Goal: Task Accomplishment & Management: Use online tool/utility

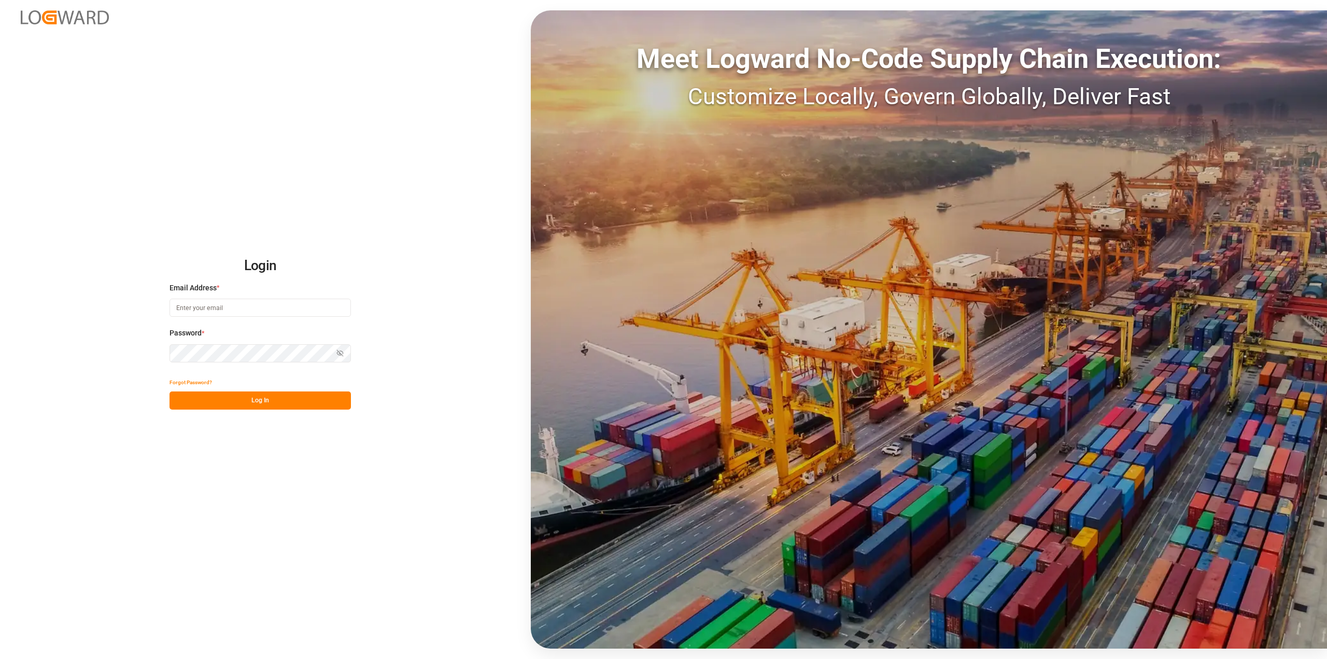
click at [288, 308] on input at bounding box center [259, 307] width 181 height 18
type input "[PERSON_NAME][EMAIL_ADDRESS][PERSON_NAME][DOMAIN_NAME]"
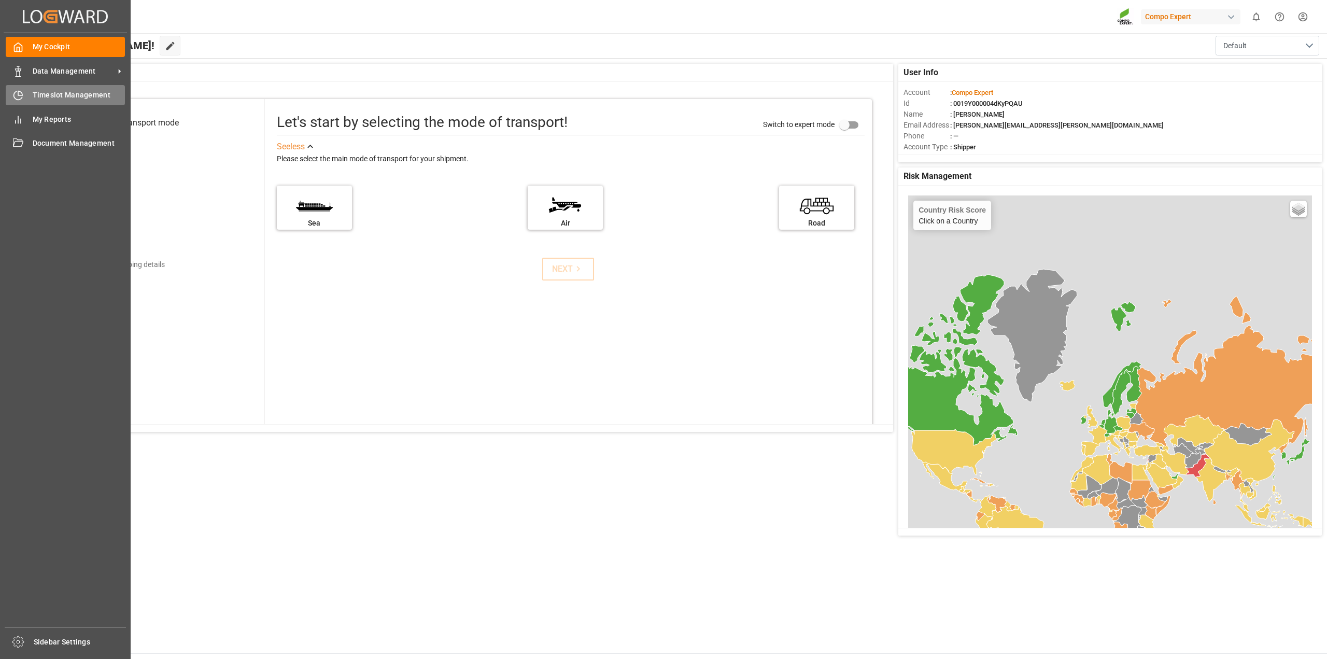
click at [24, 96] on div "Timeslot Management Timeslot Management" at bounding box center [65, 95] width 119 height 20
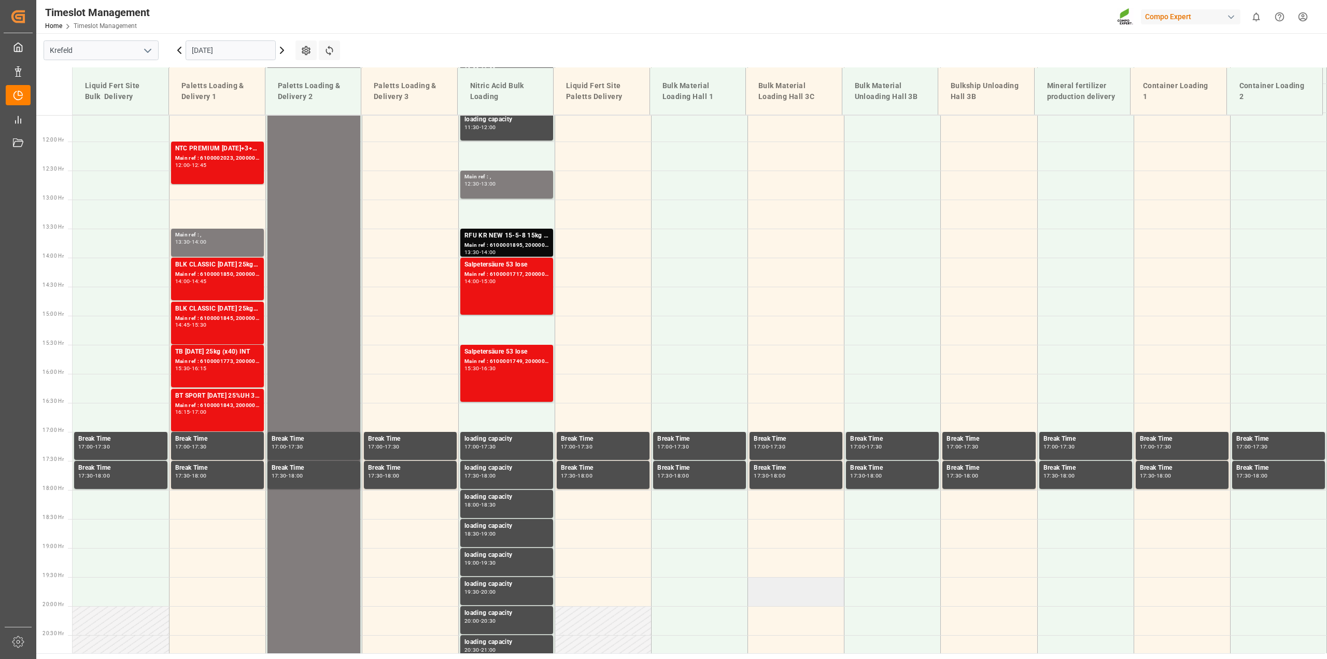
scroll to position [508, 0]
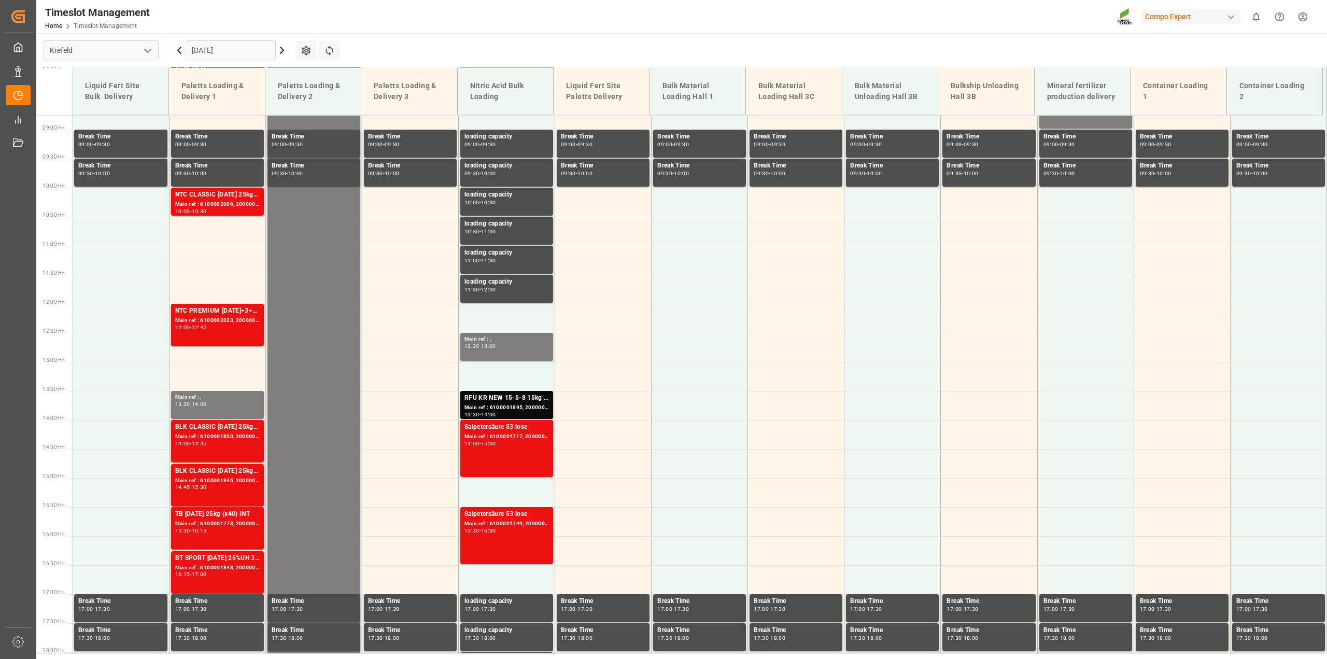
click at [280, 54] on icon at bounding box center [282, 50] width 12 height 12
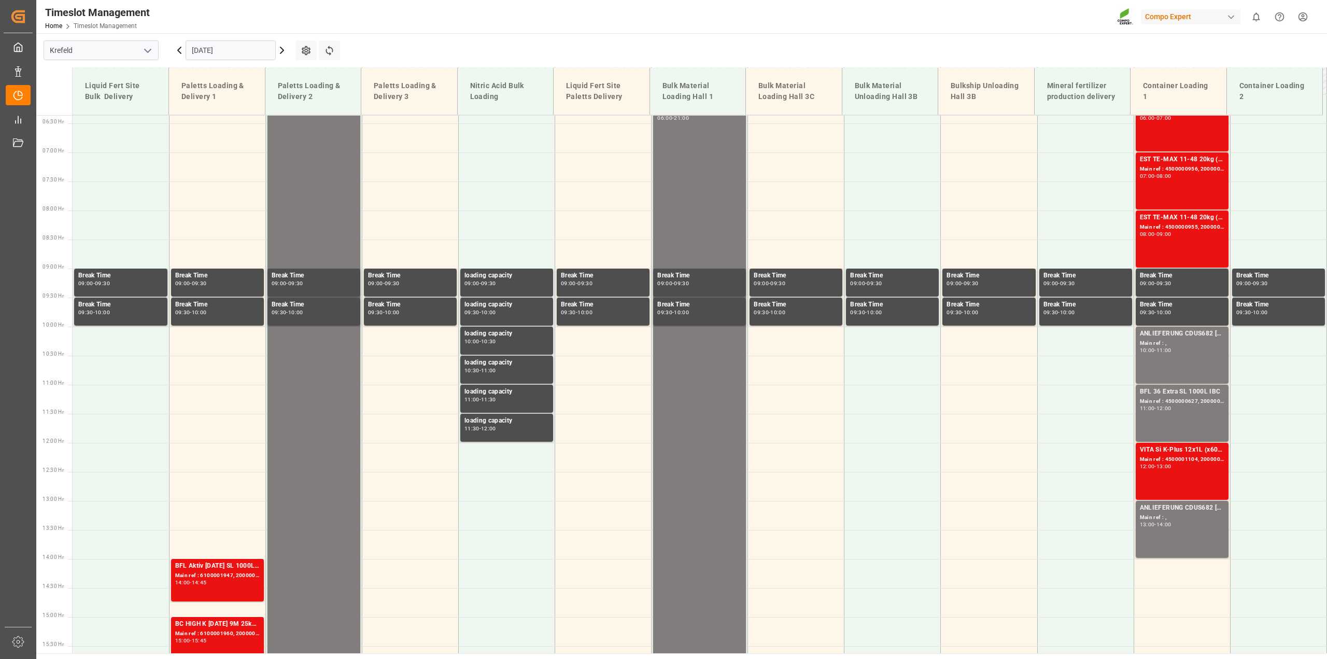
scroll to position [410, 0]
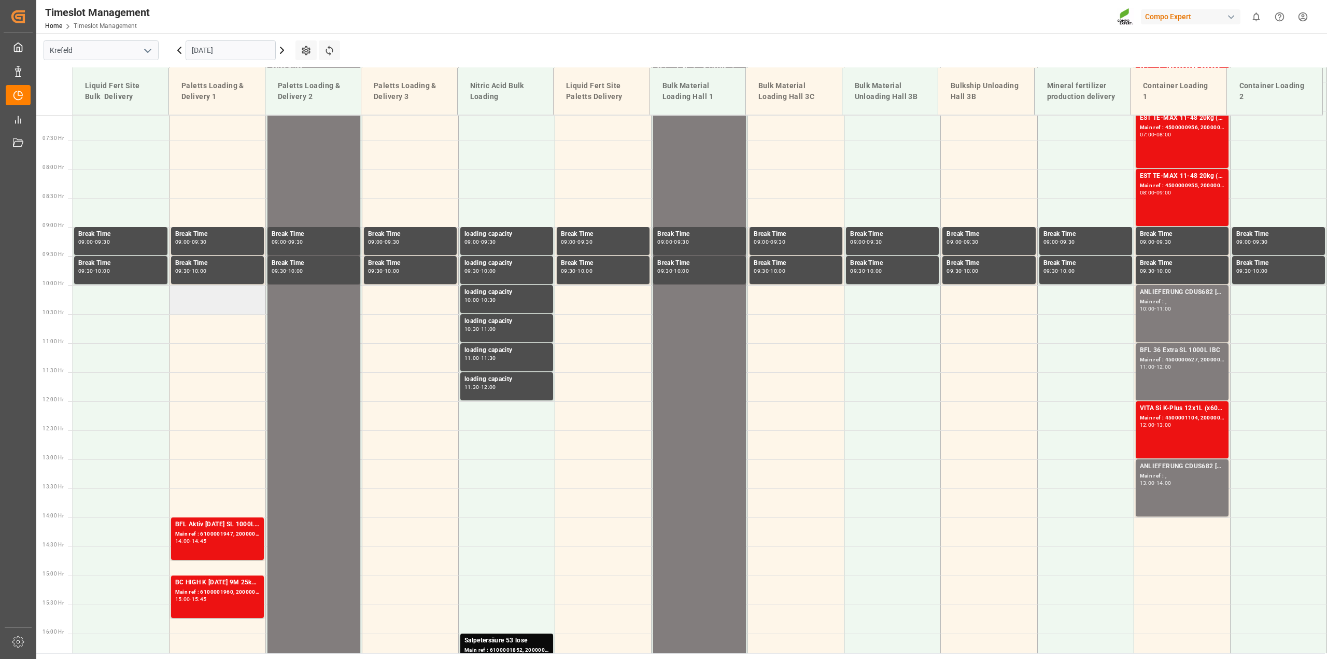
click at [186, 304] on td at bounding box center [217, 299] width 96 height 29
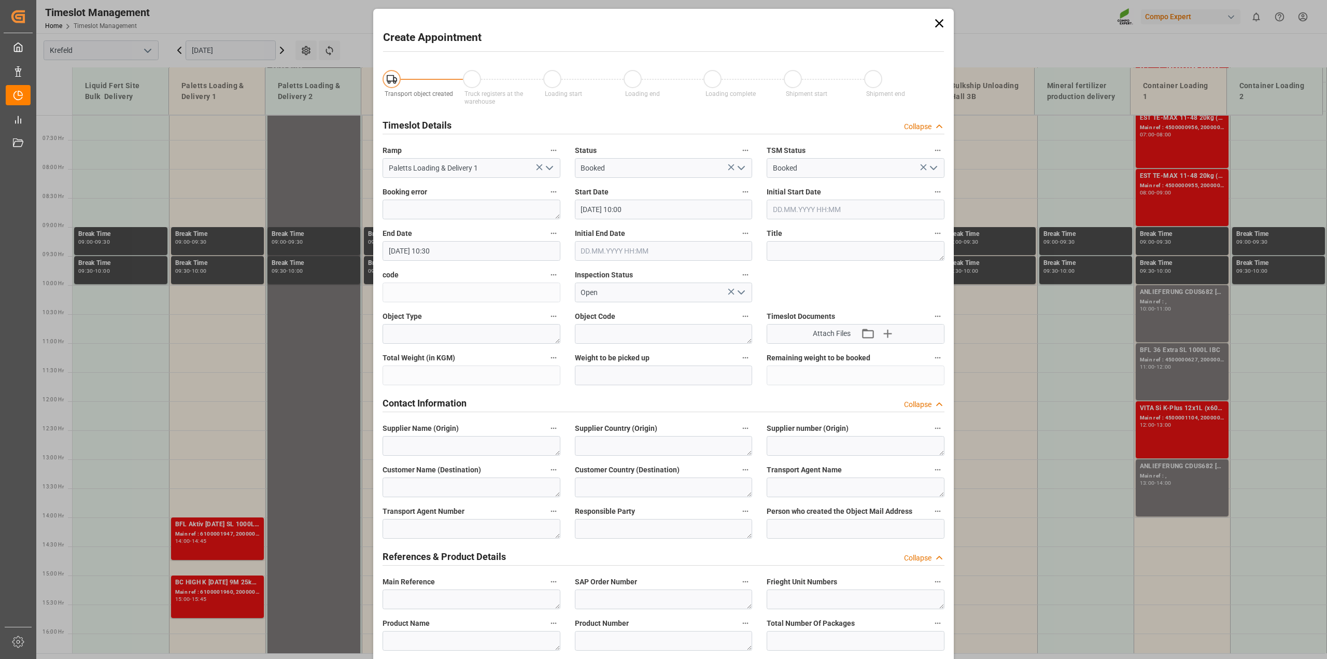
type input "[DATE] 10:00"
type input "[DATE] 10:30"
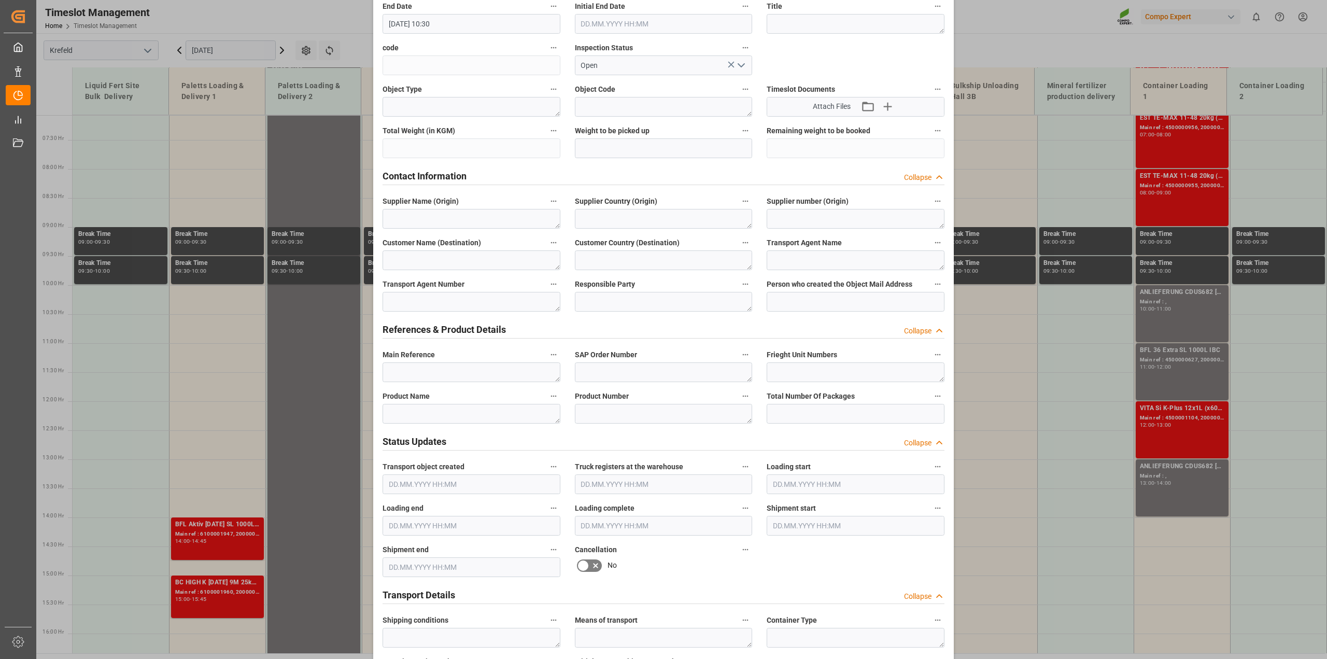
scroll to position [259, 0]
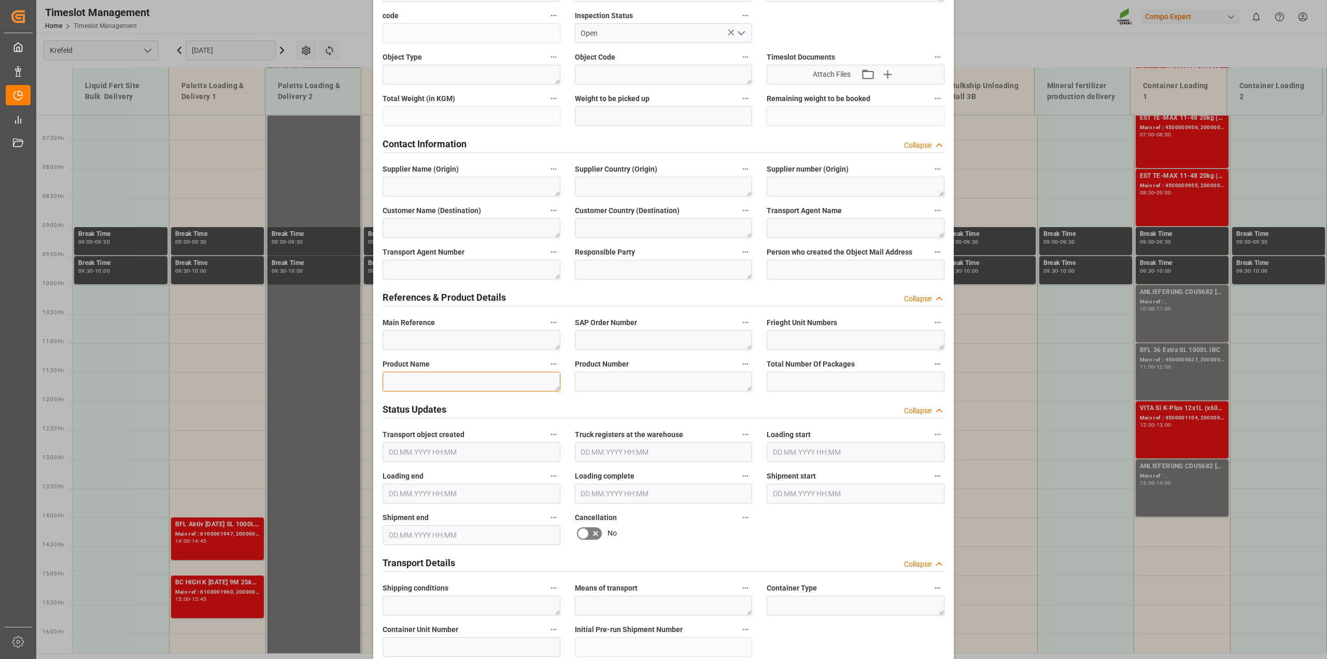
click at [473, 379] on textarea at bounding box center [471, 382] width 178 height 20
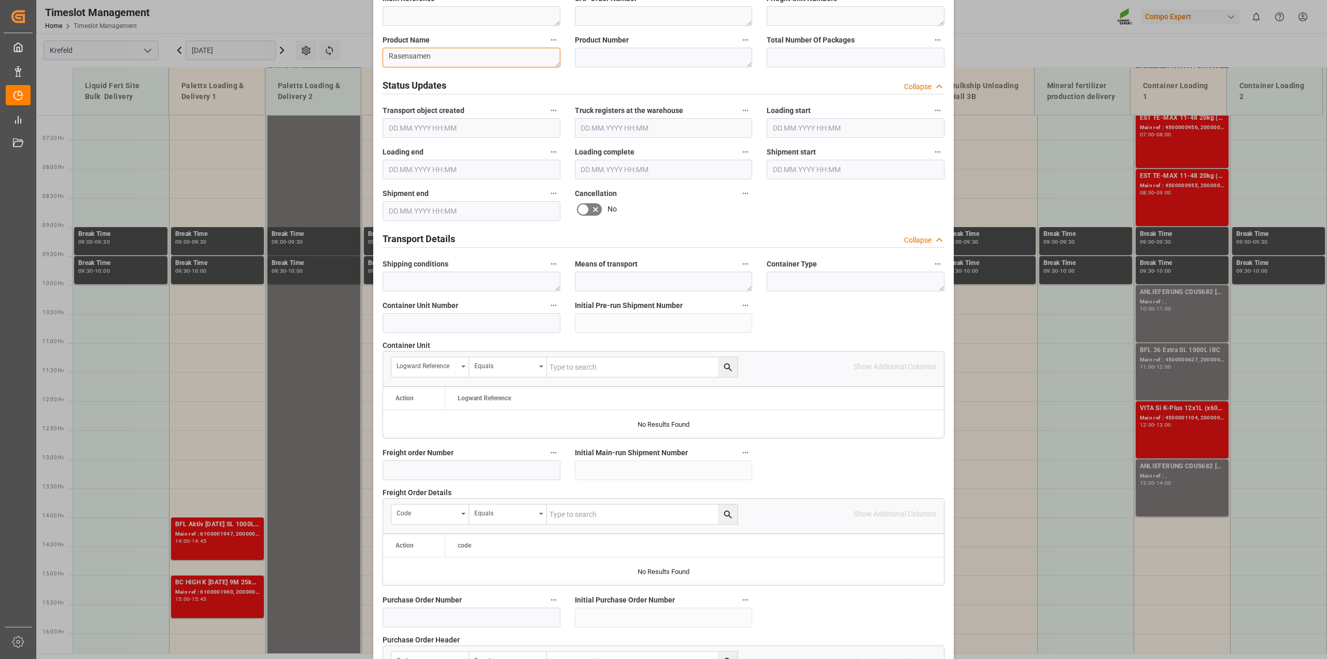
scroll to position [777, 0]
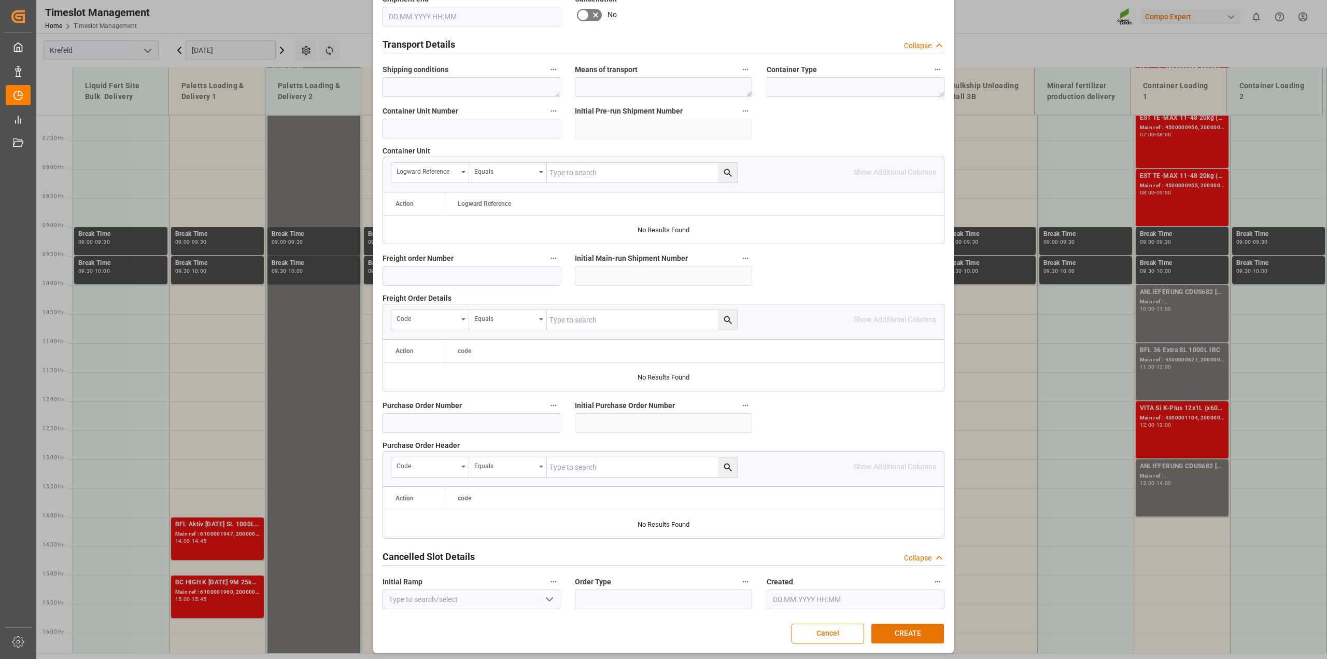
type textarea "Rasensamen"
click at [443, 423] on input at bounding box center [471, 423] width 178 height 20
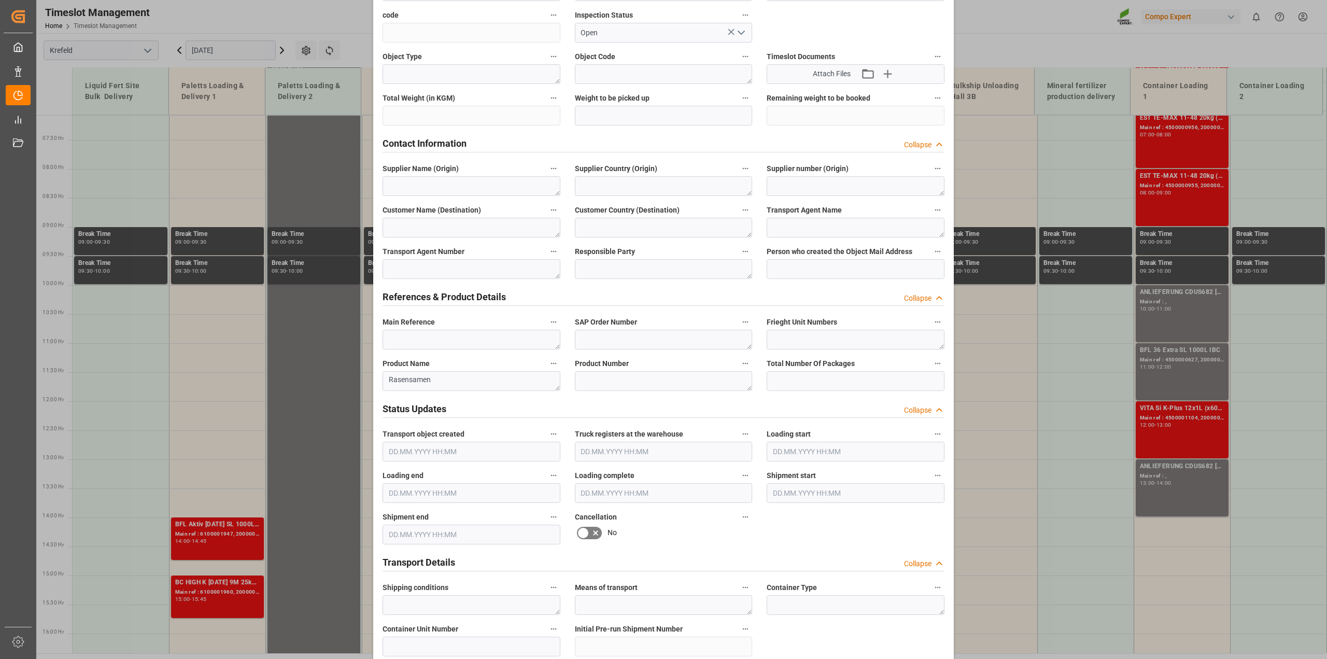
scroll to position [259, 0]
type input "4500007976"
click at [478, 377] on textarea "Rasensamen" at bounding box center [471, 382] width 178 height 20
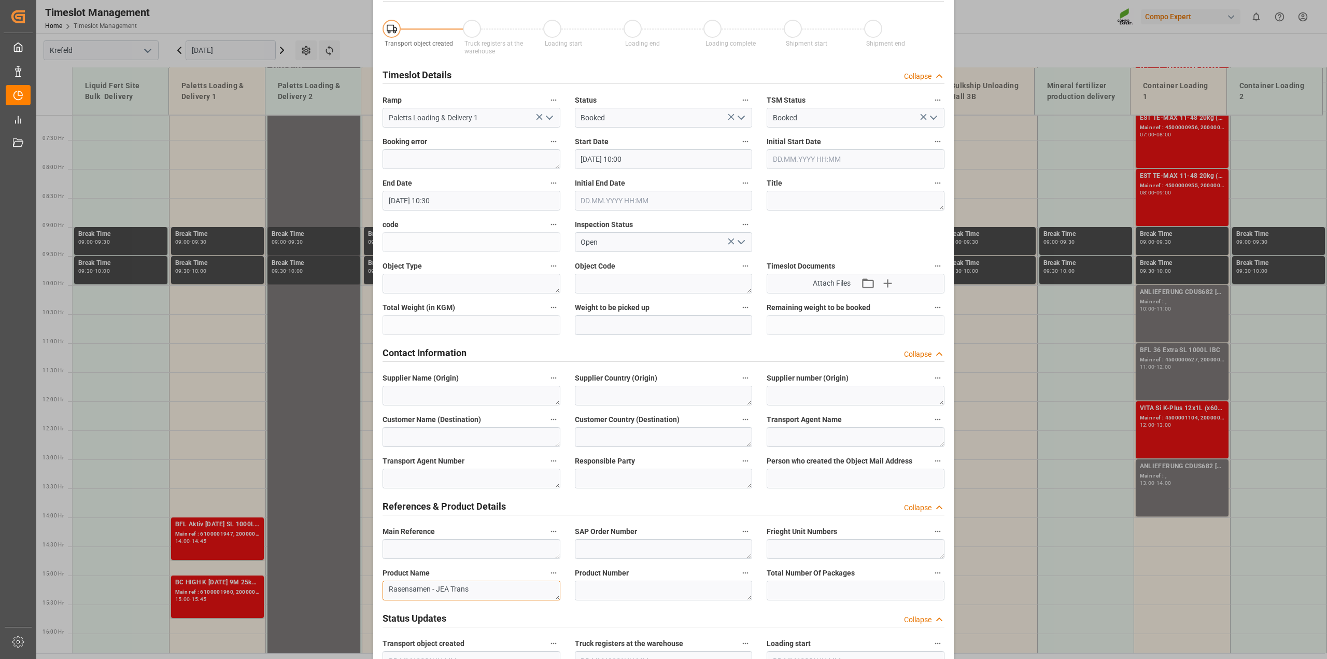
scroll to position [0, 0]
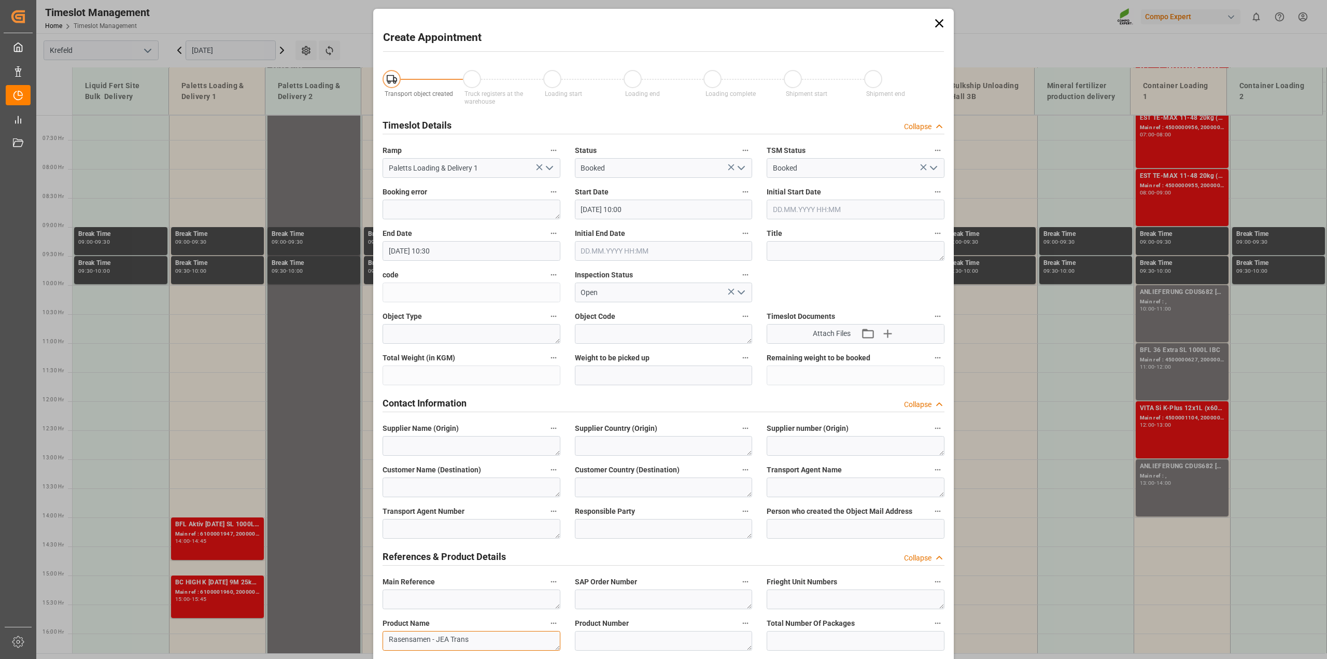
type textarea "Rasensamen - JEA Trans"
click at [446, 252] on input "16.09.2025 10:30" at bounding box center [471, 251] width 178 height 20
click at [420, 351] on div "16" at bounding box center [414, 353] width 13 height 12
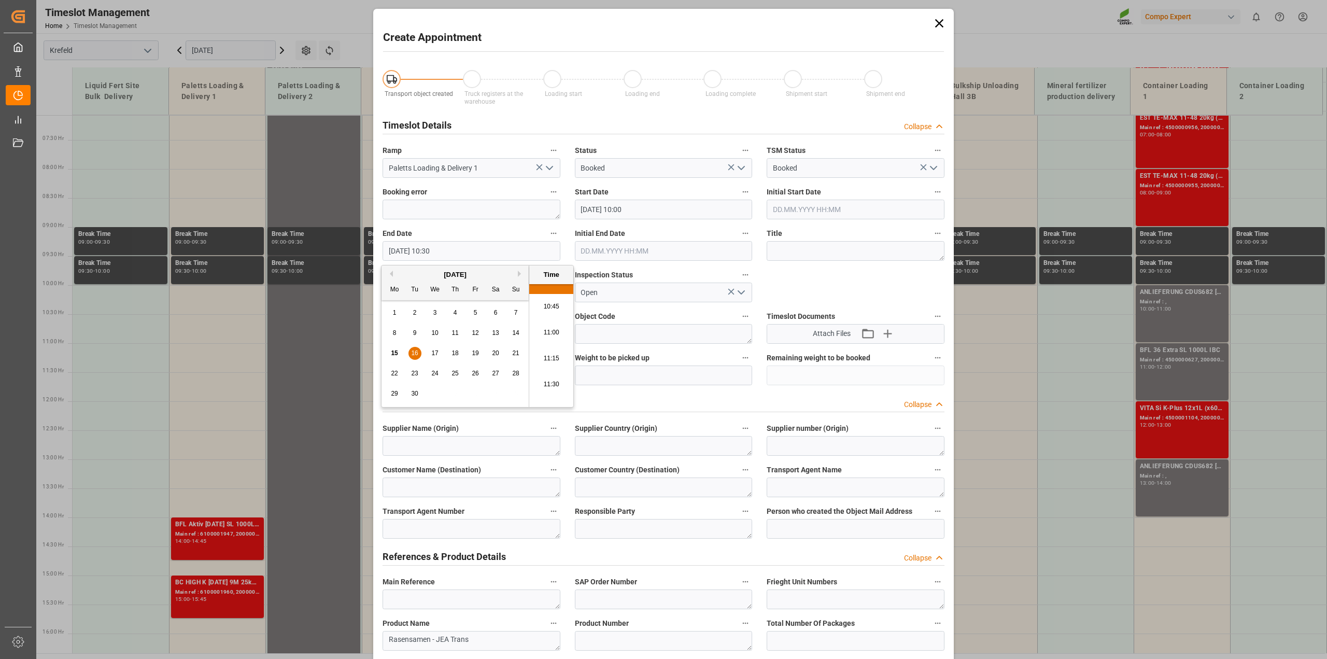
click at [543, 330] on li "11:00" at bounding box center [551, 333] width 44 height 26
type input "16.09.2025 11:00"
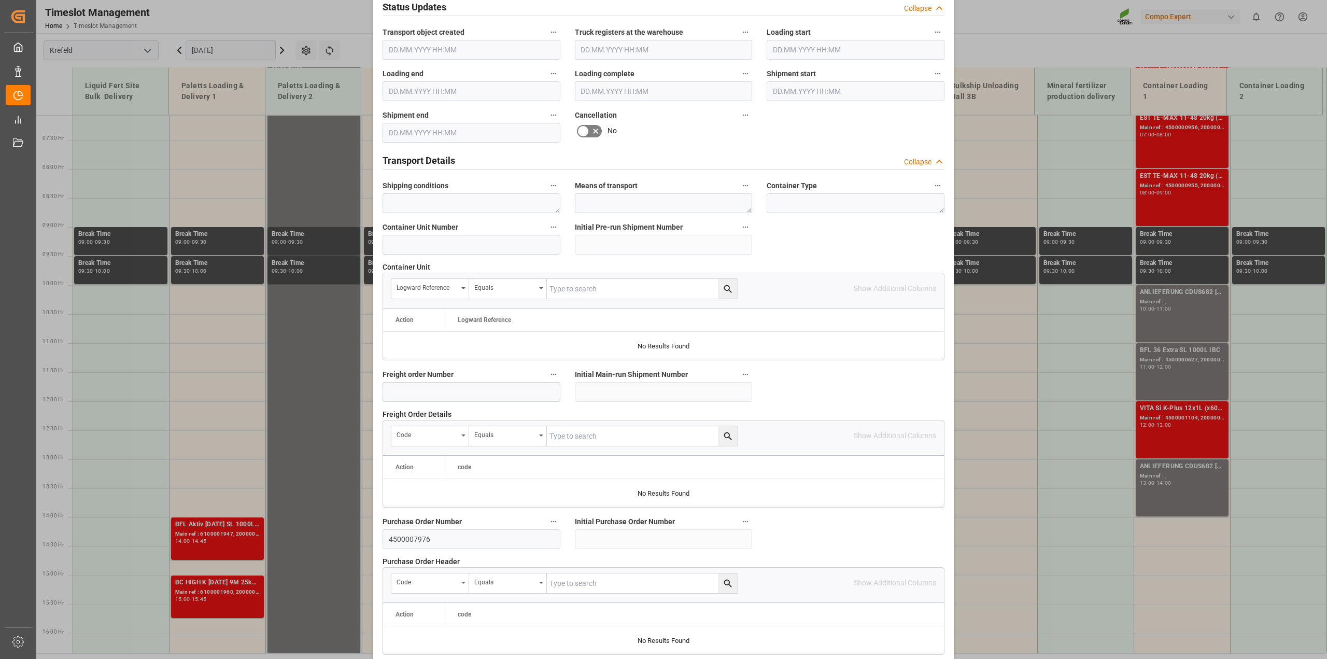
scroll to position [781, 0]
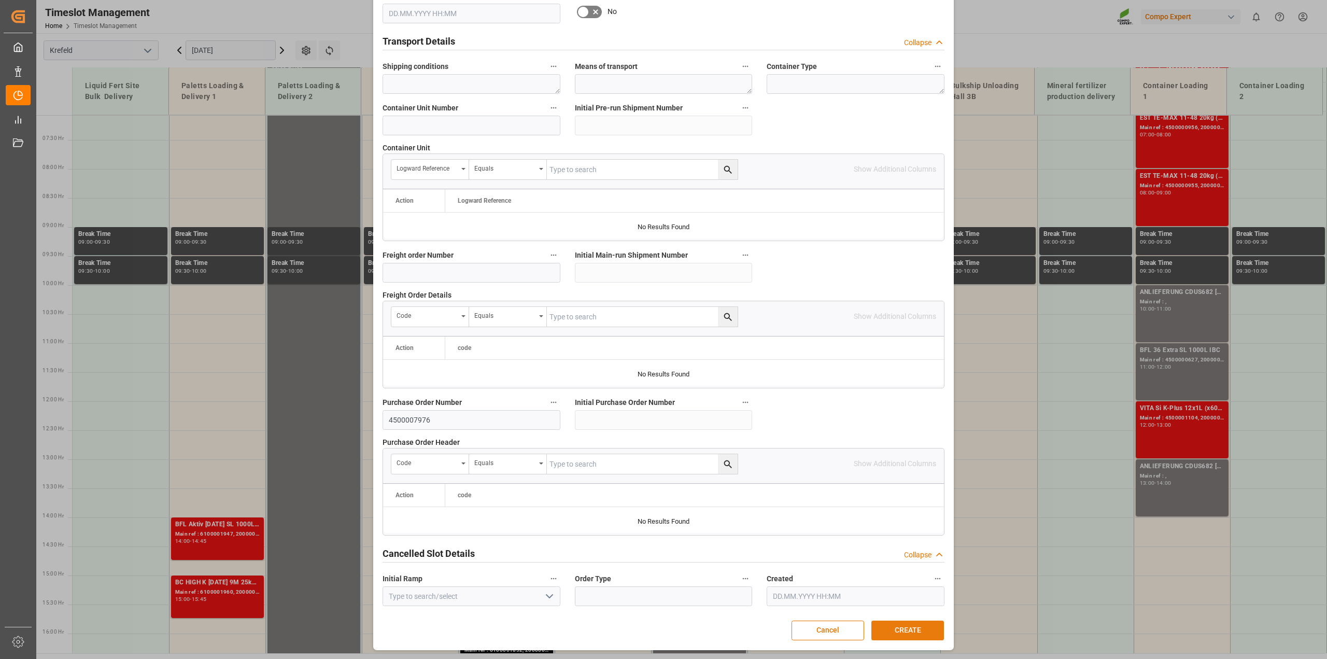
click at [902, 623] on button "CREATE" at bounding box center [907, 630] width 73 height 20
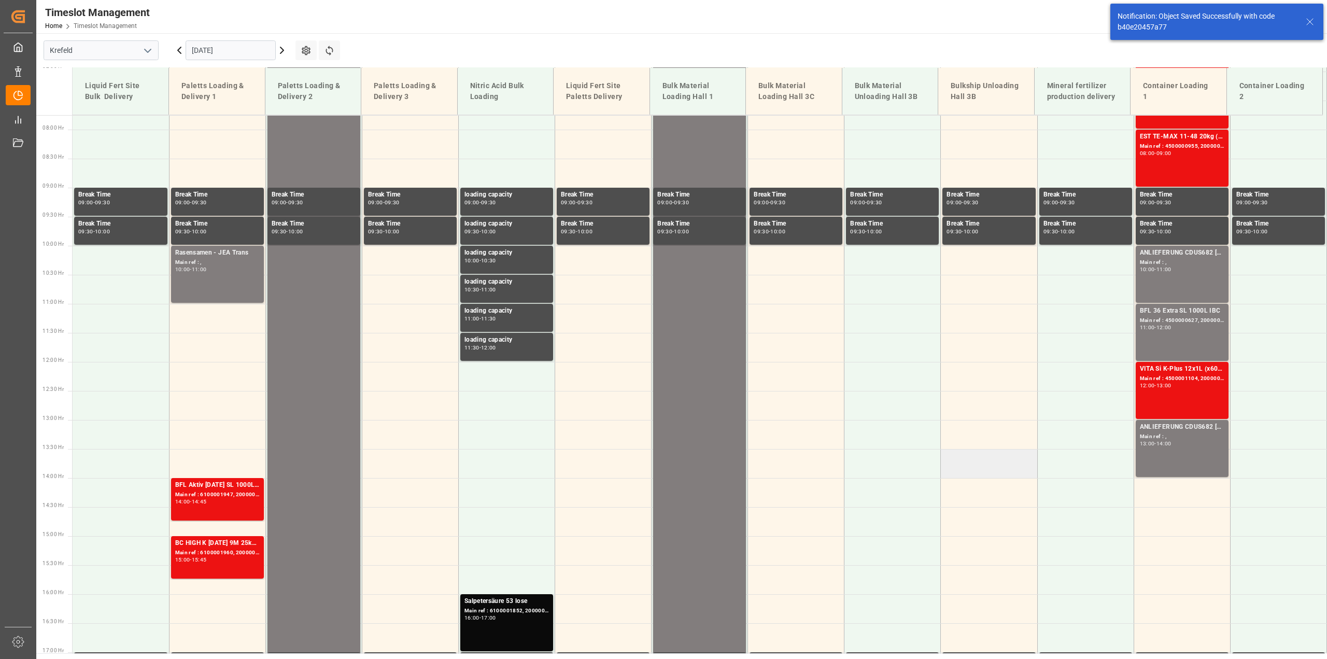
scroll to position [527, 0]
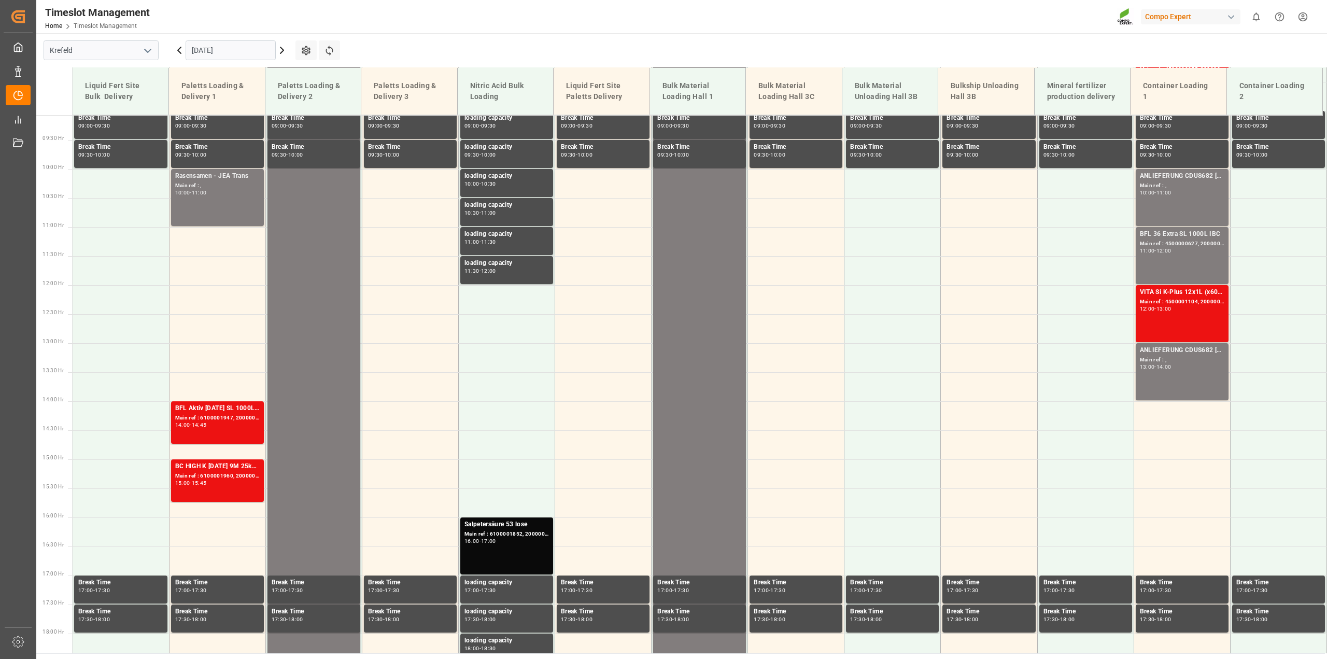
click at [205, 46] on input "[DATE]" at bounding box center [231, 50] width 90 height 20
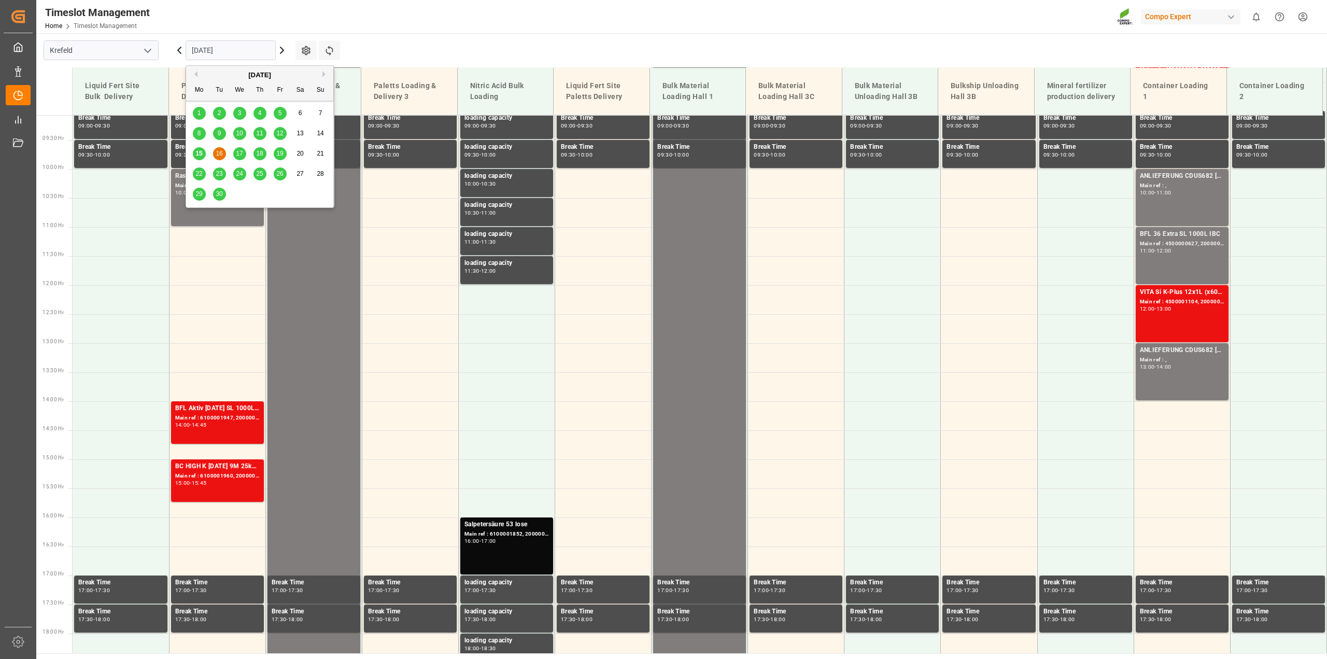
click at [279, 136] on span "12" at bounding box center [279, 133] width 7 height 7
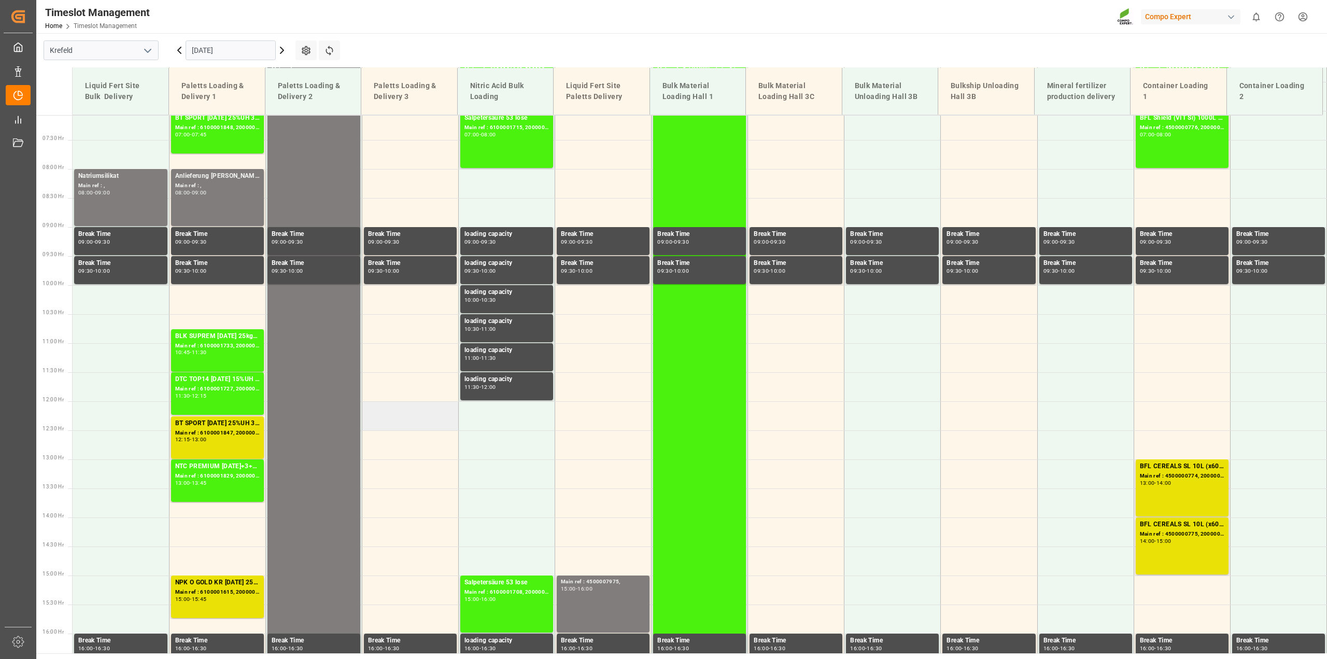
scroll to position [605, 0]
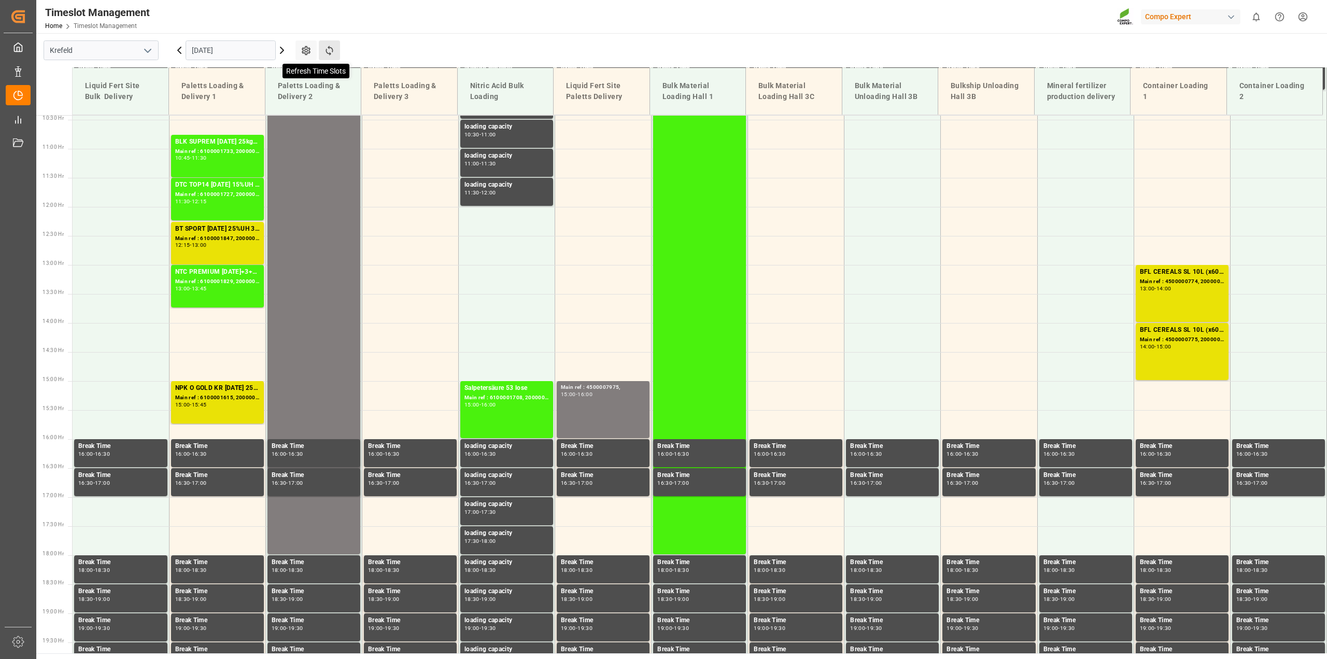
click at [325, 48] on icon at bounding box center [329, 50] width 11 height 11
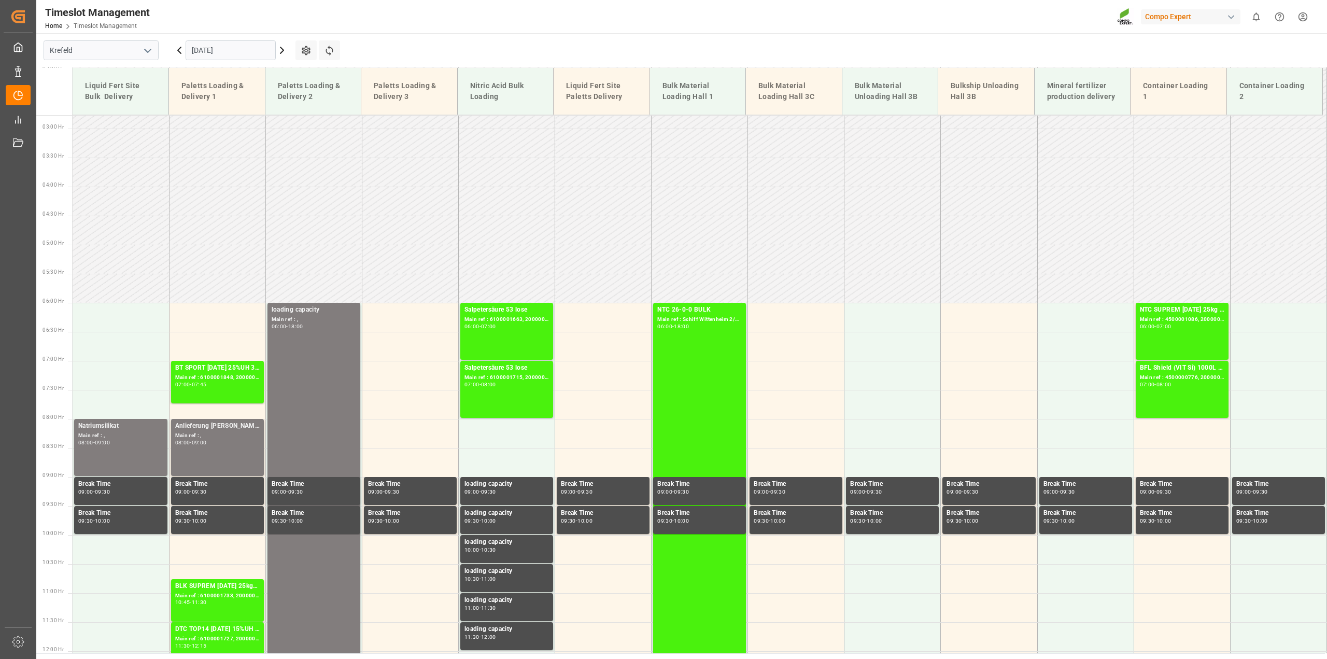
scroll to position [143, 0]
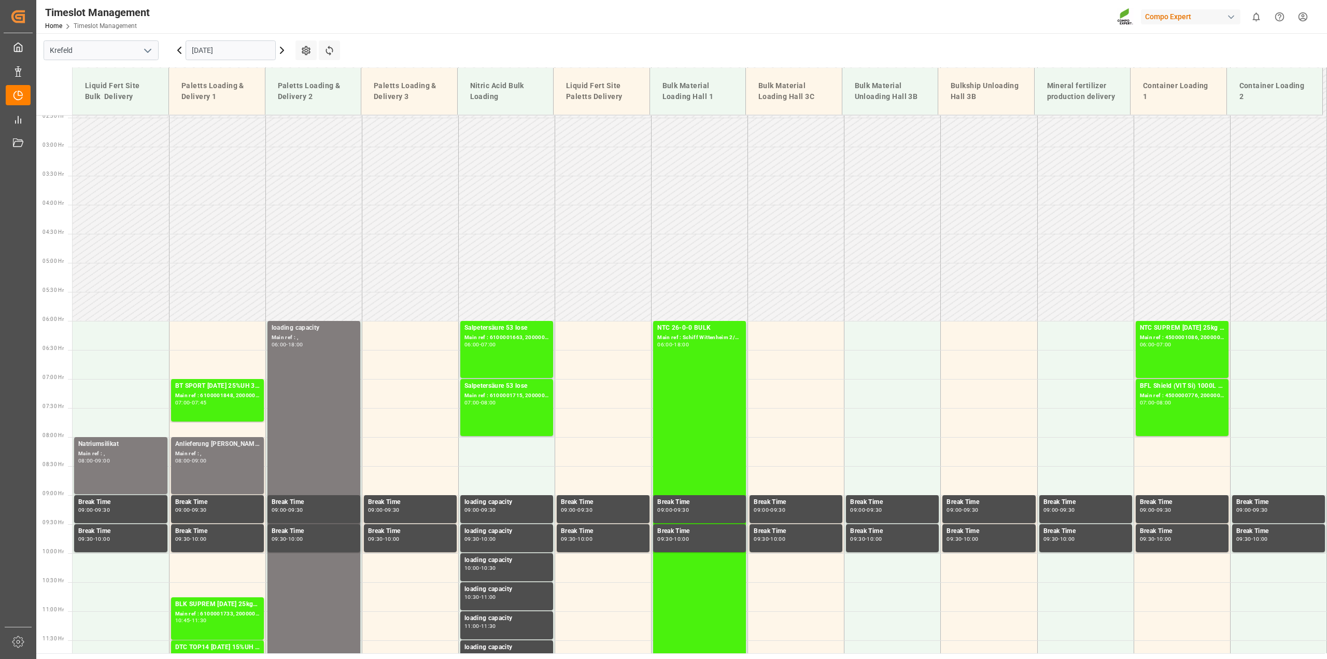
click at [200, 51] on input "12.09.2025" at bounding box center [231, 50] width 90 height 20
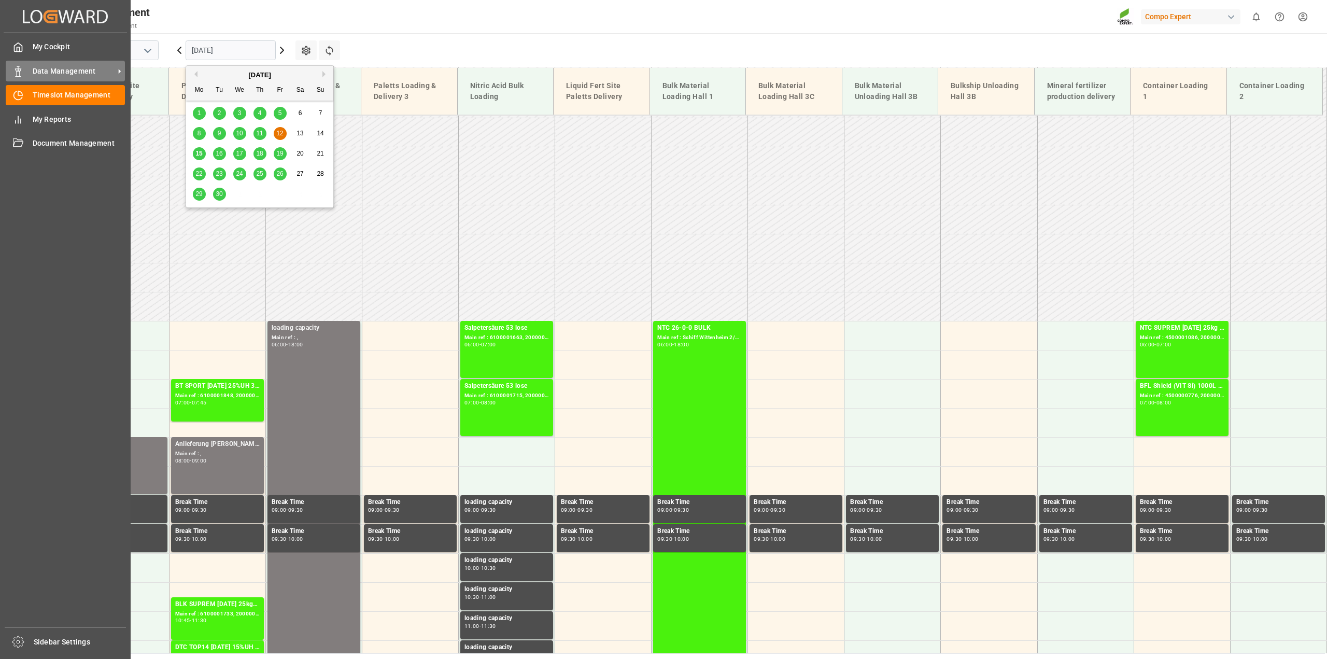
click at [49, 70] on span "Data Management" at bounding box center [74, 71] width 82 height 11
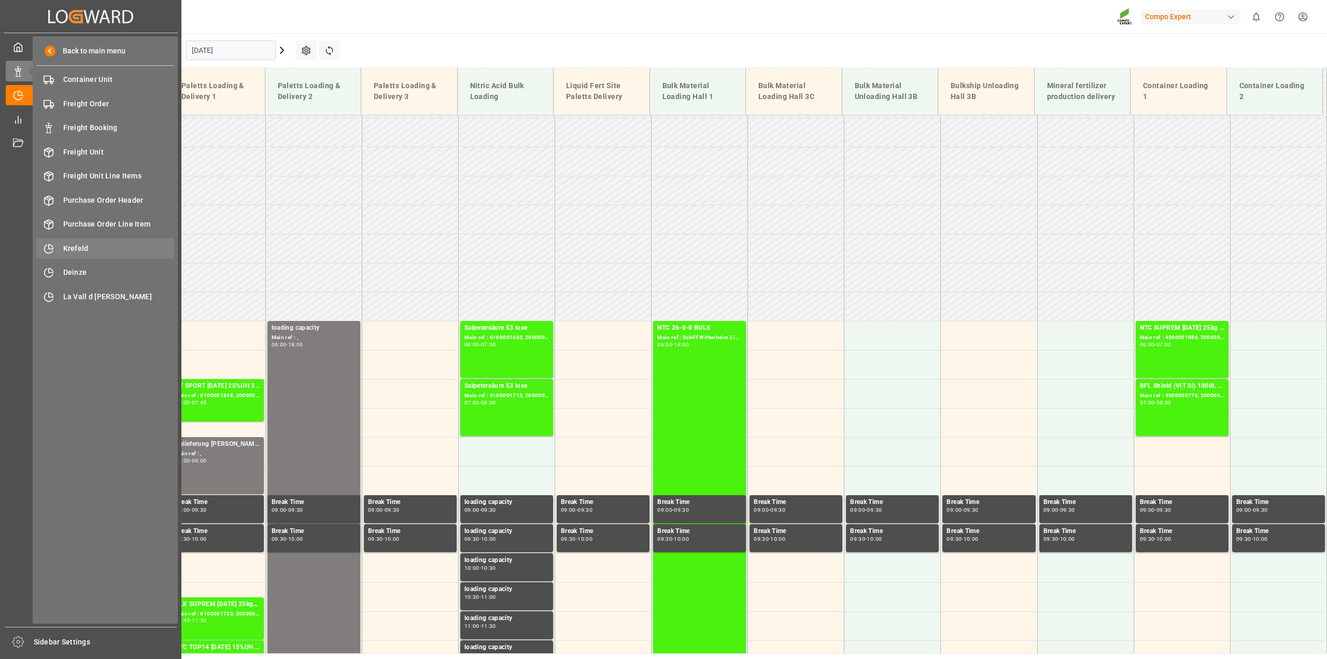
click at [91, 250] on span "Krefeld" at bounding box center [118, 248] width 111 height 11
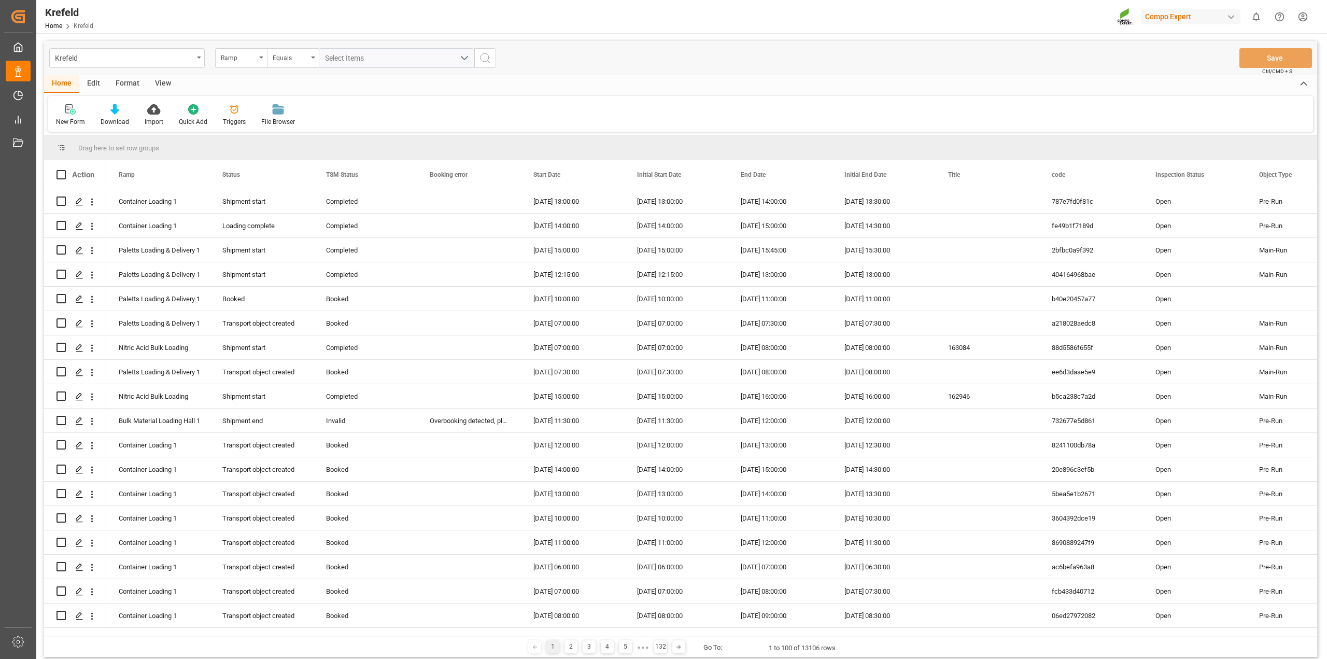
click at [162, 84] on div "View" at bounding box center [163, 84] width 32 height 18
click at [121, 82] on div "Format" at bounding box center [127, 84] width 39 height 18
click at [89, 78] on div "Edit" at bounding box center [93, 84] width 29 height 18
click at [63, 81] on div "Home" at bounding box center [61, 84] width 35 height 18
click at [164, 84] on div "View" at bounding box center [163, 84] width 32 height 18
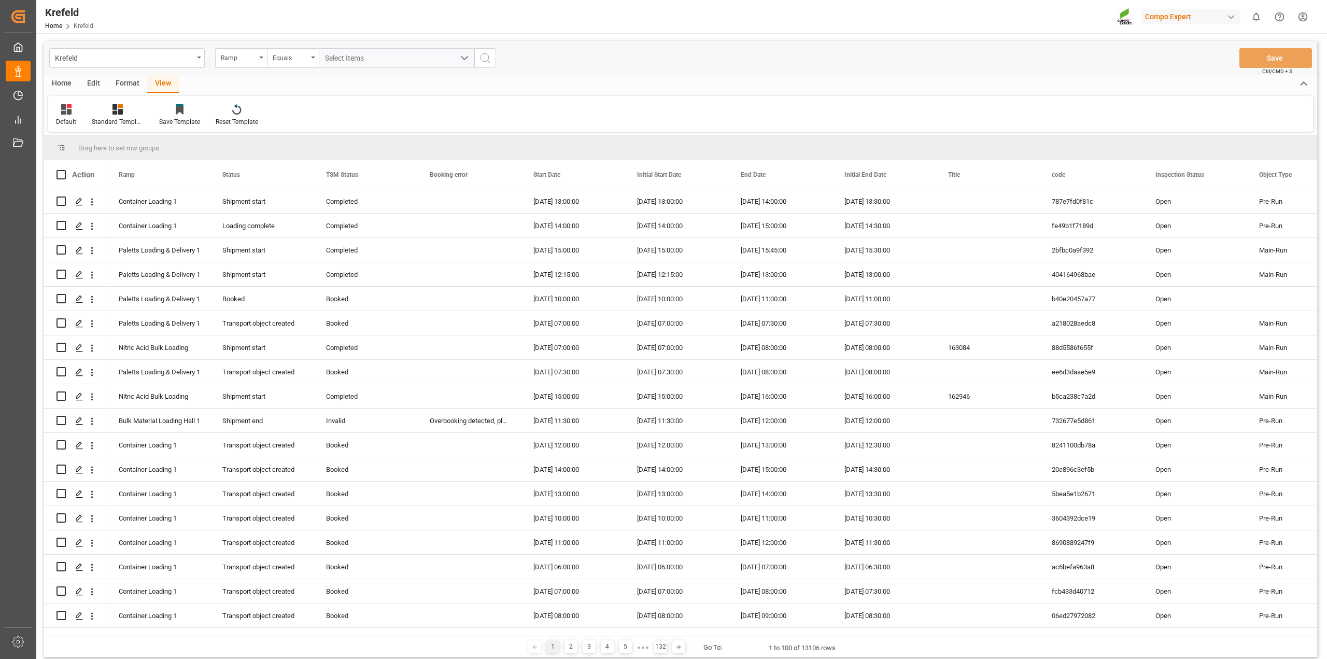
click at [132, 86] on div "Format" at bounding box center [127, 84] width 39 height 18
click at [69, 108] on icon at bounding box center [70, 110] width 7 height 8
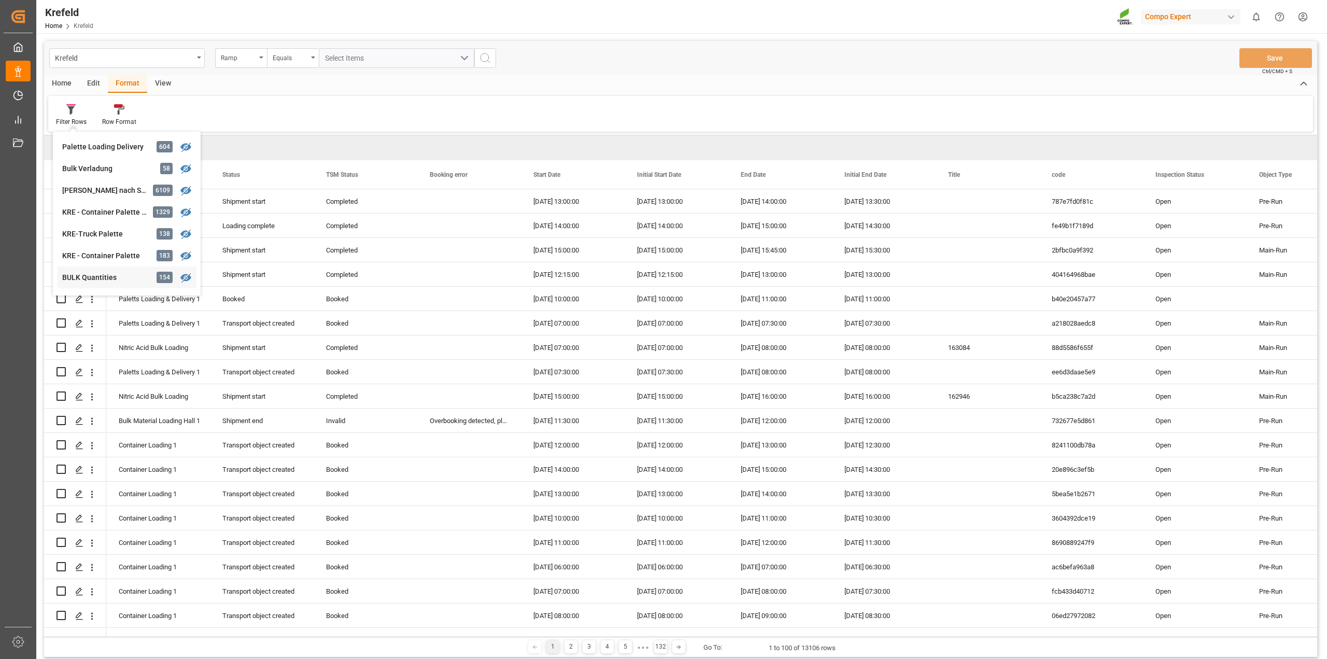
click at [95, 279] on div "BULK Quantities" at bounding box center [107, 277] width 91 height 11
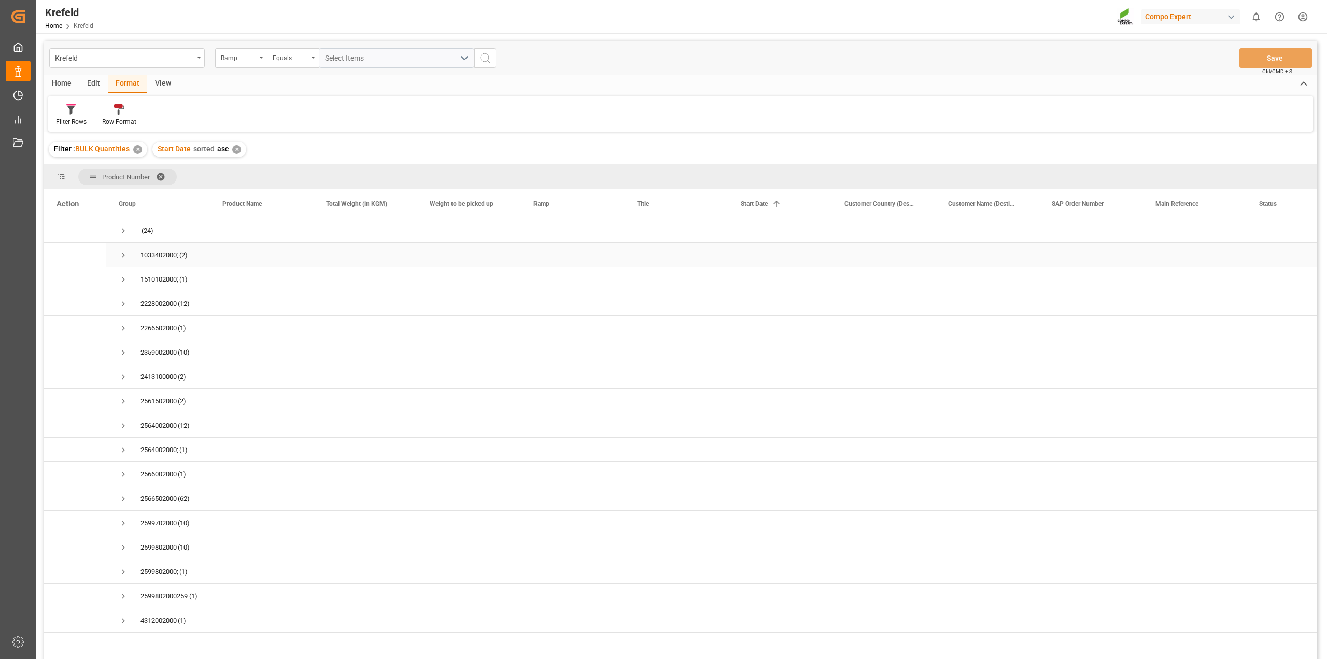
click at [124, 253] on span "Press SPACE to select this row." at bounding box center [123, 254] width 9 height 9
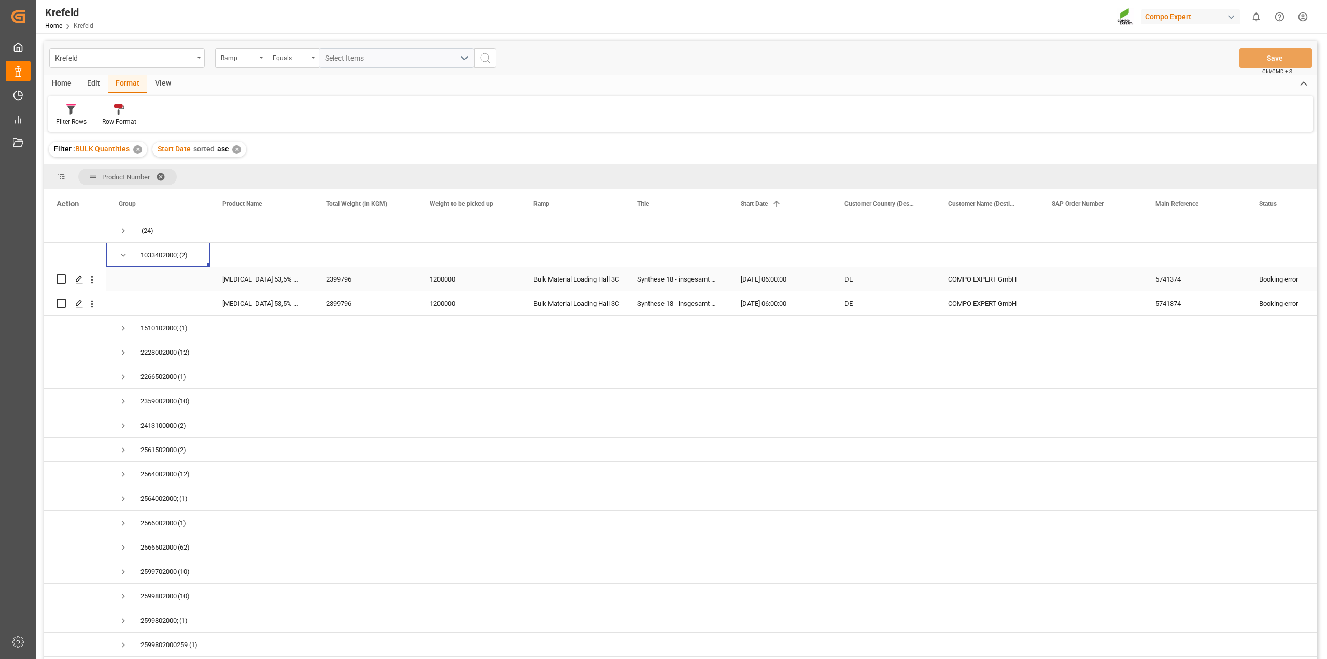
click at [689, 283] on div "Synthese 18 - insgesamt 2400t" at bounding box center [676, 279] width 104 height 24
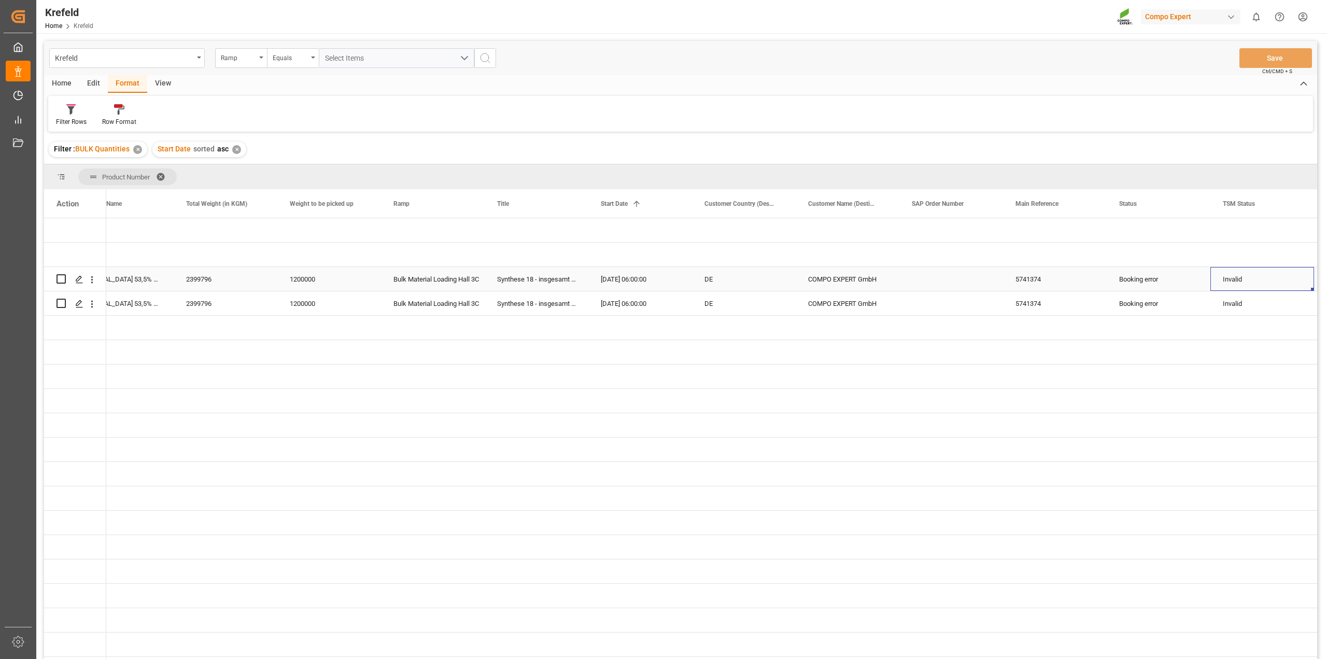
scroll to position [0, 244]
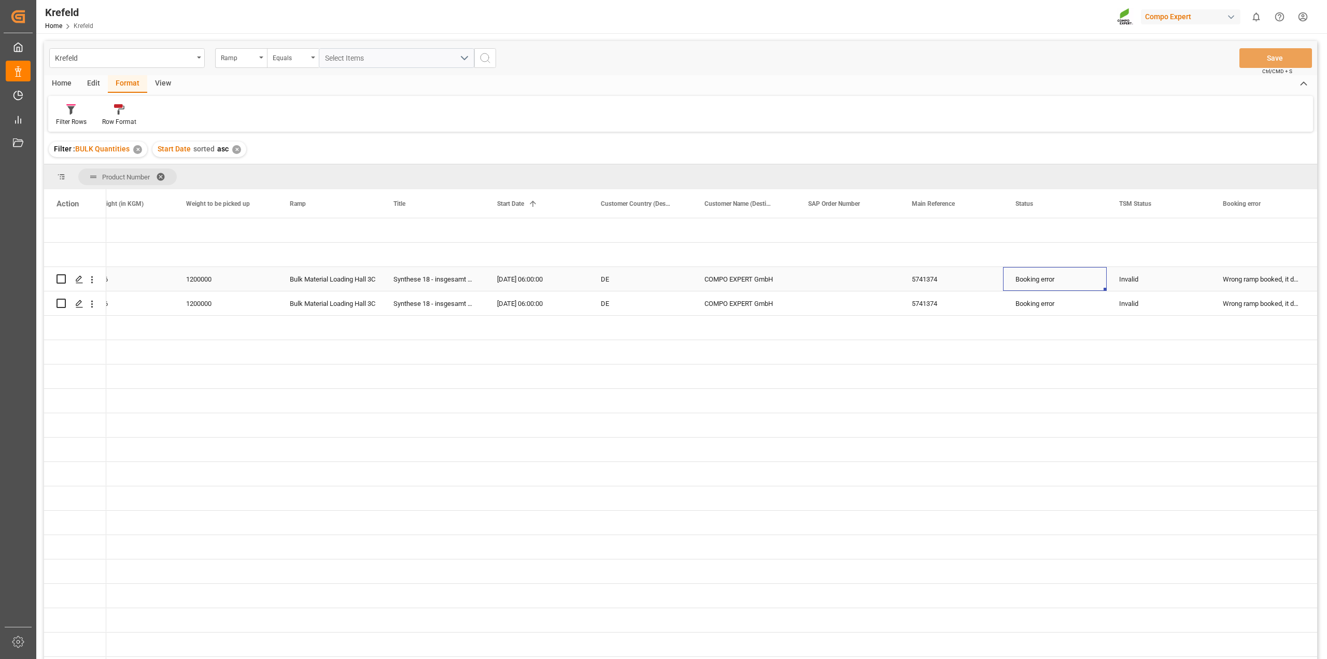
click at [1072, 277] on div "Booking error" at bounding box center [1054, 279] width 79 height 24
click at [1071, 277] on div "Booking error" at bounding box center [1054, 279] width 79 height 24
click at [1086, 286] on icon "open menu" at bounding box center [1087, 285] width 12 height 12
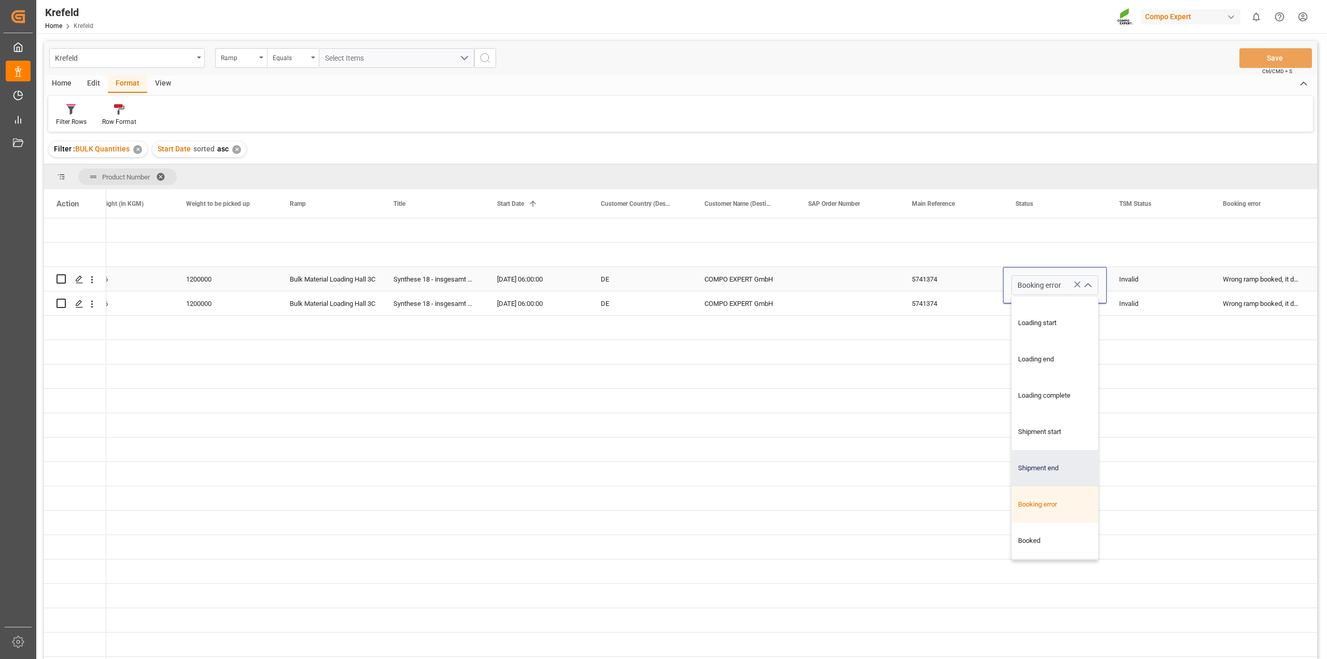
click at [1055, 467] on div "Shipment end" at bounding box center [1066, 468] width 109 height 36
type input "Shipment end"
click at [1061, 309] on div "Booking error" at bounding box center [1054, 304] width 79 height 24
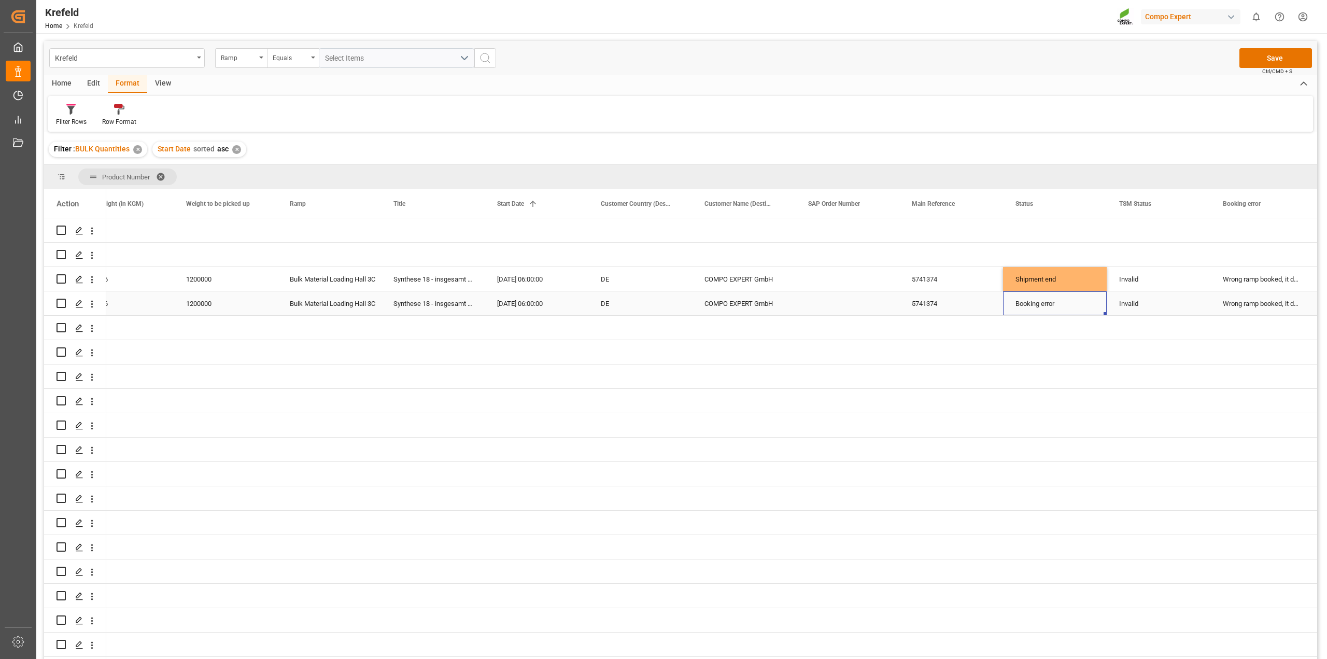
click at [1068, 304] on div "Booking error" at bounding box center [1054, 304] width 79 height 24
click at [1089, 311] on icon "open menu" at bounding box center [1087, 310] width 12 height 12
click at [1056, 490] on div "Shipment end" at bounding box center [1066, 492] width 109 height 36
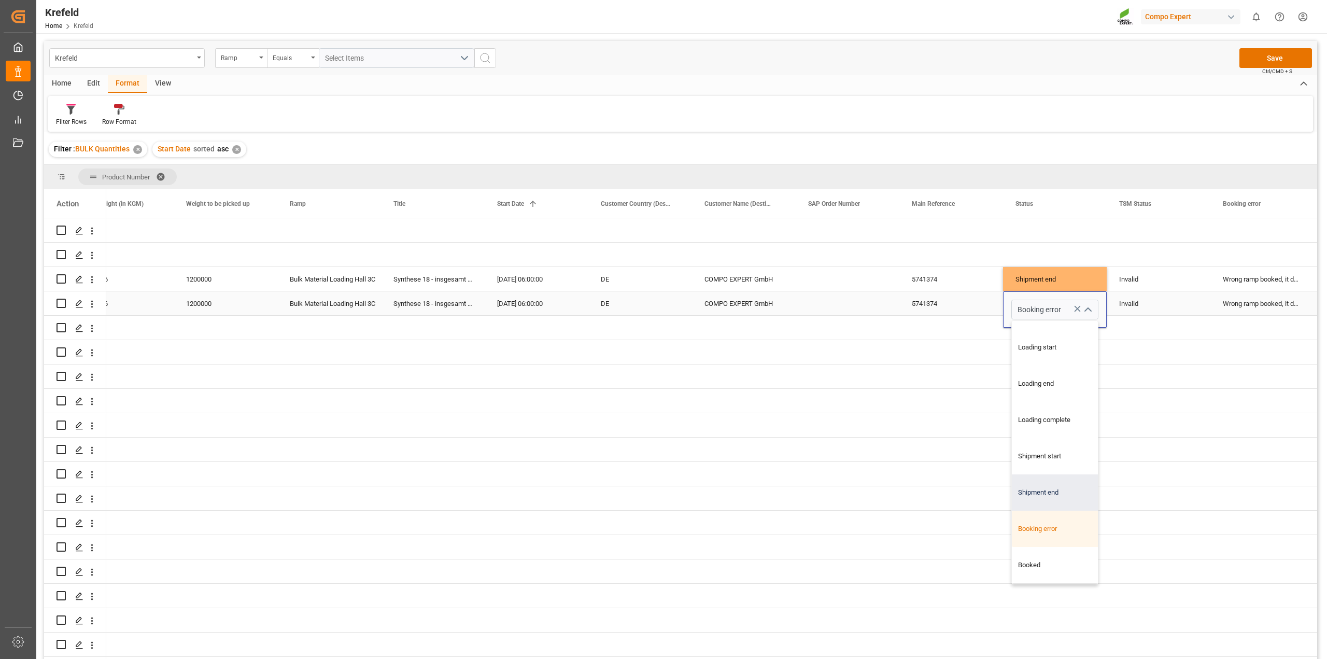
type input "Shipment end"
click at [1264, 55] on button "Save" at bounding box center [1275, 58] width 73 height 20
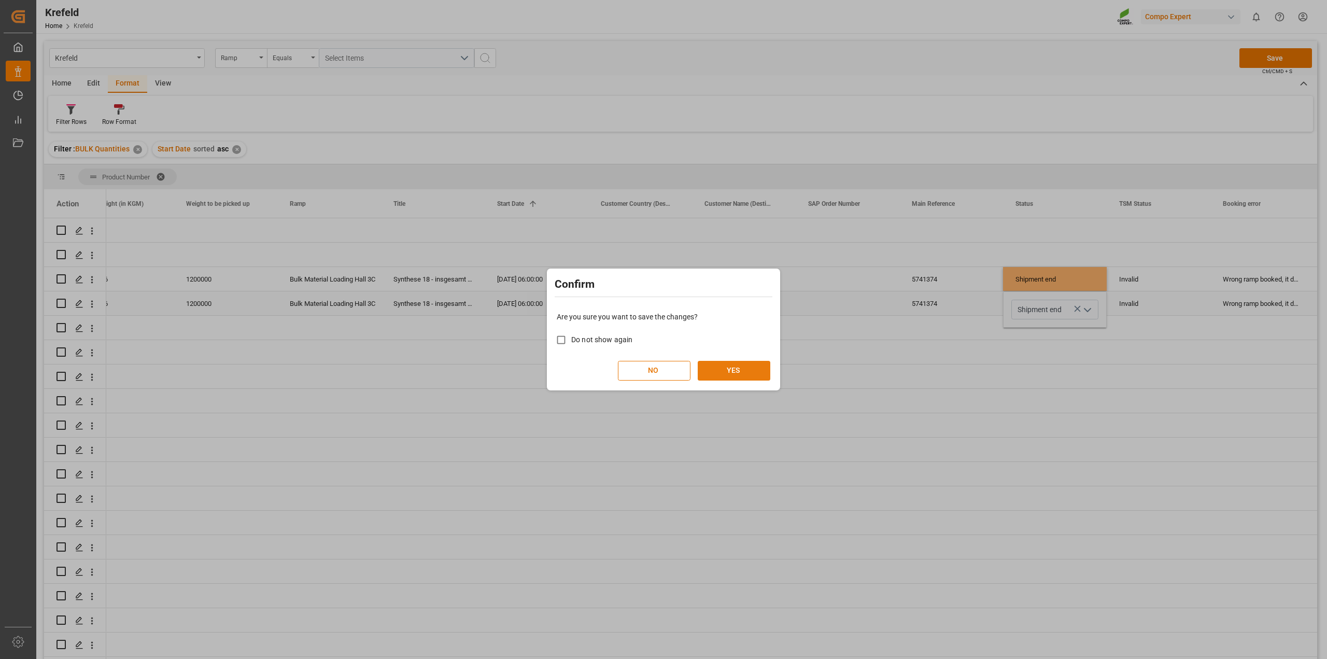
click at [747, 371] on button "YES" at bounding box center [734, 371] width 73 height 20
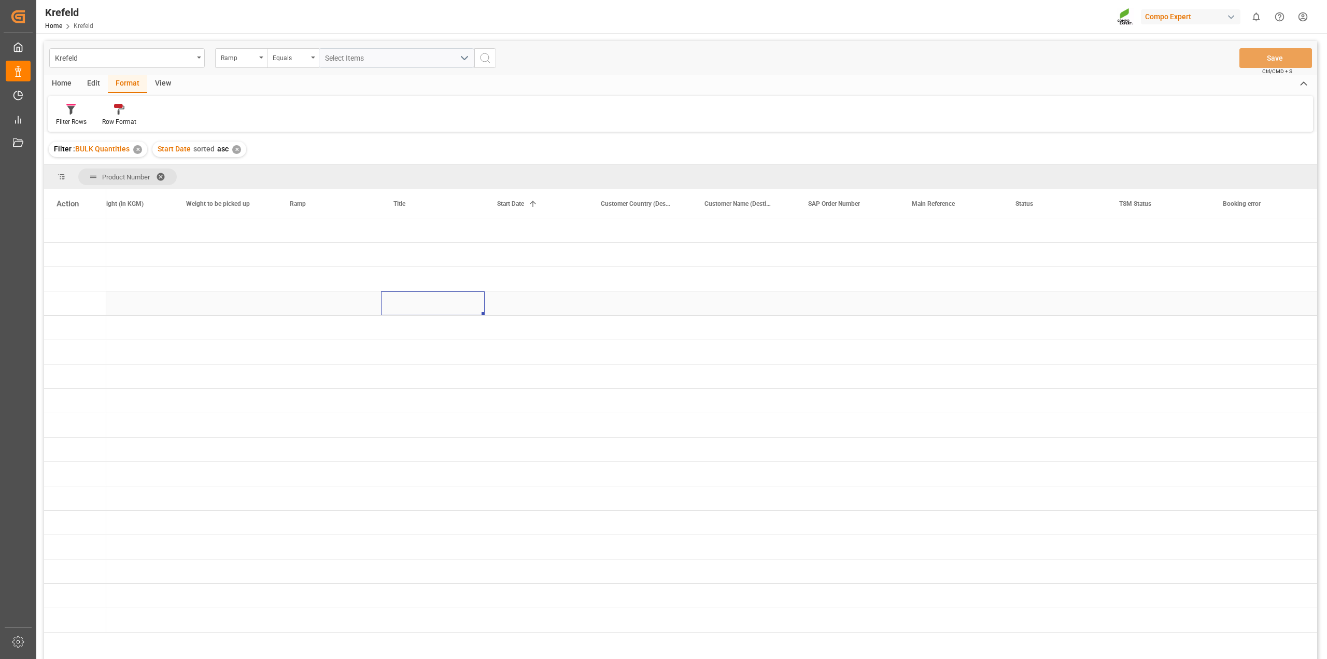
click at [470, 297] on div "Press SPACE to select this row." at bounding box center [433, 303] width 104 height 24
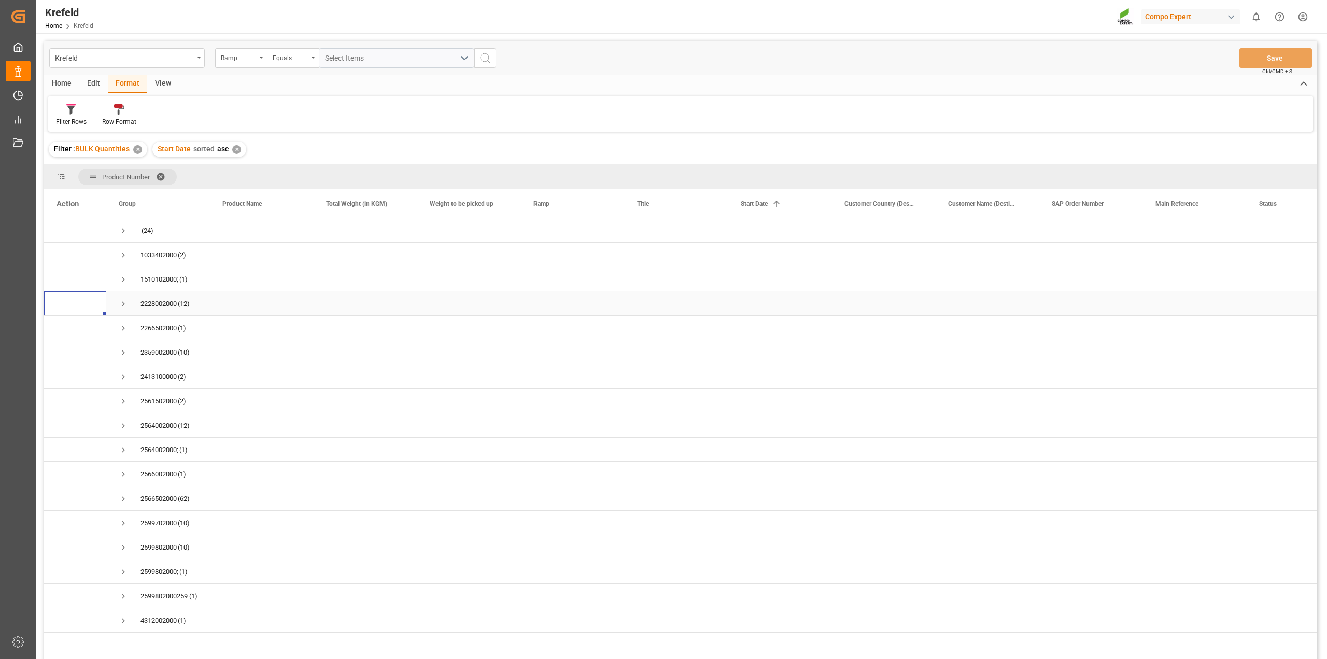
click at [123, 303] on span "Press SPACE to select this row." at bounding box center [123, 303] width 9 height 9
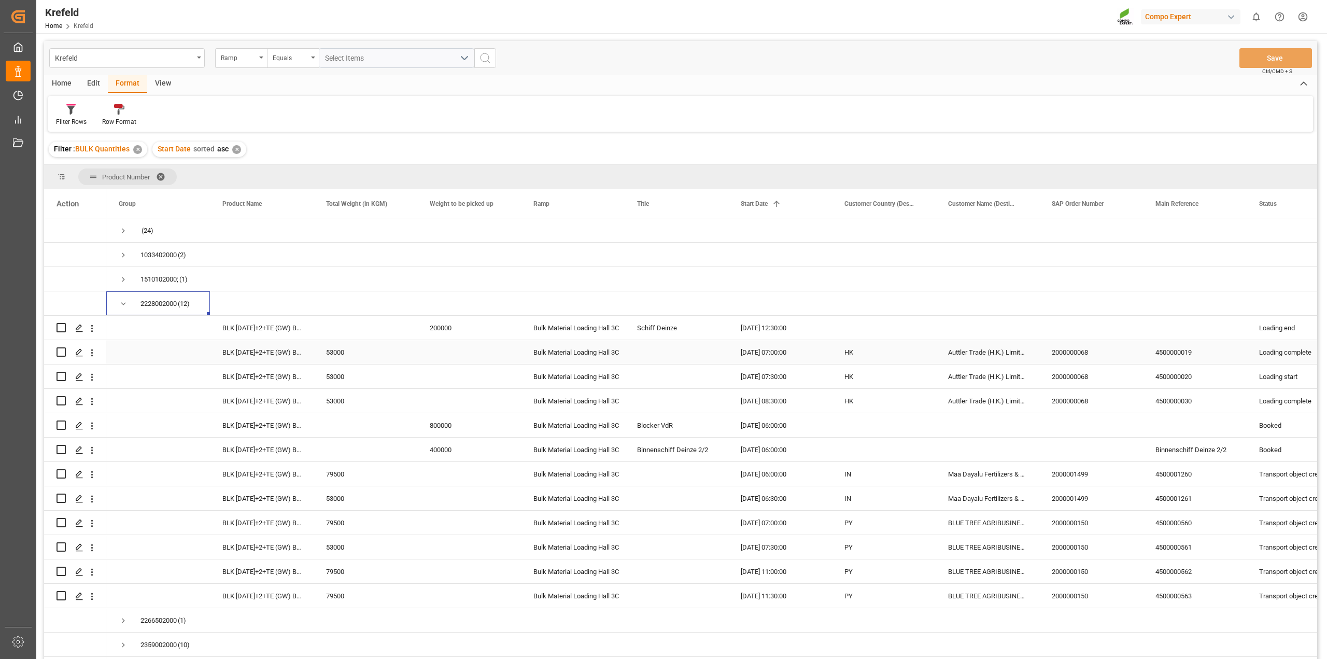
click at [682, 351] on div "Press SPACE to select this row." at bounding box center [676, 352] width 104 height 24
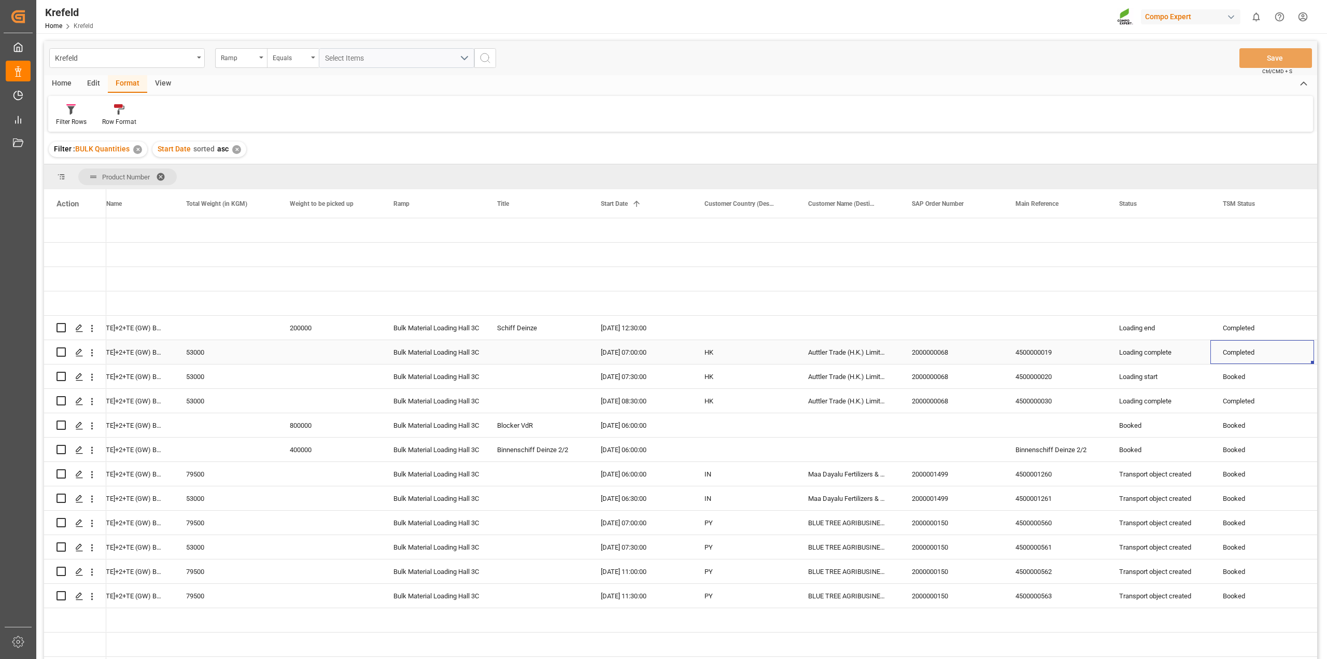
scroll to position [0, 244]
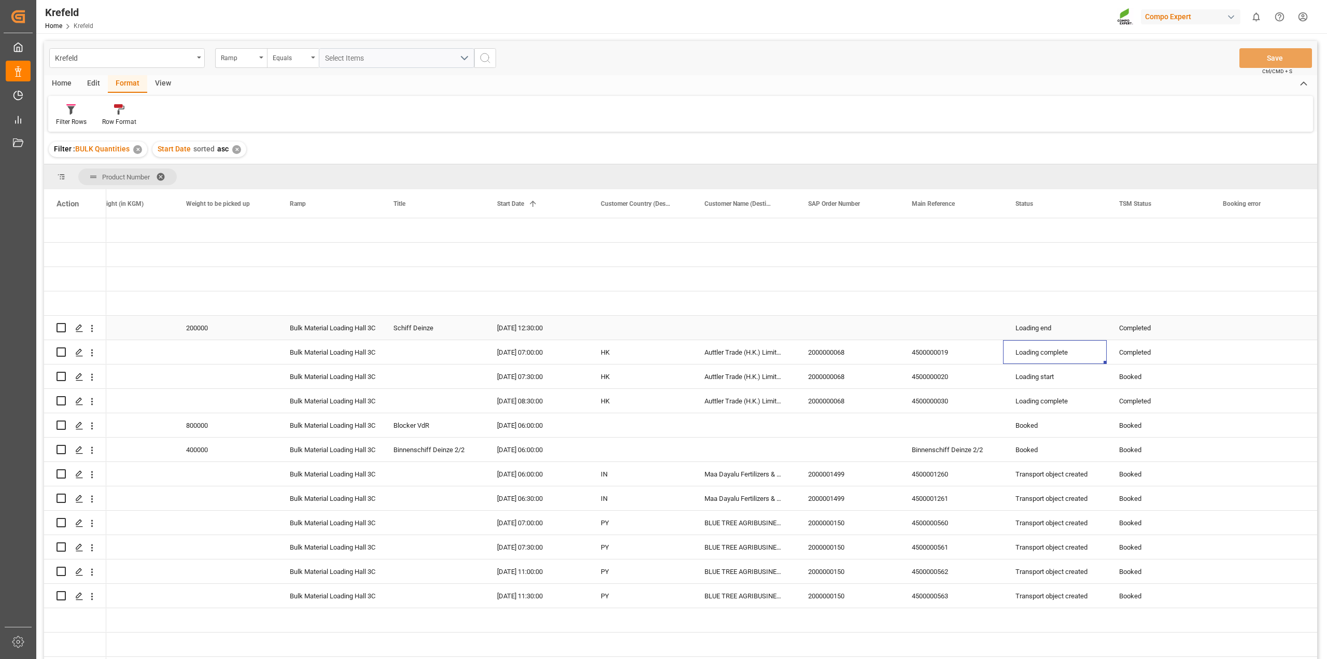
click at [1048, 331] on div "Loading end" at bounding box center [1054, 328] width 79 height 24
click at [1086, 333] on icon "open menu" at bounding box center [1087, 334] width 12 height 12
click at [1052, 574] on div "Shipment end" at bounding box center [1066, 581] width 109 height 36
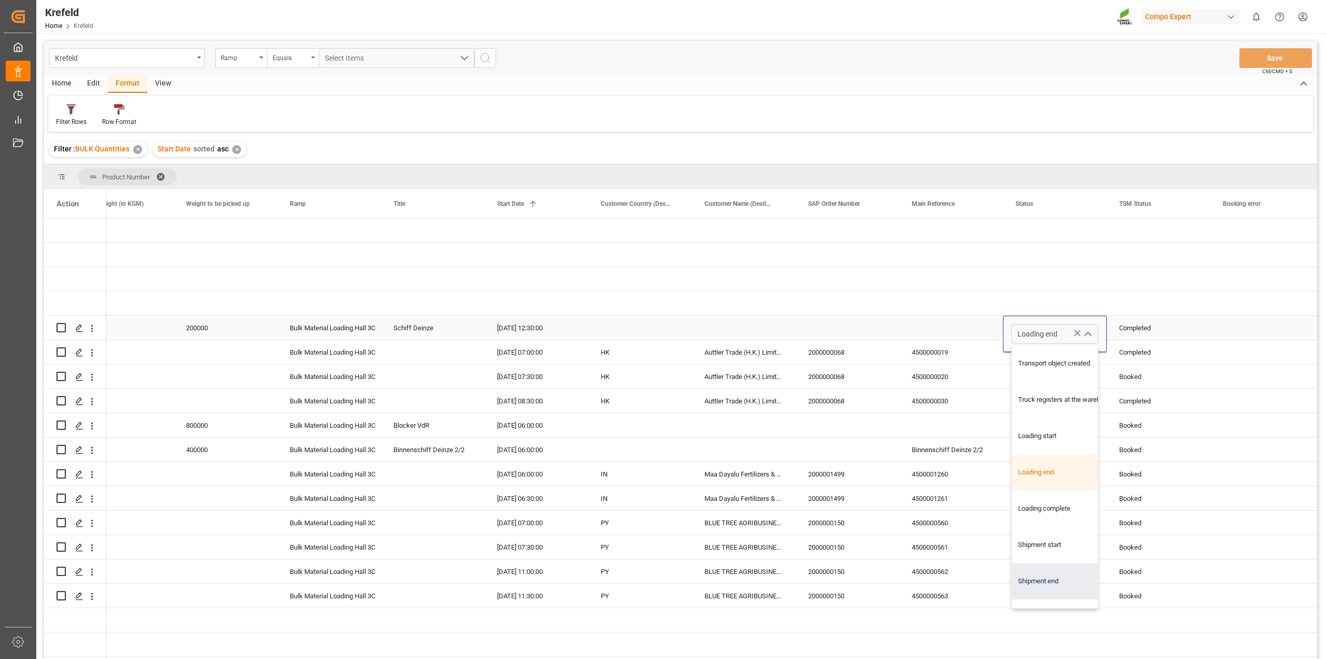
type input "Shipment end"
click at [1075, 376] on div "Loading start" at bounding box center [1054, 377] width 79 height 24
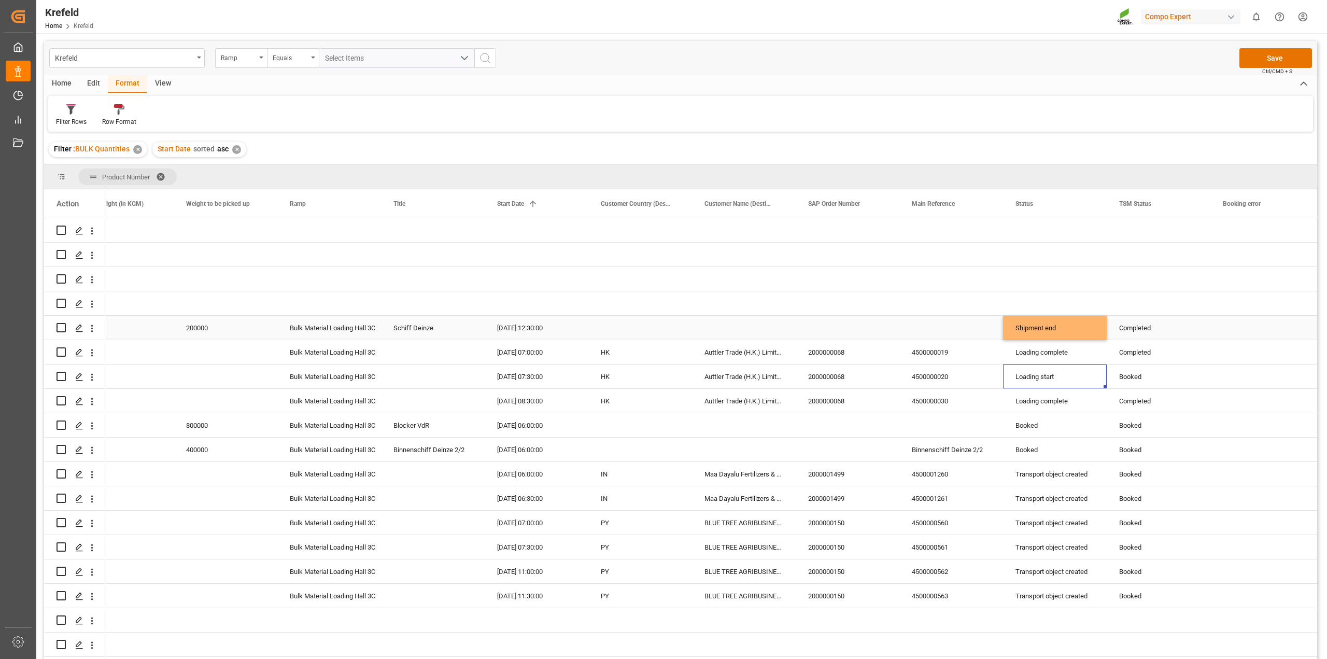
click at [1058, 327] on div "Shipment end" at bounding box center [1054, 328] width 79 height 24
drag, startPoint x: 1104, startPoint y: 337, endPoint x: 1106, endPoint y: 442, distance: 105.2
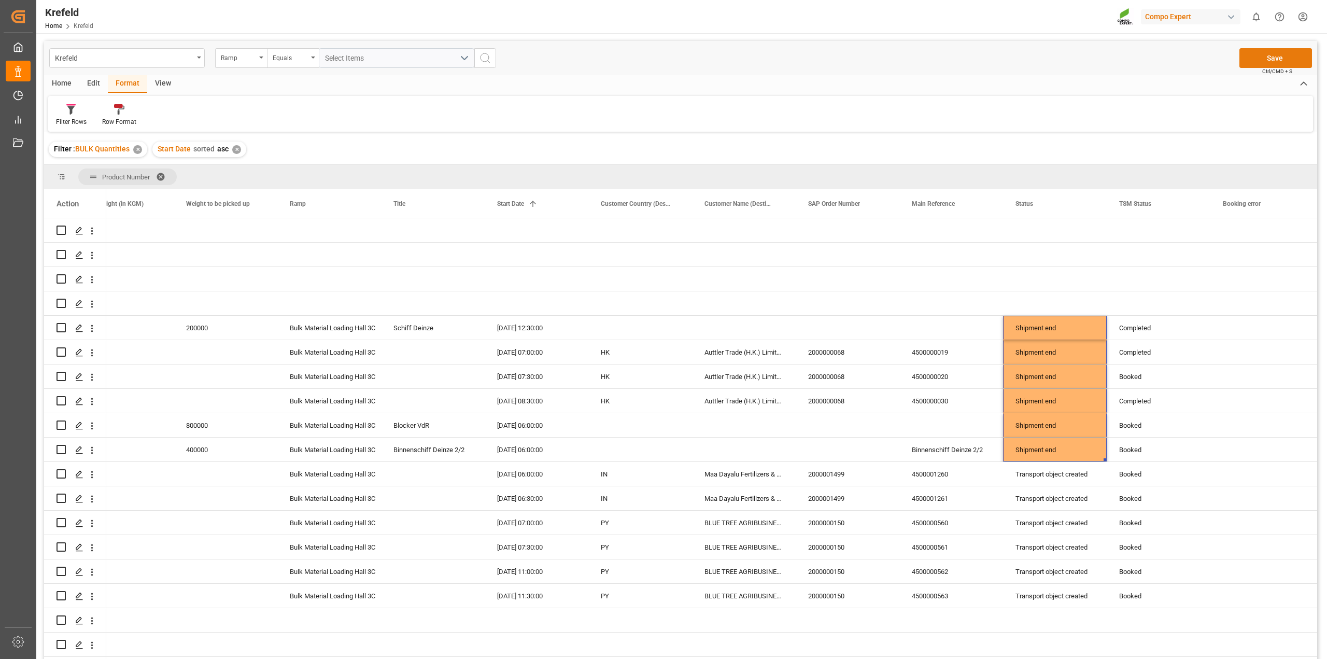
click at [1266, 54] on button "Save" at bounding box center [1275, 58] width 73 height 20
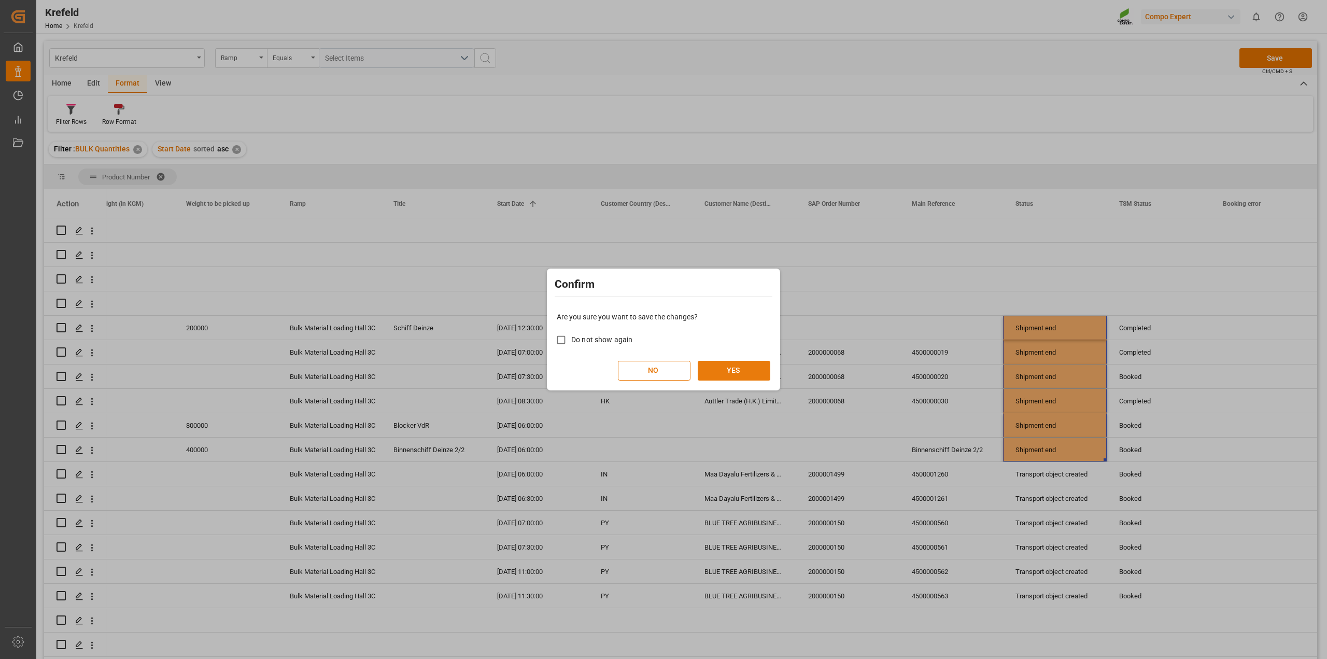
click at [737, 371] on button "YES" at bounding box center [734, 371] width 73 height 20
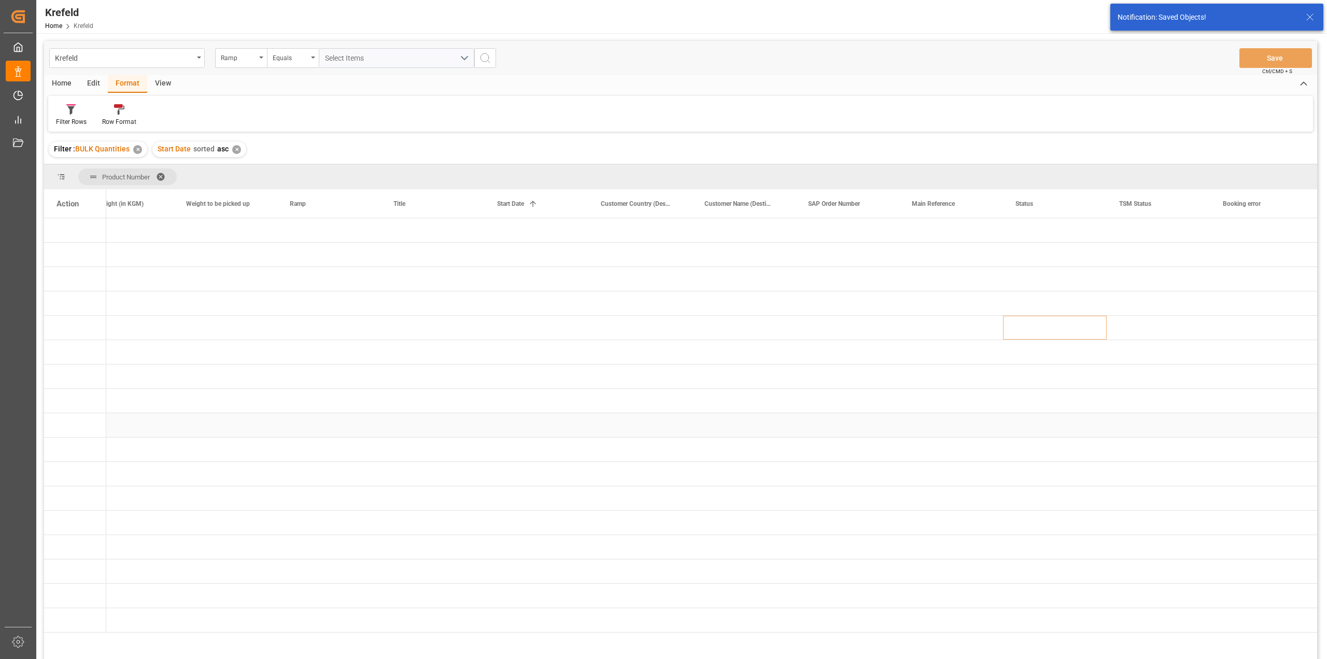
click at [789, 417] on div "Press SPACE to select this row." at bounding box center [744, 425] width 104 height 24
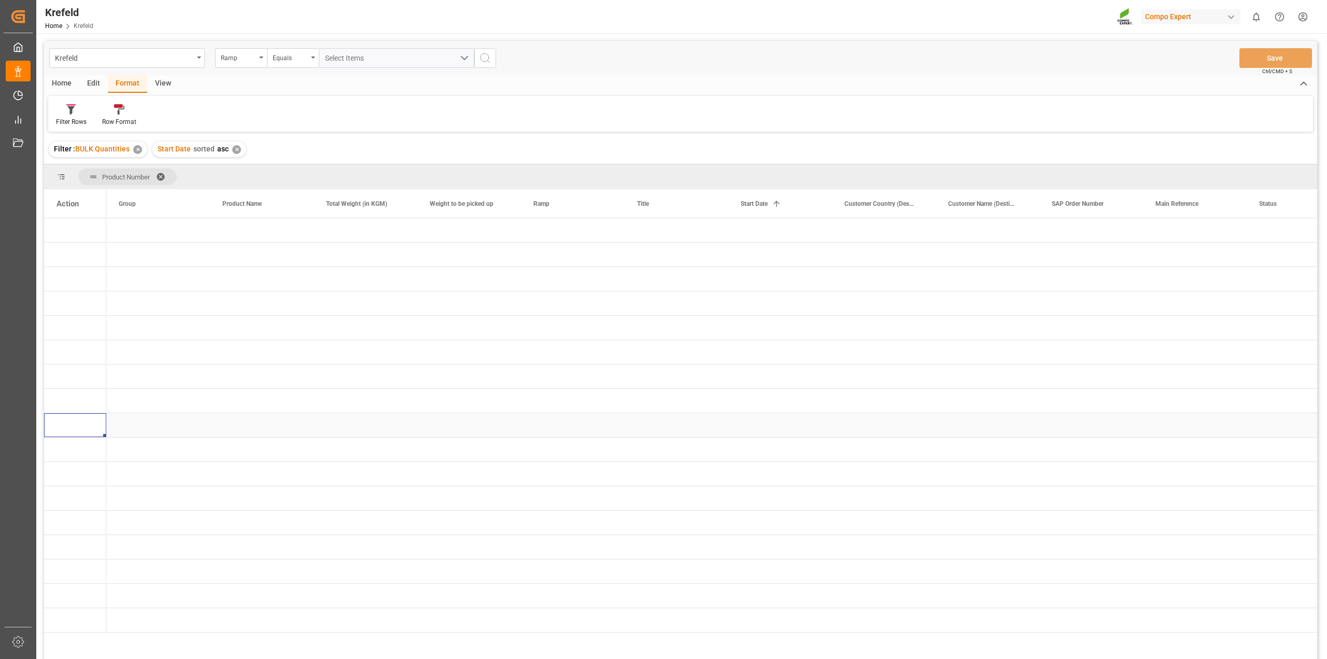
scroll to position [0, 0]
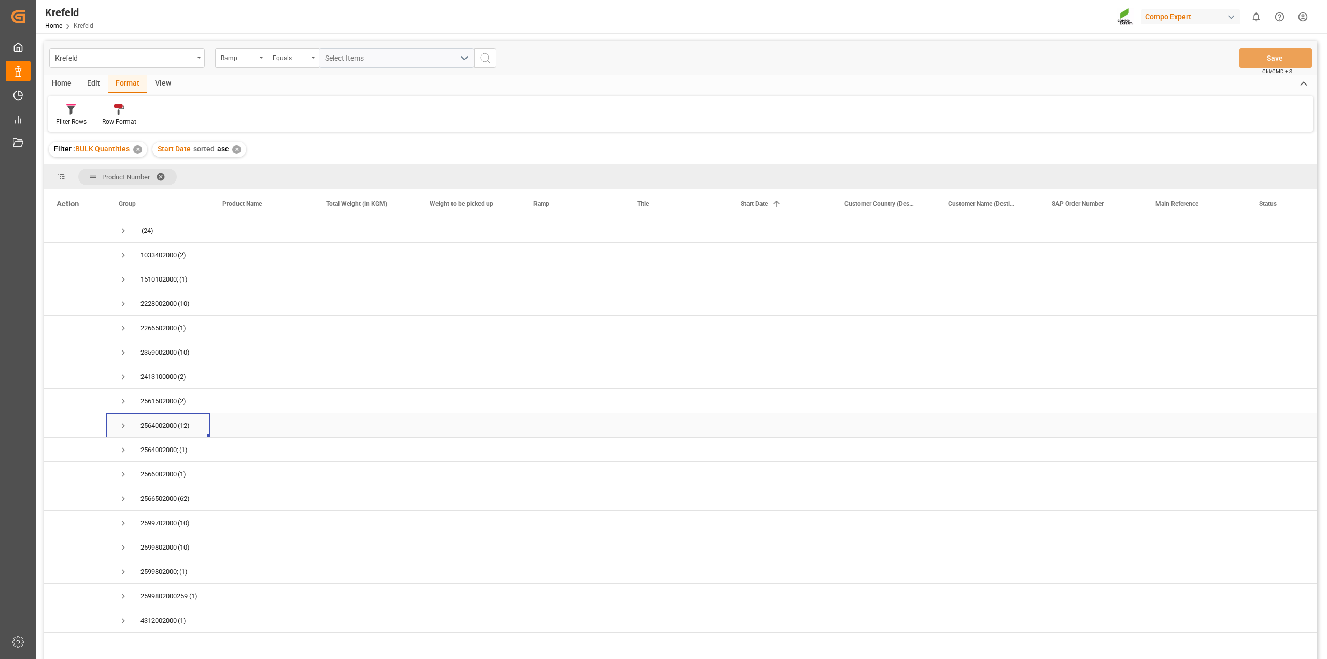
click at [122, 425] on span "Press SPACE to select this row." at bounding box center [123, 425] width 9 height 9
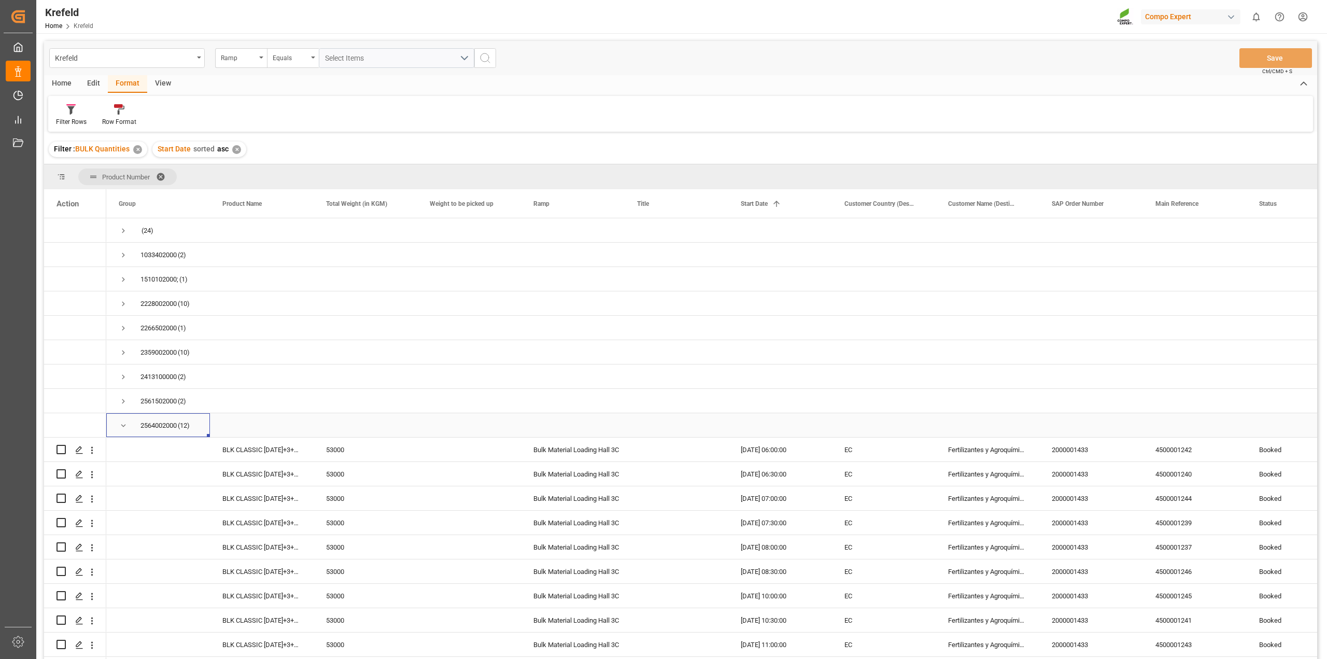
click at [123, 423] on span "Press SPACE to select this row." at bounding box center [123, 425] width 9 height 9
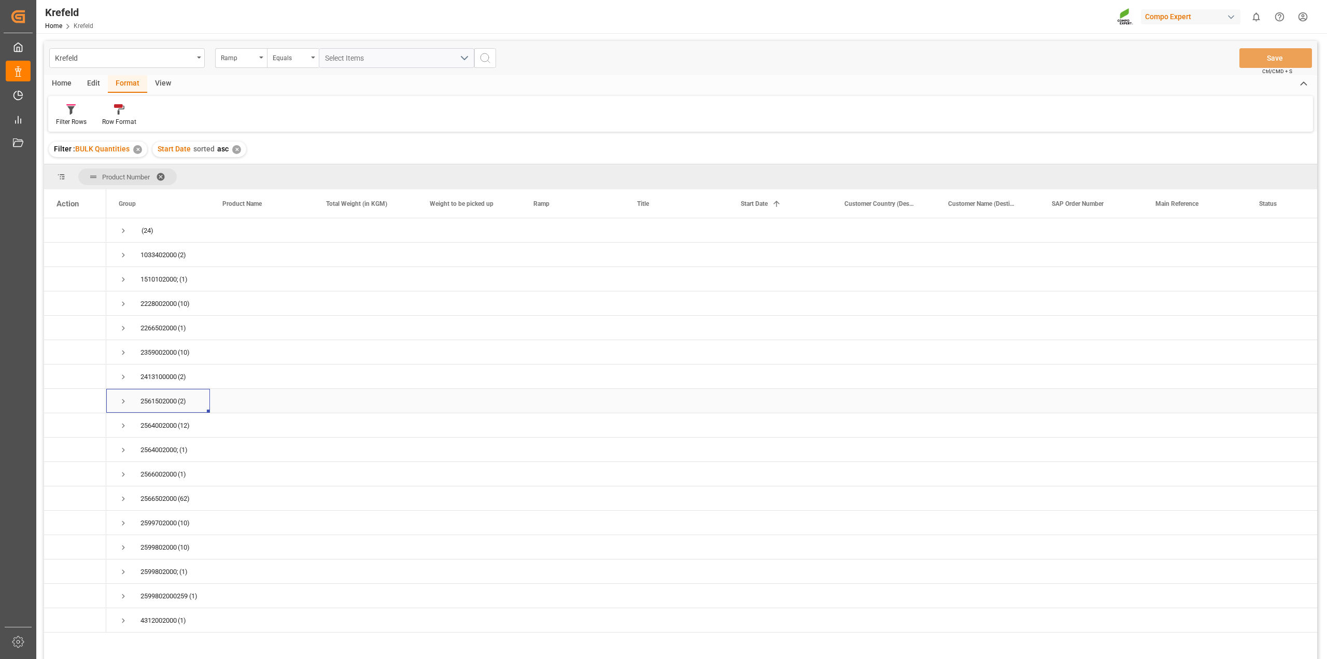
click at [122, 402] on span "Press SPACE to select this row." at bounding box center [123, 400] width 9 height 9
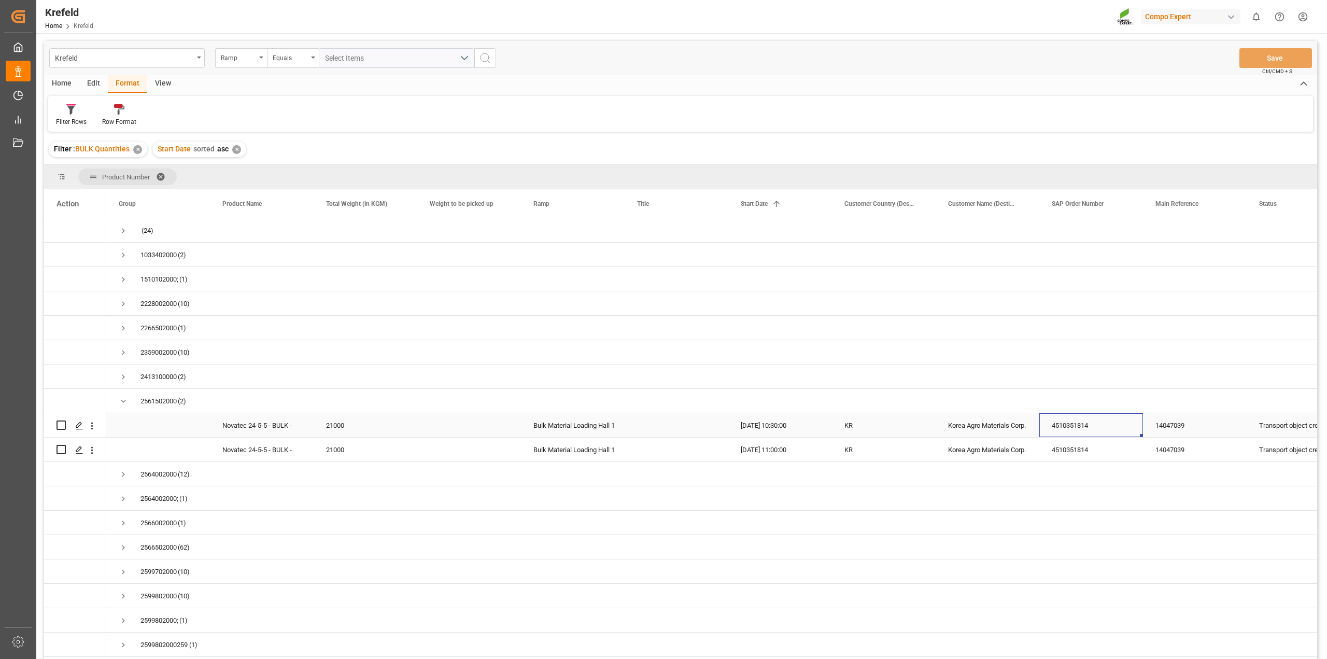
click at [1054, 436] on div "4510351814" at bounding box center [1091, 425] width 104 height 24
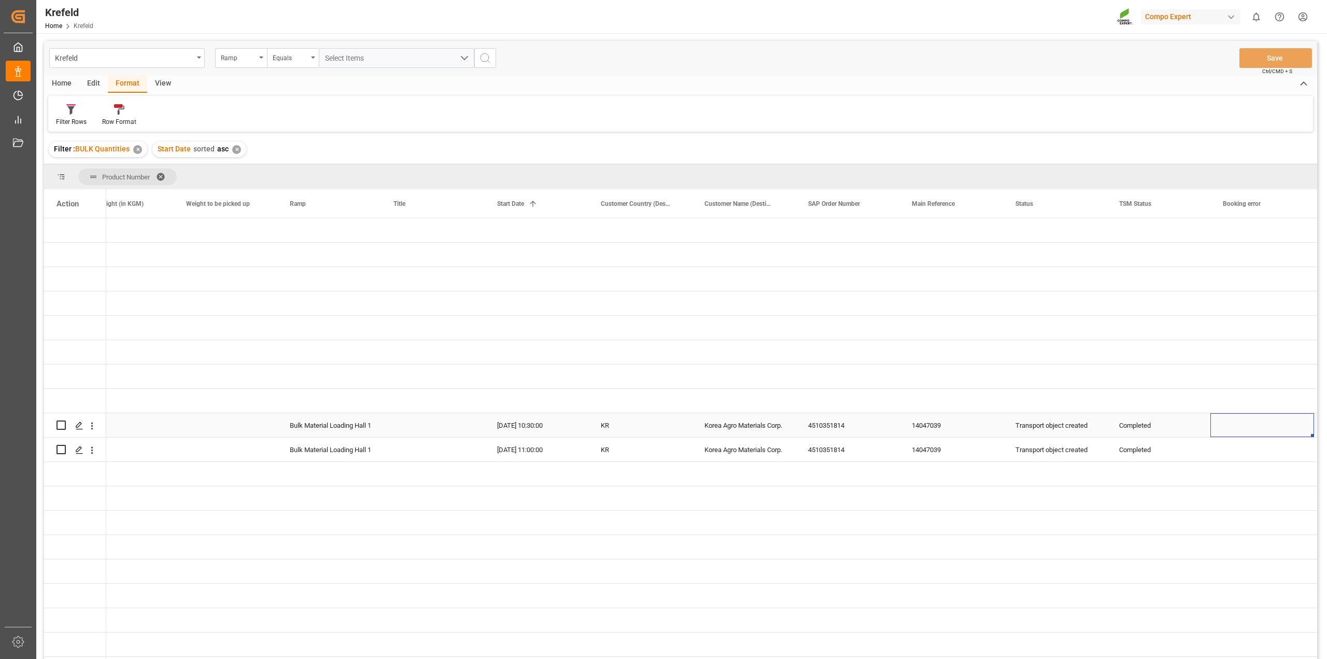
scroll to position [0, 347]
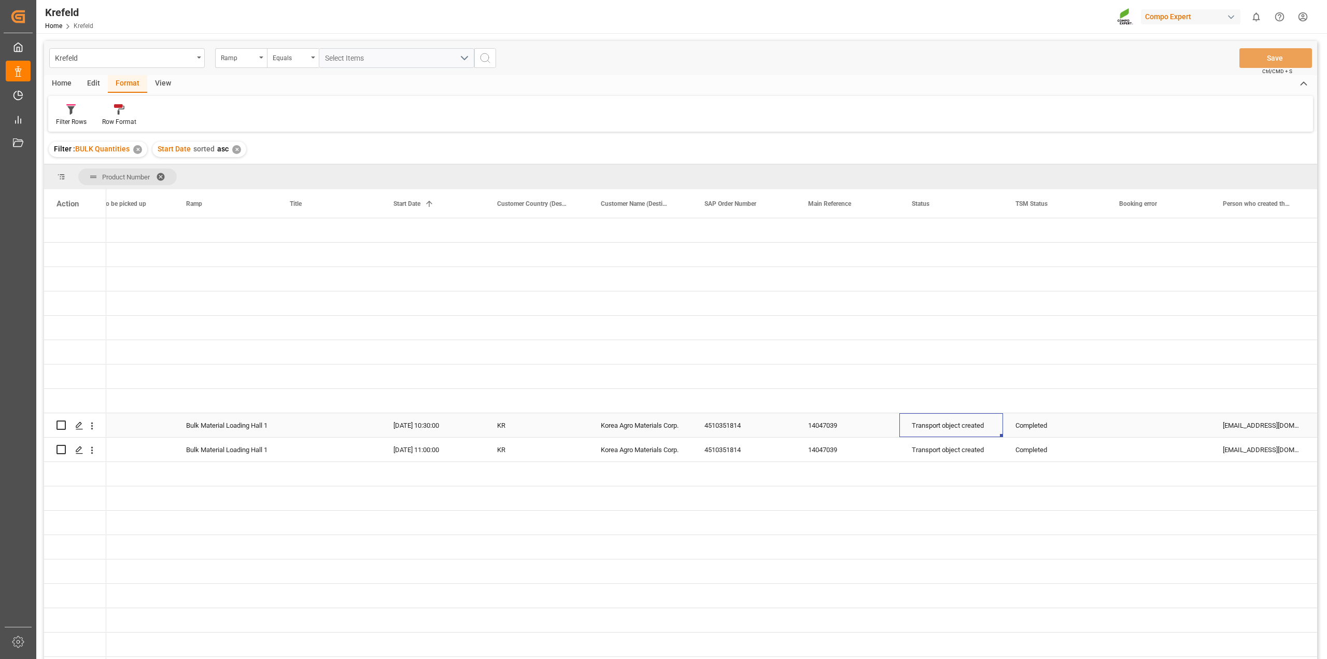
click at [981, 426] on div "Transport object created" at bounding box center [951, 426] width 79 height 24
click at [972, 424] on div "Transport object created" at bounding box center [951, 426] width 79 height 24
click at [985, 429] on icon "open menu" at bounding box center [983, 431] width 12 height 12
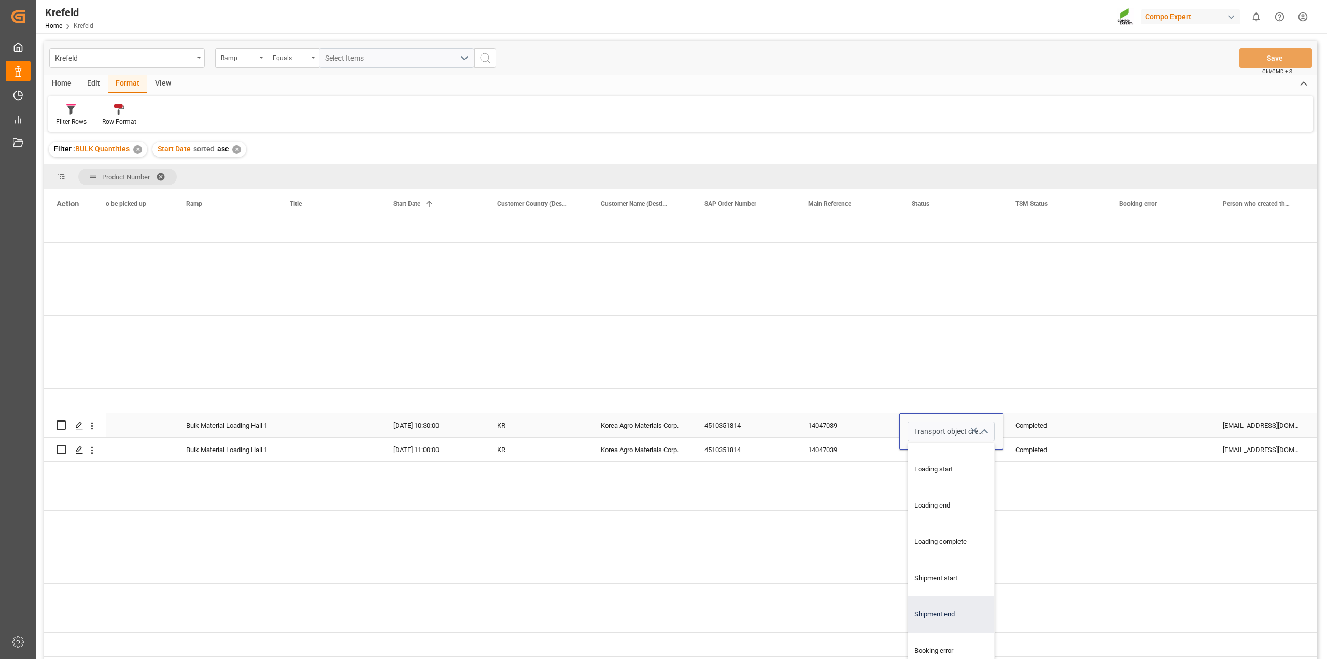
click at [954, 611] on div "Shipment end" at bounding box center [962, 614] width 109 height 36
type input "Shipment end"
click at [1102, 452] on div "Completed" at bounding box center [1055, 449] width 104 height 24
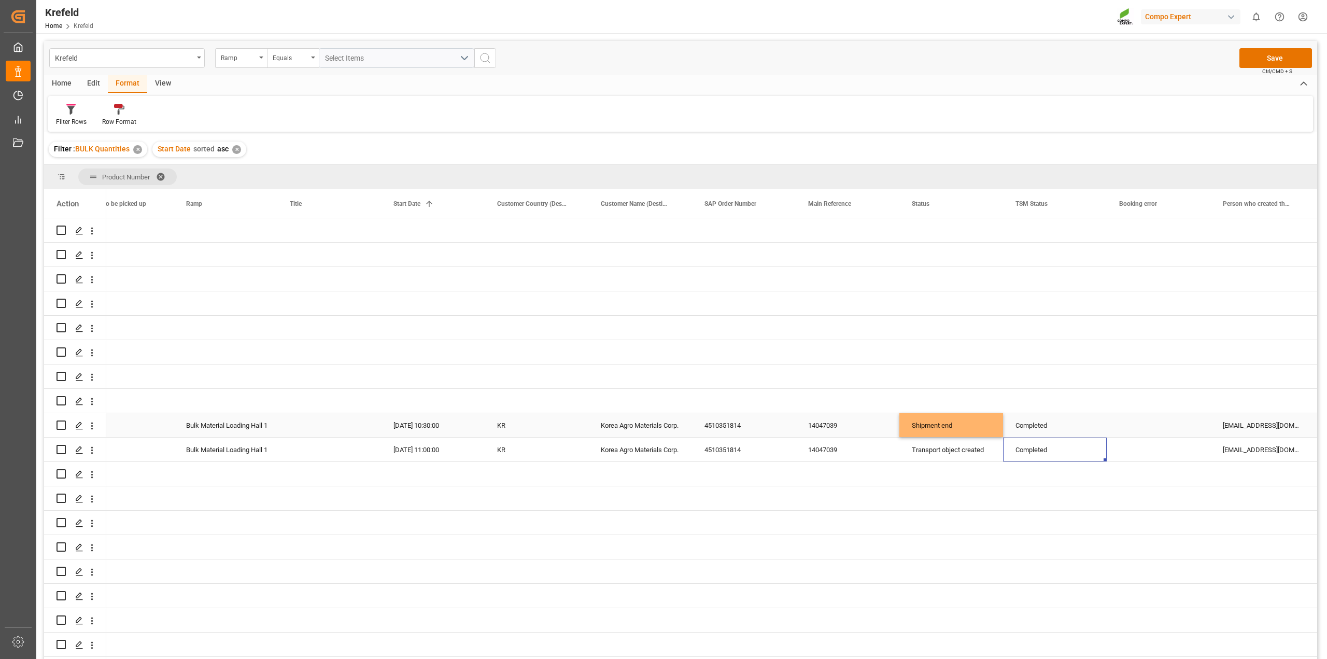
click at [972, 426] on div "Shipment end" at bounding box center [951, 426] width 79 height 24
drag, startPoint x: 1000, startPoint y: 436, endPoint x: 1001, endPoint y: 449, distance: 13.5
click at [1265, 56] on button "Save" at bounding box center [1275, 58] width 73 height 20
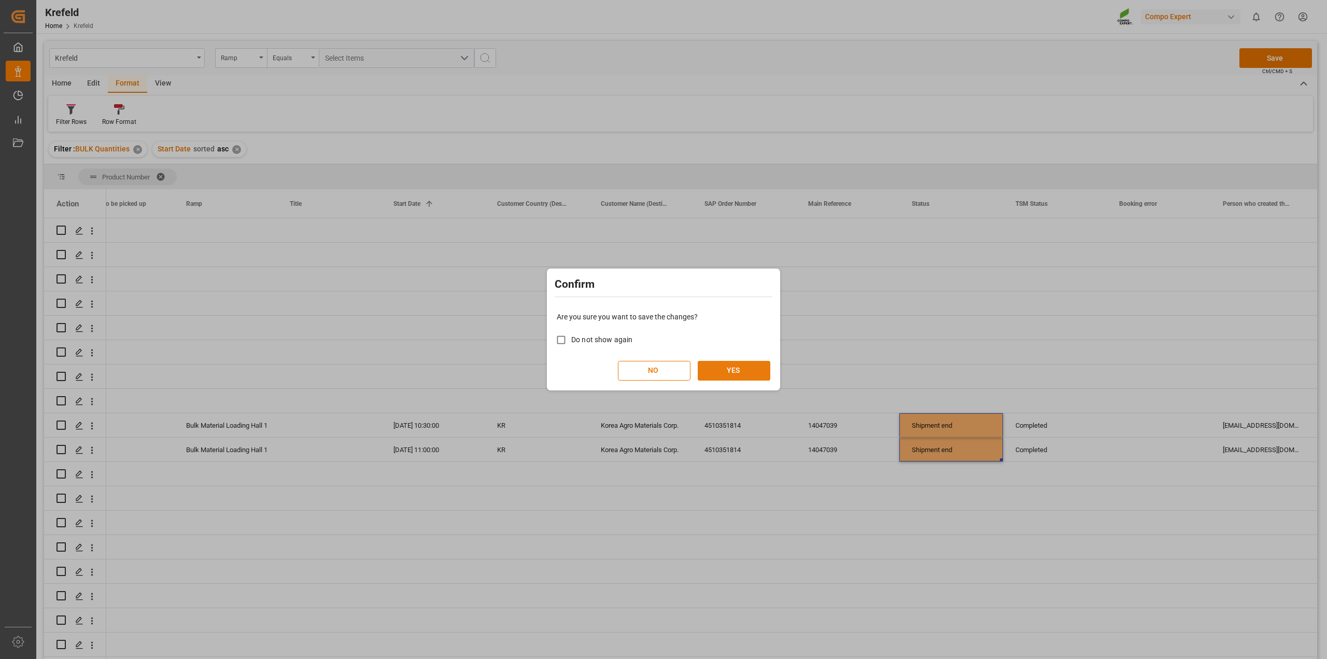
click at [722, 367] on button "YES" at bounding box center [734, 371] width 73 height 20
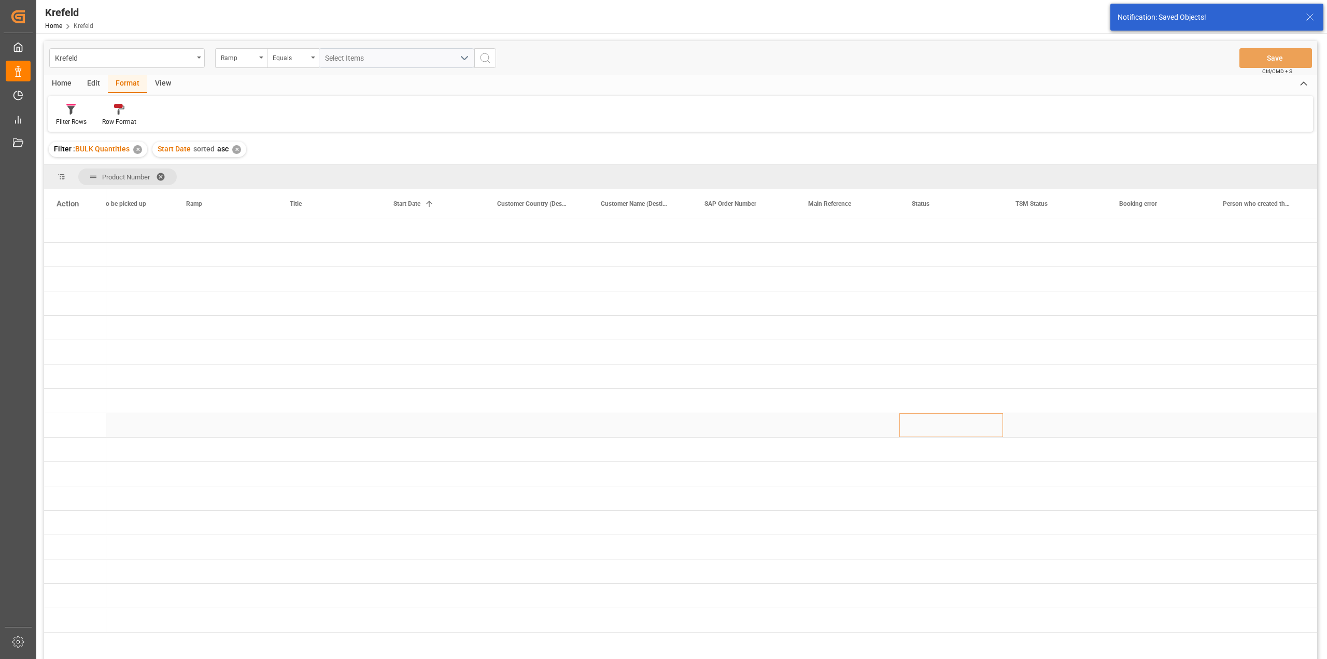
click at [802, 423] on div "Press SPACE to select this row." at bounding box center [847, 425] width 104 height 24
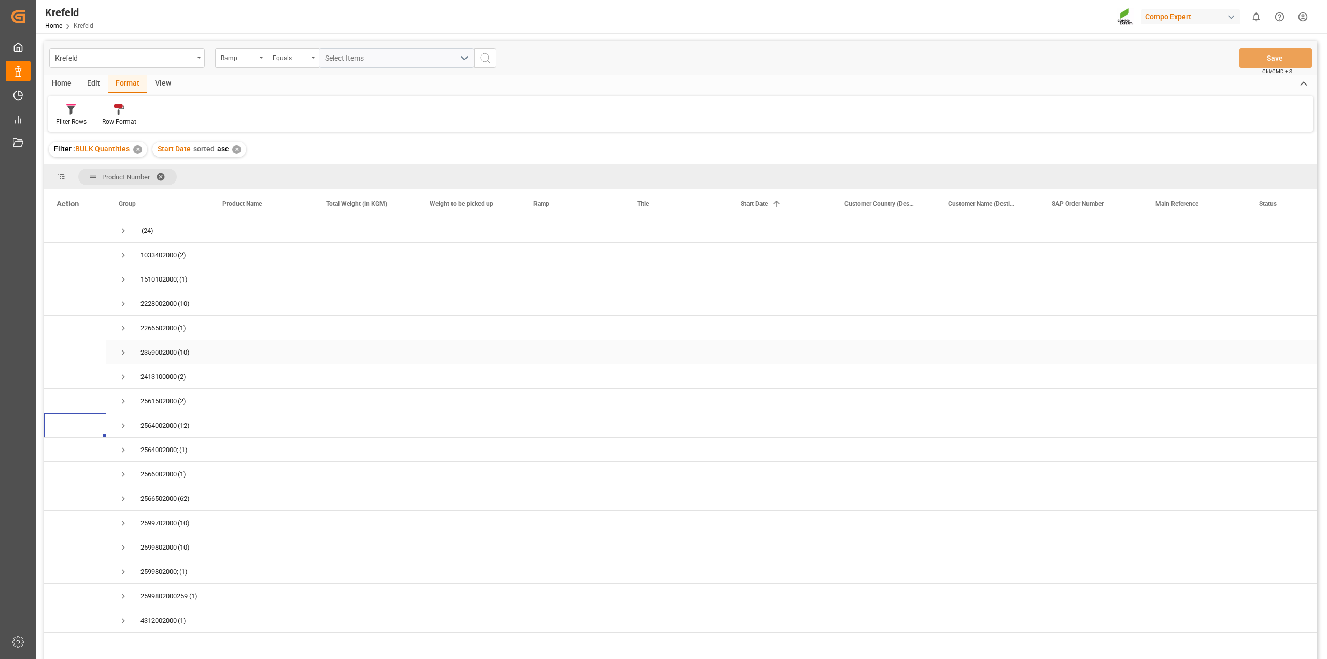
click at [123, 353] on span "Press SPACE to select this row." at bounding box center [123, 352] width 9 height 9
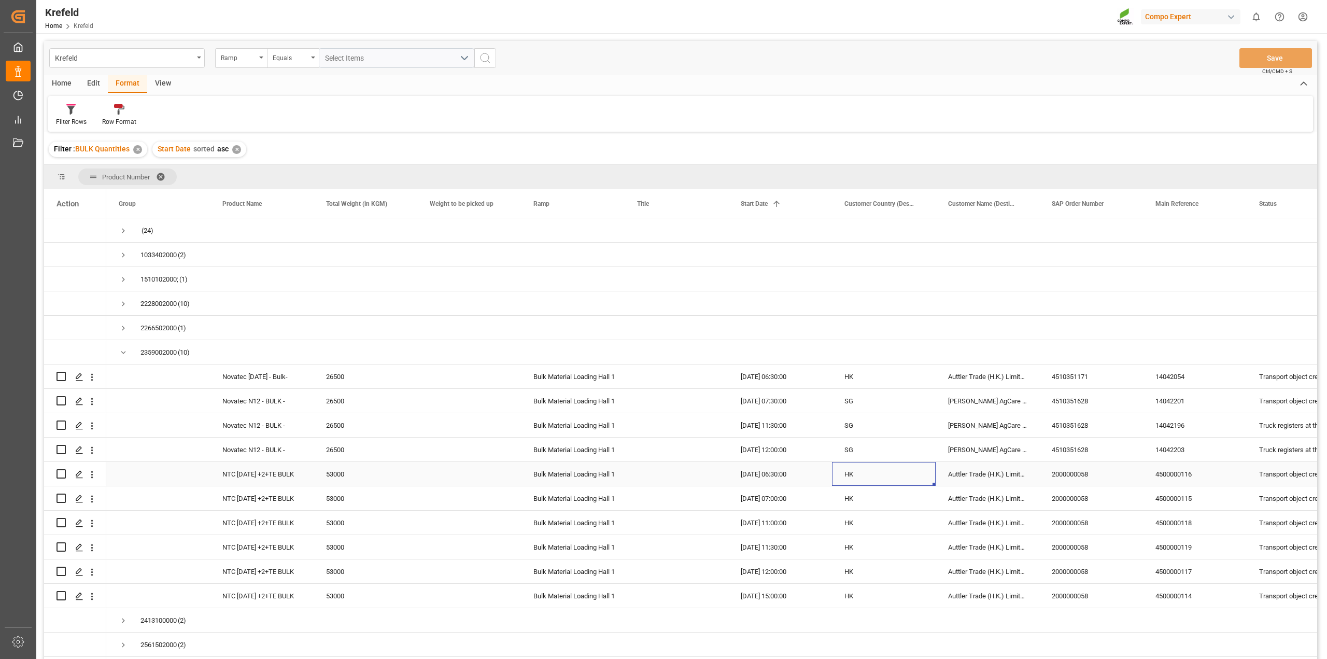
click at [872, 473] on div "HK" at bounding box center [884, 474] width 104 height 24
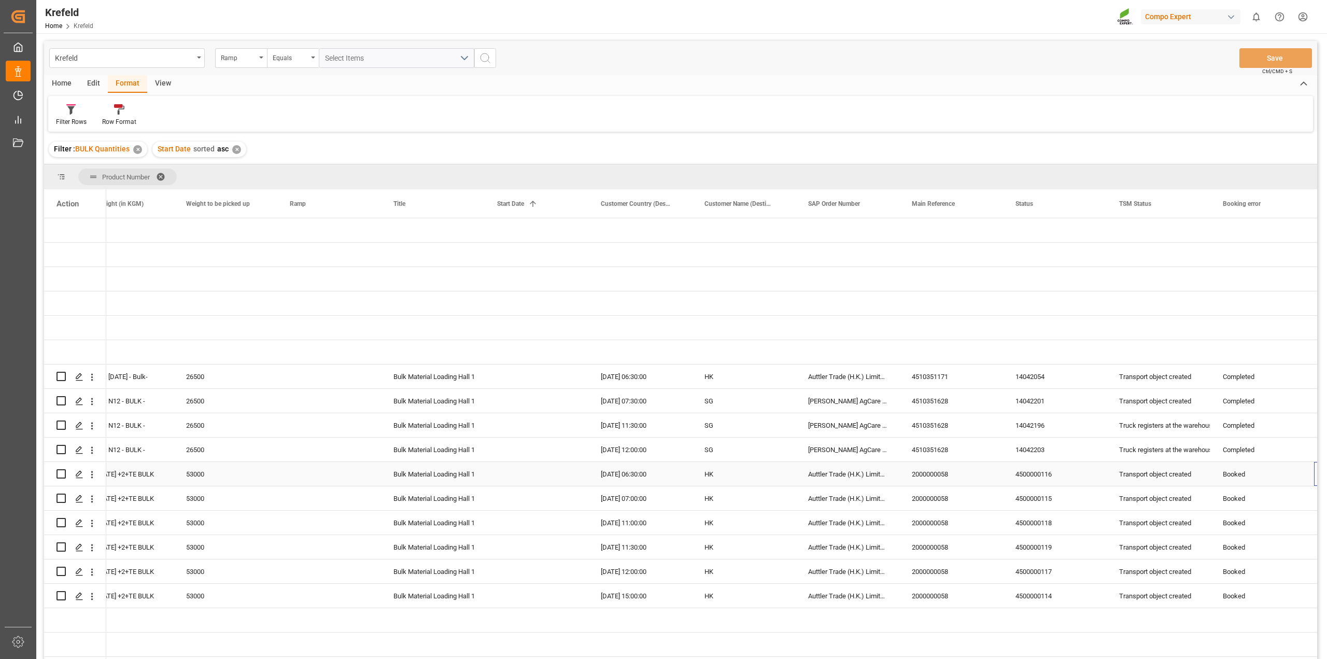
scroll to position [0, 244]
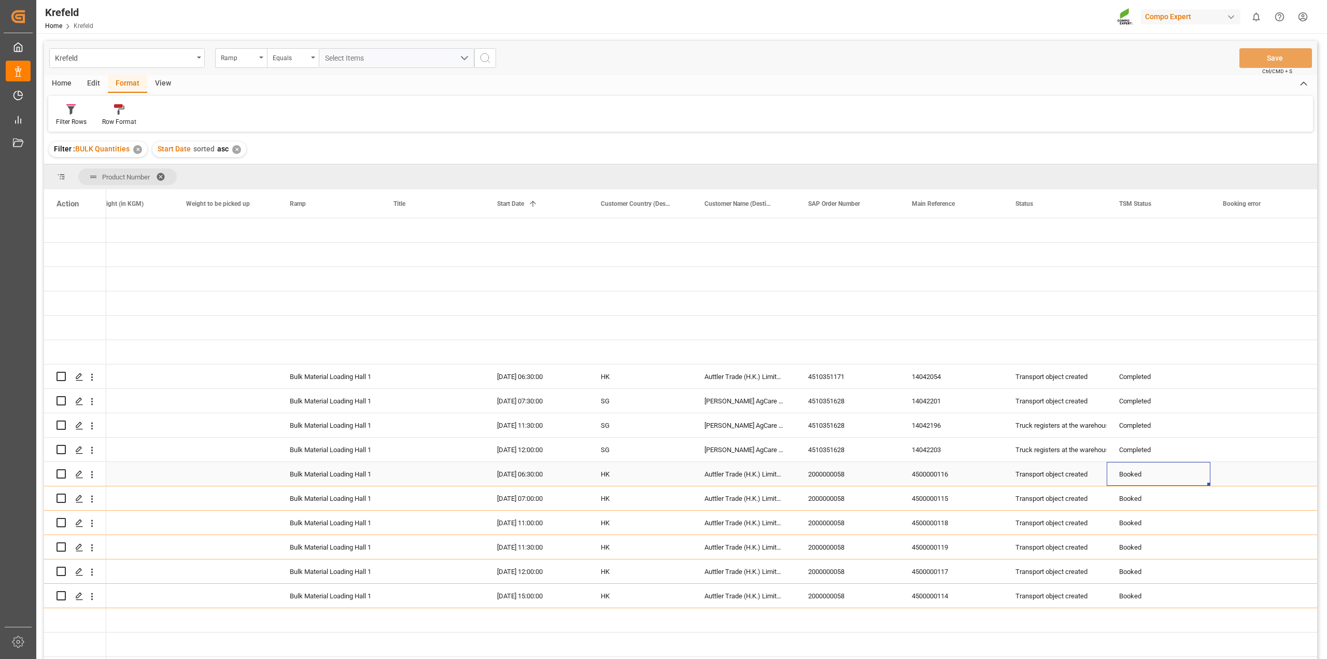
click at [631, 465] on div "HK" at bounding box center [640, 474] width 104 height 24
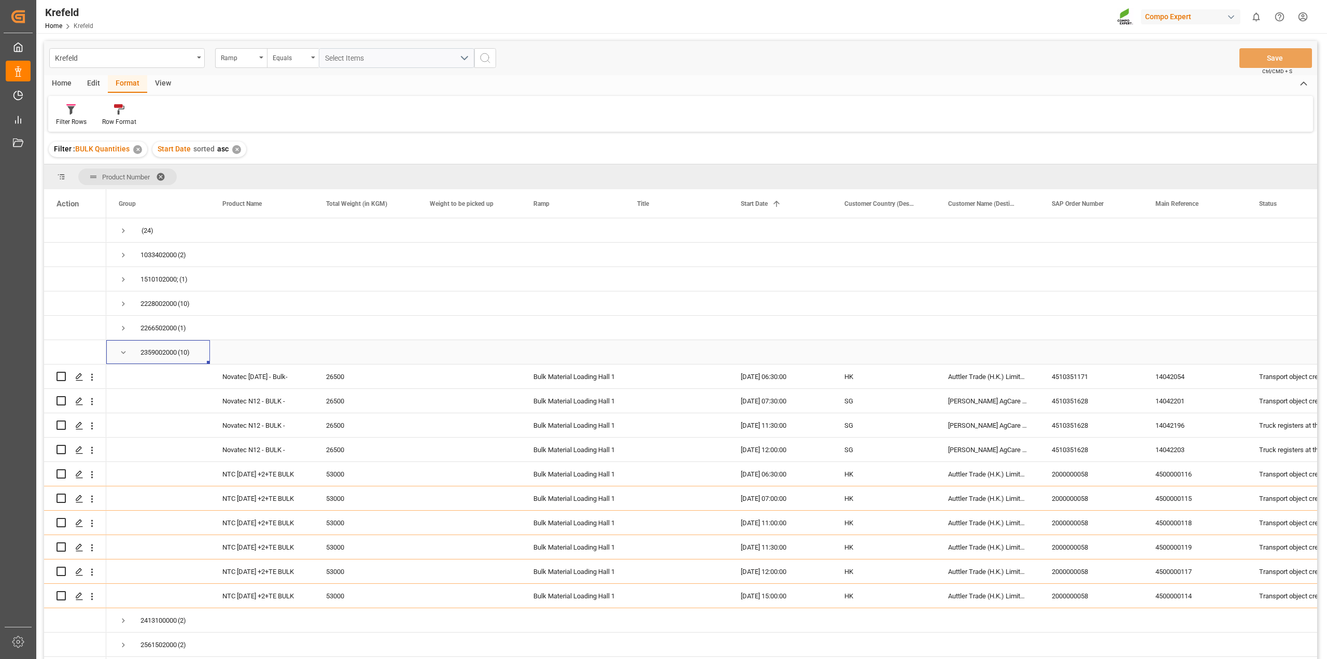
click at [119, 352] on span "Press SPACE to select this row." at bounding box center [123, 352] width 9 height 9
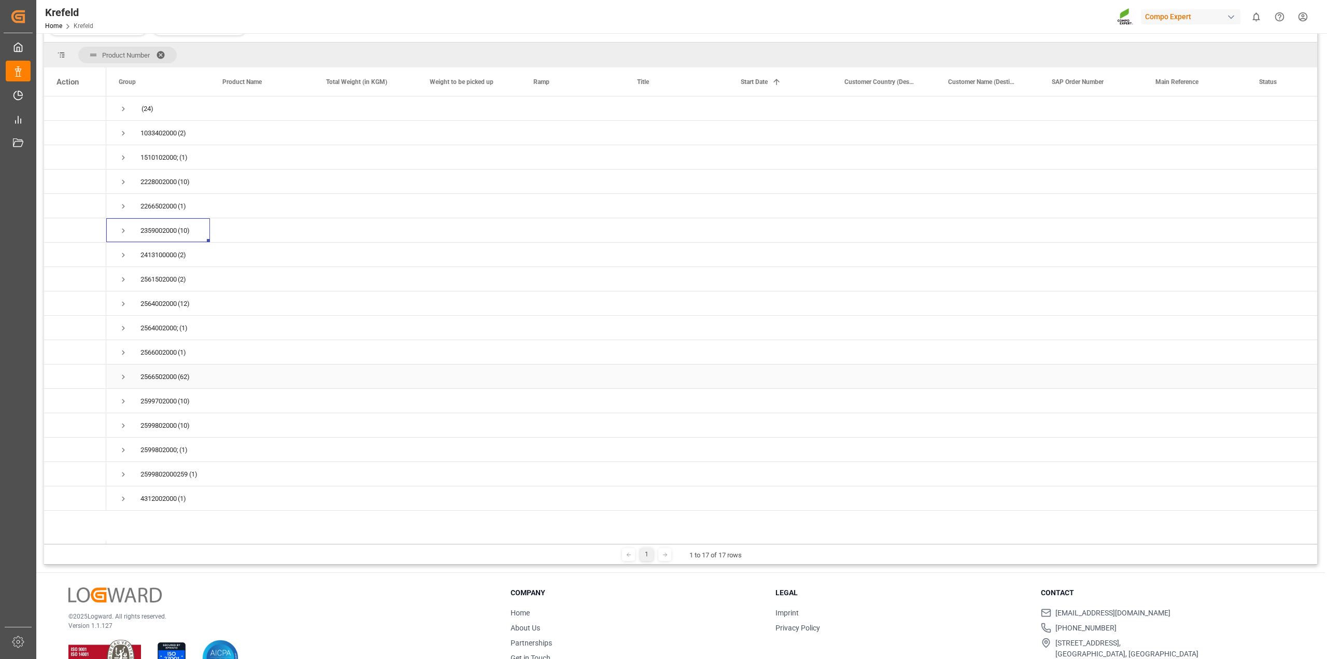
scroll to position [130, 0]
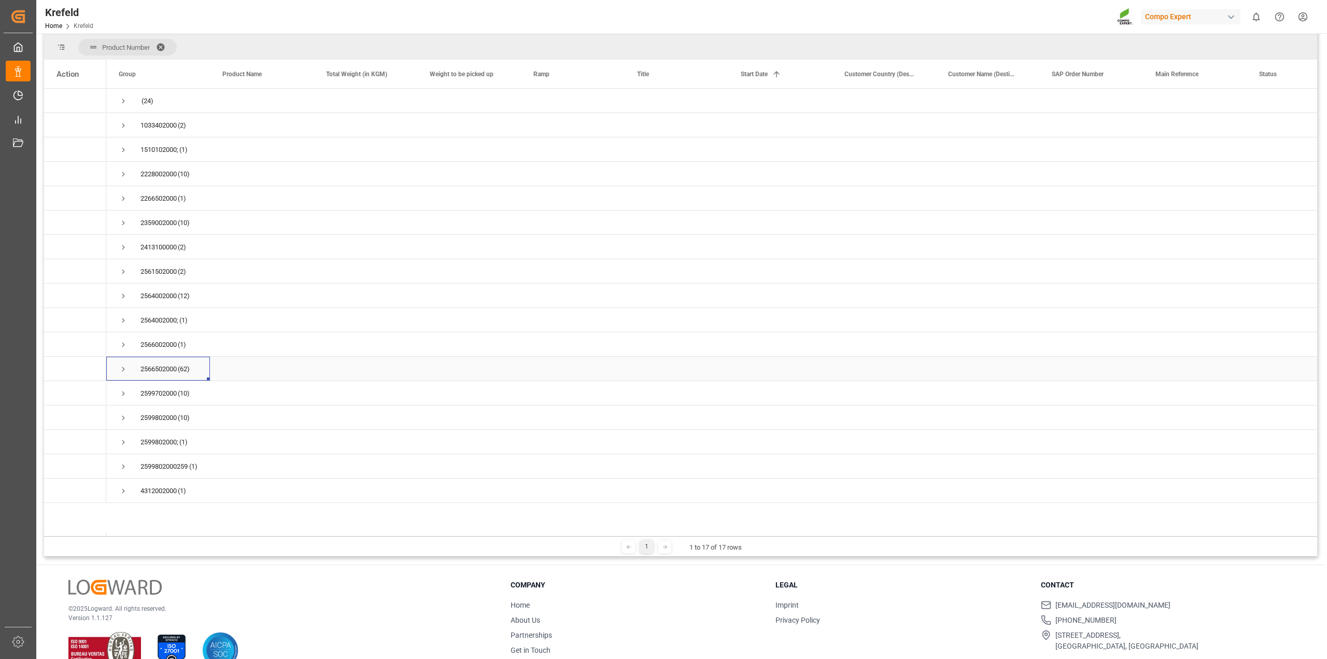
click at [124, 368] on span "Press SPACE to select this row." at bounding box center [123, 368] width 9 height 9
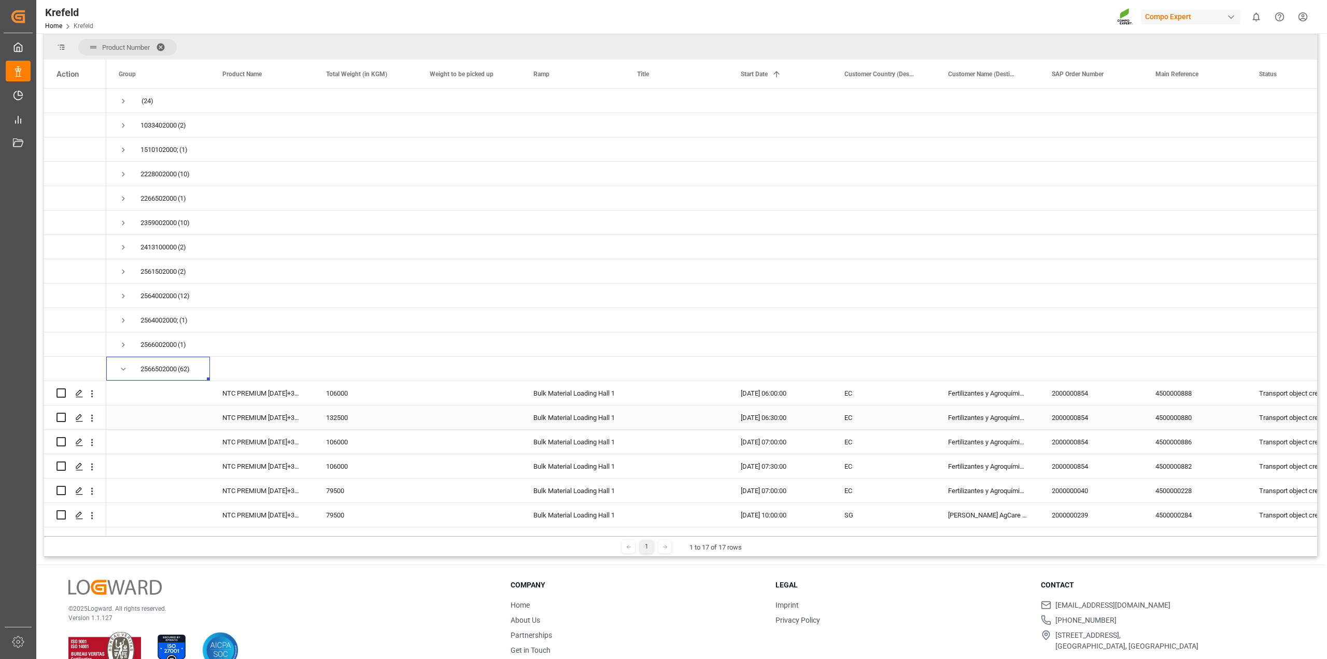
click at [753, 418] on div "19.08.2025 06:30:00" at bounding box center [780, 417] width 104 height 24
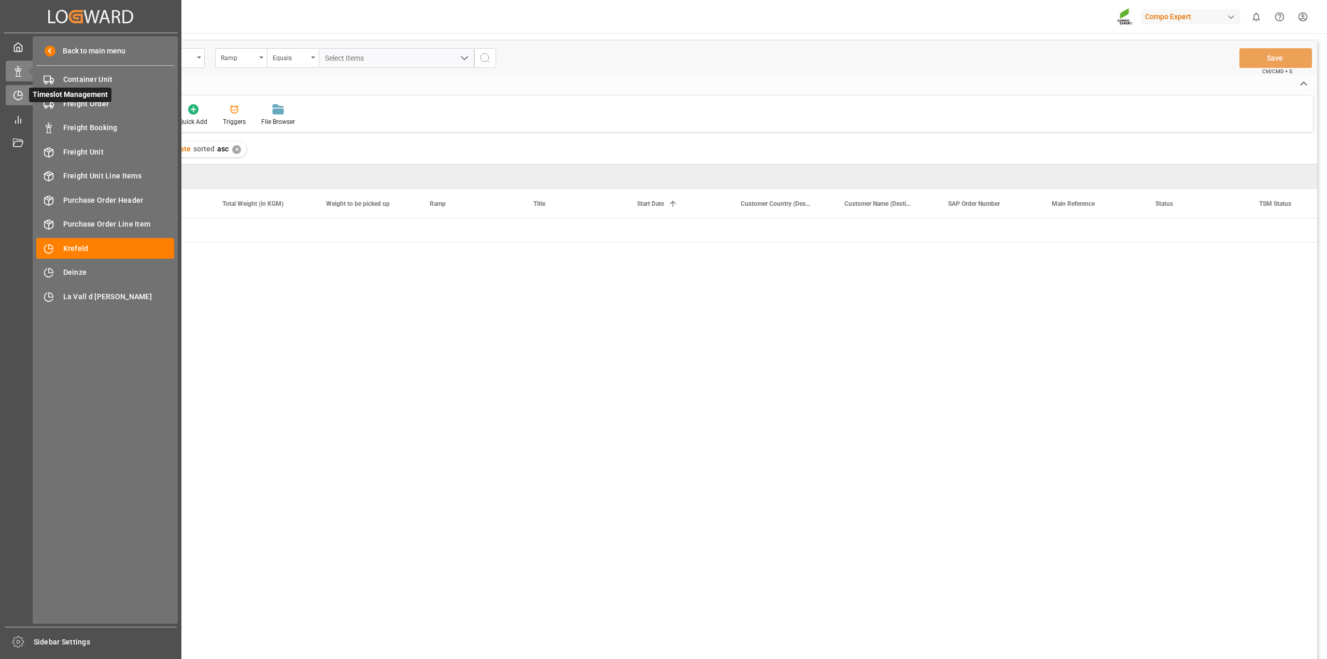
click at [19, 94] on icon at bounding box center [18, 95] width 10 height 10
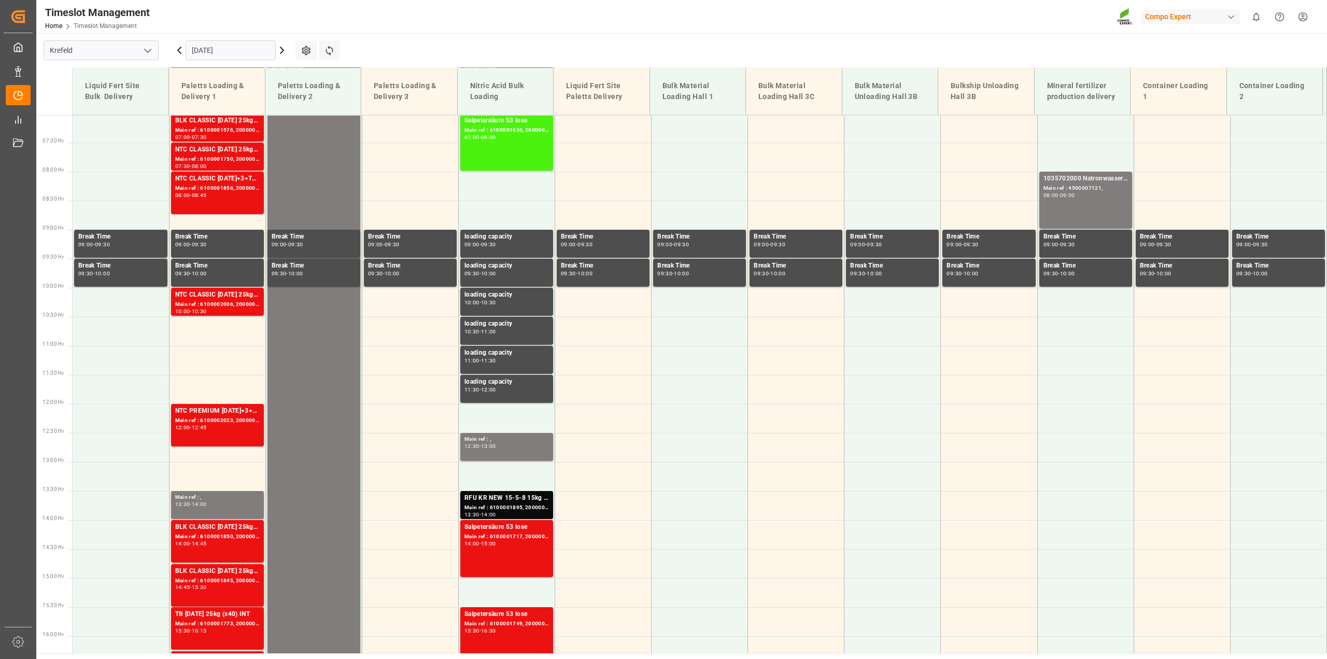
scroll to position [410, 0]
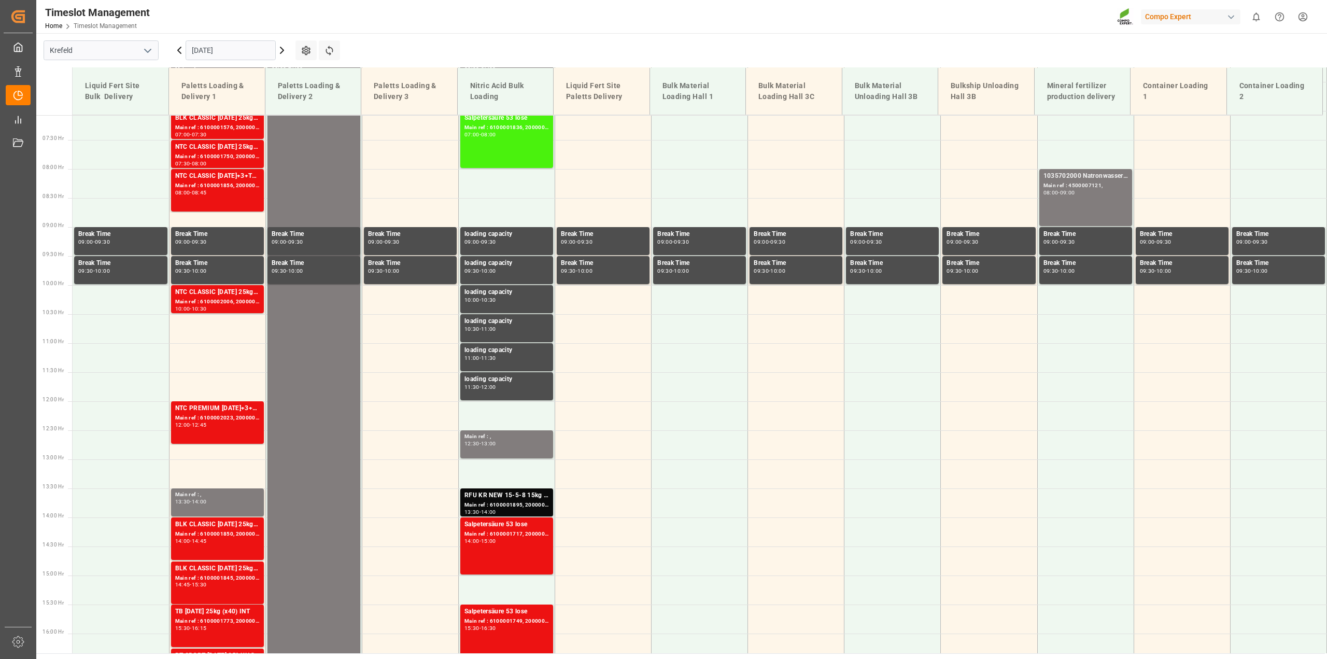
click at [219, 50] on input "[DATE]" at bounding box center [231, 50] width 90 height 20
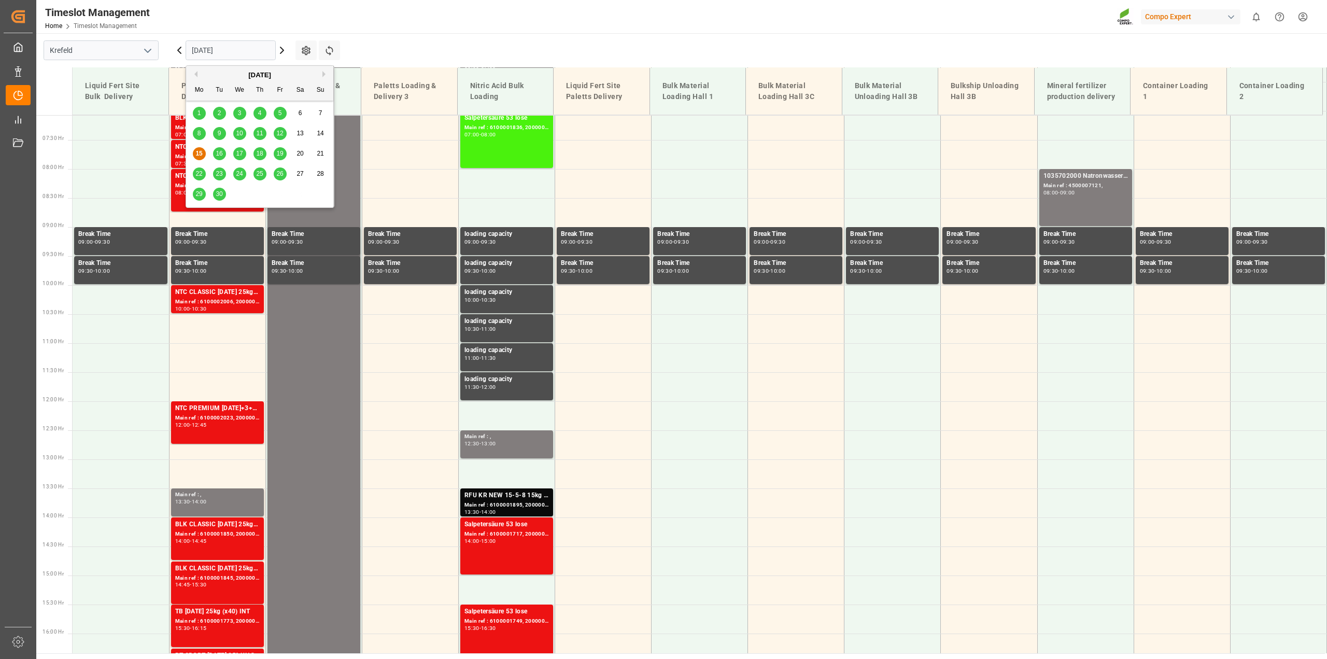
click at [195, 73] on button "Previous Month" at bounding box center [194, 74] width 6 height 6
click at [240, 172] on span "20" at bounding box center [239, 173] width 7 height 7
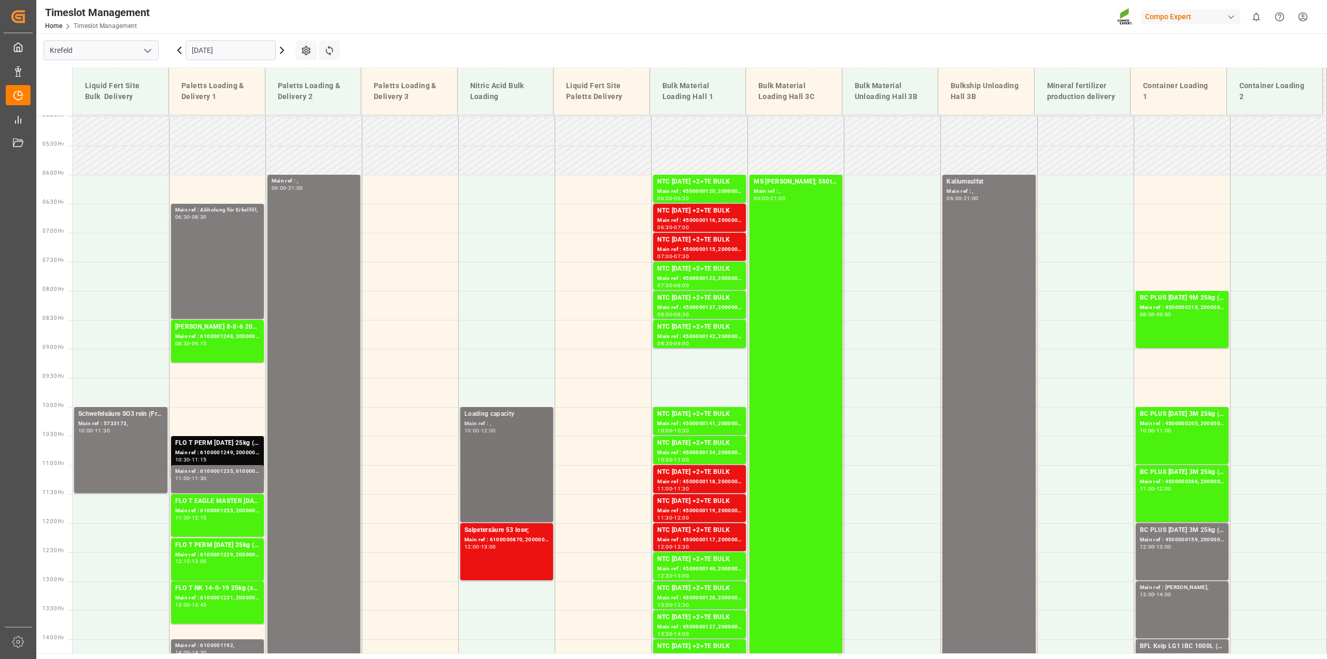
scroll to position [216, 0]
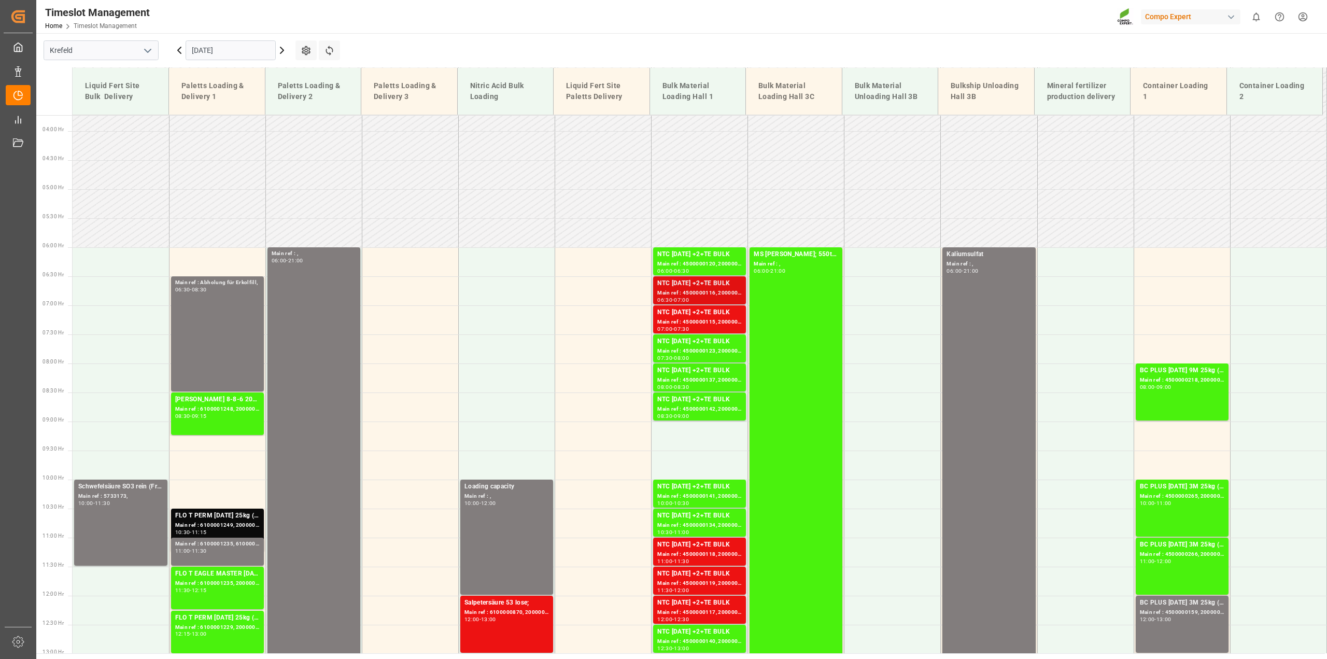
click at [690, 294] on div "Main ref : 4500000116, 2000000058" at bounding box center [699, 293] width 84 height 9
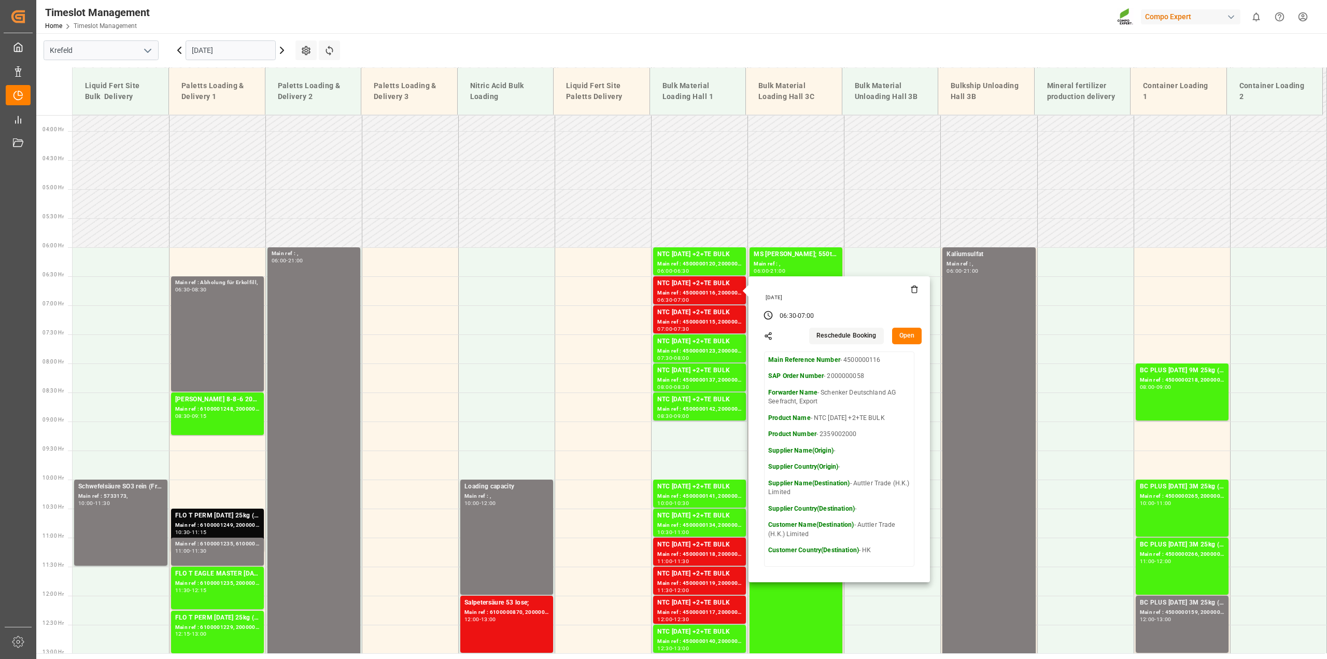
click at [909, 332] on button "Open" at bounding box center [907, 336] width 30 height 17
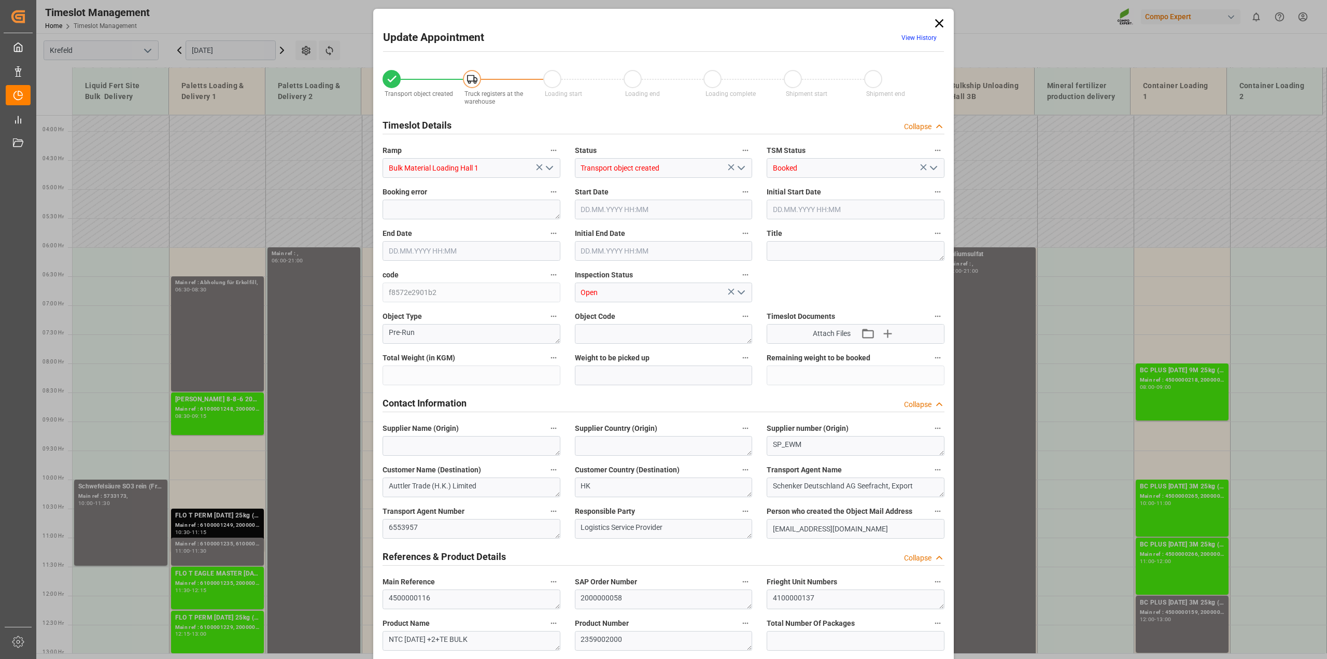
type input "53000"
type input "0"
type input "20.08.2025 06:30"
type input "20.08.2025 07:00"
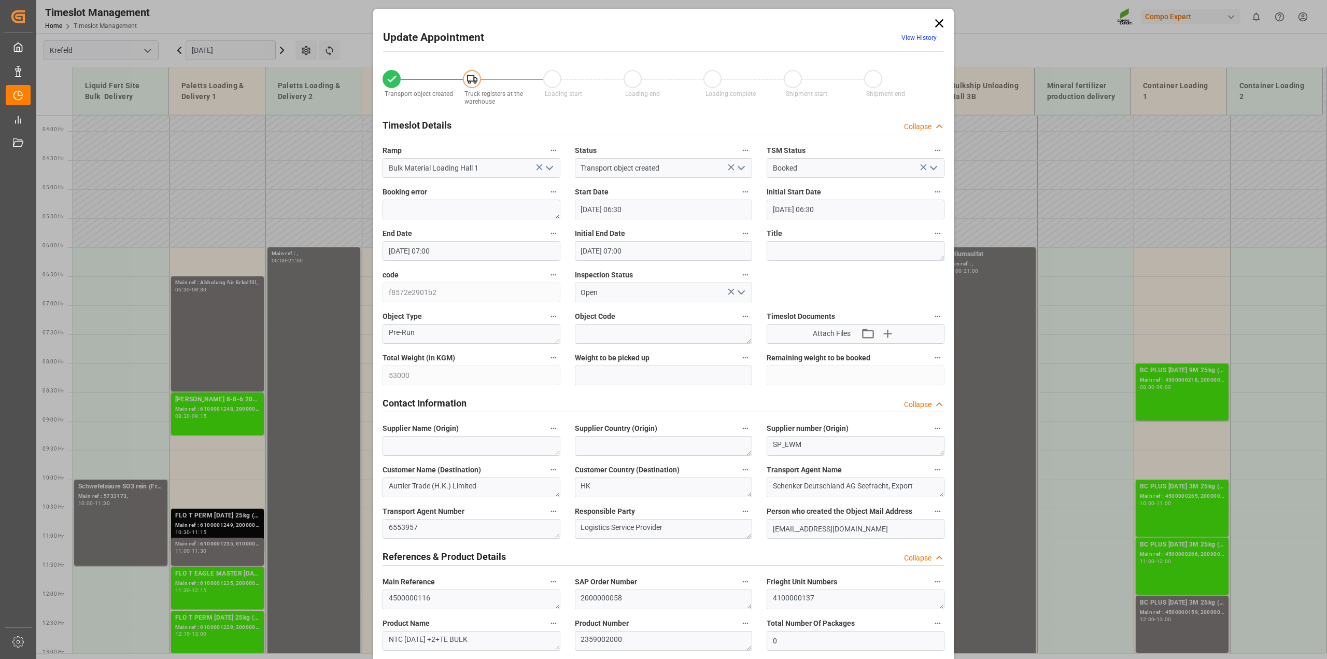
type input "20.08.2025 07:00"
type input "07.08.2025 07:35"
type input "06.08.2025 09:19"
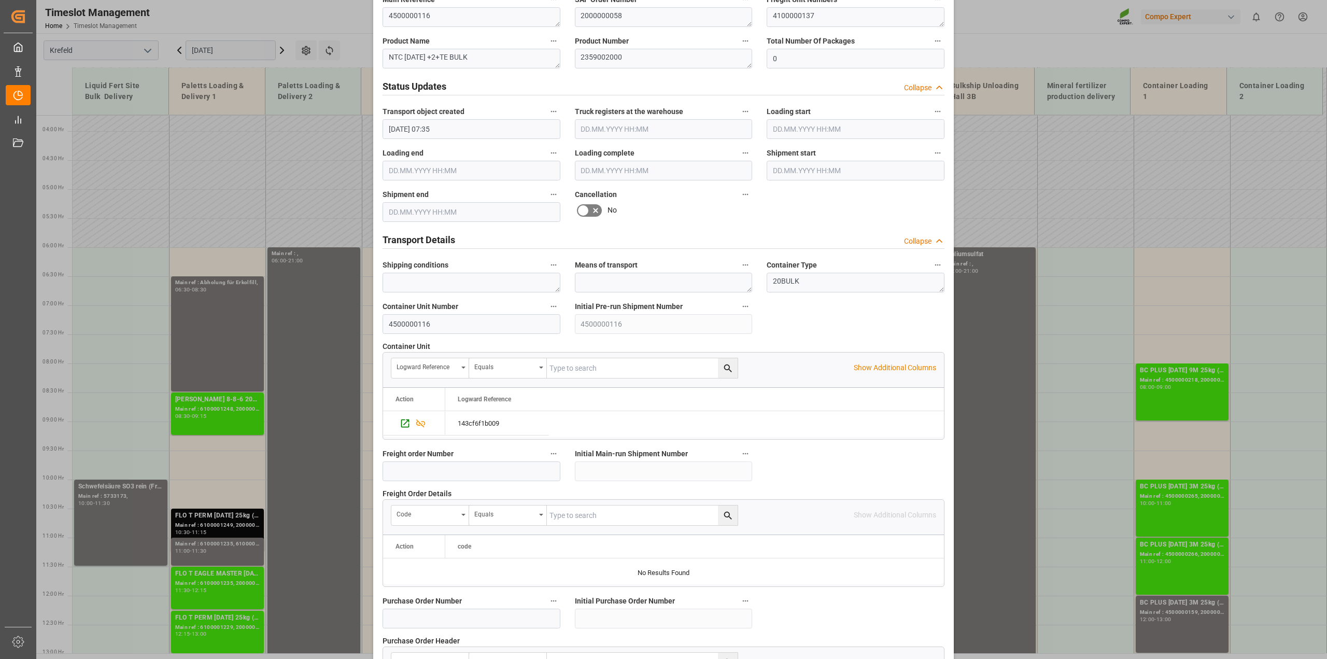
scroll to position [583, 0]
click at [403, 428] on icon "Press SPACE to select this row." at bounding box center [405, 422] width 11 height 11
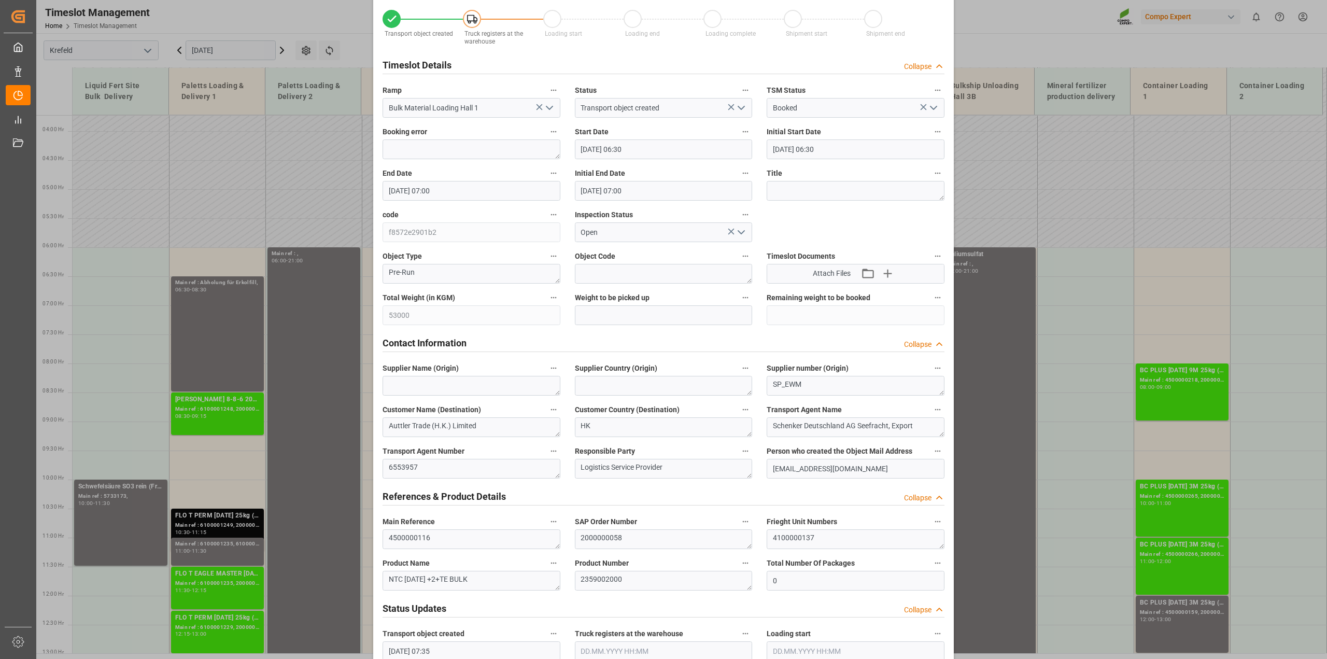
scroll to position [0, 0]
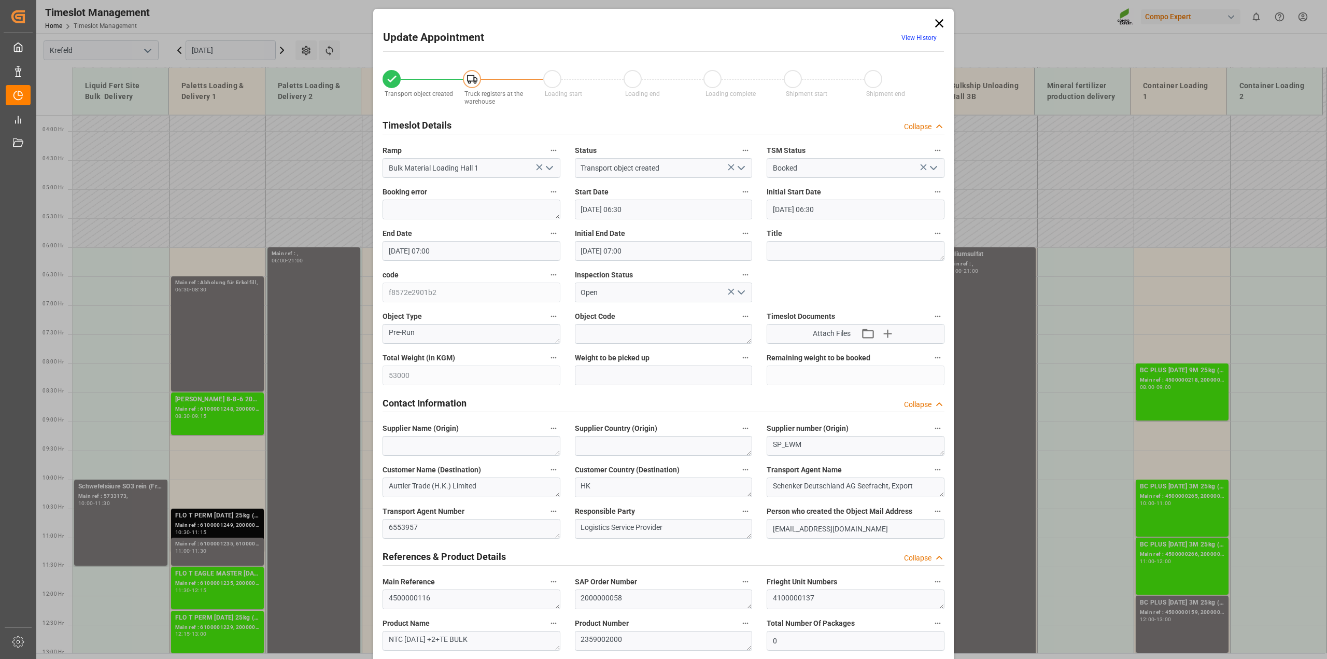
click at [934, 24] on icon at bounding box center [939, 23] width 15 height 15
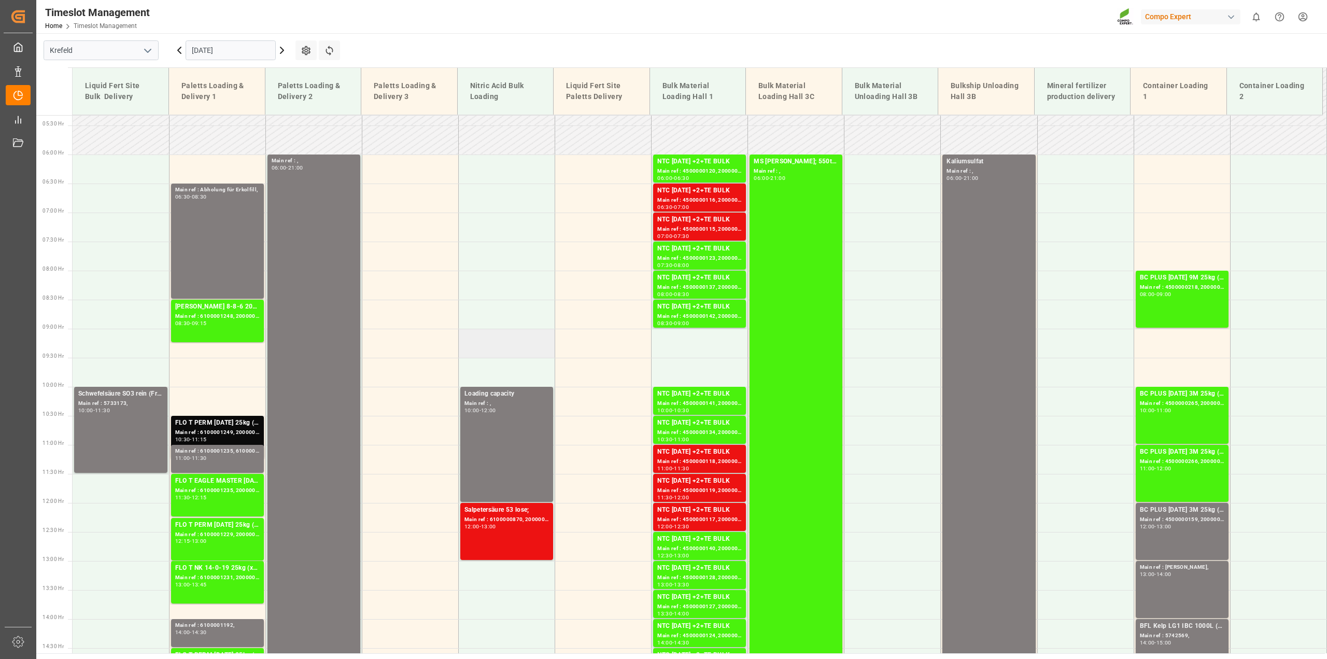
scroll to position [216, 0]
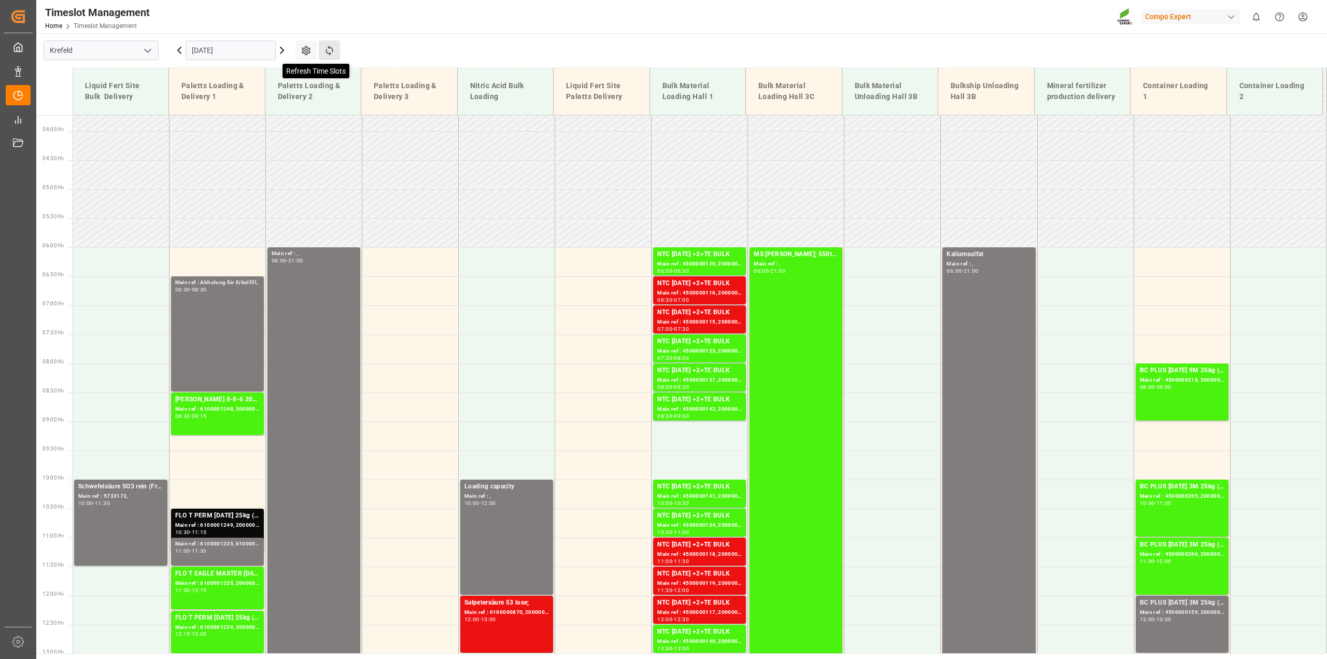
click at [331, 49] on icon at bounding box center [329, 50] width 11 height 11
click at [330, 52] on icon at bounding box center [329, 50] width 11 height 11
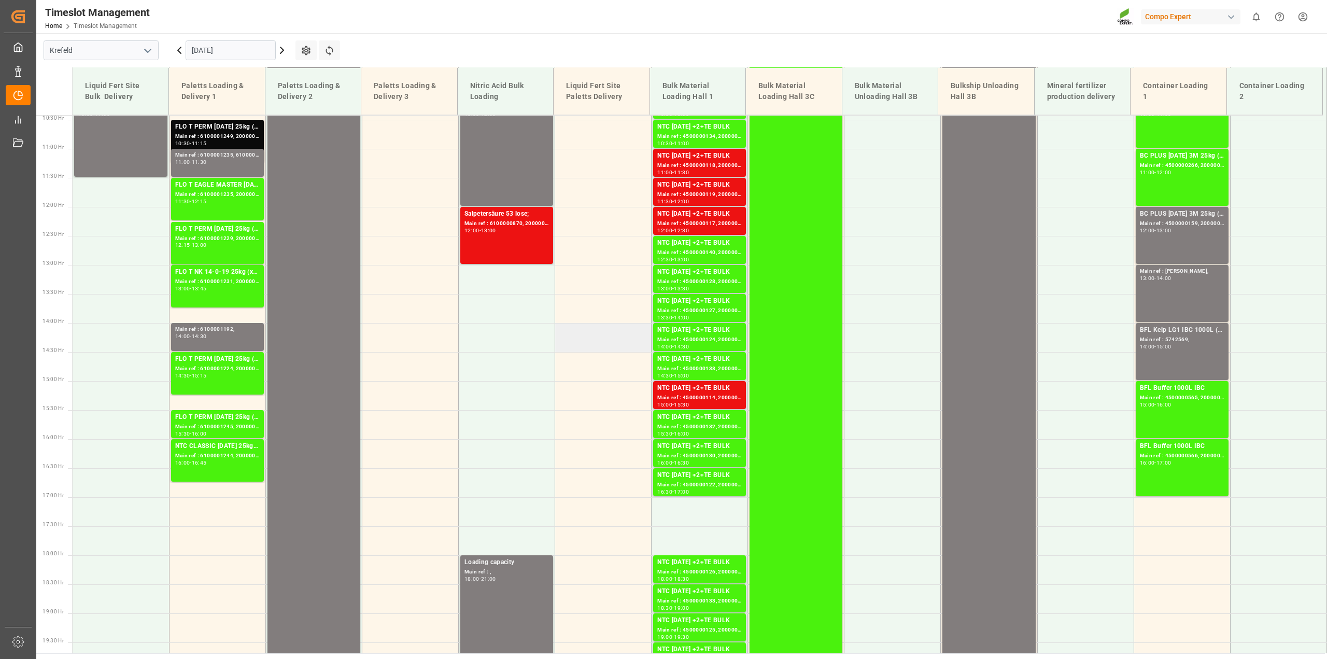
scroll to position [346, 0]
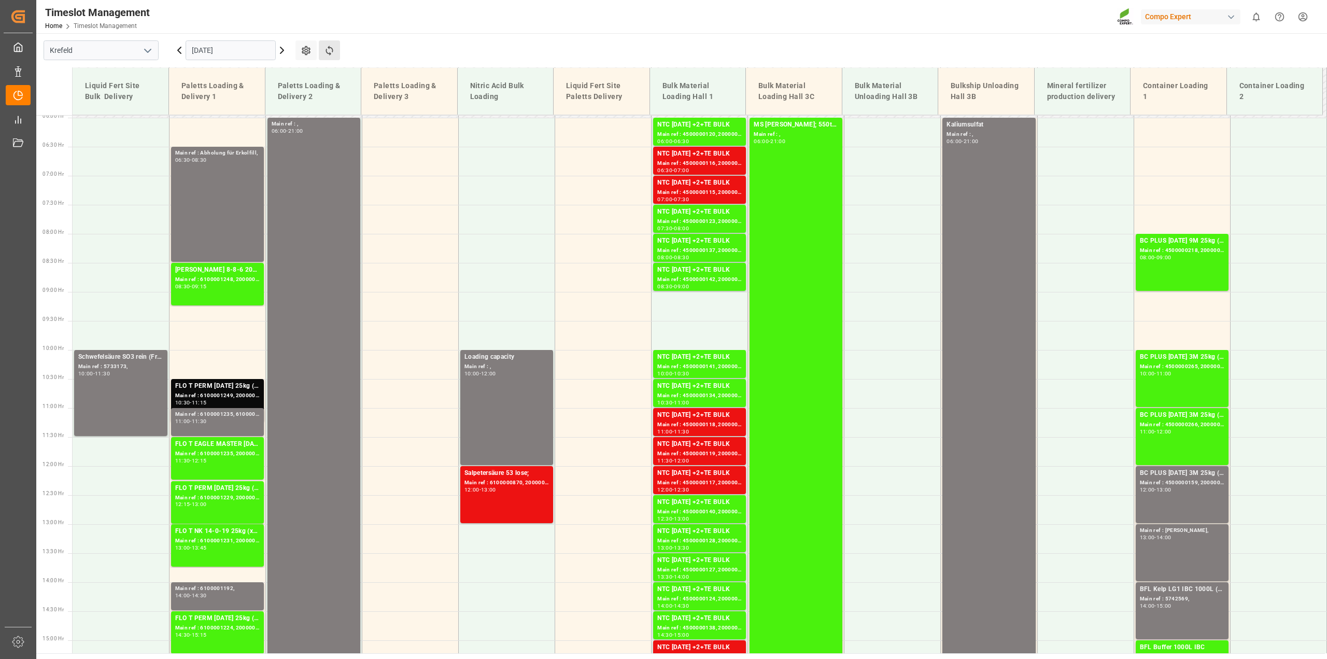
click at [335, 51] on button "Refresh Time Slots" at bounding box center [329, 50] width 21 height 20
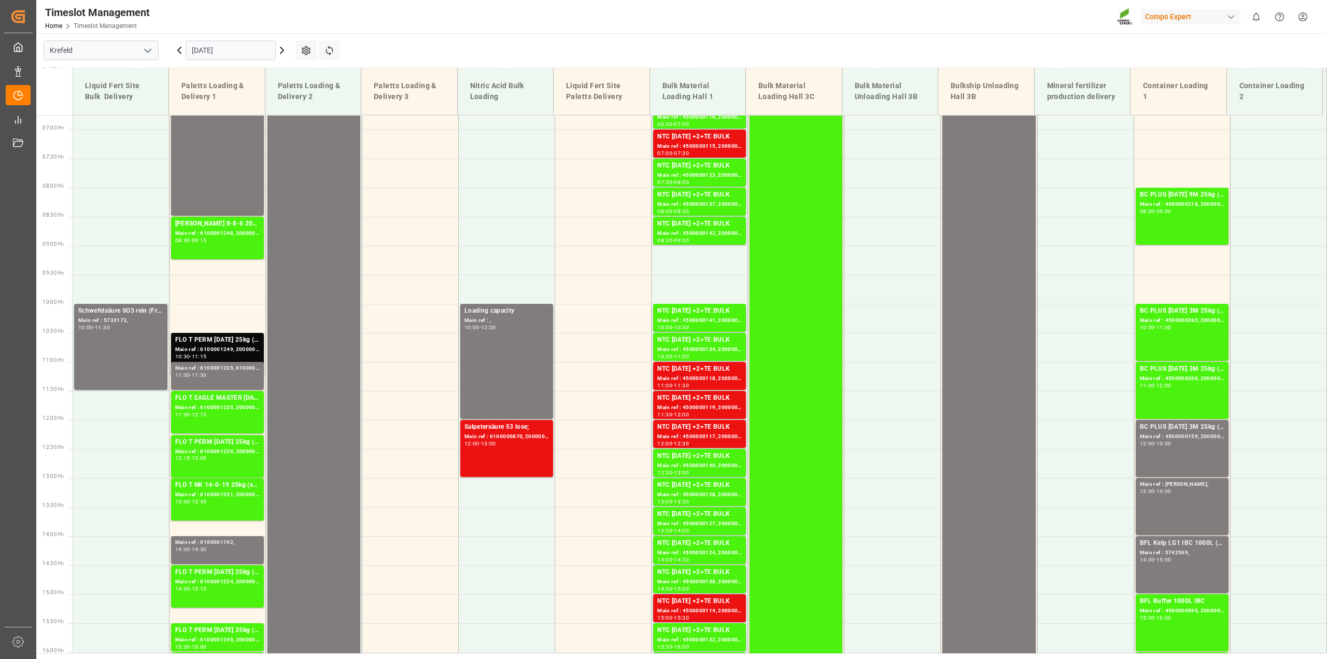
scroll to position [410, 0]
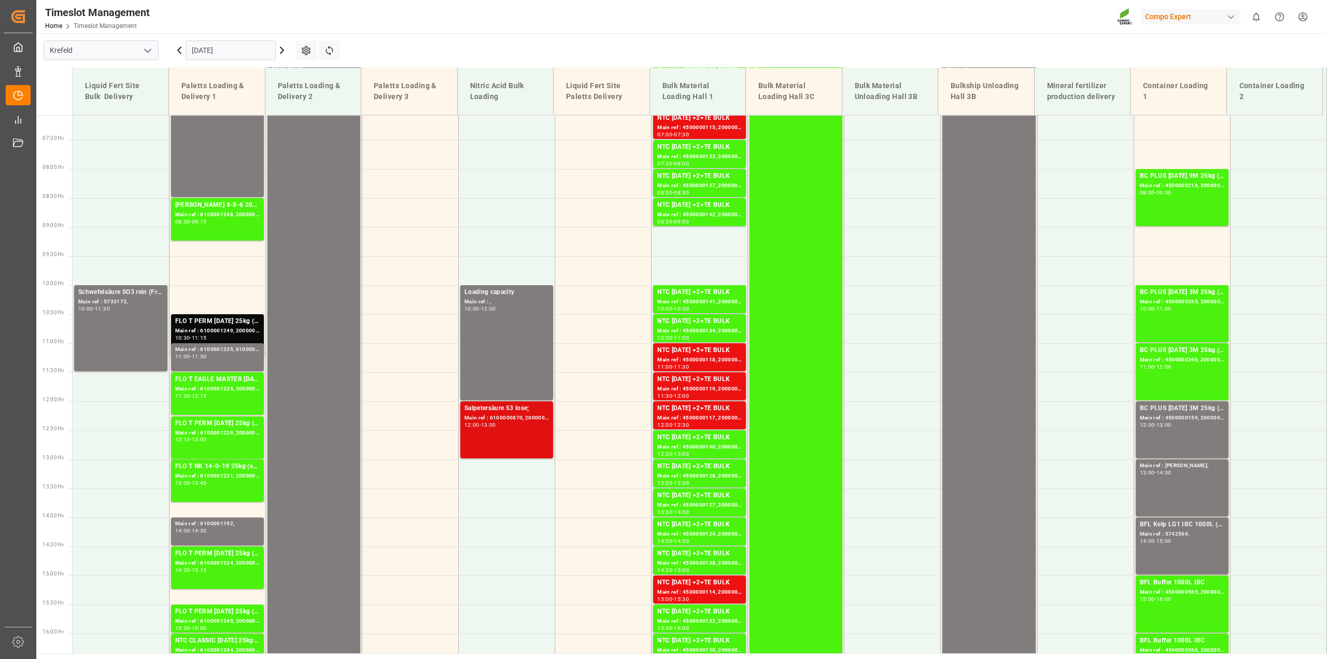
click at [506, 425] on div "12:00 - 13:00" at bounding box center [506, 425] width 84 height 6
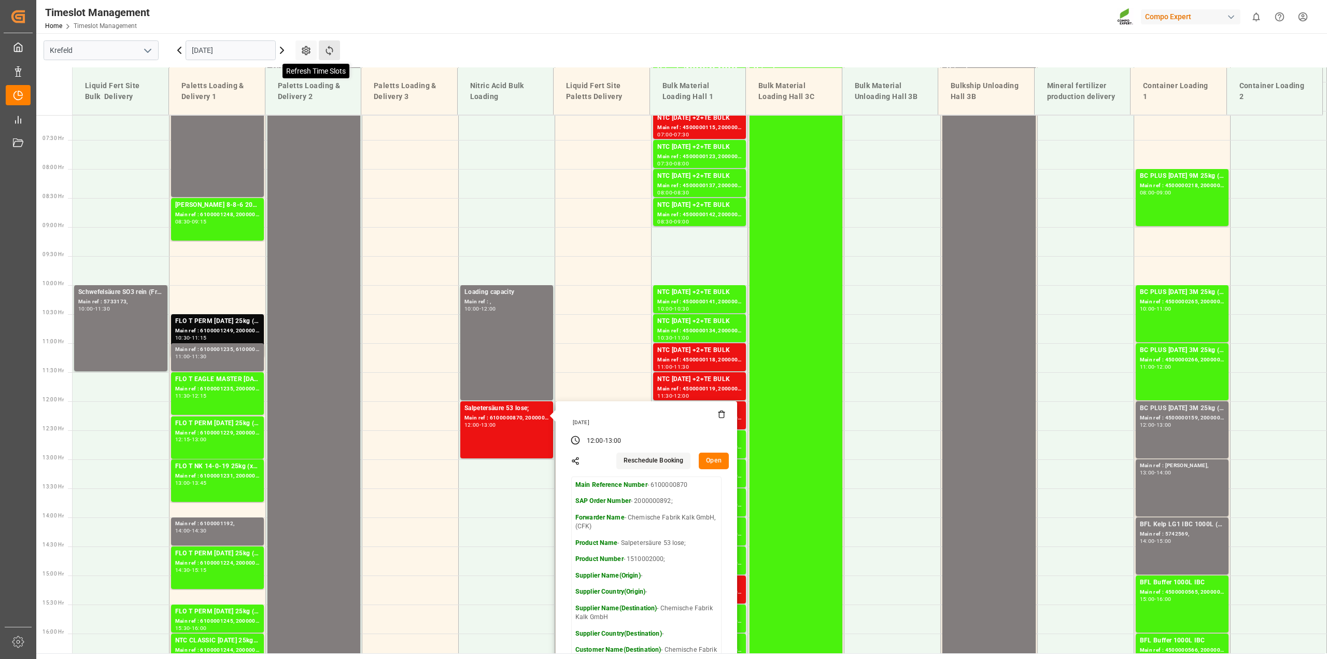
click at [325, 51] on icon at bounding box center [328, 51] width 7 height 10
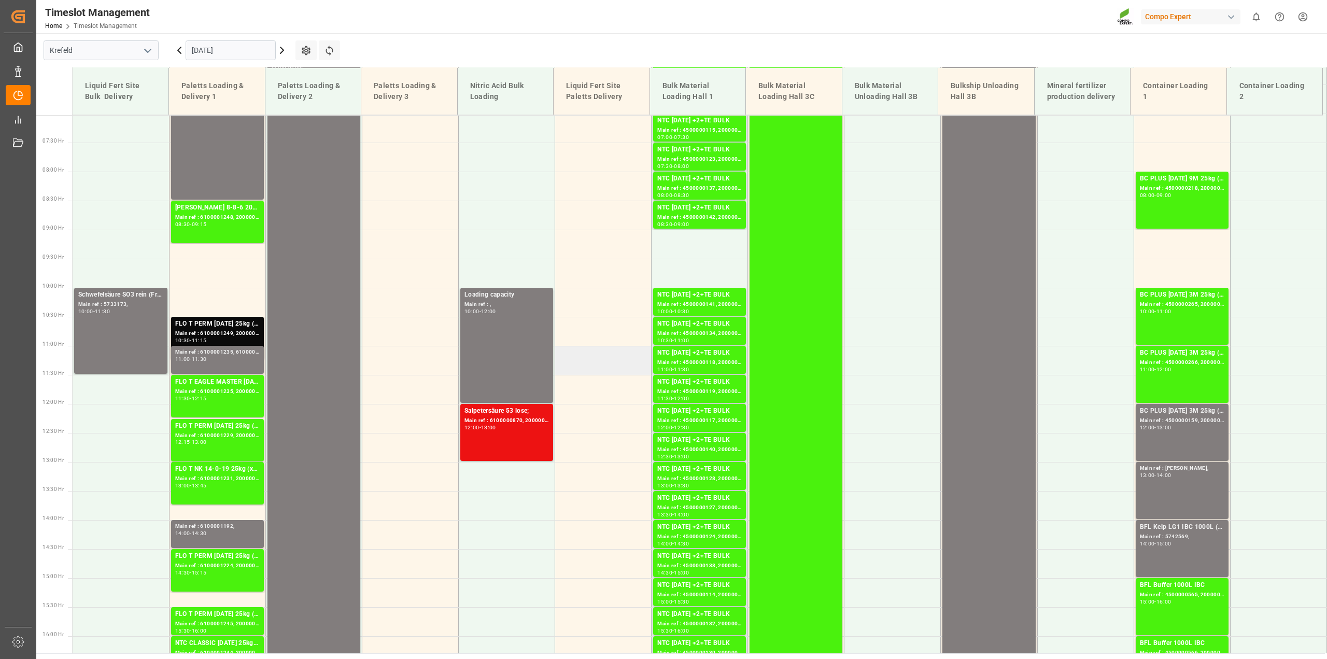
scroll to position [281, 0]
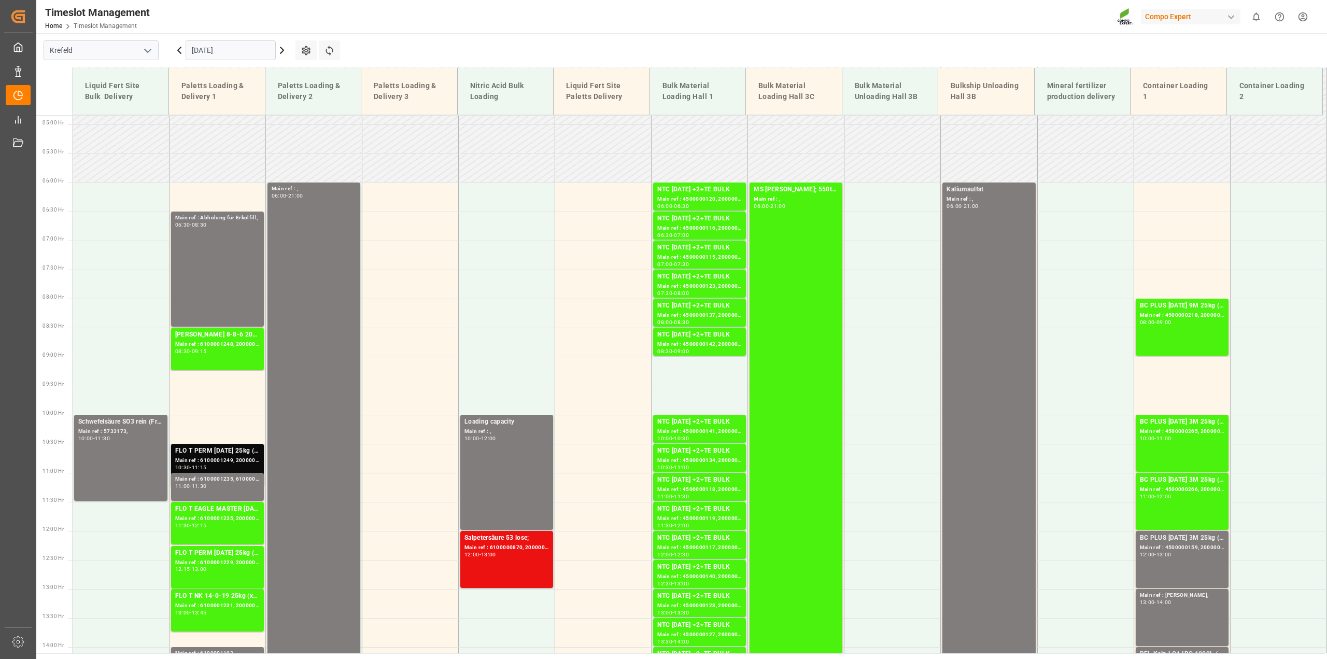
click at [226, 456] on div "Main ref : 6100001249, 2000000720;" at bounding box center [217, 460] width 84 height 9
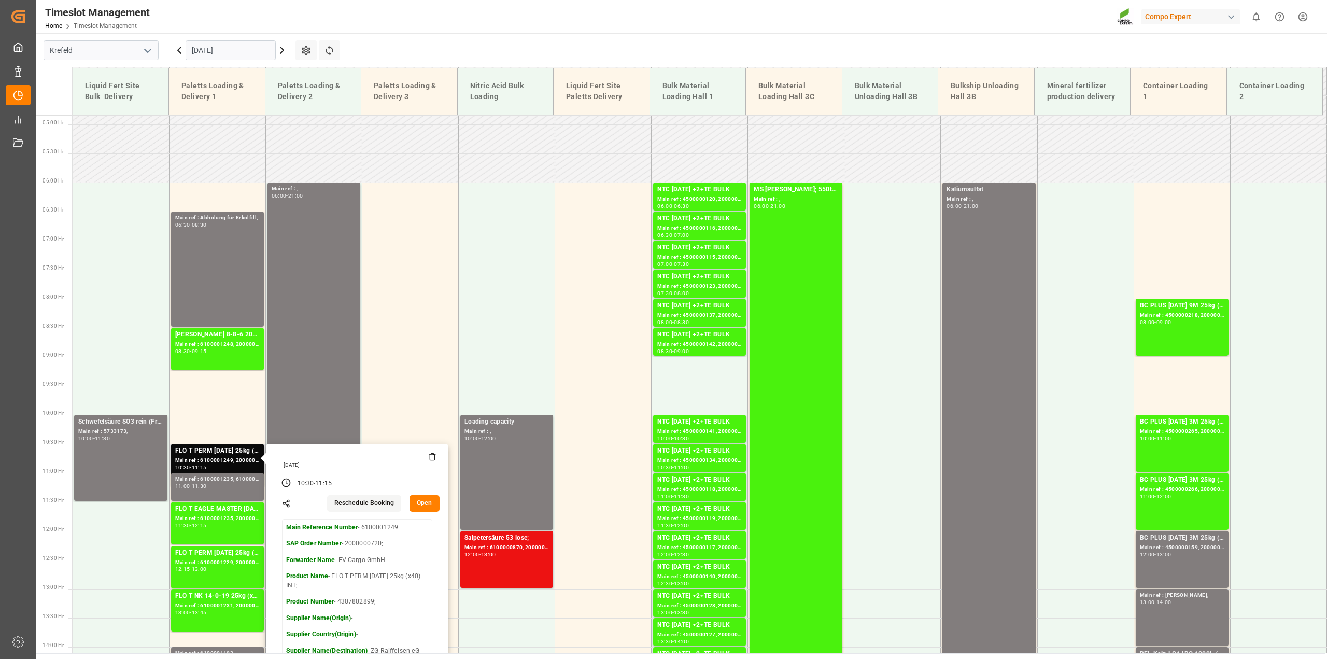
click at [425, 504] on button "Open" at bounding box center [424, 503] width 30 height 17
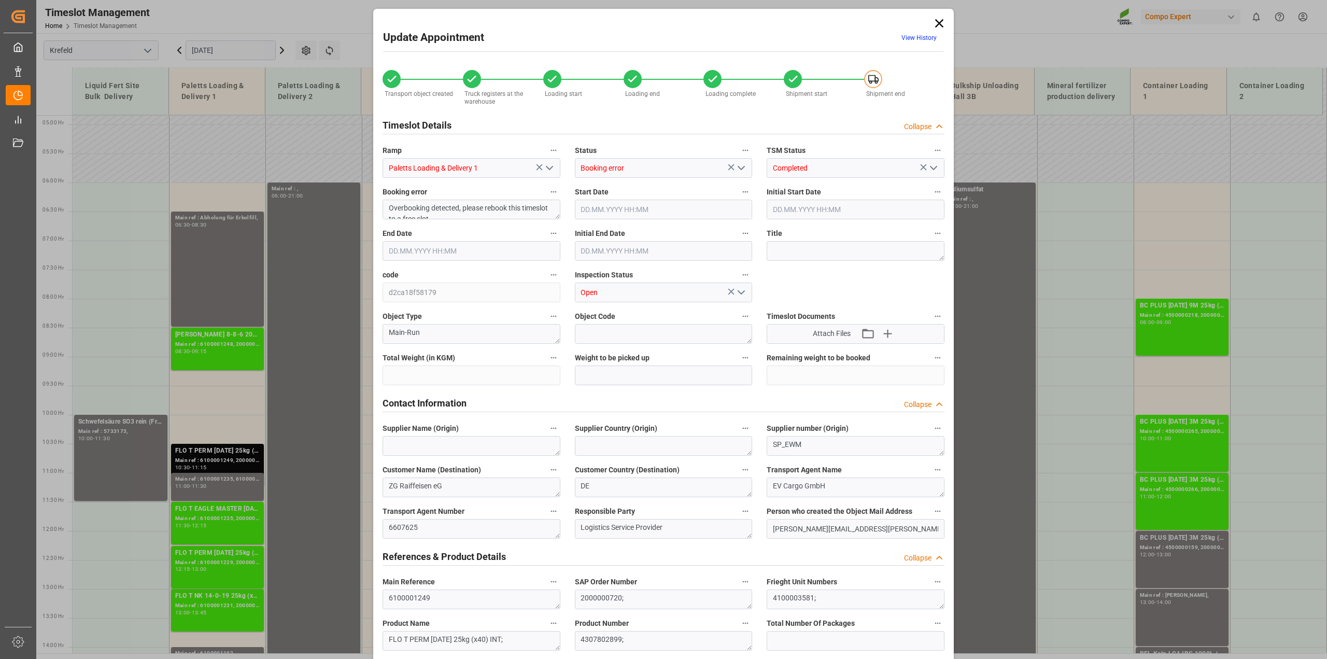
type input "13322.4"
type input "0"
type input "20.08.2025 10:30"
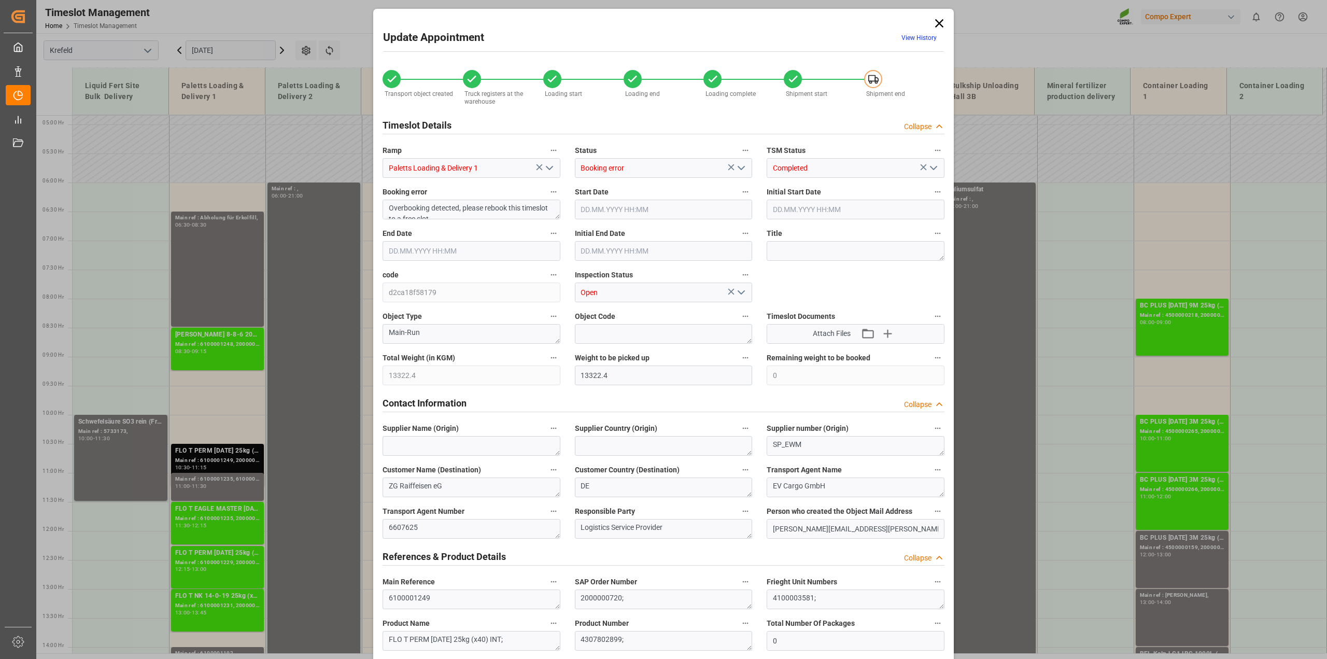
type input "20.08.2025 10:30"
type input "20.08.2025 11:15"
type input "20.08.2025 11:00"
type input "18.08.2025 14:26"
type input "20.08.2025 11:07"
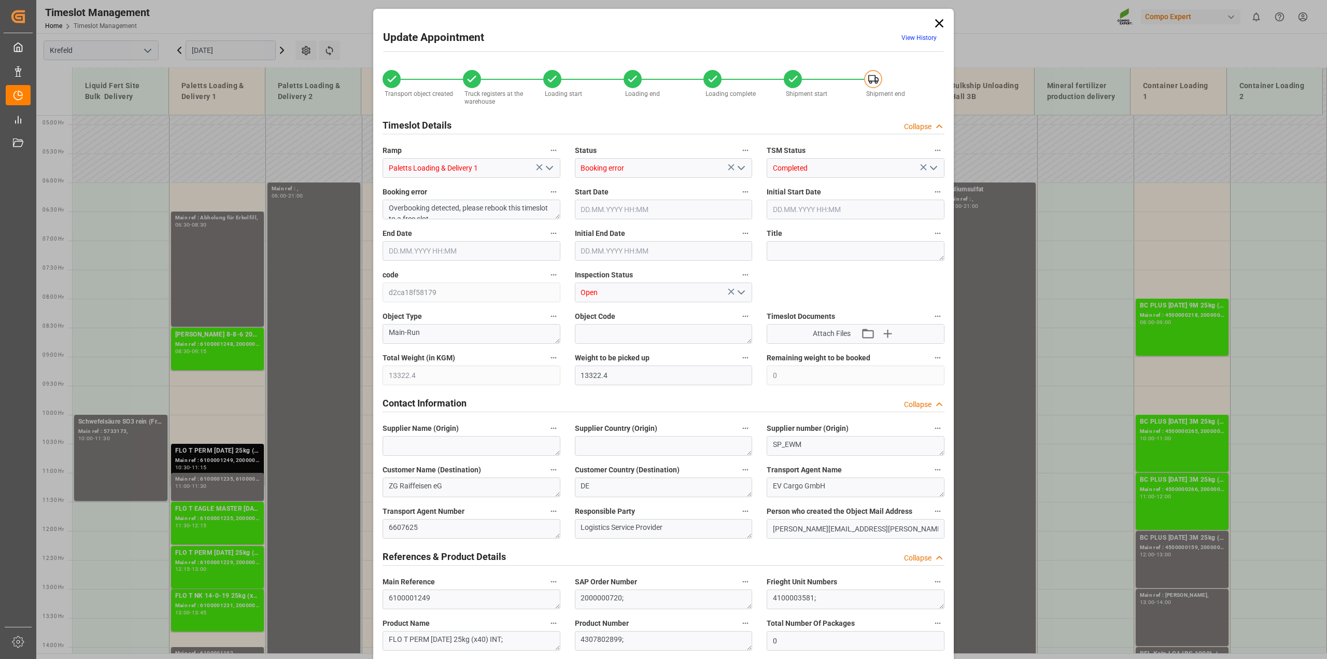
type input "20.08.2025 11:07"
type input "20.08.2025 12:15"
type input "28.08.2025 16:13"
type input "19.08.2025 11:25"
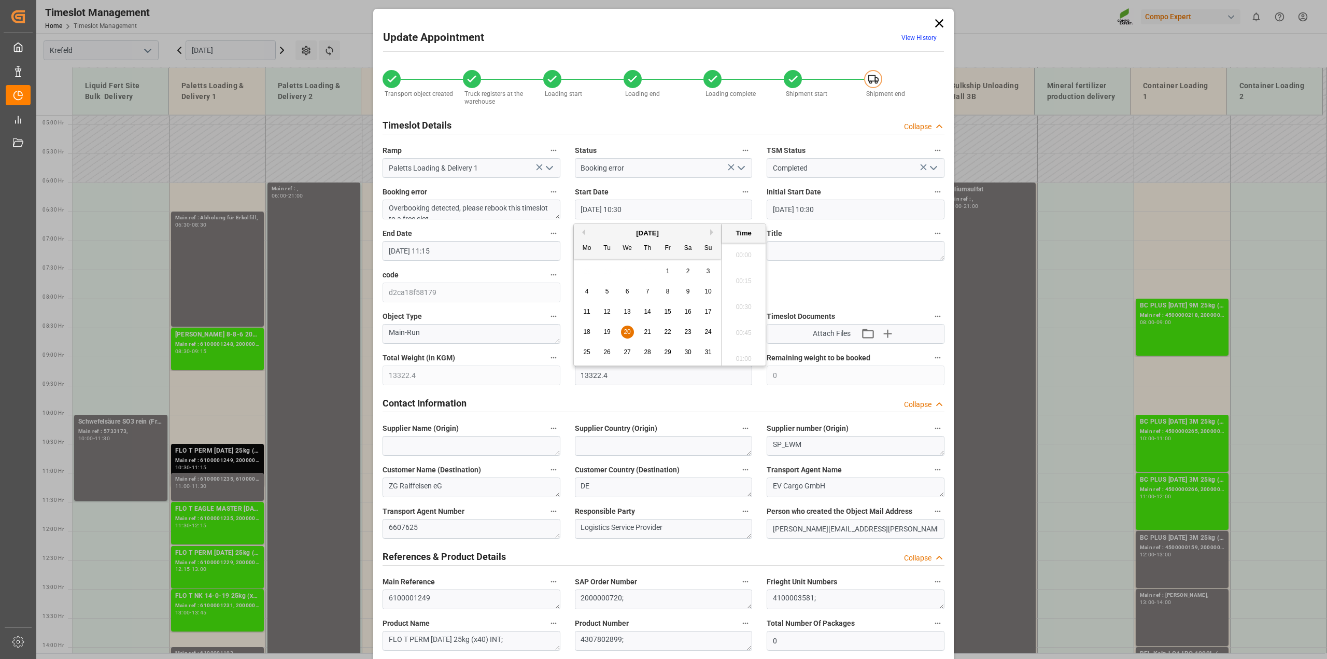
click at [639, 209] on input "20.08.2025 10:30" at bounding box center [664, 210] width 178 height 20
type input "20.08.2025 10:15"
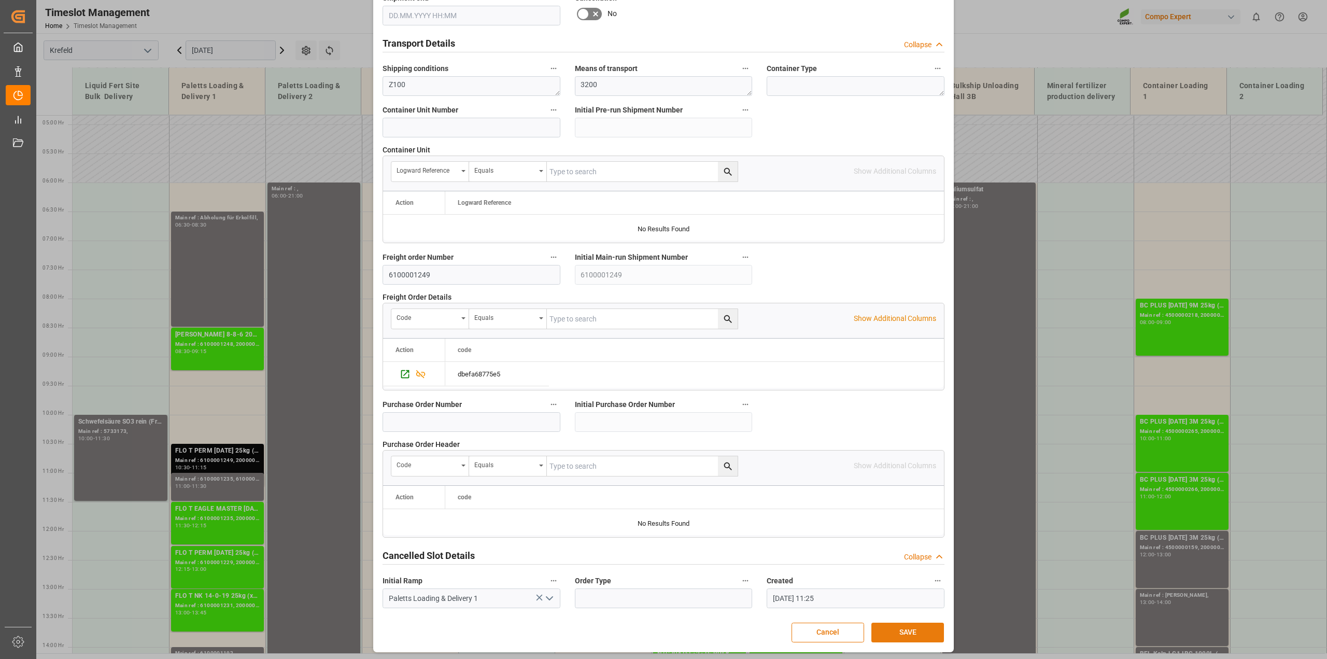
scroll to position [781, 0]
click at [931, 631] on button "SAVE" at bounding box center [907, 630] width 73 height 20
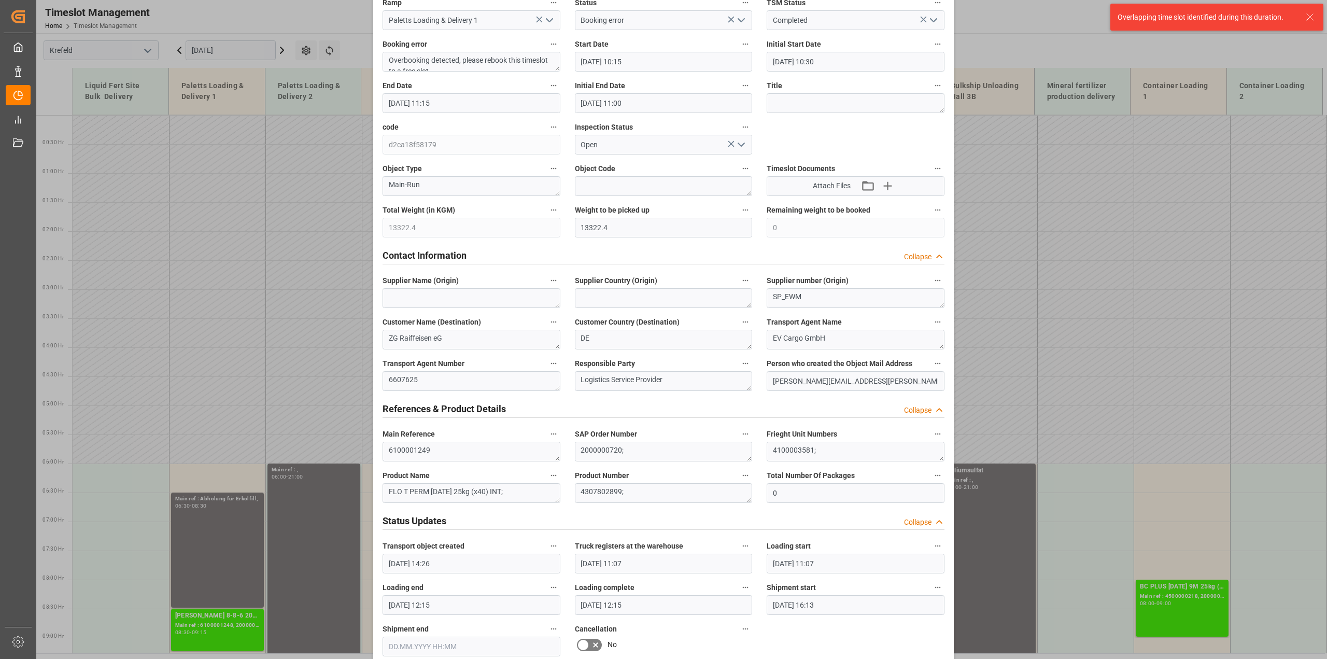
scroll to position [0, 0]
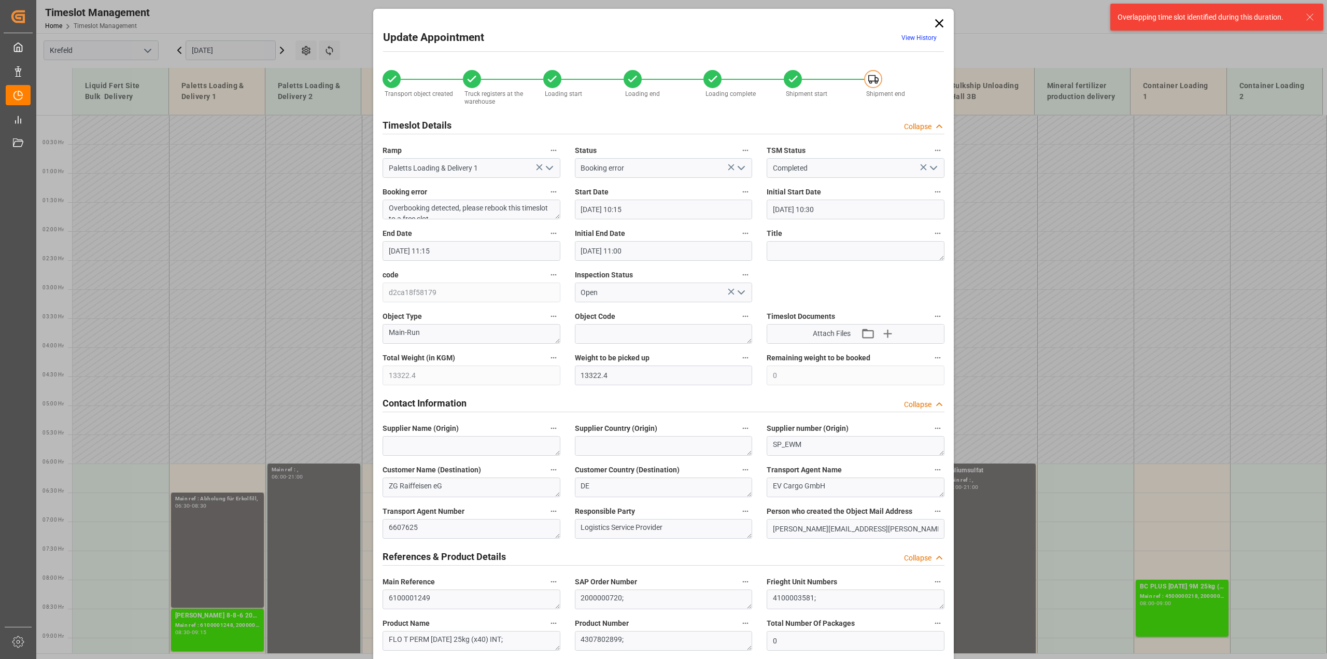
click at [457, 252] on input "20.08.2025 11:15" at bounding box center [471, 251] width 178 height 20
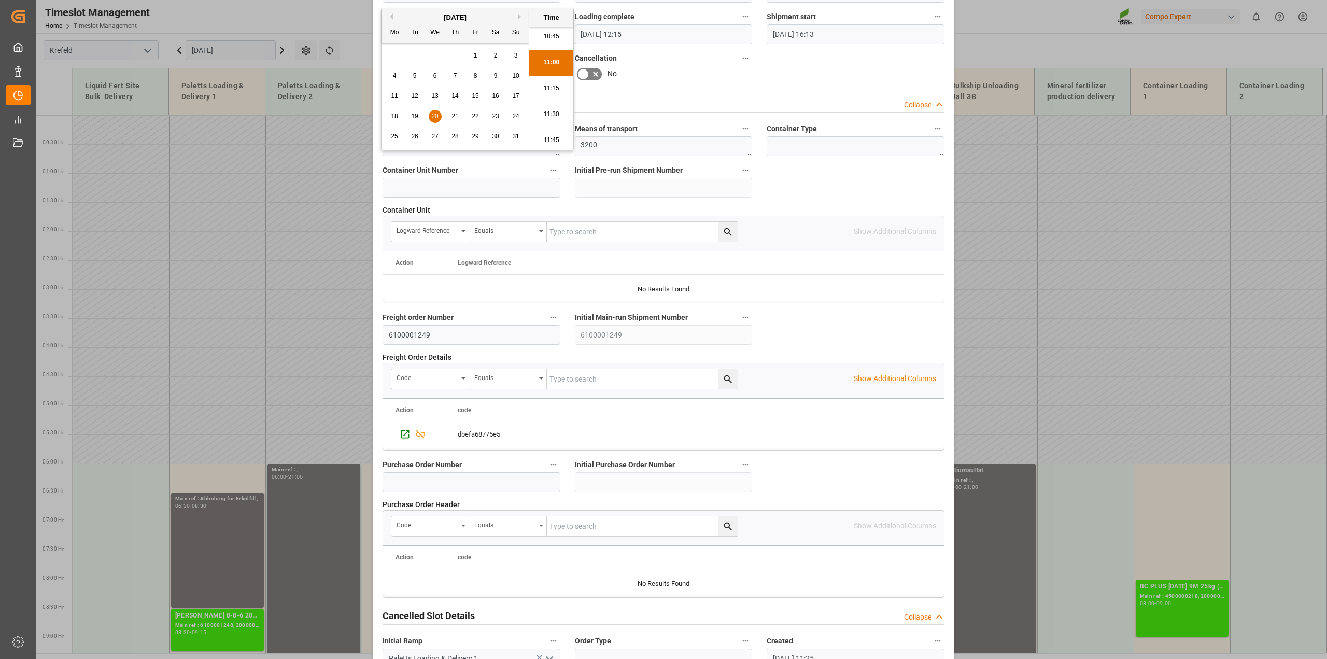
scroll to position [781, 0]
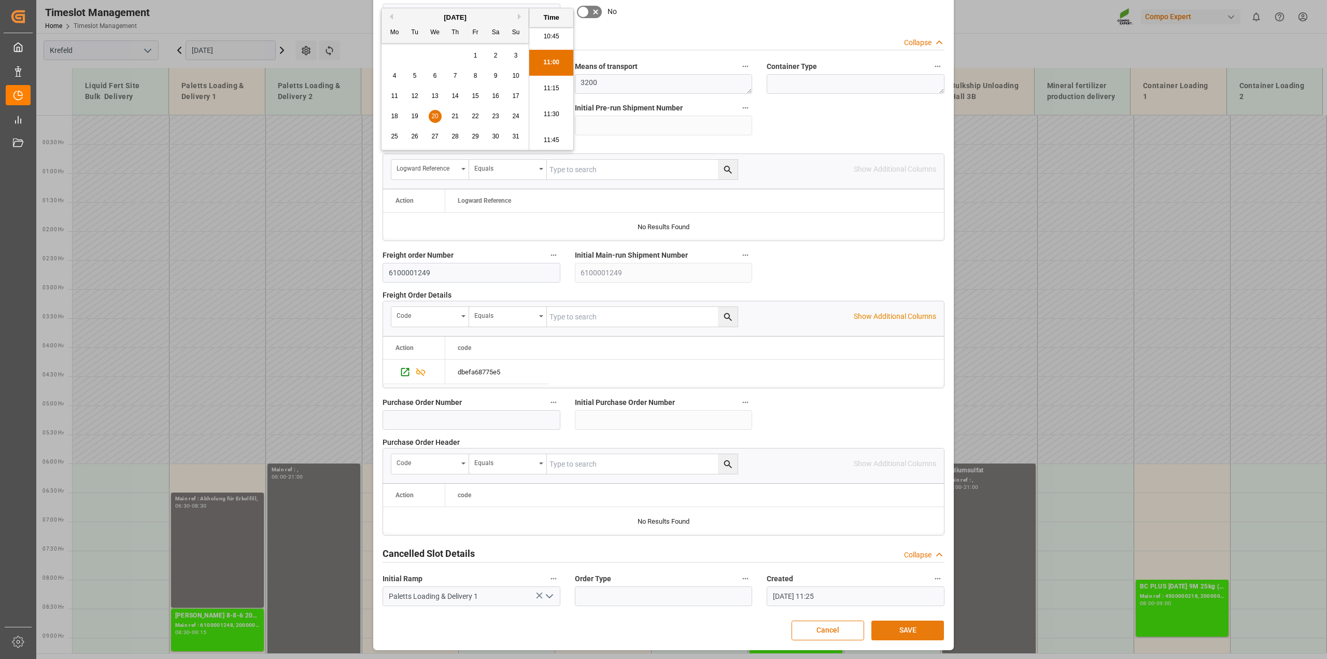
type input "20.08.2025 11:00"
click at [914, 631] on button "SAVE" at bounding box center [907, 630] width 73 height 20
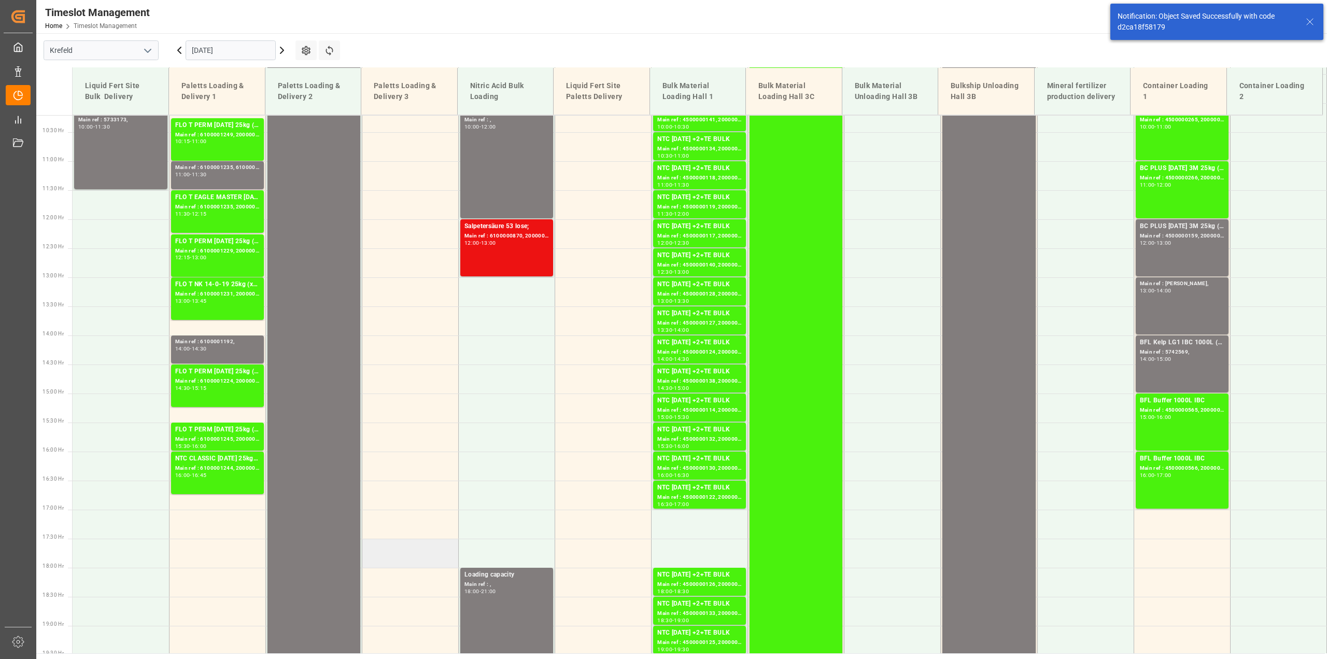
scroll to position [397, 0]
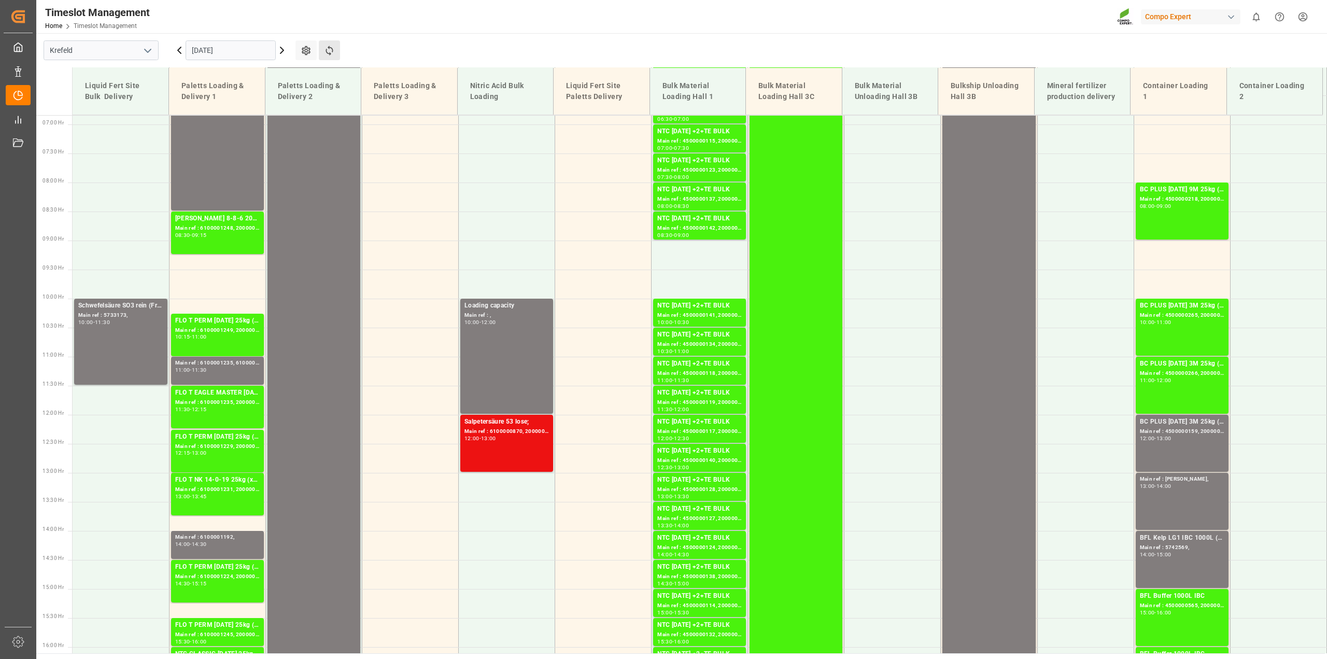
click at [337, 52] on button "Refresh Time Slots" at bounding box center [329, 50] width 21 height 20
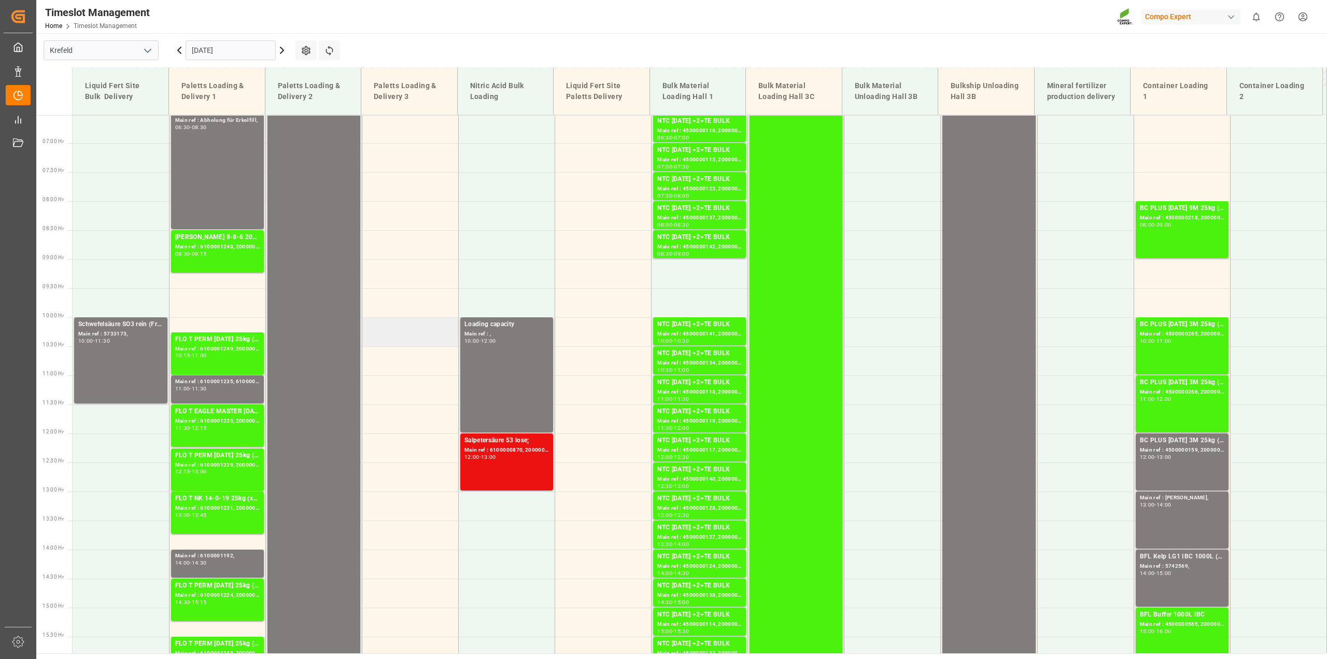
scroll to position [410, 0]
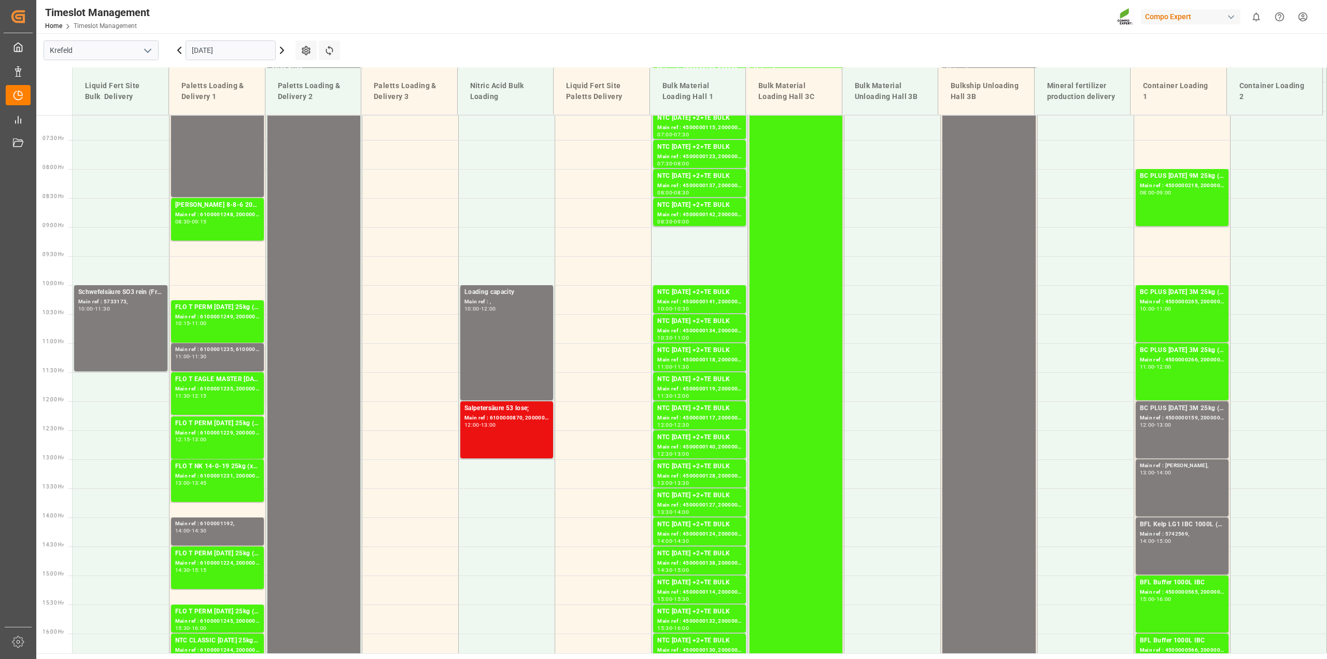
click at [176, 49] on icon at bounding box center [179, 50] width 12 height 12
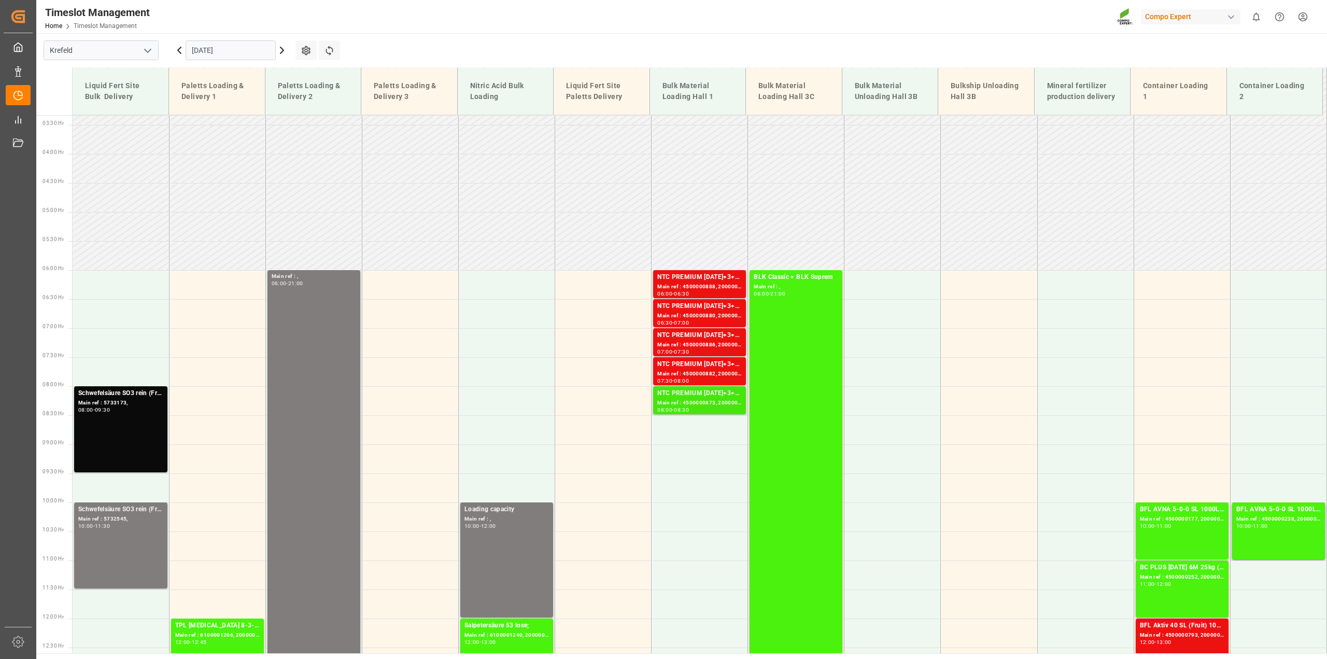
scroll to position [87, 0]
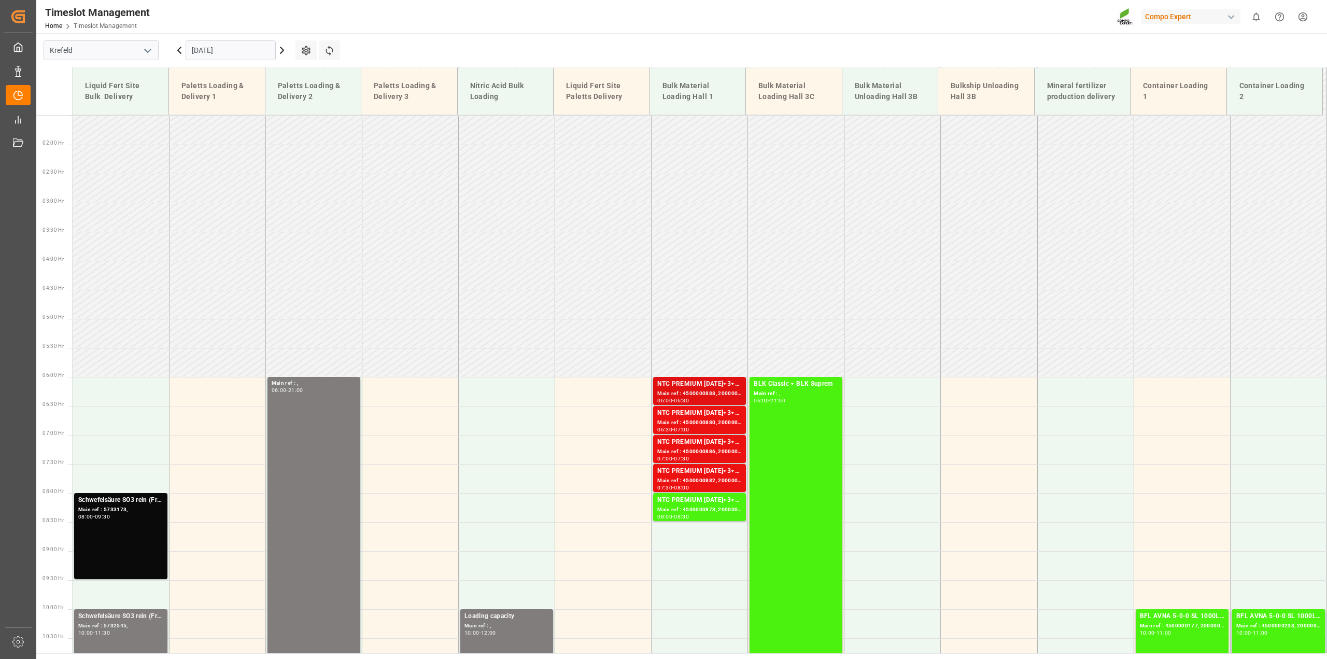
click at [691, 389] on div "NTC PREMIUM [DATE]+3+TE BULK" at bounding box center [699, 384] width 84 height 10
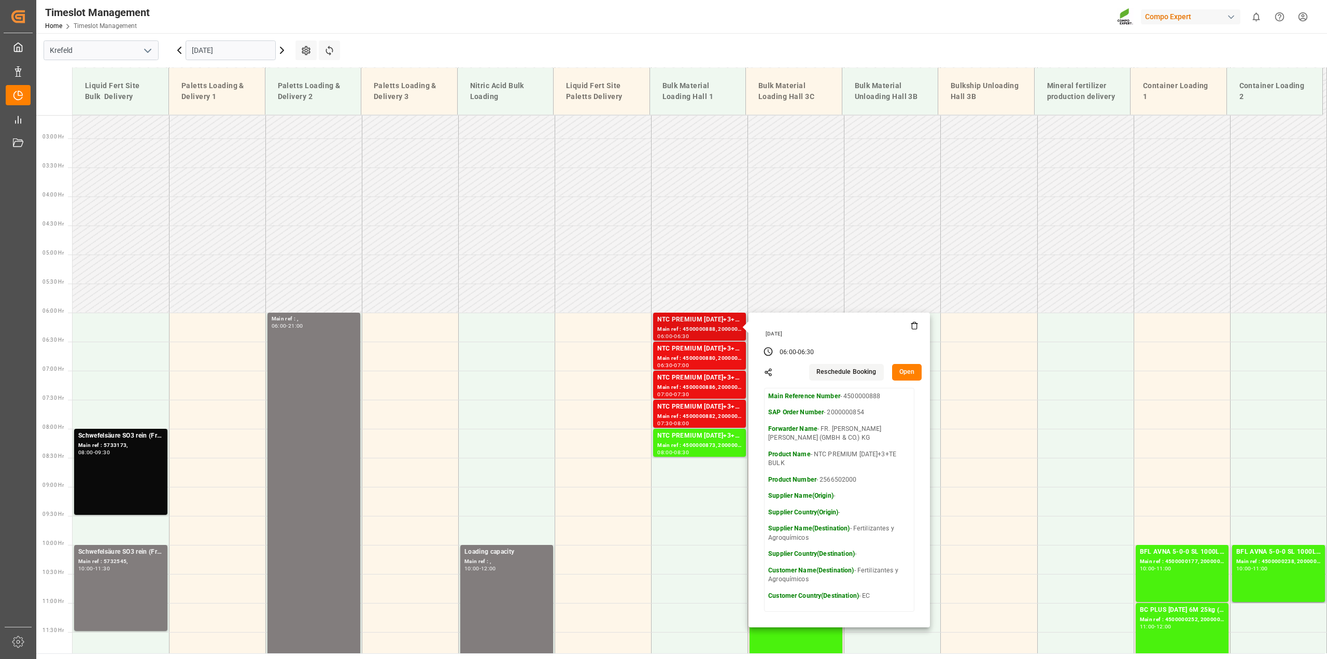
scroll to position [151, 0]
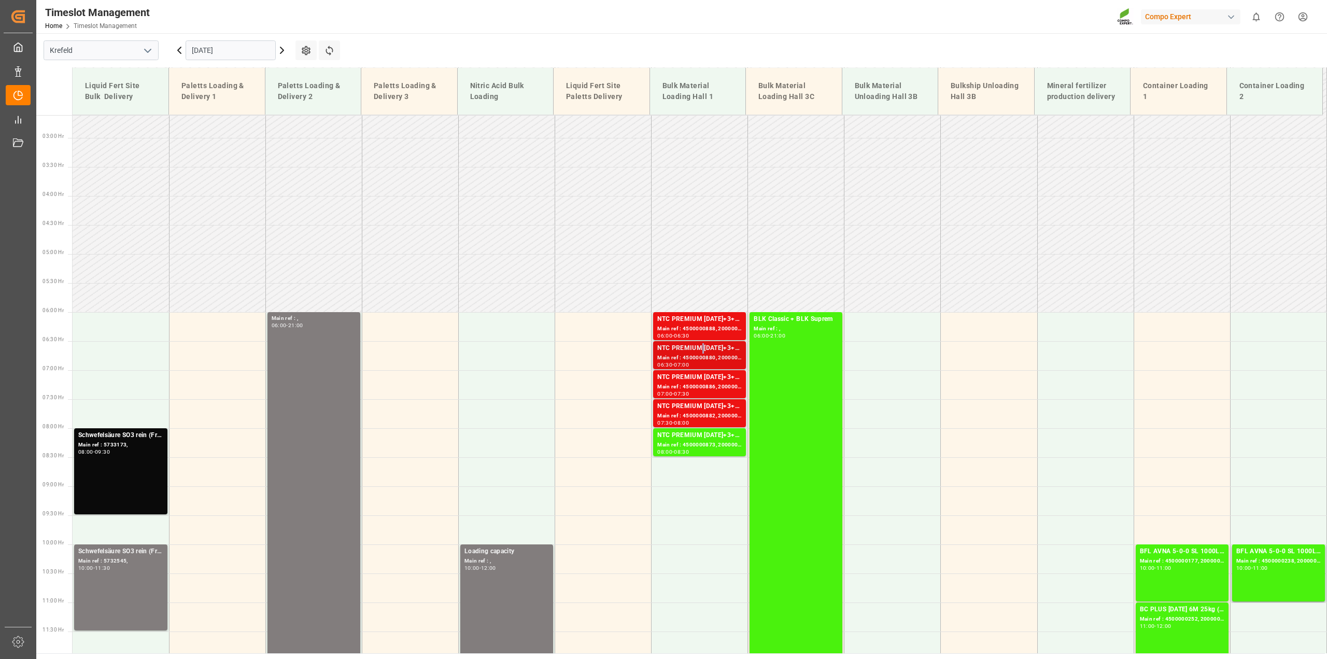
click at [698, 350] on div "NTC PREMIUM [DATE]+3+TE BULK" at bounding box center [699, 348] width 84 height 10
click at [675, 381] on div "NTC PREMIUM [DATE]+3+TE BULK" at bounding box center [699, 377] width 84 height 10
click at [670, 410] on div "NTC PREMIUM [DATE]+3+TE BULK" at bounding box center [699, 406] width 84 height 10
click at [697, 319] on div "NTC PREMIUM [DATE]+3+TE BULK" at bounding box center [699, 319] width 84 height 10
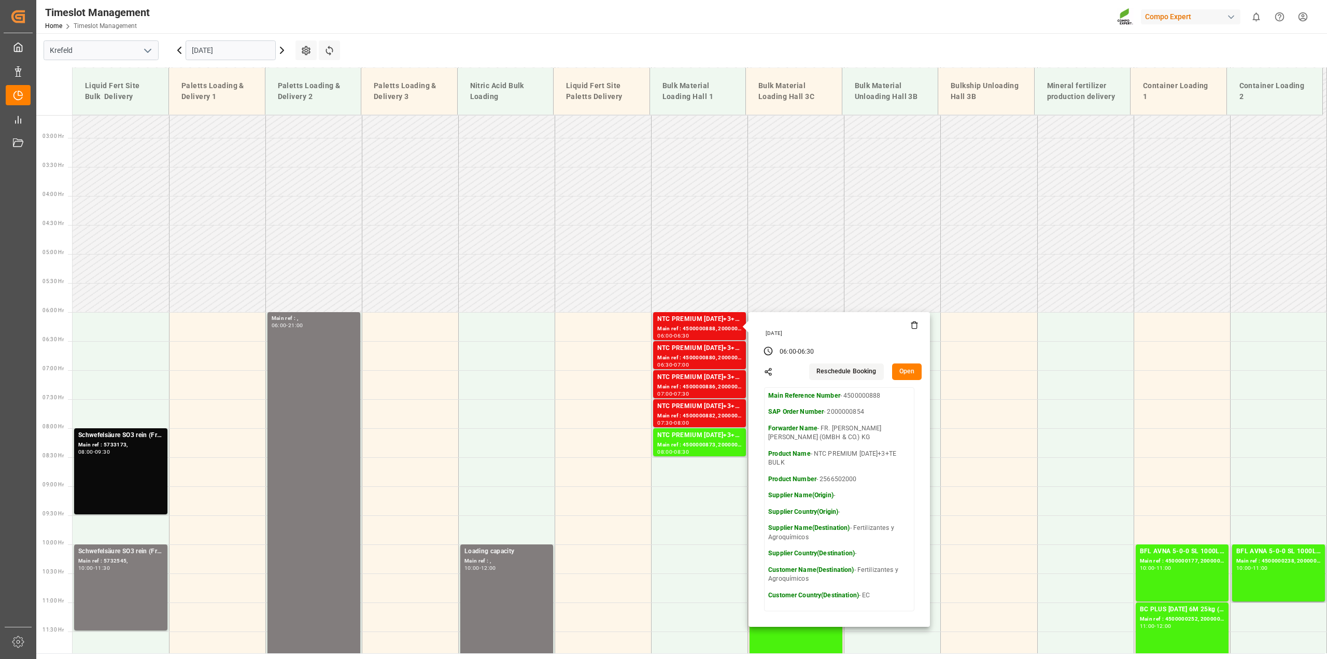
click at [902, 369] on button "Open" at bounding box center [907, 371] width 30 height 17
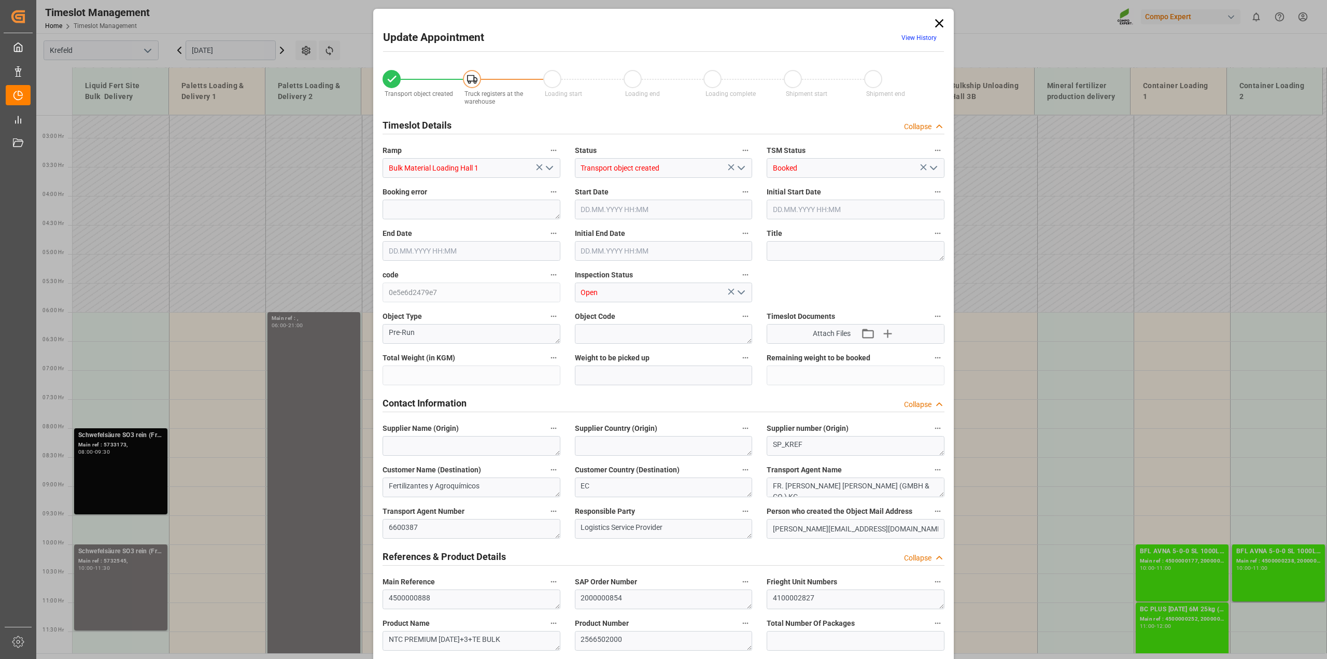
type input "106000"
type input "0"
type input "19.08.2025 06:00"
type input "19.08.2025 06:30"
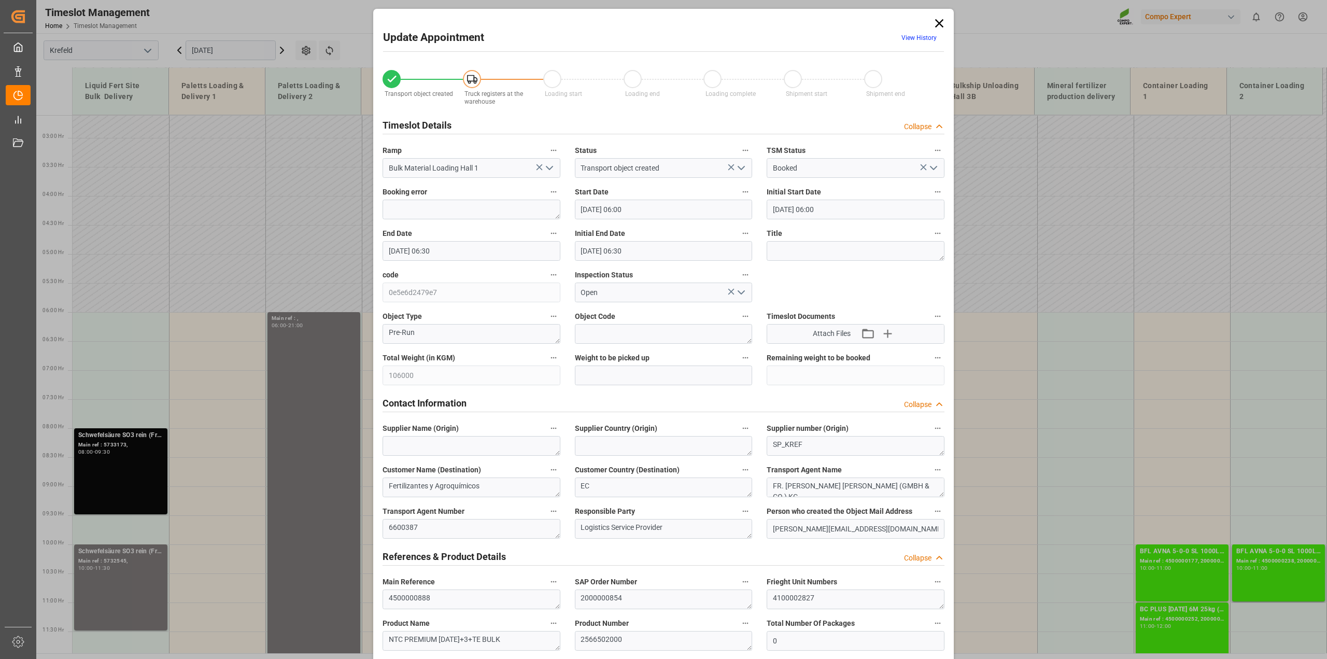
type input "19.08.2025 06:30"
type input "10.09.2025 13:49"
type input "08.08.2025 12:39"
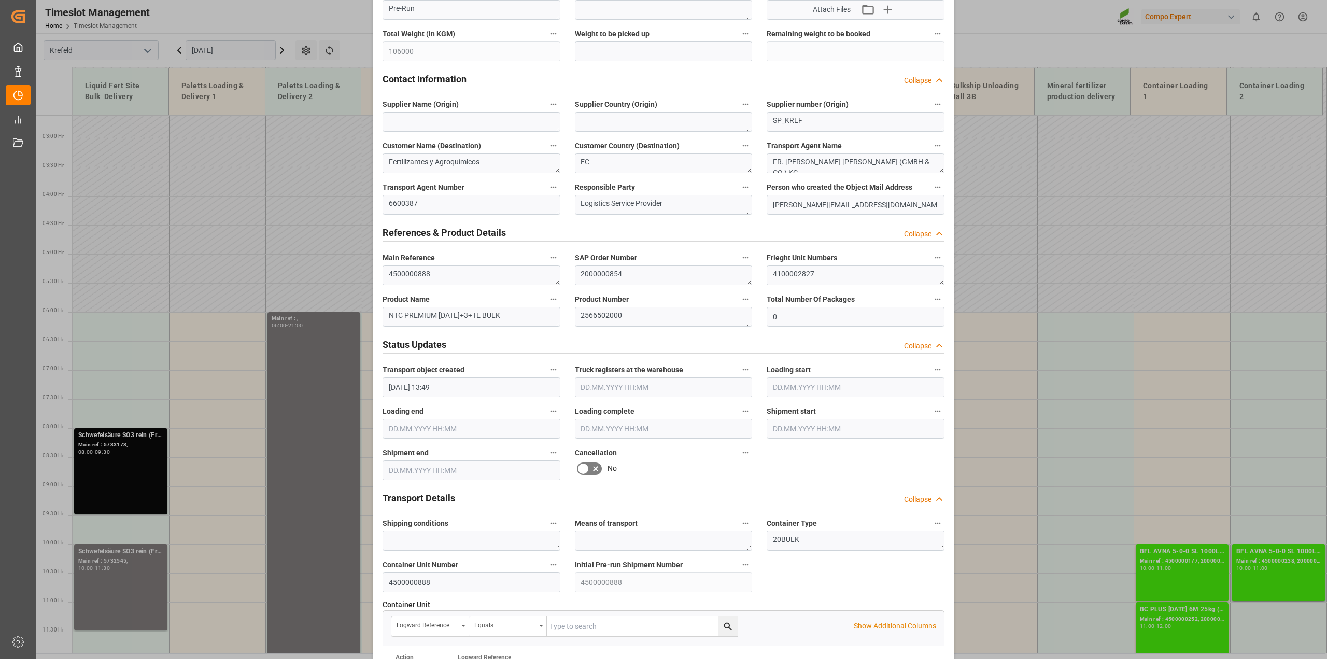
scroll to position [518, 0]
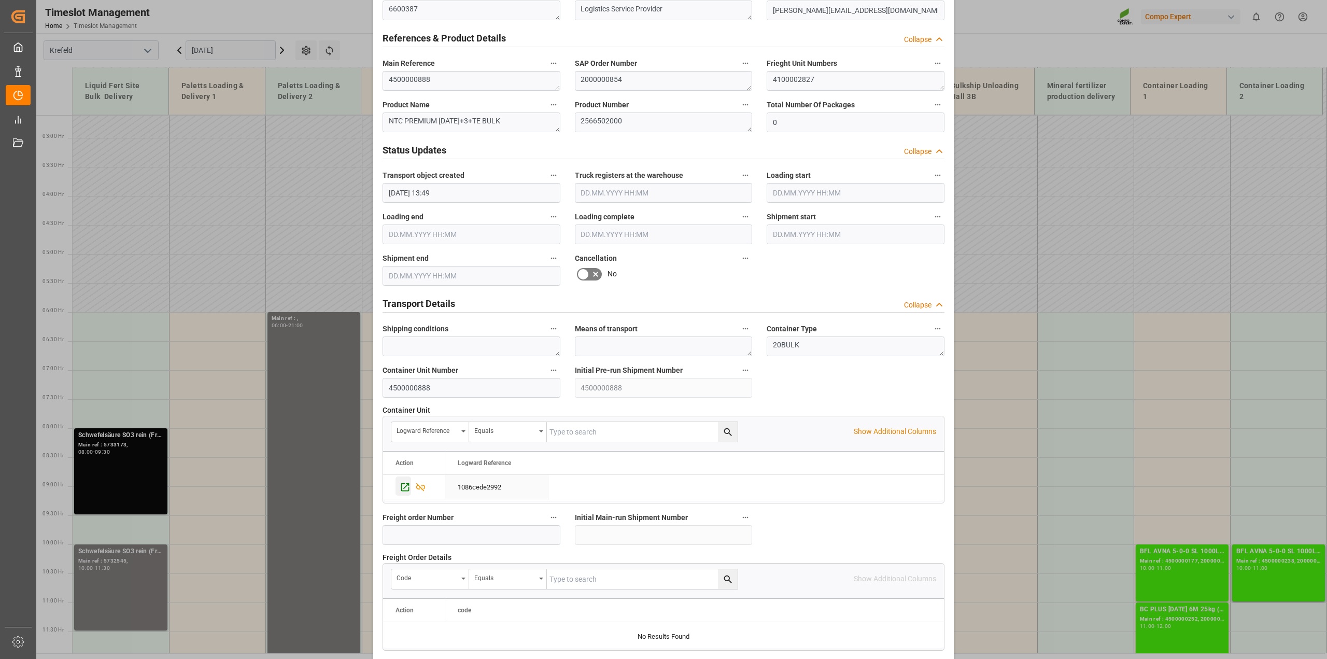
click at [404, 486] on icon "Press SPACE to select this row." at bounding box center [405, 486] width 8 height 8
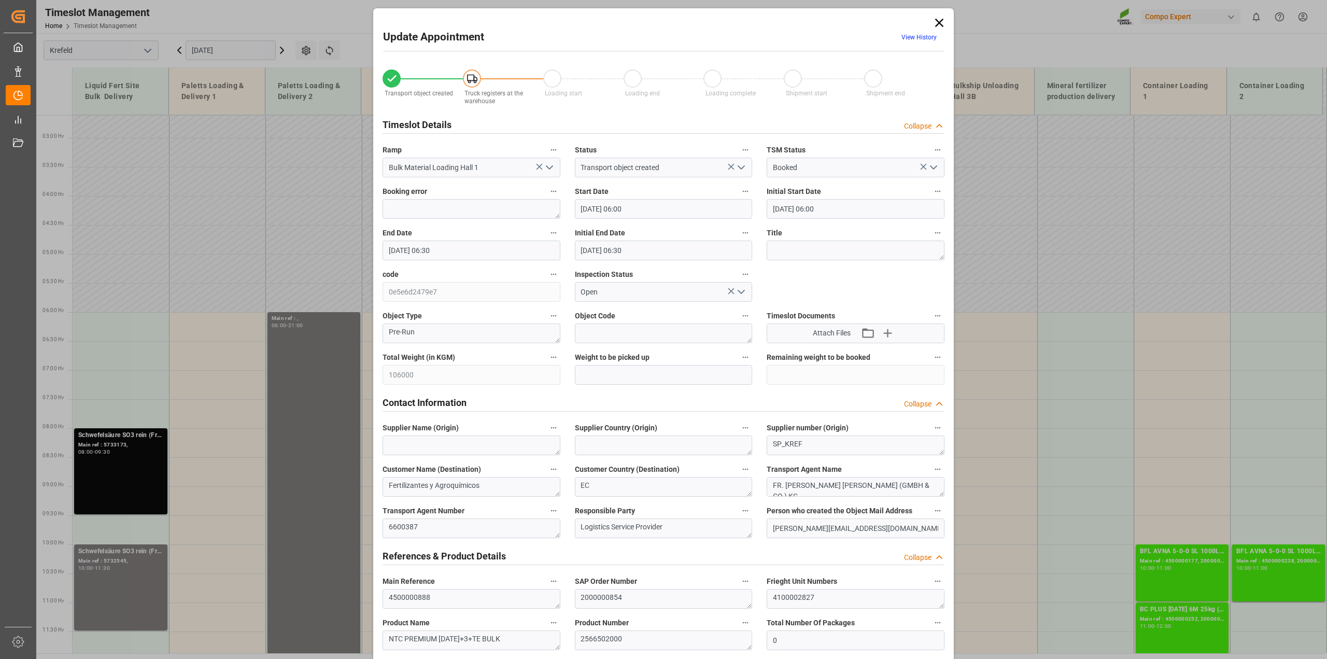
scroll to position [0, 0]
drag, startPoint x: 938, startPoint y: 23, endPoint x: 933, endPoint y: 33, distance: 10.9
click at [938, 23] on icon at bounding box center [939, 23] width 15 height 15
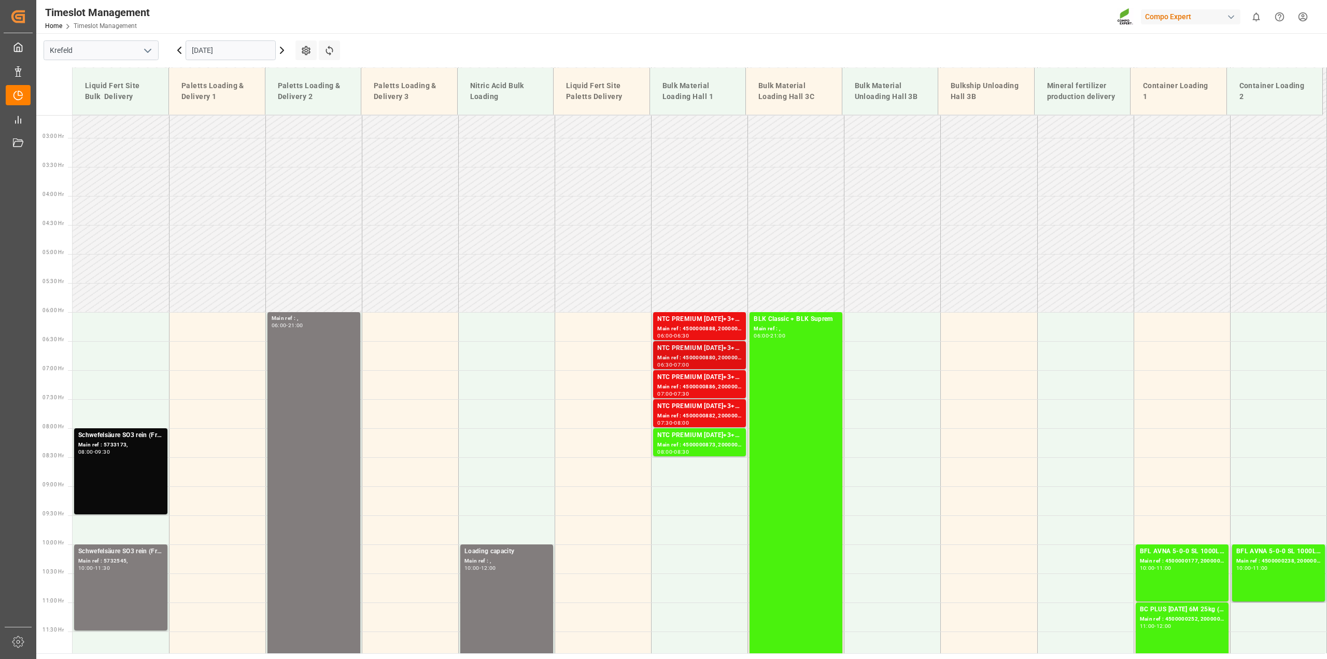
click at [698, 353] on div "NTC PREMIUM [DATE]+3+TE BULK" at bounding box center [699, 348] width 84 height 10
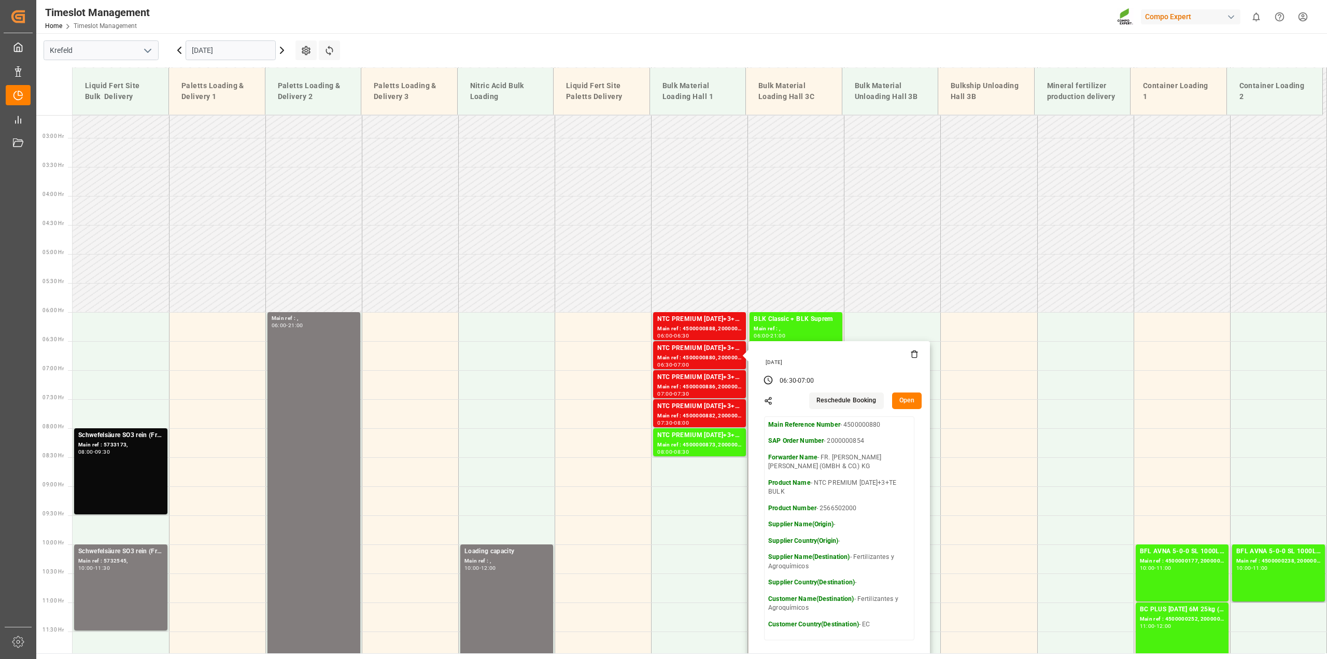
click at [900, 399] on button "Open" at bounding box center [907, 400] width 30 height 17
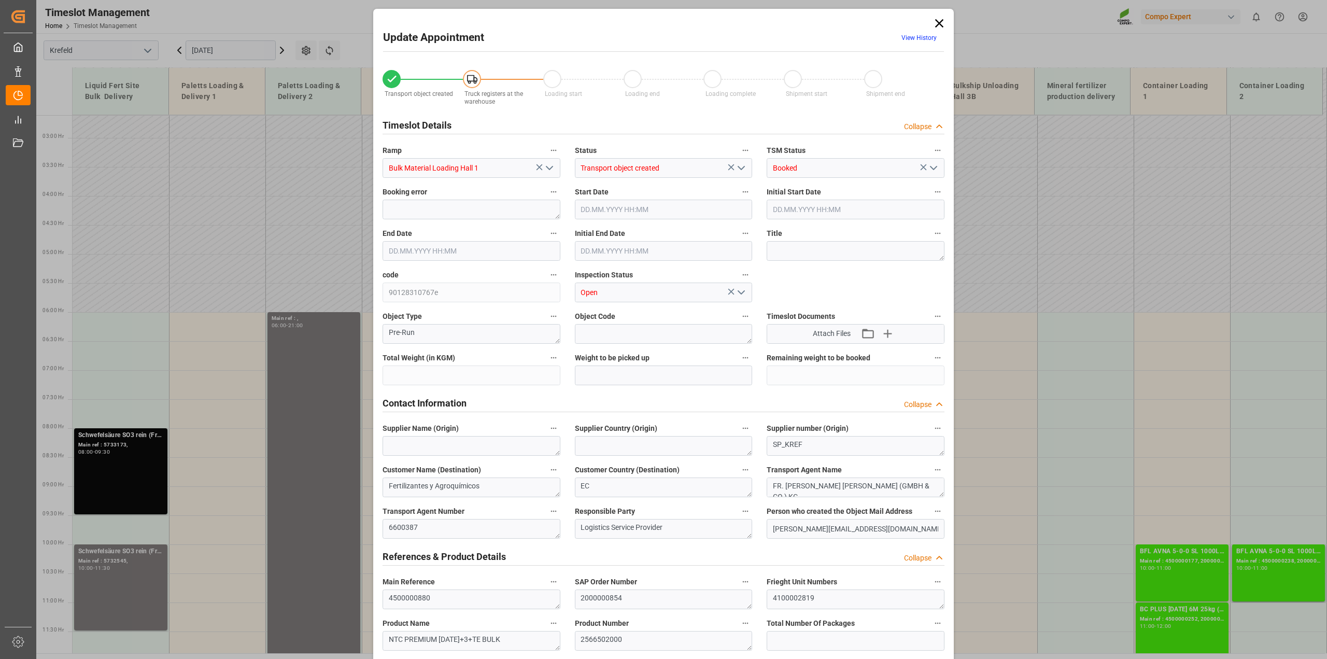
type input "132500"
type input "0"
type input "19.08.2025 06:30"
type input "19.08.2025 07:00"
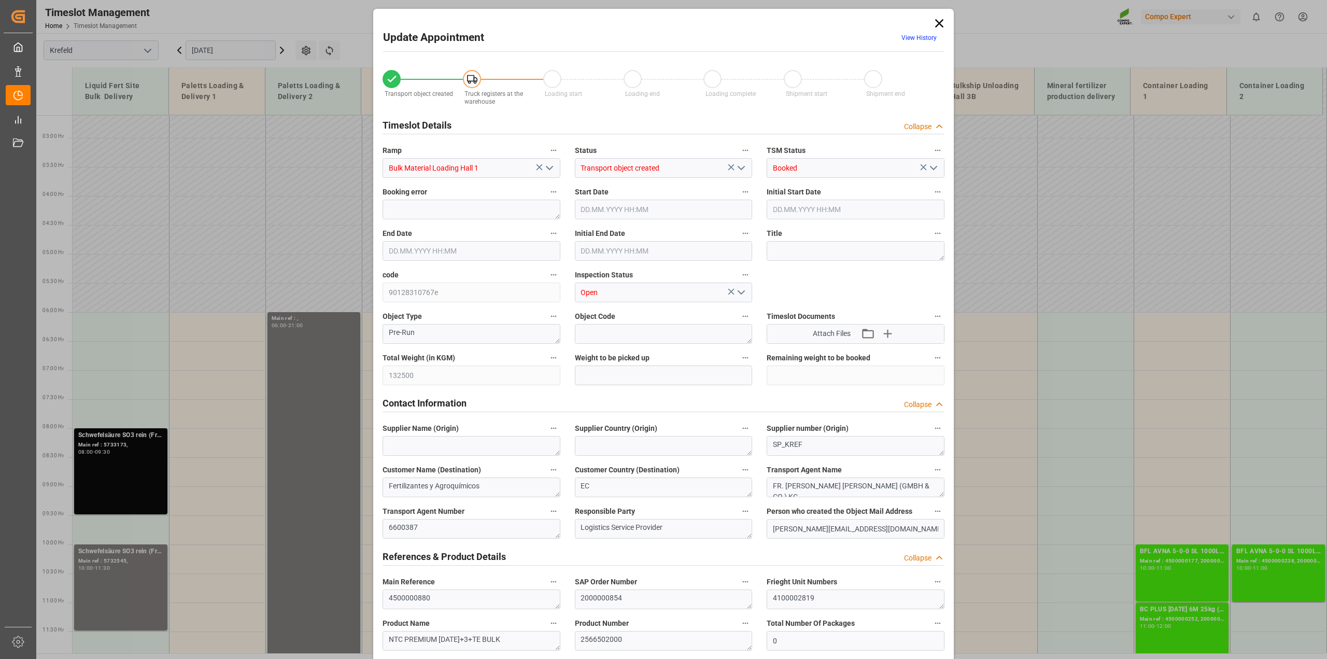
type input "19.08.2025 07:00"
type input "10.09.2025 13:43"
type input "08.08.2025 12:40"
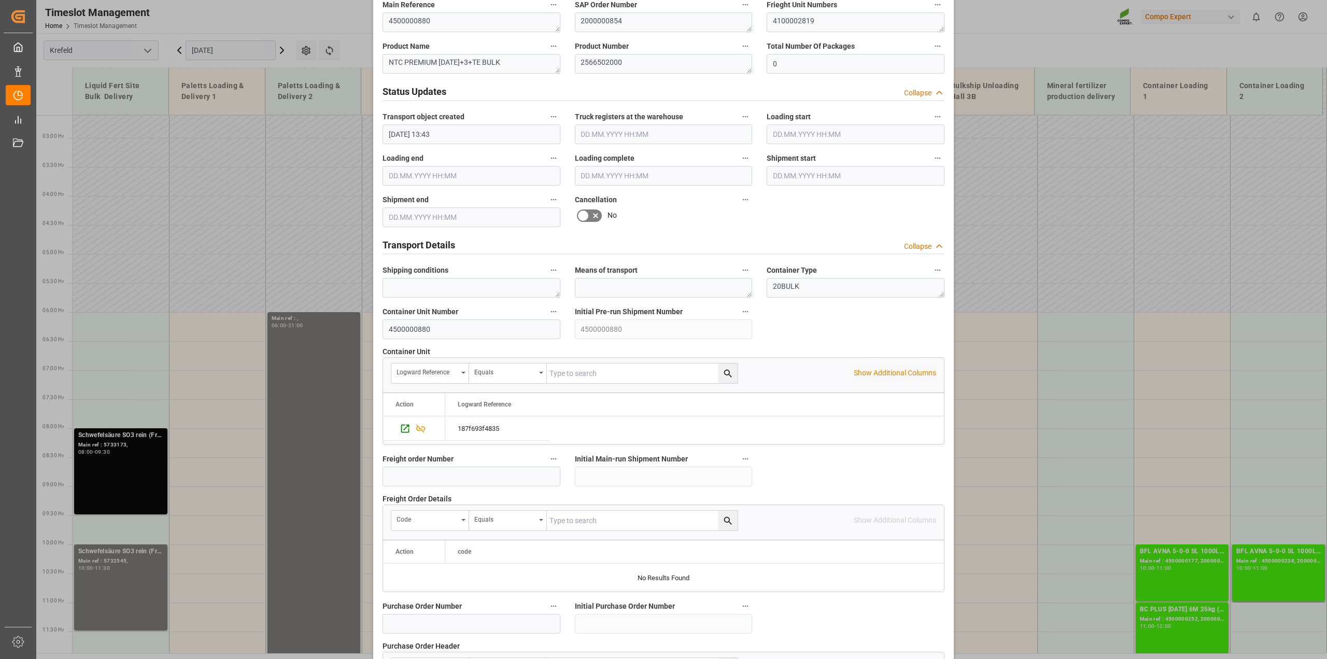
scroll to position [583, 0]
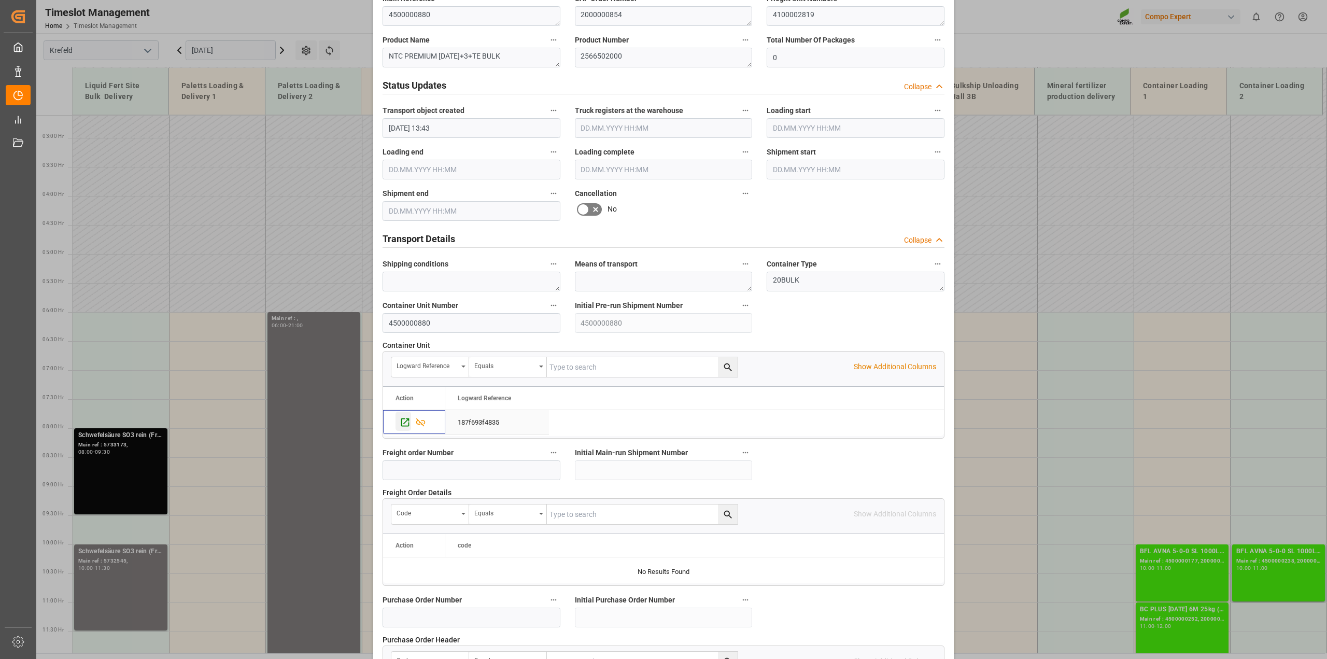
click at [404, 424] on icon "Press SPACE to select this row." at bounding box center [405, 422] width 11 height 11
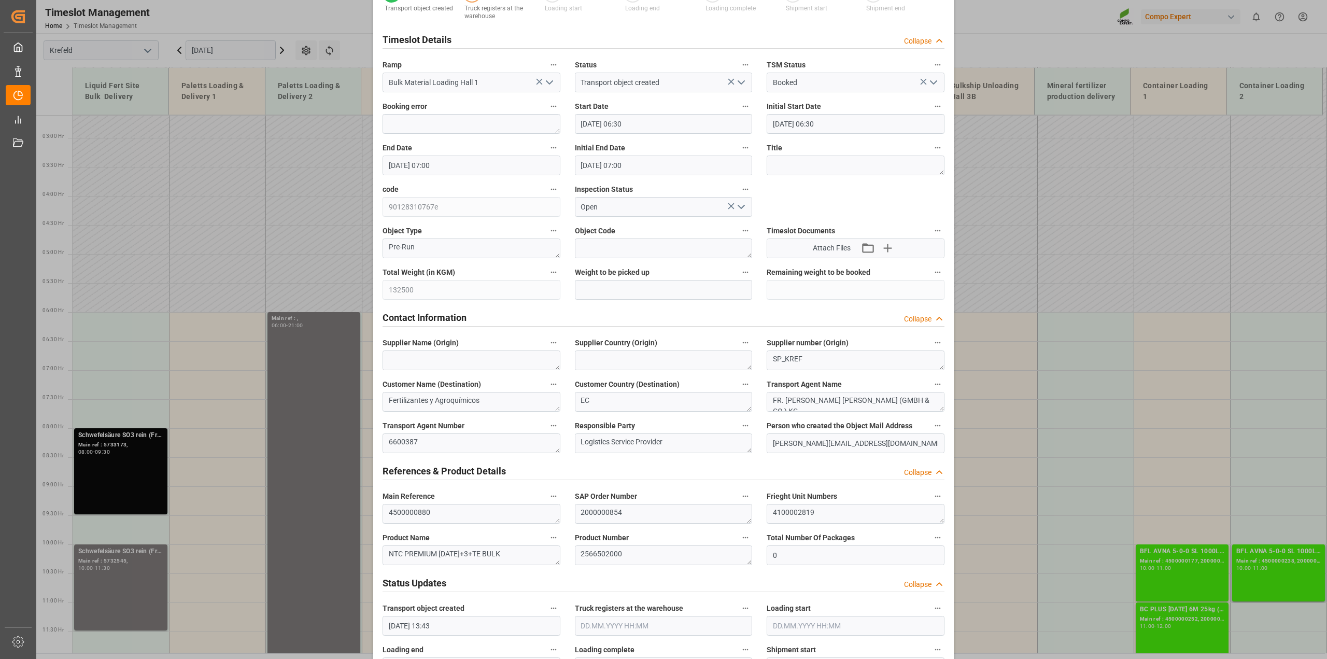
scroll to position [0, 0]
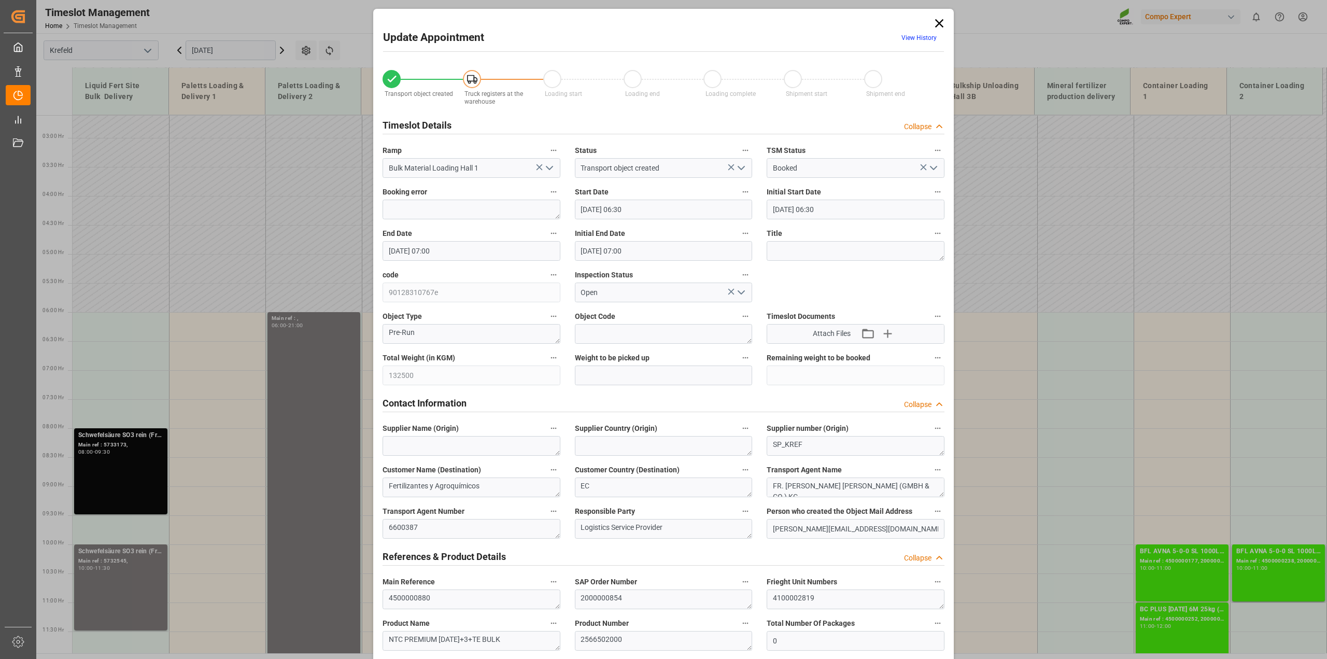
drag, startPoint x: 937, startPoint y: 21, endPoint x: 914, endPoint y: 59, distance: 44.0
click at [937, 21] on icon at bounding box center [939, 23] width 15 height 15
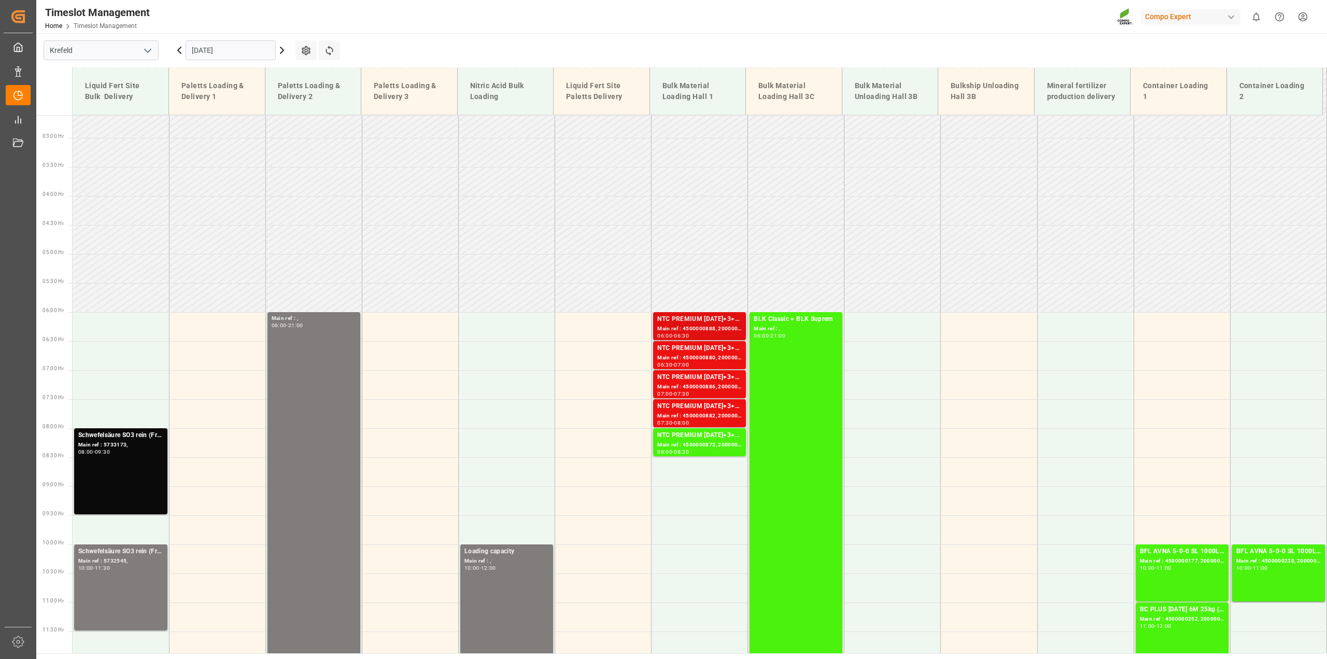
click at [698, 319] on div "NTC PREMIUM [DATE]+3+TE BULK" at bounding box center [699, 319] width 84 height 10
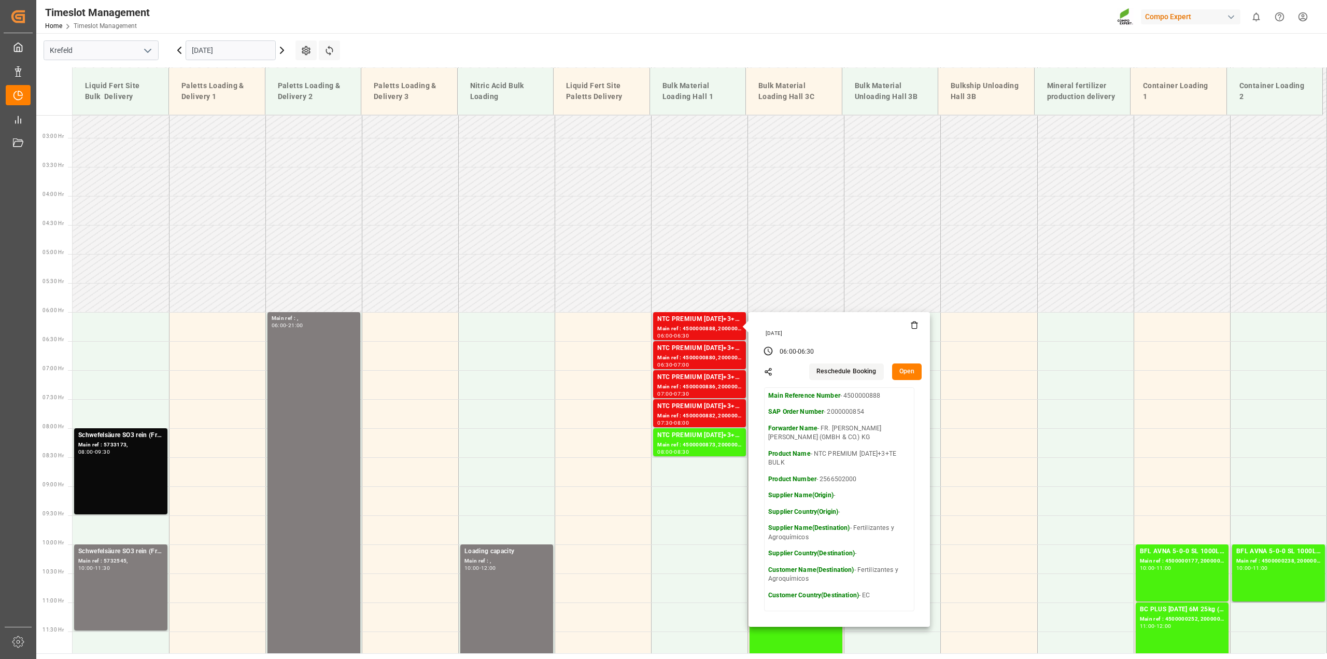
click at [905, 369] on button "Open" at bounding box center [907, 371] width 30 height 17
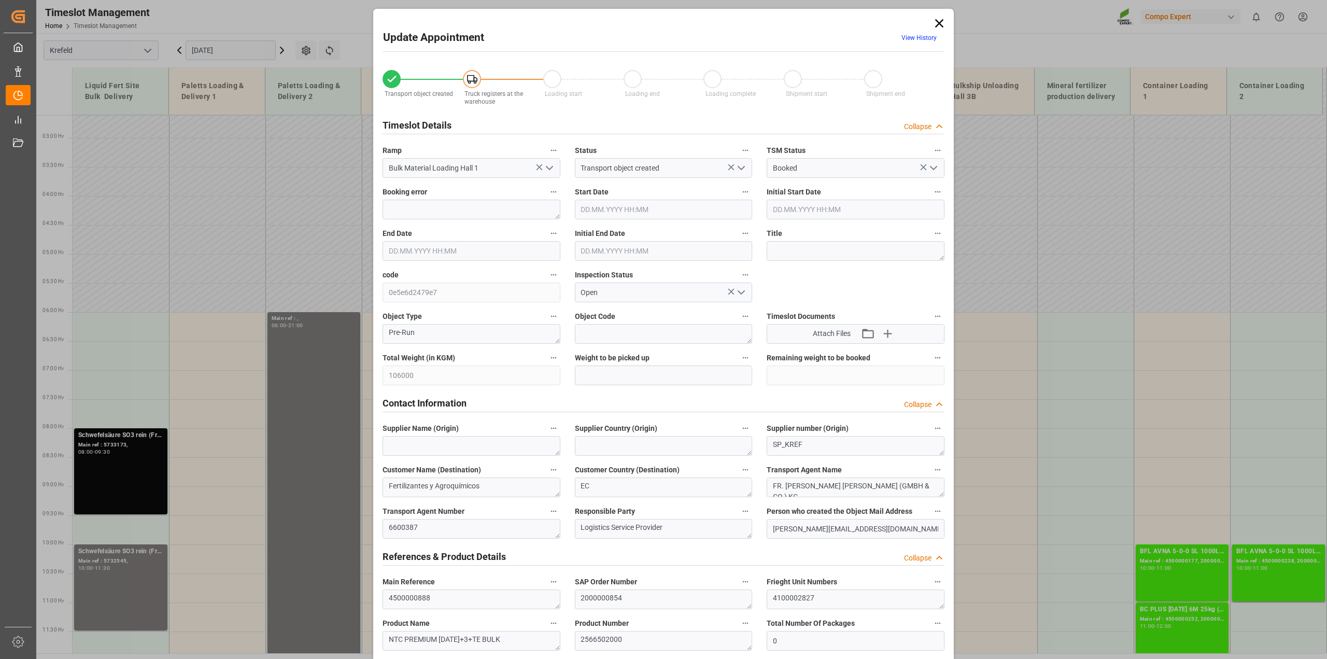
type input "19.08.2025 06:00"
type input "19.08.2025 06:30"
type input "10.09.2025 13:49"
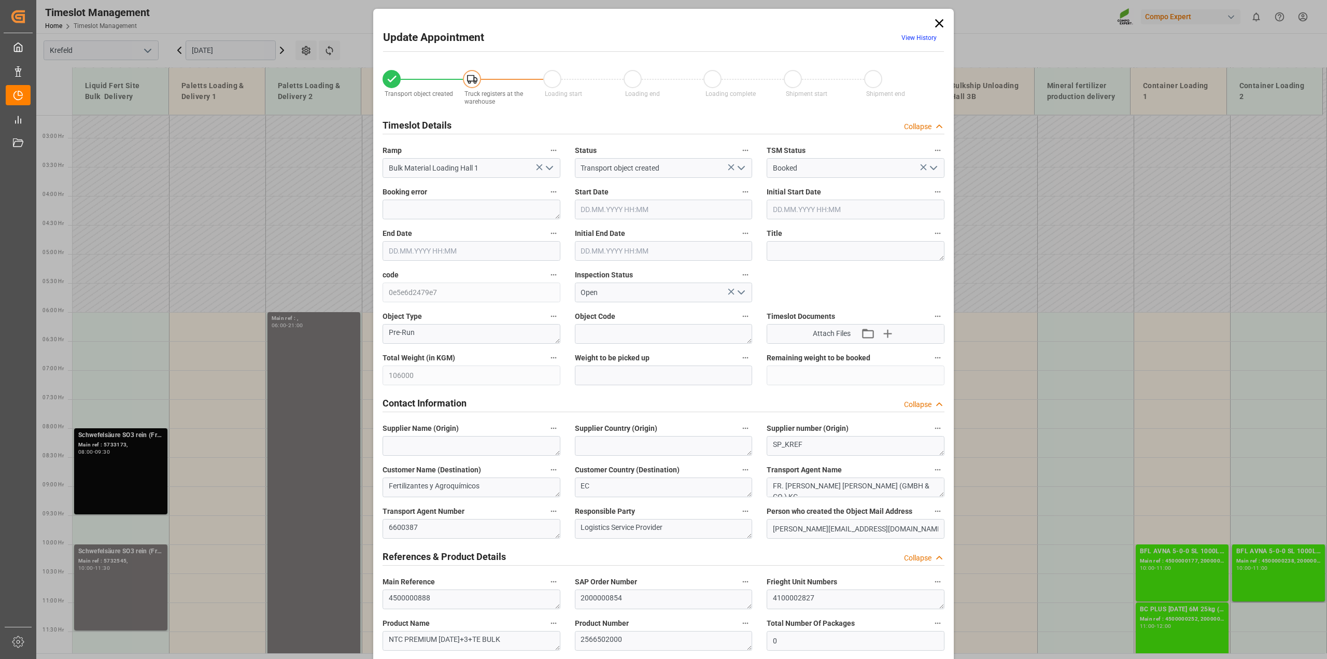
type input "08.08.2025 12:39"
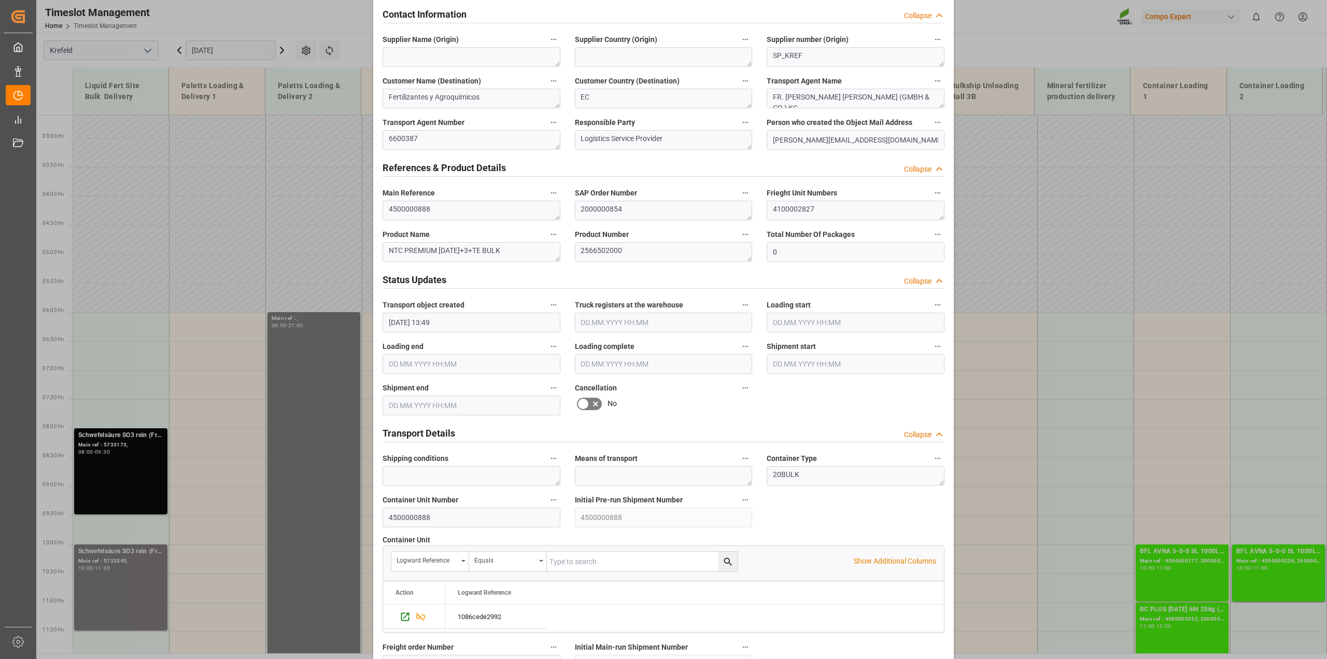
click at [595, 405] on icon at bounding box center [595, 403] width 12 height 12
click at [0, 0] on input "checkbox" at bounding box center [0, 0] width 0 height 0
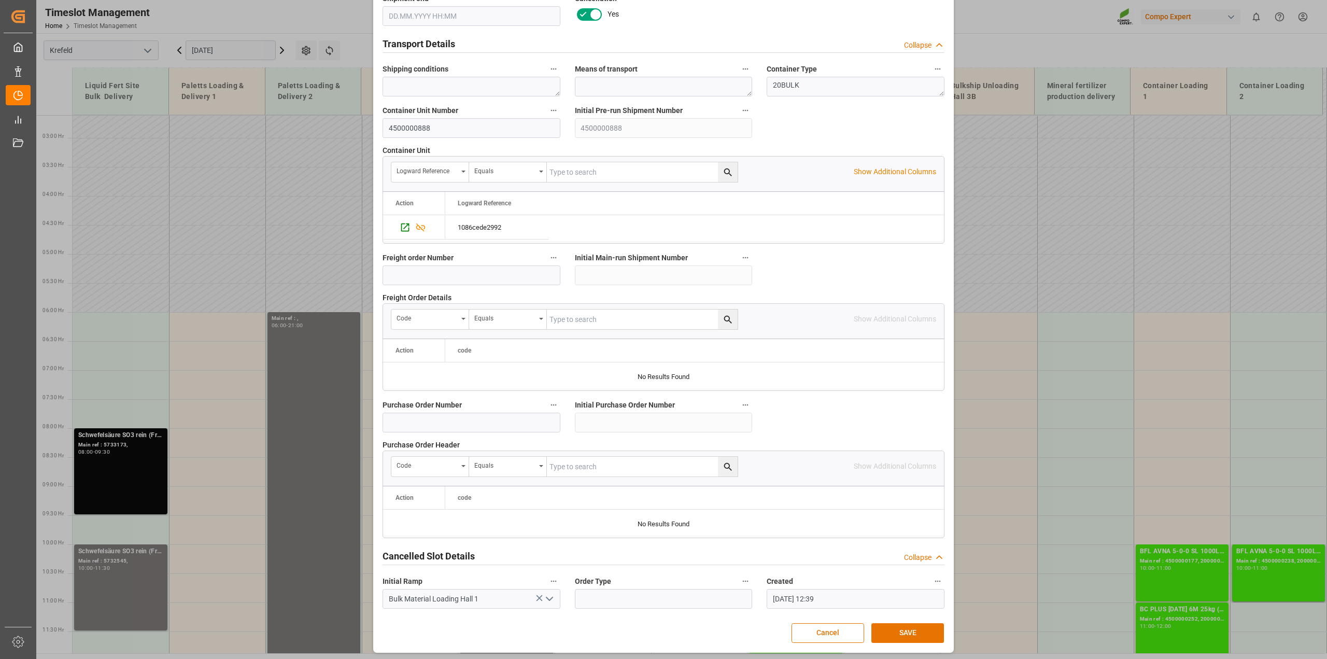
scroll to position [781, 0]
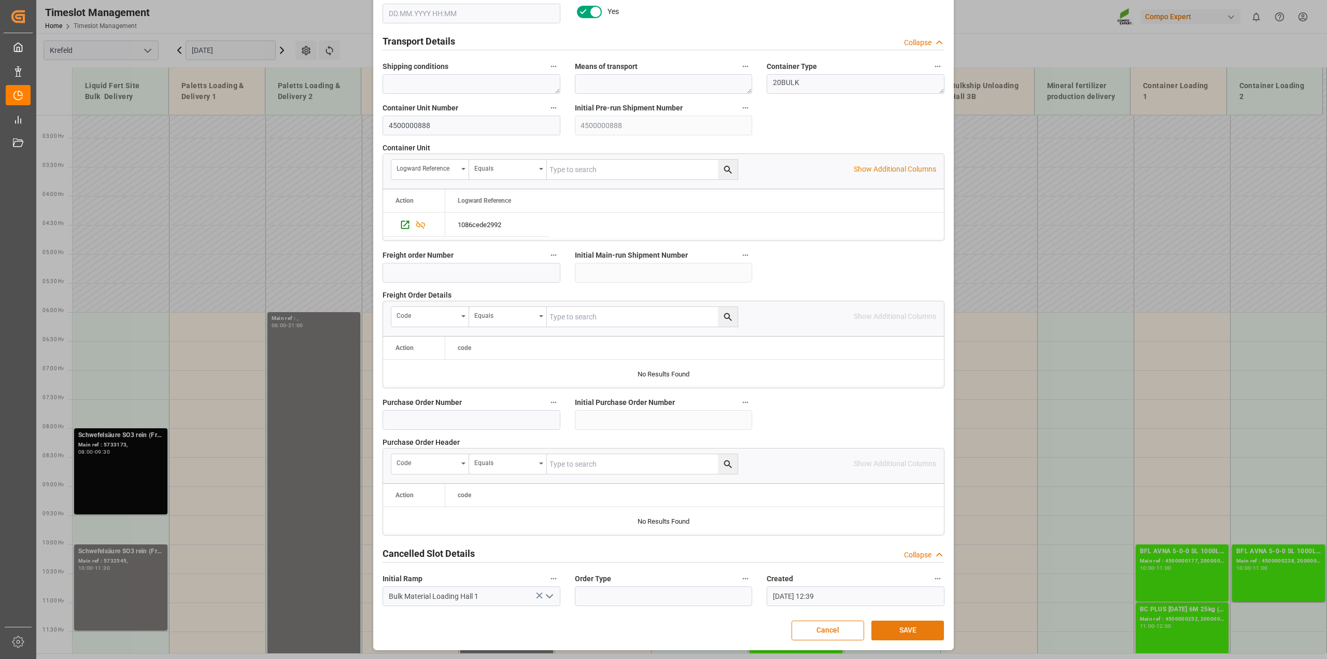
click at [894, 626] on button "SAVE" at bounding box center [907, 630] width 73 height 20
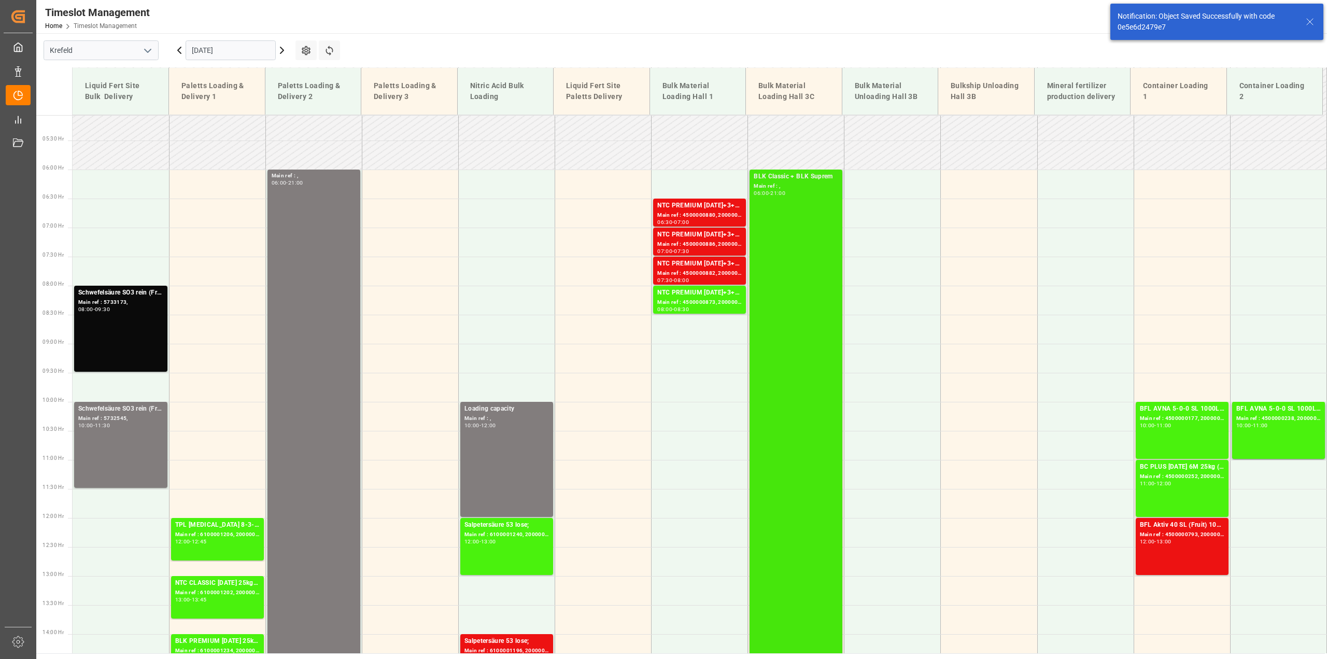
scroll to position [294, 0]
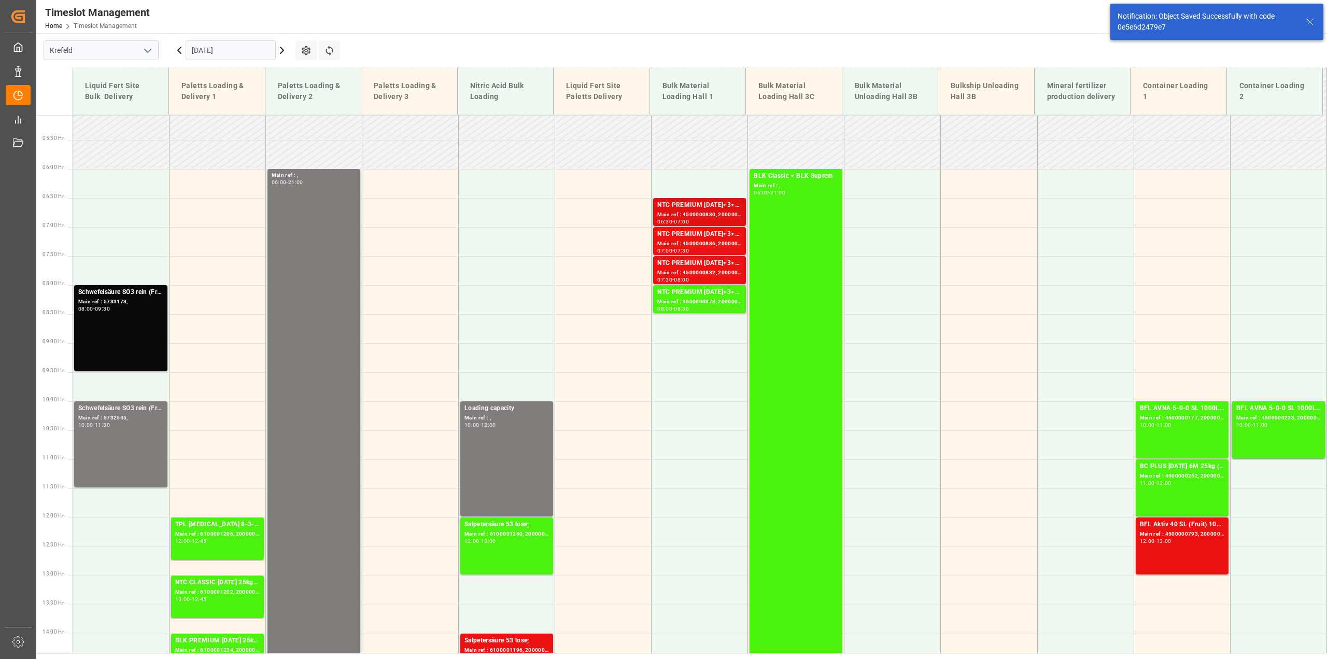
click at [706, 211] on div "Main ref : 4500000880, 2000000854" at bounding box center [699, 214] width 84 height 9
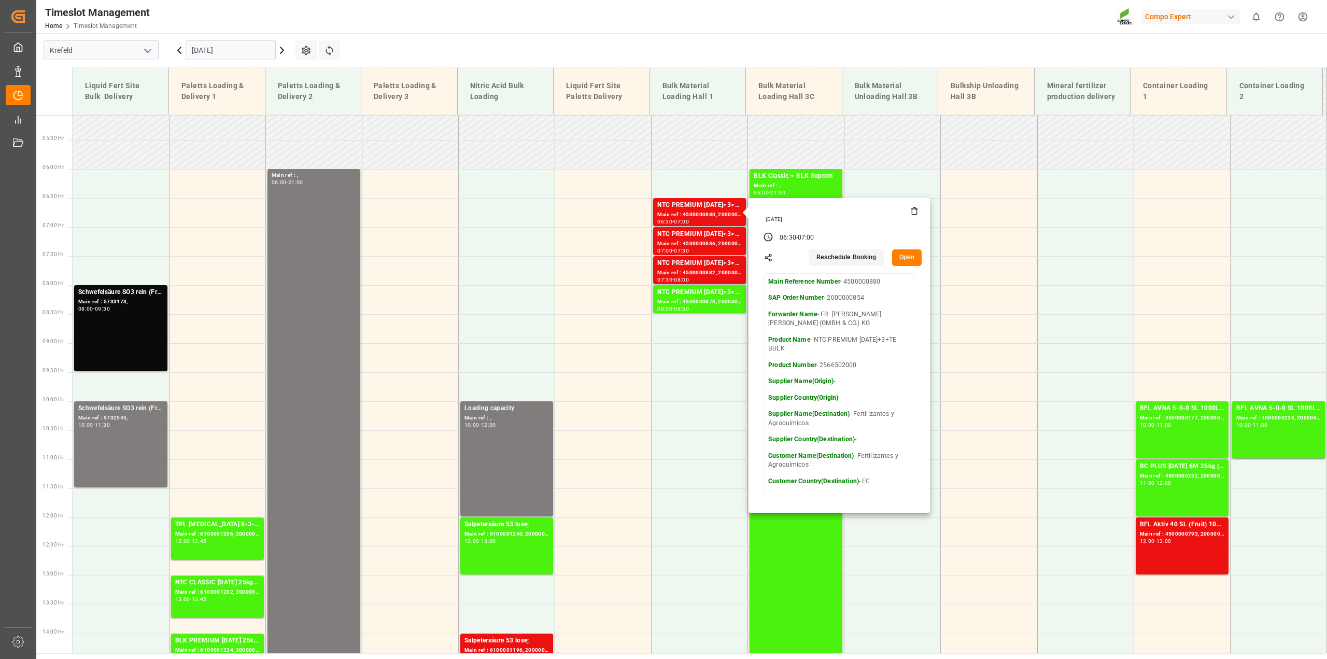
click at [907, 255] on button "Open" at bounding box center [907, 257] width 30 height 17
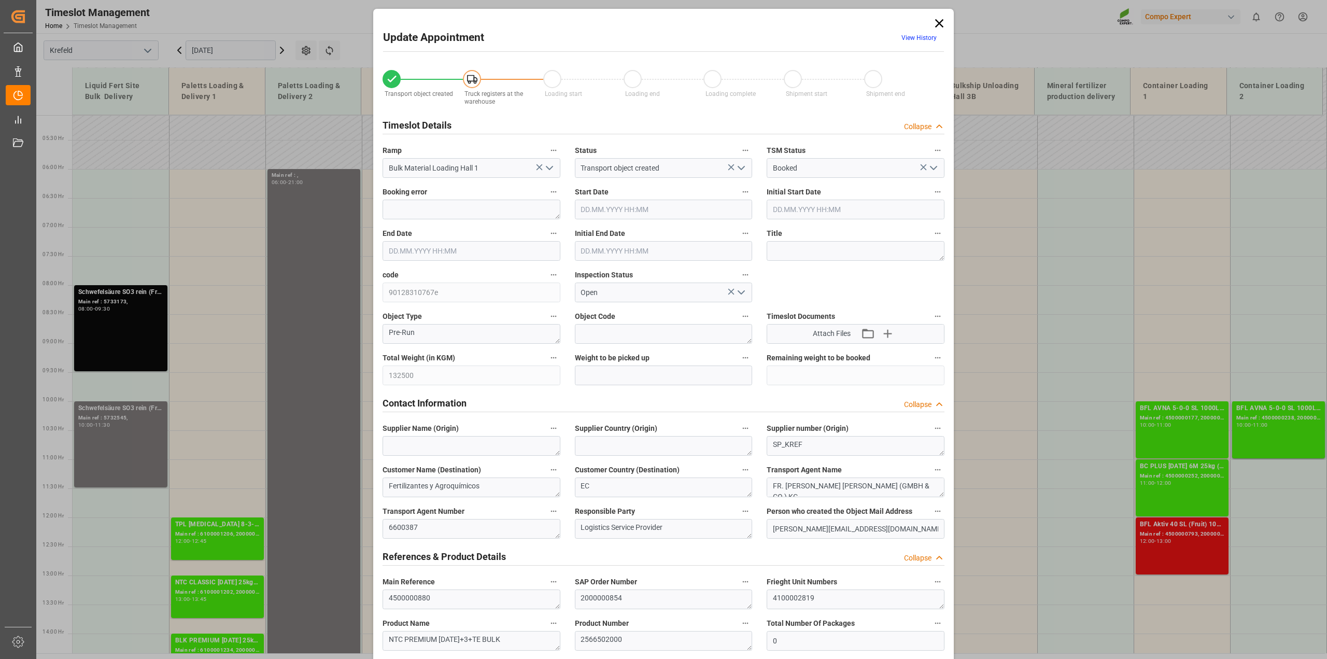
type input "19.08.2025 06:30"
type input "19.08.2025 07:00"
type input "10.09.2025 13:43"
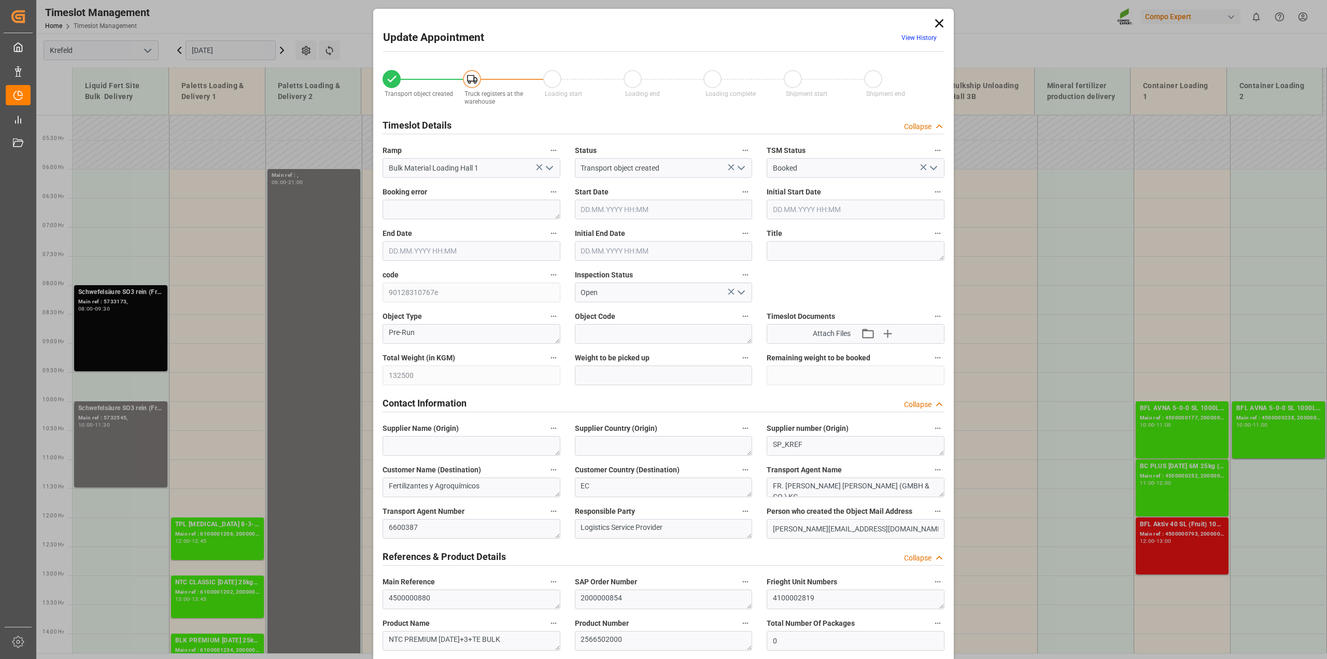
type input "08.08.2025 12:40"
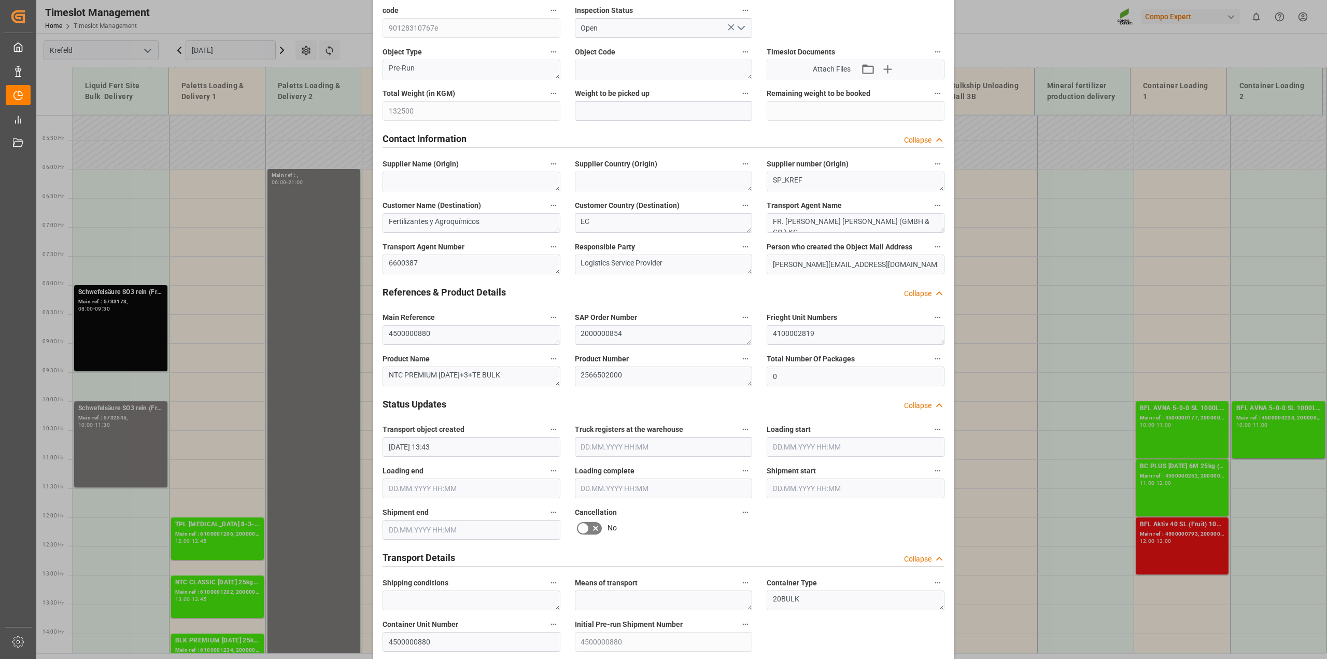
scroll to position [389, 0]
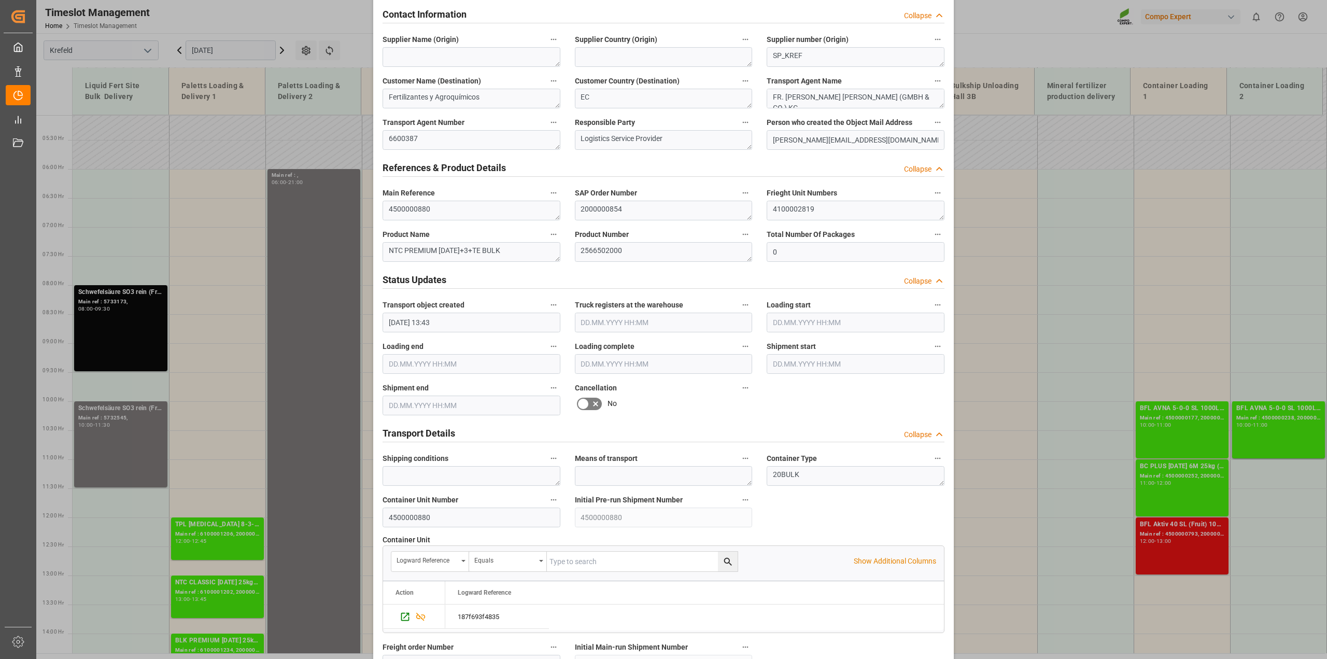
click at [592, 400] on icon at bounding box center [595, 403] width 12 height 12
click at [0, 0] on input "checkbox" at bounding box center [0, 0] width 0 height 0
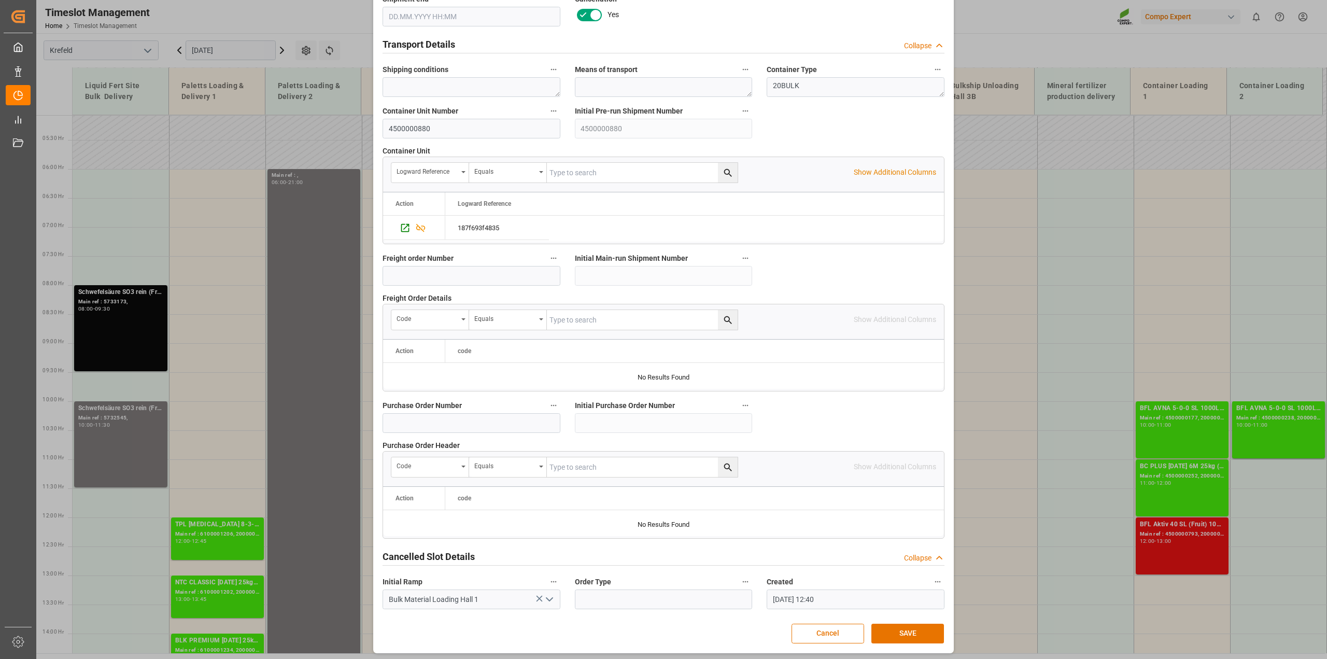
scroll to position [781, 0]
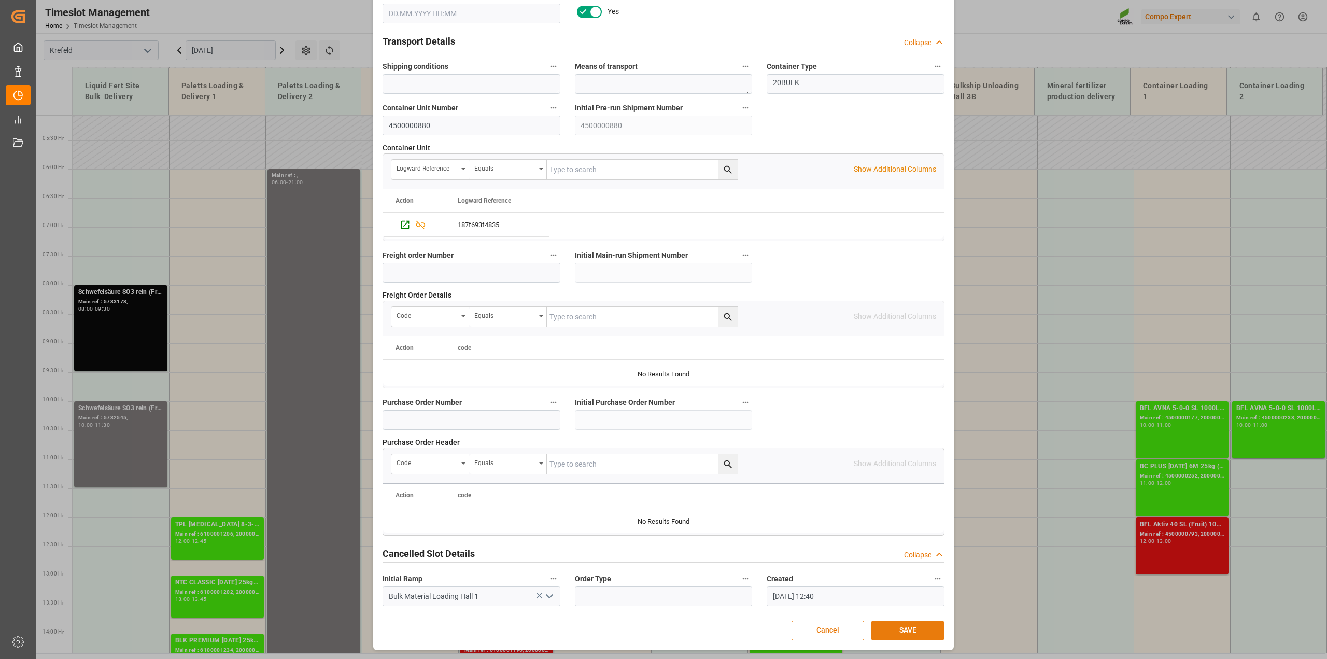
click at [904, 627] on button "SAVE" at bounding box center [907, 630] width 73 height 20
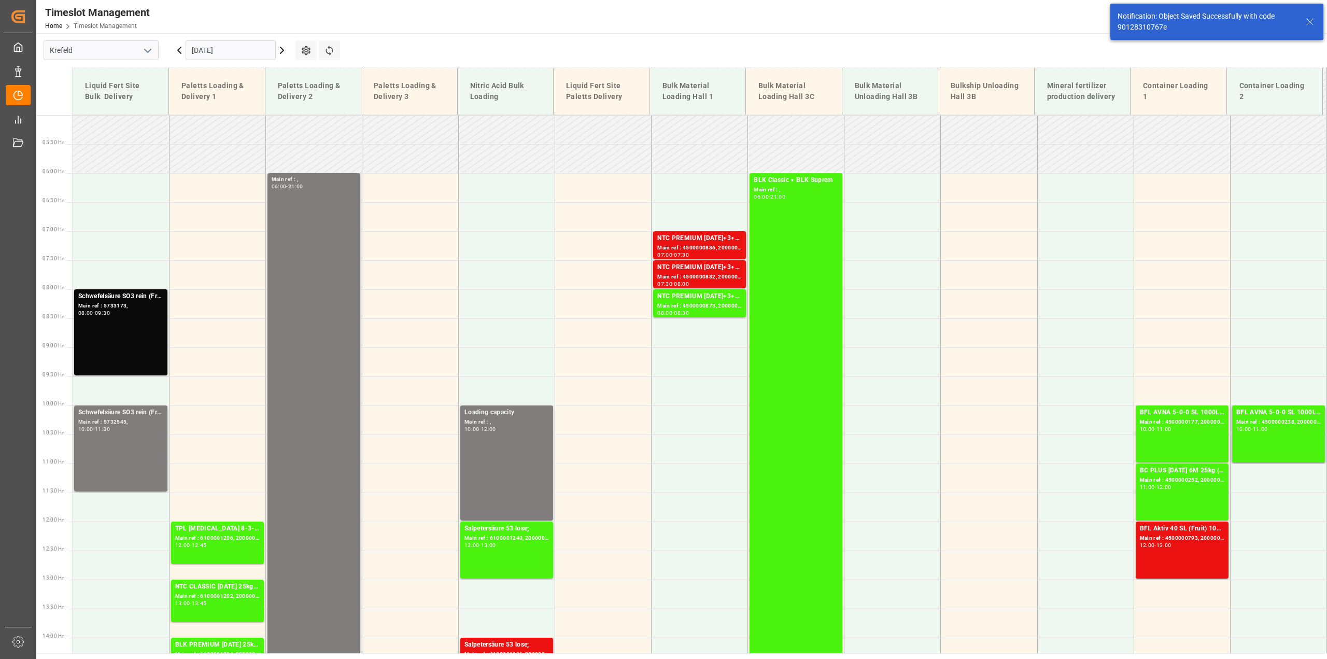
scroll to position [294, 0]
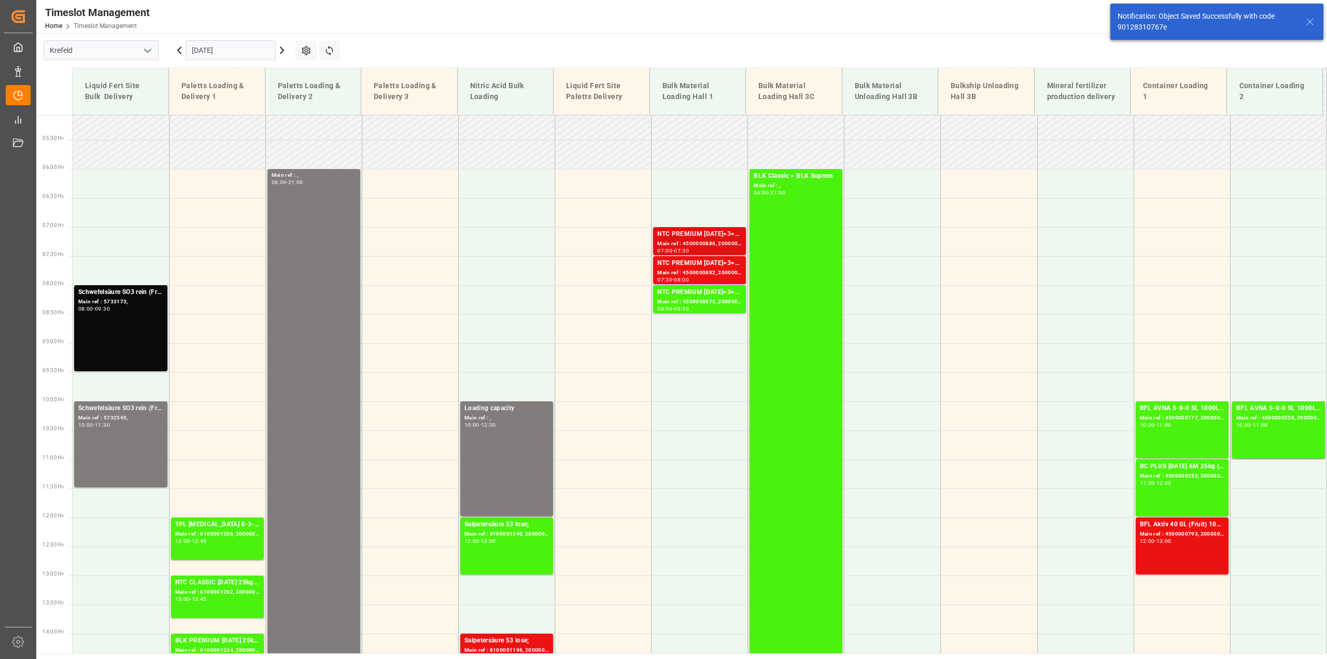
click at [679, 238] on div "NTC PREMIUM 15-3-20+3+TE BULK Main ref : 4500000886, 2000000854 07:00 - 07:30" at bounding box center [699, 241] width 84 height 24
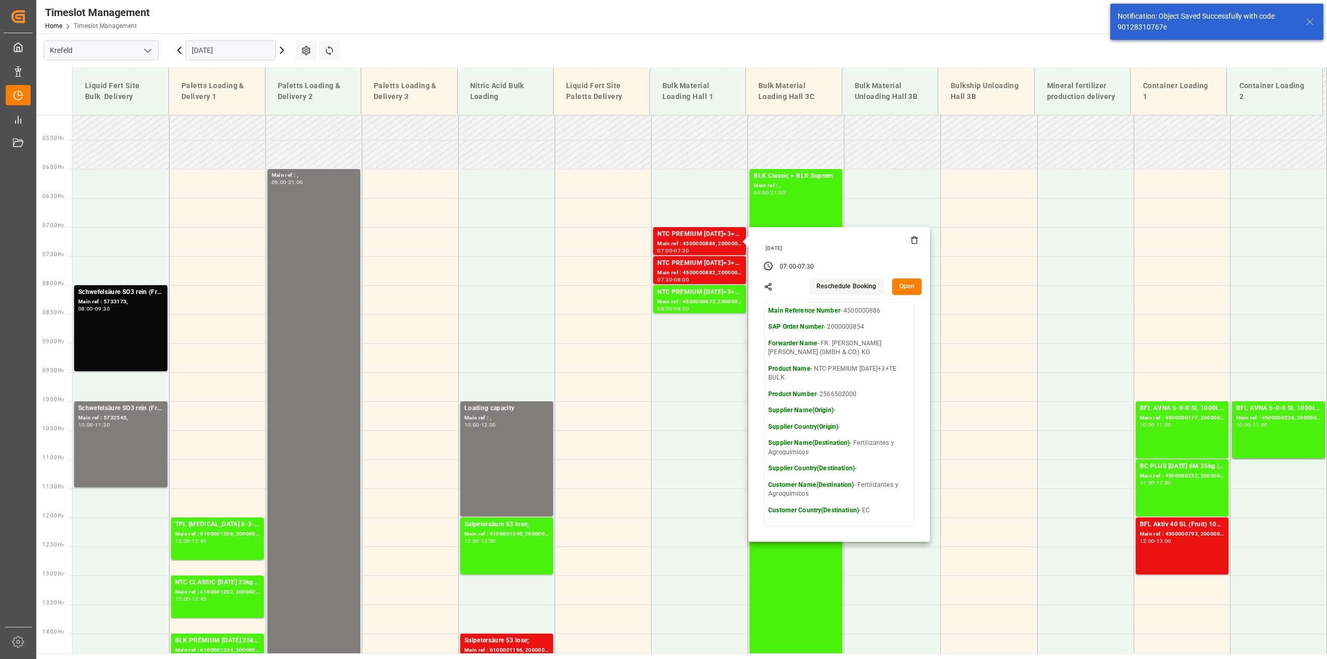
click at [900, 286] on button "Open" at bounding box center [907, 286] width 30 height 17
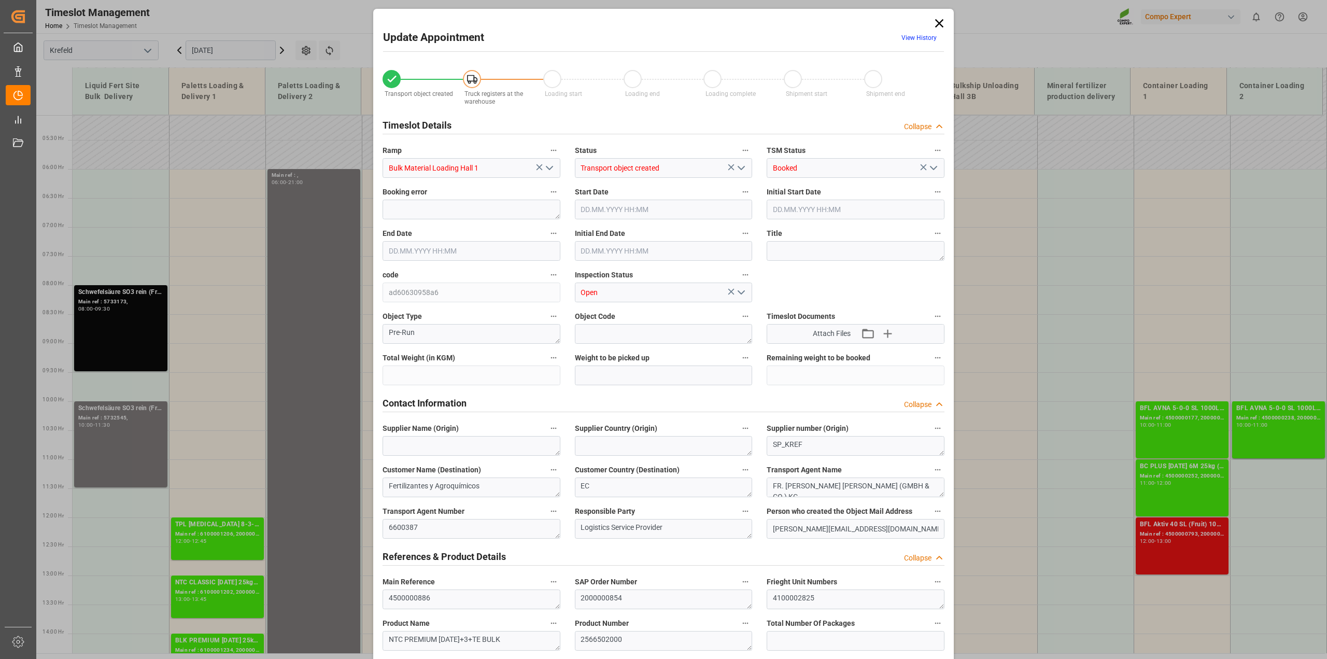
type input "106000"
type input "0"
type input "19.08.2025 07:00"
type input "19.08.2025 07:30"
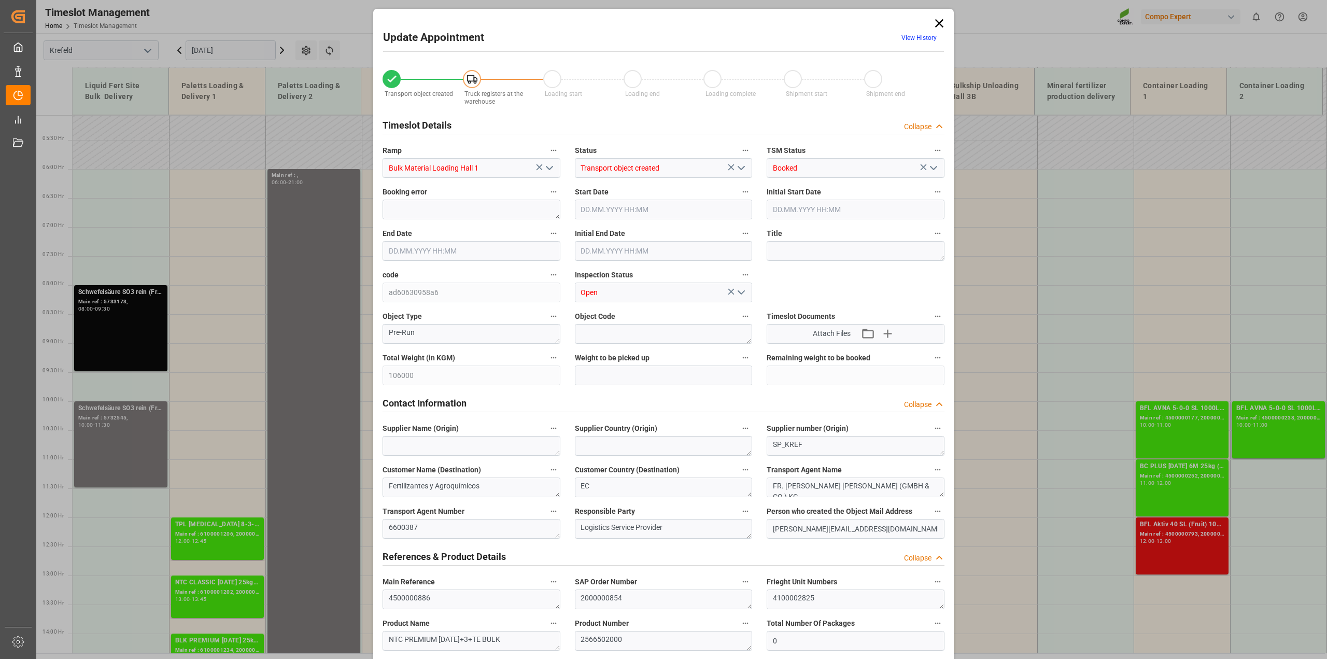
type input "19.08.2025 07:30"
type input "10.09.2025 13:47"
type input "08.08.2025 12:41"
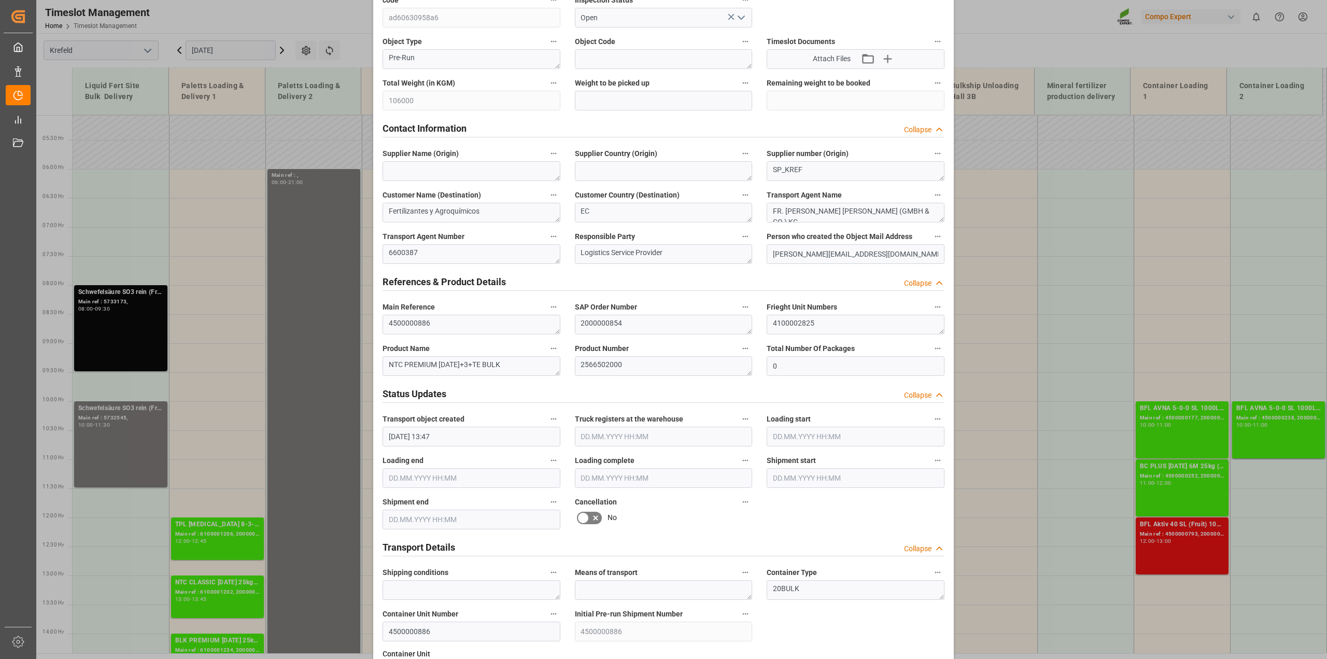
scroll to position [324, 0]
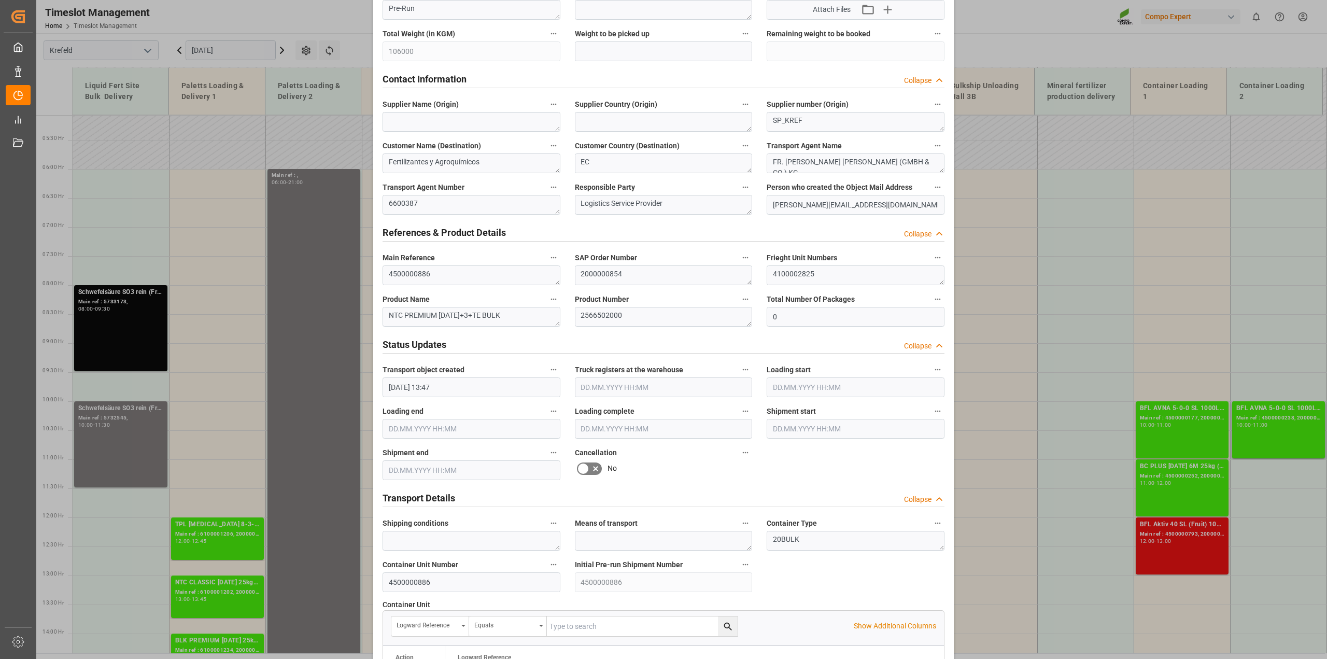
click at [593, 468] on icon at bounding box center [595, 468] width 5 height 5
click at [0, 0] on input "checkbox" at bounding box center [0, 0] width 0 height 0
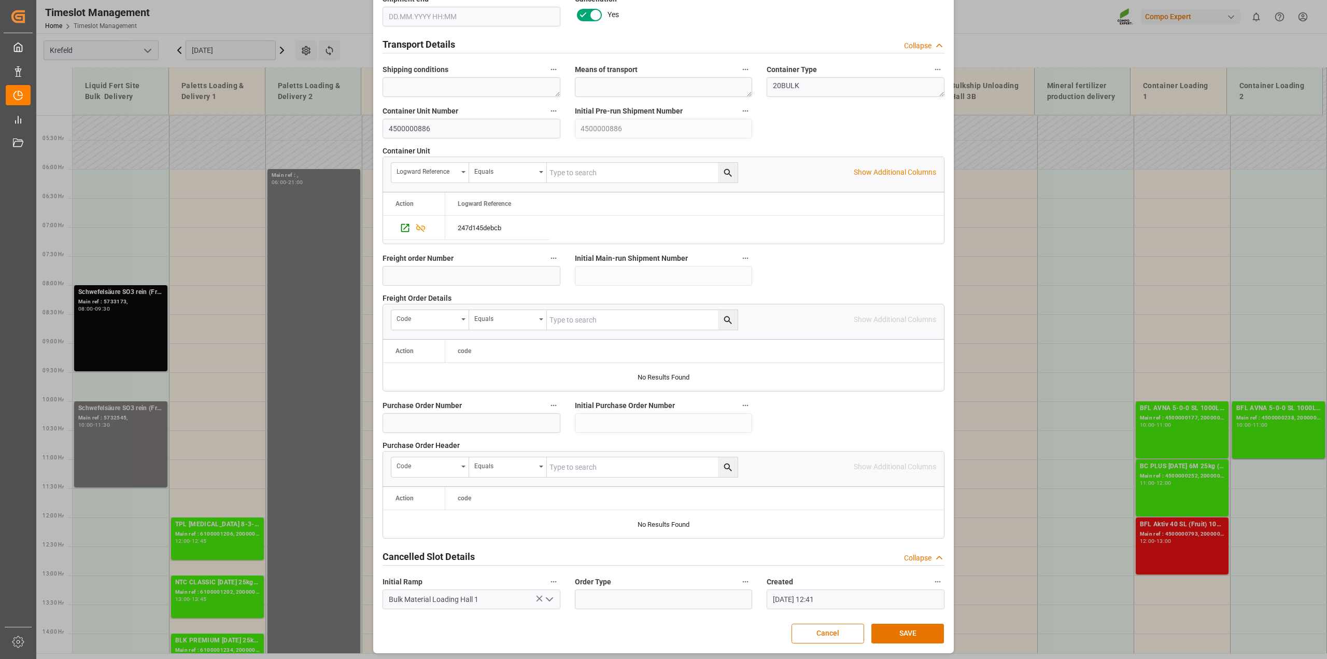
scroll to position [781, 0]
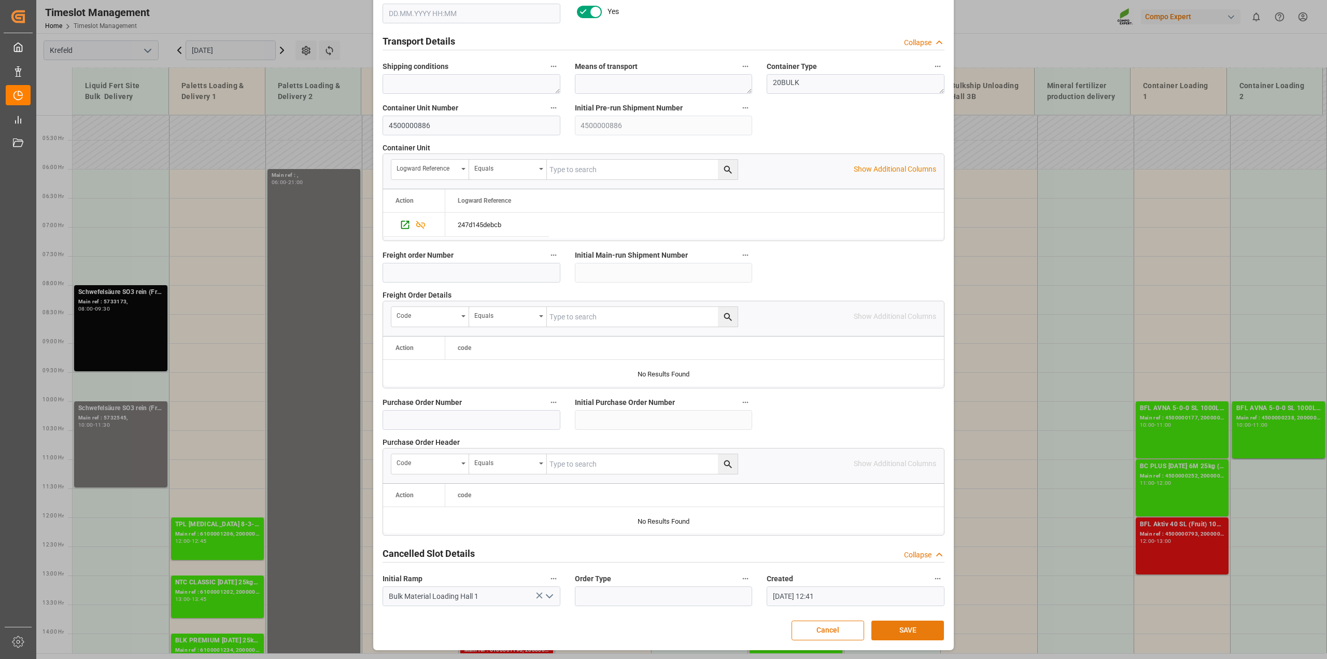
click at [911, 627] on button "SAVE" at bounding box center [907, 630] width 73 height 20
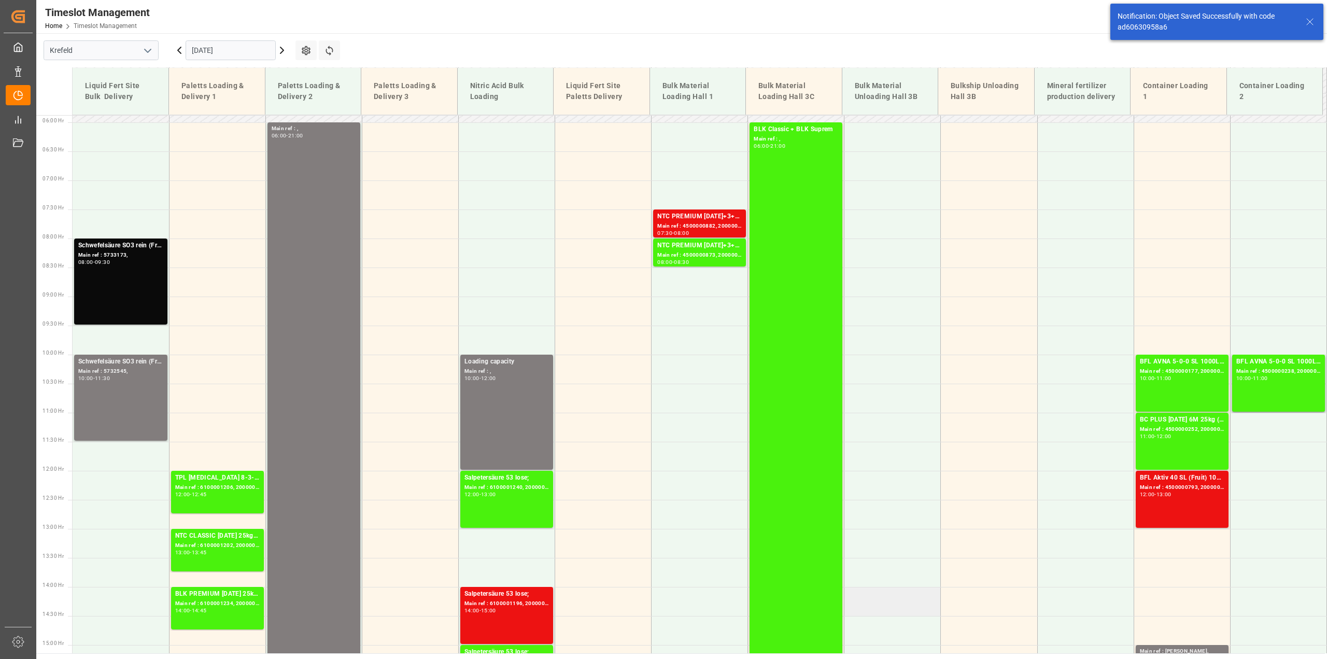
scroll to position [352, 0]
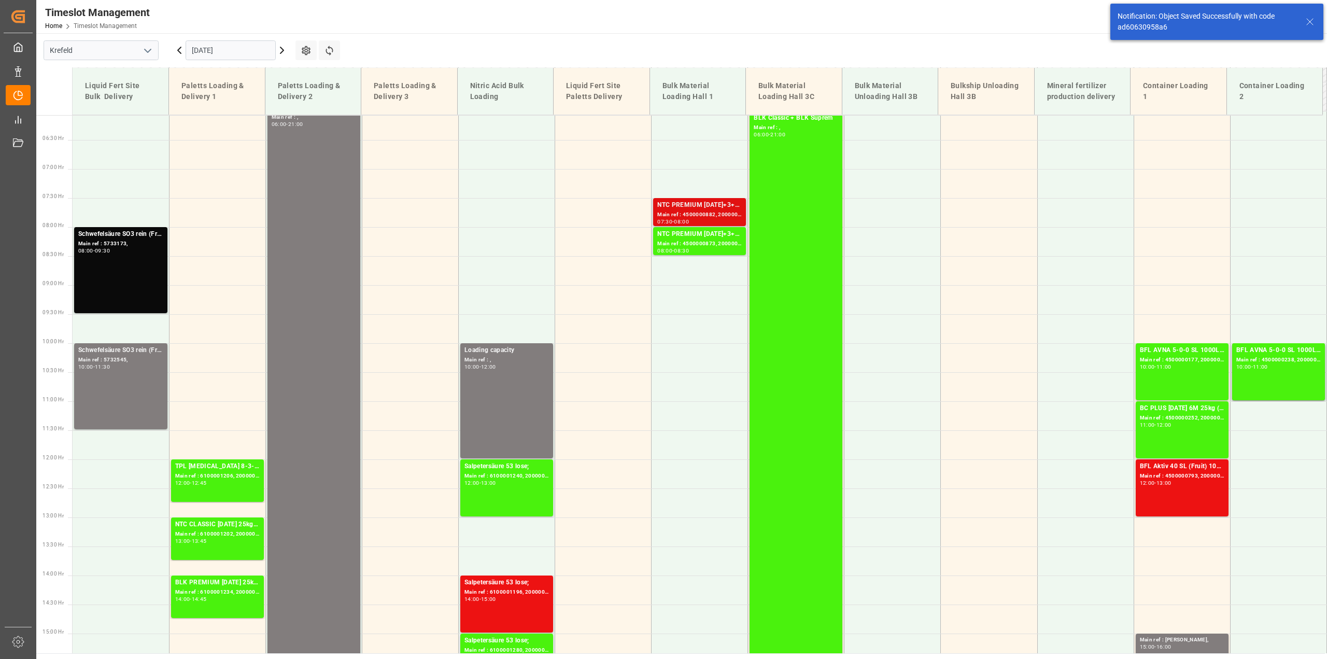
click at [700, 198] on div "NTC PREMIUM 15-3-20+3+TE BULK Main ref : 4500000882, 2000000854 07:30 - 08:00" at bounding box center [699, 212] width 93 height 28
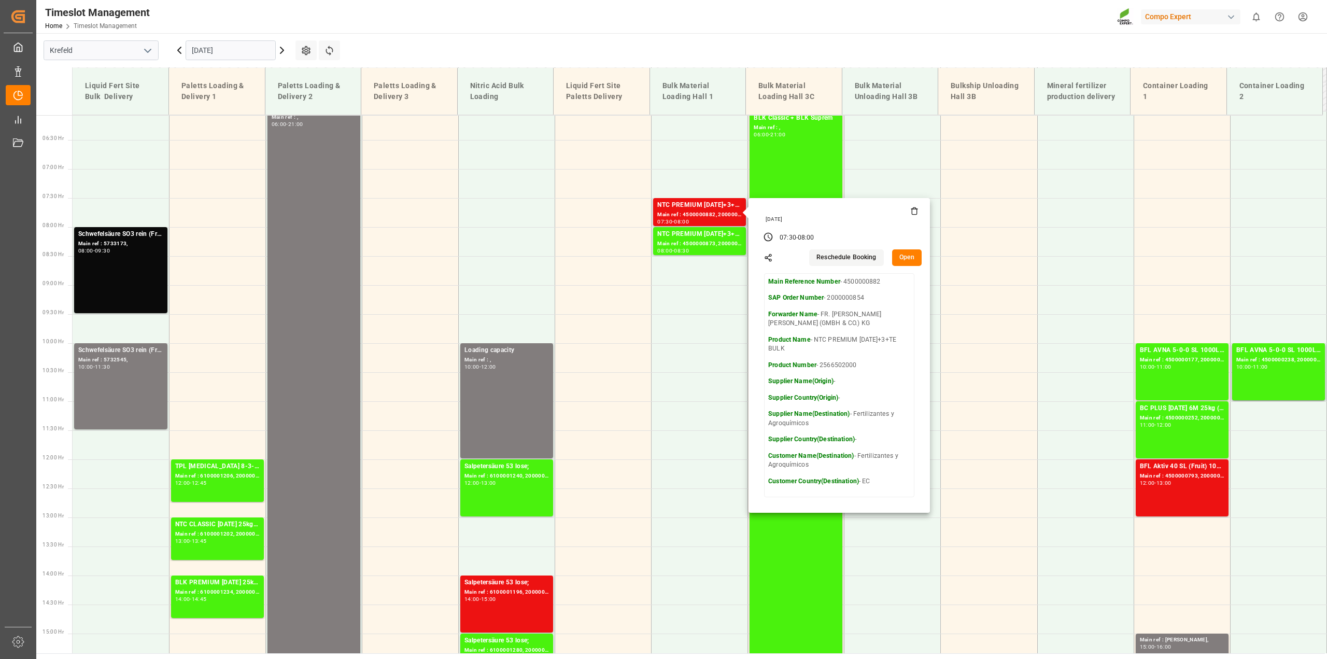
click at [898, 255] on button "Open" at bounding box center [907, 257] width 30 height 17
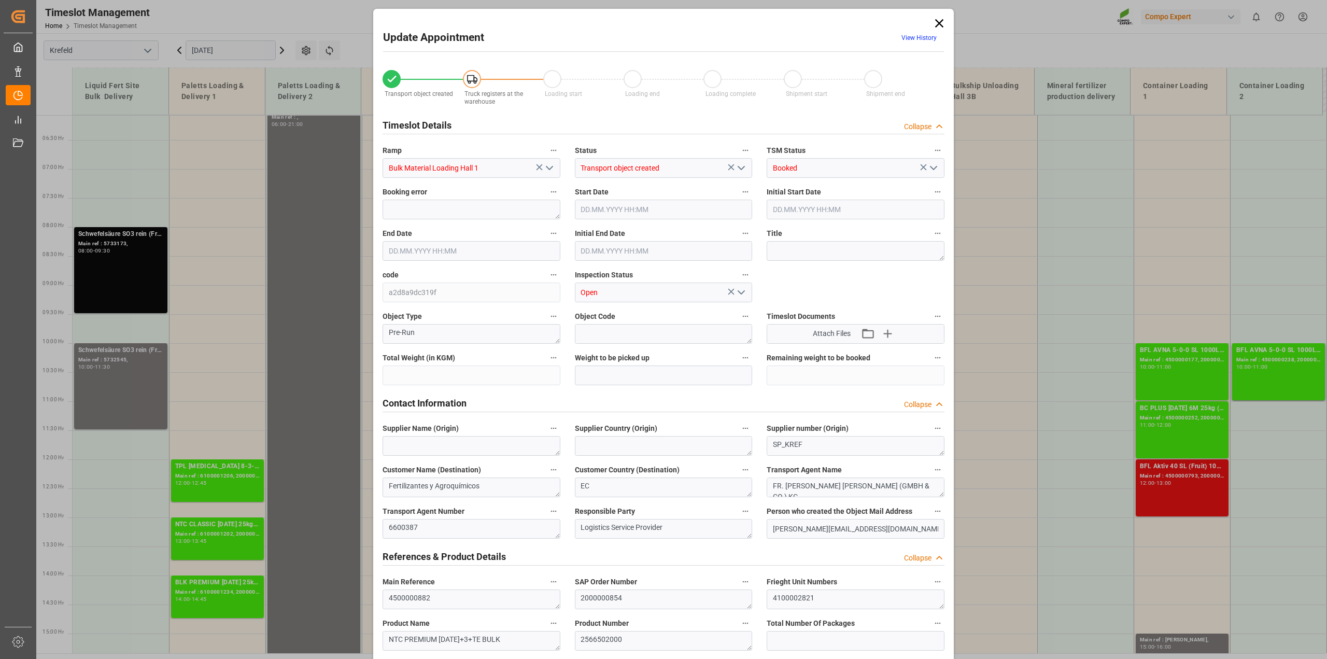
type input "106000"
type input "0"
type input "19.08.2025 07:30"
type input "19.08.2025 08:00"
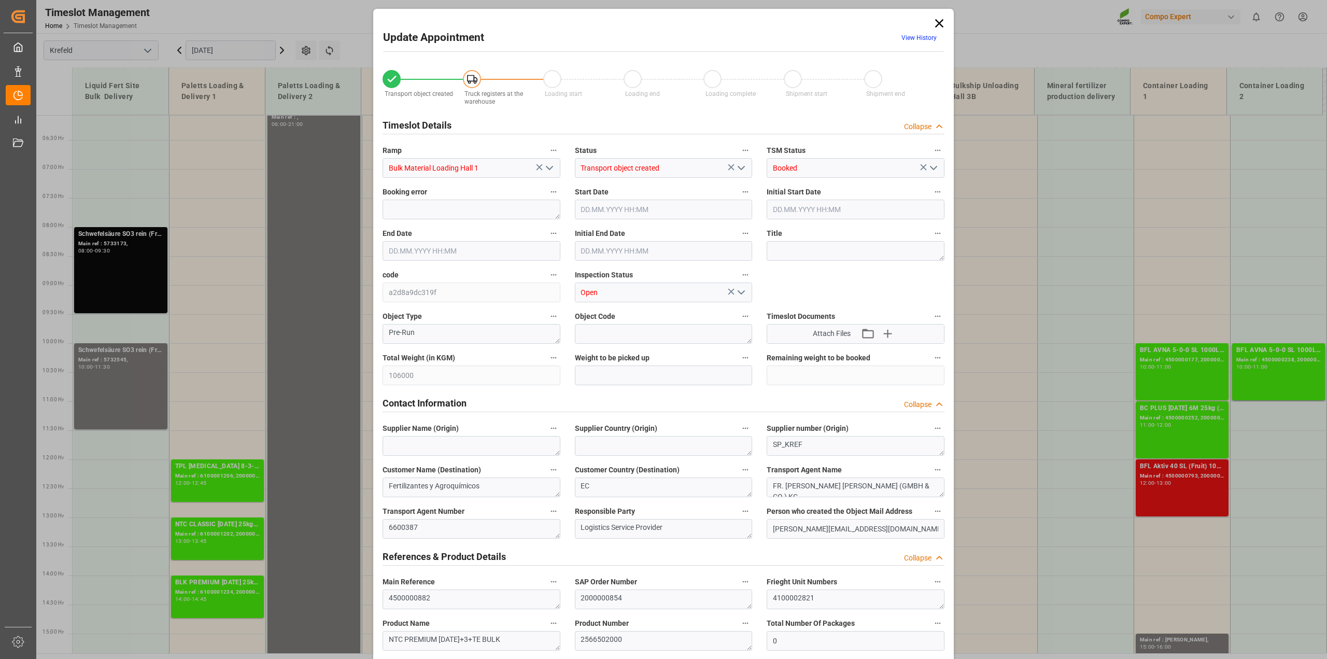
type input "19.08.2025 08:00"
type input "10.09.2025 13:45"
type input "08.08.2025 12:42"
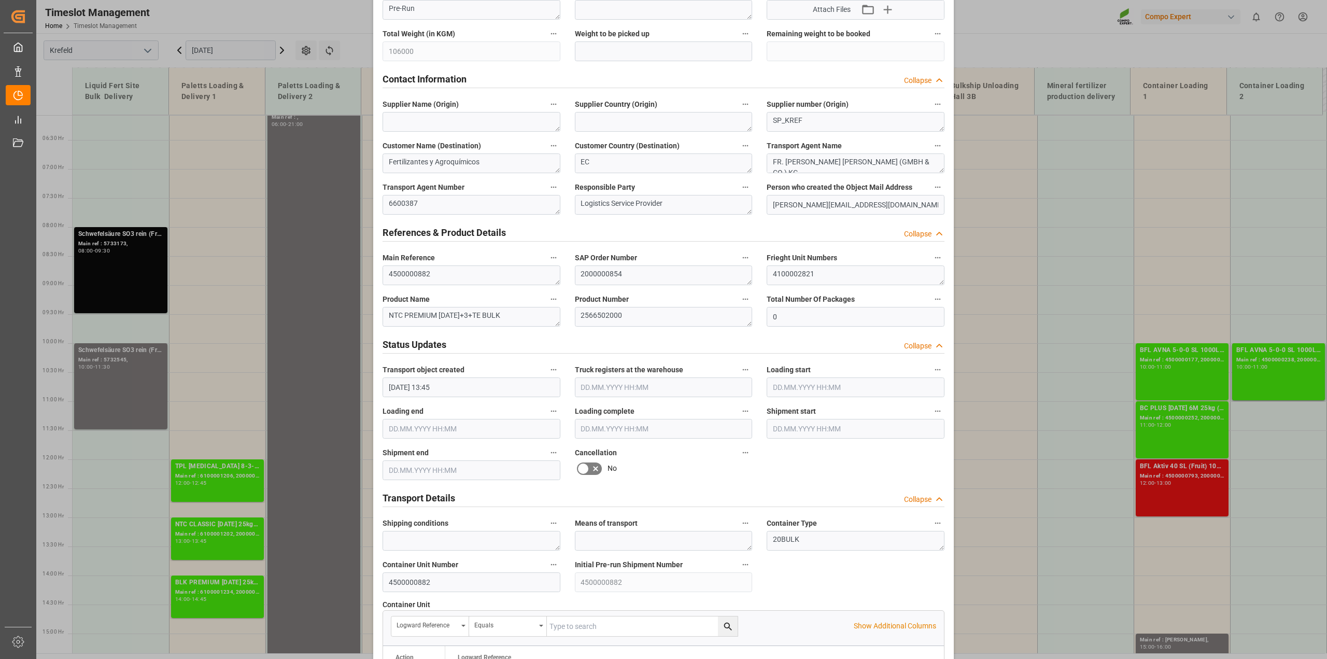
click at [592, 469] on icon at bounding box center [595, 468] width 12 height 12
click at [0, 0] on input "checkbox" at bounding box center [0, 0] width 0 height 0
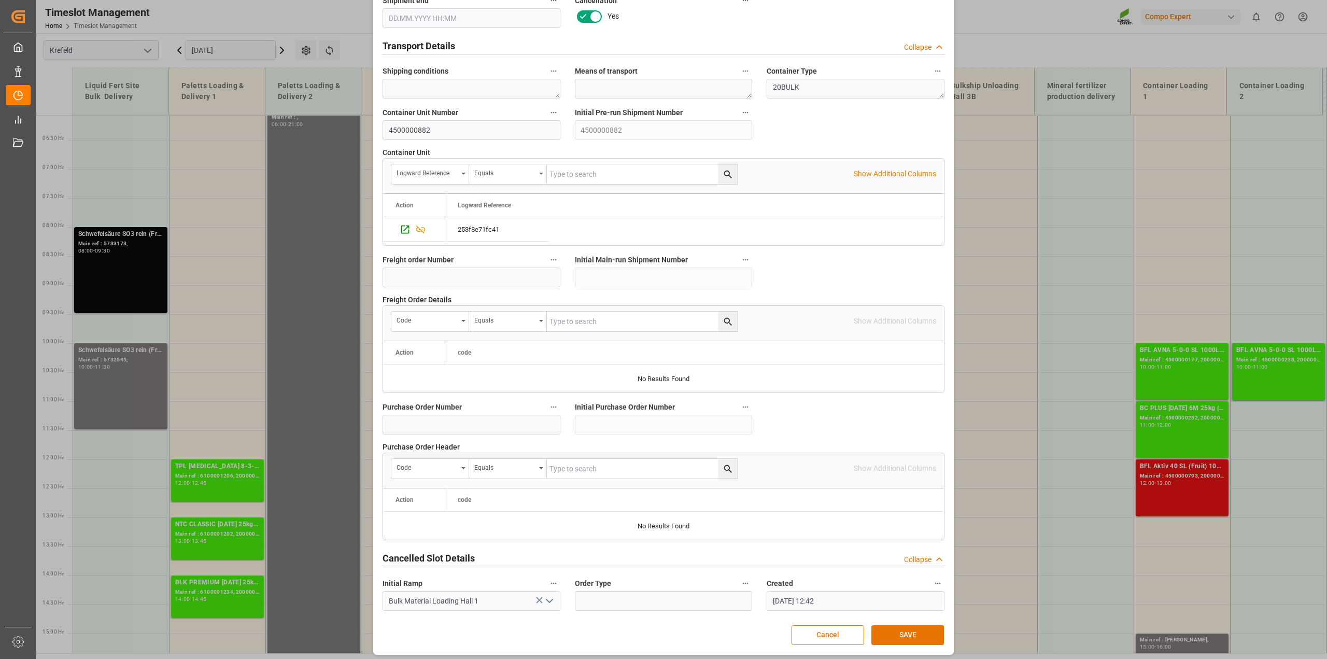
scroll to position [781, 0]
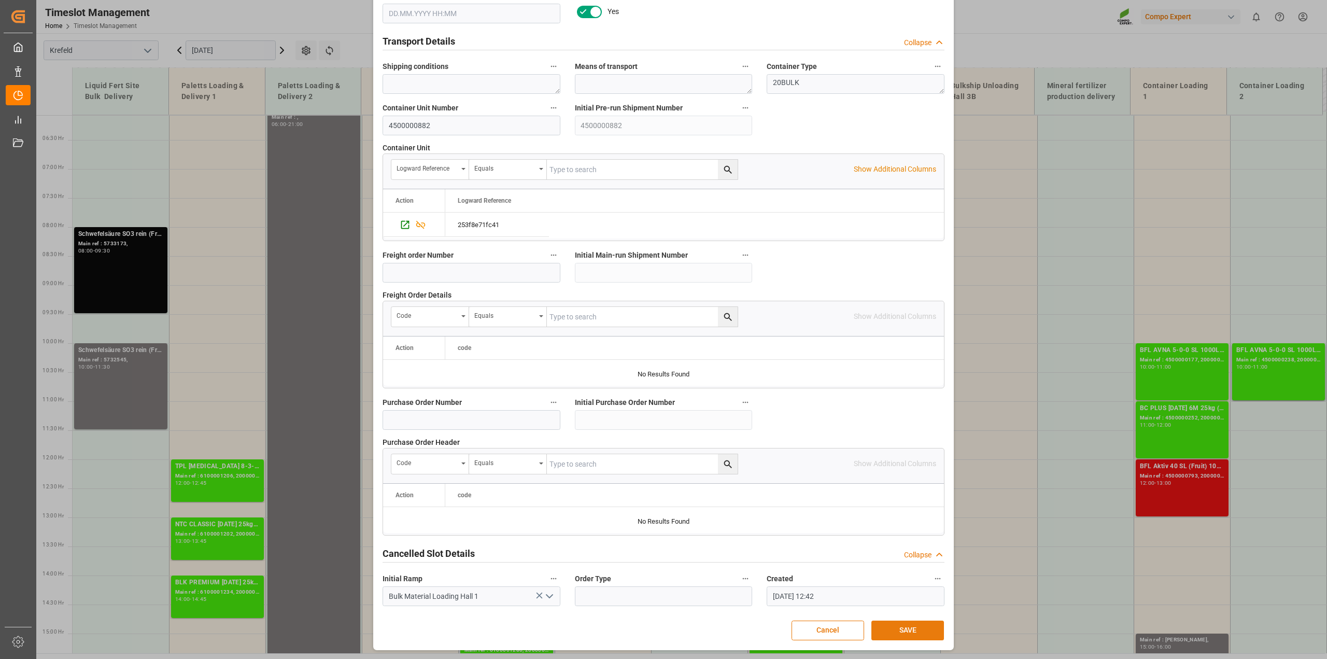
click at [929, 633] on button "SAVE" at bounding box center [907, 630] width 73 height 20
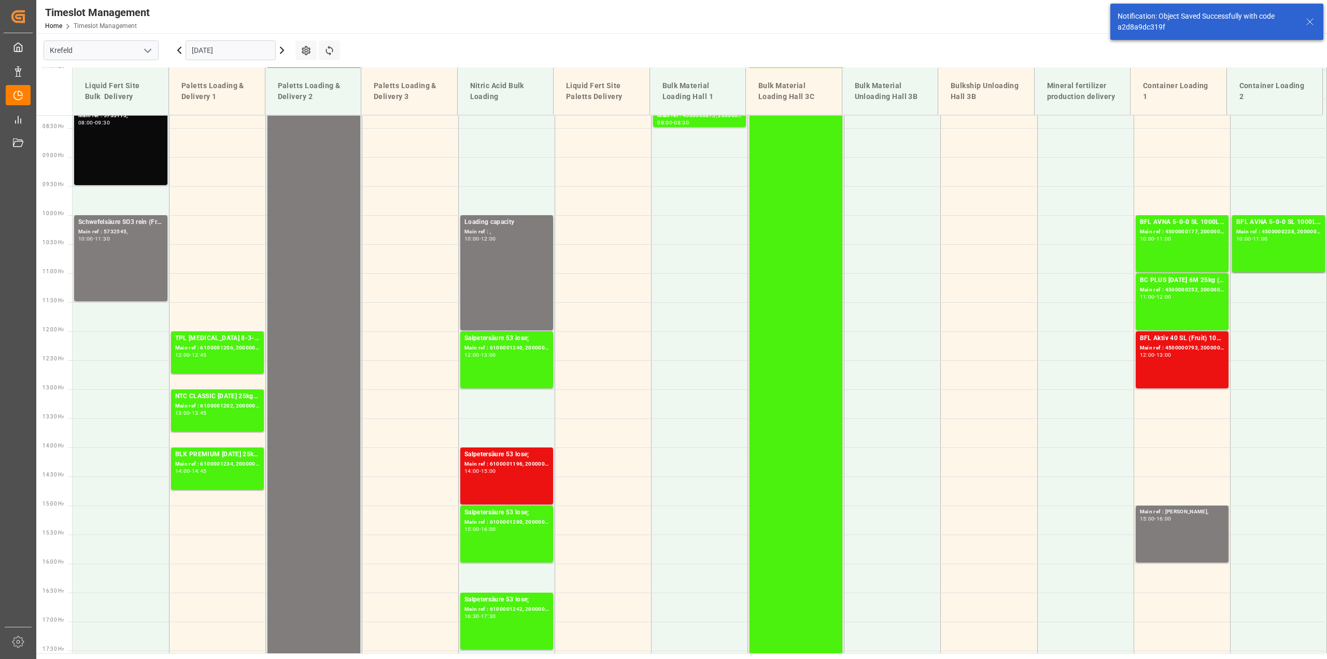
scroll to position [482, 0]
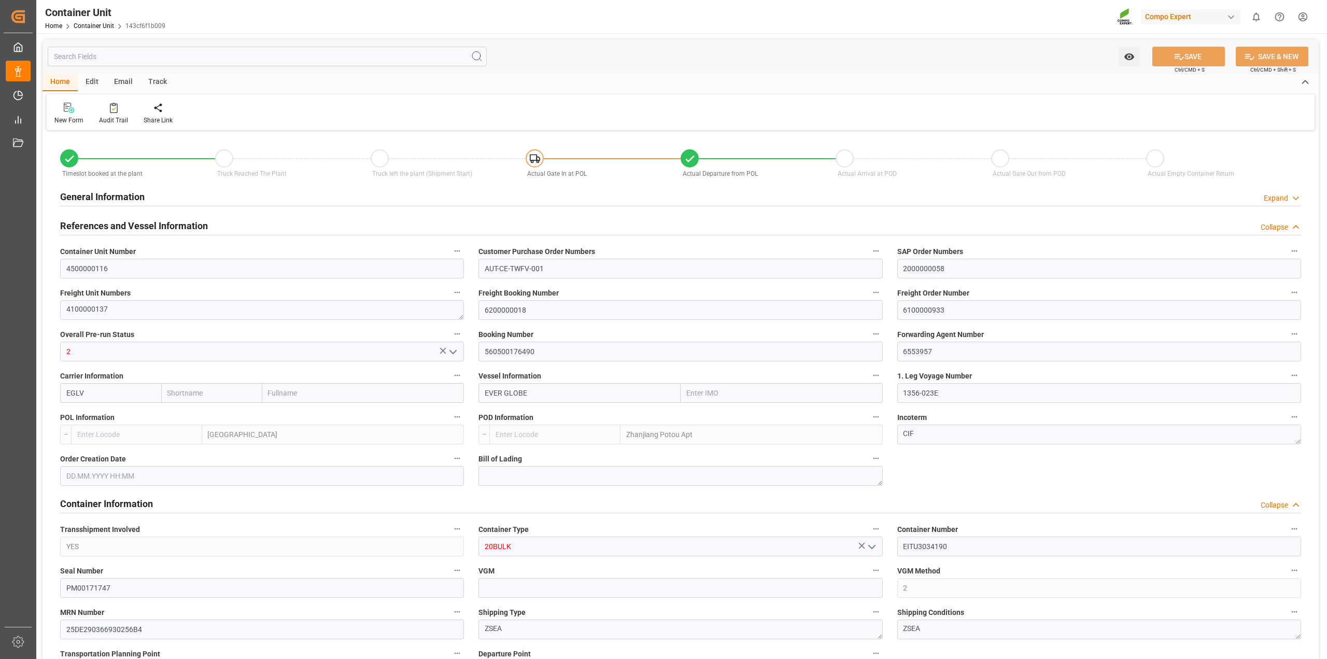
type input "Evergreen"
type input "Evergreen Marine Corp."
type input "9786841"
type input "NLRTM"
type input "CNZHA"
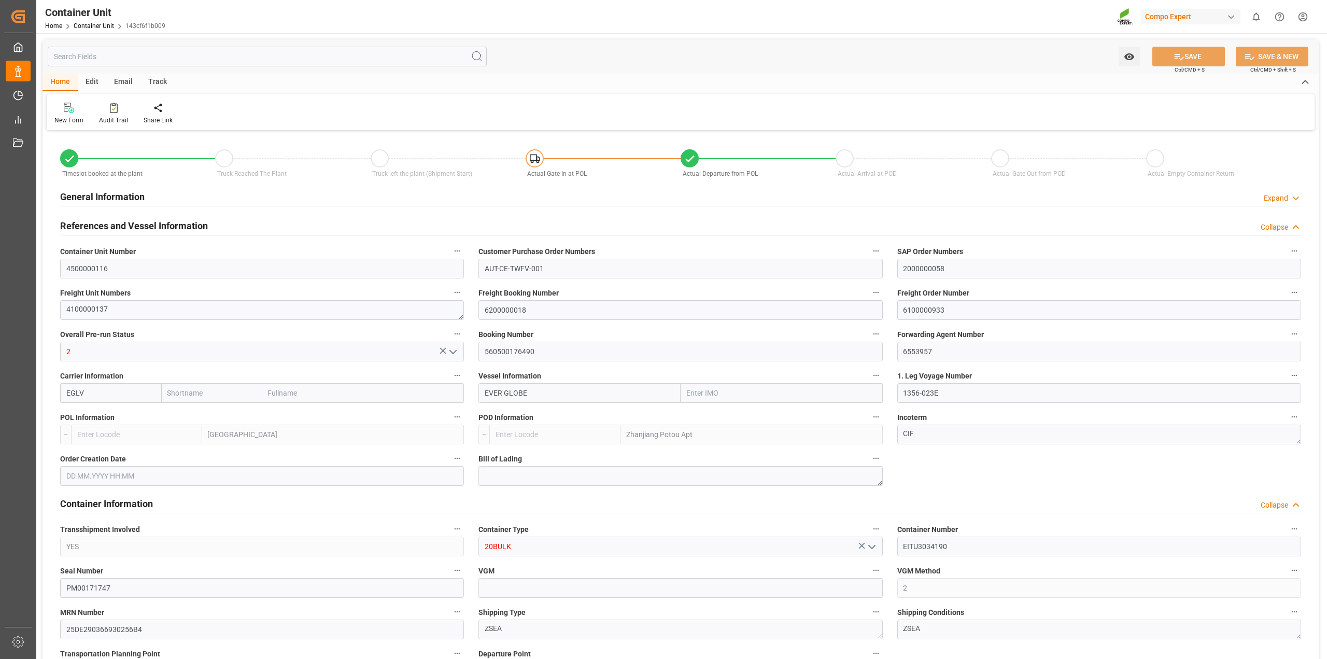
type input "28500"
type input "10"
type input "0"
type input "11"
type input "0"
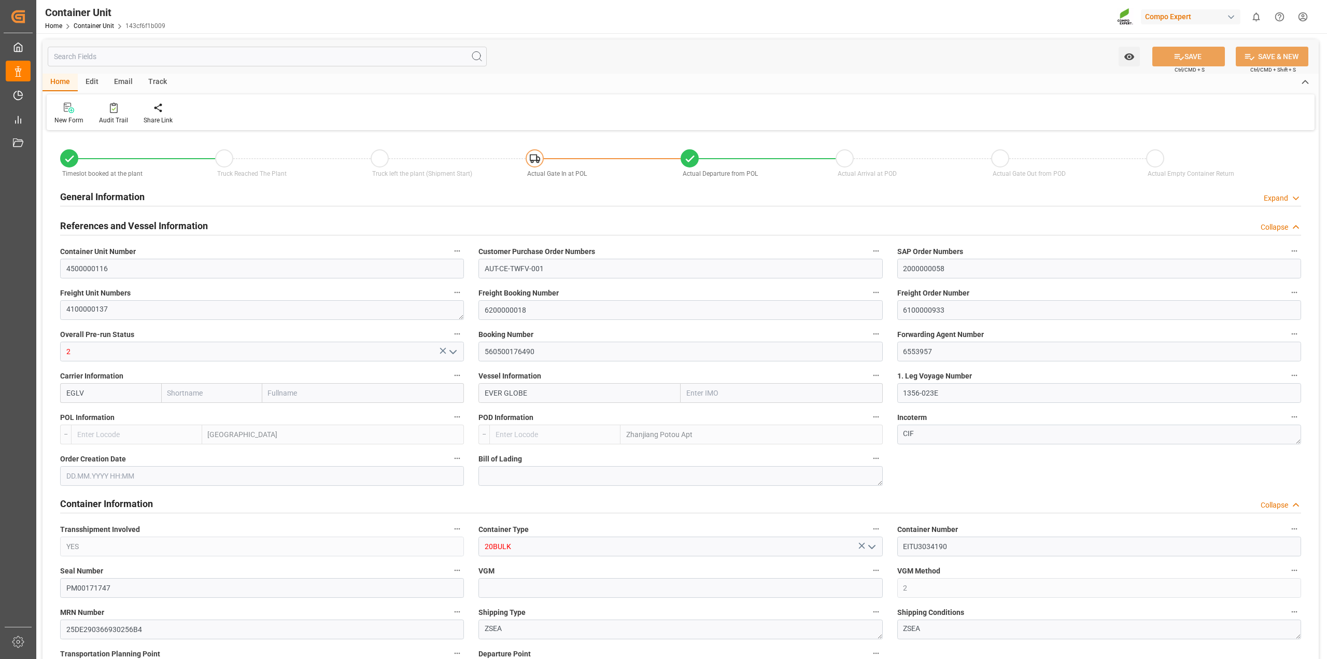
type input "0"
type input "53000"
type input "NLRTM"
type input "CNZNG"
type input "07.08.2025 07:35"
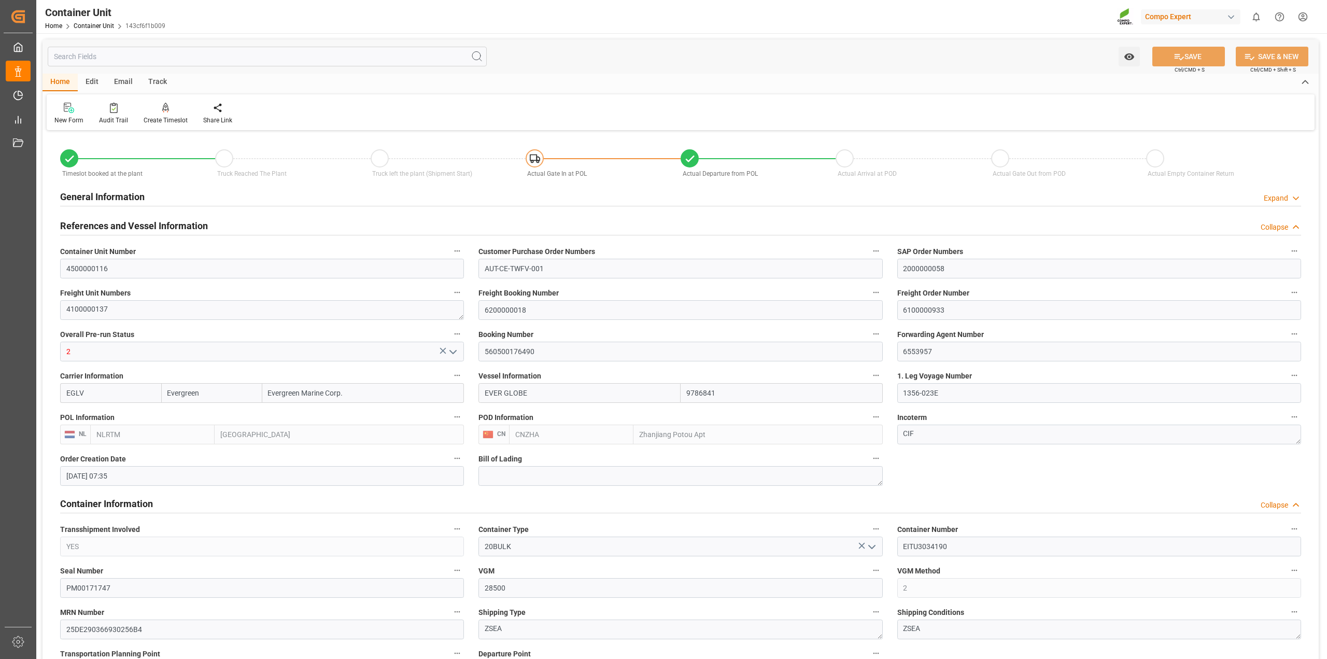
type input "07.08.2025 07:35"
type input "20.08.2025"
type input "27.08.2025 12:00"
type input "04.09.2025 00:02"
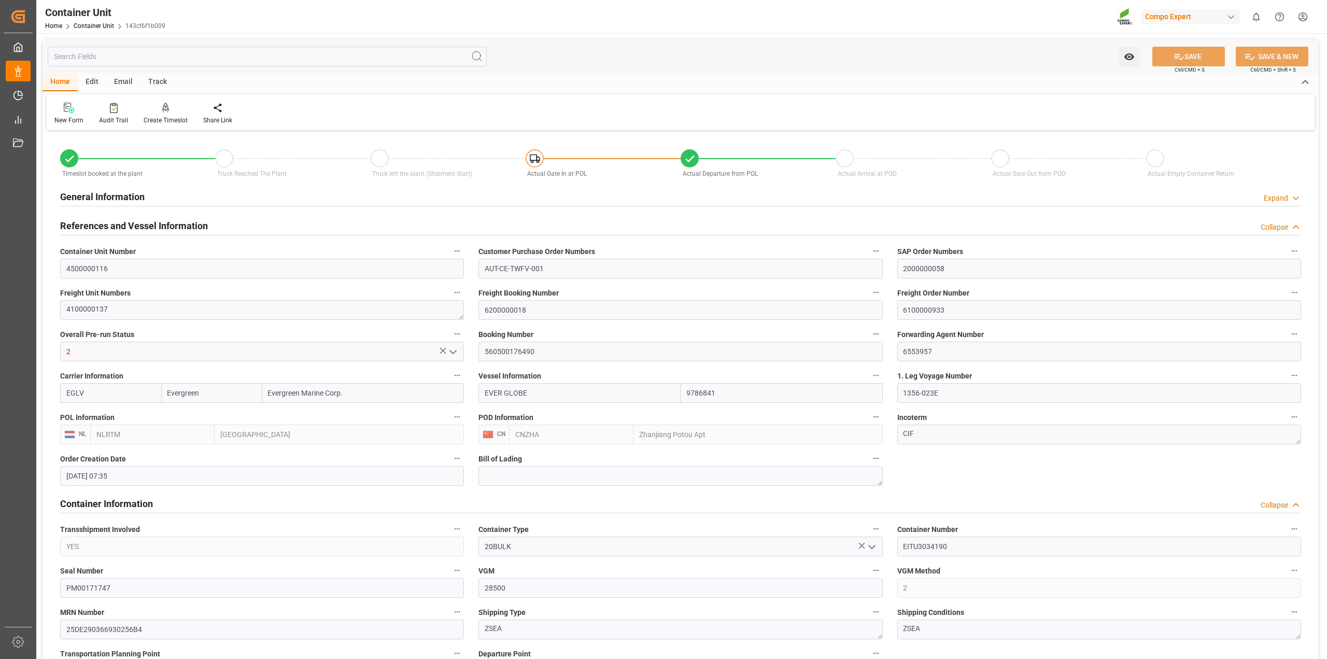
type input "04.09.2025 00:01"
type input "03.09.2025 00:01"
type input "01.09.2025 00:00"
type input "29.10.2025 12:00"
type input "22.10.2025 12:00"
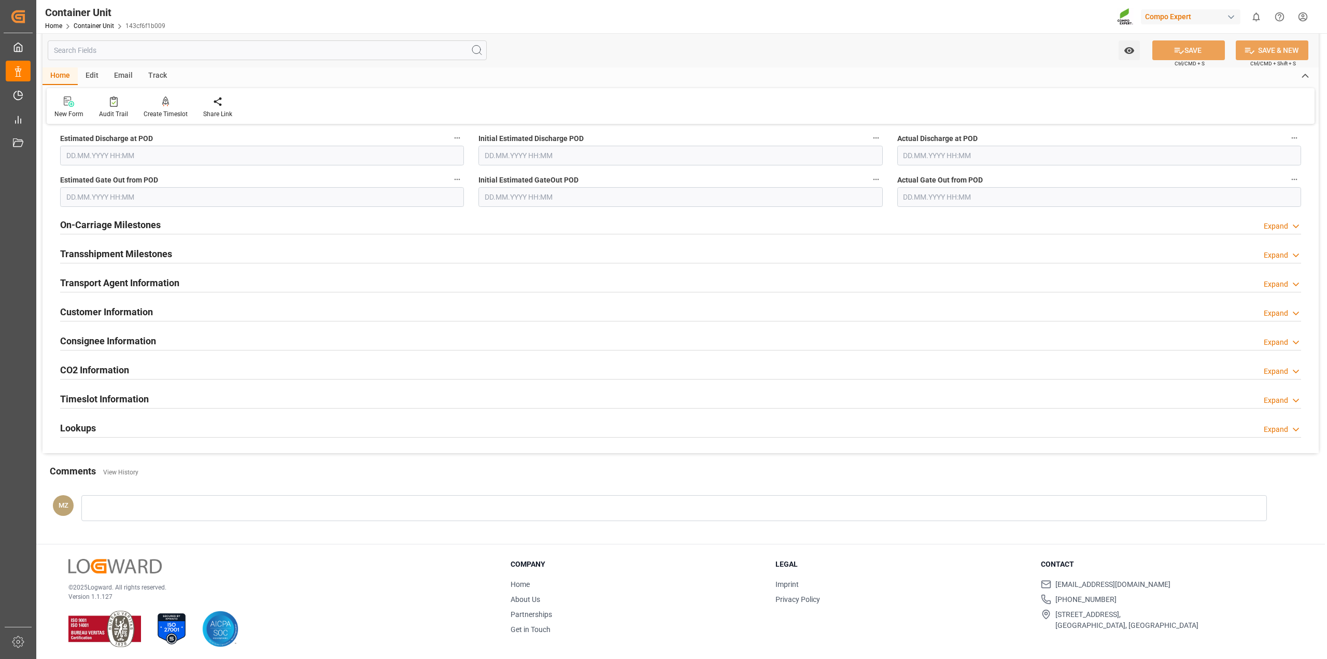
scroll to position [1322, 0]
click at [107, 422] on div "Lookups Expand" at bounding box center [680, 425] width 1241 height 20
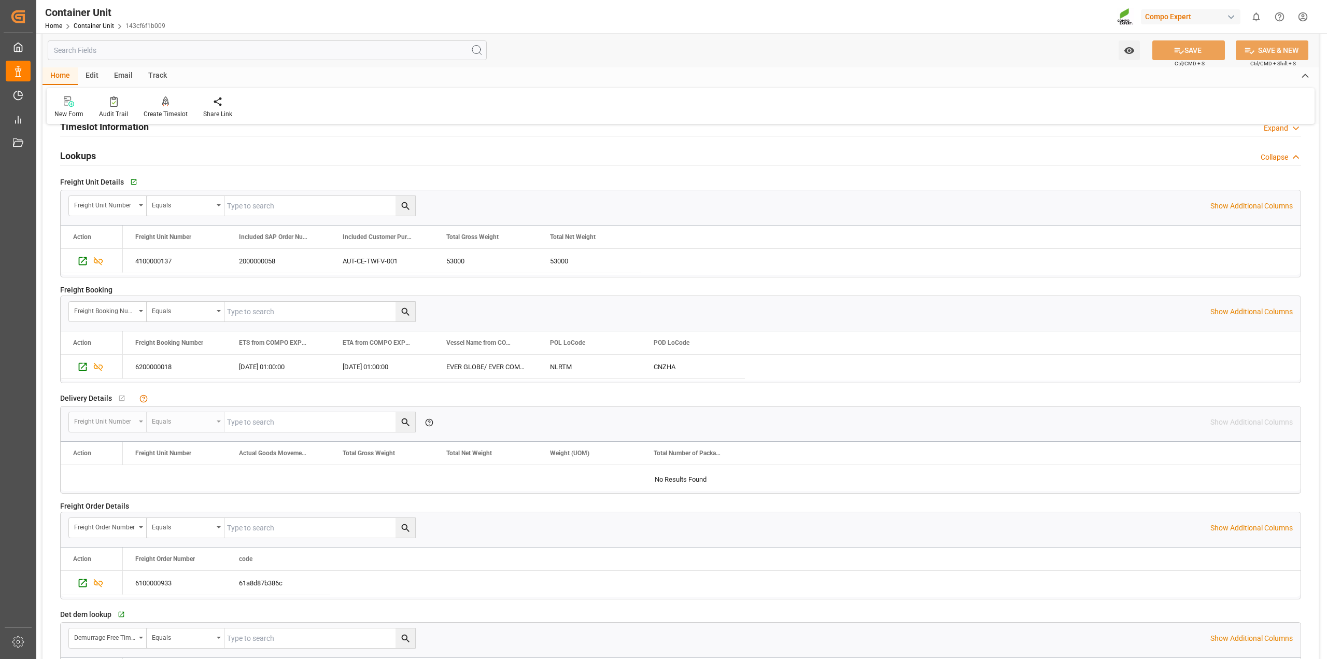
scroll to position [1516, 0]
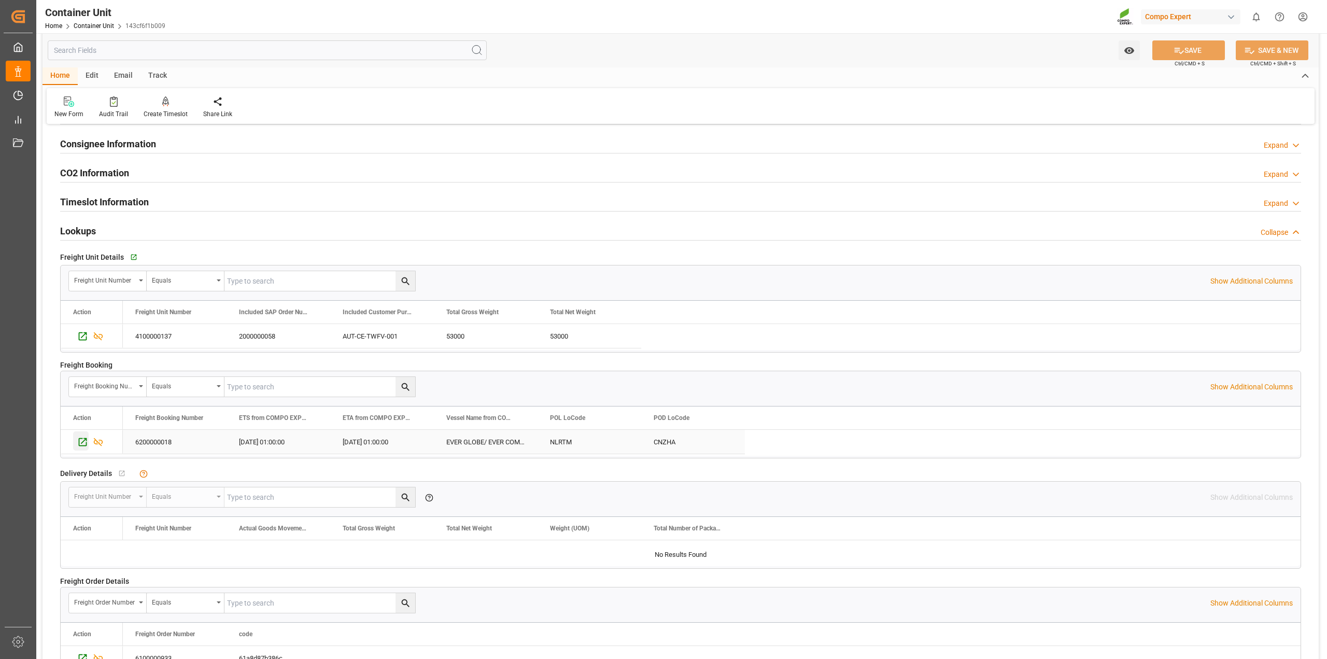
click at [82, 447] on icon "Press SPACE to select this row." at bounding box center [82, 441] width 11 height 11
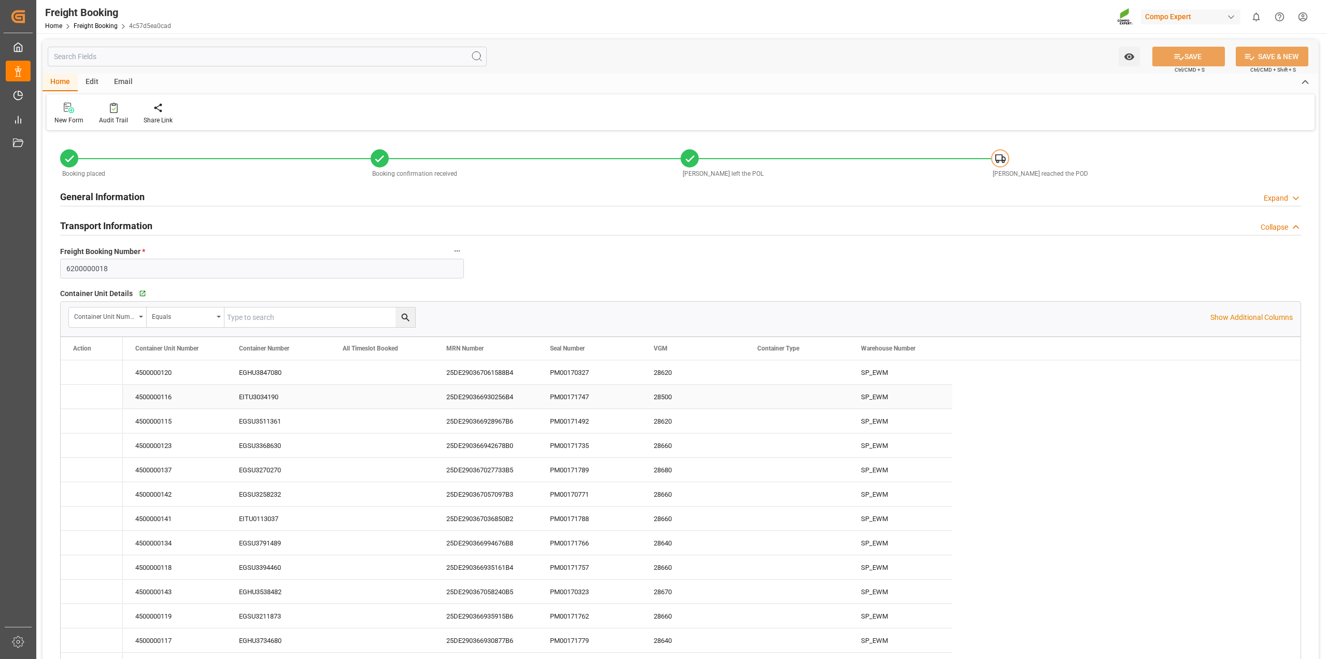
type input "Evergreen"
type input "Evergreen Marine Corp."
type input "9786841"
type input "NLRTM"
type input "CNZHA"
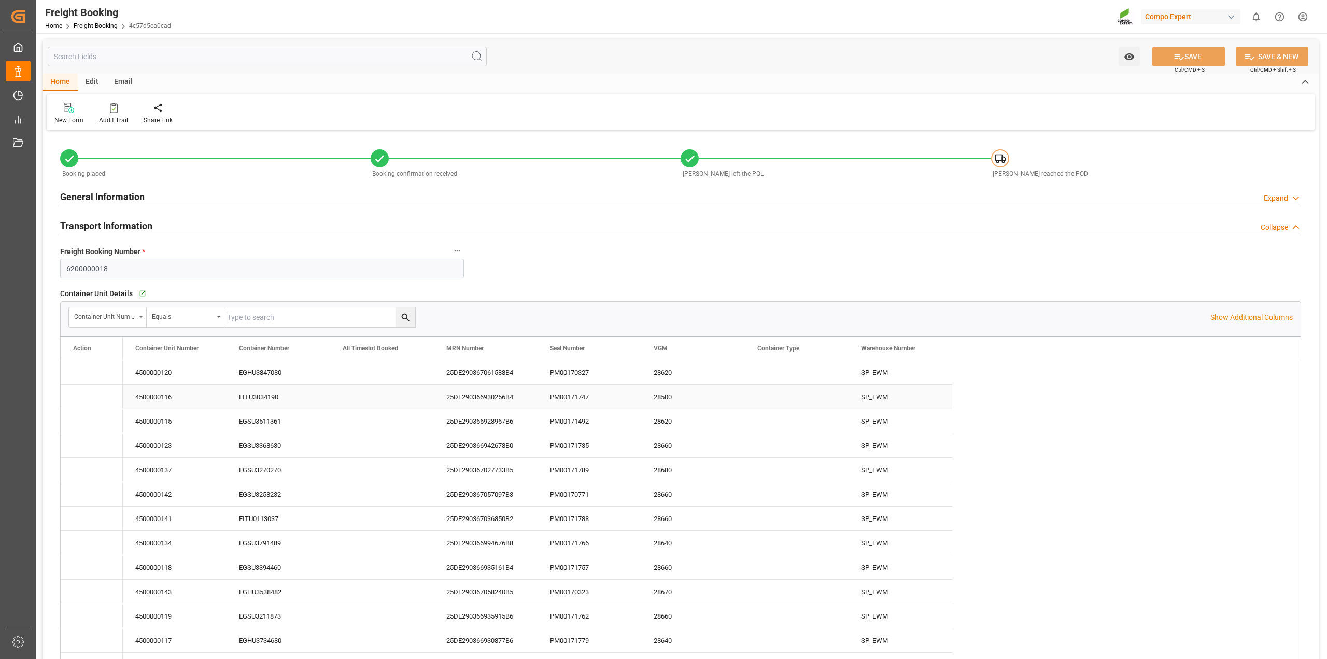
type input "0"
type input "1590000"
type input "20.08.2025 01:00"
type input "04.09.2025 01:00"
type input "21.10.2025 01:00"
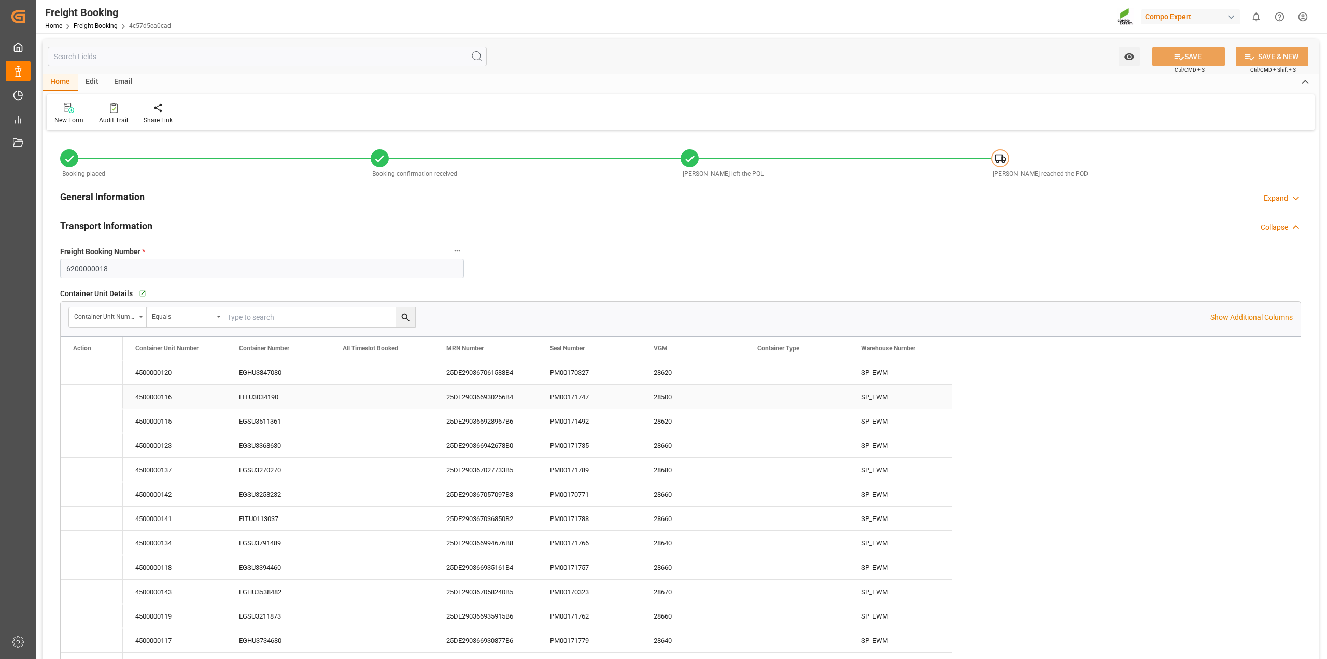
type input "04.09.2025 00:01"
type input "29.10.2025 12:00"
type input "02.09.2025"
type input "21.07.2025 17:48"
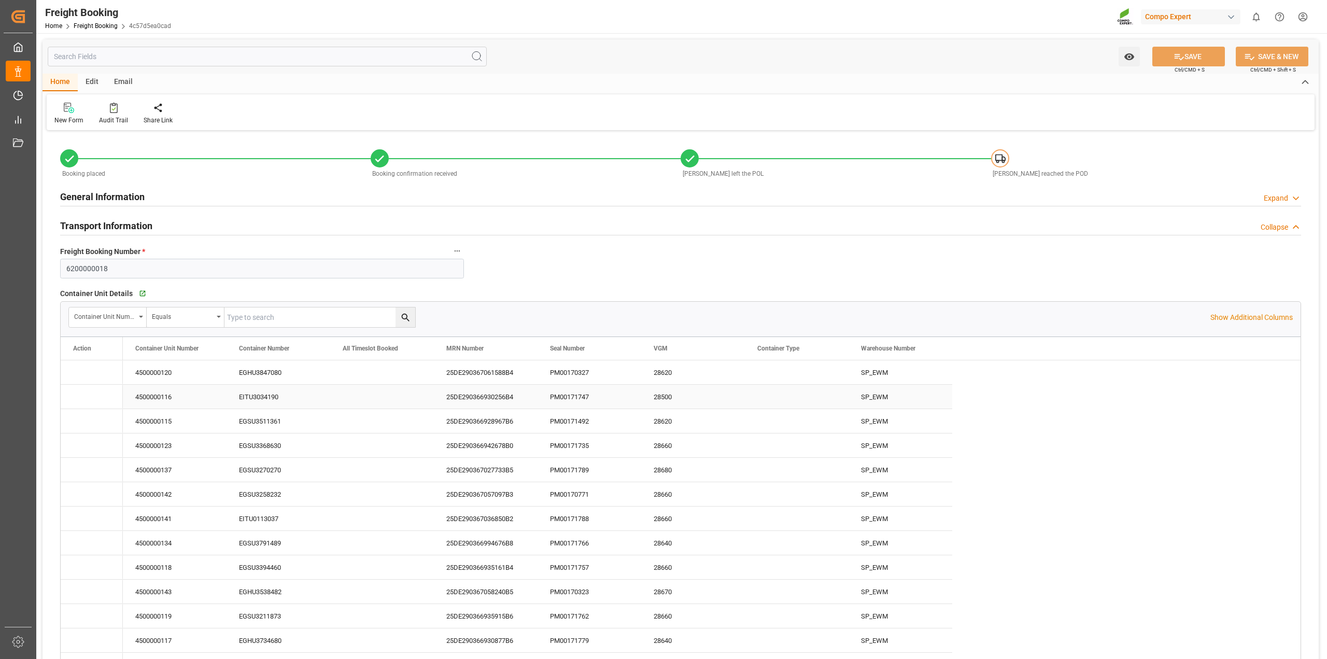
type input "21.07.2025 17:48"
type input "07.08.2025 07:34"
type input "28.08.2025 15:39"
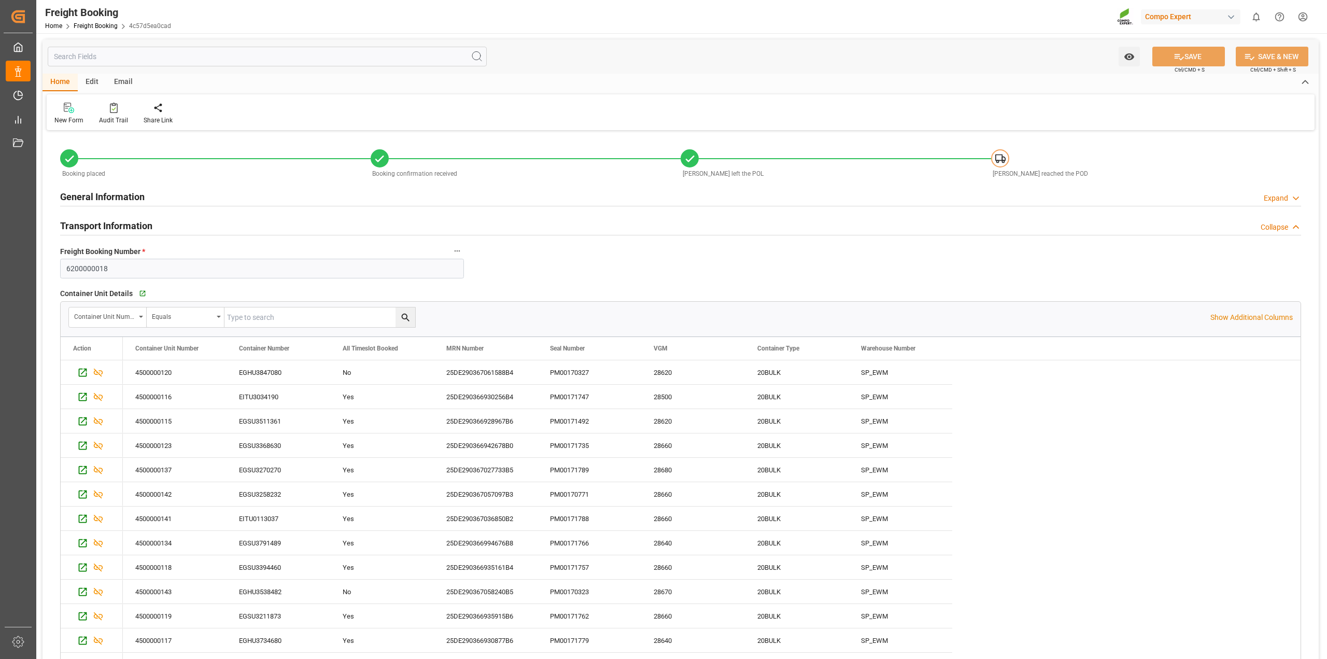
drag, startPoint x: 969, startPoint y: 349, endPoint x: 948, endPoint y: 345, distance: 21.0
click at [948, 345] on div "Warehouse Number" at bounding box center [900, 348] width 104 height 23
click at [1227, 318] on p "Show Additional Columns" at bounding box center [1251, 317] width 82 height 11
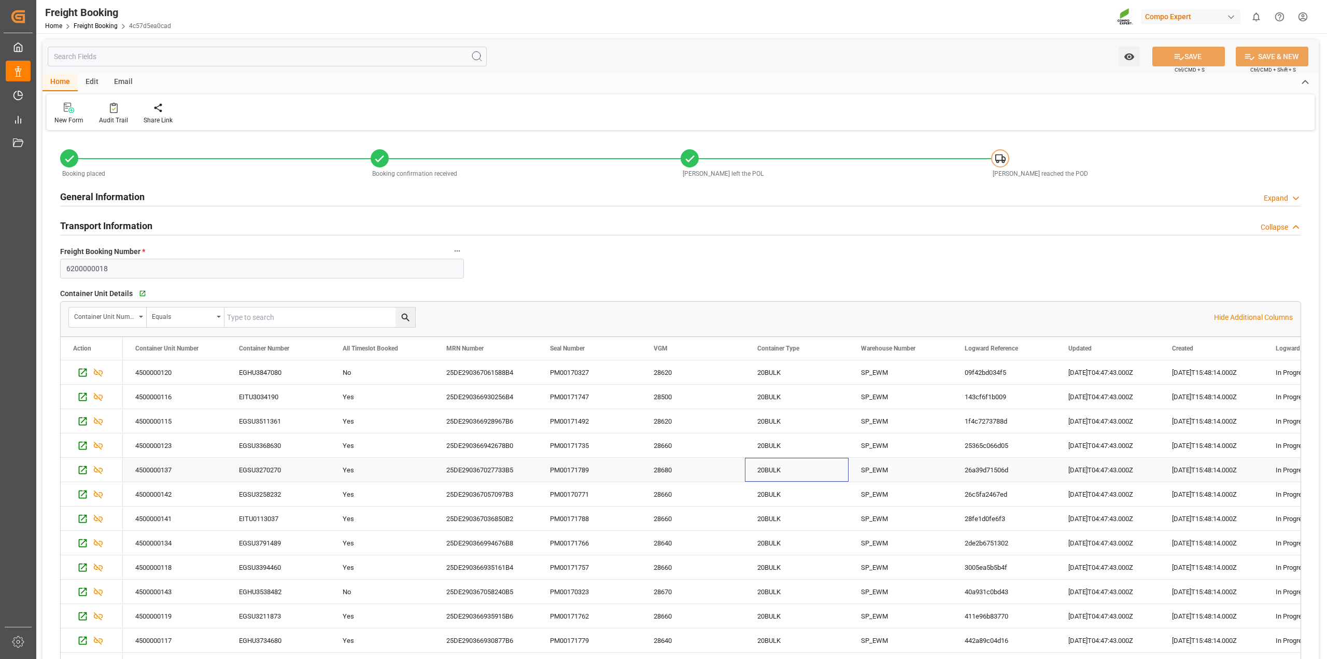
click at [771, 458] on div "20BULK" at bounding box center [797, 470] width 104 height 24
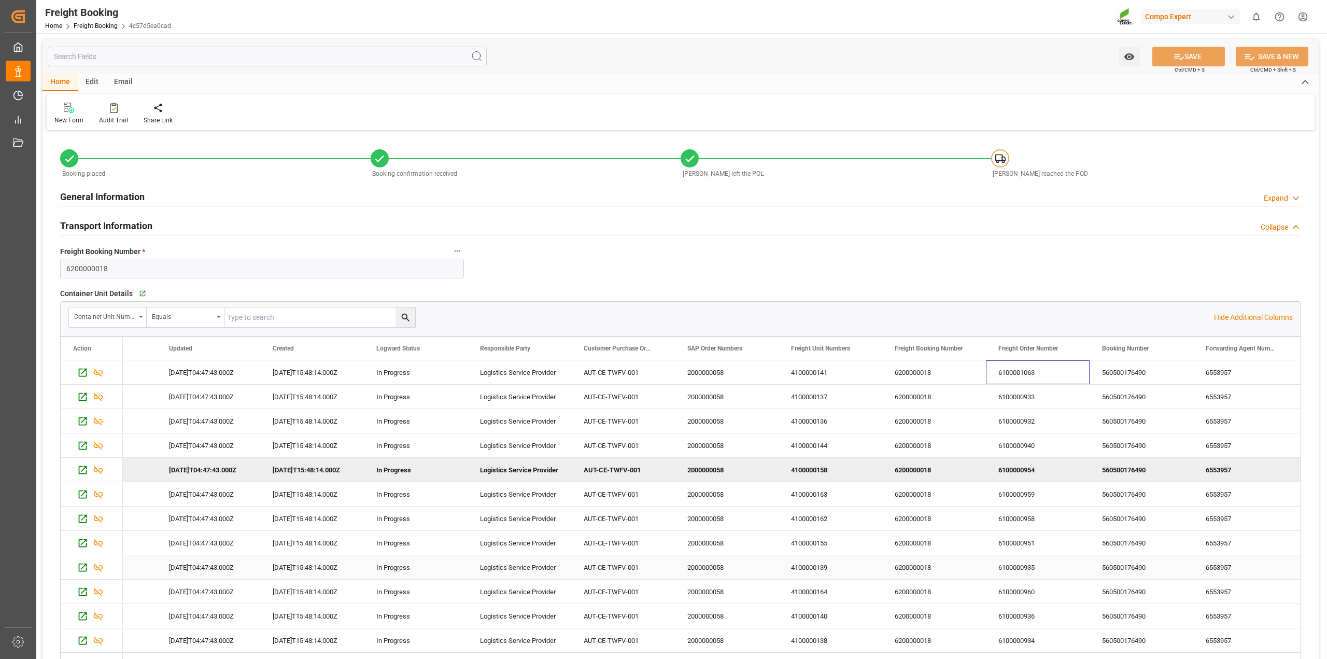
drag, startPoint x: 1009, startPoint y: 371, endPoint x: 1008, endPoint y: 563, distance: 192.3
click at [1012, 639] on div "6100000934" at bounding box center [1038, 640] width 104 height 24
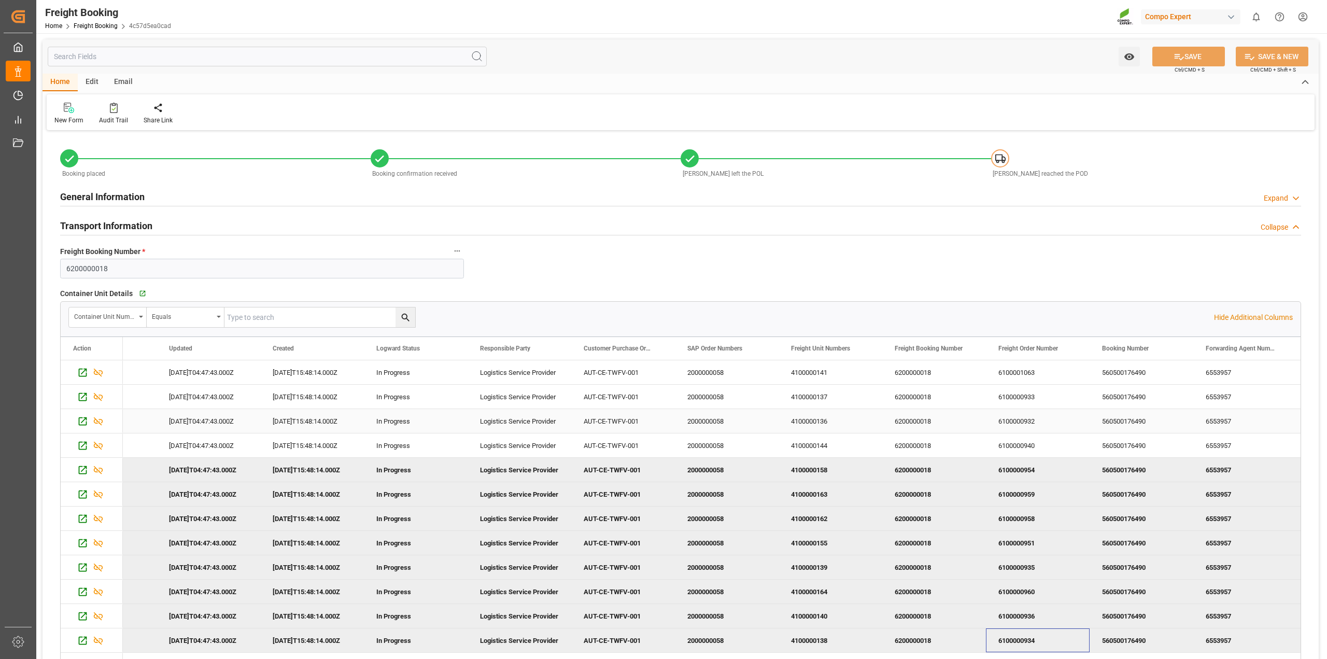
click at [1026, 432] on div "6100000932" at bounding box center [1038, 421] width 104 height 24
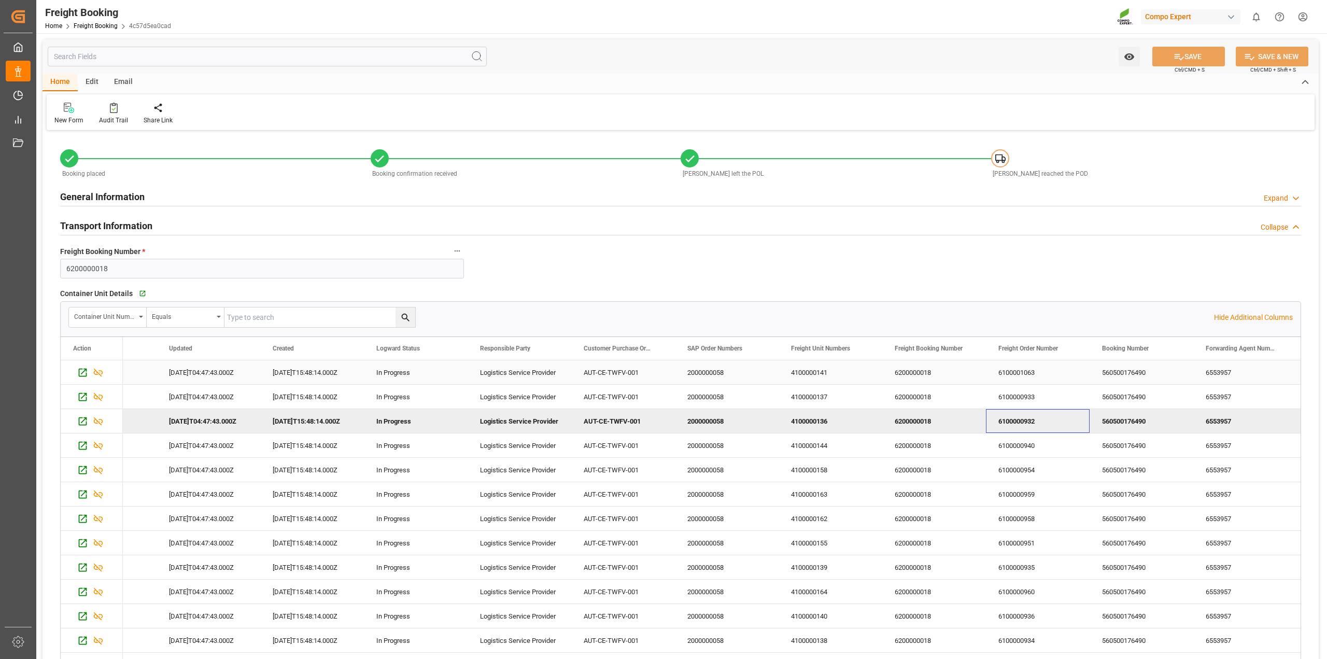
click at [1025, 367] on div "6100001063" at bounding box center [1038, 372] width 104 height 24
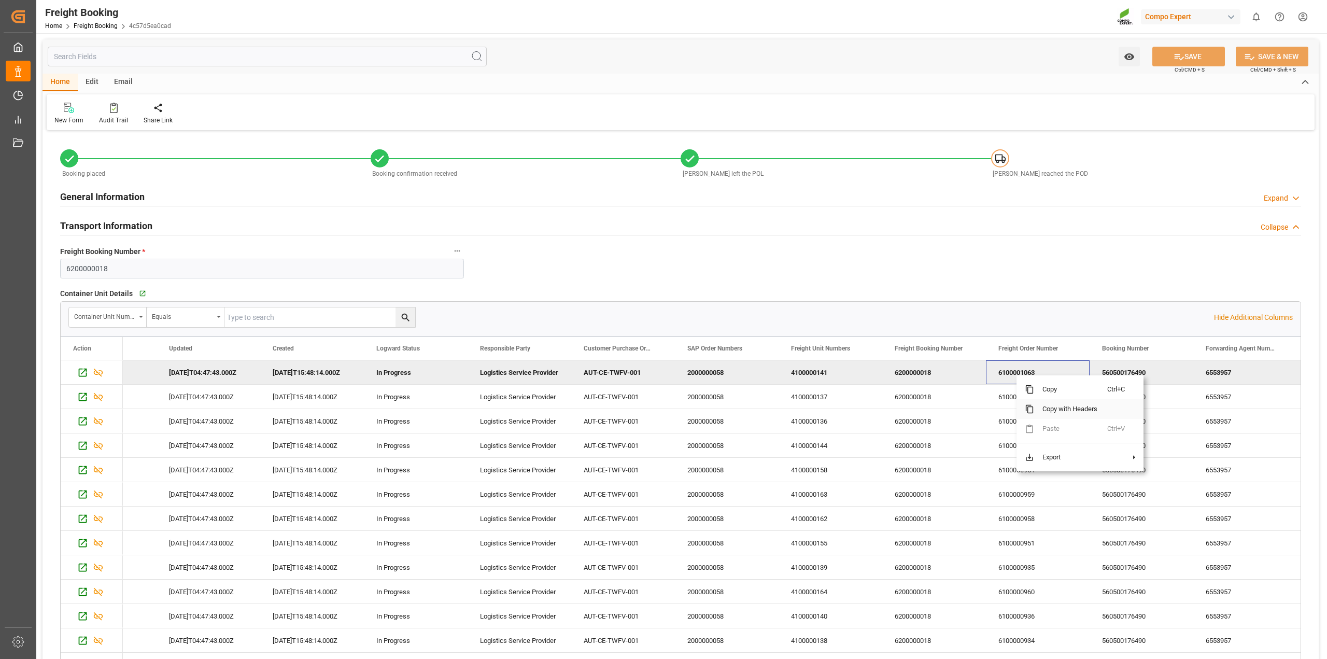
click at [1062, 413] on span "Copy with Headers" at bounding box center [1070, 409] width 73 height 20
click at [385, 477] on span "Excel Export" at bounding box center [395, 483] width 53 height 20
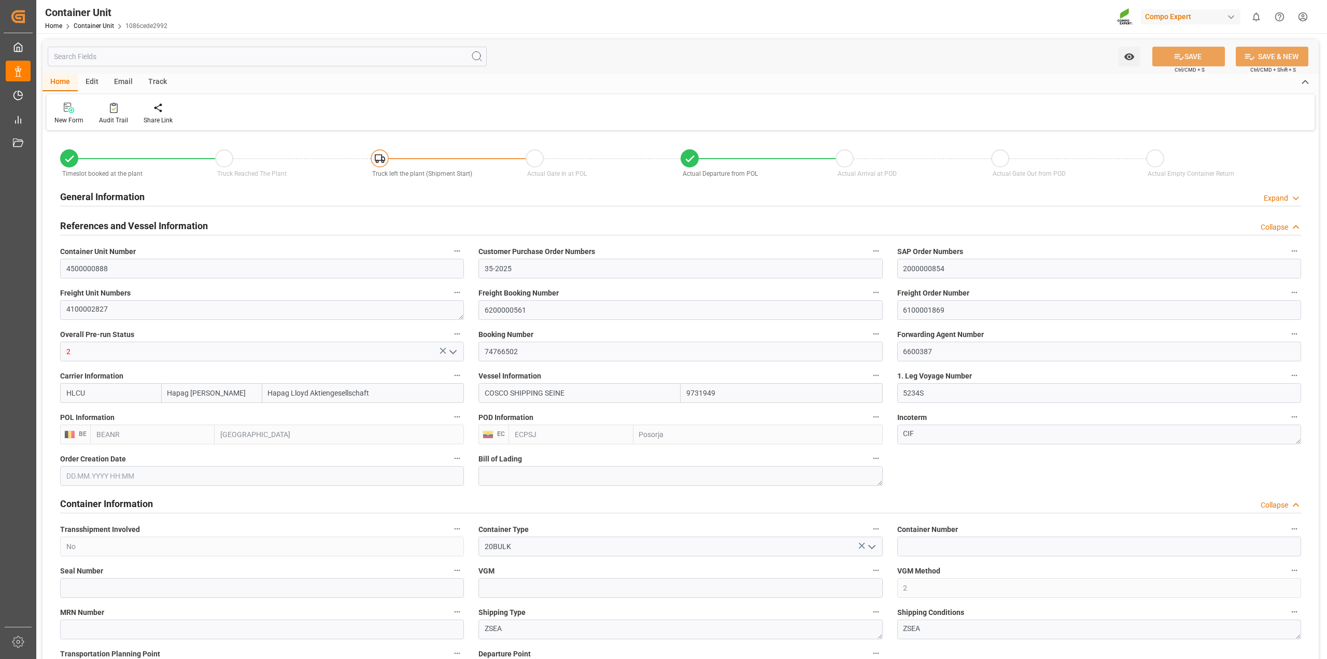
type input "Hapag [PERSON_NAME]"
type input "Hapag Lloyd Aktiengesellschaft"
type input "9731949"
type input "BEANR"
type input "ECPSJ"
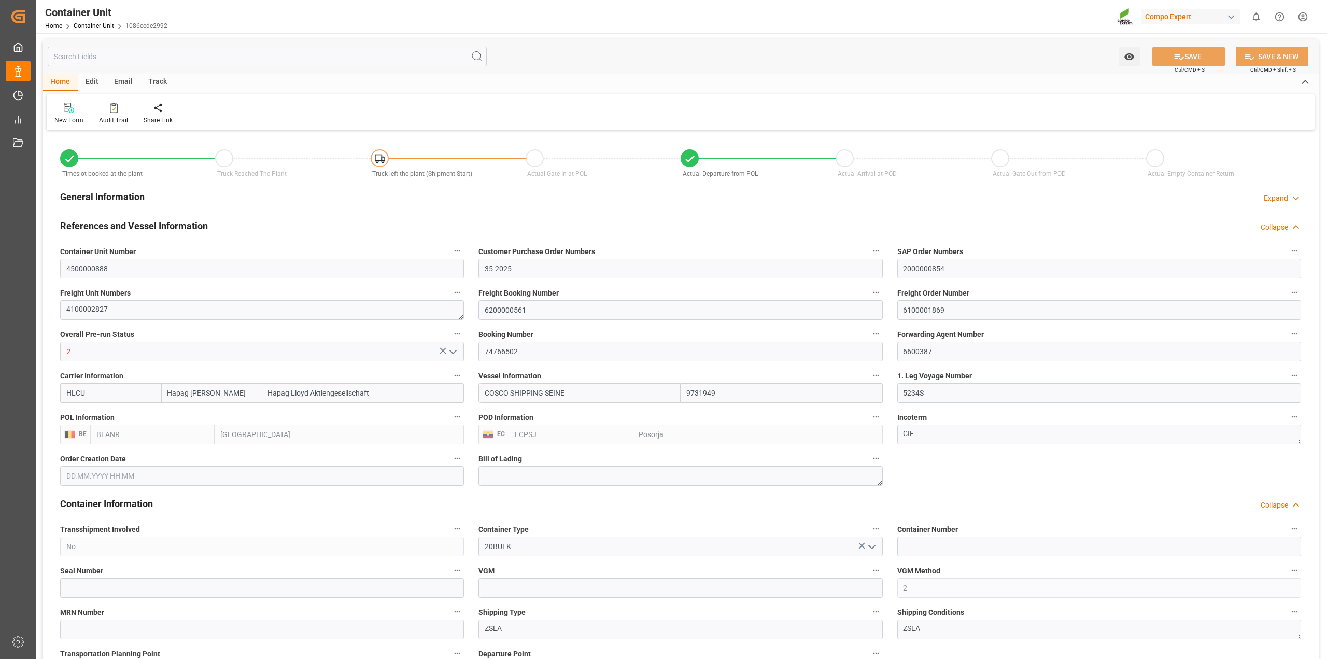
type input "9"
type input "0"
type input "9"
type input "0"
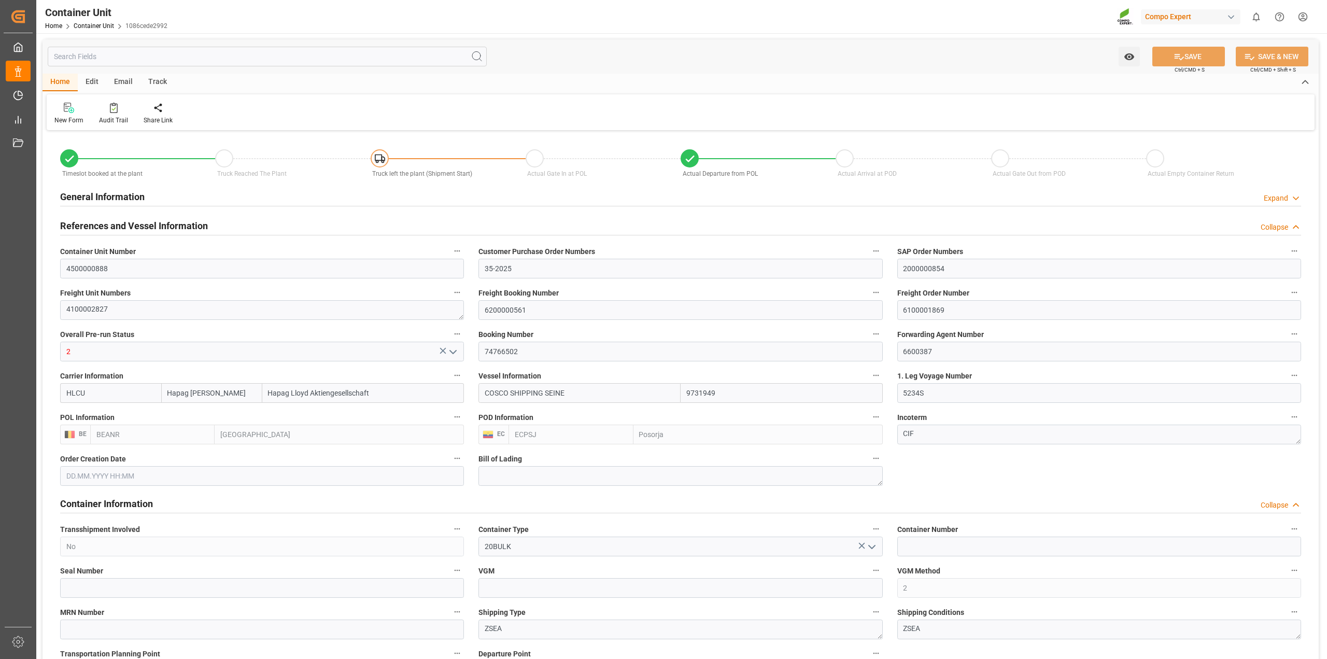
type input "106000"
type input "BEANR"
type input "ECPSJ"
type input "[DATE] 13:49"
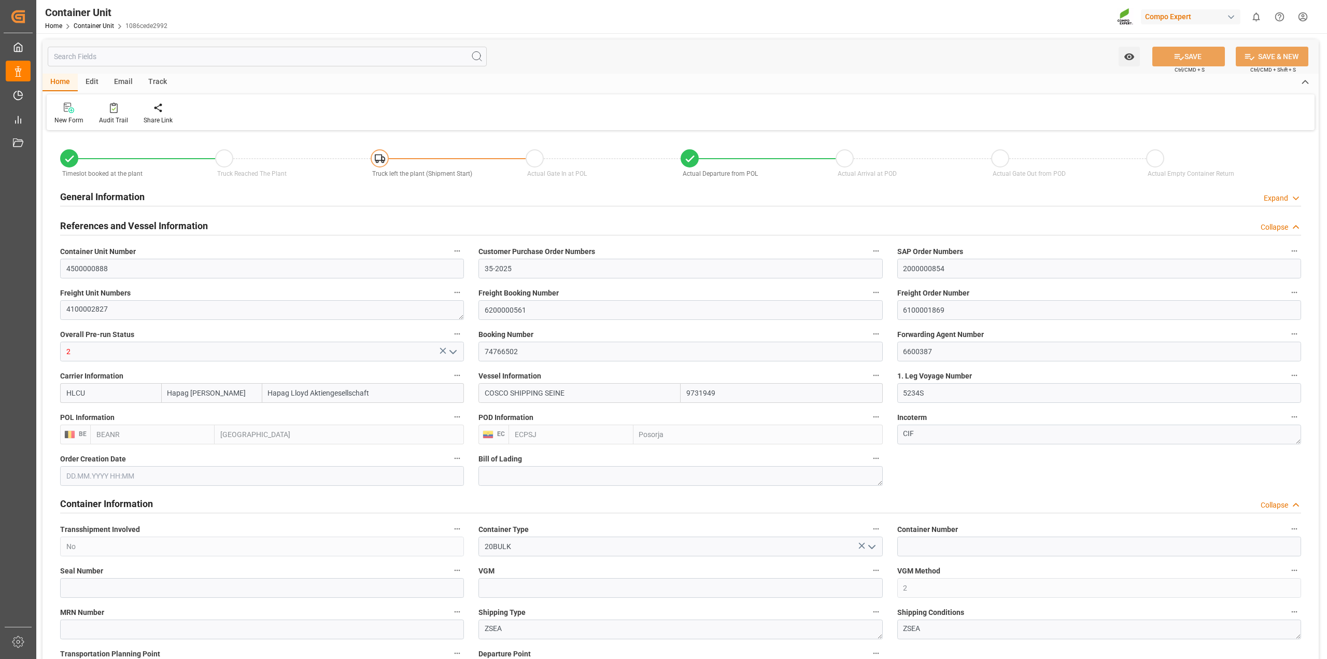
type input "[DATE]"
type input "[DATE] 22:00"
type input "[DATE] 03:48"
type input "[DATE] 18:00"
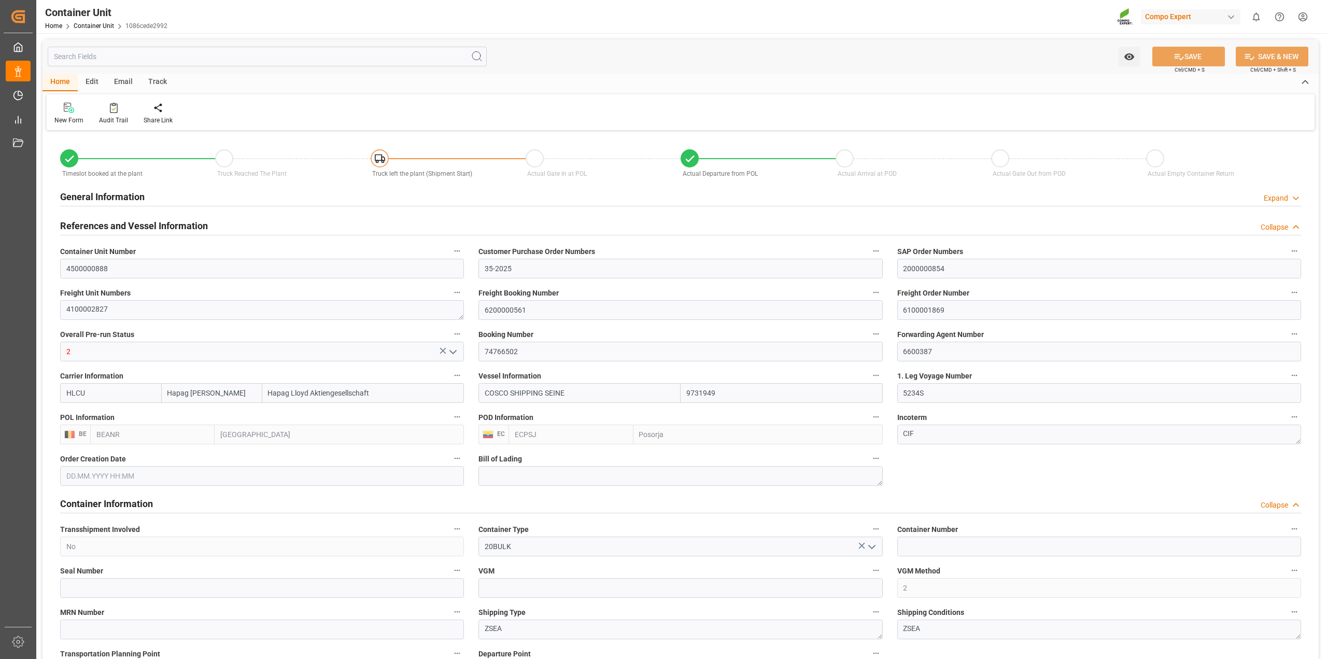
type input "[DATE] 17:00"
drag, startPoint x: 967, startPoint y: 312, endPoint x: 876, endPoint y: 310, distance: 90.7
type input "Hapag Lloyd"
type input "Hapag Lloyd Aktiengesellschaft"
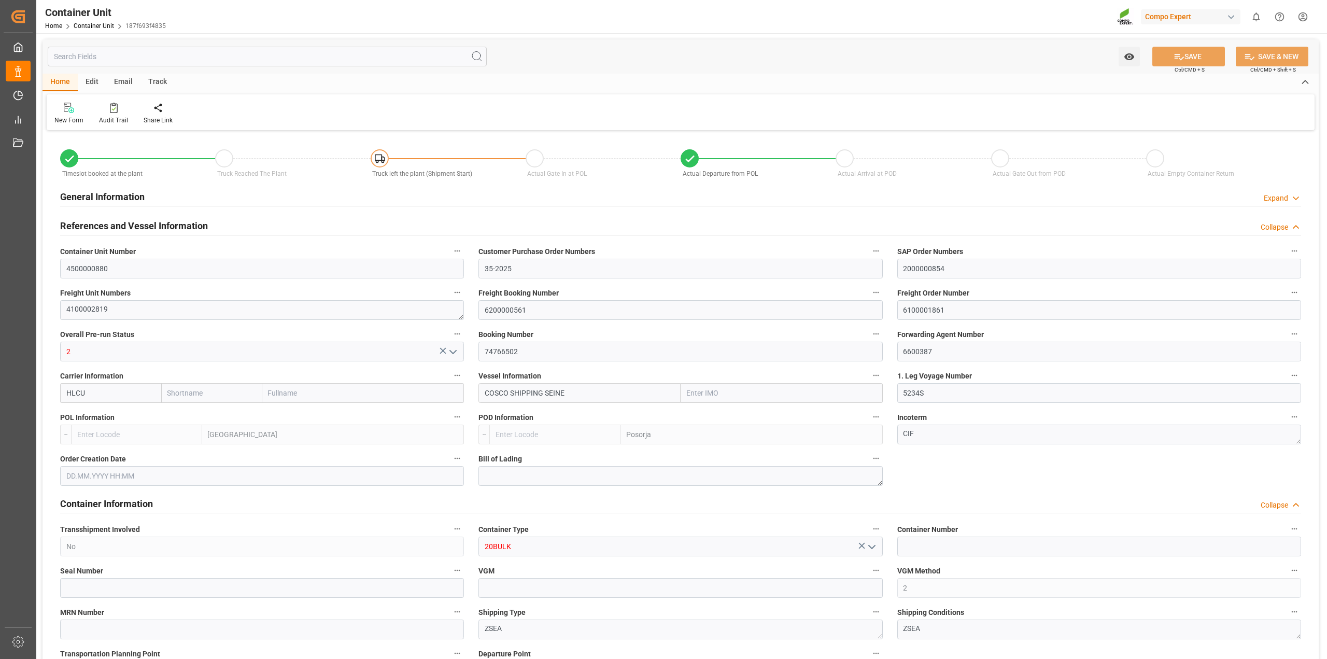
type input "9731949"
type input "BEANR"
type input "ECPSJ"
type input "9"
type input "0"
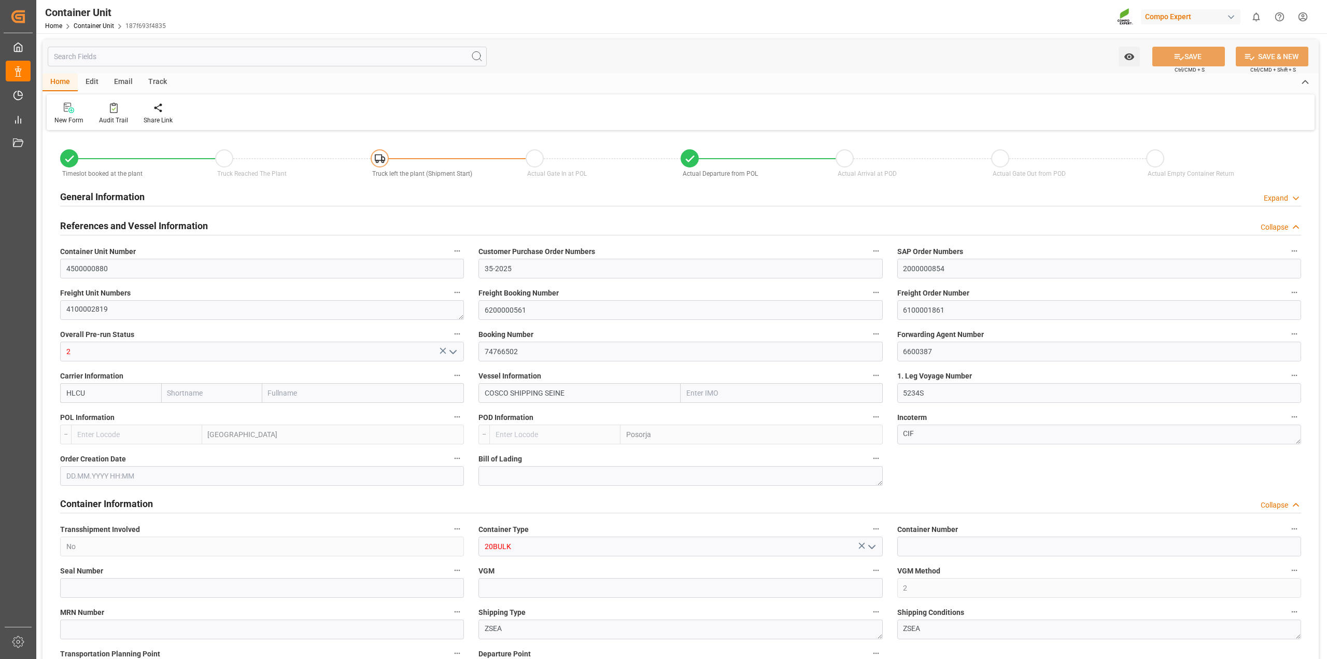
type input "9"
type input "0"
type input "132500"
type input "BEANR"
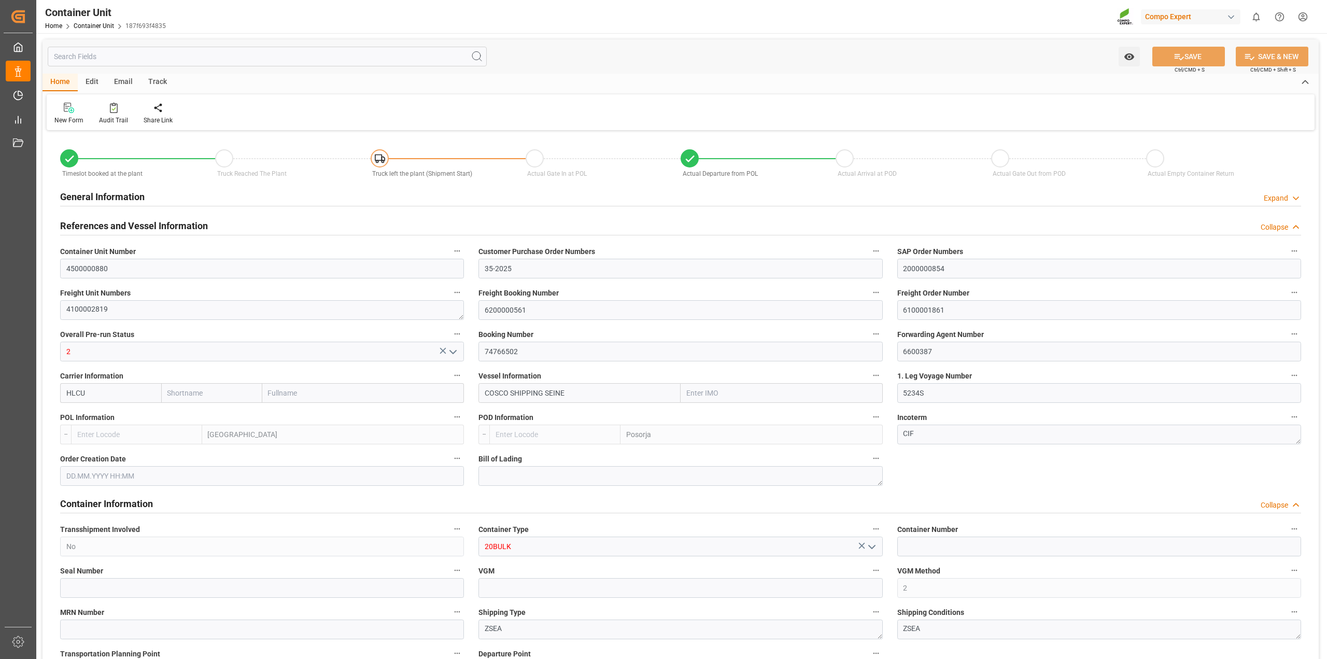
type input "ECPSJ"
type input "10.09.2025 13:43"
type input "[DATE]"
type input "11.09.2025 22:00"
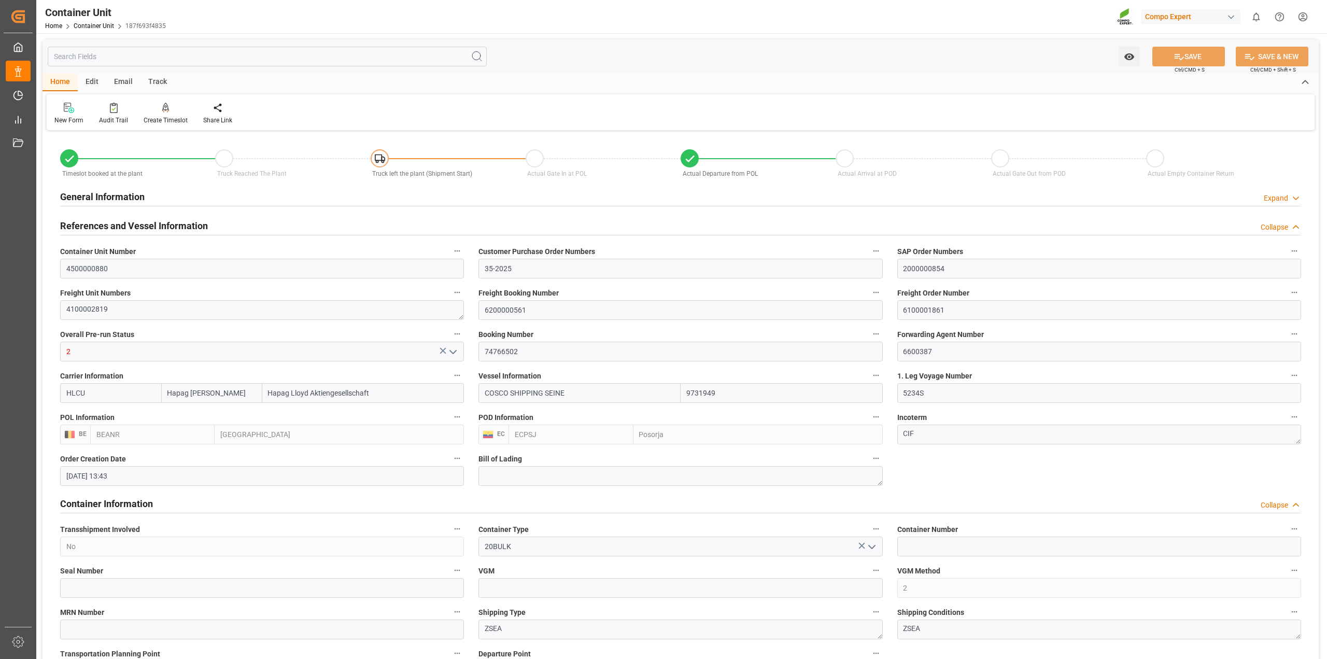
type input "28.08.2025 22:00"
type input "30.08.2025 03:48"
type input "22.09.2025 18:00"
type input "22.09.2025 17:00"
drag, startPoint x: 962, startPoint y: 314, endPoint x: 881, endPoint y: 304, distance: 82.0
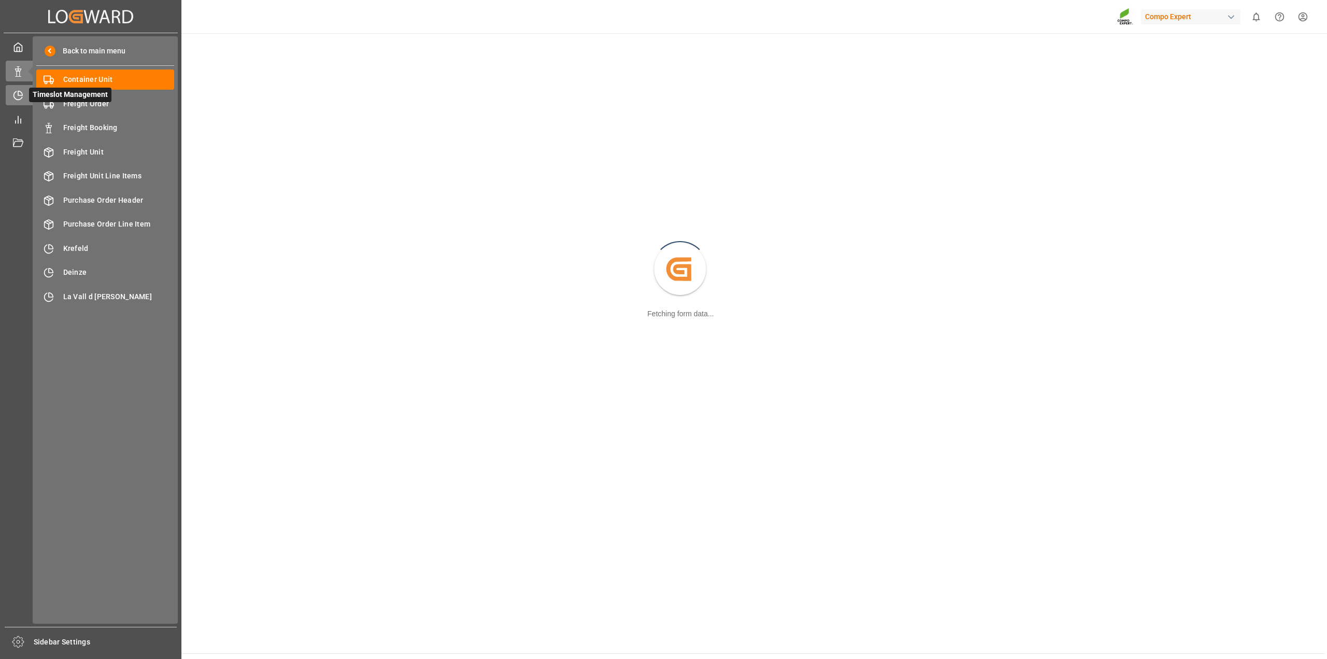
click at [21, 92] on icon at bounding box center [20, 93] width 4 height 4
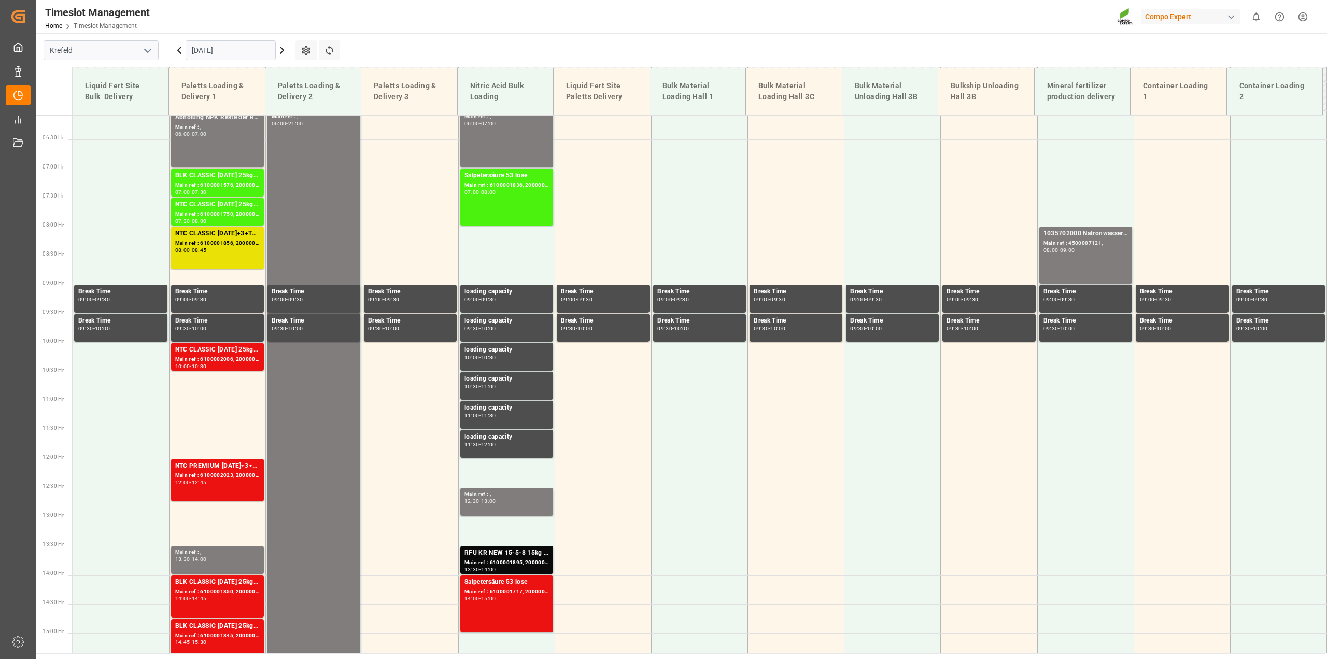
scroll to position [203, 0]
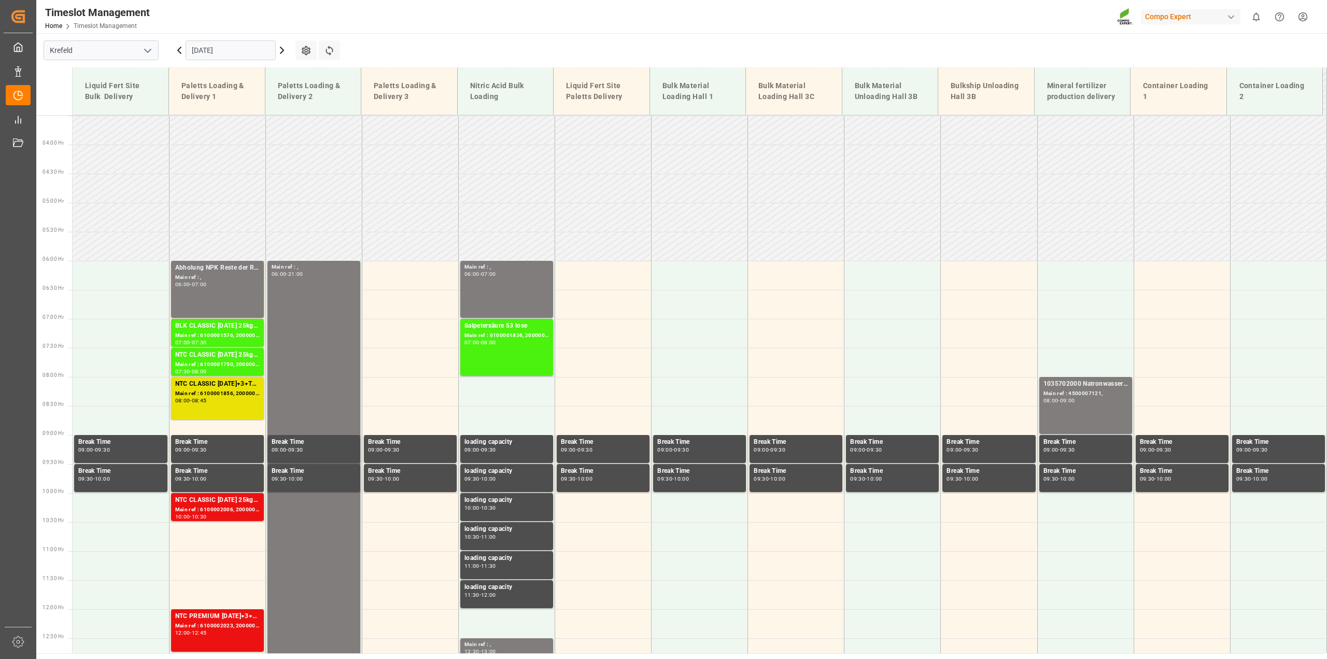
click at [219, 52] on input "[DATE]" at bounding box center [231, 50] width 90 height 20
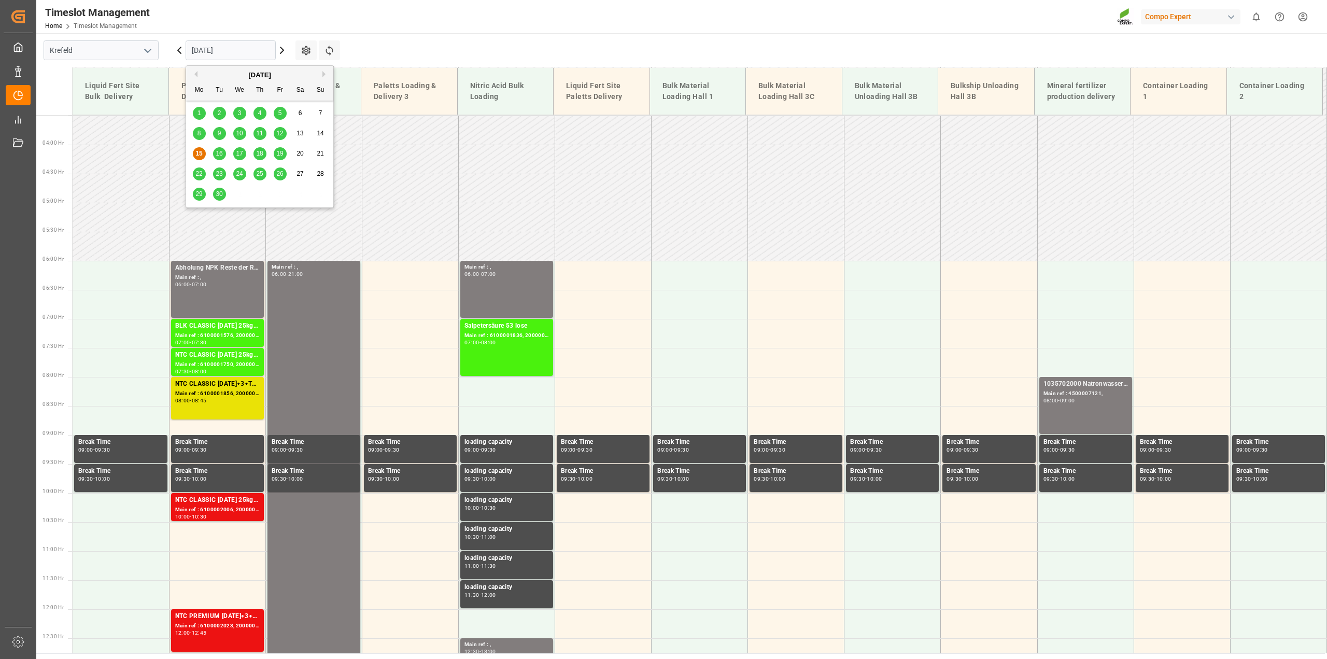
click at [201, 172] on span "22" at bounding box center [198, 173] width 7 height 7
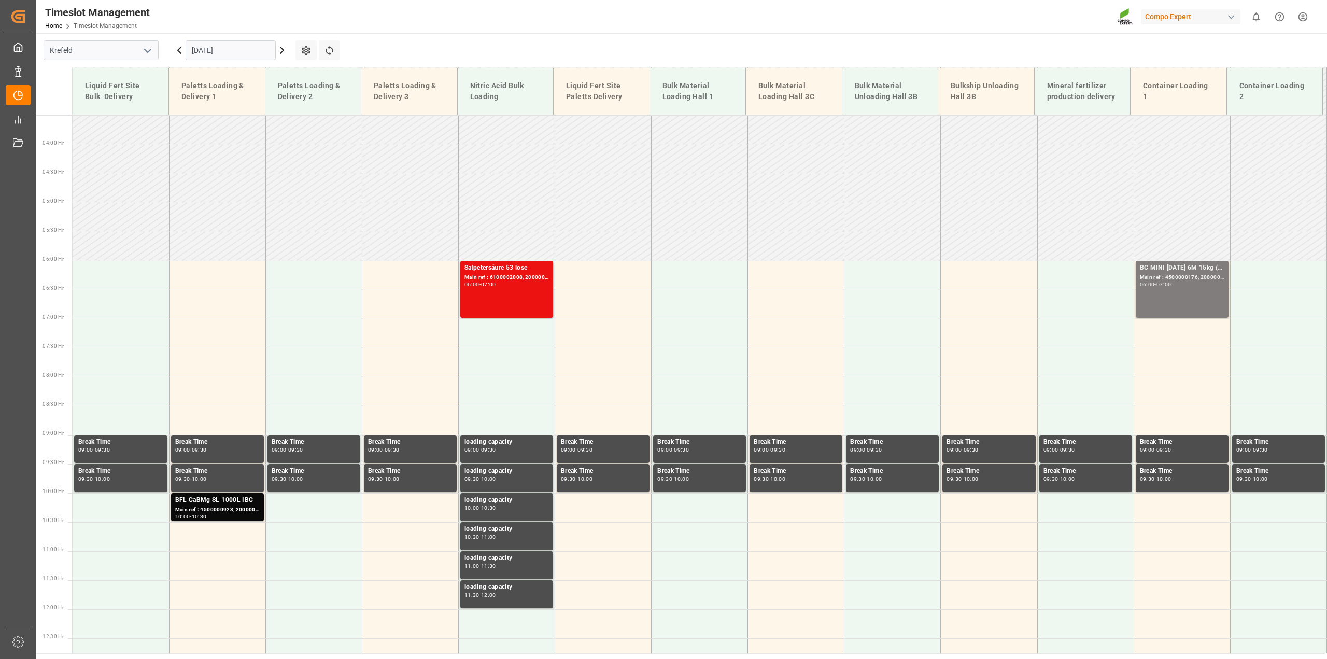
click at [282, 48] on icon at bounding box center [281, 50] width 3 height 6
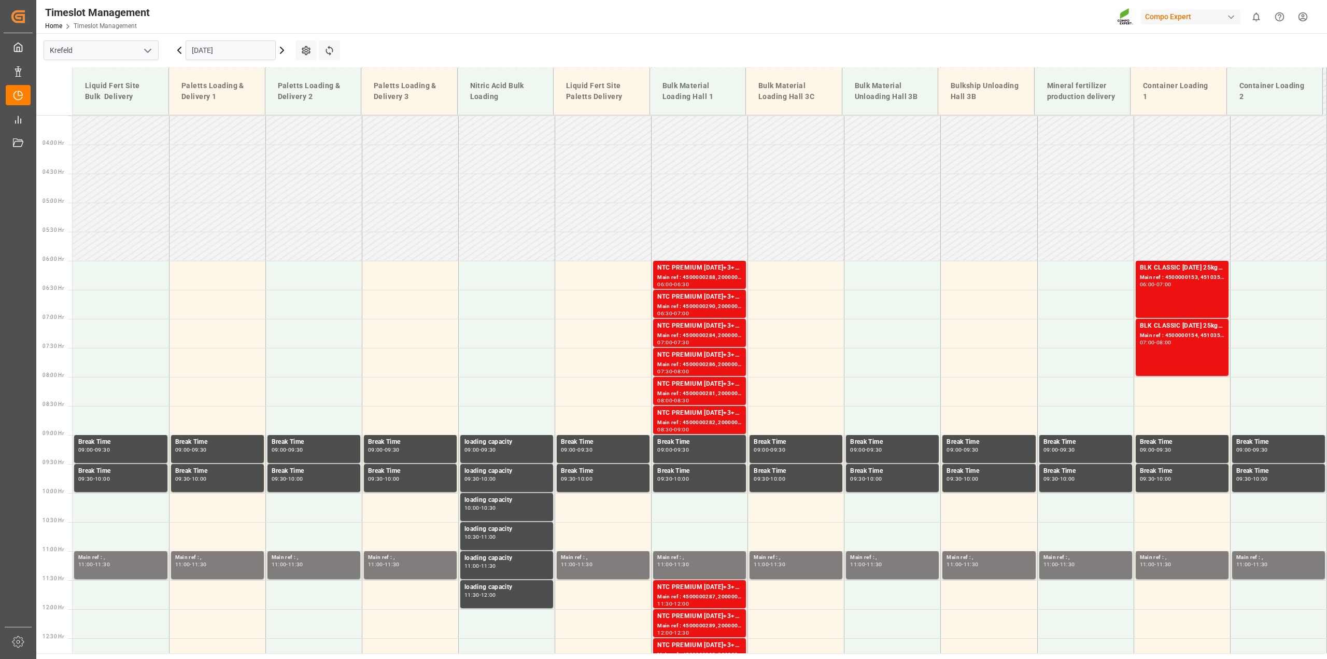
click at [283, 49] on icon at bounding box center [281, 50] width 3 height 6
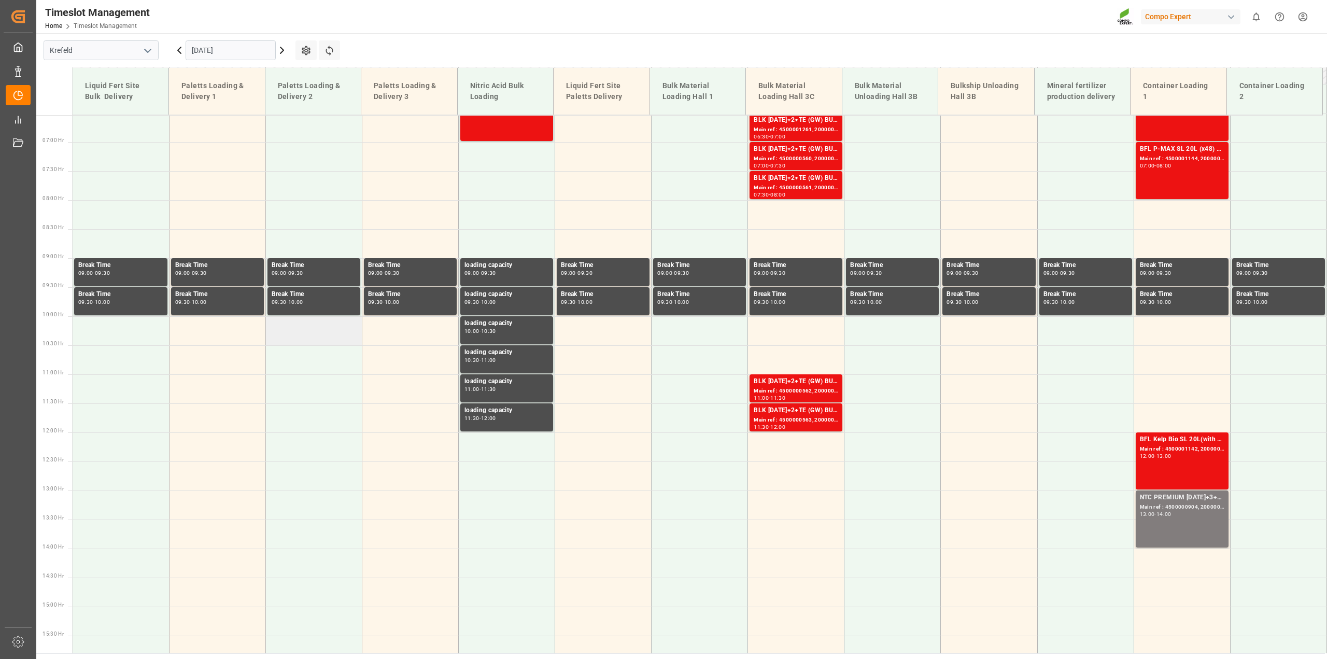
scroll to position [267, 0]
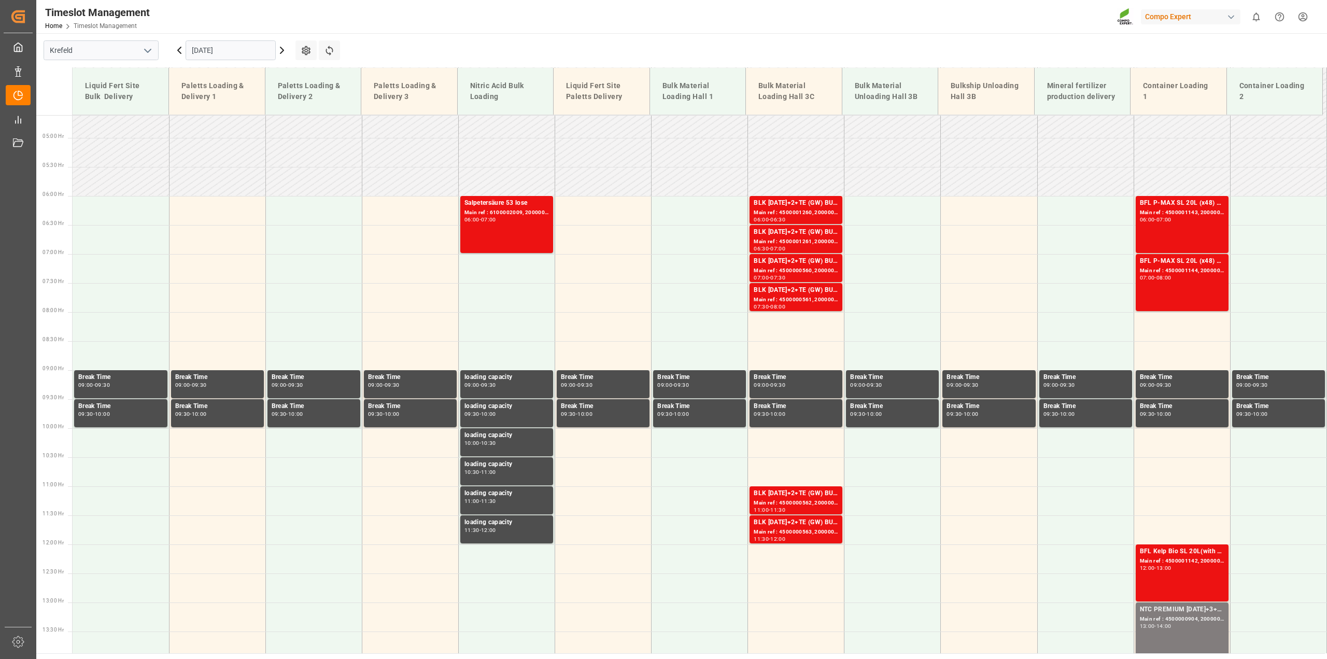
click at [240, 52] on input "[DATE]" at bounding box center [231, 50] width 90 height 20
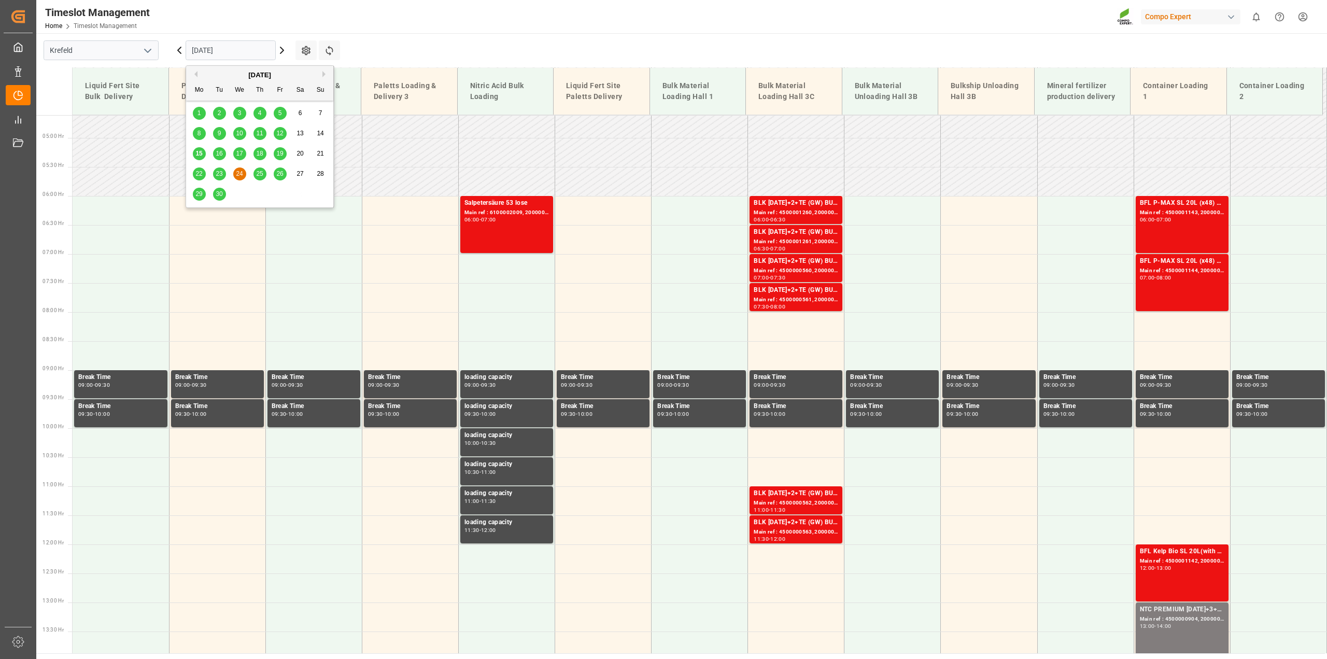
click at [198, 195] on span "29" at bounding box center [198, 193] width 7 height 7
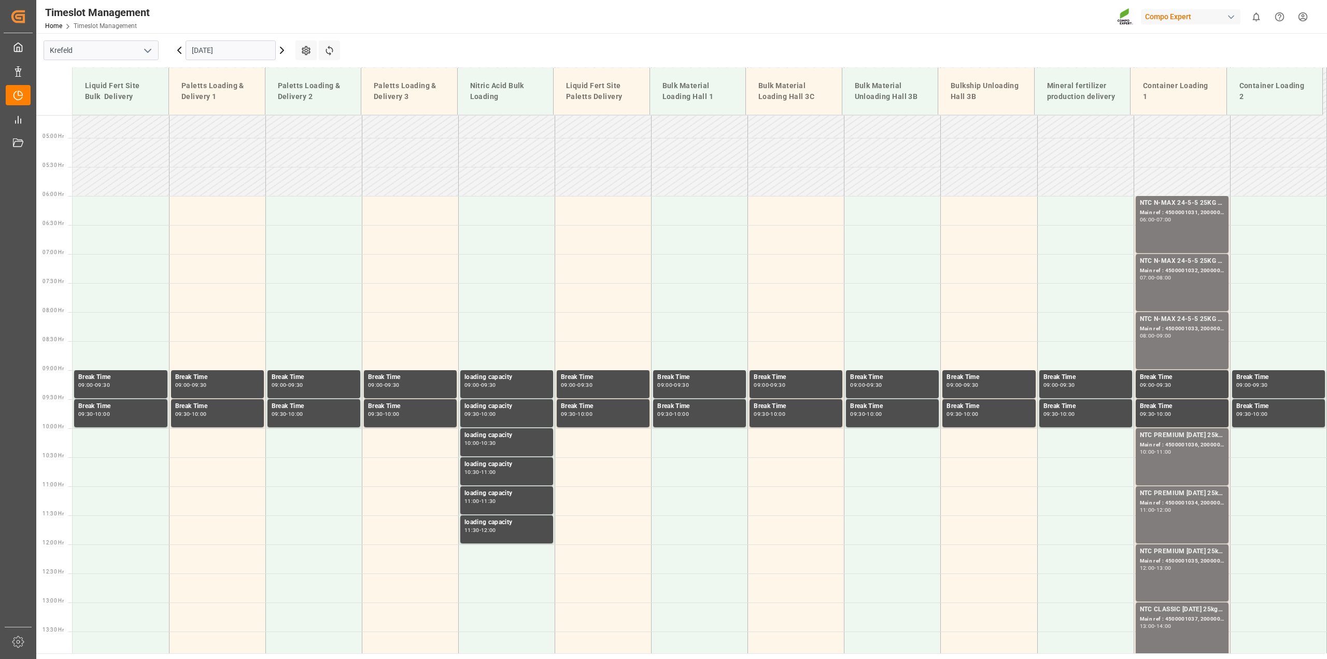
click at [284, 50] on icon at bounding box center [282, 50] width 12 height 12
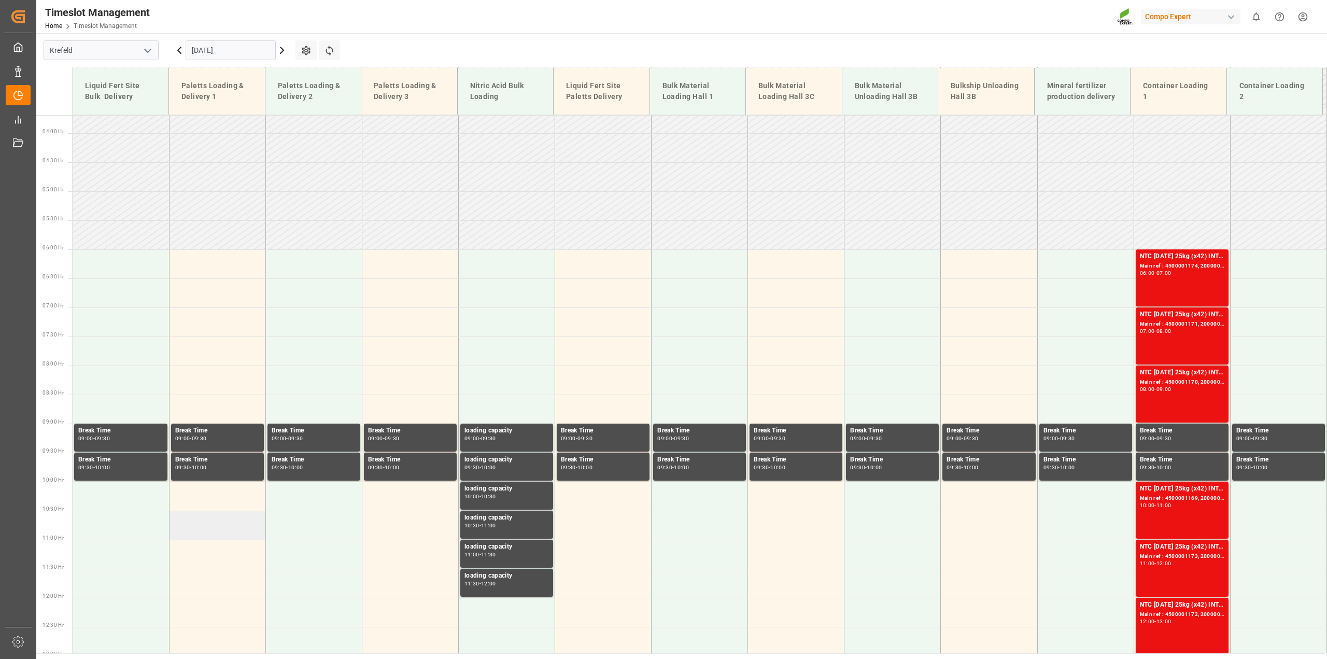
scroll to position [203, 0]
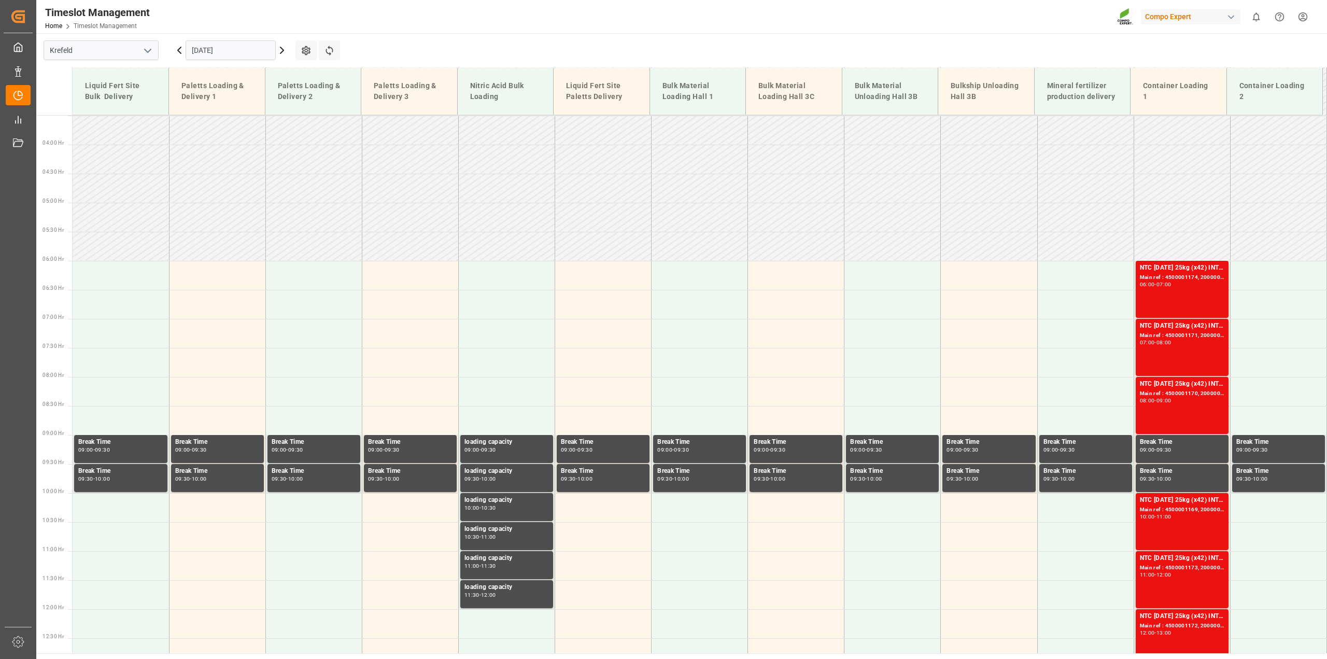
click at [229, 55] on input "[DATE]" at bounding box center [231, 50] width 90 height 20
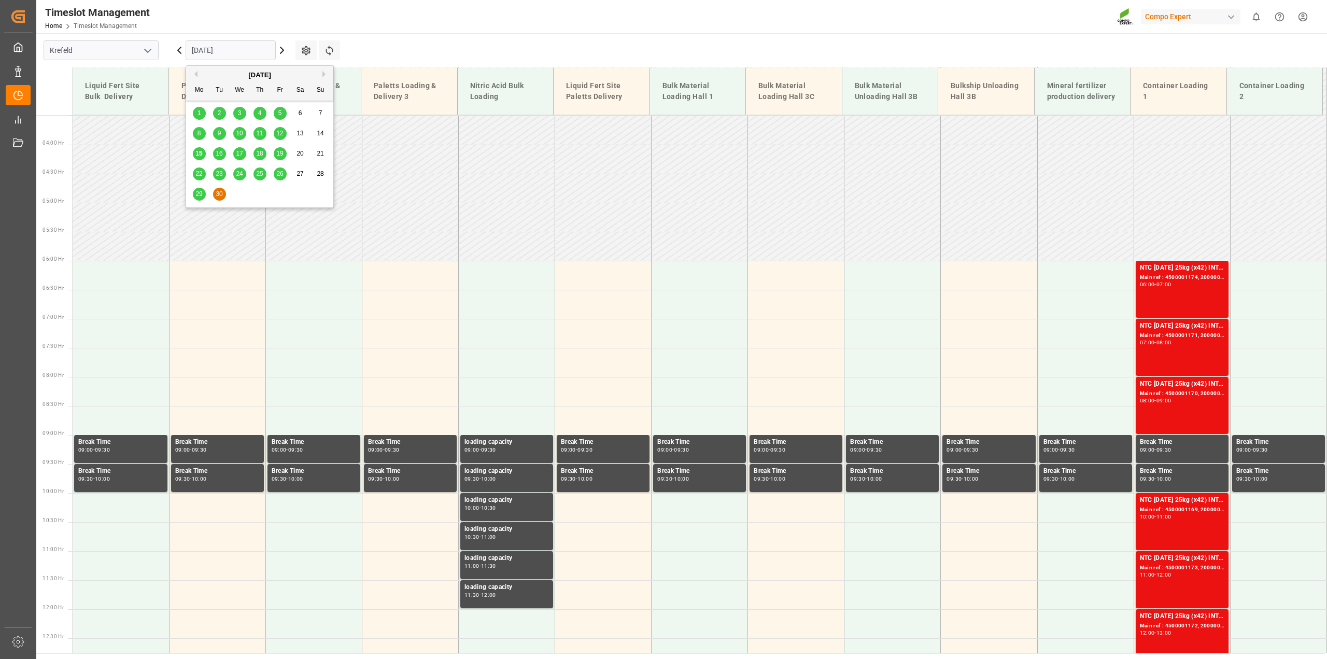
click at [281, 51] on icon at bounding box center [282, 50] width 12 height 12
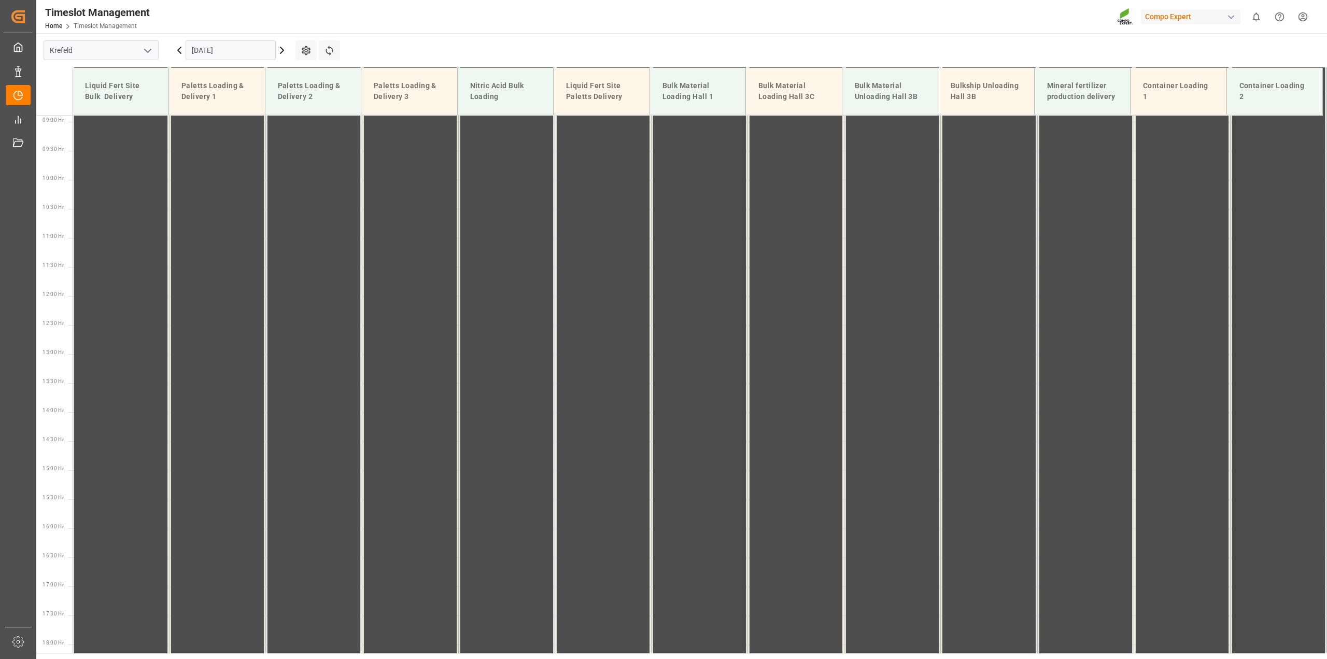
scroll to position [527, 0]
click at [216, 53] on input "[DATE]" at bounding box center [231, 50] width 90 height 20
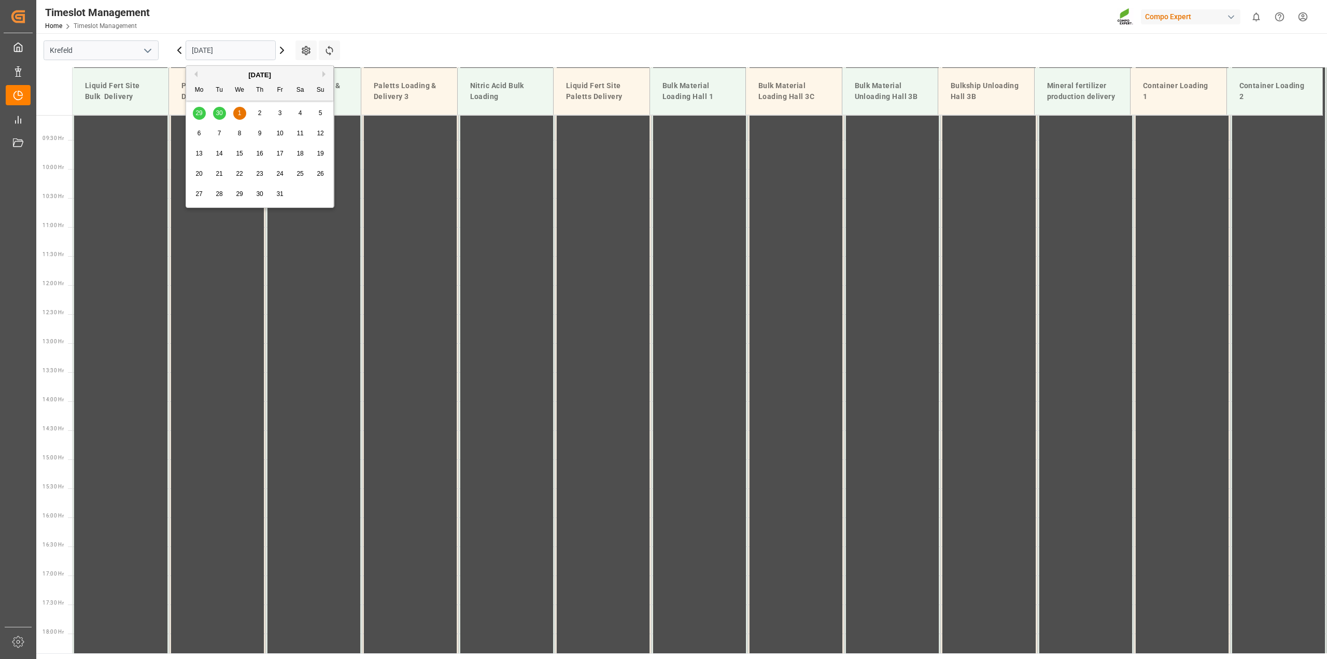
click at [198, 115] on div "29 30 1 2 3 4 5" at bounding box center [259, 113] width 141 height 20
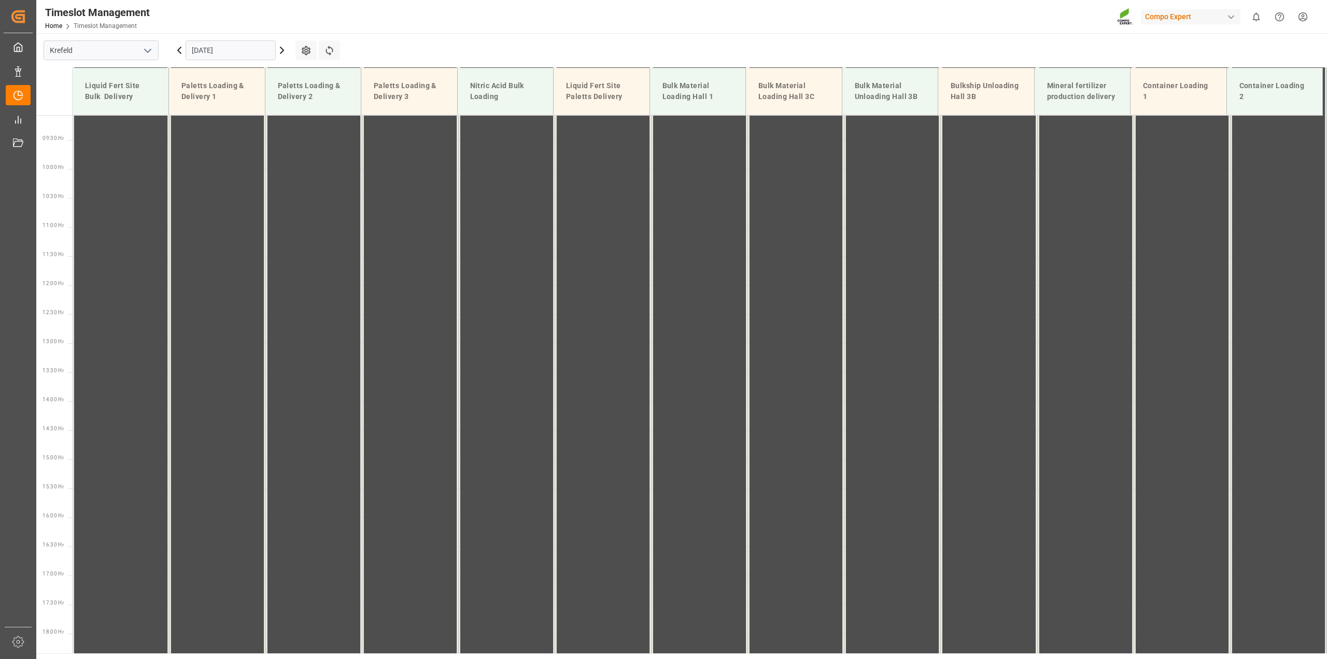
click at [179, 50] on icon at bounding box center [179, 50] width 12 height 12
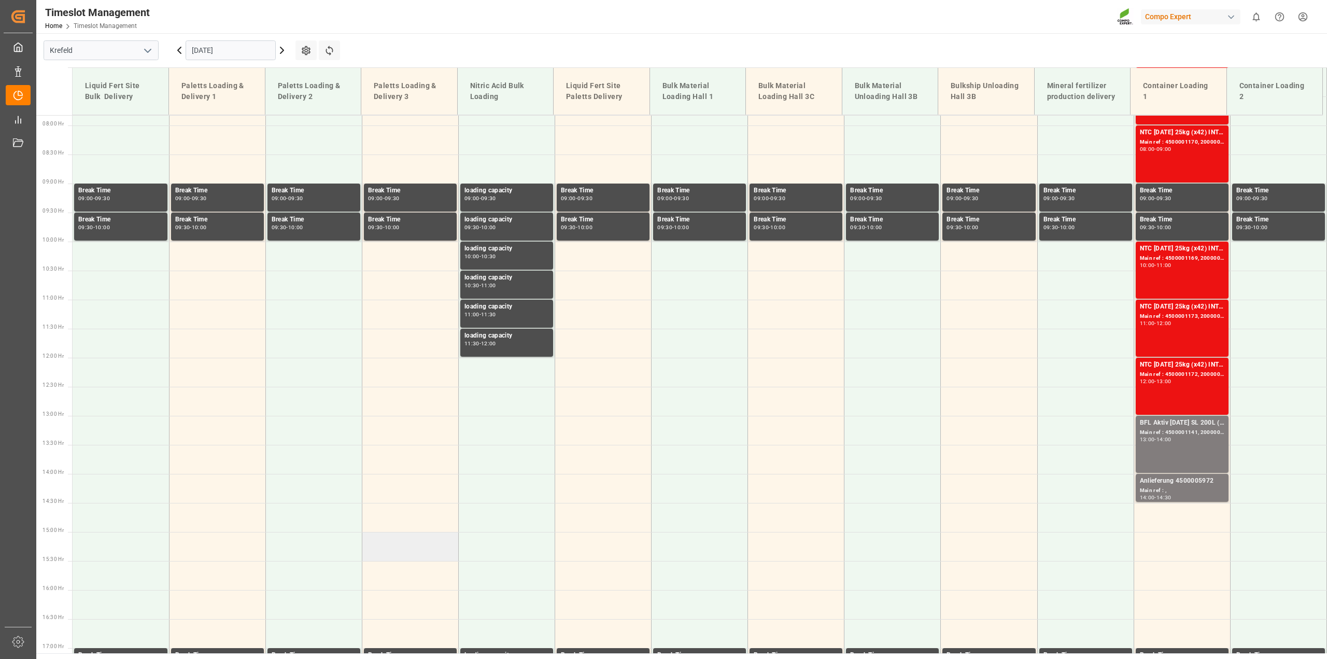
scroll to position [267, 0]
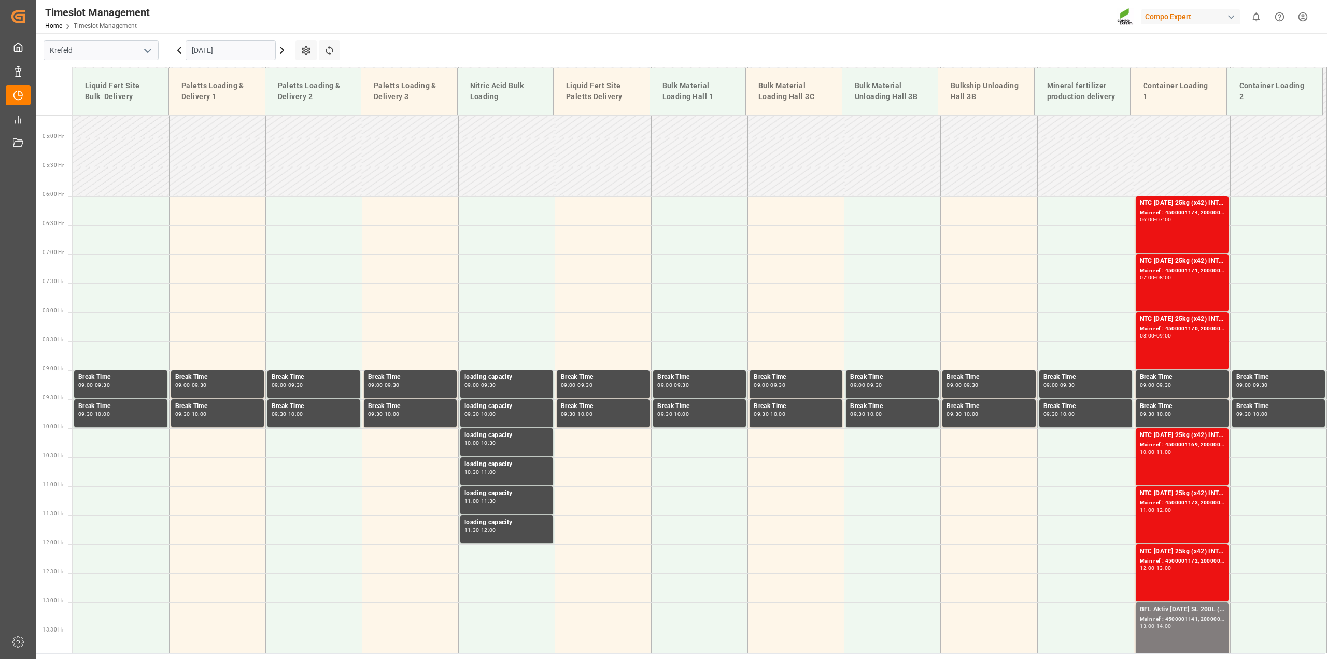
click at [205, 47] on input "[DATE]" at bounding box center [231, 50] width 90 height 20
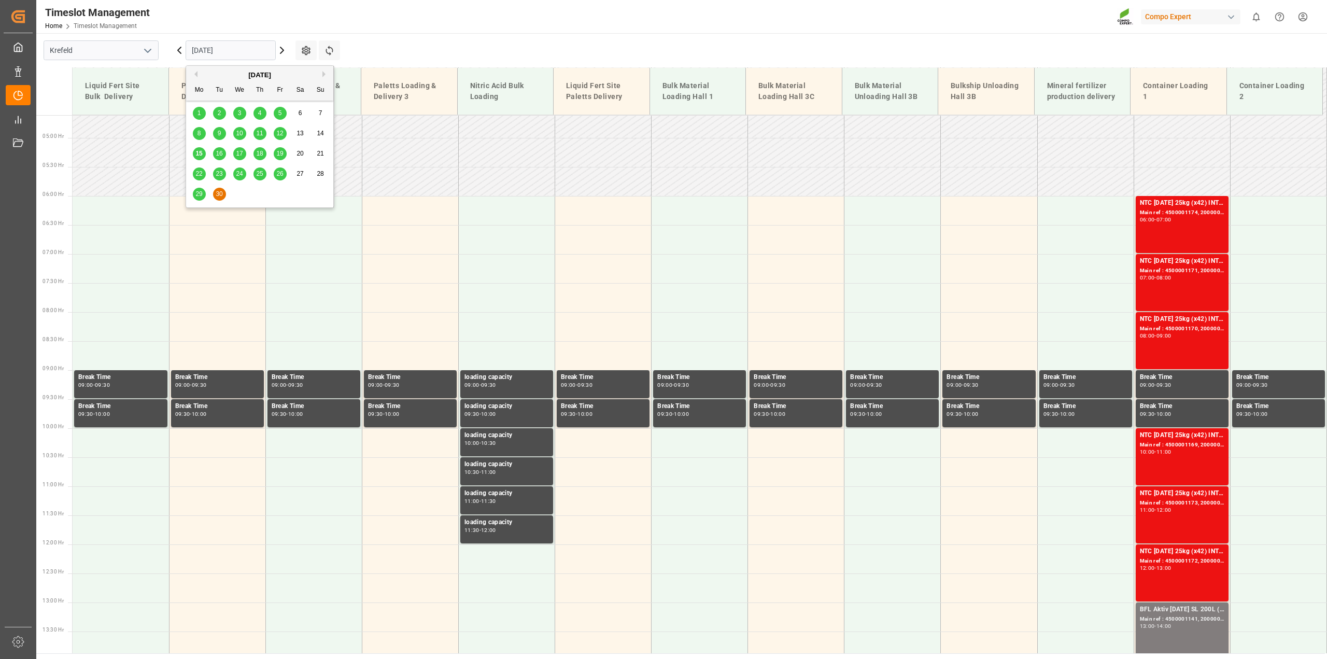
click at [197, 191] on span "29" at bounding box center [198, 193] width 7 height 7
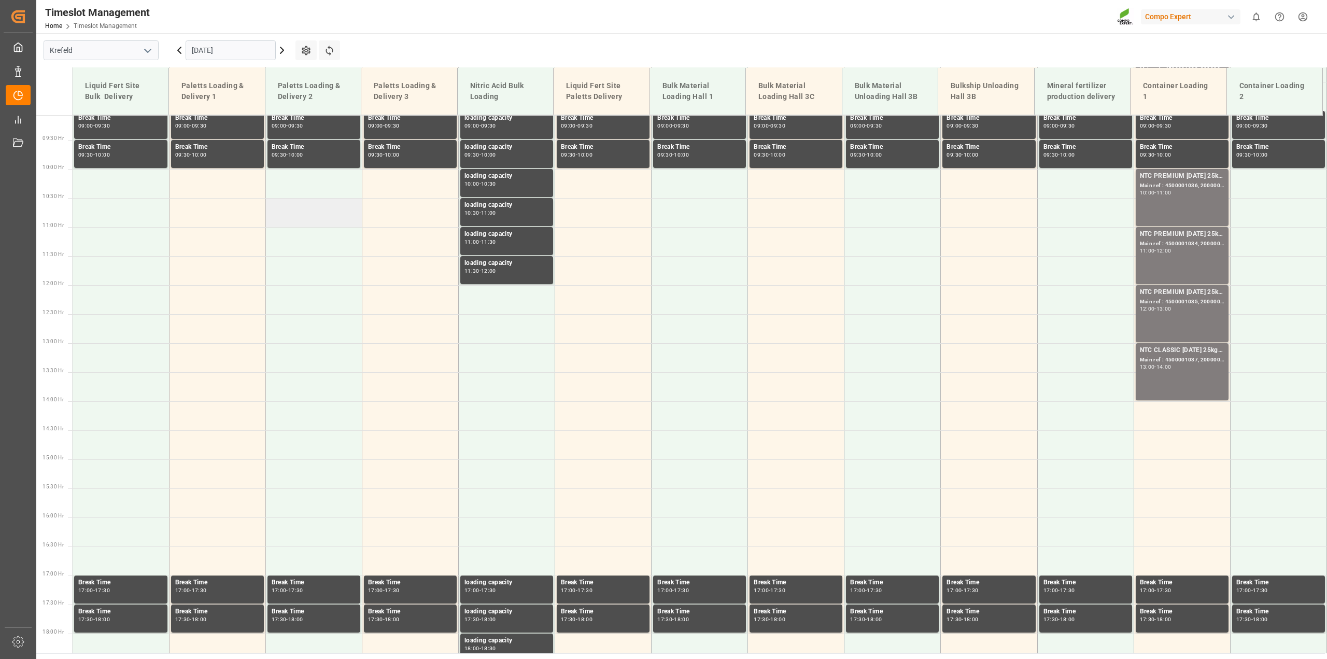
scroll to position [138, 0]
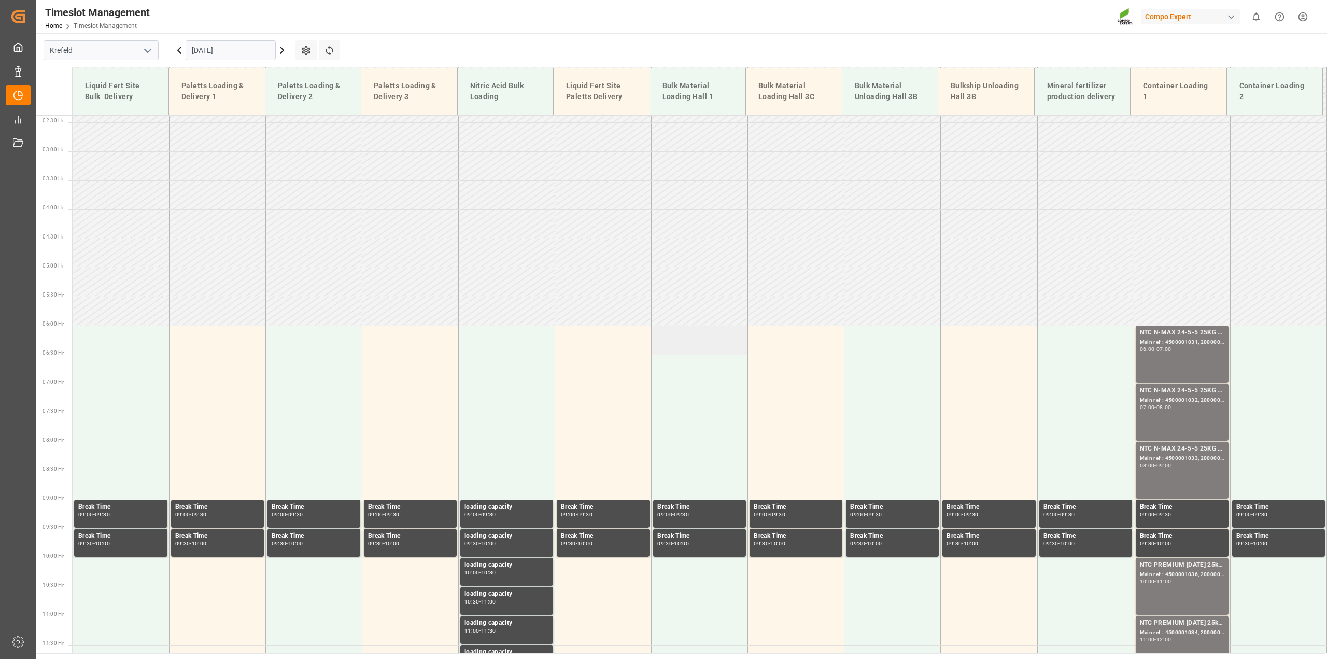
click at [676, 340] on td at bounding box center [699, 339] width 96 height 29
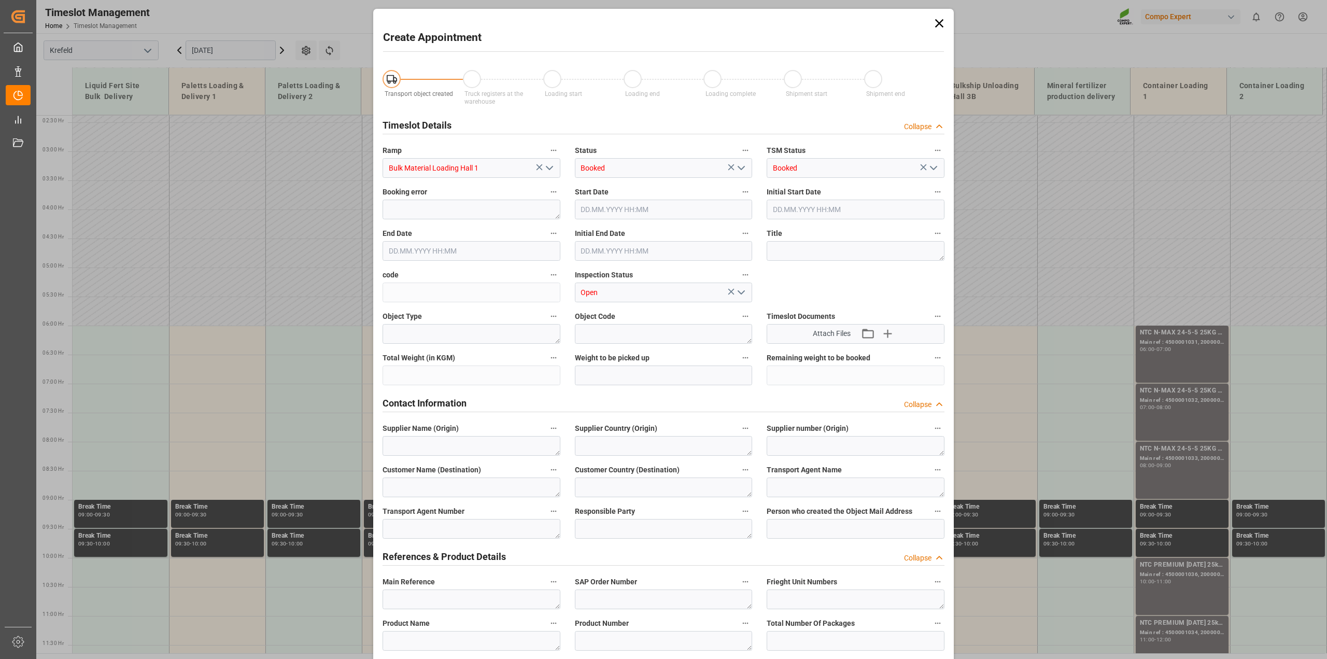
type input "[DATE] 06:00"
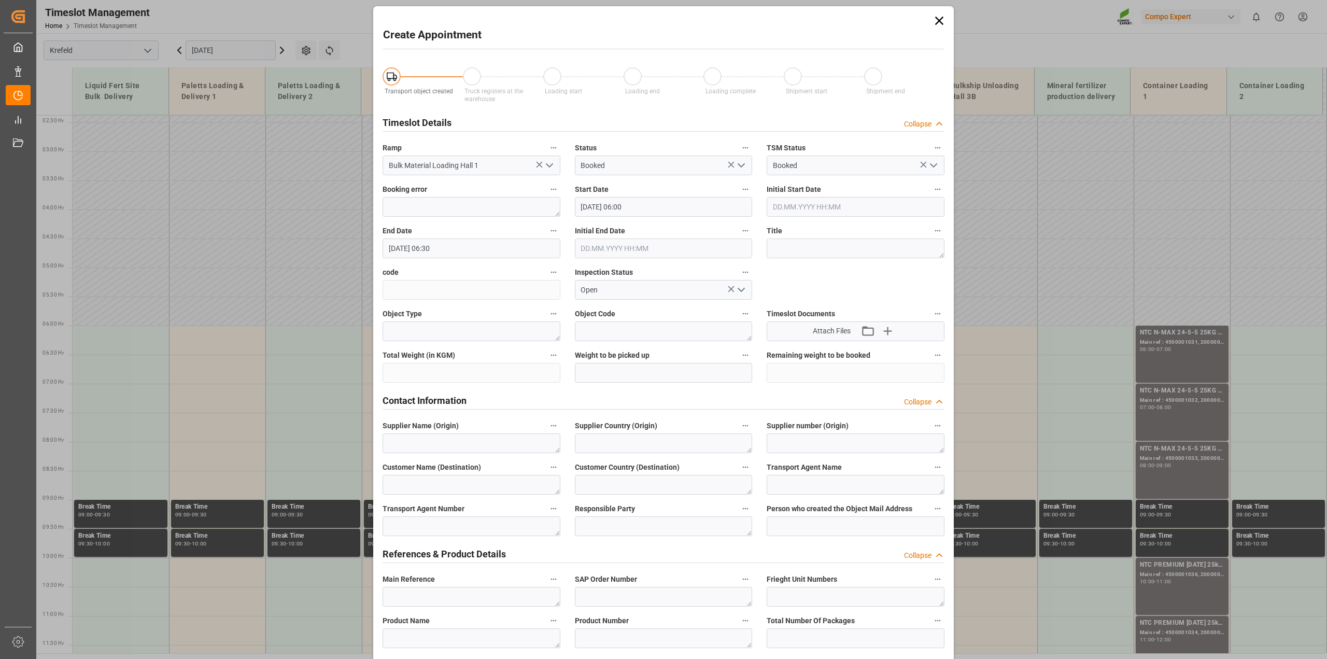
scroll to position [0, 0]
click at [444, 251] on input "[DATE] 06:30" at bounding box center [471, 251] width 178 height 20
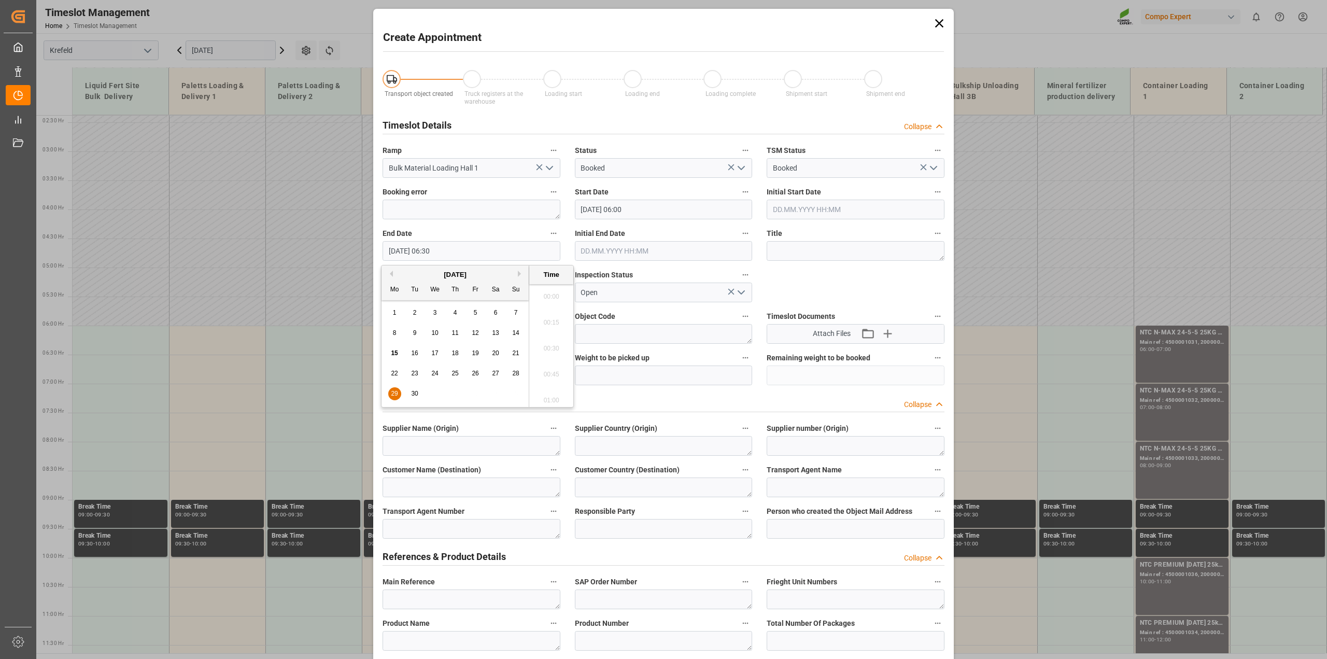
scroll to position [625, 0]
type input "[DATE] 21:00"
click at [871, 249] on textarea at bounding box center [855, 251] width 178 height 20
type textarea "A"
type textarea "E"
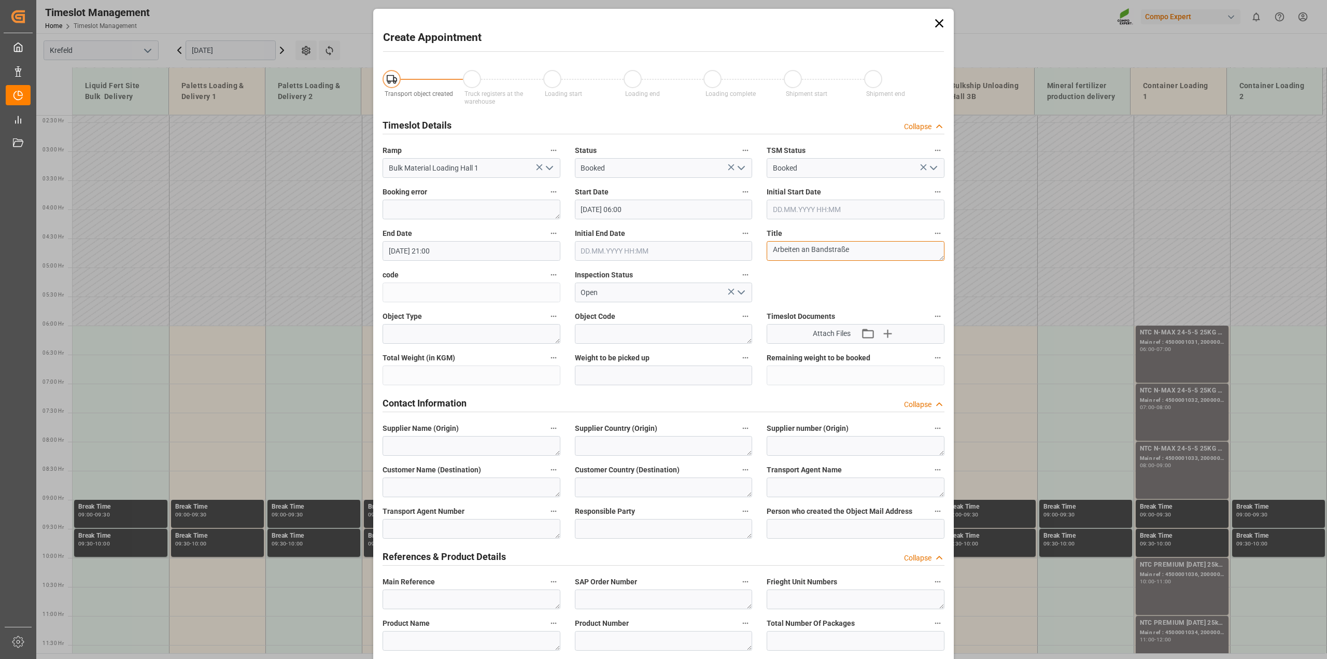
drag, startPoint x: 867, startPoint y: 246, endPoint x: 770, endPoint y: 245, distance: 97.4
click at [770, 245] on textarea "Arbeiten an Bandstraße" at bounding box center [855, 251] width 178 height 20
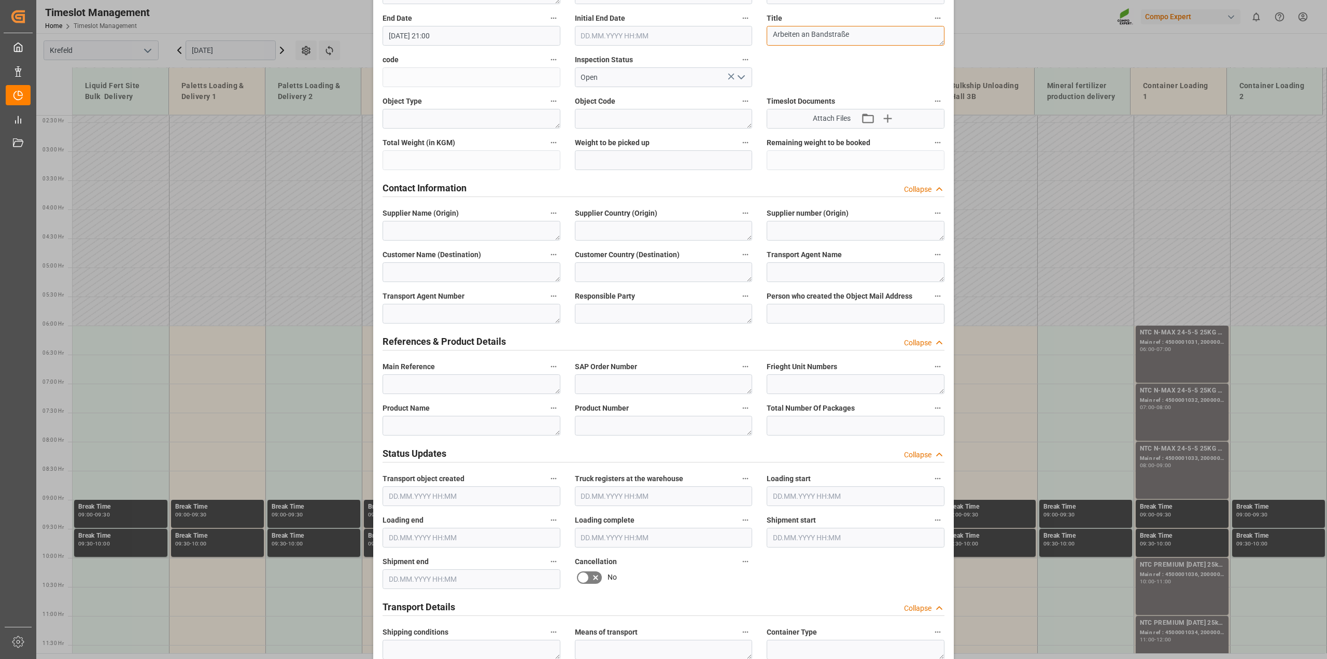
scroll to position [259, 0]
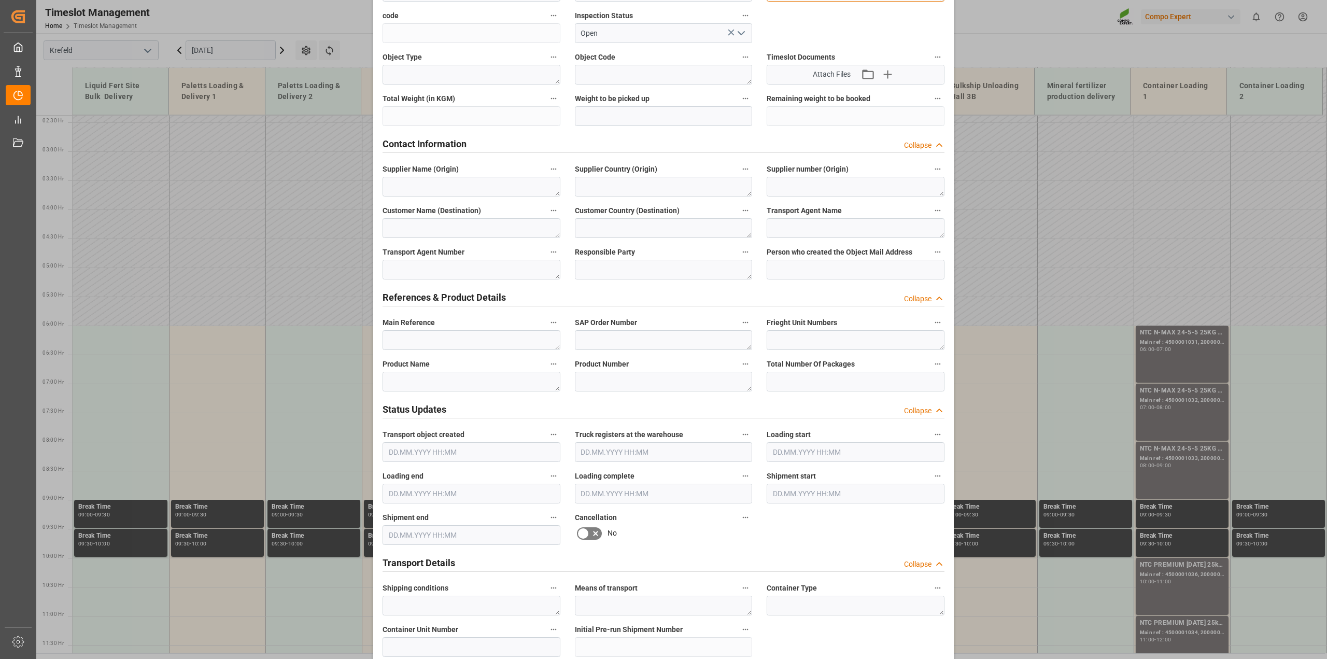
type textarea "Arbeiten an Bandstraße"
click at [418, 385] on textarea at bounding box center [471, 382] width 178 height 20
paste textarea "Arbeiten an Bandstraße"
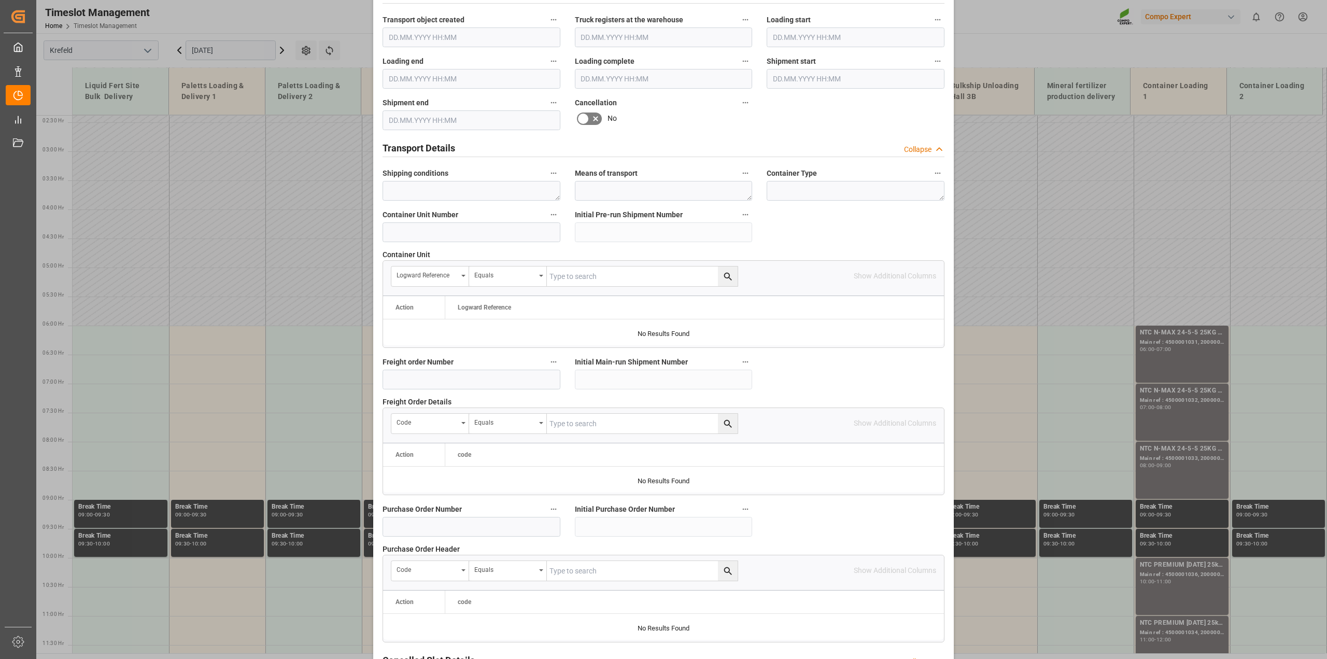
scroll to position [781, 0]
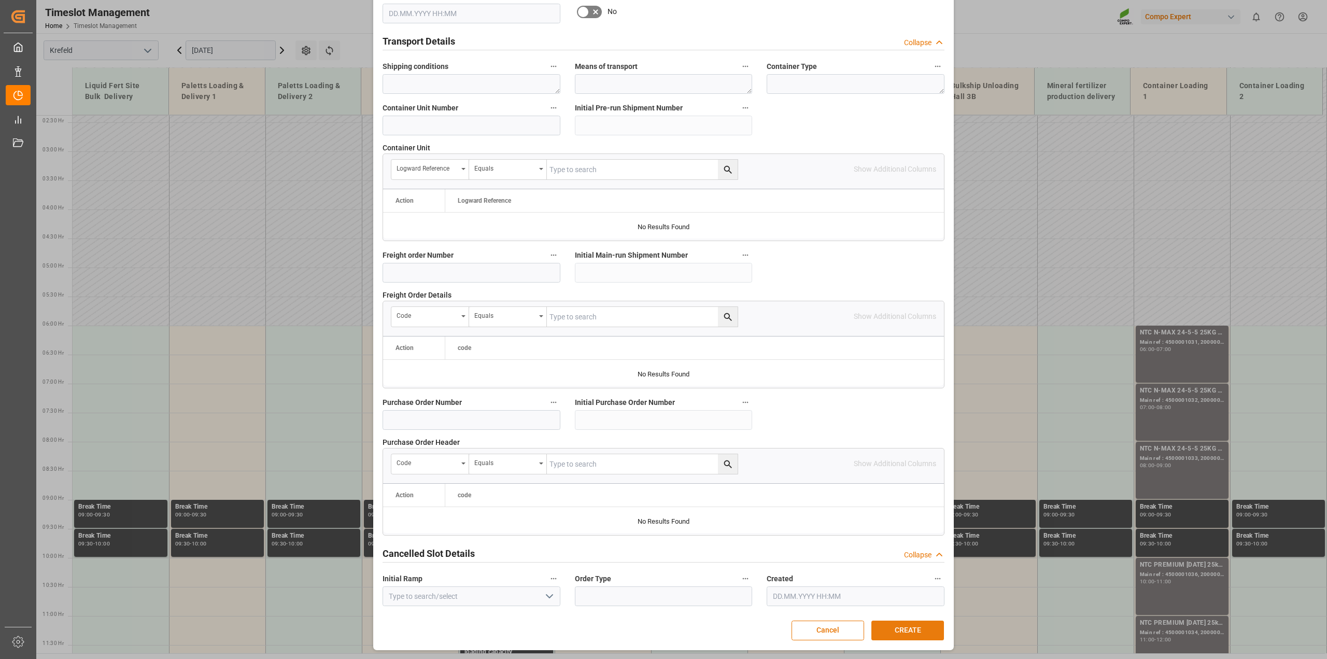
type textarea "Arbeiten an Bandstraße"
click at [907, 625] on button "CREATE" at bounding box center [907, 630] width 73 height 20
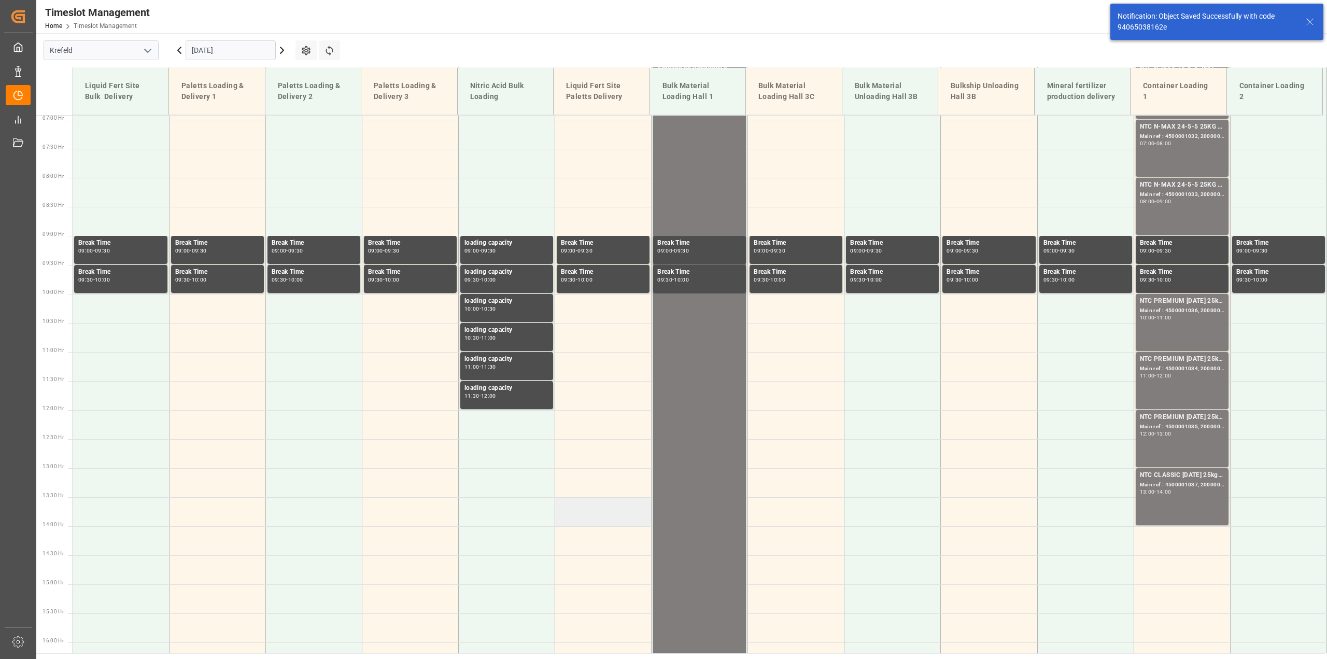
scroll to position [13, 0]
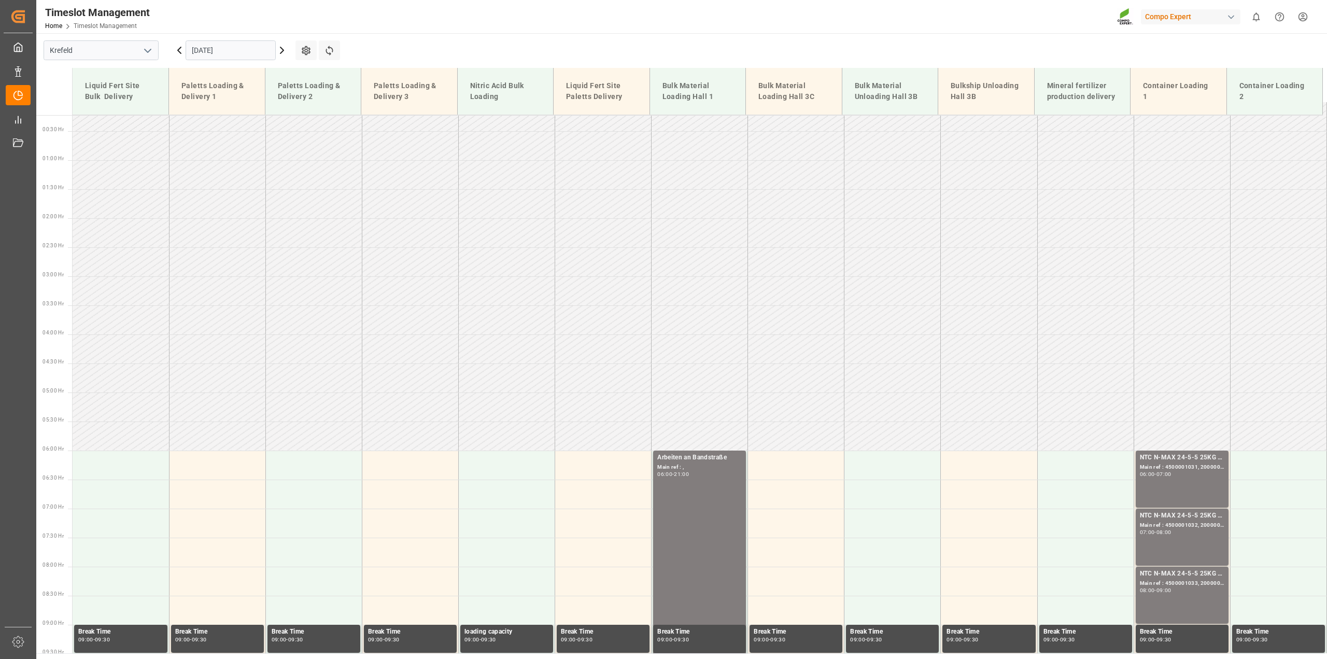
click at [213, 53] on input "[DATE]" at bounding box center [231, 50] width 90 height 20
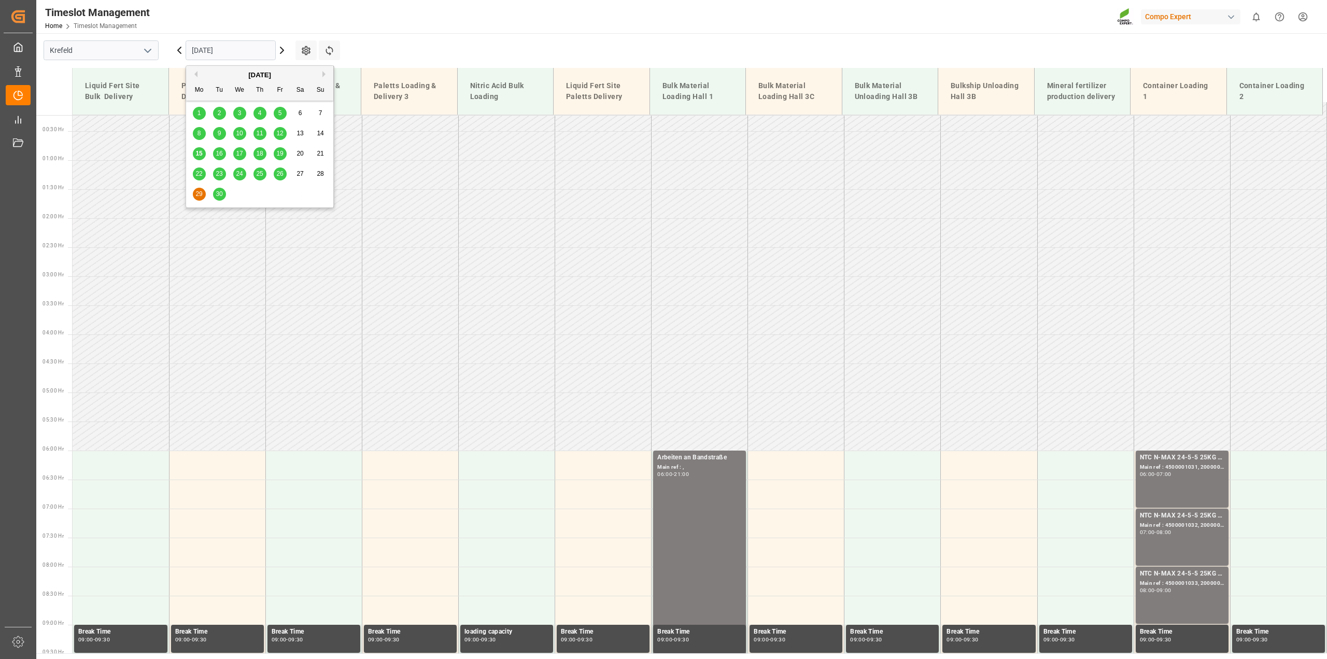
click at [222, 193] on span "30" at bounding box center [219, 193] width 7 height 7
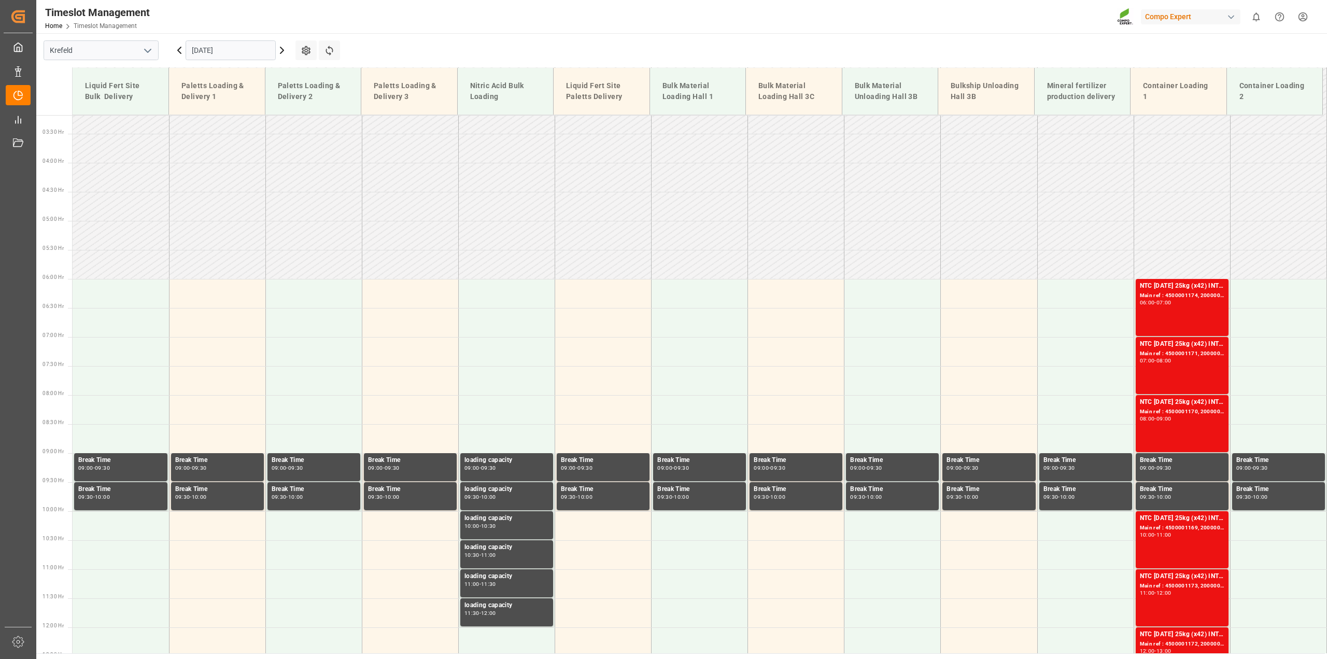
scroll to position [138, 0]
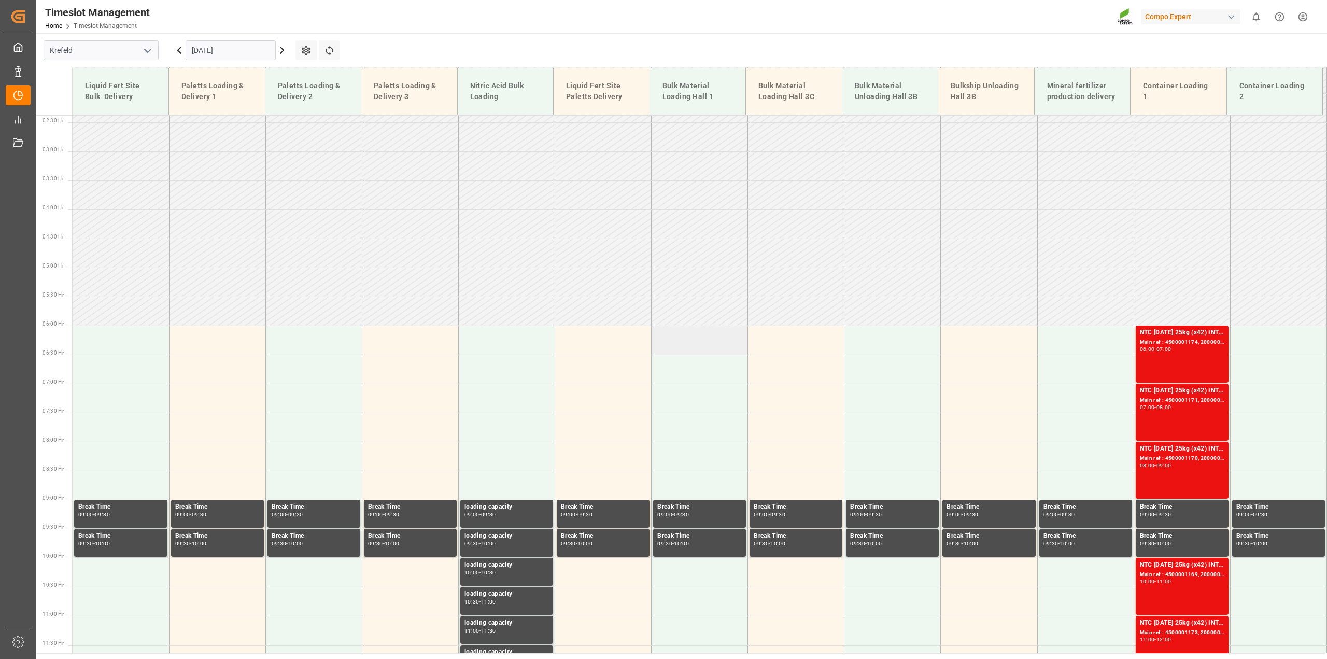
click at [686, 337] on td at bounding box center [699, 339] width 96 height 29
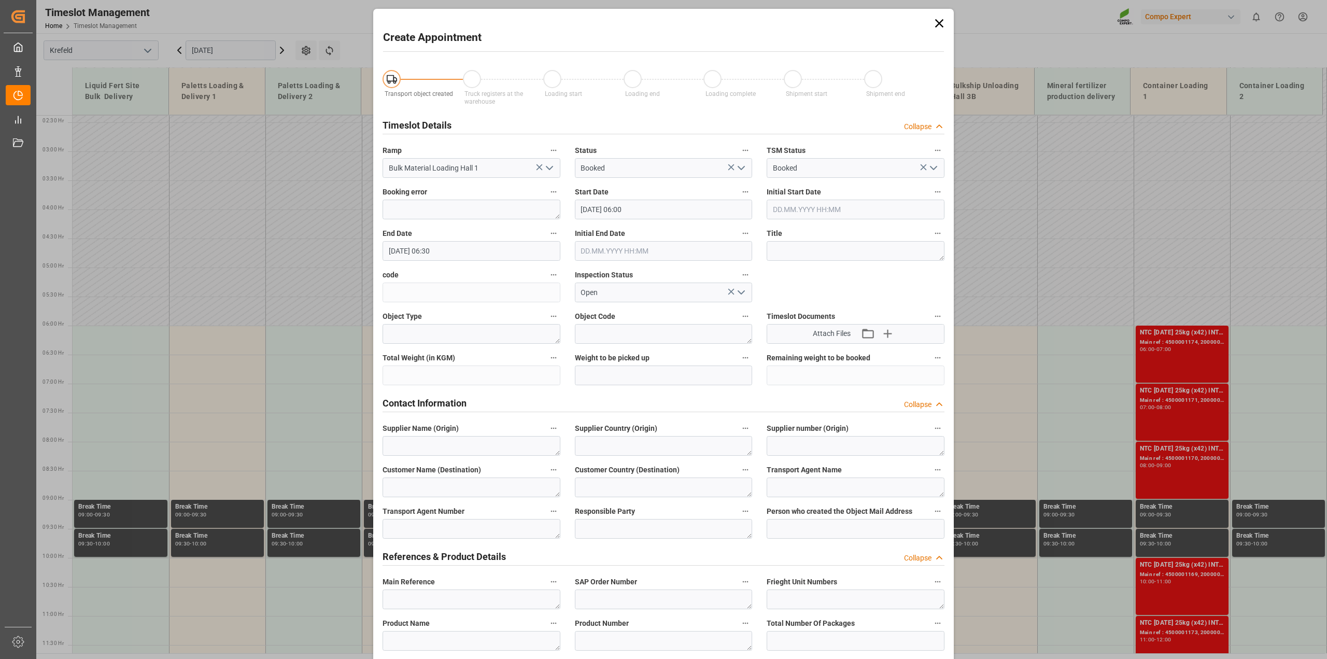
type input "[DATE] 06:00"
click at [453, 250] on input "[DATE] 06:30" at bounding box center [471, 251] width 178 height 20
type input "[DATE] 21:00"
click at [835, 249] on textarea at bounding box center [855, 251] width 178 height 20
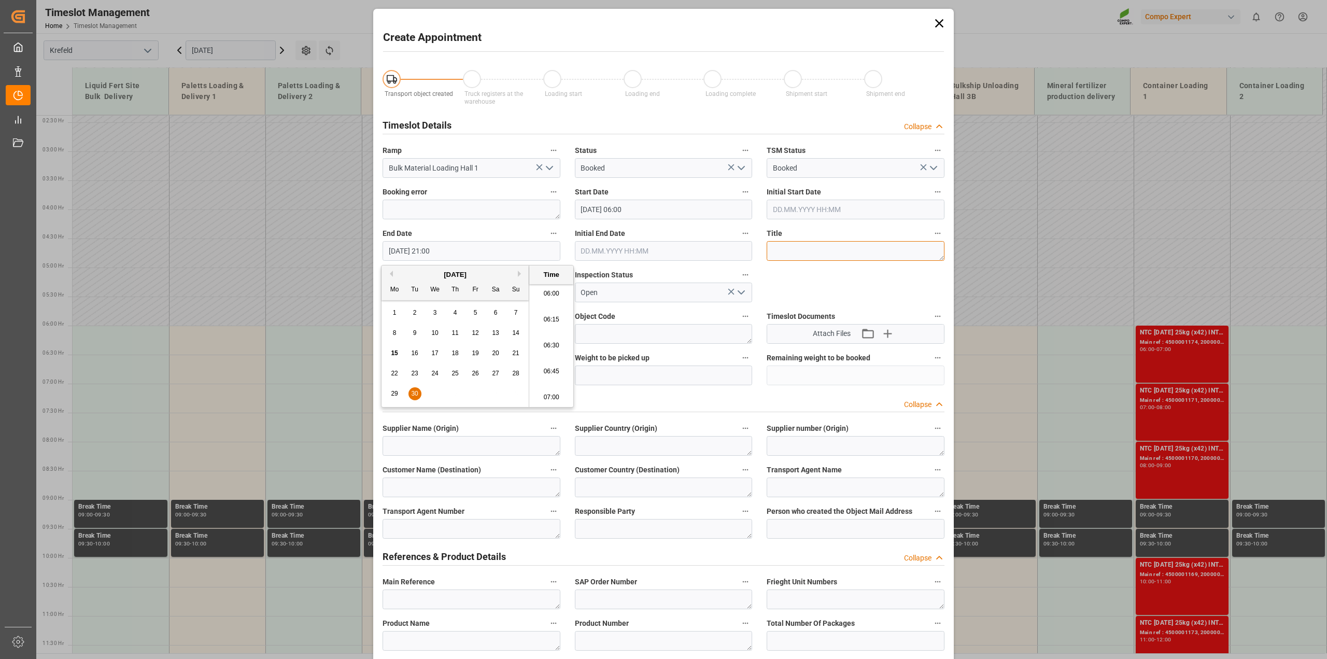
paste textarea "Arbeiten an Bandstraße"
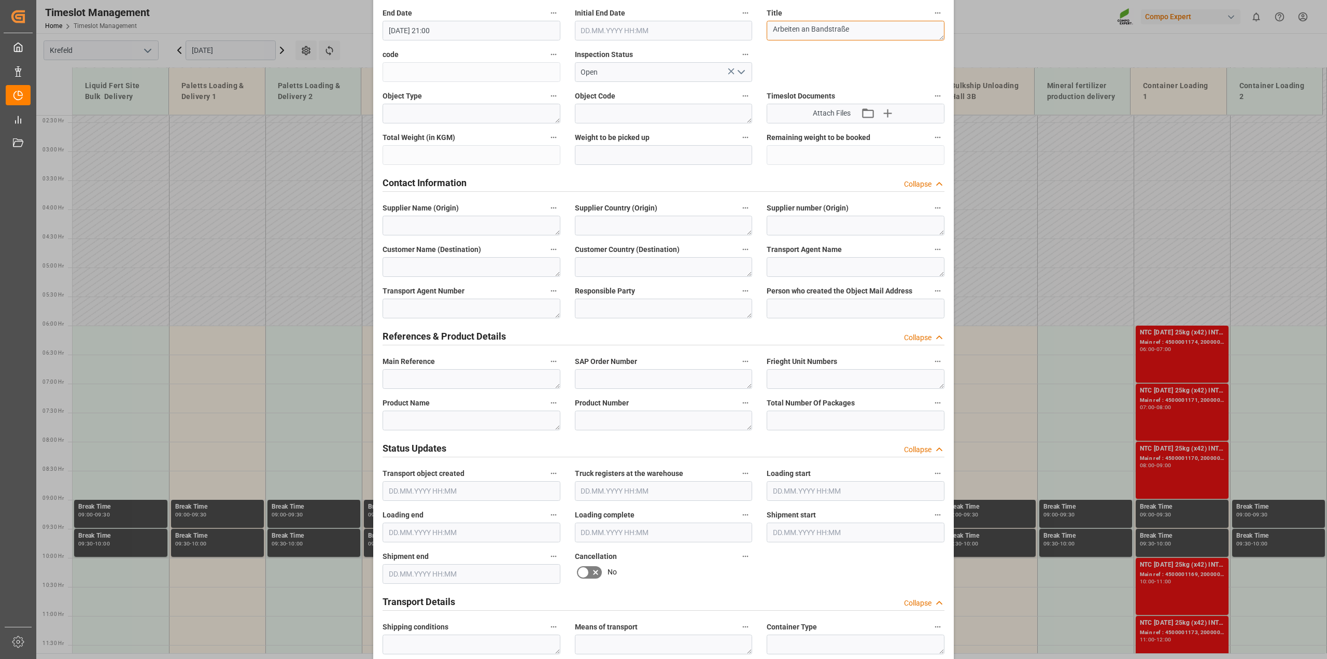
scroll to position [259, 0]
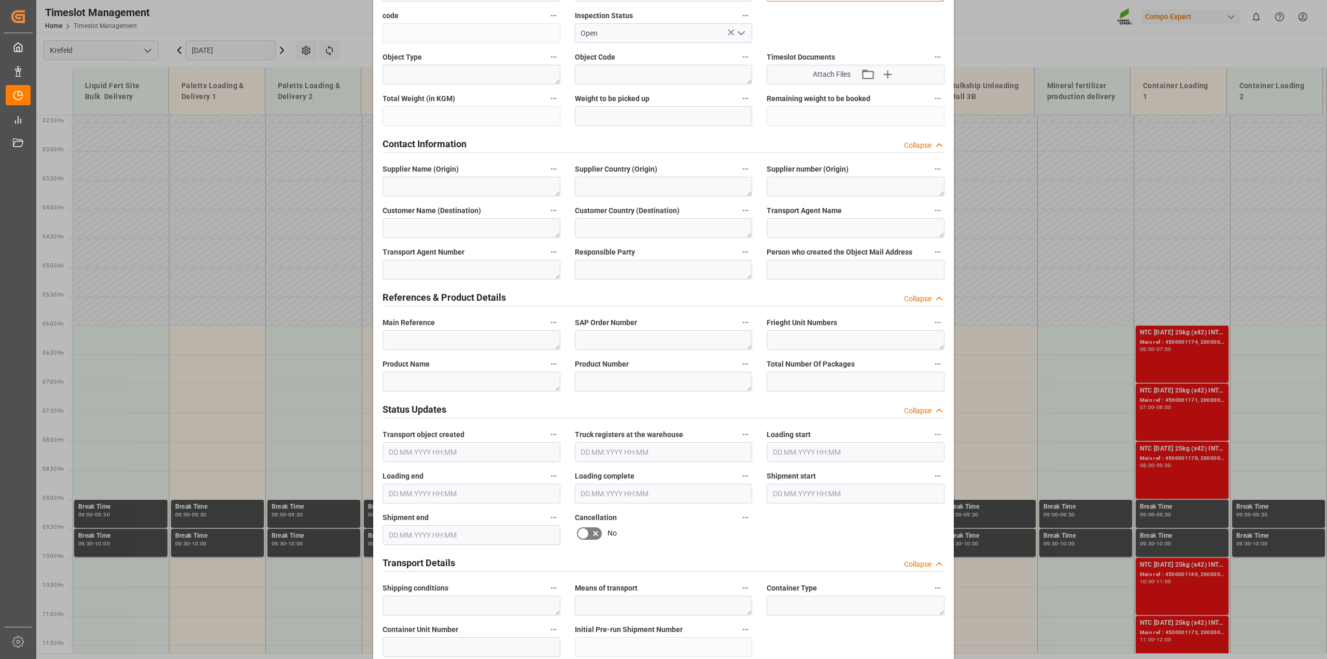
type textarea "Arbeiten an Bandstraße"
click at [415, 382] on textarea at bounding box center [471, 382] width 178 height 20
paste textarea "Arbeiten an Bandstraße"
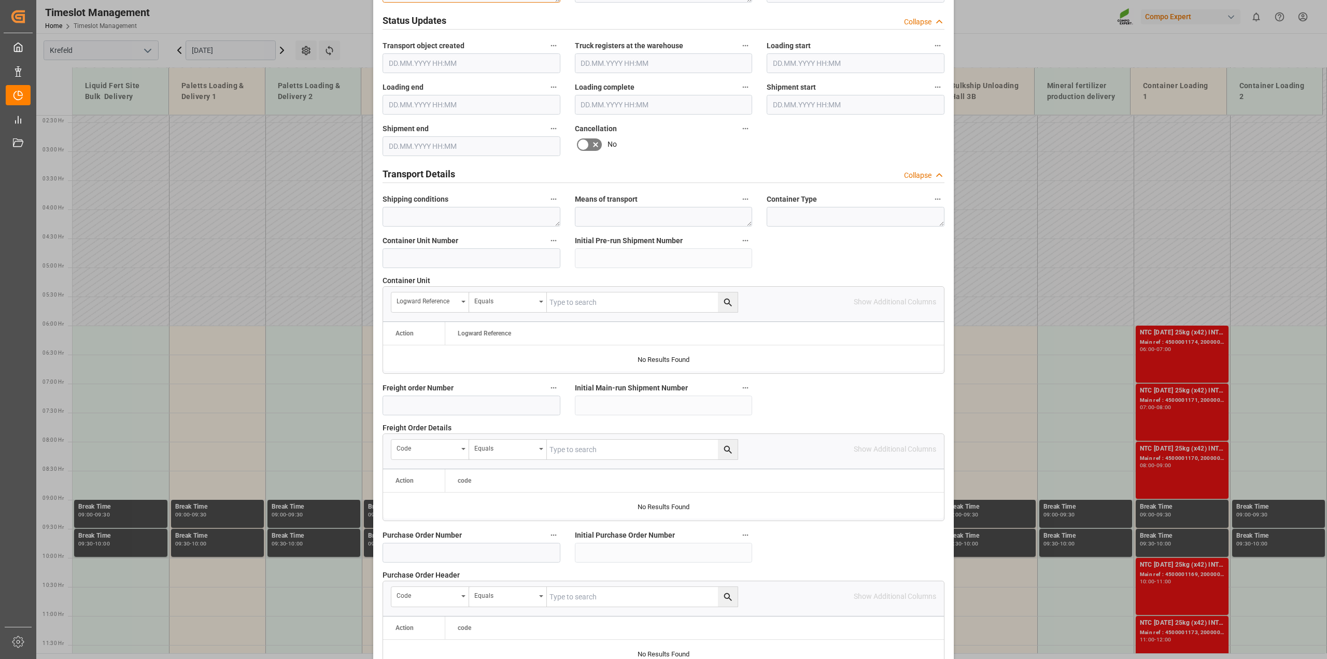
scroll to position [781, 0]
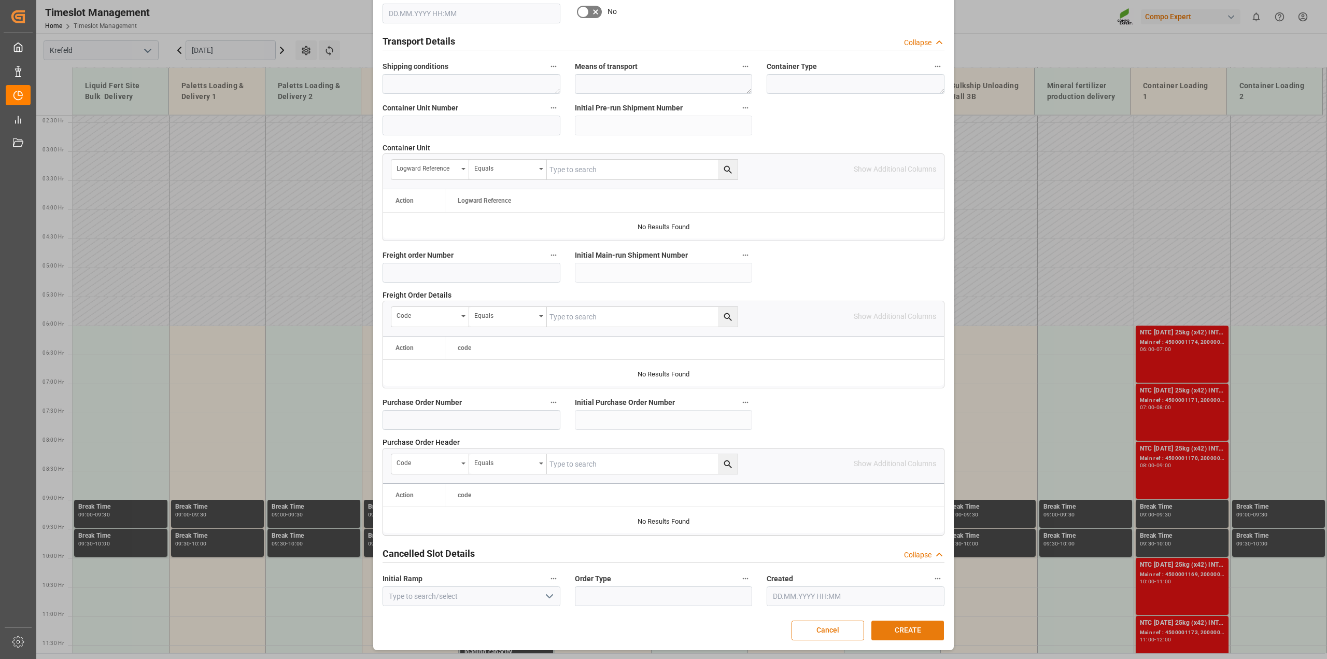
type textarea "Arbeiten an Bandstraße"
click at [898, 631] on button "CREATE" at bounding box center [907, 630] width 73 height 20
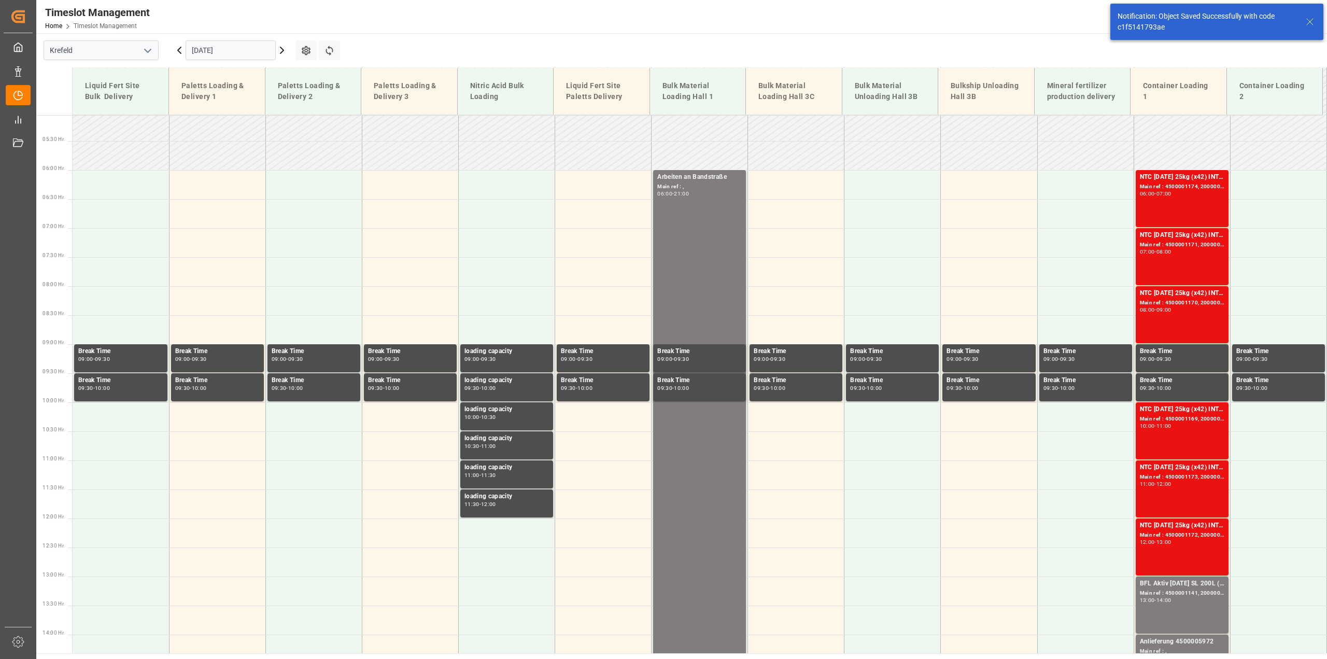
scroll to position [294, 0]
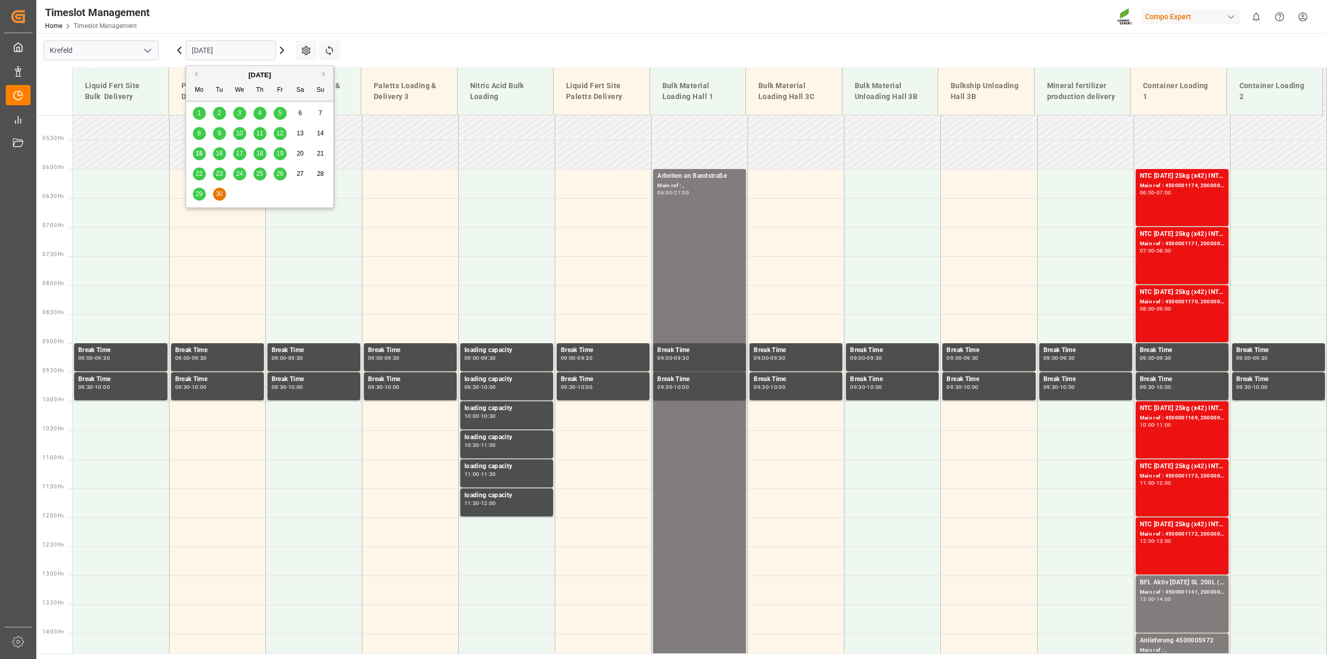
click at [218, 50] on input "[DATE]" at bounding box center [231, 50] width 90 height 20
click at [175, 51] on icon at bounding box center [179, 50] width 12 height 12
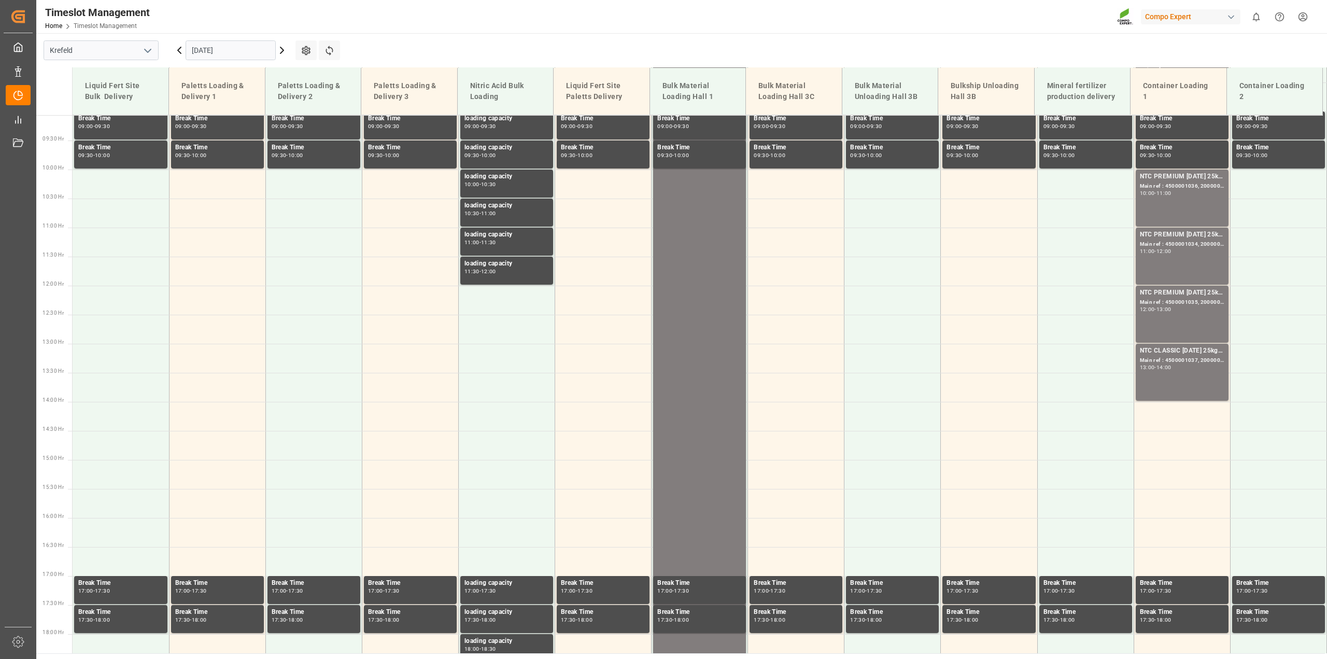
scroll to position [527, 0]
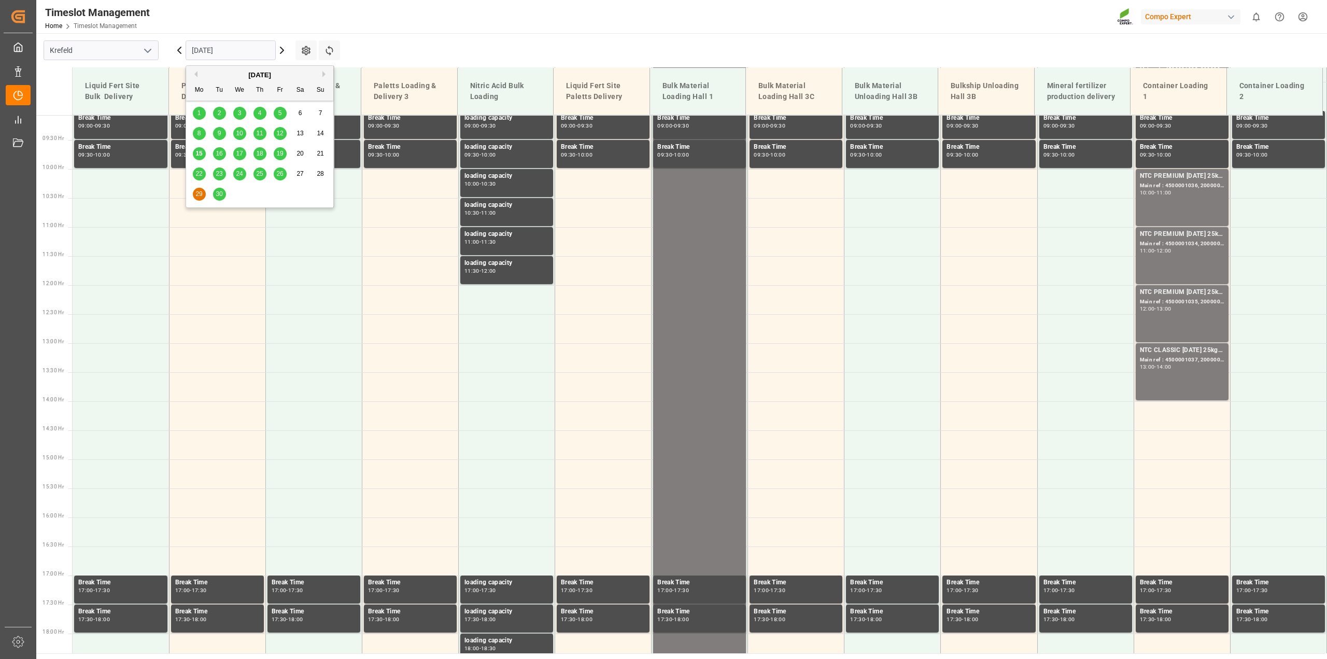
click at [219, 52] on input "[DATE]" at bounding box center [231, 50] width 90 height 20
click at [195, 76] on button "Previous Month" at bounding box center [194, 74] width 6 height 6
click at [194, 73] on button "Previous Month" at bounding box center [194, 74] width 6 height 6
click at [241, 135] on div "9" at bounding box center [239, 133] width 13 height 12
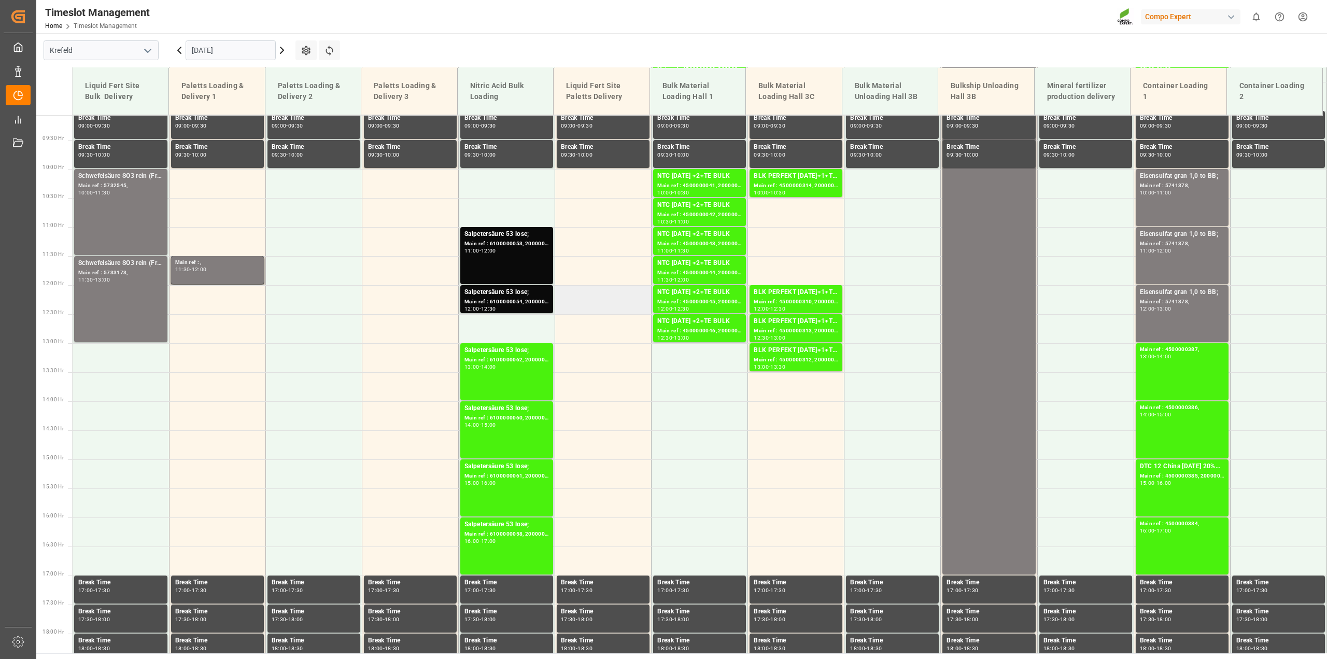
scroll to position [138, 0]
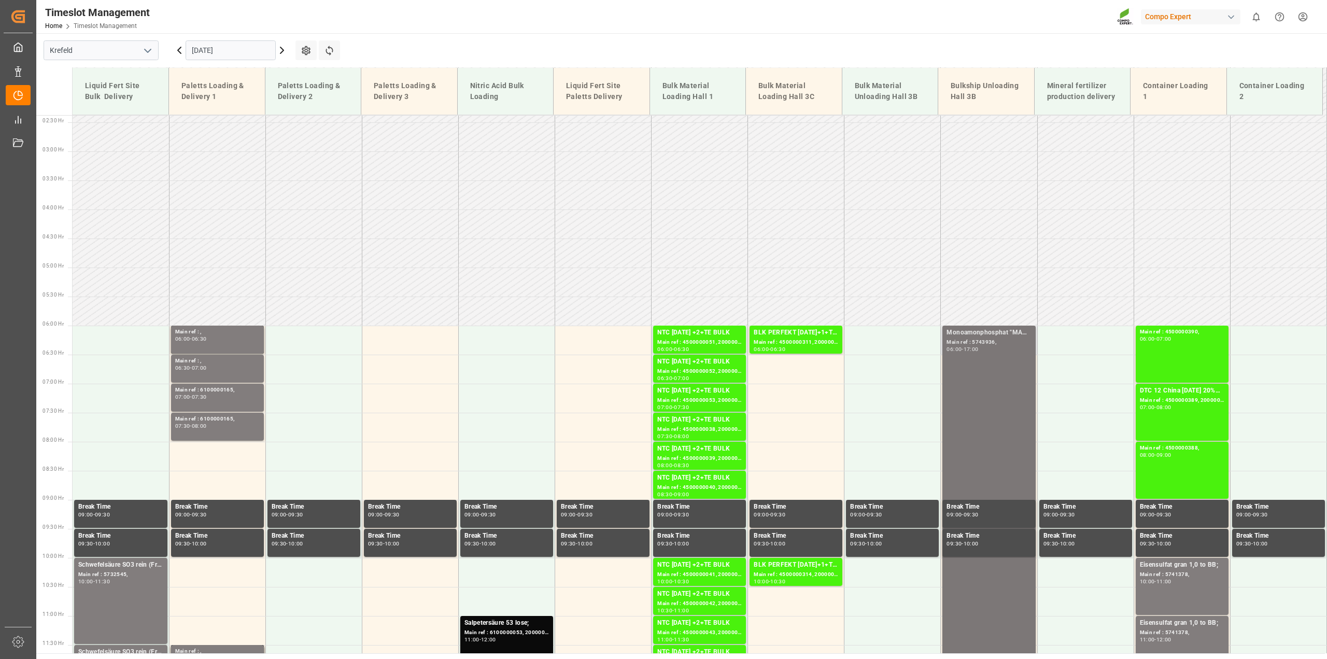
click at [970, 351] on div "17:00" at bounding box center [970, 349] width 15 height 5
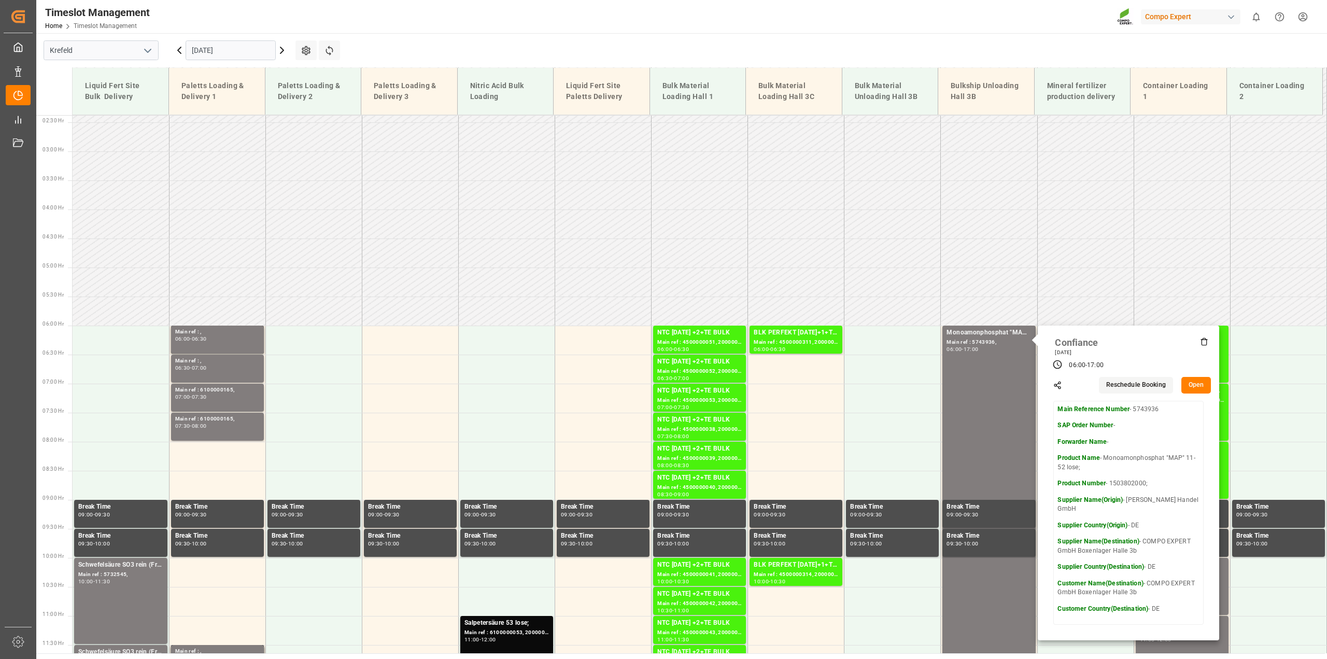
click at [214, 53] on input "[DATE]" at bounding box center [231, 50] width 90 height 20
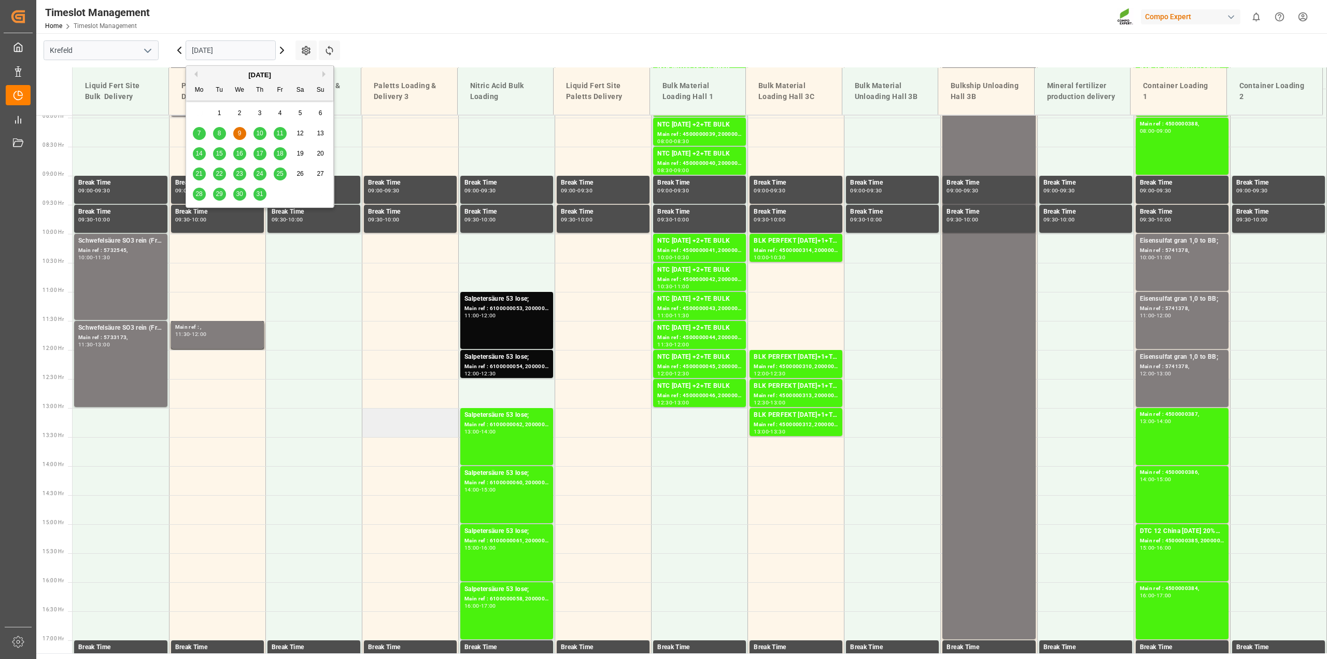
scroll to position [73, 0]
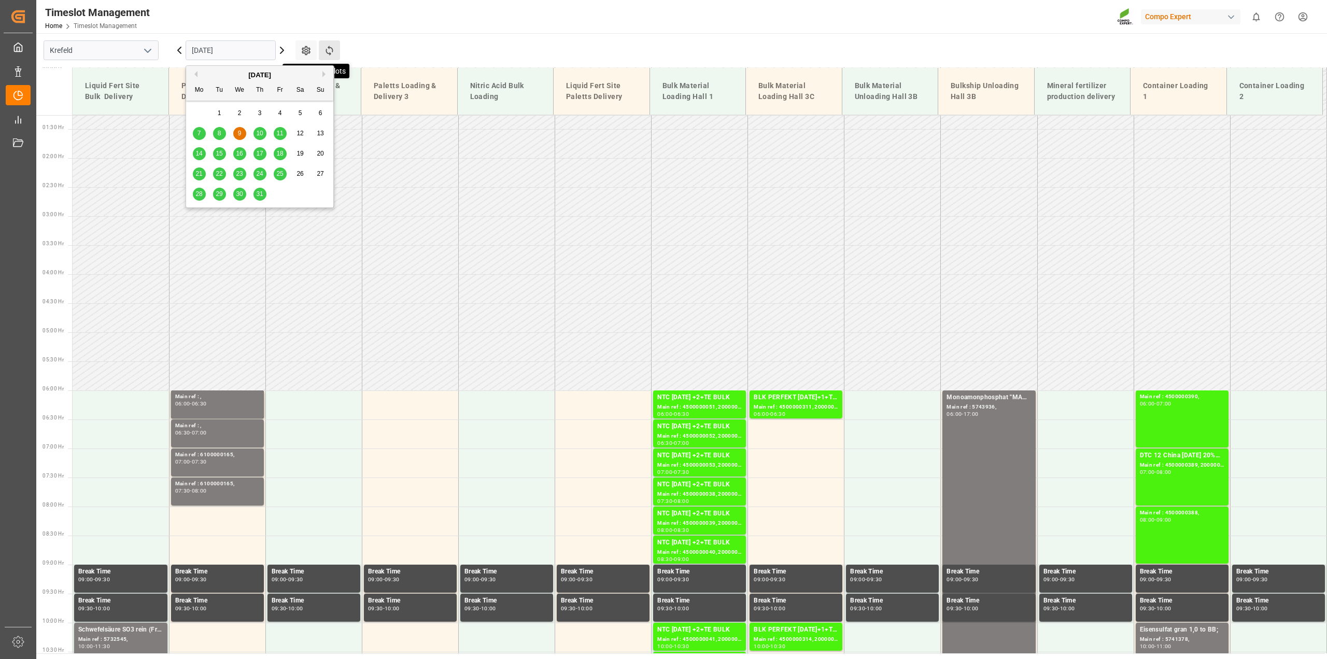
click at [333, 48] on icon at bounding box center [329, 50] width 11 height 11
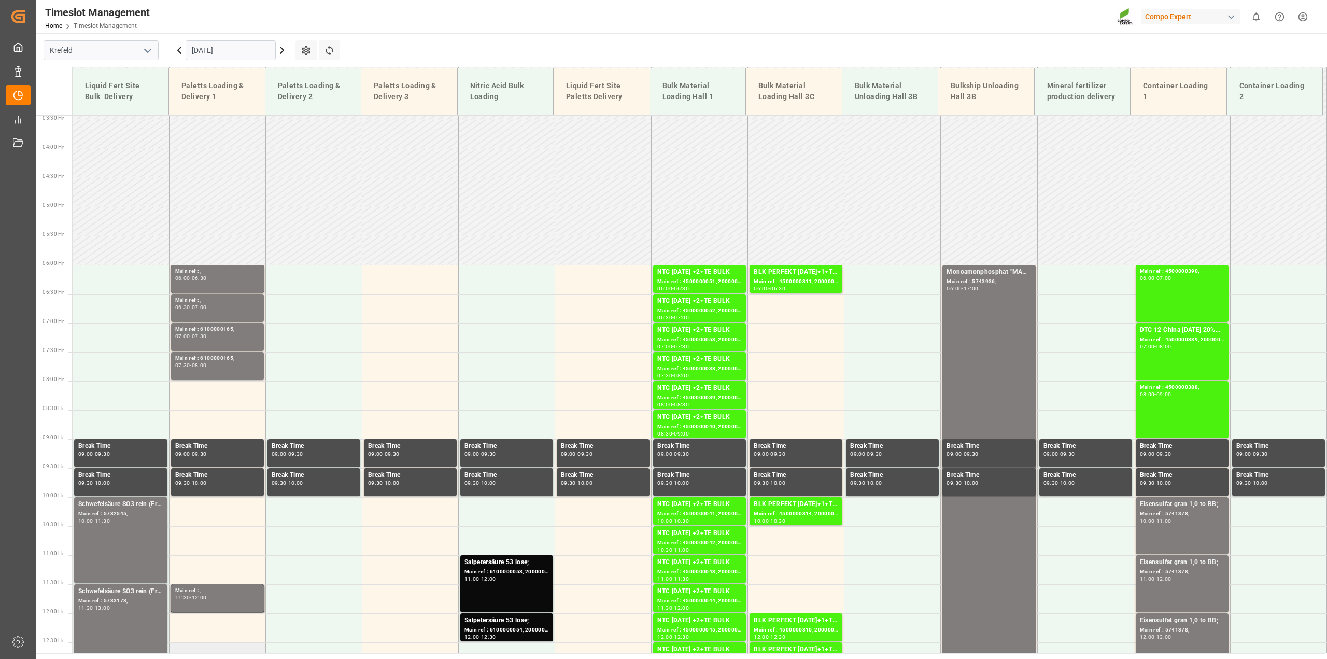
scroll to position [138, 0]
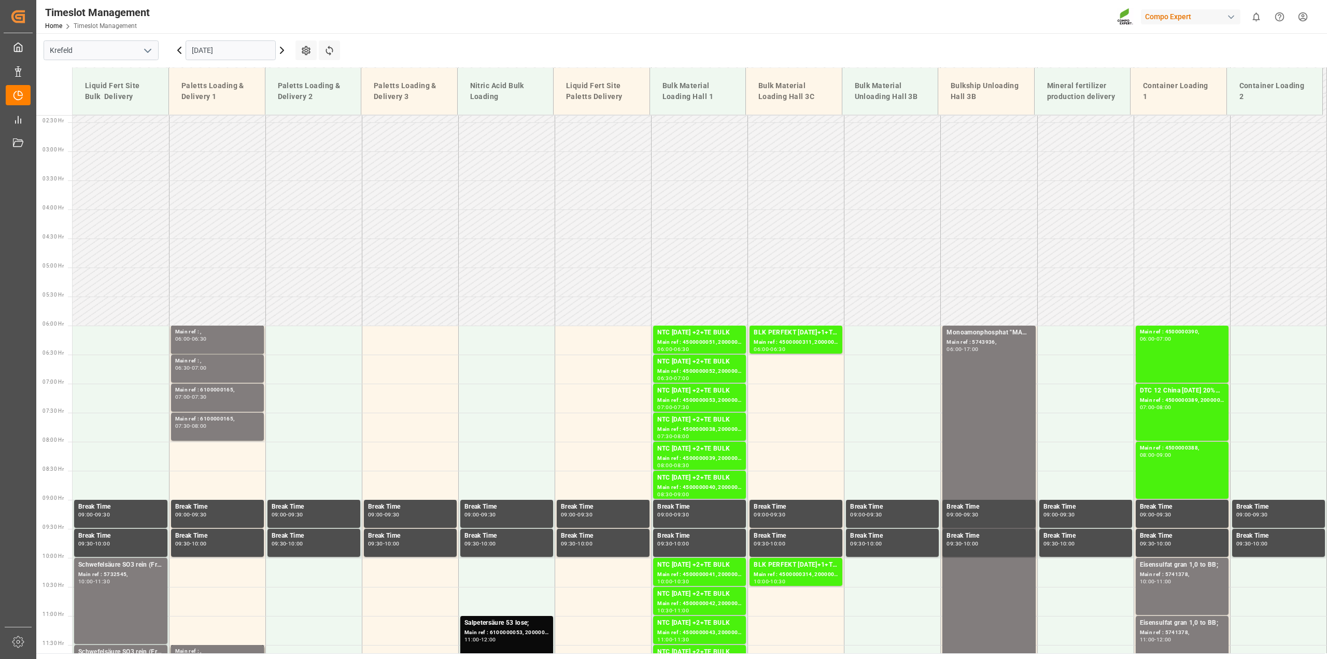
click at [231, 49] on input "[DATE]" at bounding box center [231, 50] width 90 height 20
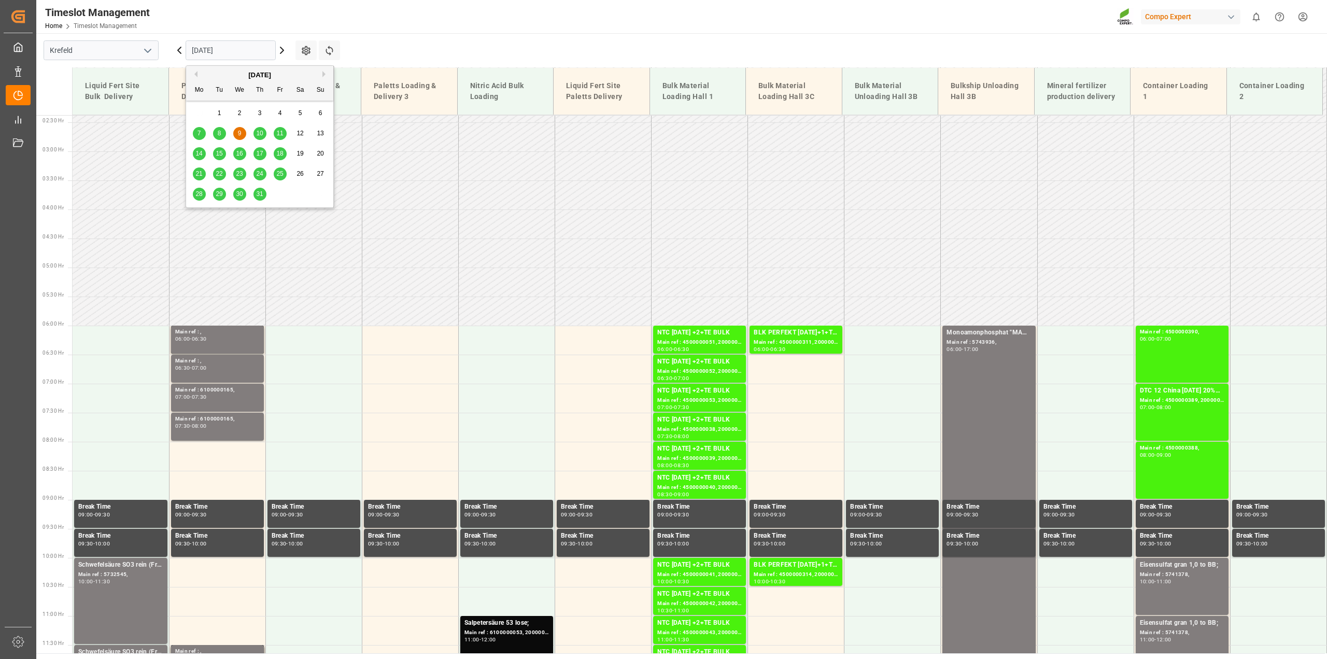
click at [325, 73] on button "Next Month" at bounding box center [325, 74] width 6 height 6
click at [200, 153] on span "15" at bounding box center [198, 153] width 7 height 7
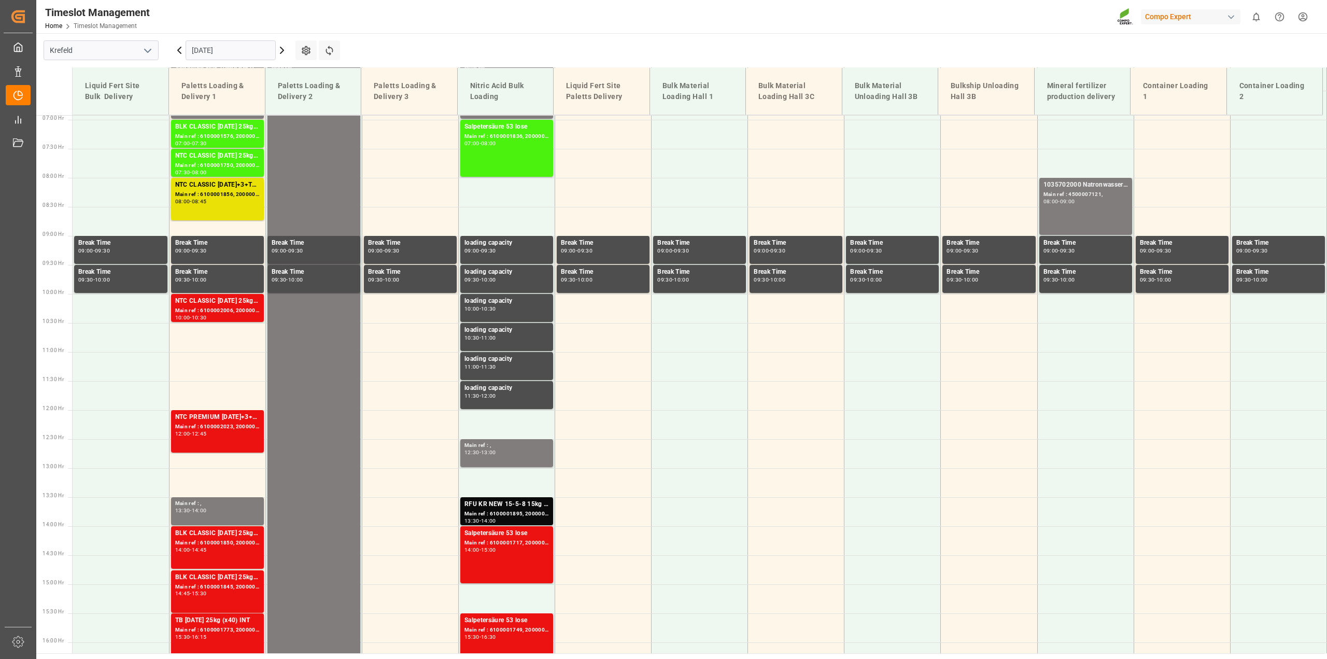
scroll to position [332, 0]
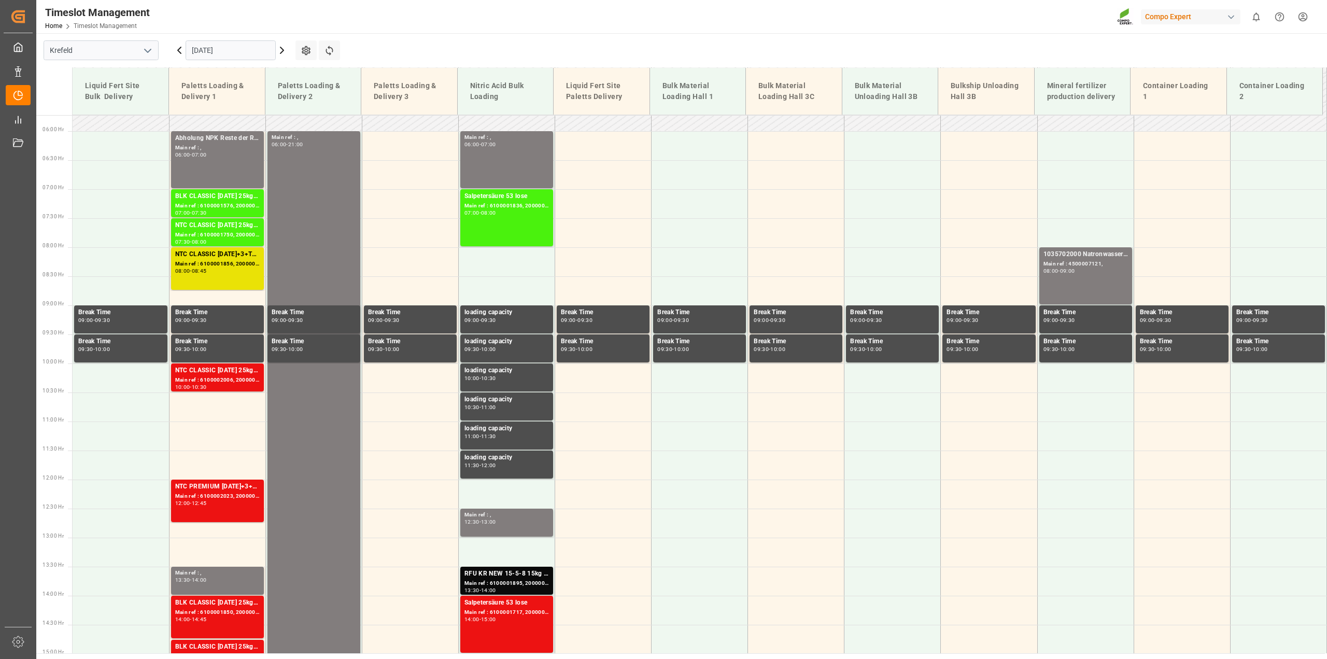
drag, startPoint x: 281, startPoint y: 52, endPoint x: 299, endPoint y: 92, distance: 44.1
click at [281, 52] on icon at bounding box center [281, 50] width 3 height 6
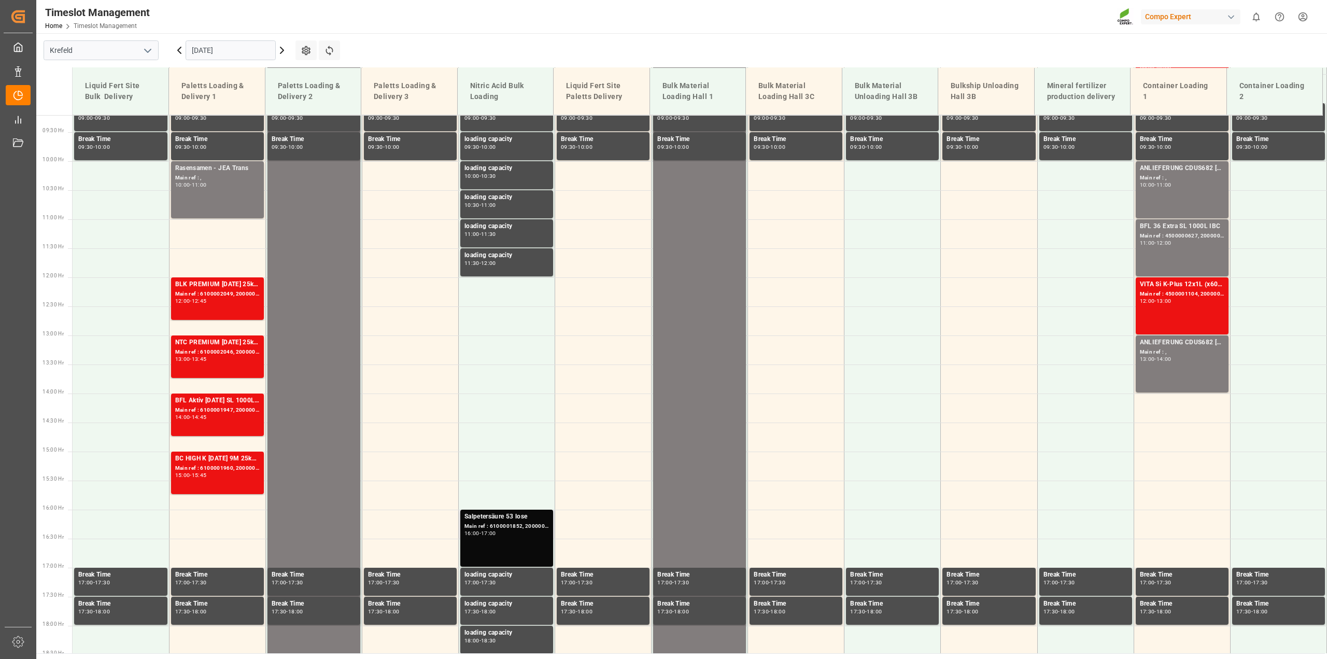
scroll to position [656, 0]
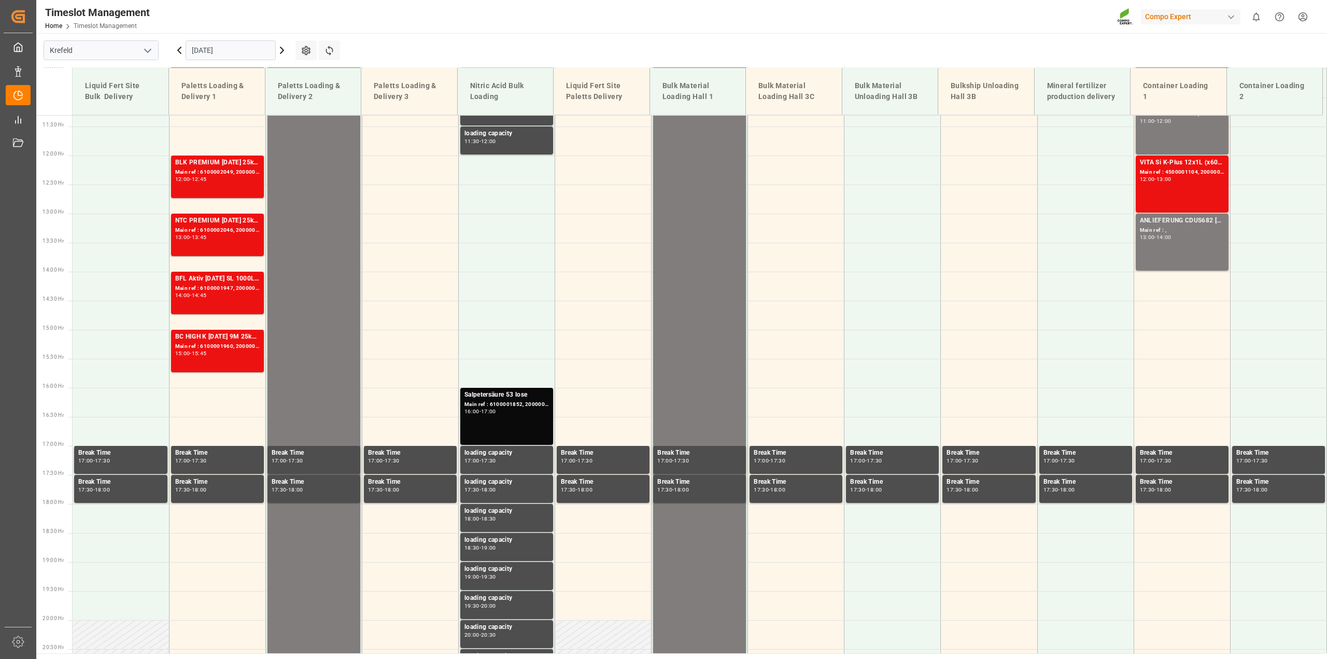
click at [284, 50] on icon at bounding box center [282, 50] width 12 height 12
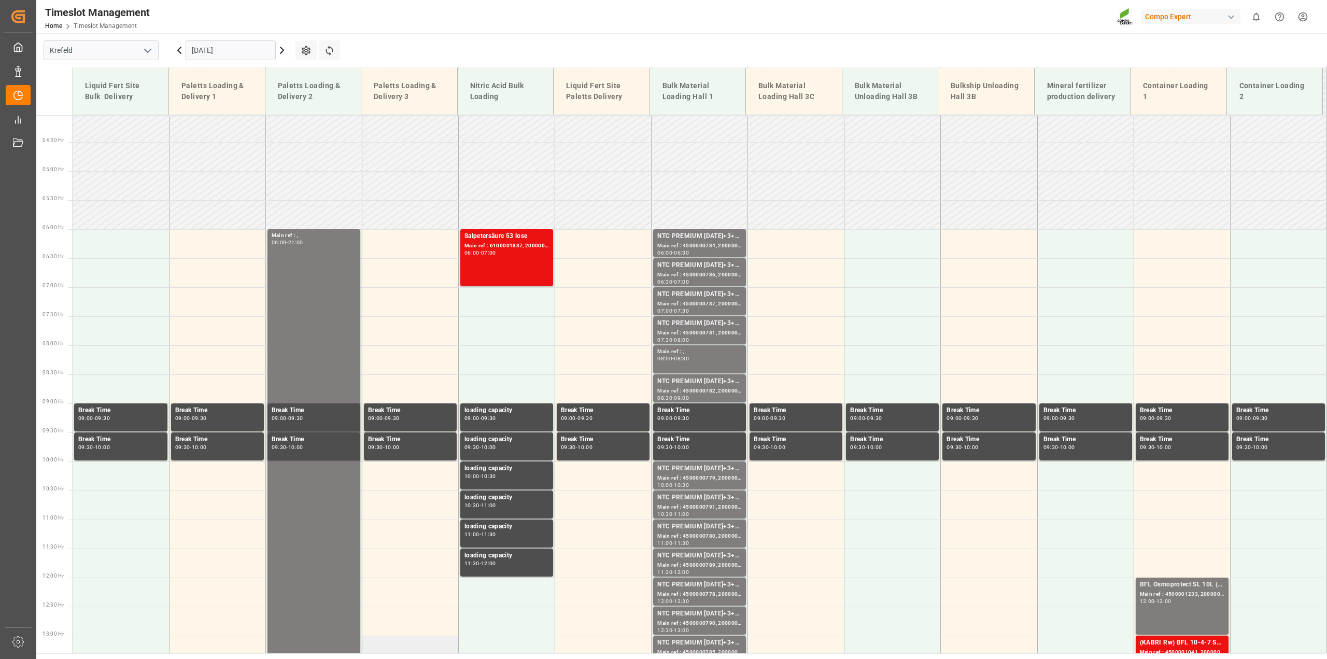
scroll to position [203, 0]
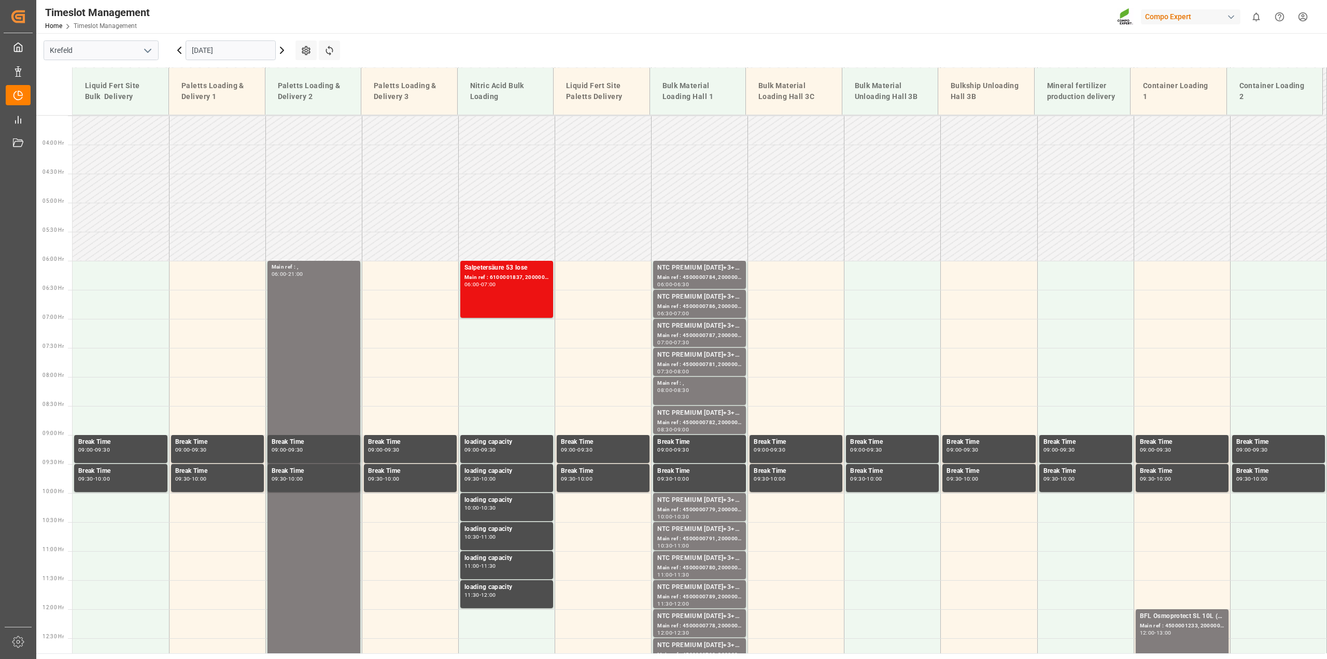
click at [281, 49] on icon at bounding box center [282, 50] width 12 height 12
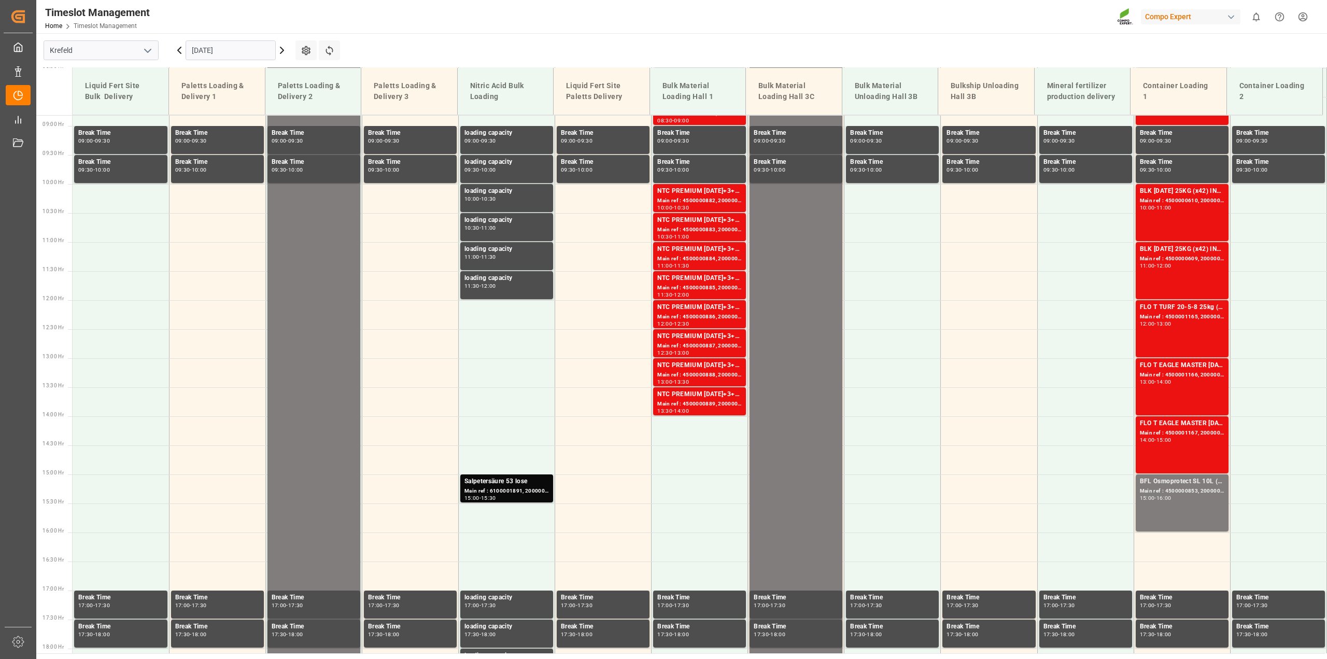
scroll to position [527, 0]
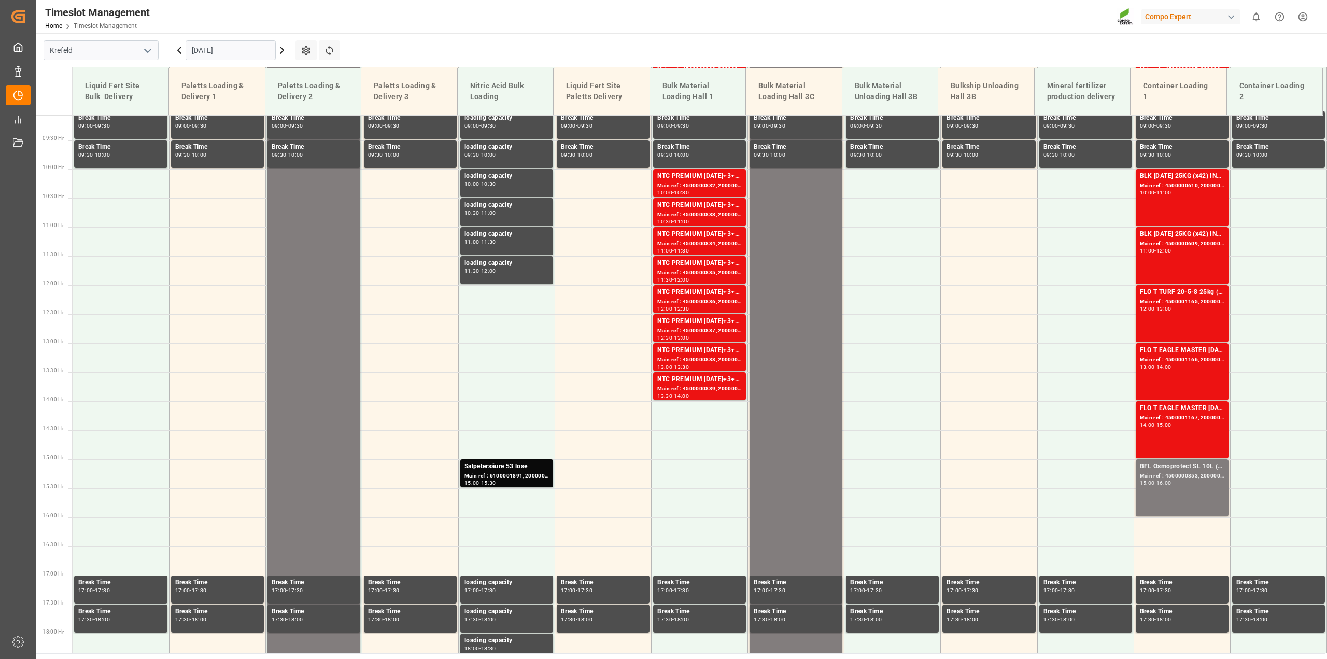
click at [286, 47] on icon at bounding box center [282, 50] width 12 height 12
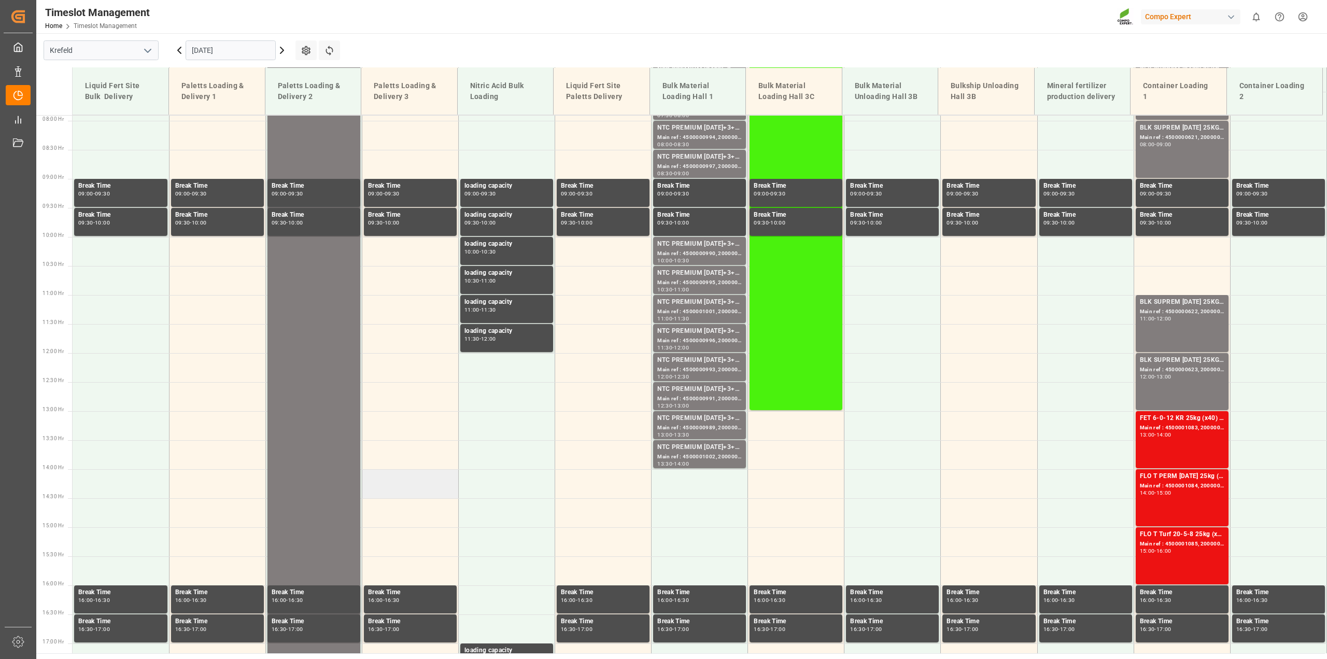
scroll to position [397, 0]
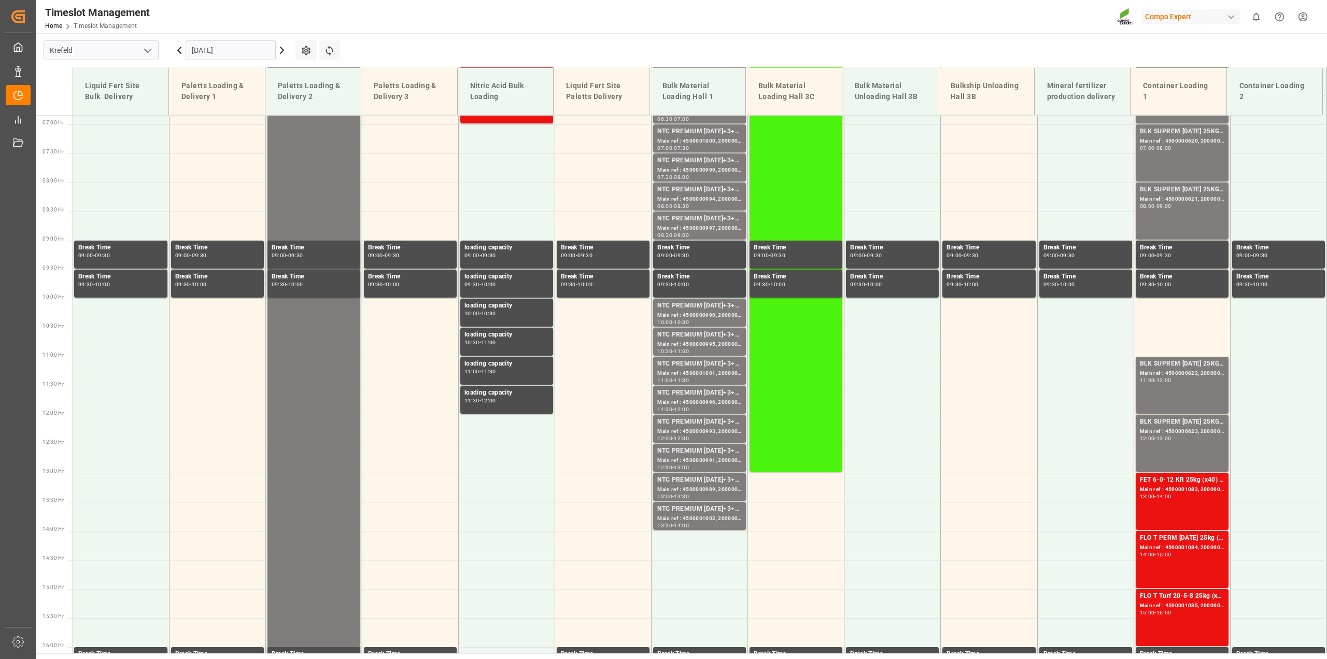
click at [200, 51] on input "[DATE]" at bounding box center [231, 50] width 90 height 20
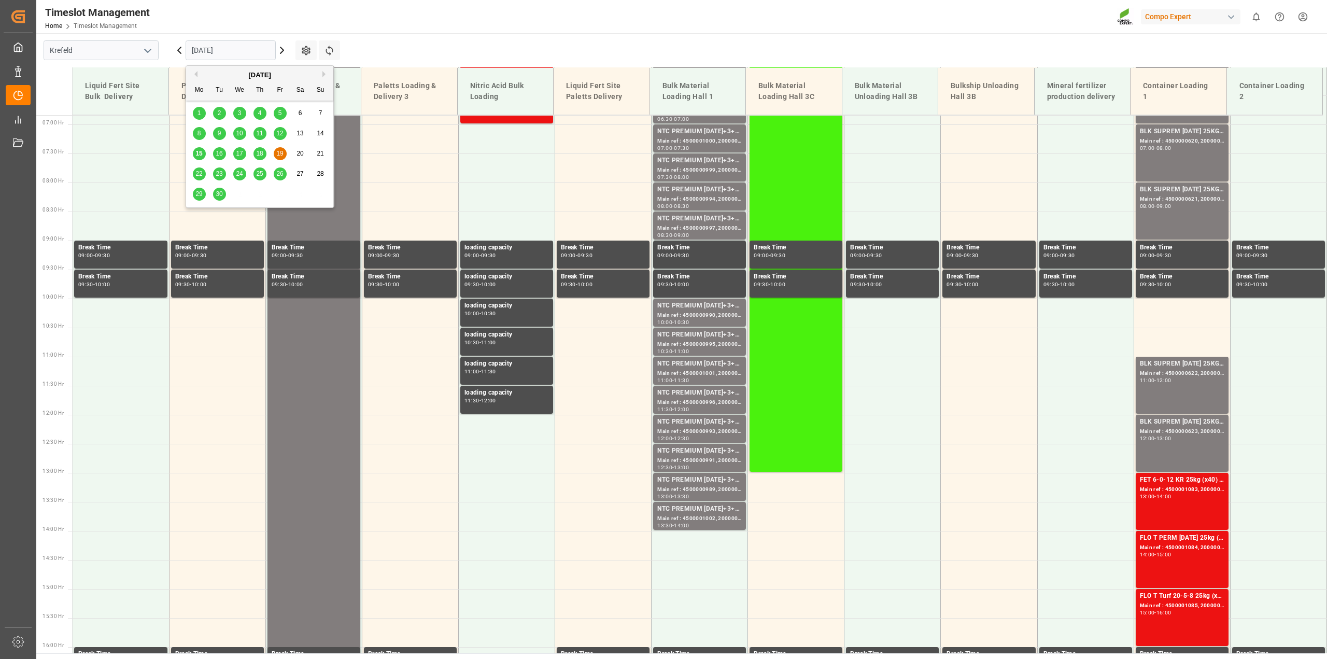
click at [200, 154] on span "15" at bounding box center [198, 153] width 7 height 7
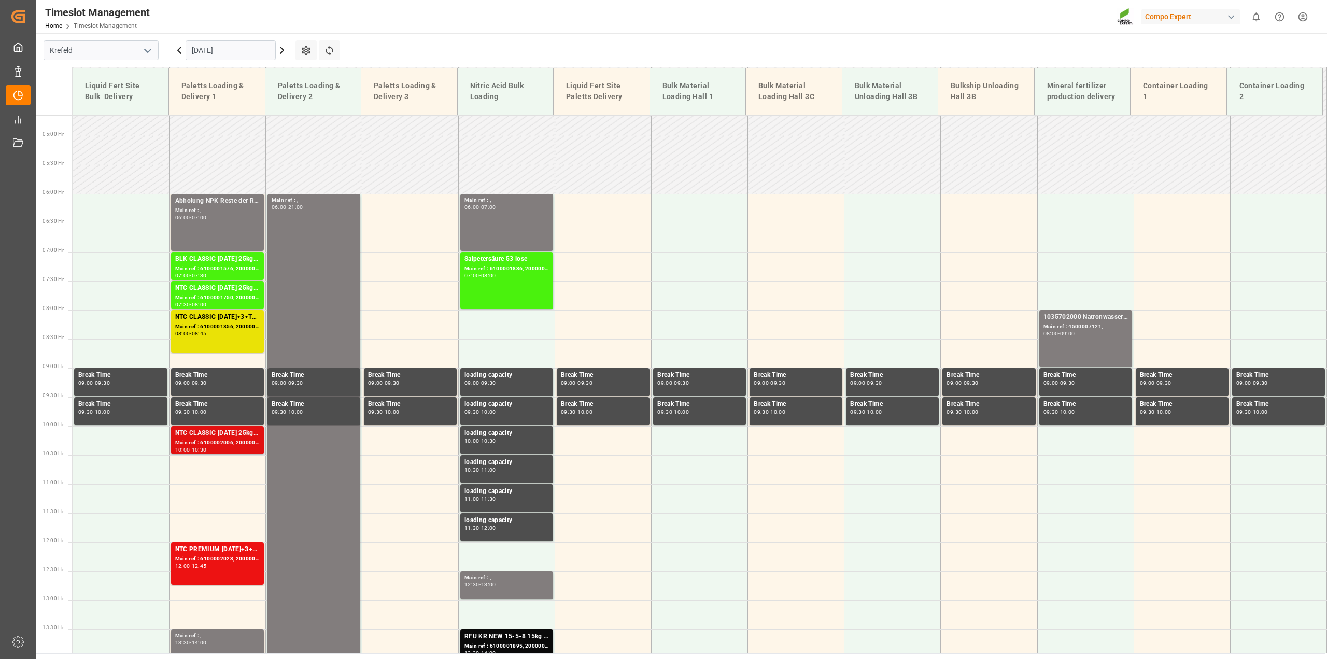
scroll to position [203, 0]
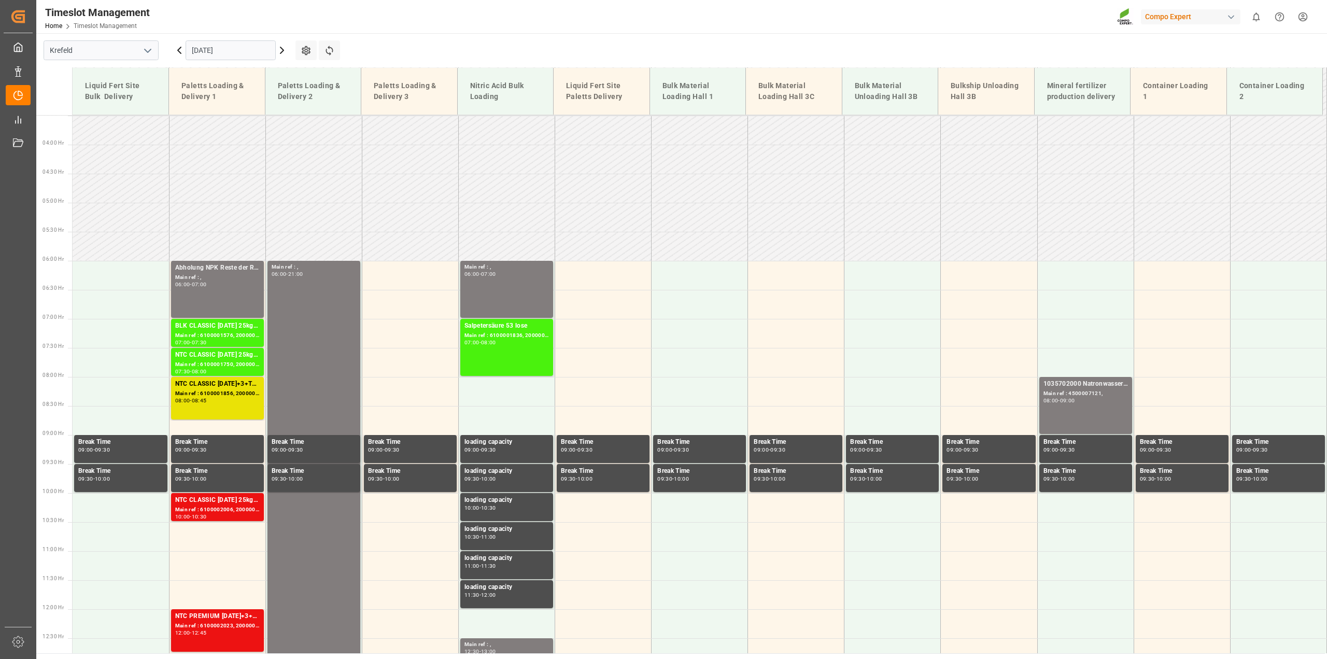
click at [280, 52] on icon at bounding box center [282, 50] width 12 height 12
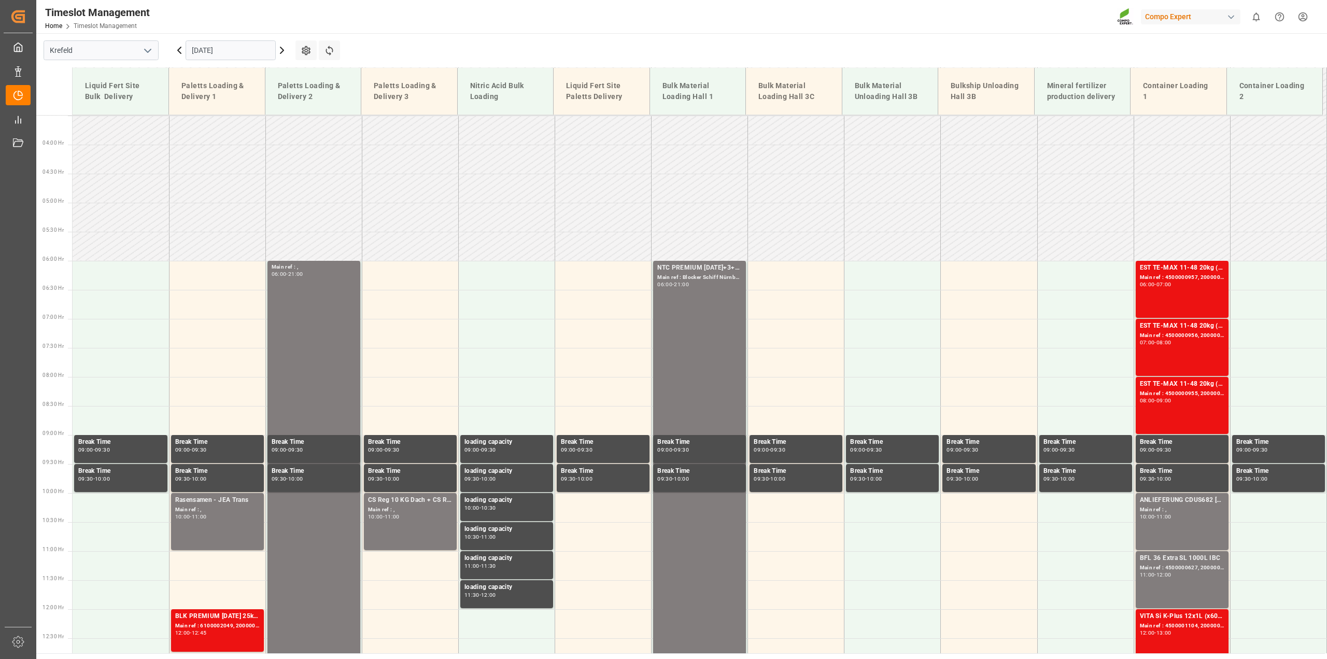
click at [239, 46] on input "[DATE]" at bounding box center [231, 50] width 90 height 20
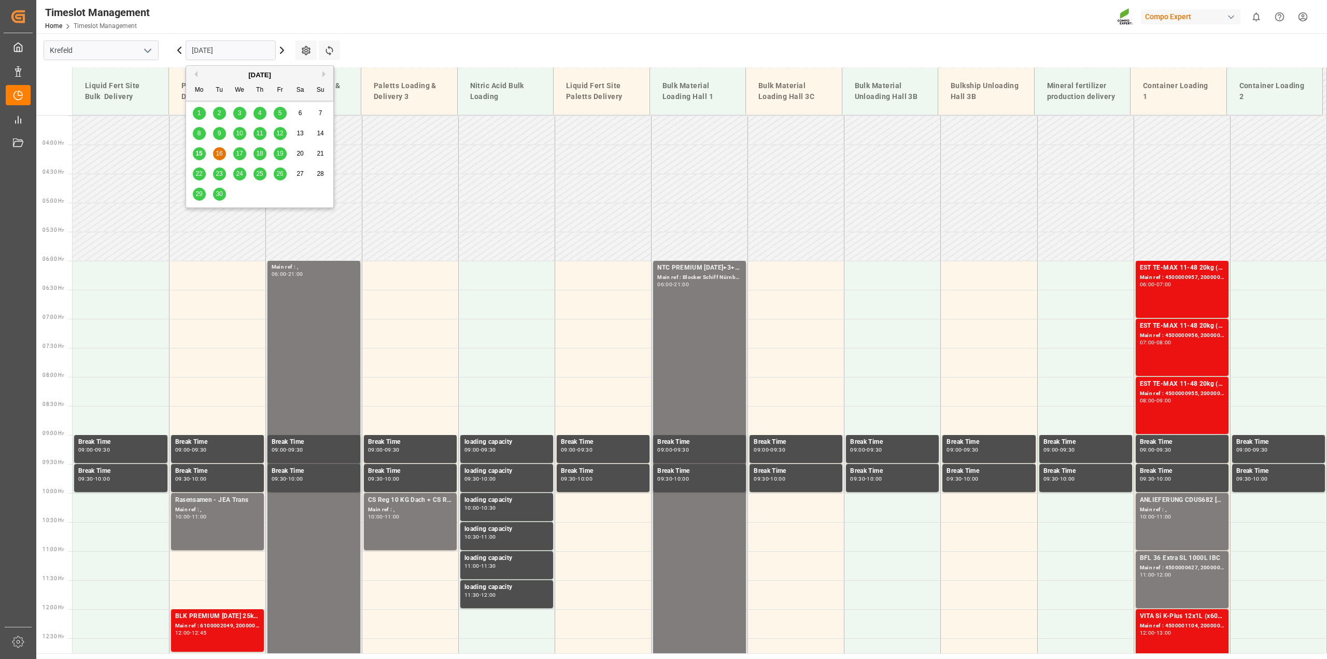
click at [325, 74] on button "Next Month" at bounding box center [325, 74] width 6 height 6
click at [193, 131] on div "6" at bounding box center [199, 133] width 13 height 12
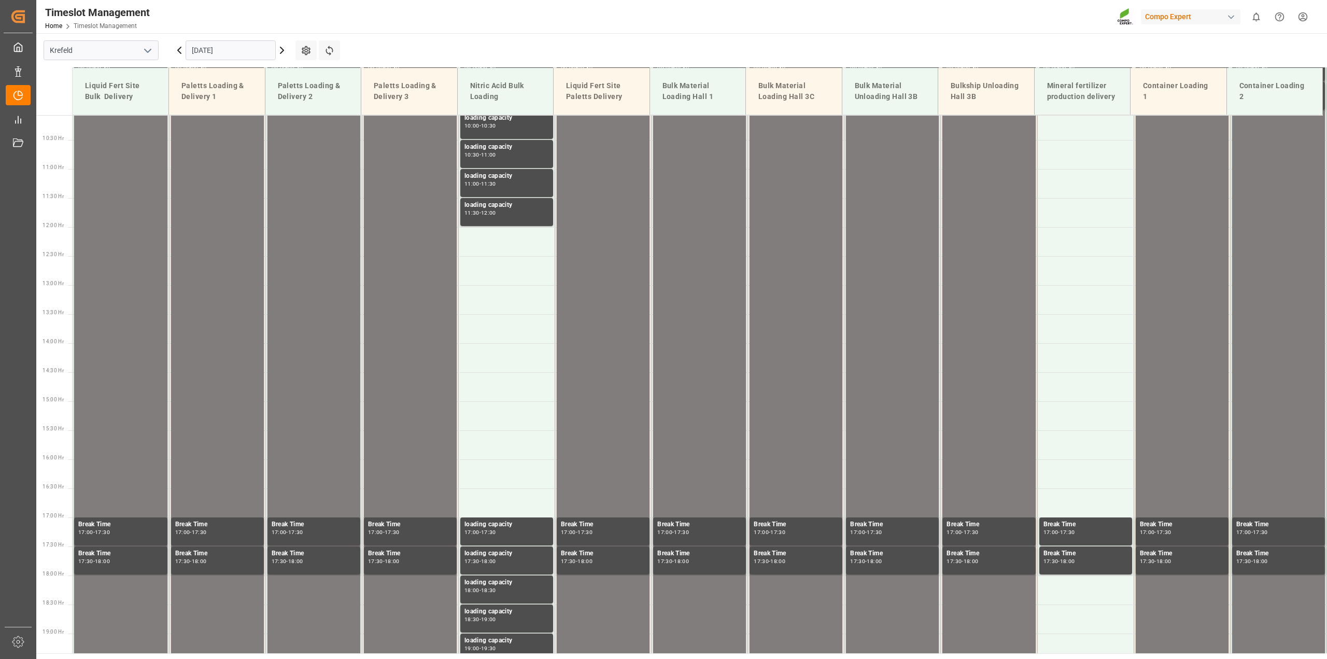
scroll to position [196, 0]
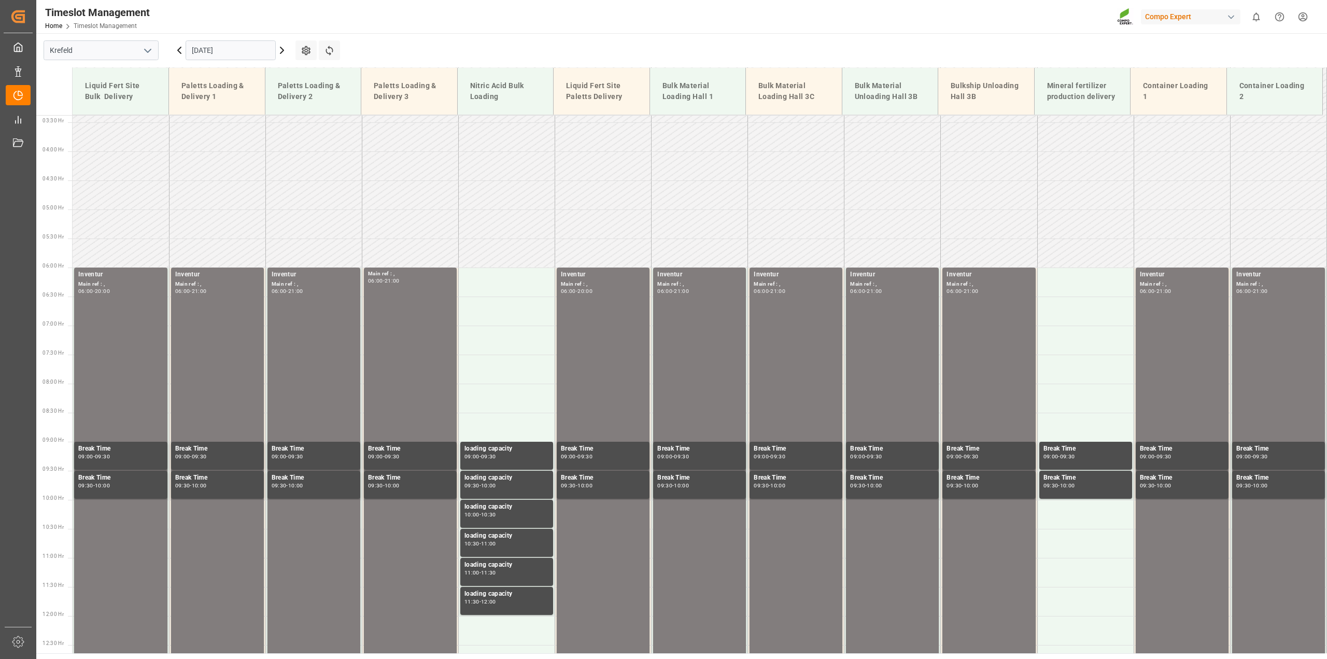
click at [240, 54] on input "[DATE]" at bounding box center [231, 50] width 90 height 20
click at [221, 132] on span "7" at bounding box center [220, 133] width 4 height 7
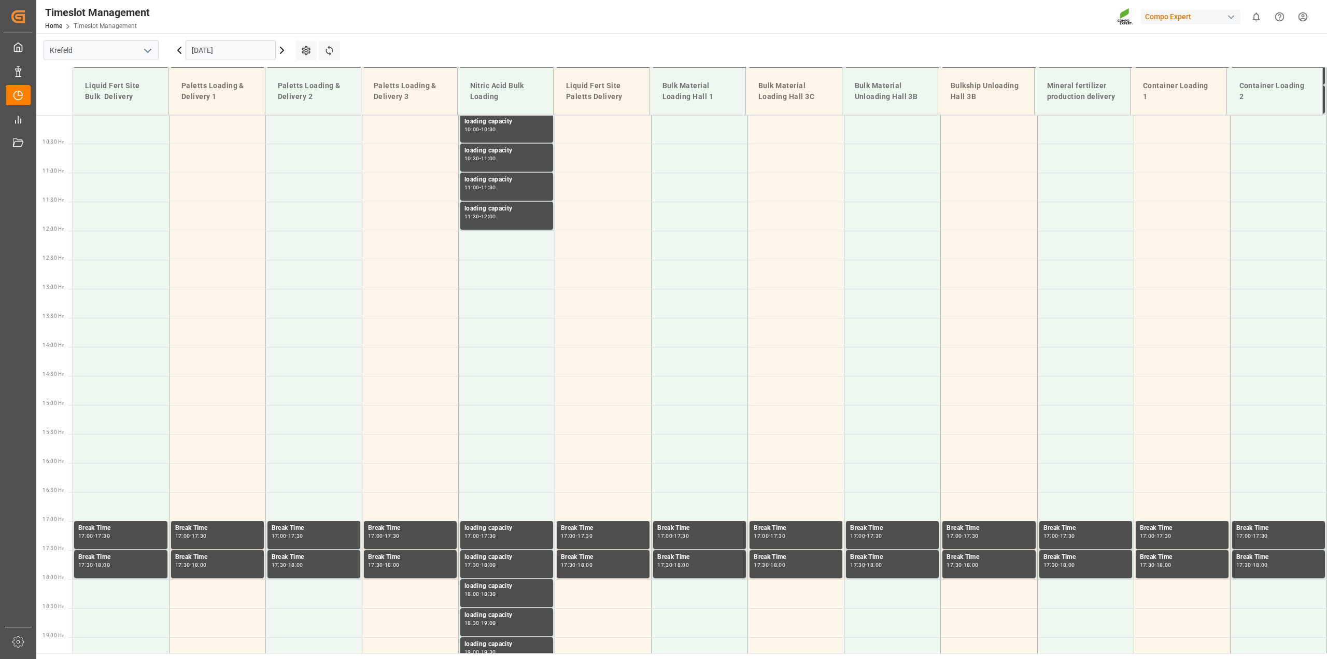
scroll to position [585, 0]
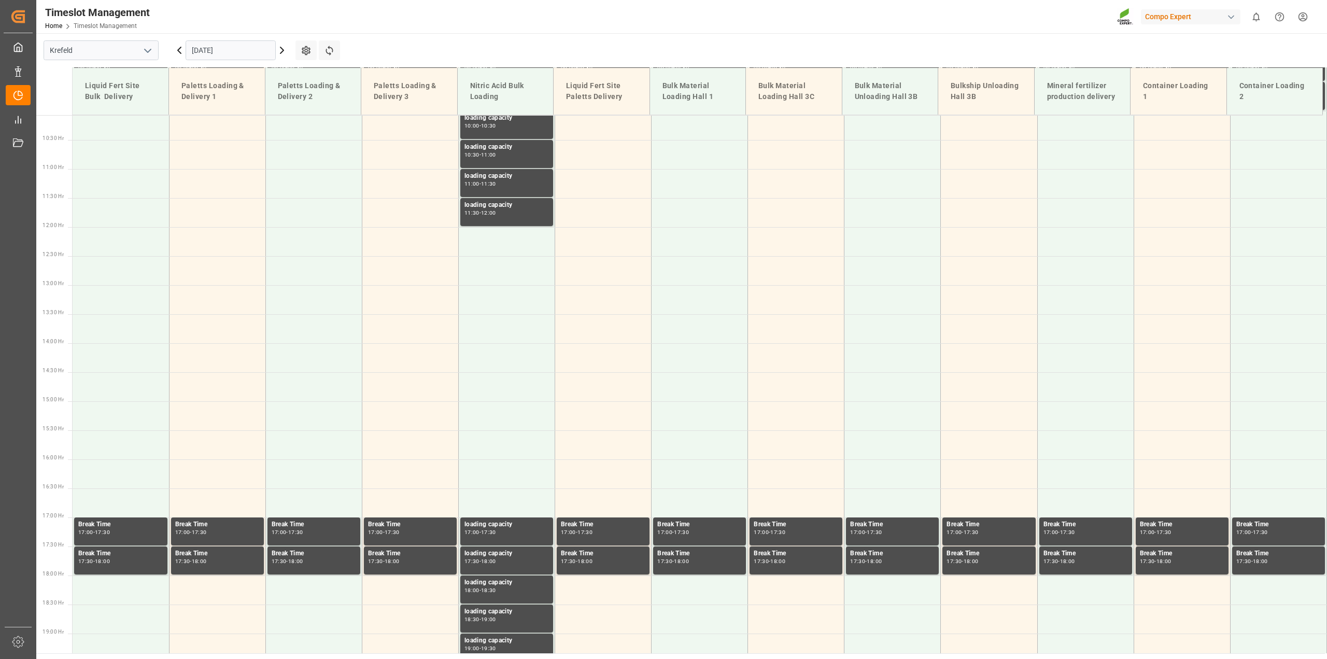
click at [213, 54] on input "[DATE]" at bounding box center [231, 50] width 90 height 20
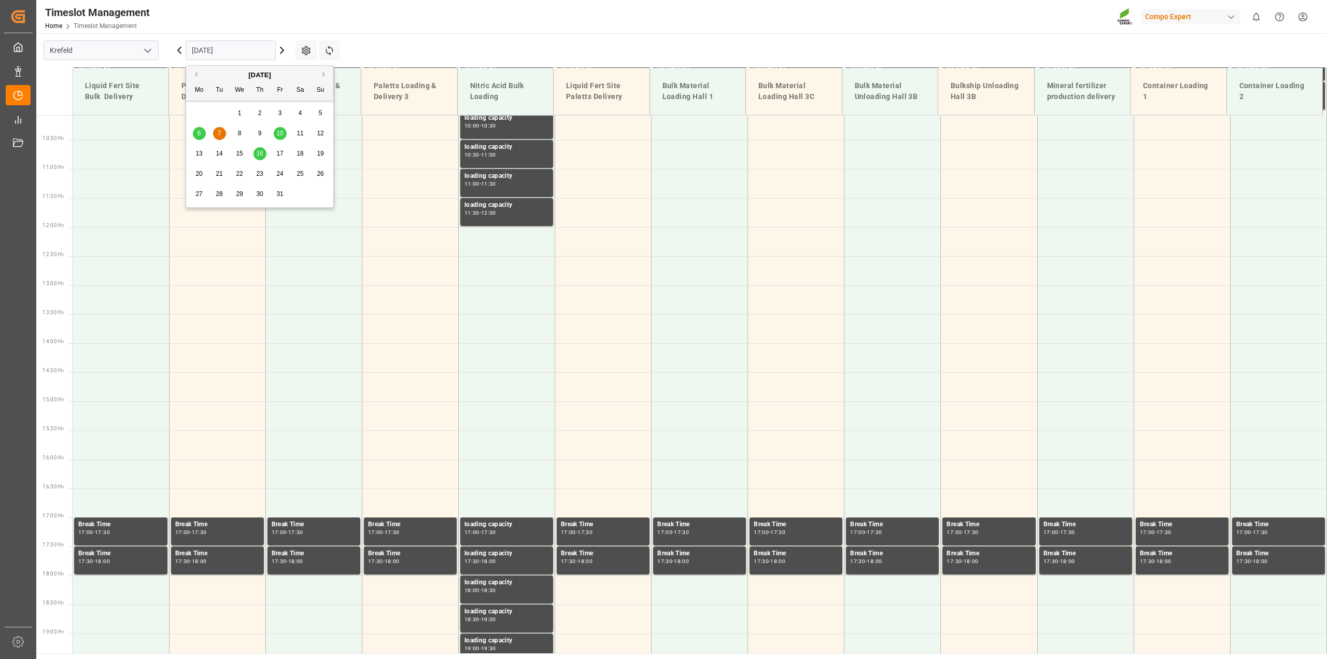
click at [277, 135] on span "10" at bounding box center [279, 133] width 7 height 7
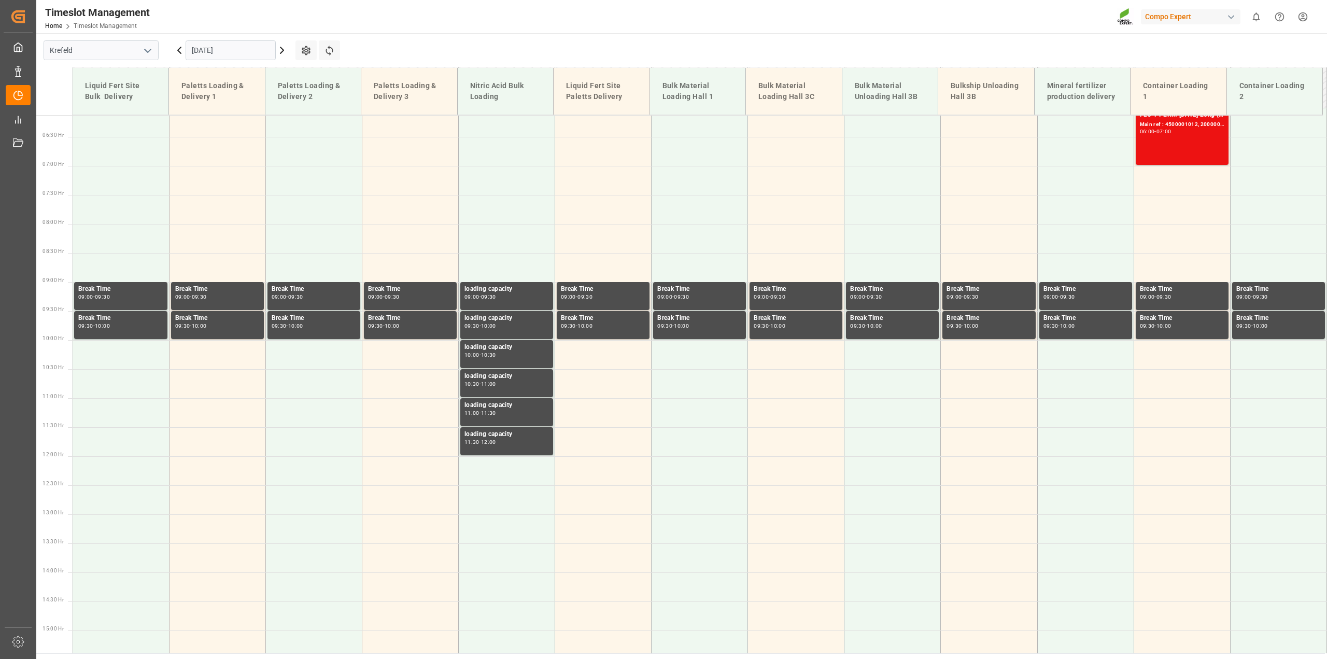
scroll to position [261, 0]
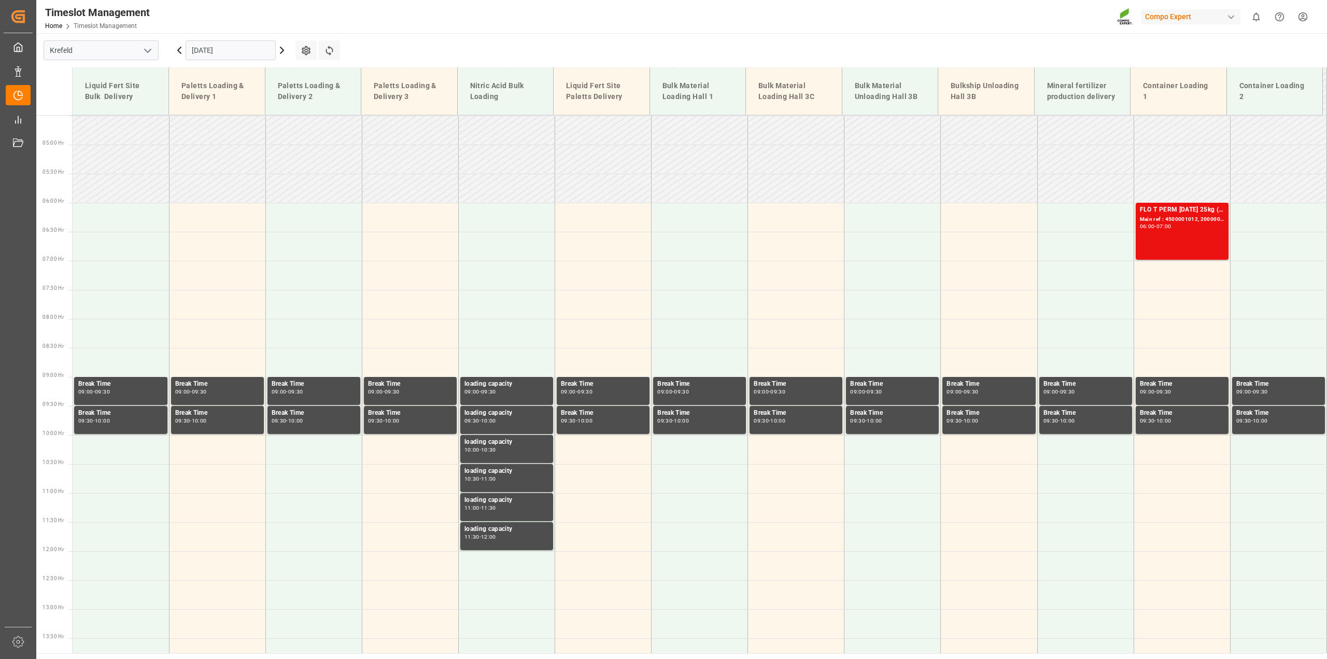
click at [221, 47] on input "[DATE]" at bounding box center [231, 50] width 90 height 20
click at [258, 133] on span "9" at bounding box center [260, 133] width 4 height 7
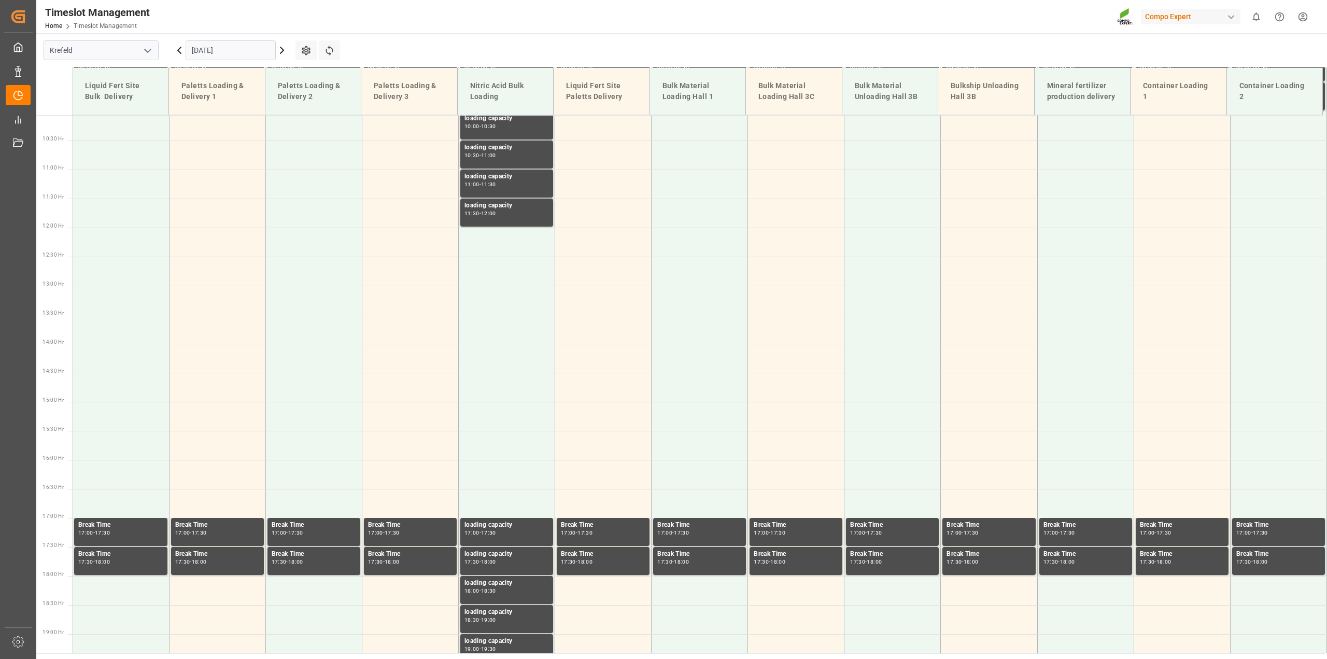
scroll to position [585, 0]
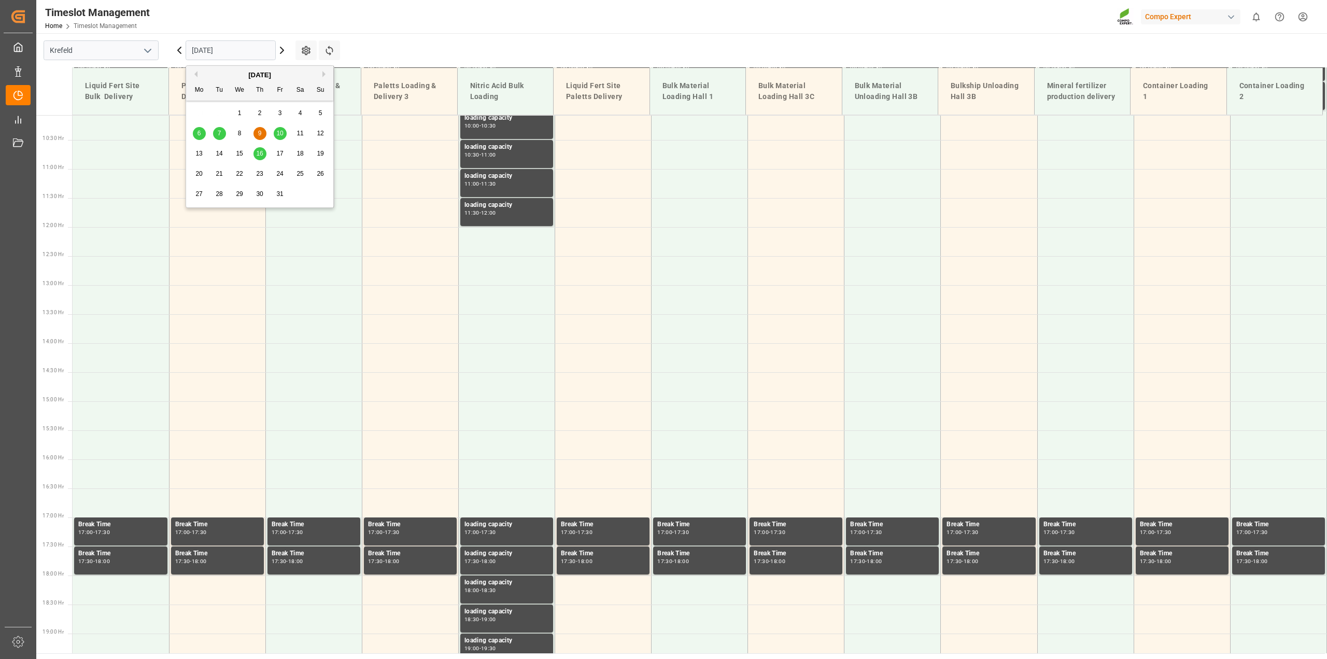
click at [236, 45] on input "[DATE]" at bounding box center [231, 50] width 90 height 20
click at [177, 52] on icon at bounding box center [179, 50] width 12 height 12
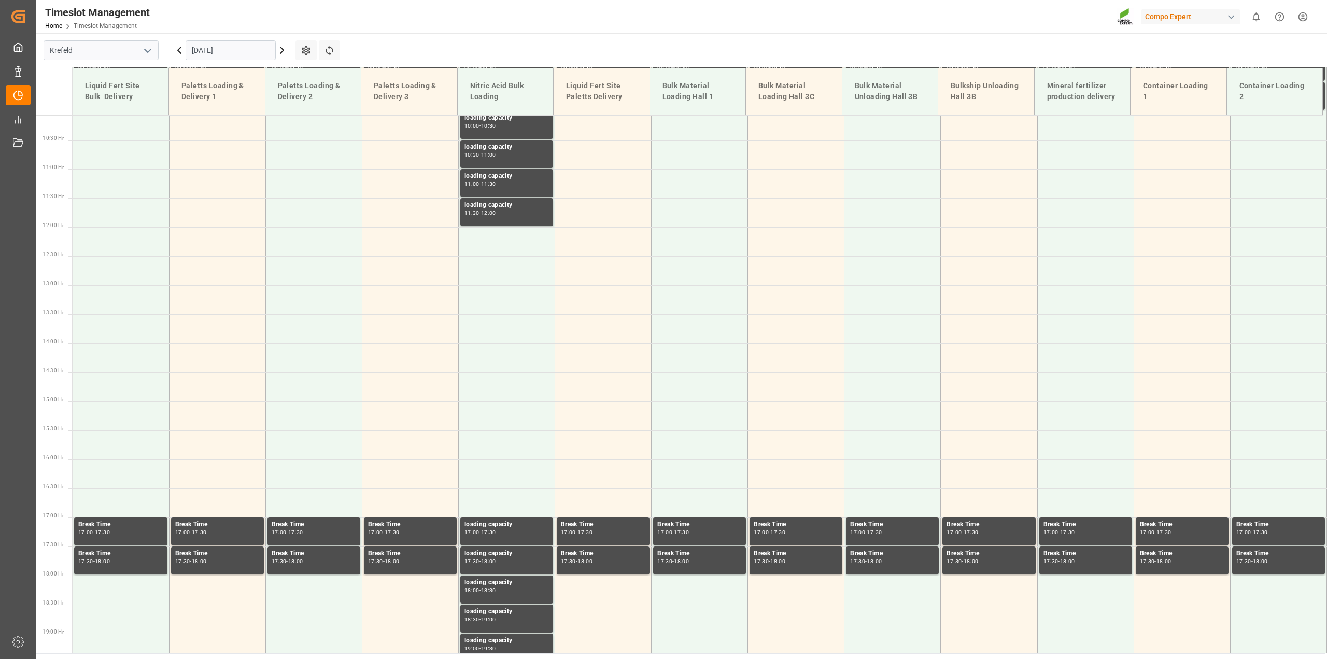
click at [177, 52] on icon at bounding box center [179, 50] width 12 height 12
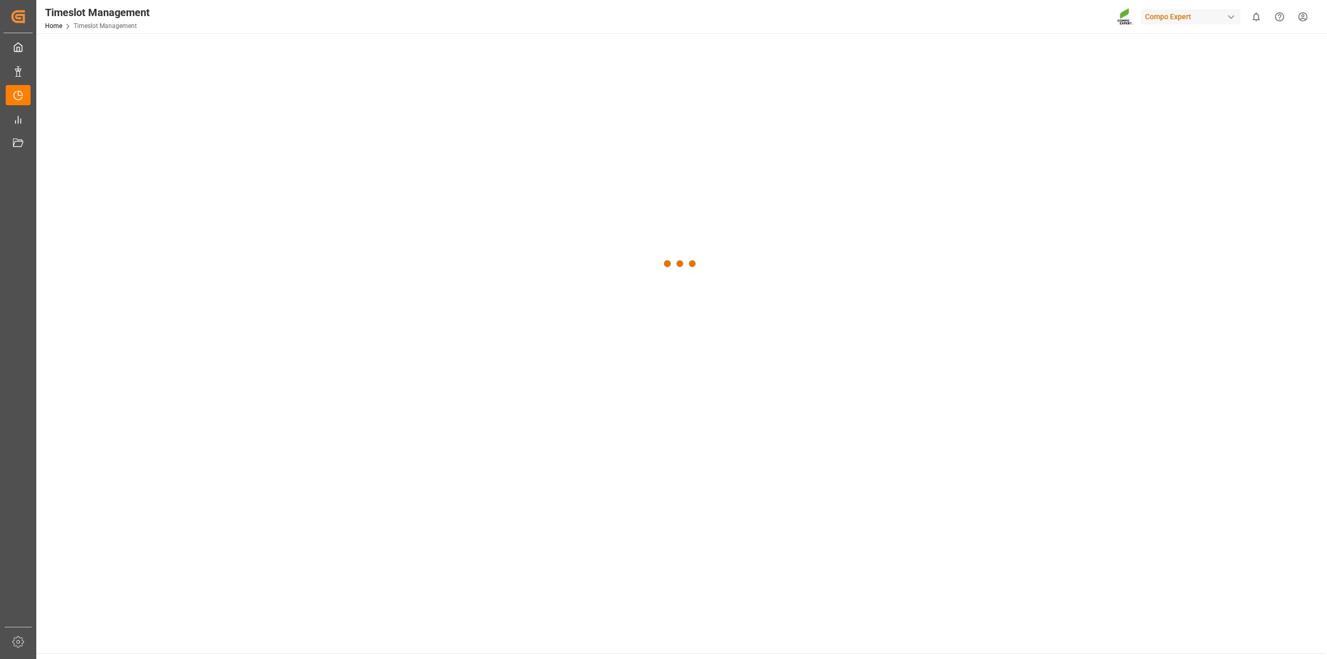
click at [210, 50] on div at bounding box center [680, 263] width 1288 height 461
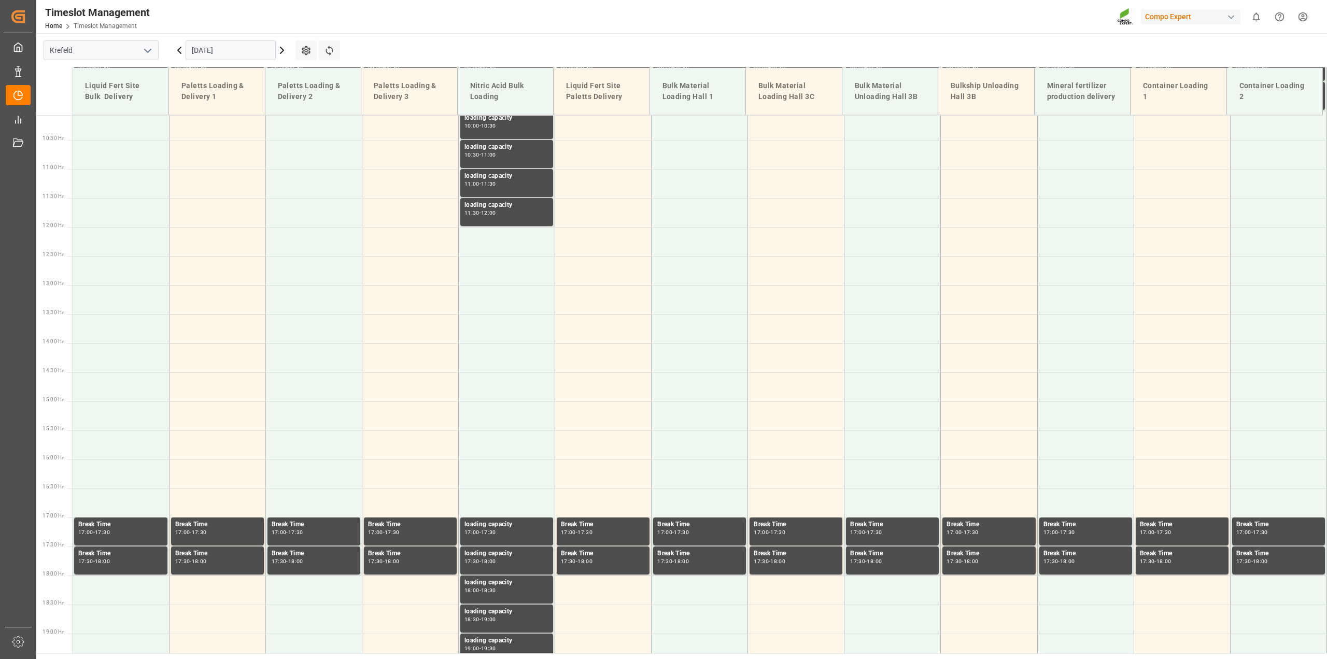
click at [215, 50] on input "[DATE]" at bounding box center [231, 50] width 90 height 20
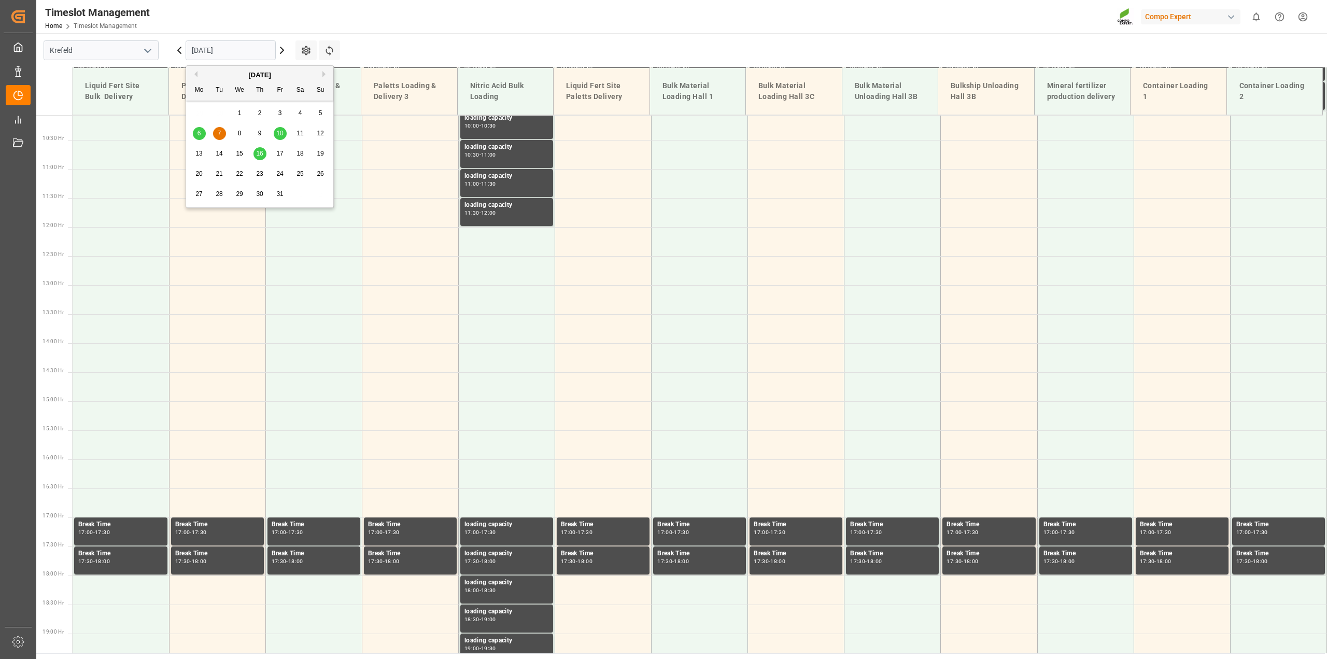
click at [194, 75] on button "Previous Month" at bounding box center [194, 74] width 6 height 6
click at [200, 197] on span "29" at bounding box center [198, 193] width 7 height 7
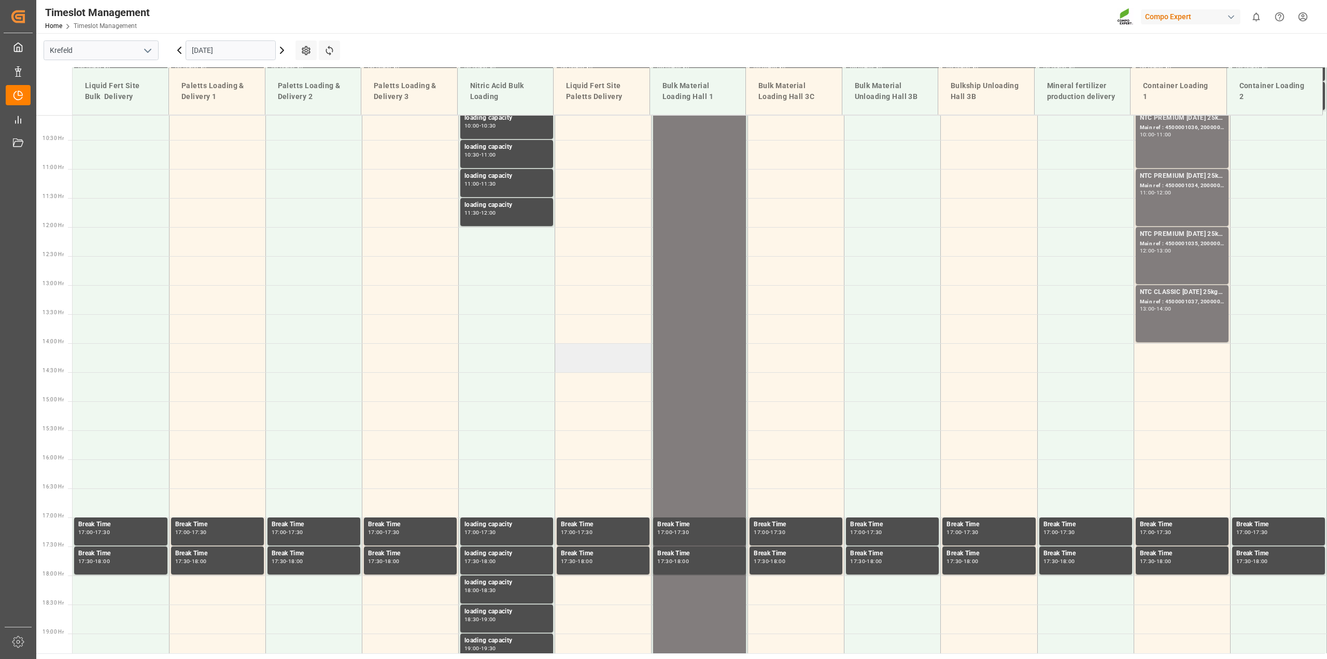
scroll to position [261, 0]
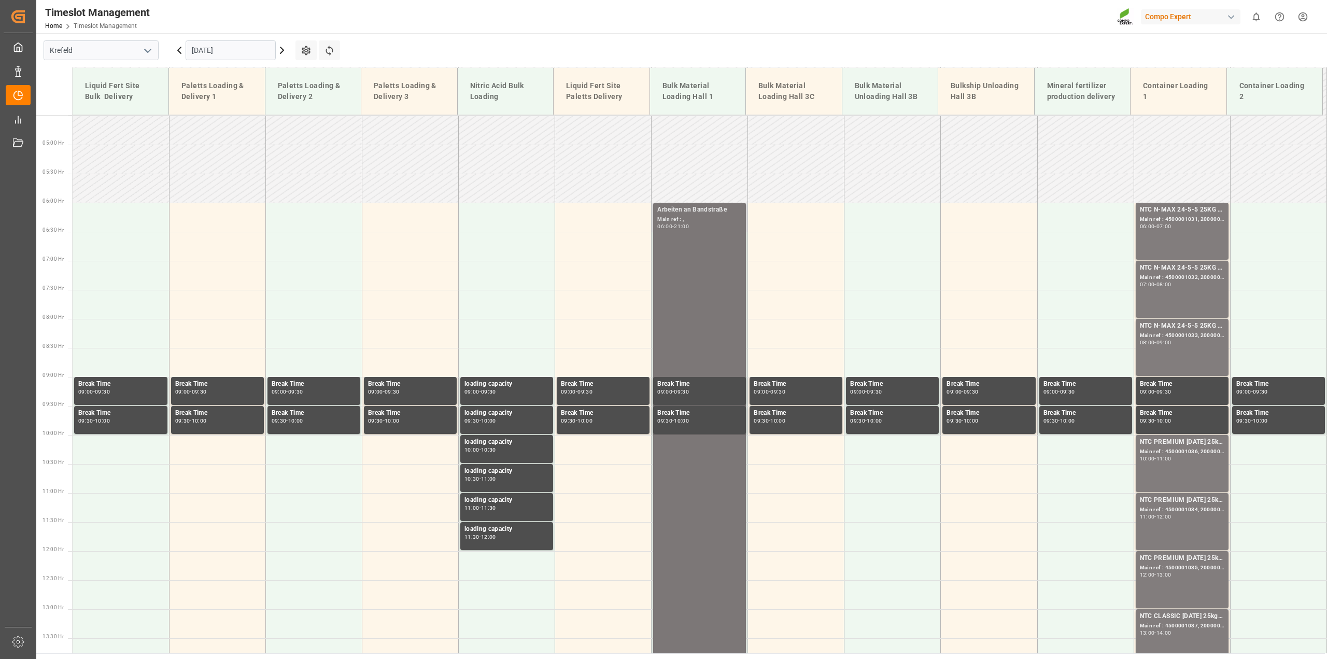
click at [692, 271] on div "Arbeiten an Bandstraße Main ref : , 06:00 - 21:00" at bounding box center [699, 637] width 84 height 865
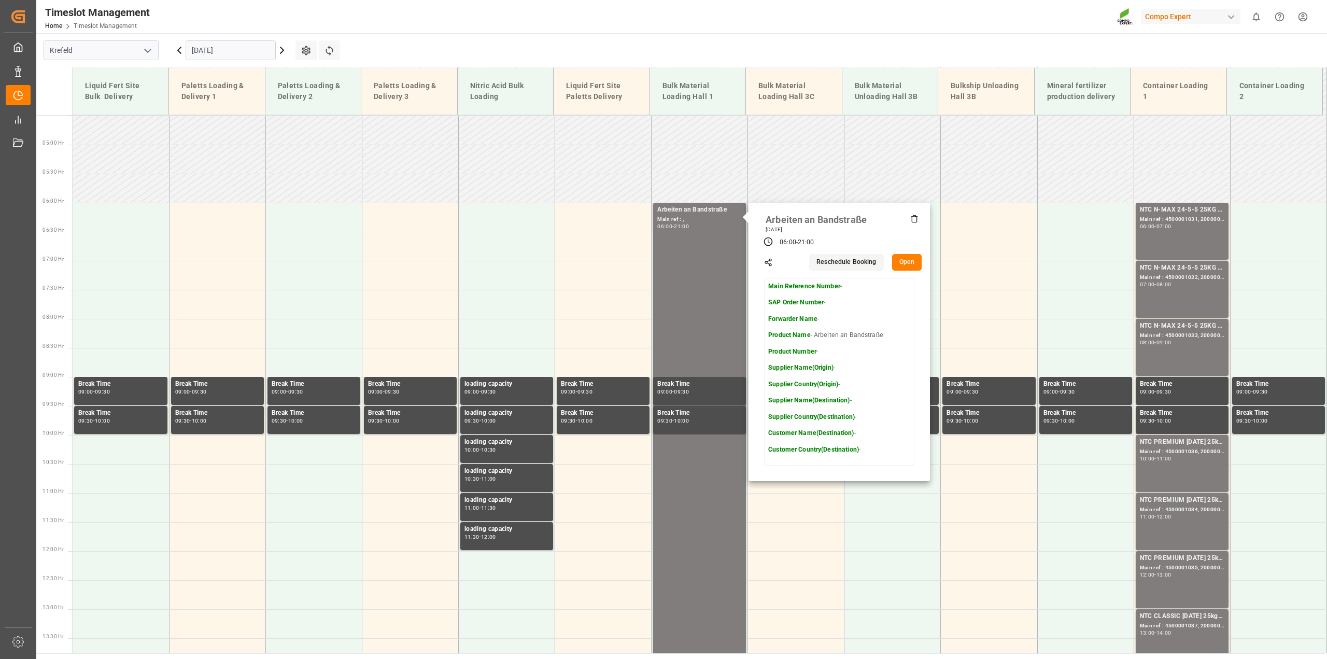
click at [915, 219] on icon at bounding box center [914, 219] width 8 height 8
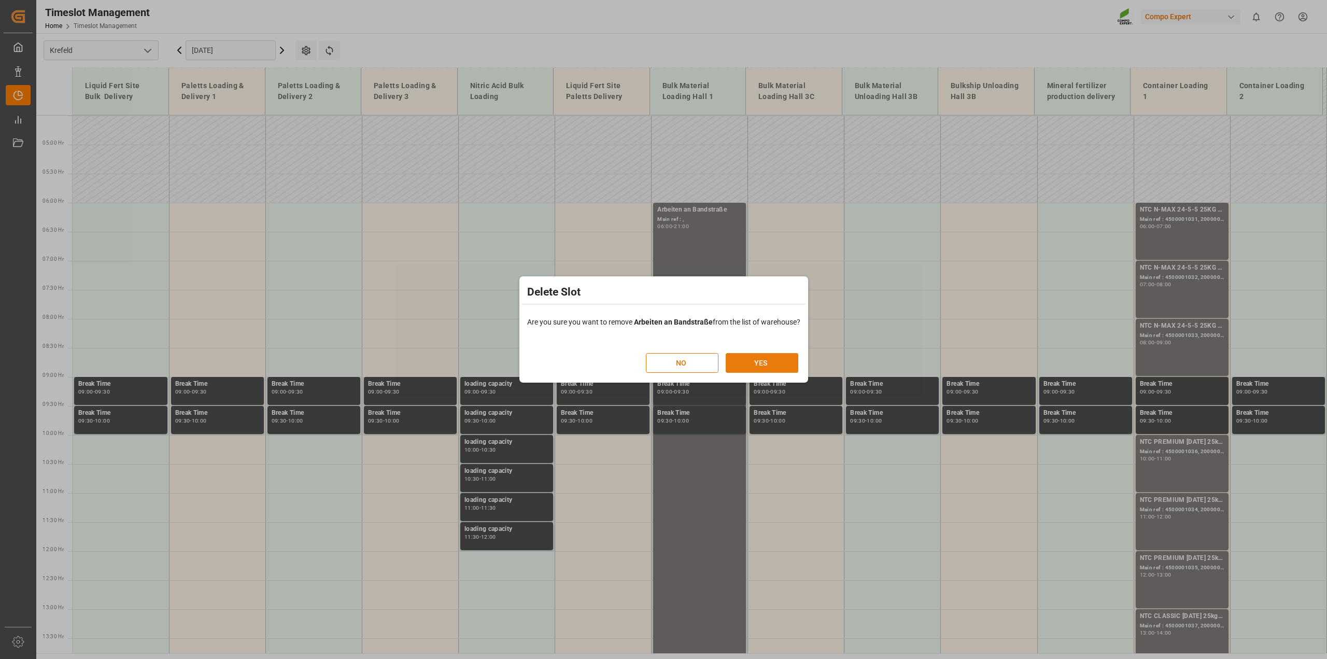
click at [760, 368] on button "YES" at bounding box center [761, 363] width 73 height 20
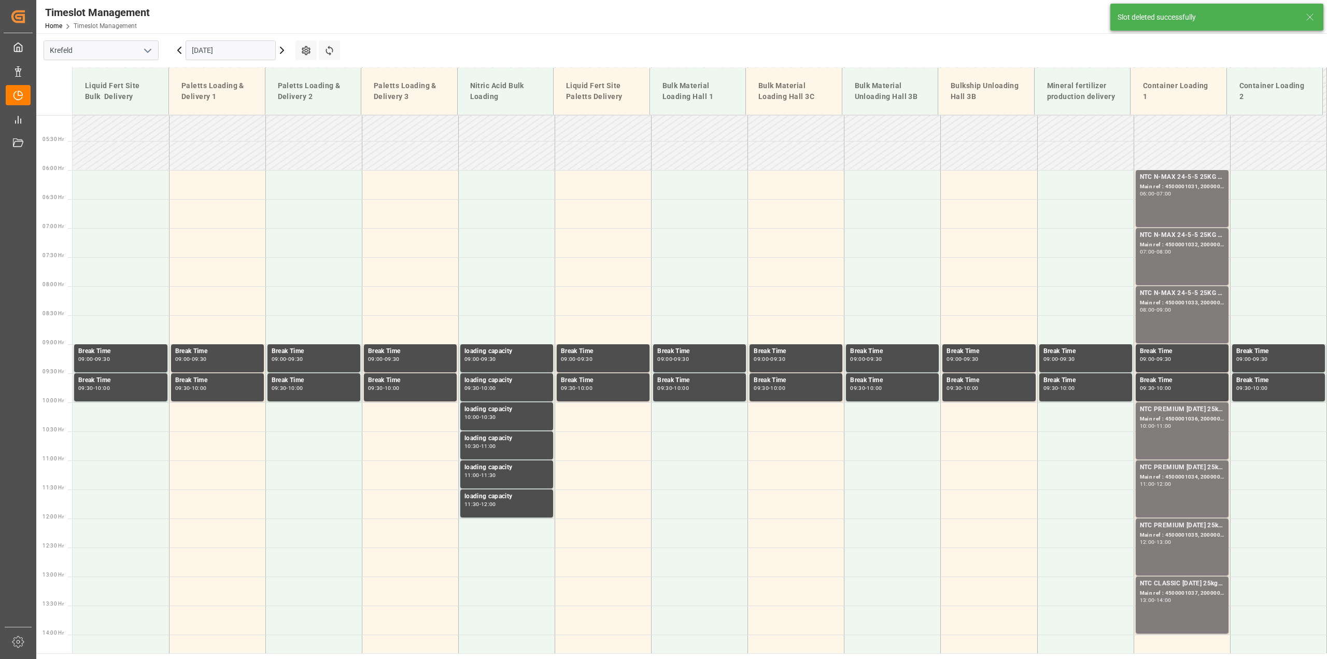
scroll to position [294, 0]
click at [211, 53] on input "[DATE]" at bounding box center [231, 50] width 90 height 20
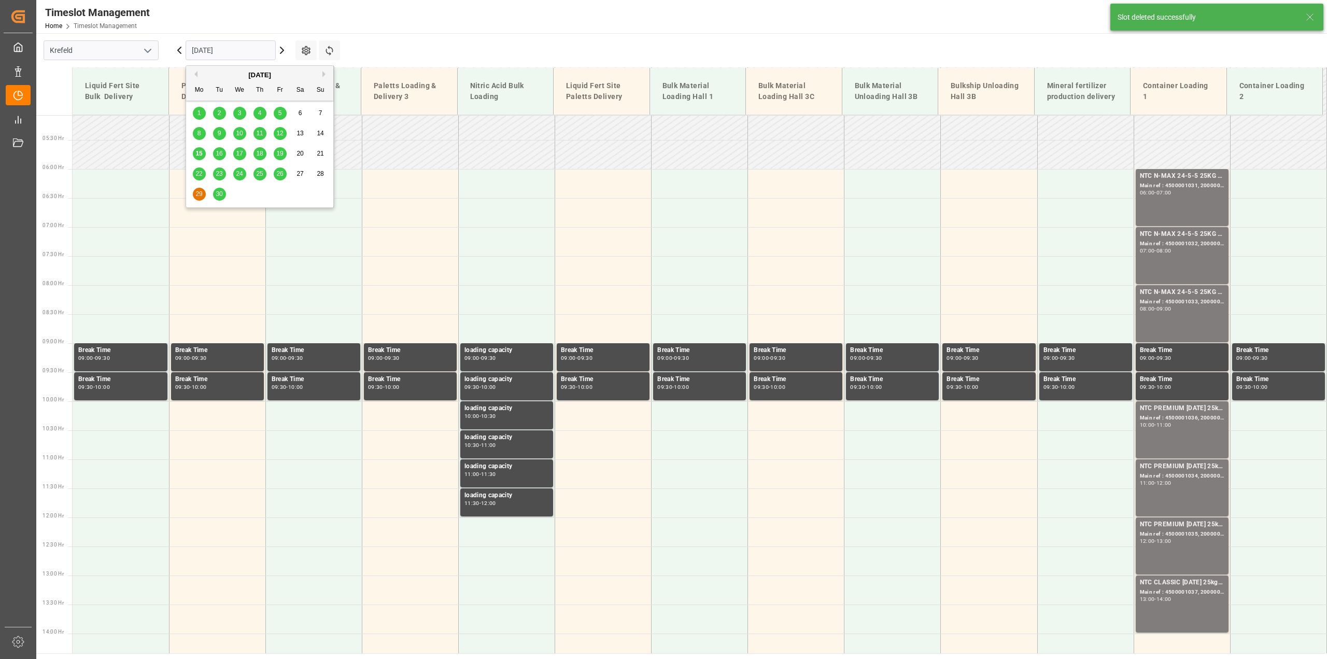
click at [224, 193] on div "30" at bounding box center [219, 194] width 13 height 12
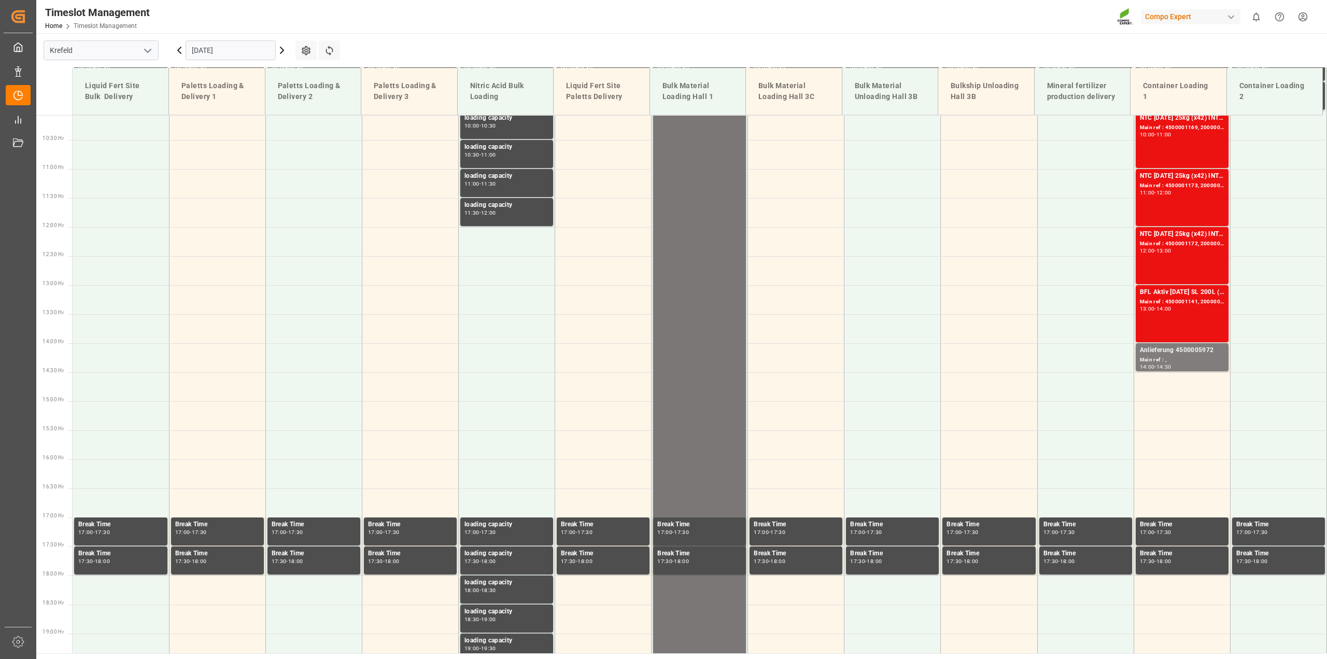
scroll to position [261, 0]
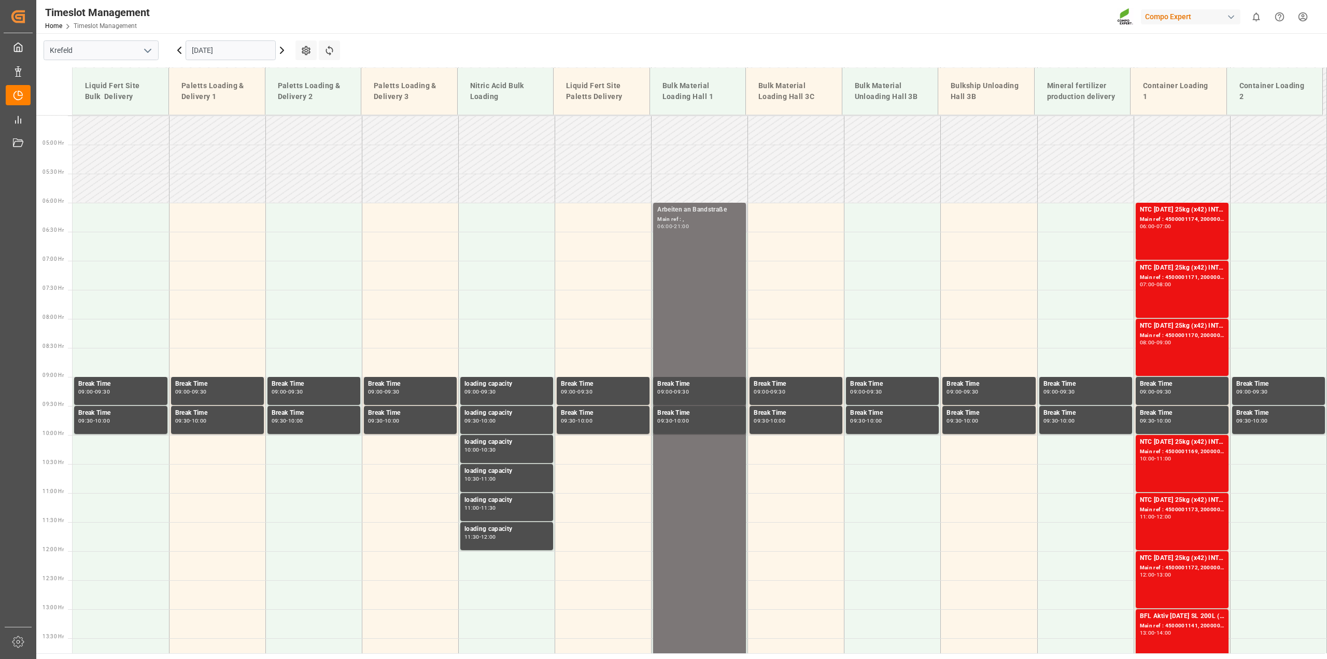
click at [698, 262] on div "Arbeiten an Bandstraße Main ref : , 06:00 - 21:00" at bounding box center [699, 637] width 84 height 865
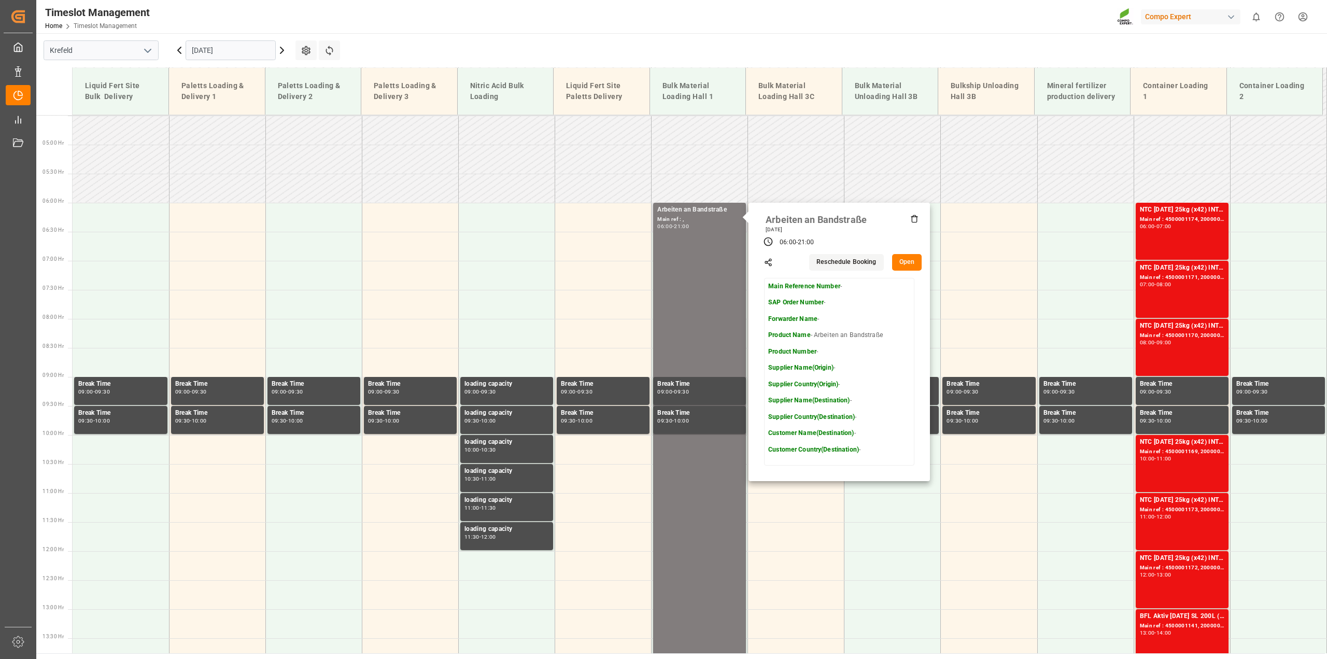
click at [915, 219] on icon at bounding box center [914, 219] width 8 height 8
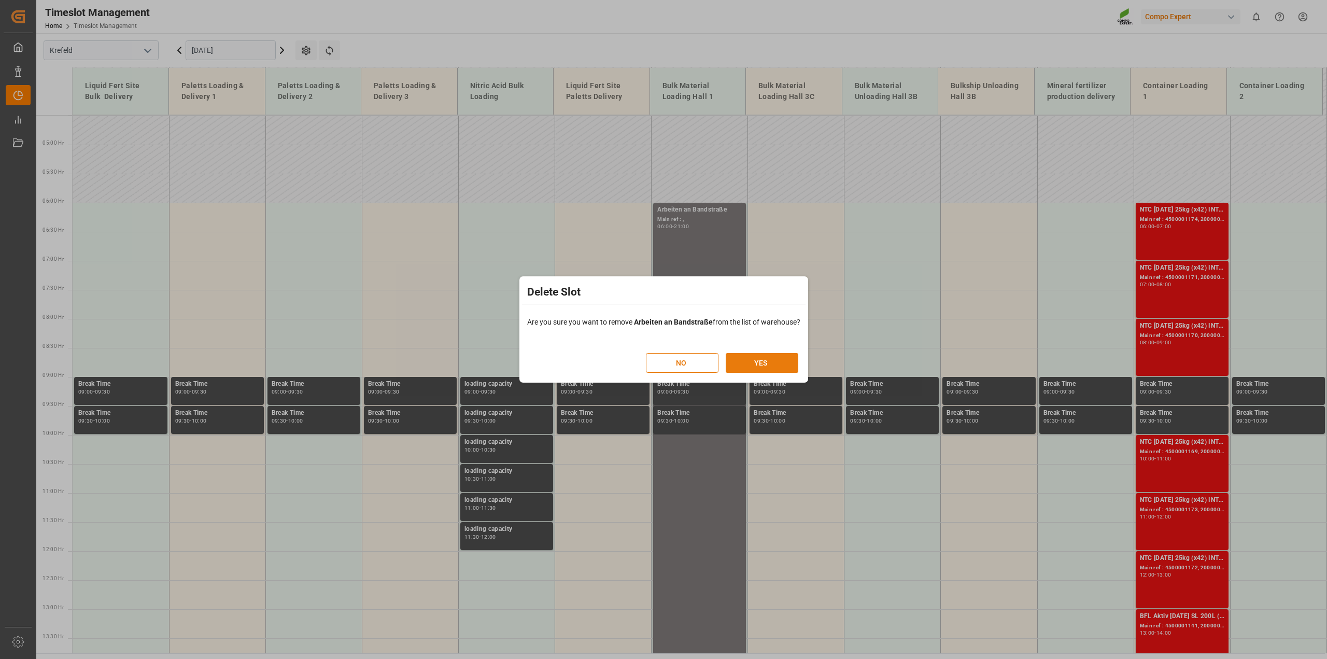
click at [755, 358] on button "YES" at bounding box center [761, 363] width 73 height 20
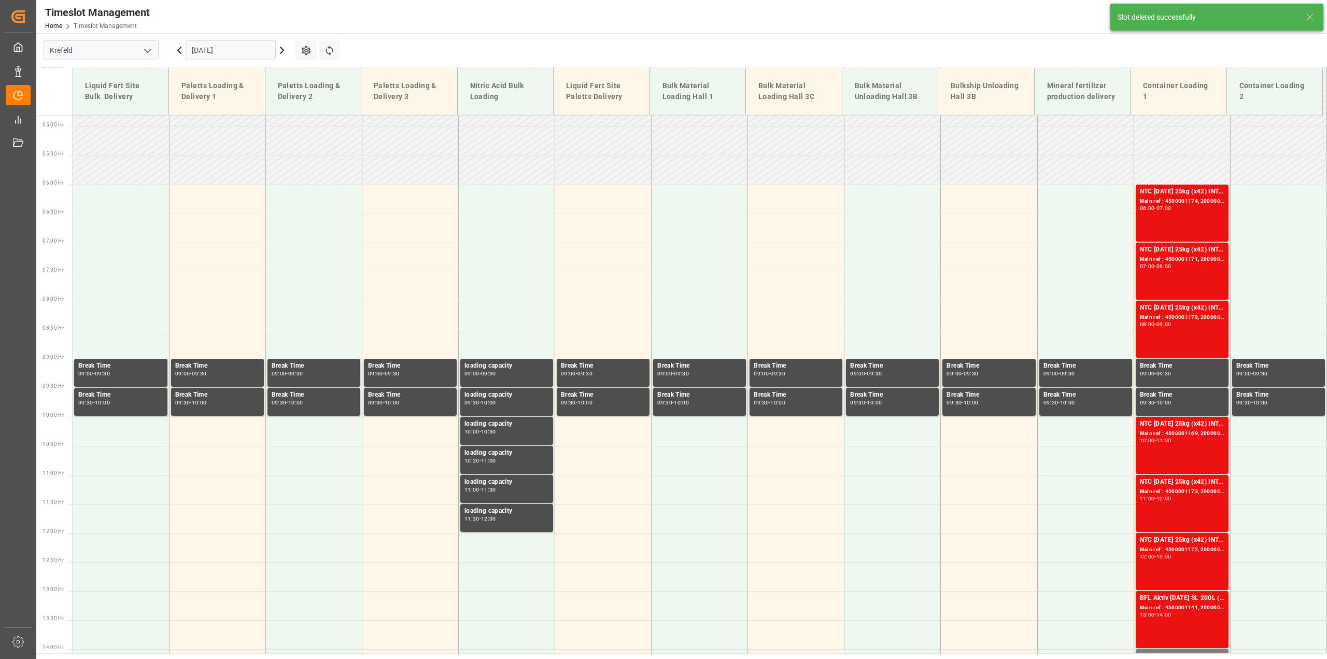
scroll to position [294, 0]
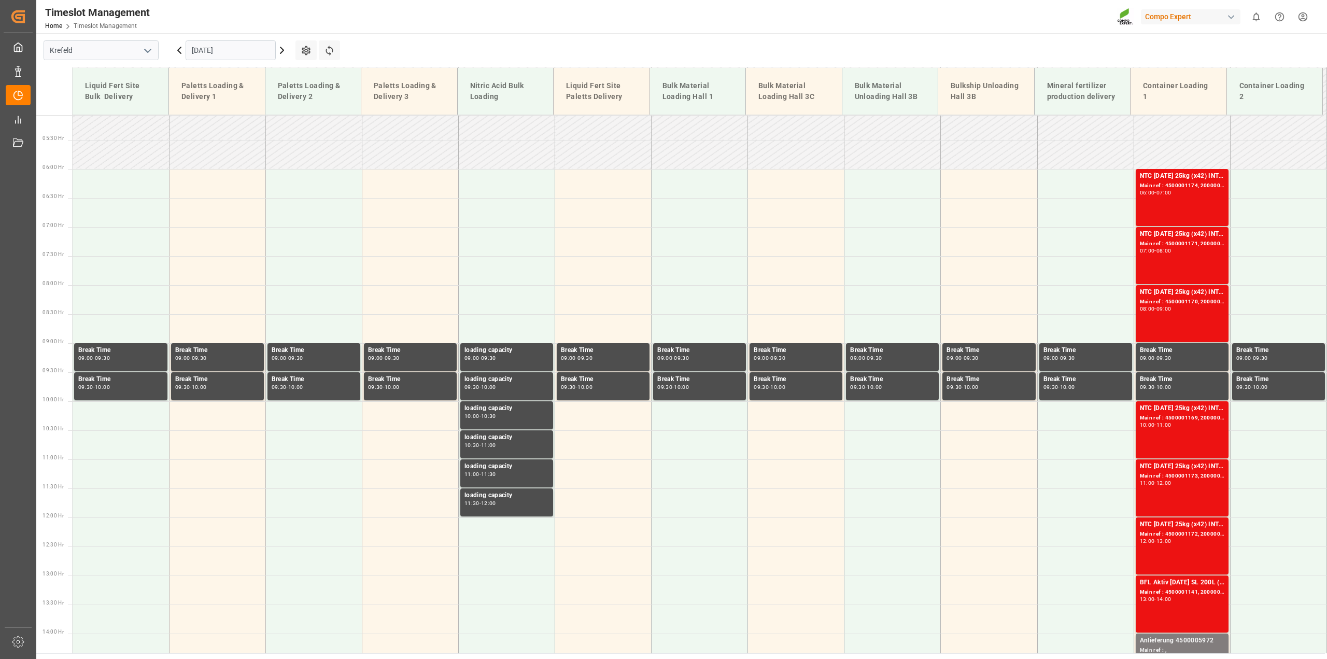
click at [200, 53] on input "[DATE]" at bounding box center [231, 50] width 90 height 20
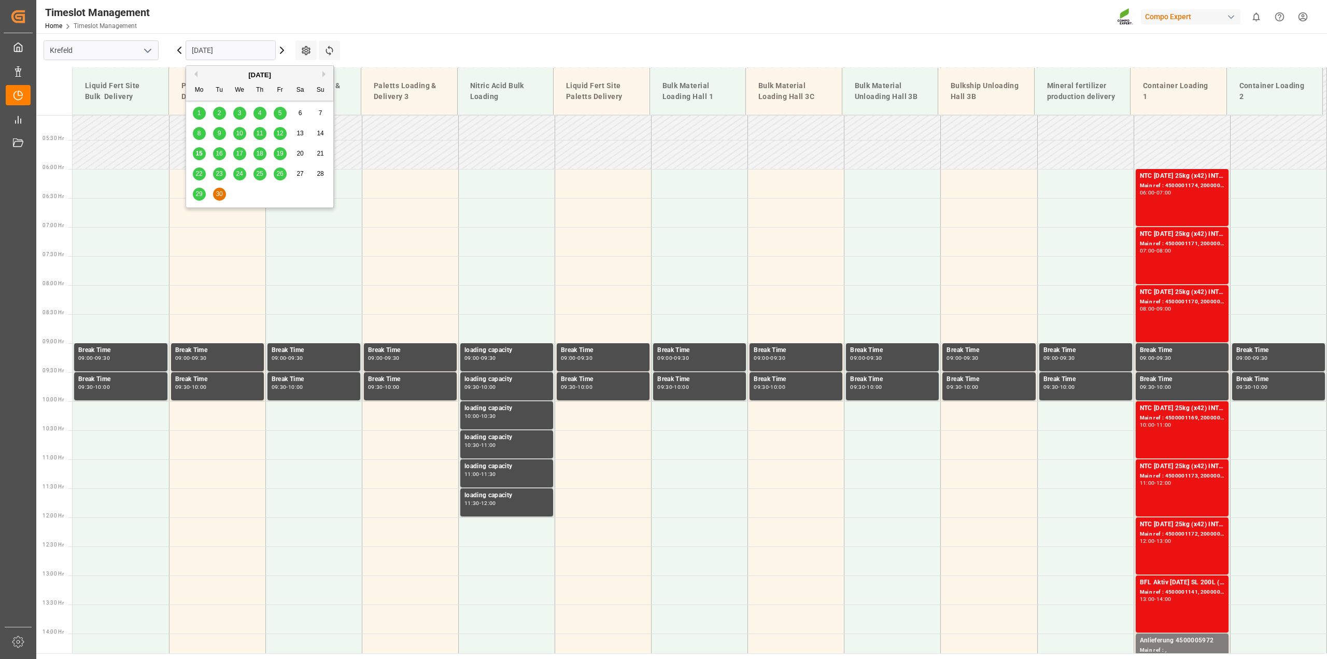
click at [205, 153] on div "15" at bounding box center [199, 154] width 13 height 12
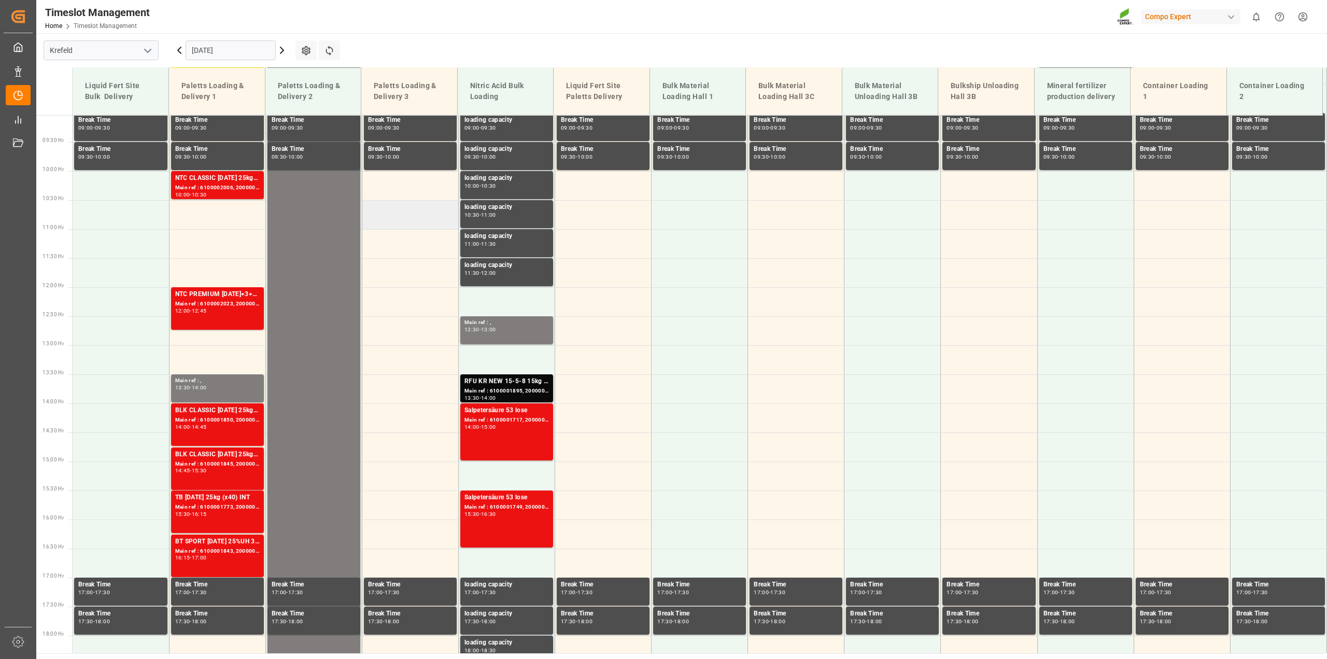
scroll to position [585, 0]
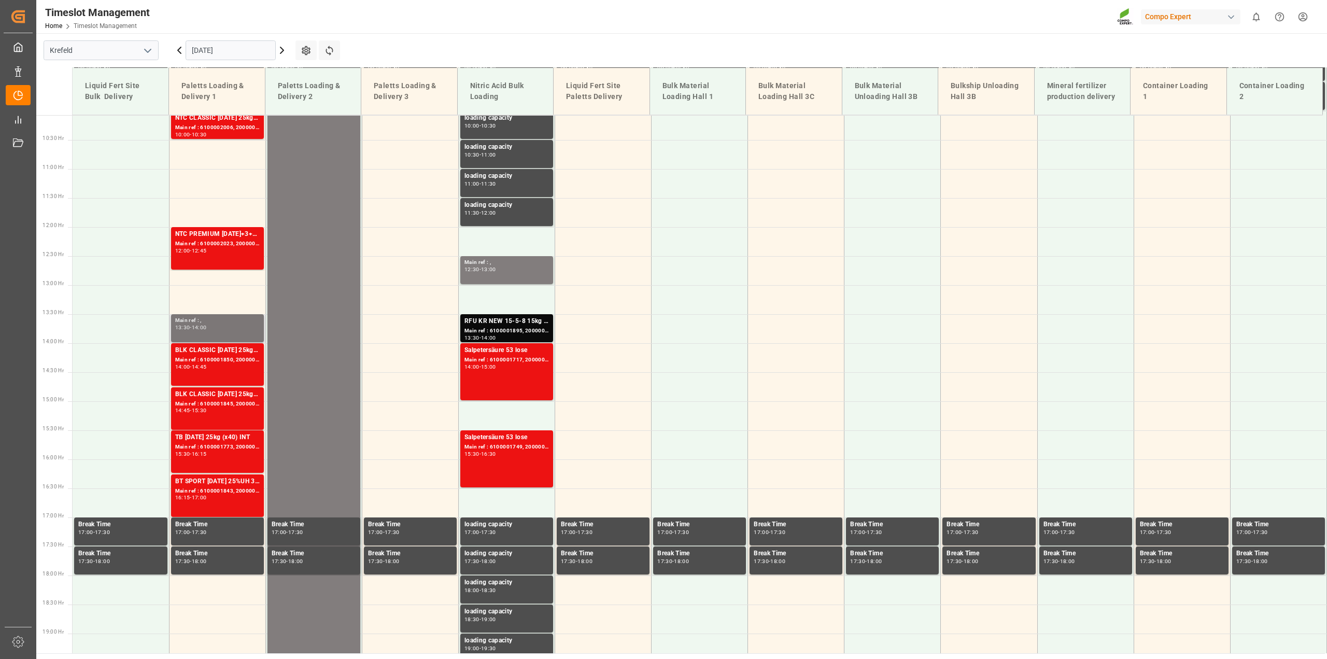
click at [228, 323] on div "Main ref : ," at bounding box center [217, 320] width 84 height 9
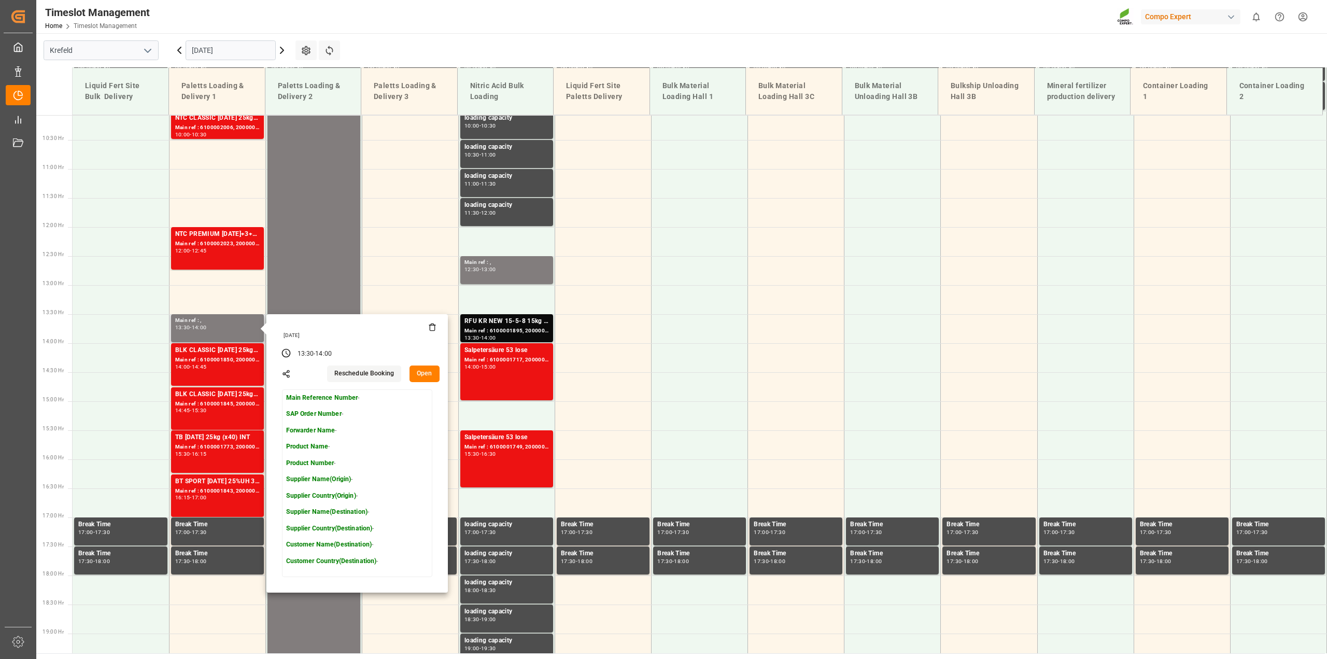
click at [429, 376] on button "Open" at bounding box center [424, 373] width 30 height 17
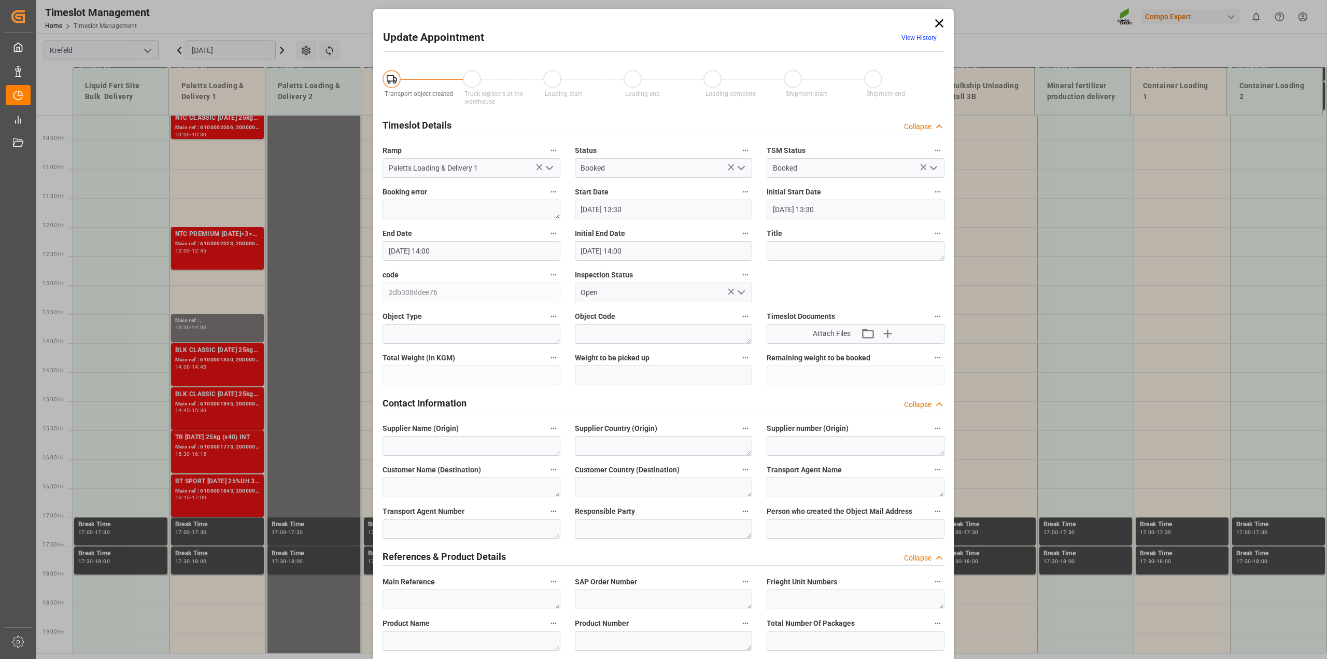
type input "[DATE] 13:30"
type input "[DATE] 14:00"
type input "[DATE] 09:11"
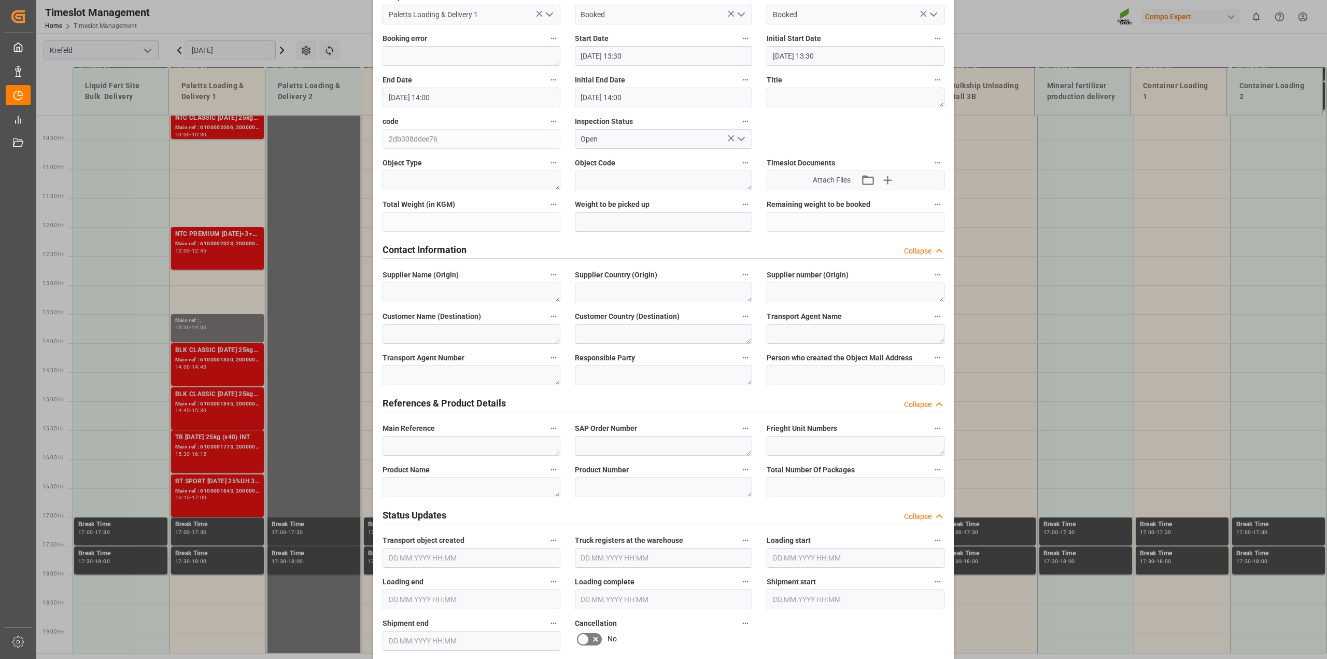
scroll to position [0, 0]
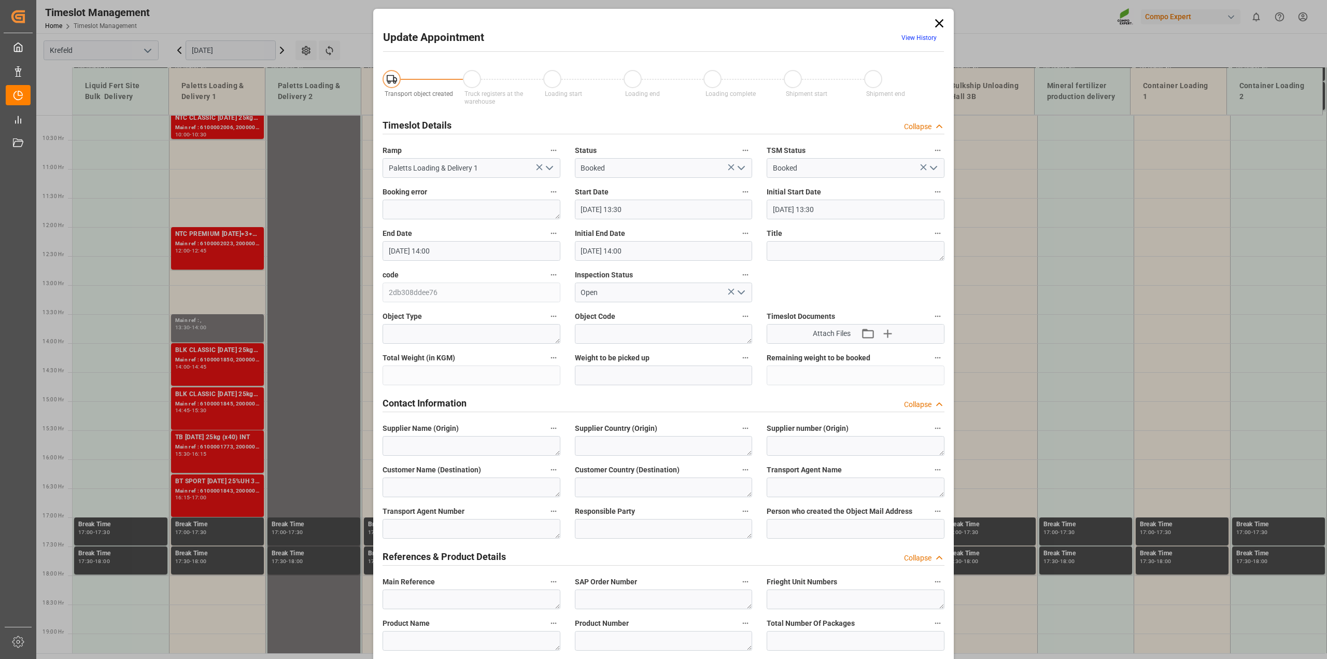
click at [909, 39] on link "View History" at bounding box center [918, 37] width 35 height 7
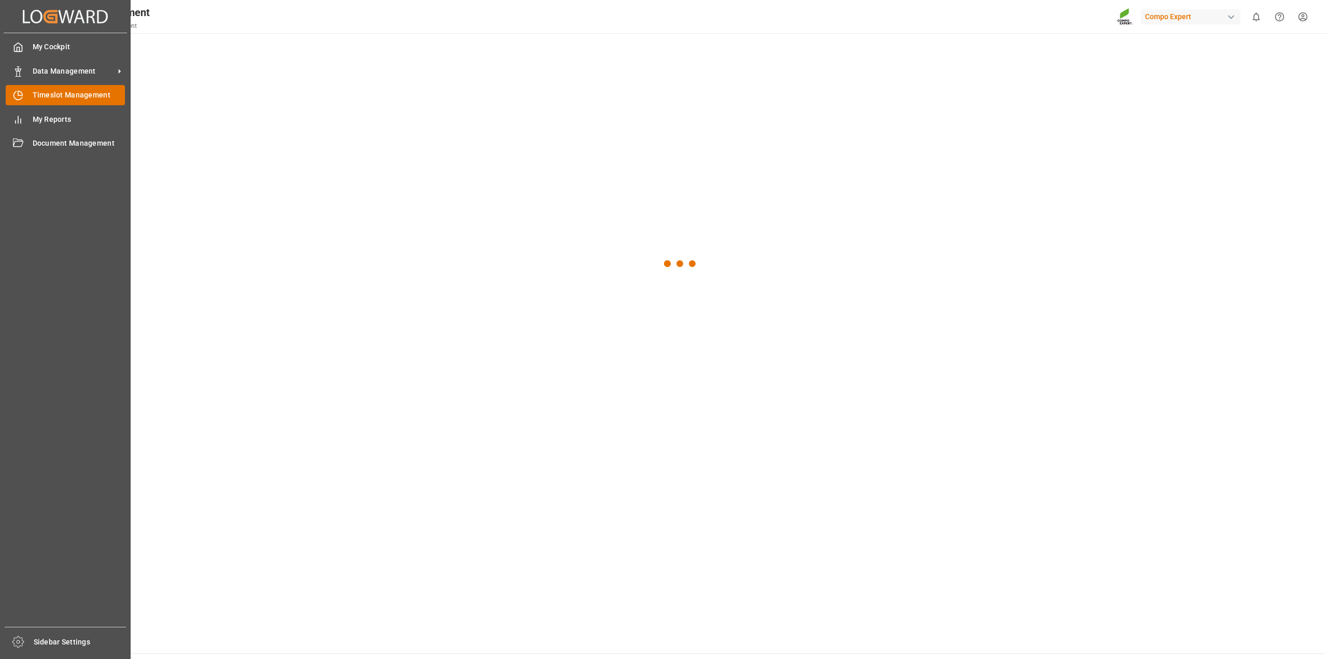
click at [50, 89] on div "Timeslot Management Timeslot Management" at bounding box center [65, 95] width 119 height 20
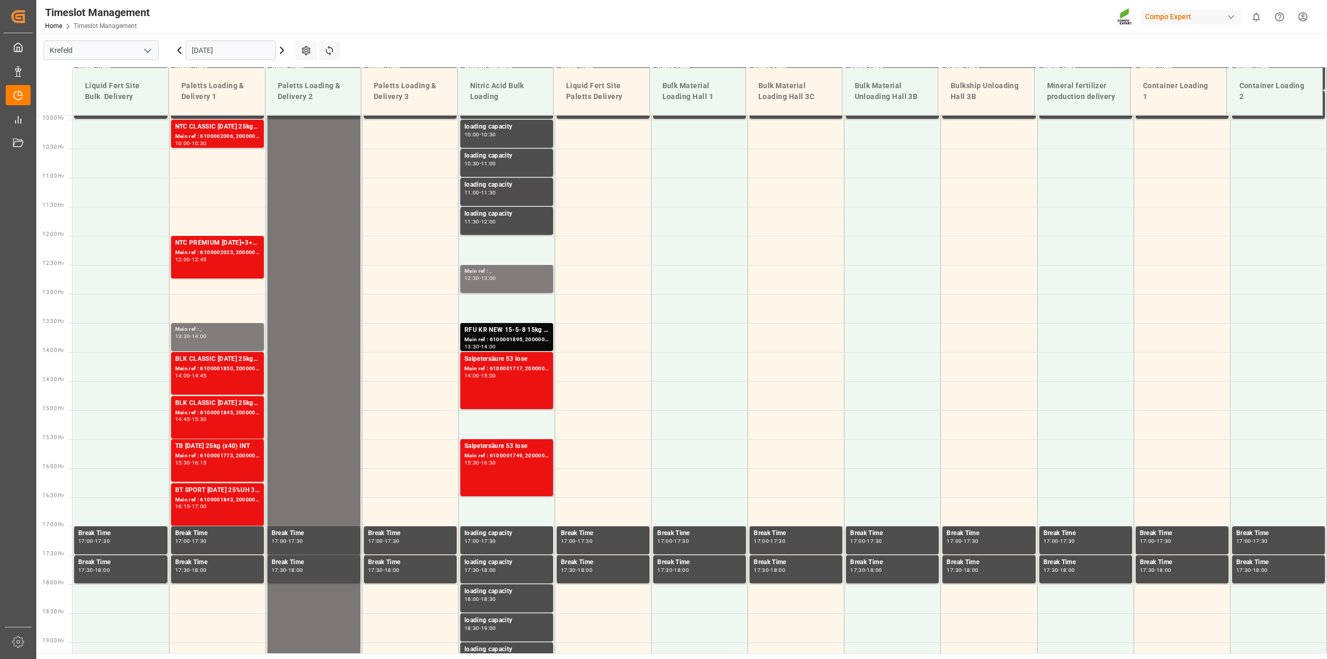
scroll to position [585, 0]
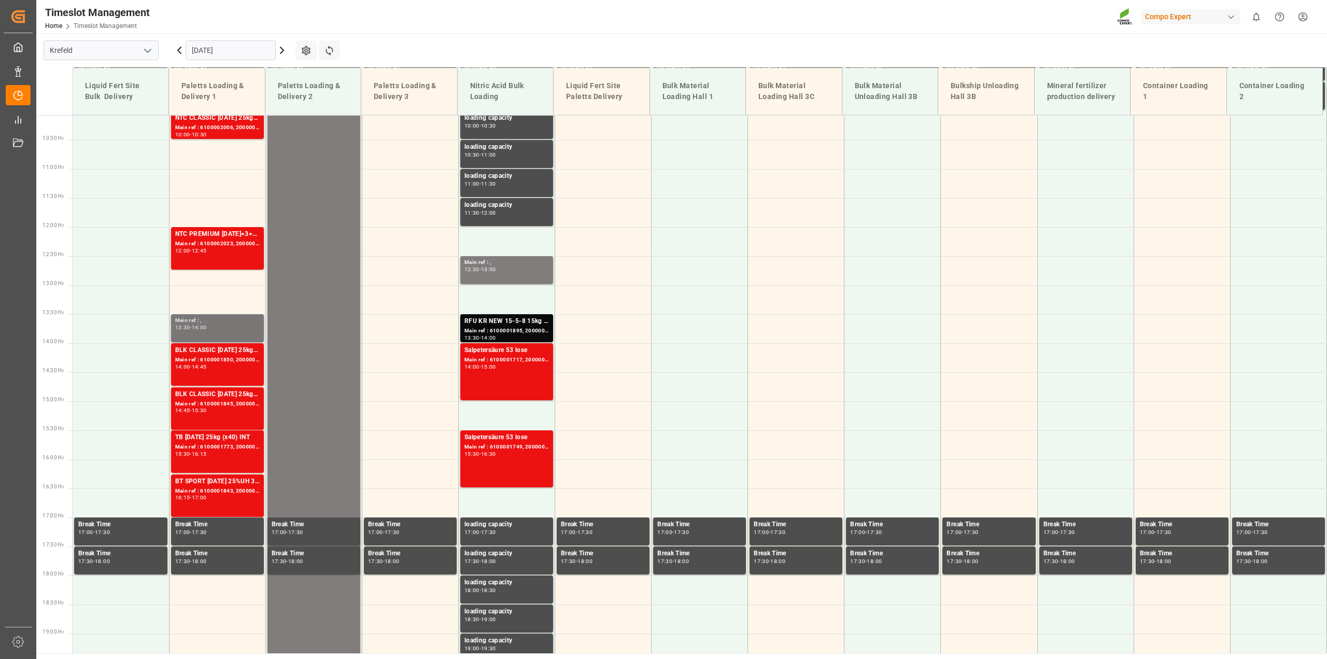
click at [218, 325] on div "13:30 - 14:00" at bounding box center [217, 328] width 84 height 6
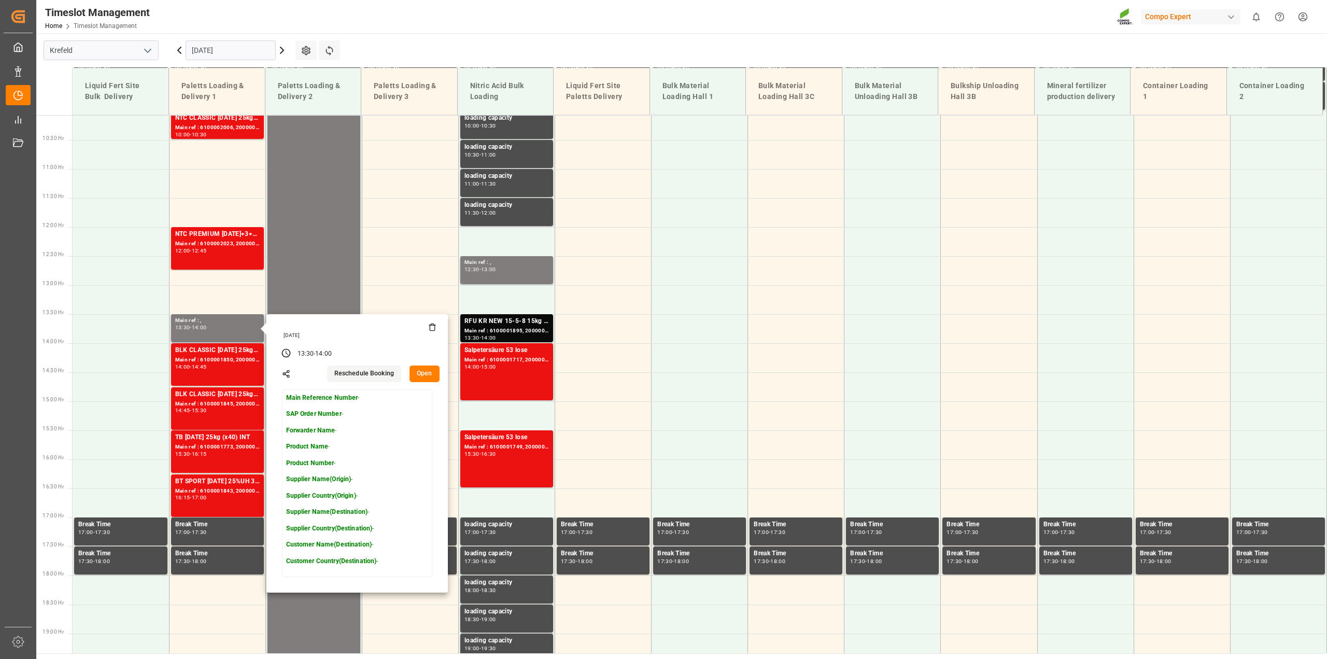
click at [434, 325] on icon at bounding box center [432, 327] width 8 height 8
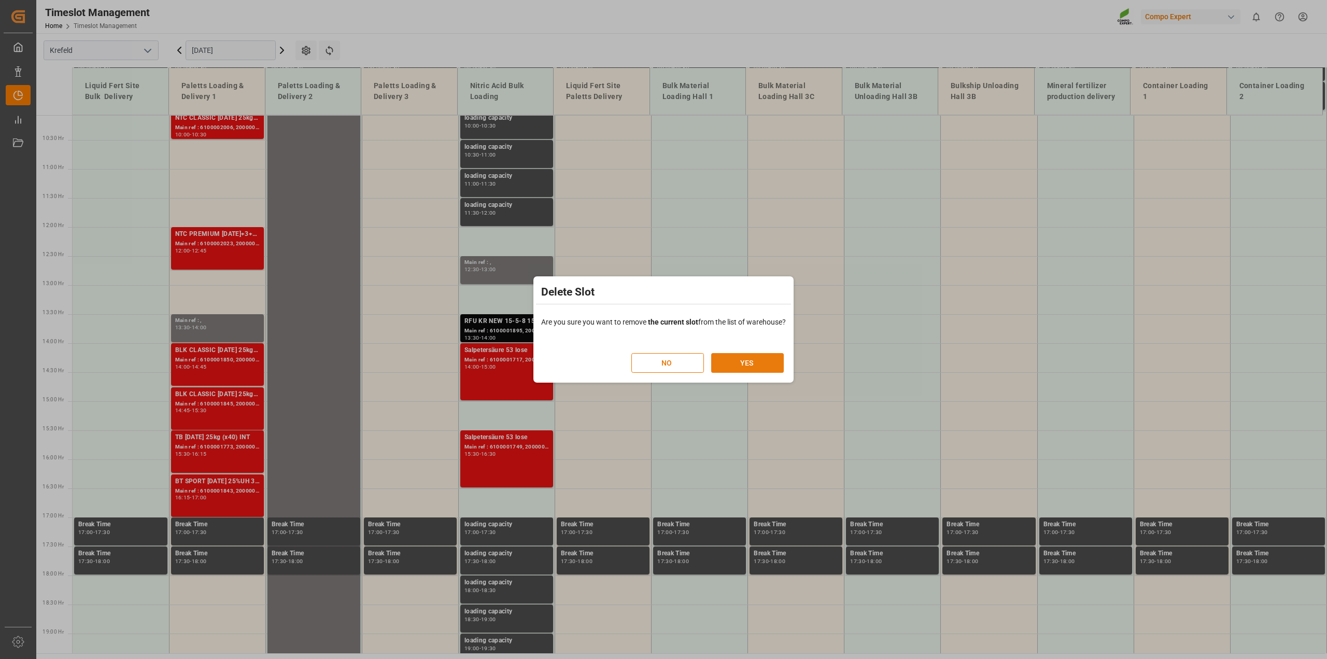
click at [750, 359] on button "YES" at bounding box center [747, 363] width 73 height 20
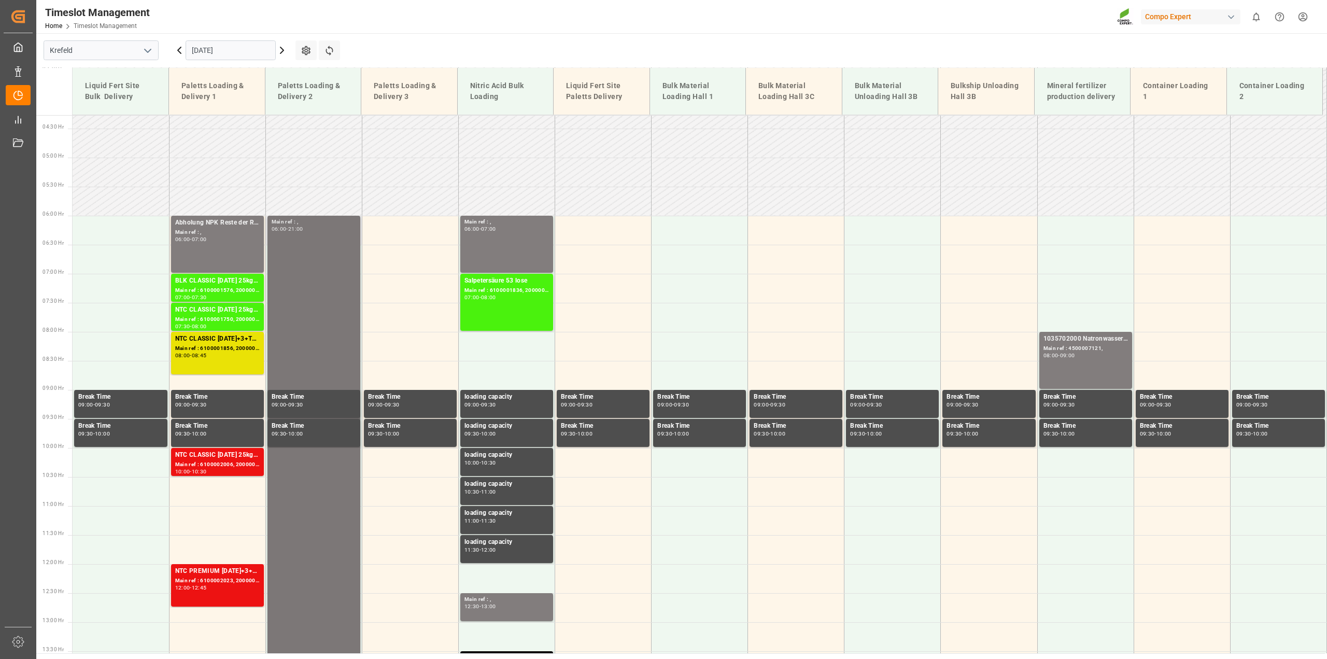
scroll to position [247, 0]
click at [210, 49] on input "[DATE]" at bounding box center [231, 50] width 90 height 20
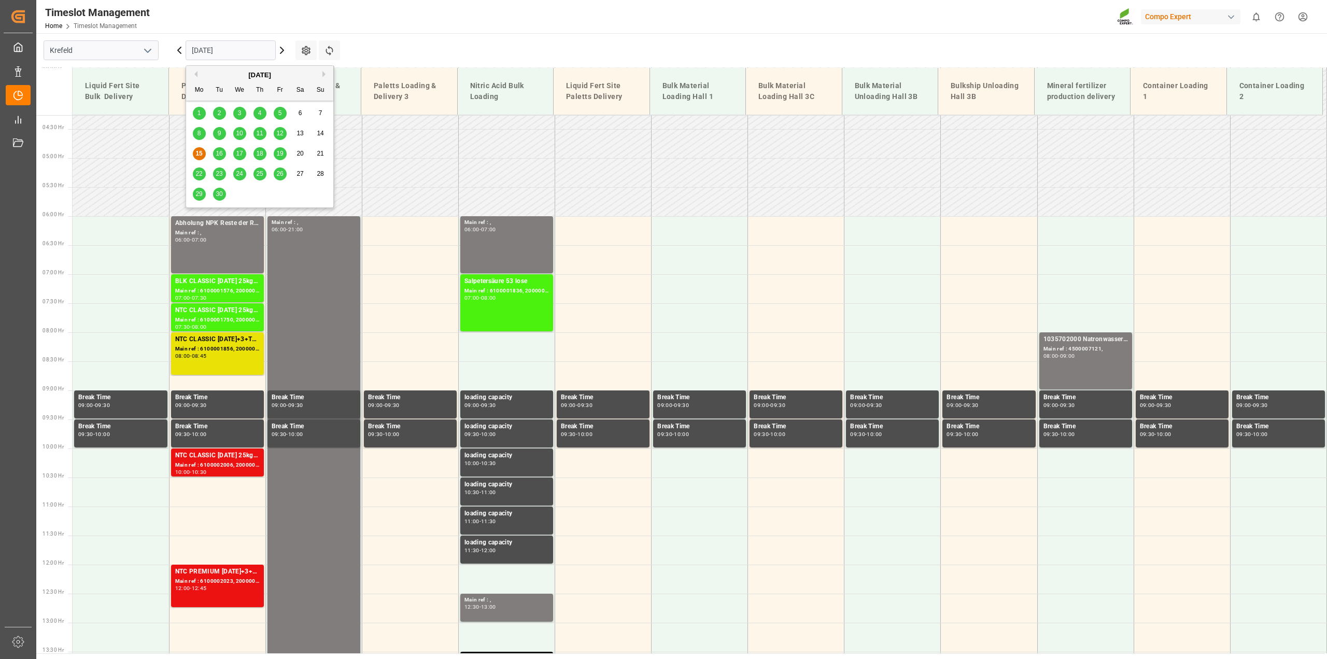
click at [220, 154] on span "16" at bounding box center [219, 153] width 7 height 7
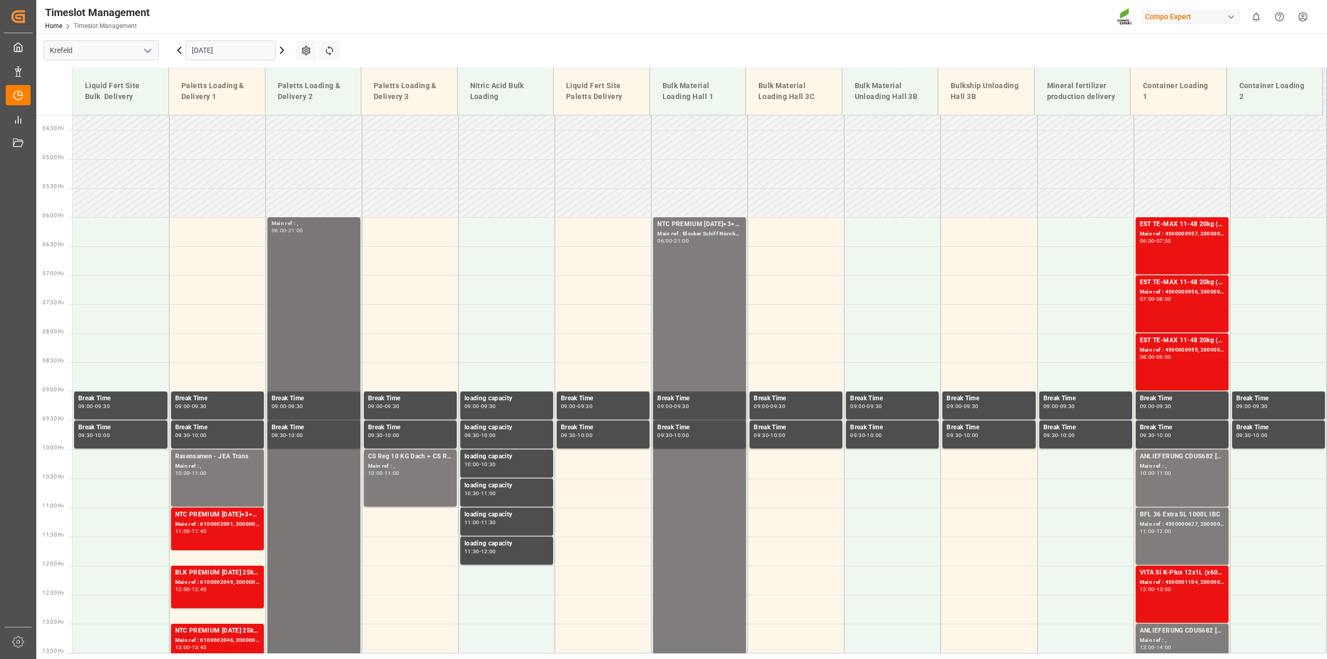
scroll to position [254, 0]
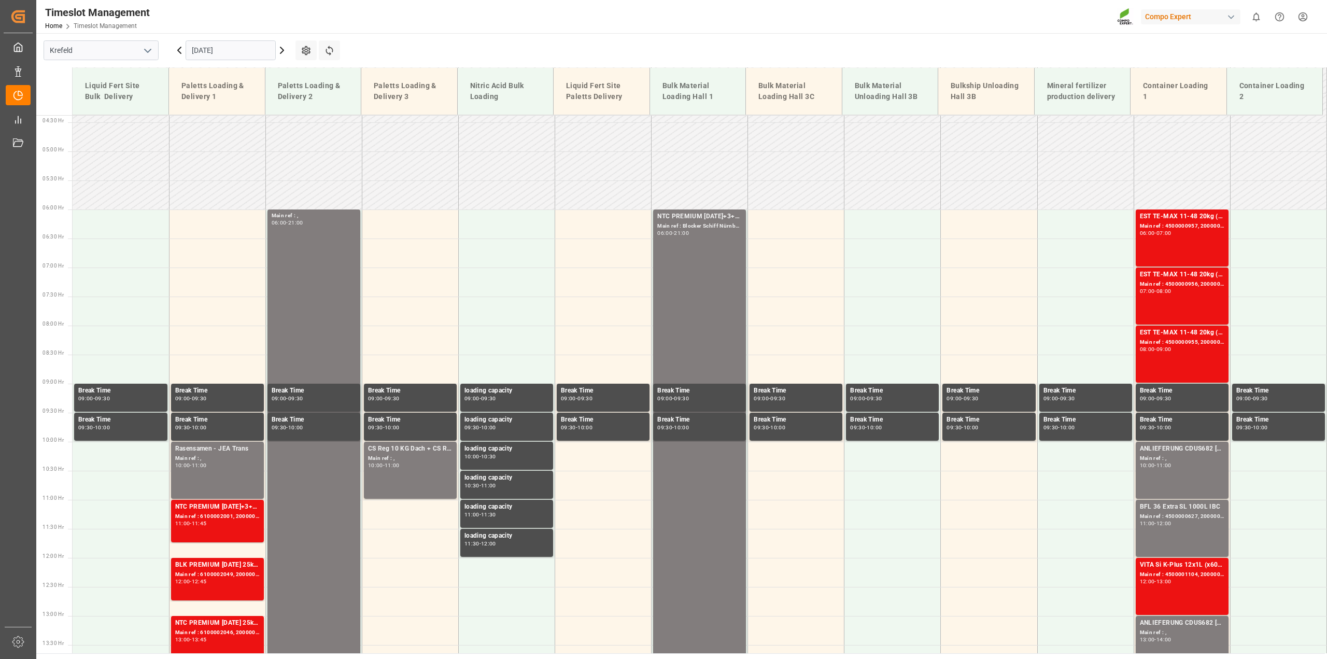
click at [220, 48] on input "[DATE]" at bounding box center [231, 50] width 90 height 20
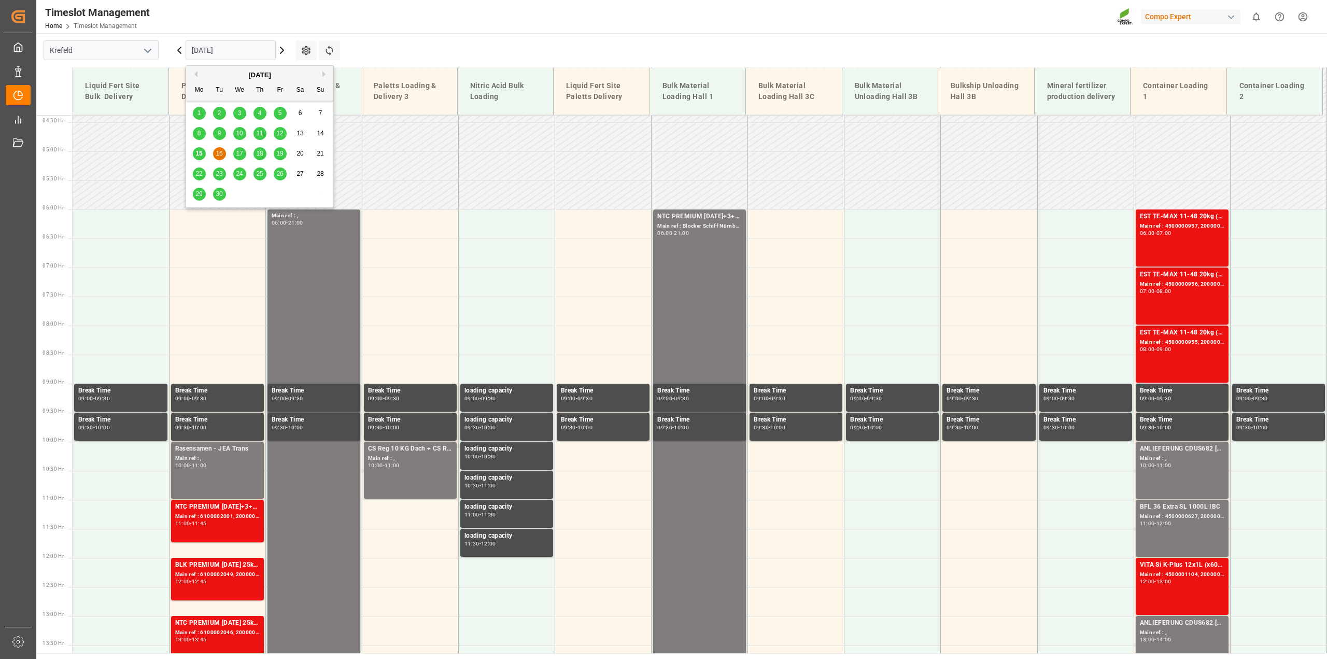
click at [198, 177] on span "22" at bounding box center [198, 173] width 7 height 7
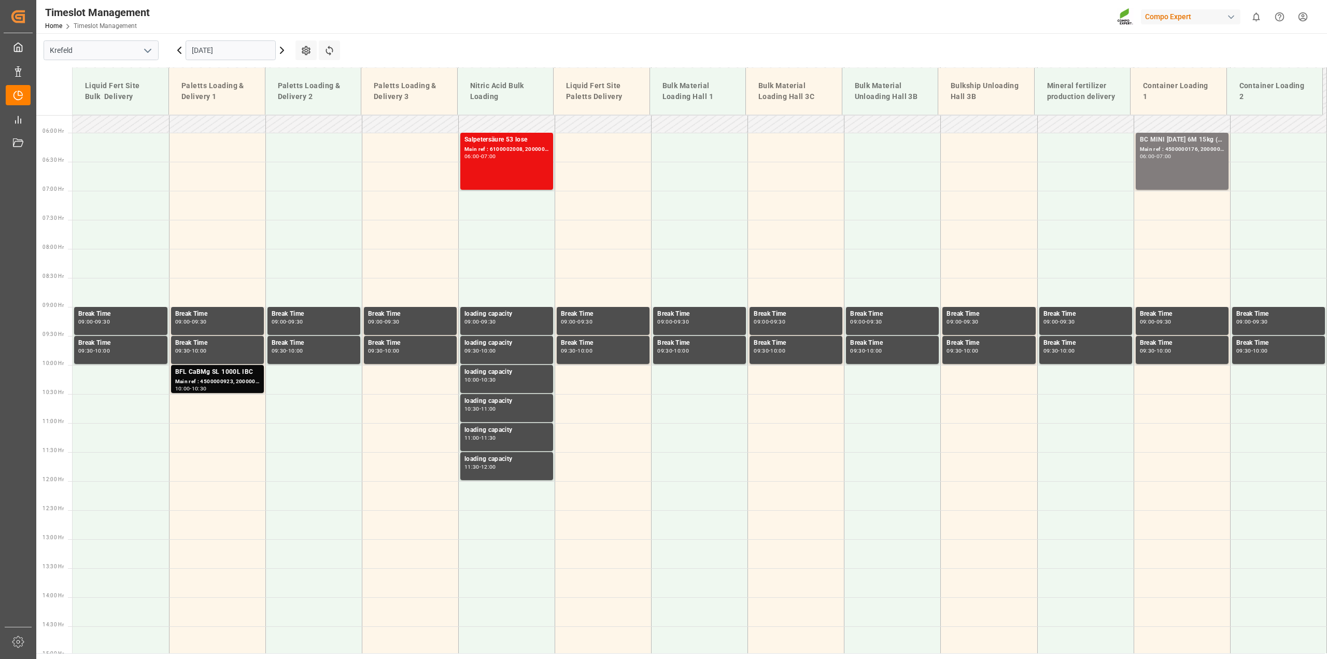
scroll to position [319, 0]
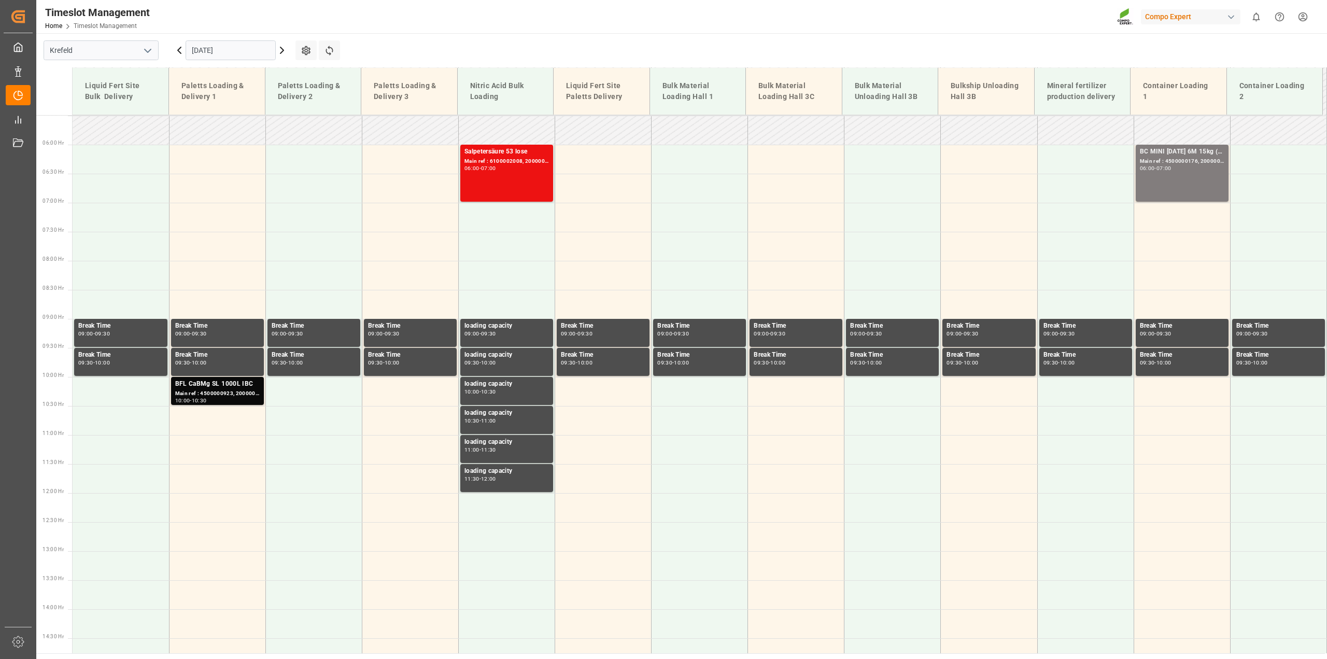
click at [283, 52] on icon at bounding box center [282, 50] width 12 height 12
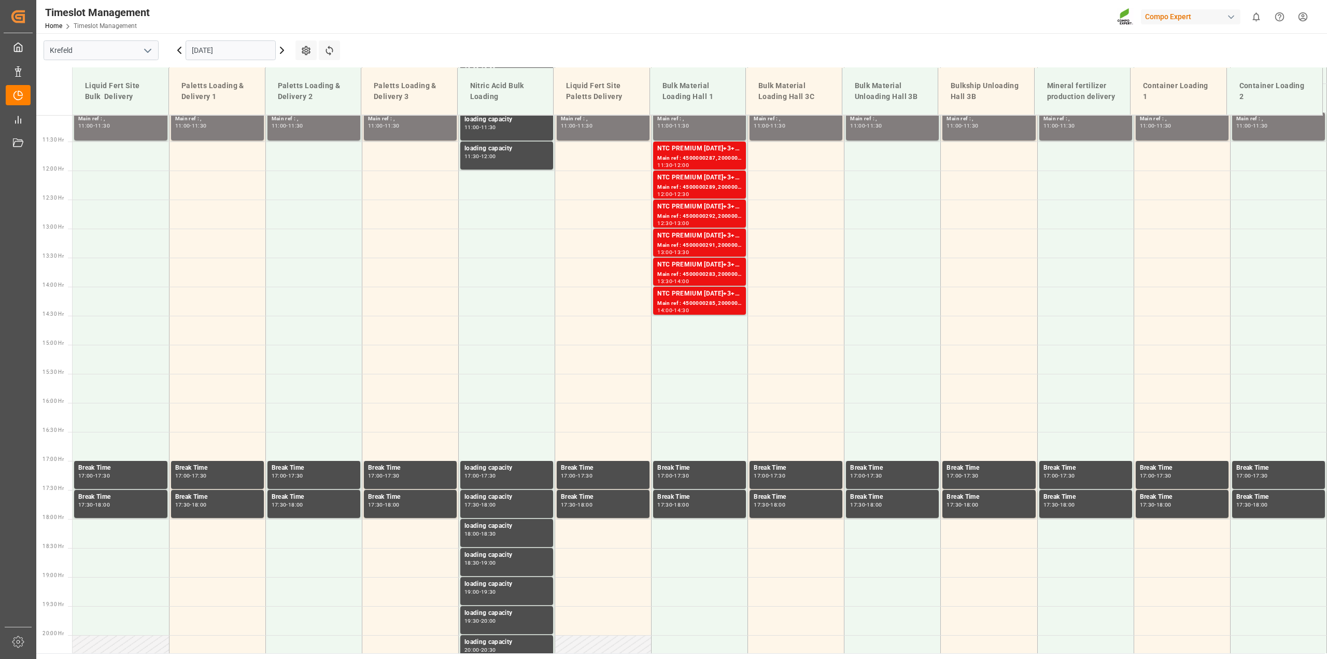
scroll to position [643, 0]
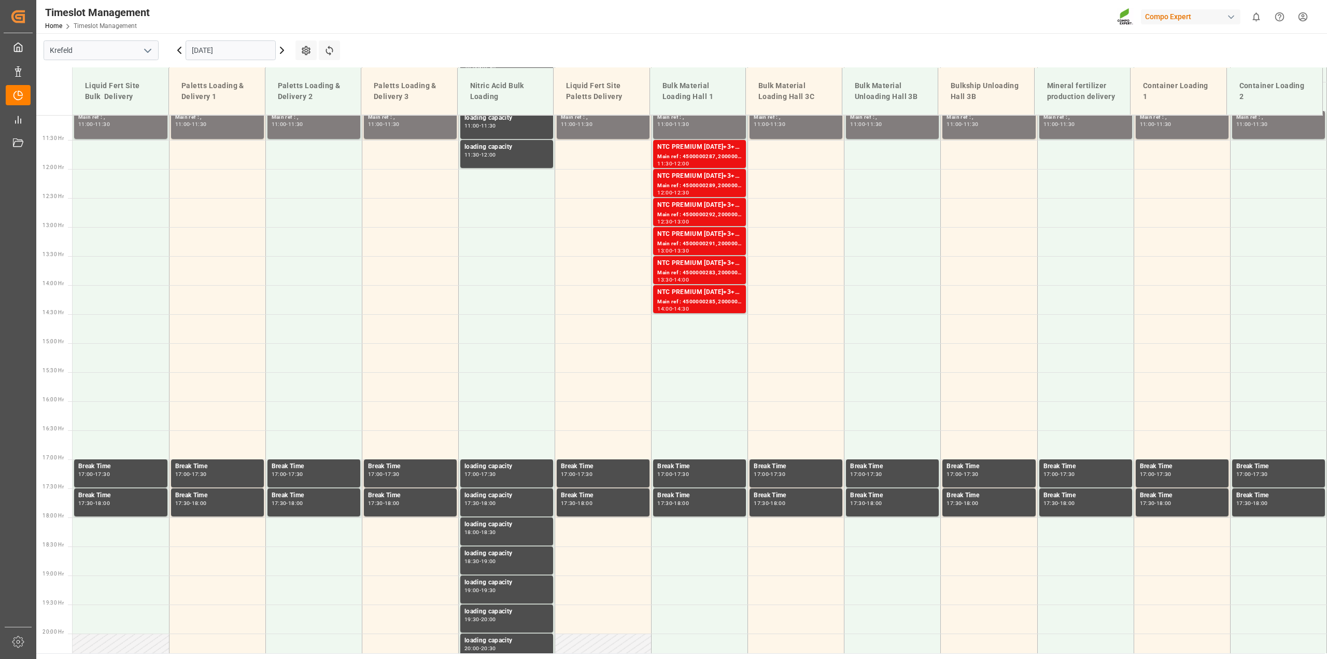
click at [283, 52] on icon at bounding box center [282, 50] width 12 height 12
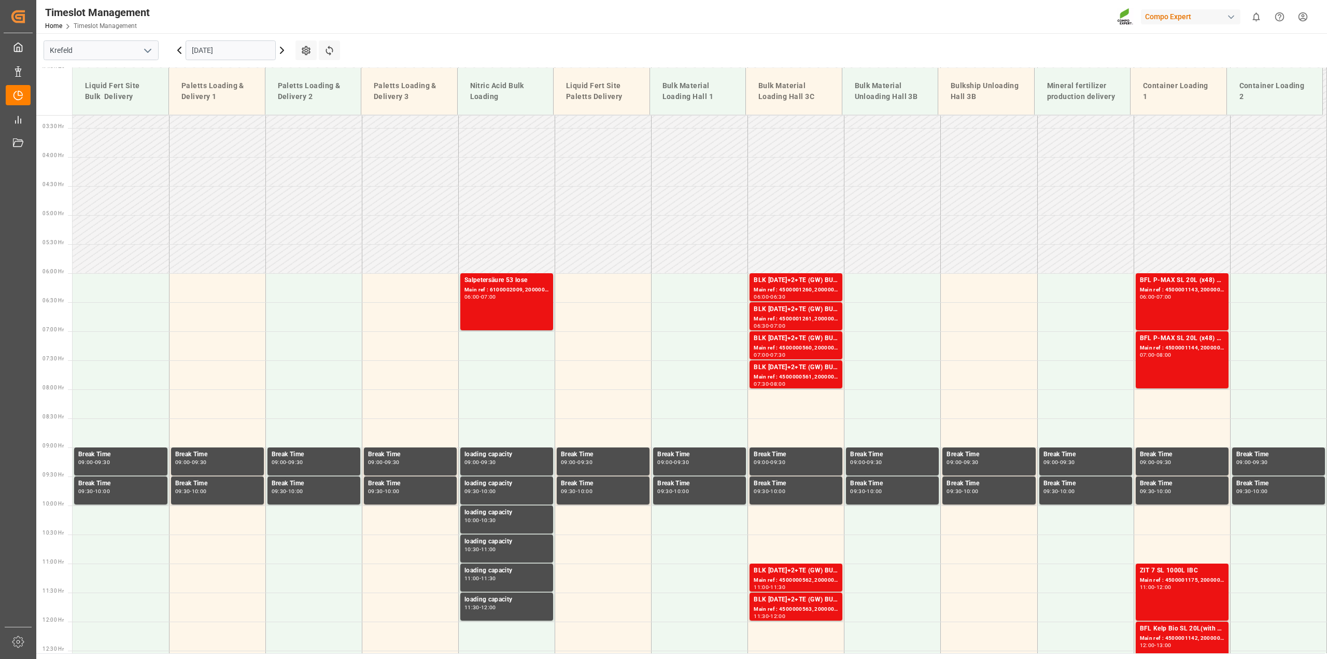
scroll to position [189, 0]
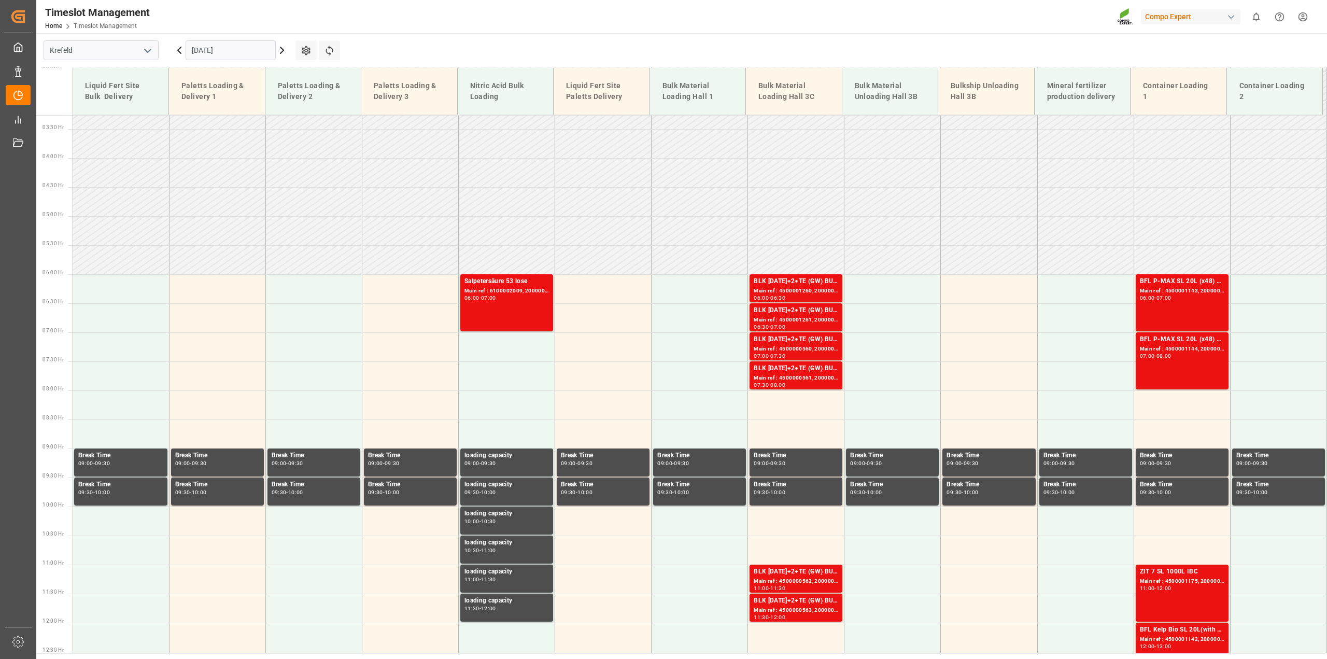
click at [280, 50] on icon at bounding box center [282, 50] width 12 height 12
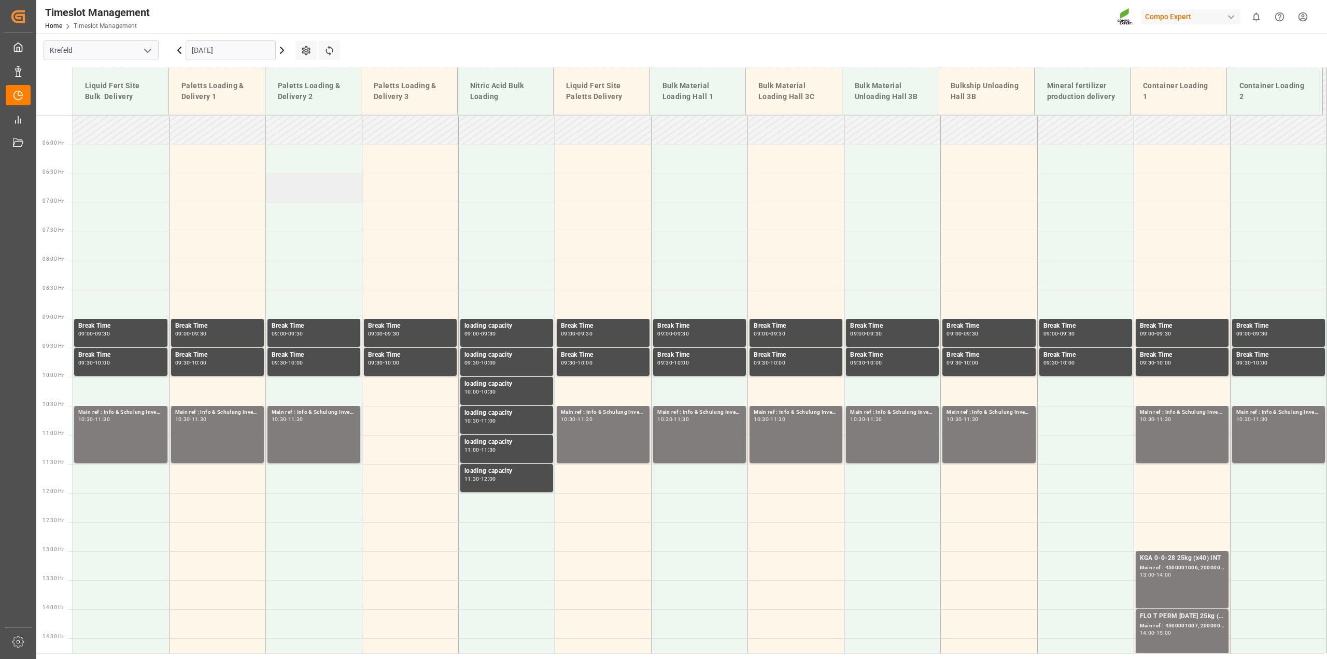
scroll to position [124, 0]
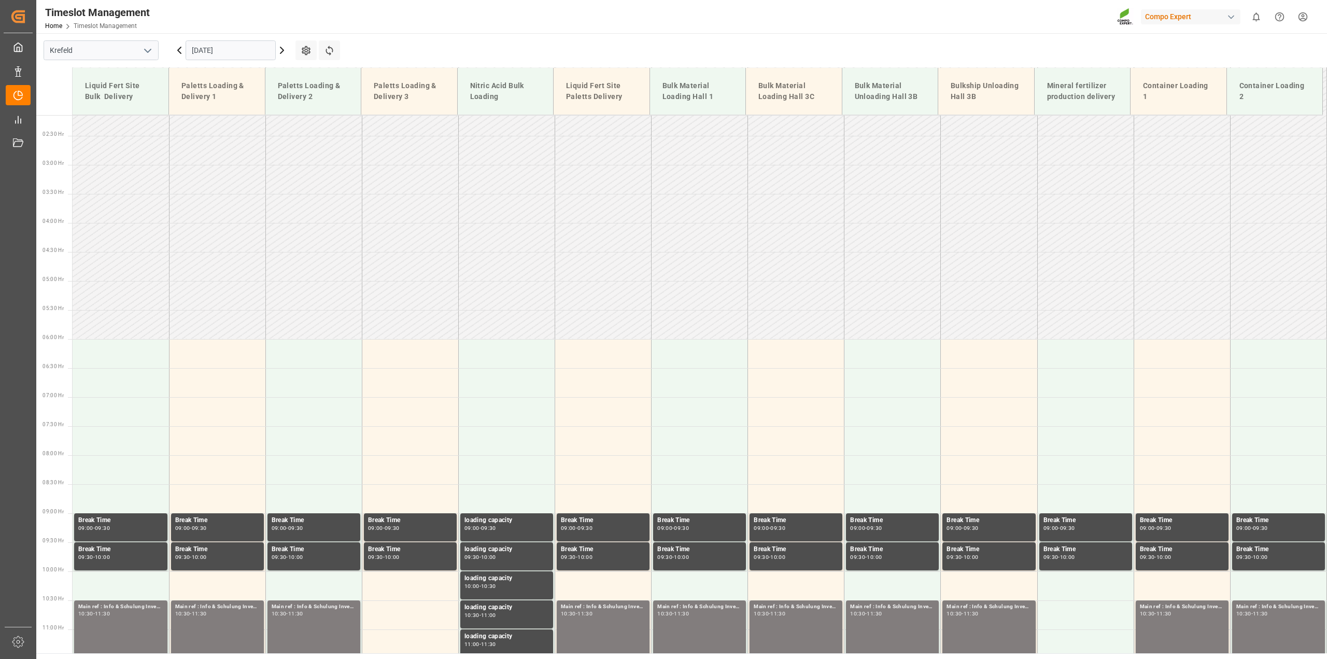
click at [280, 47] on icon at bounding box center [282, 50] width 12 height 12
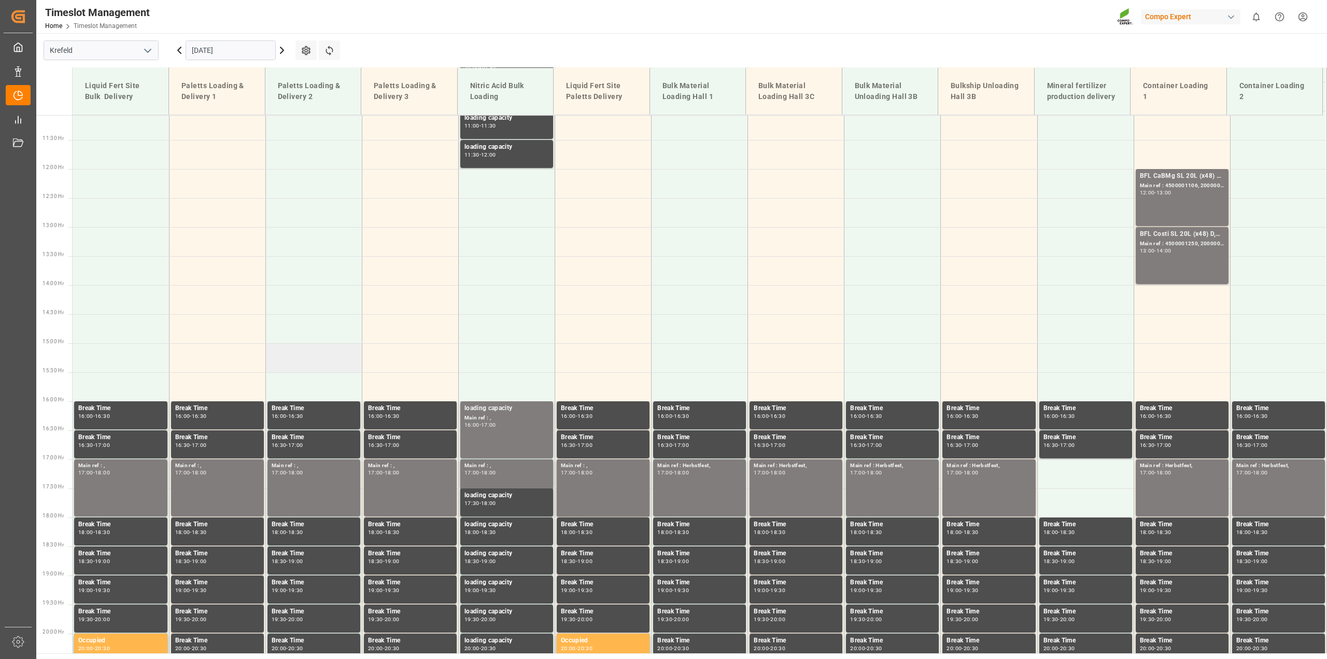
scroll to position [319, 0]
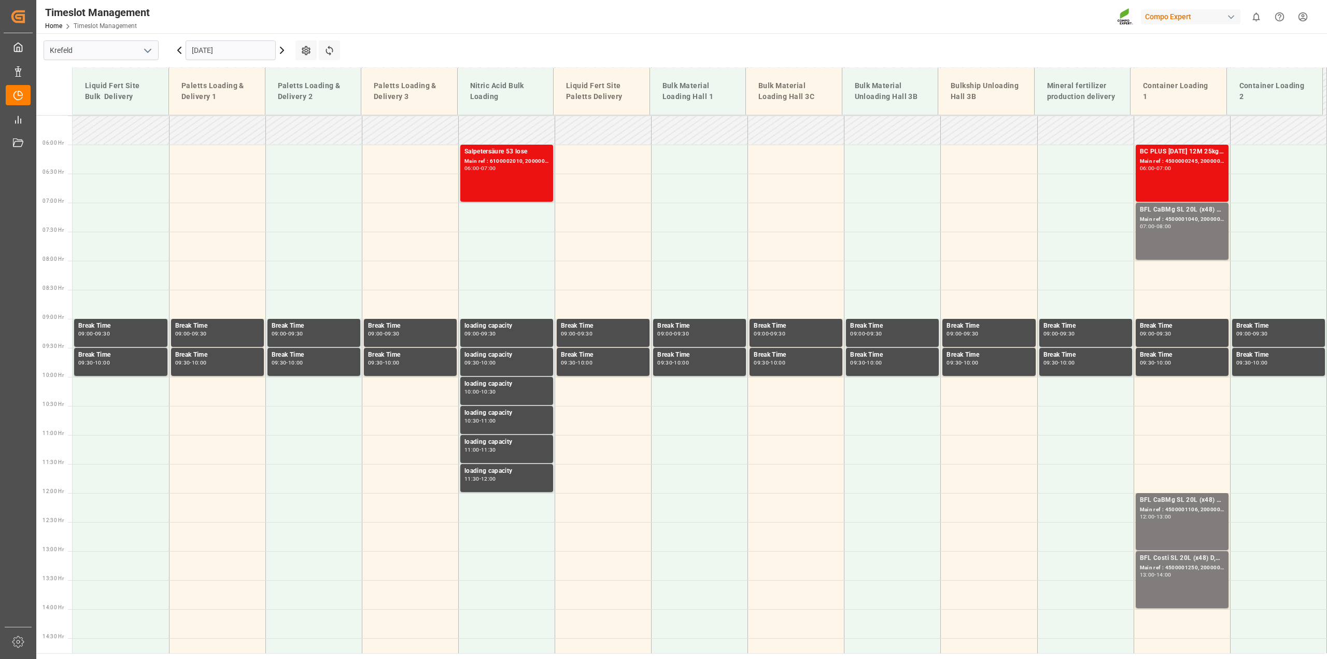
click at [281, 52] on icon at bounding box center [282, 50] width 12 height 12
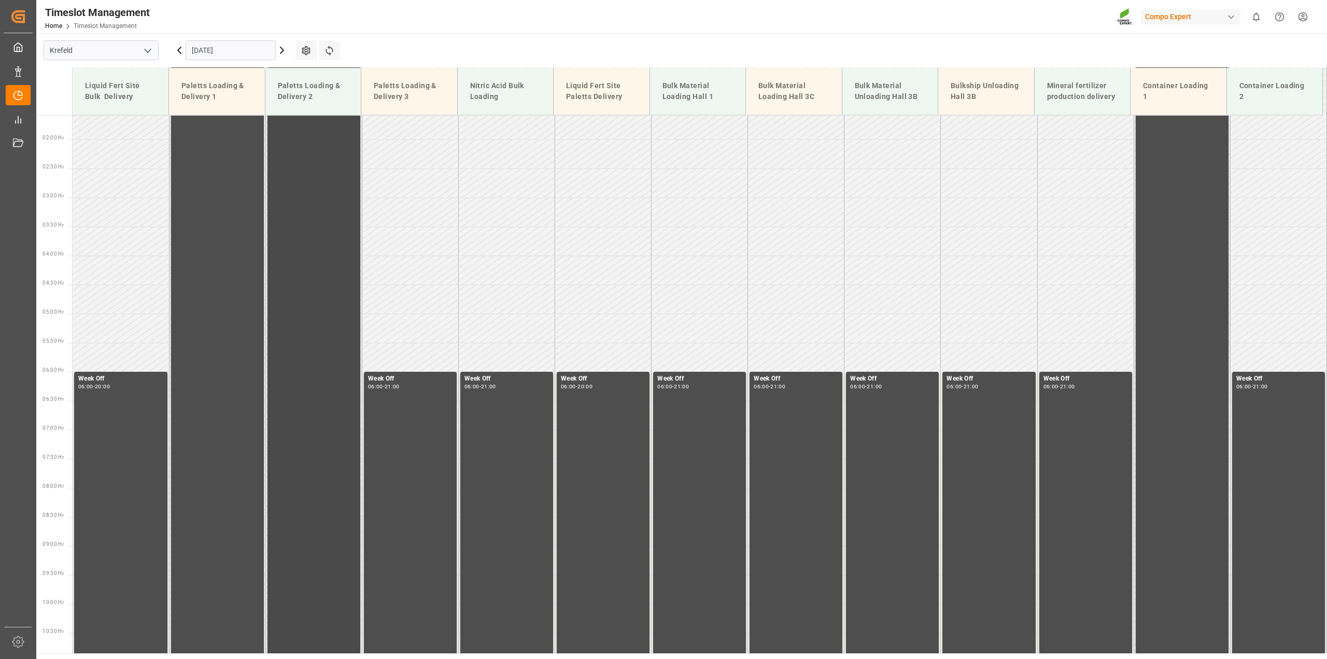
scroll to position [0, 0]
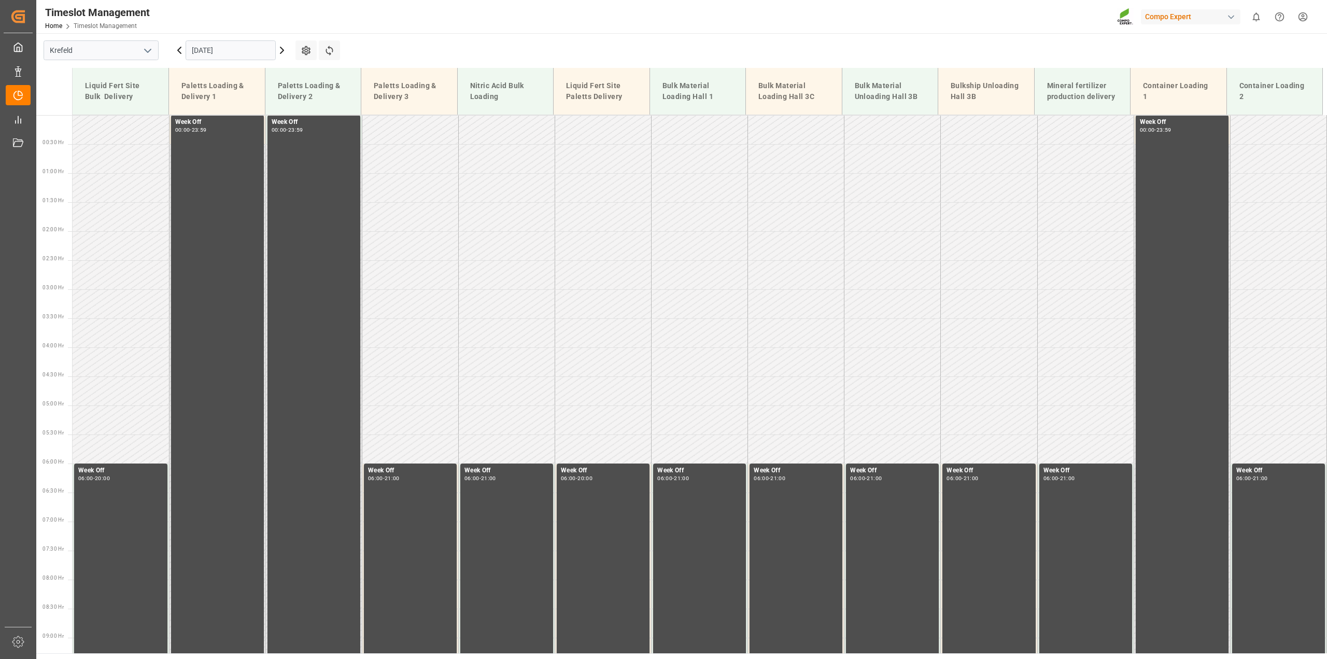
click at [284, 52] on icon at bounding box center [282, 50] width 12 height 12
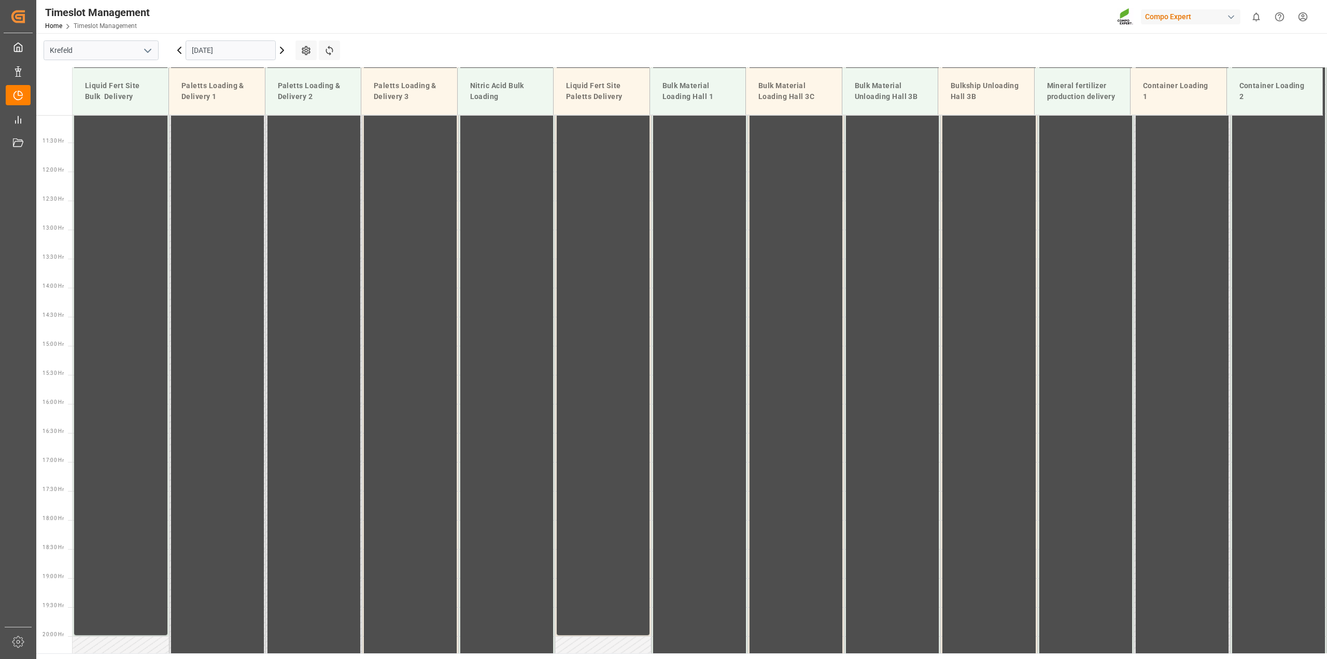
scroll to position [643, 0]
click at [284, 52] on icon at bounding box center [282, 50] width 12 height 12
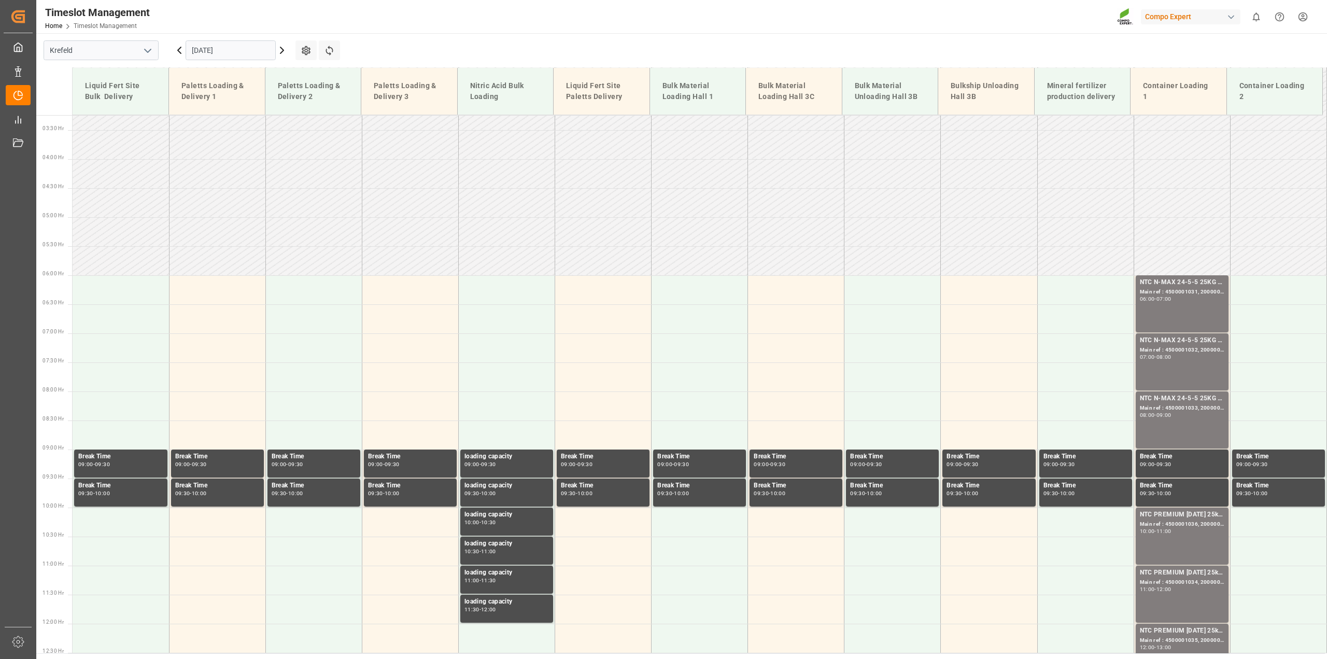
scroll to position [522, 0]
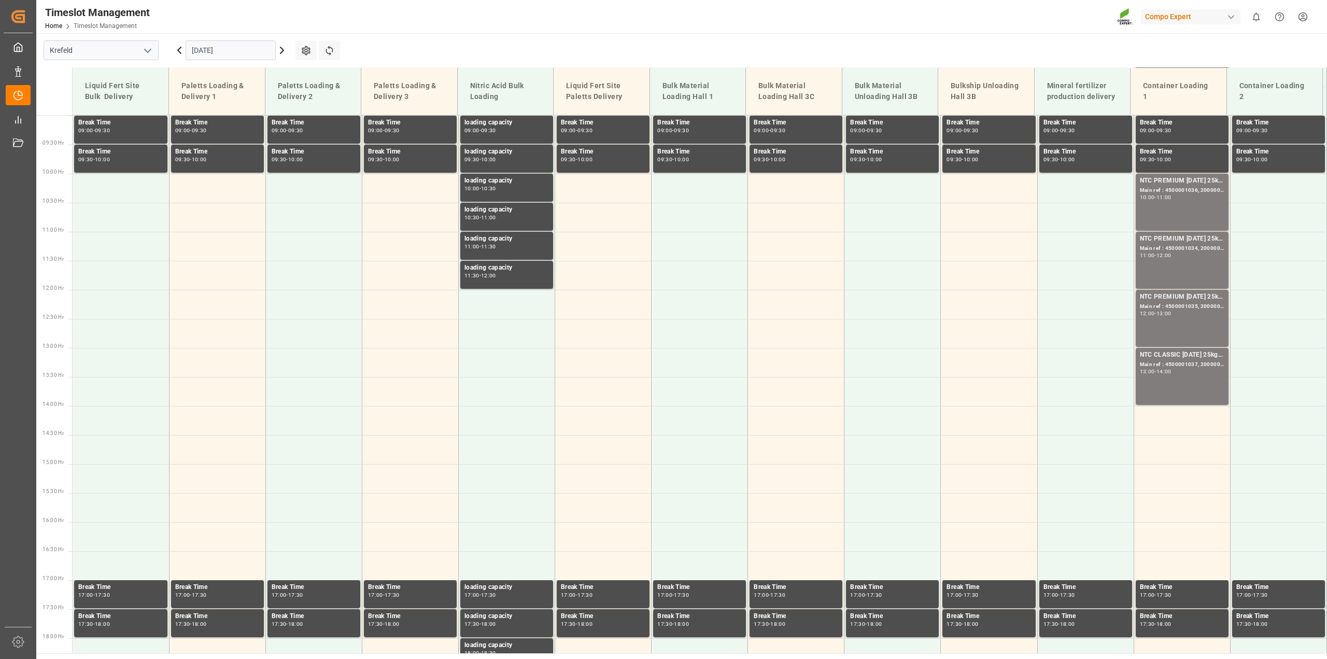
click at [284, 52] on icon at bounding box center [282, 50] width 12 height 12
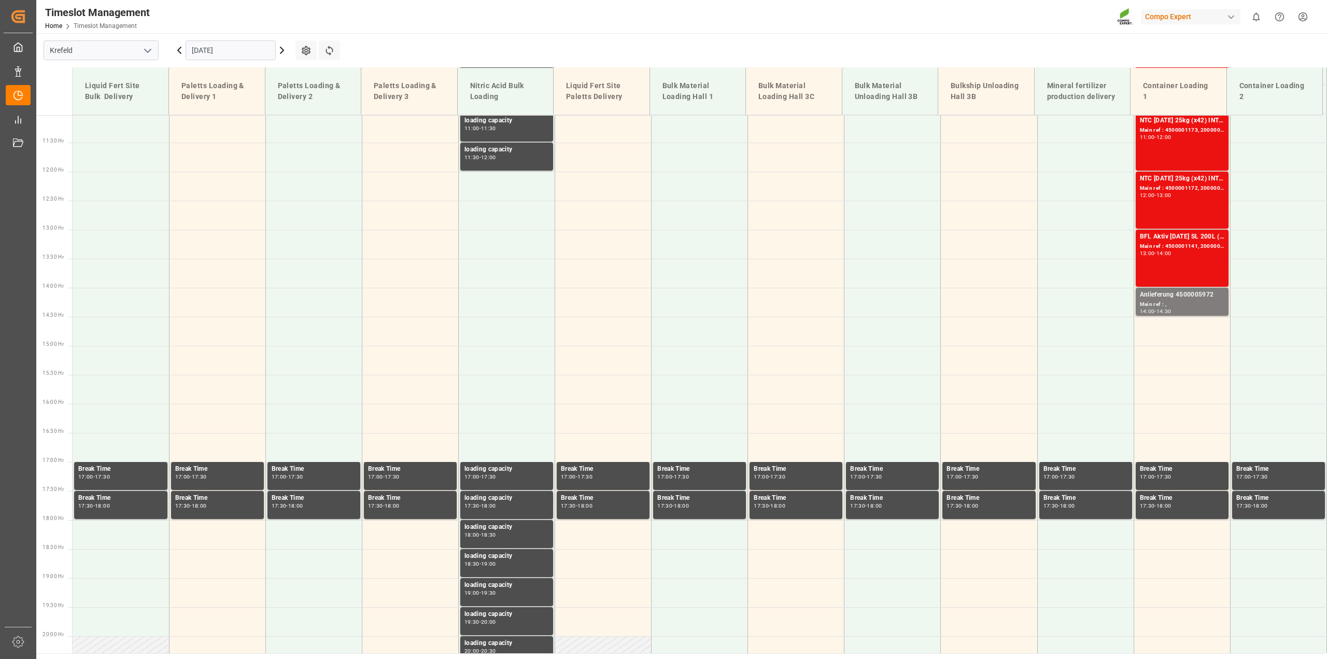
scroll to position [643, 0]
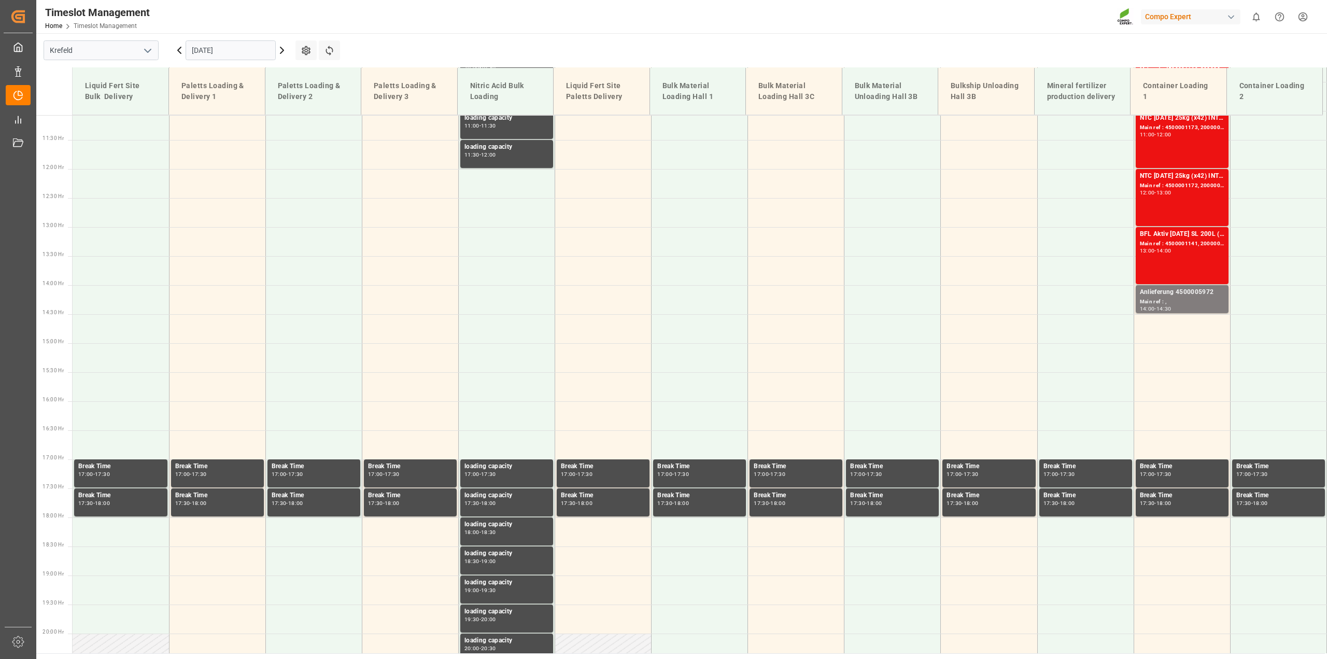
click at [284, 52] on icon at bounding box center [282, 50] width 12 height 12
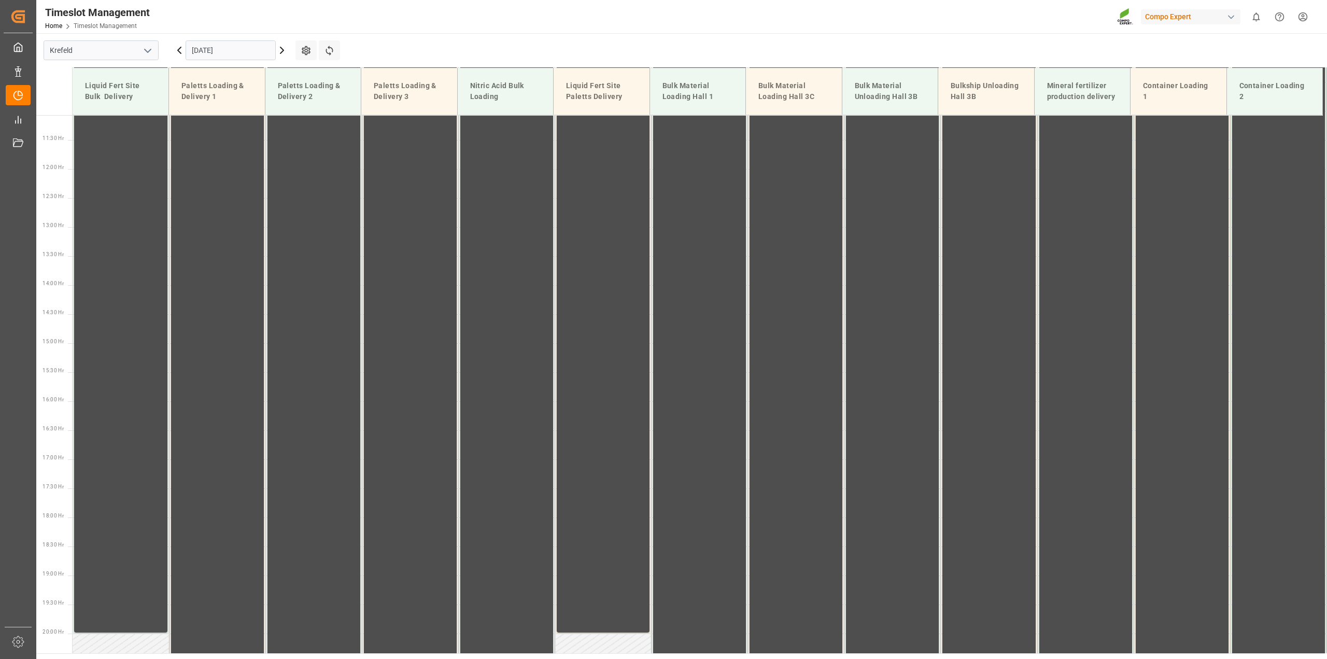
click at [284, 52] on icon at bounding box center [282, 50] width 12 height 12
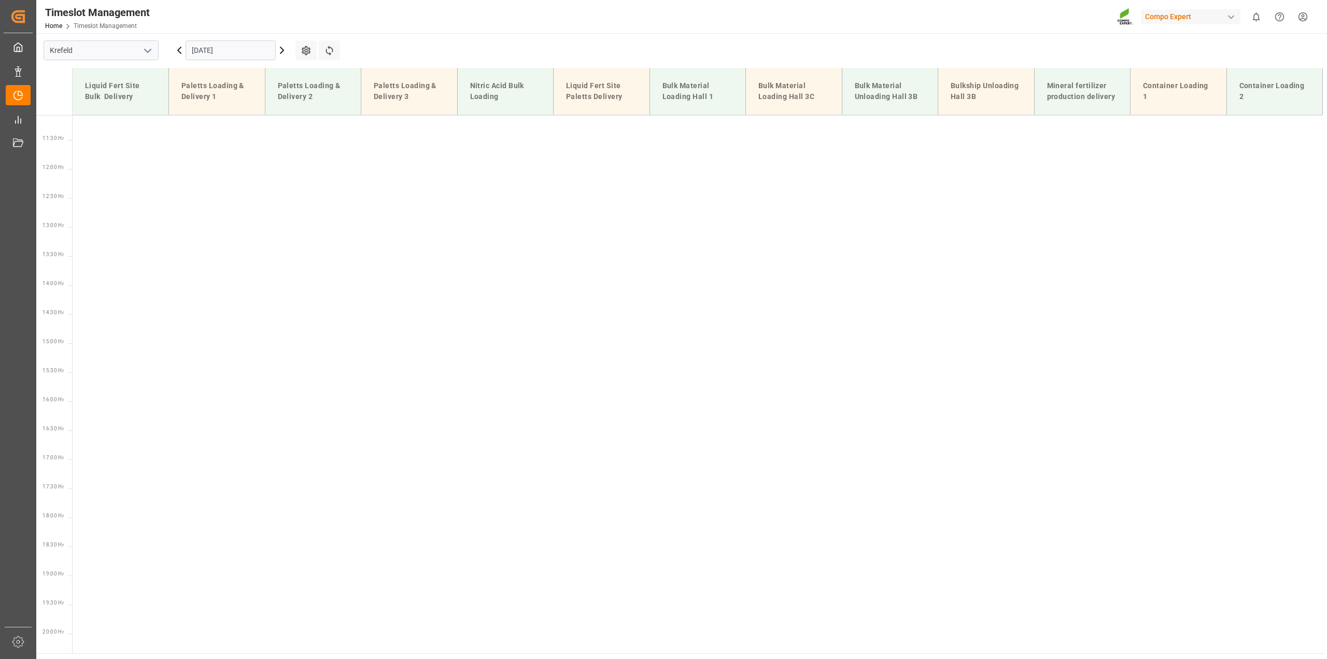
click at [284, 52] on icon at bounding box center [282, 50] width 12 height 12
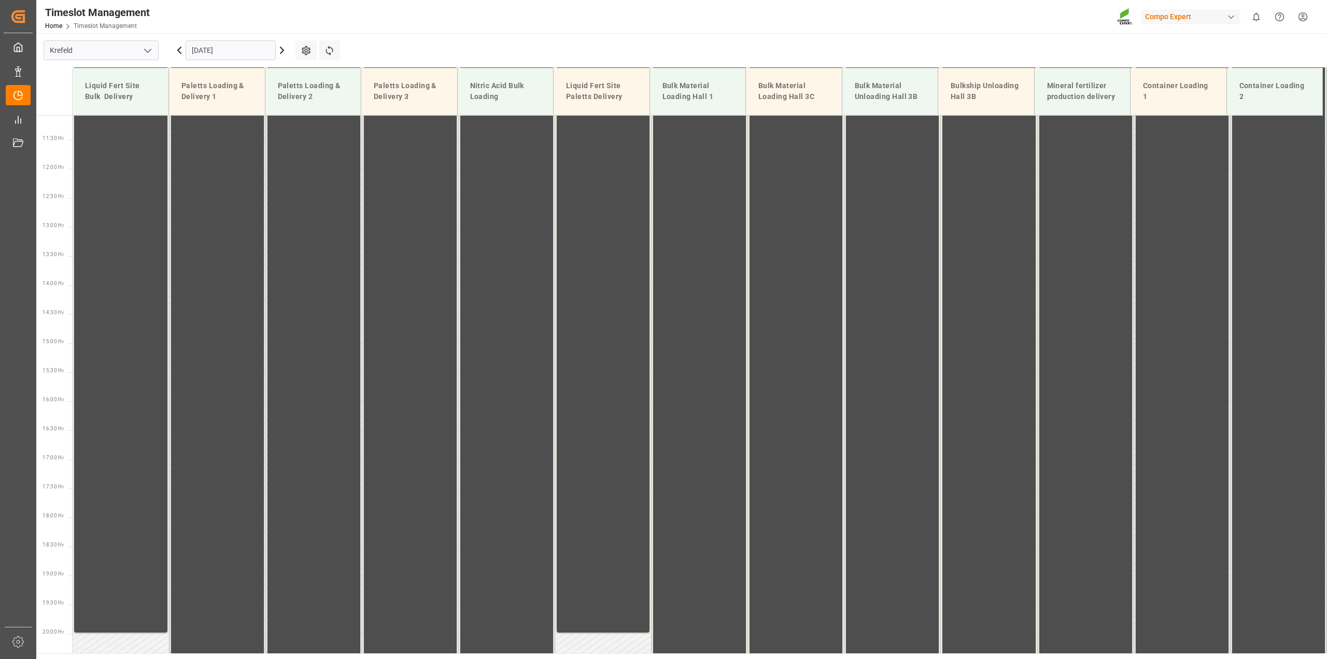
click at [284, 52] on icon at bounding box center [282, 50] width 12 height 12
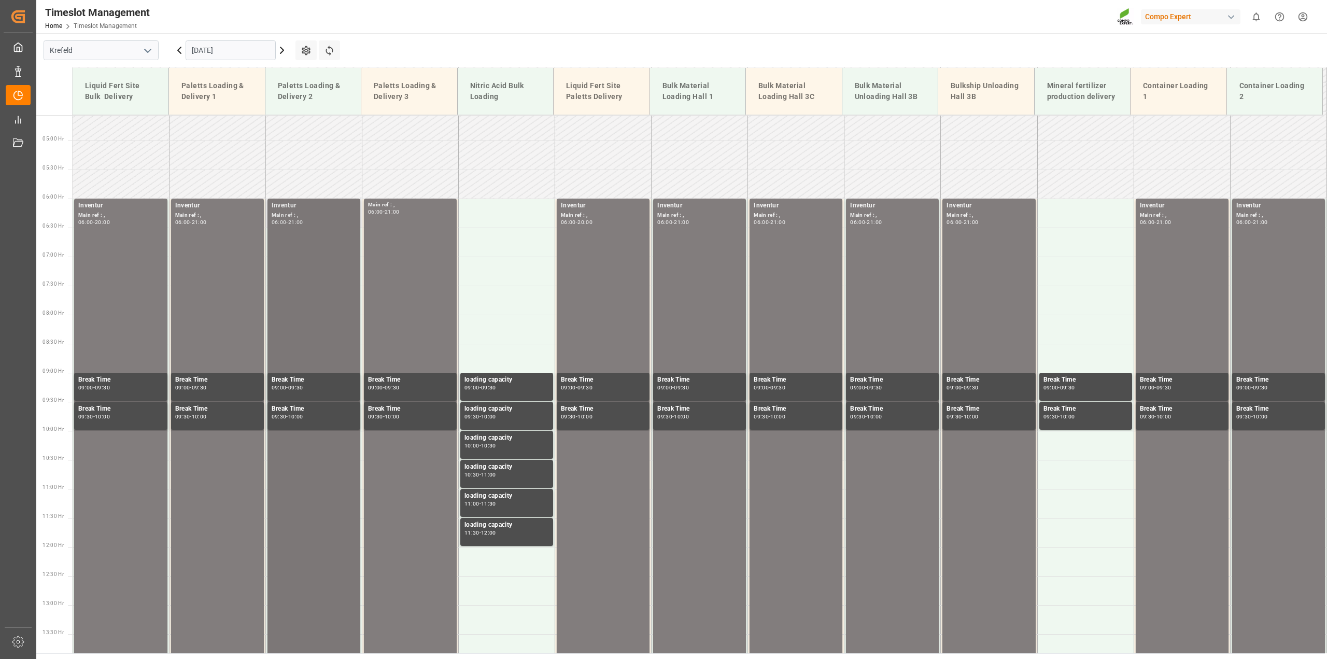
scroll to position [124, 0]
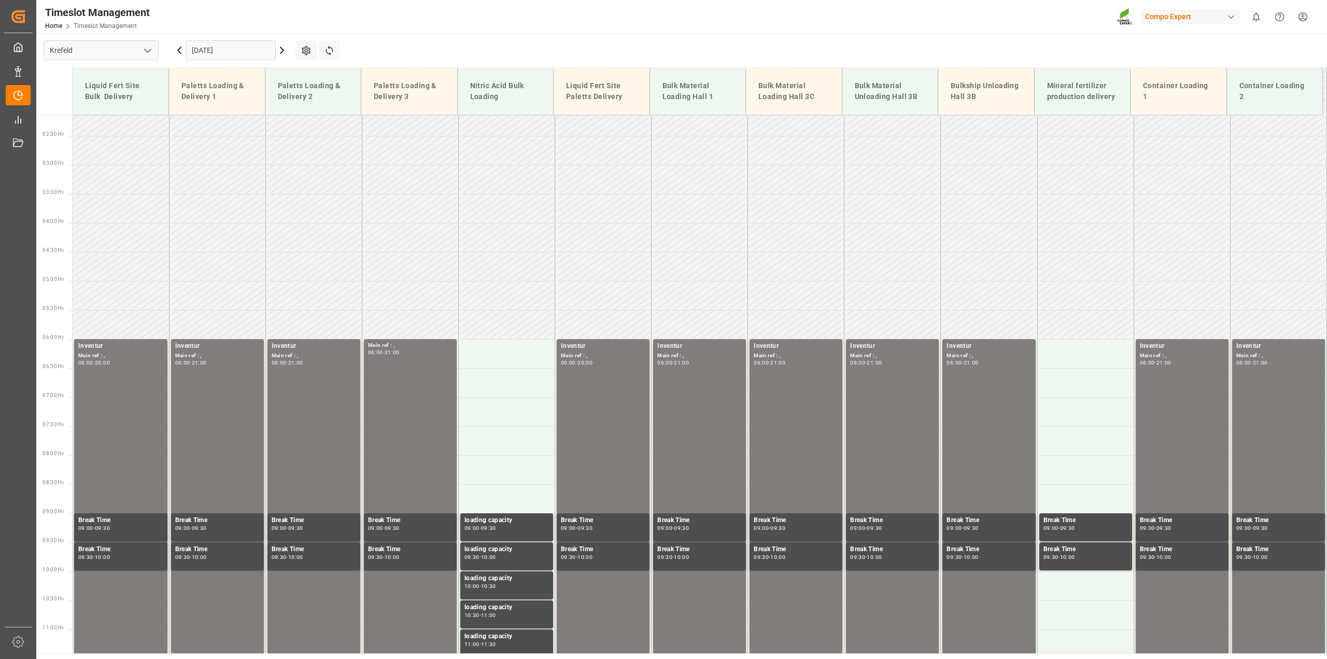
click at [284, 50] on icon at bounding box center [282, 50] width 12 height 12
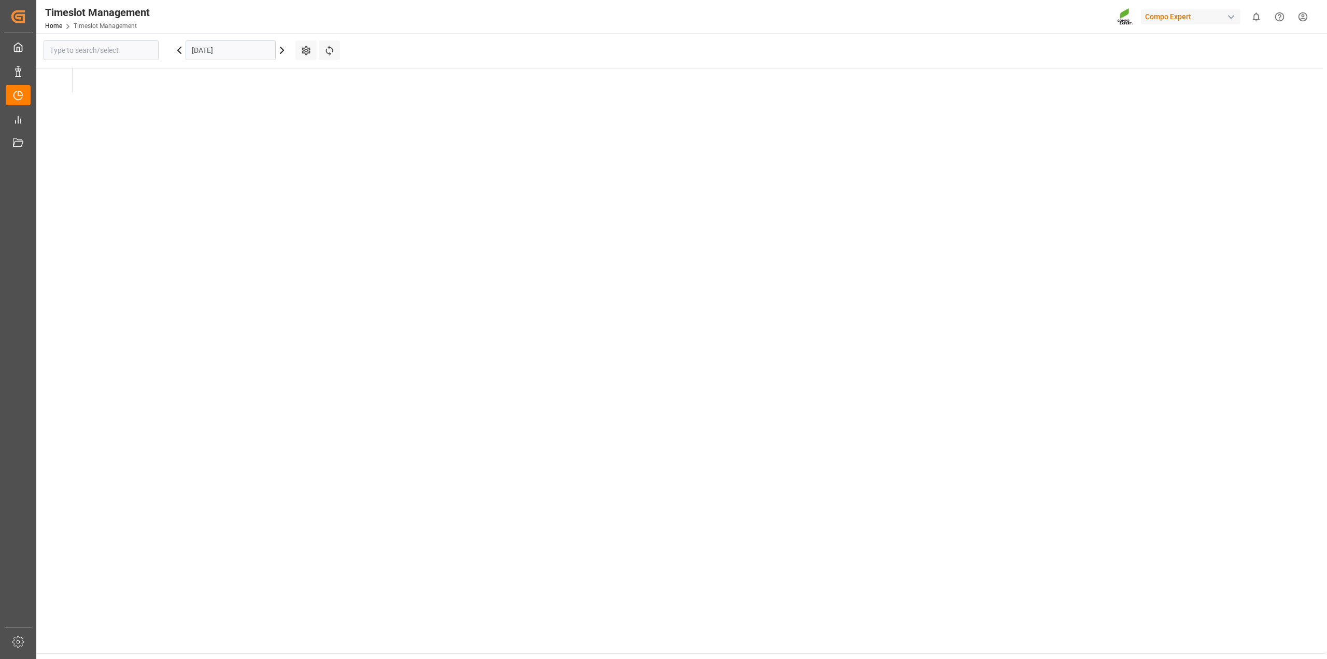
type input "Krefeld"
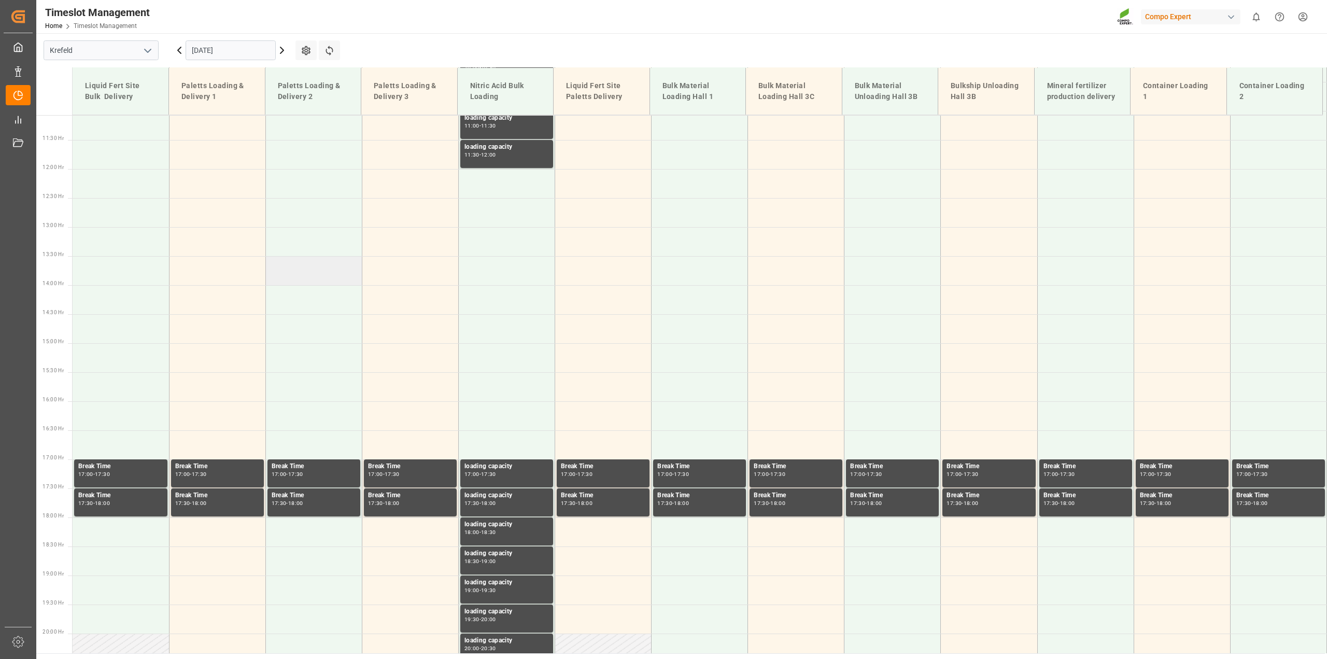
scroll to position [254, 0]
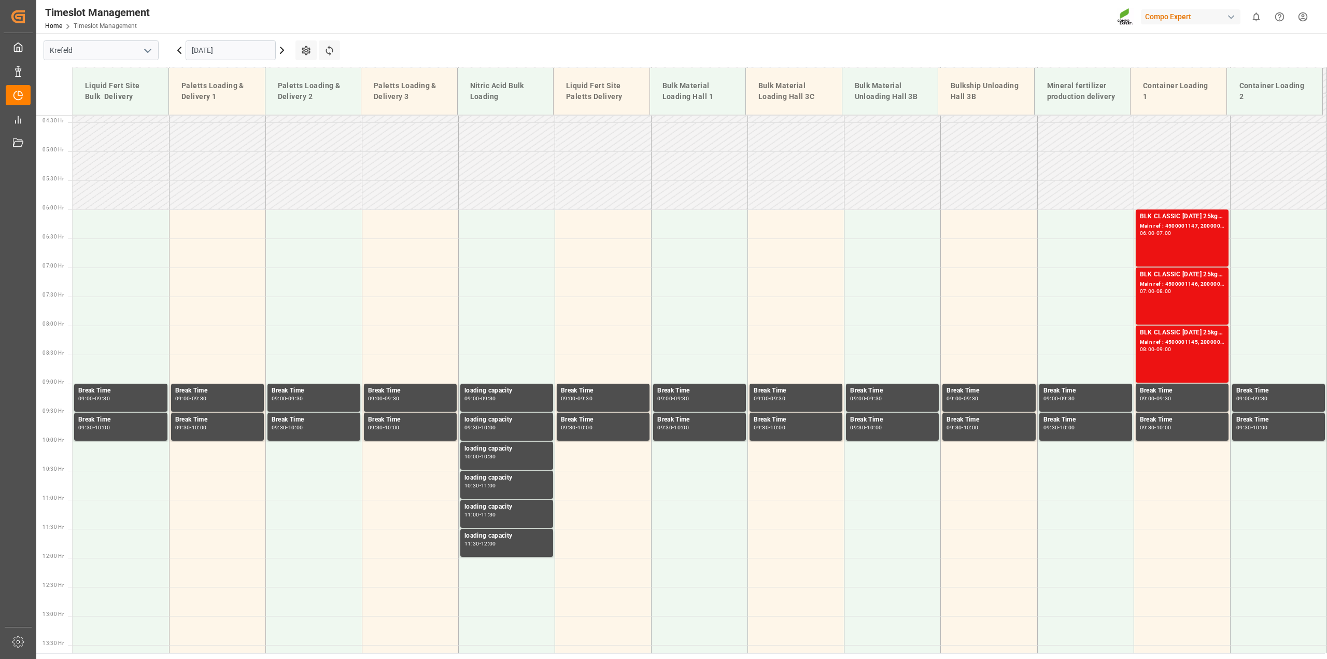
click at [228, 48] on input "[DATE]" at bounding box center [231, 50] width 90 height 20
click at [323, 74] on button "Next Month" at bounding box center [325, 74] width 6 height 6
click at [195, 75] on button "Previous Month" at bounding box center [194, 74] width 6 height 6
click at [263, 155] on span "16" at bounding box center [259, 153] width 7 height 7
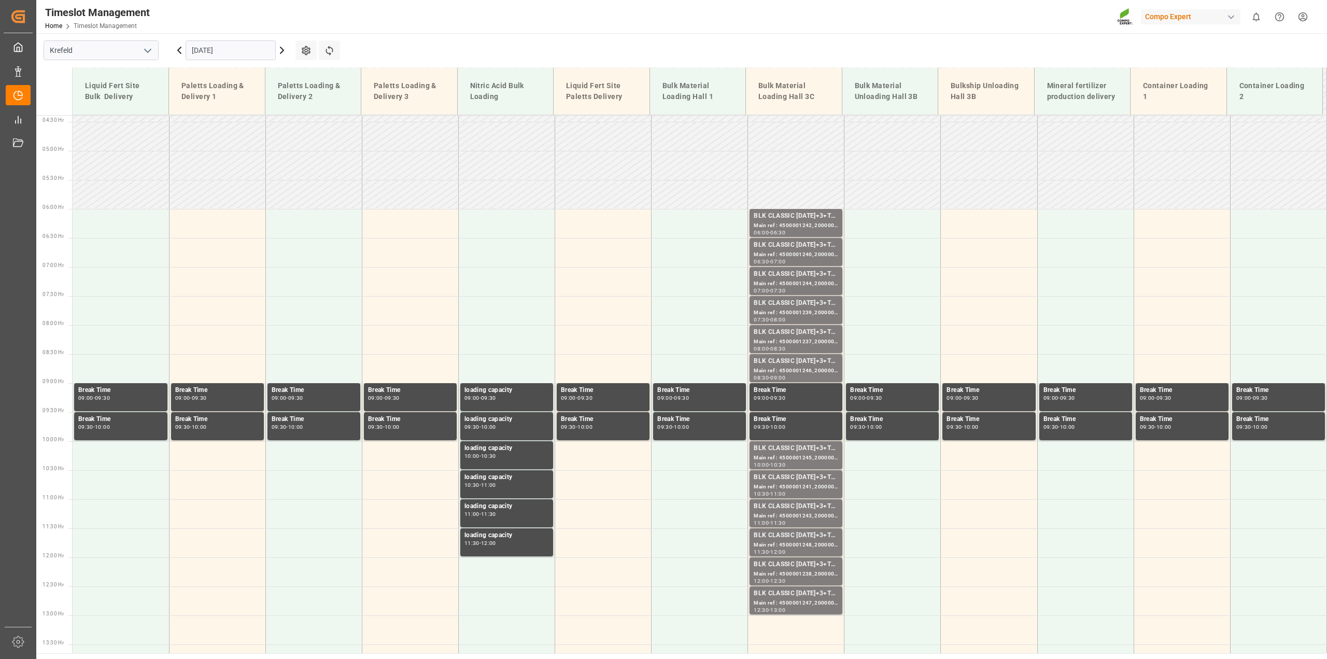
scroll to position [253, 0]
